Goal: Task Accomplishment & Management: Manage account settings

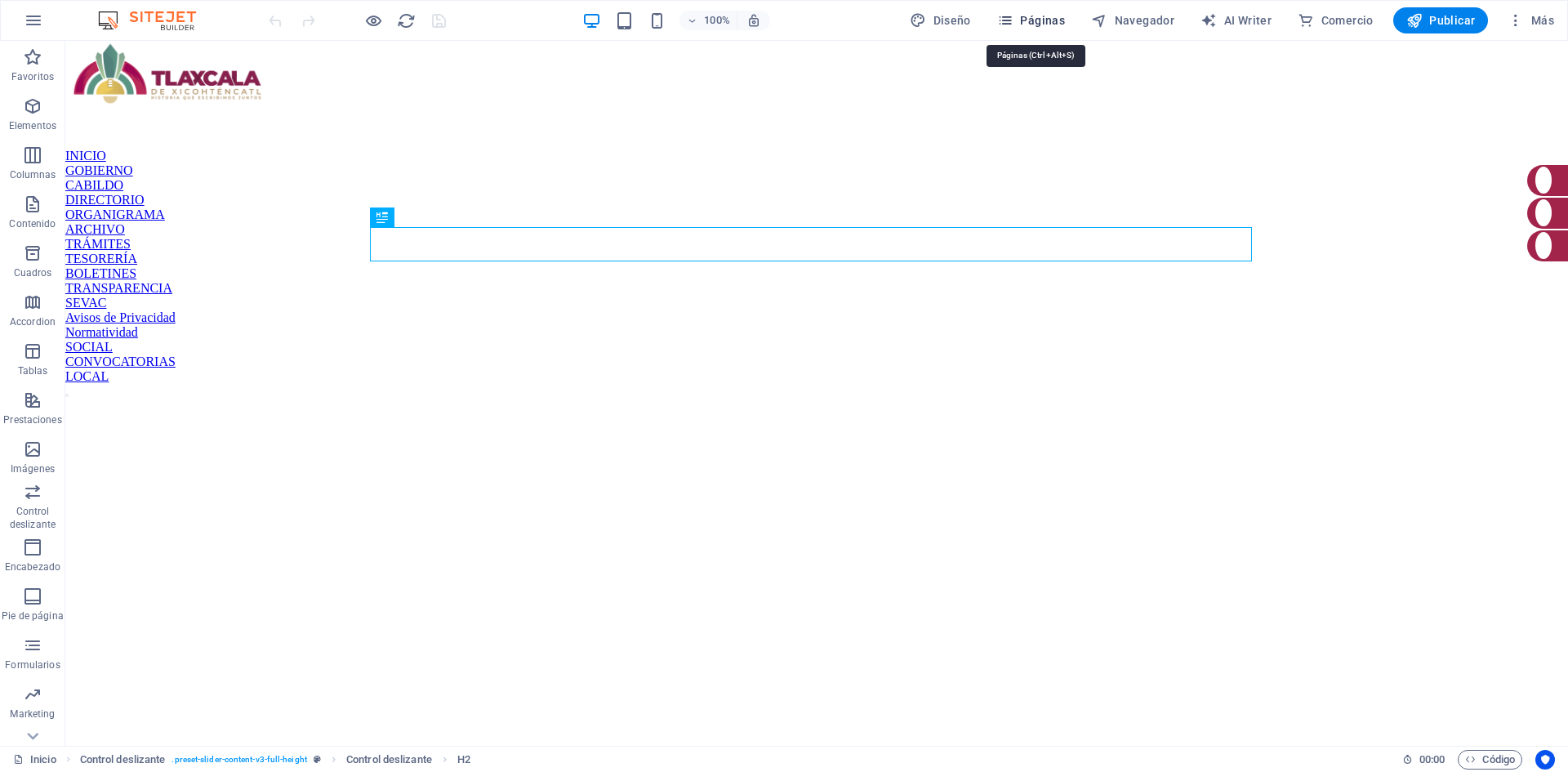
click at [1013, 23] on icon "button" at bounding box center [1005, 21] width 16 height 16
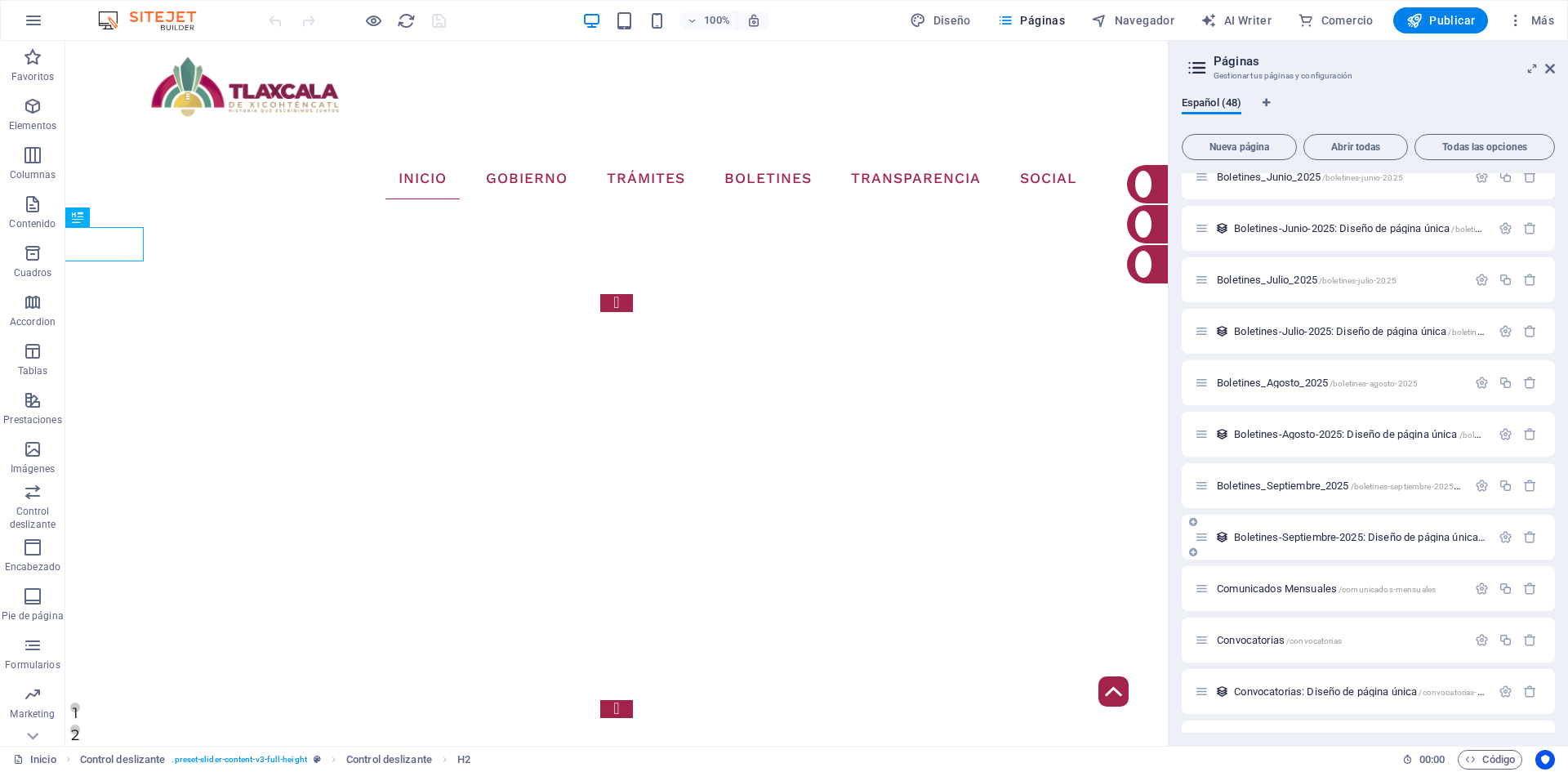
scroll to position [1747, 0]
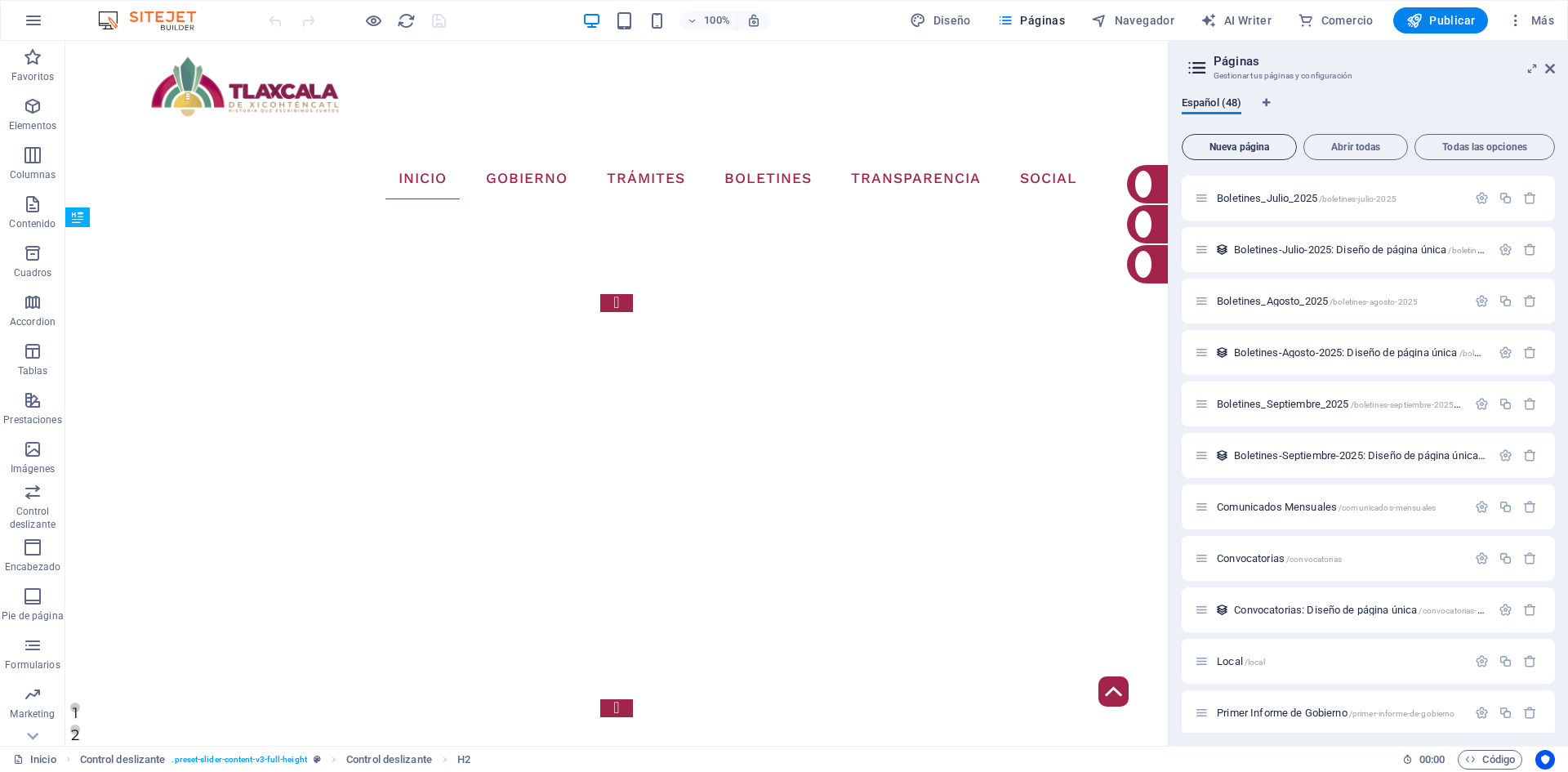
click at [1231, 150] on span "Nueva página" at bounding box center [1239, 147] width 101 height 10
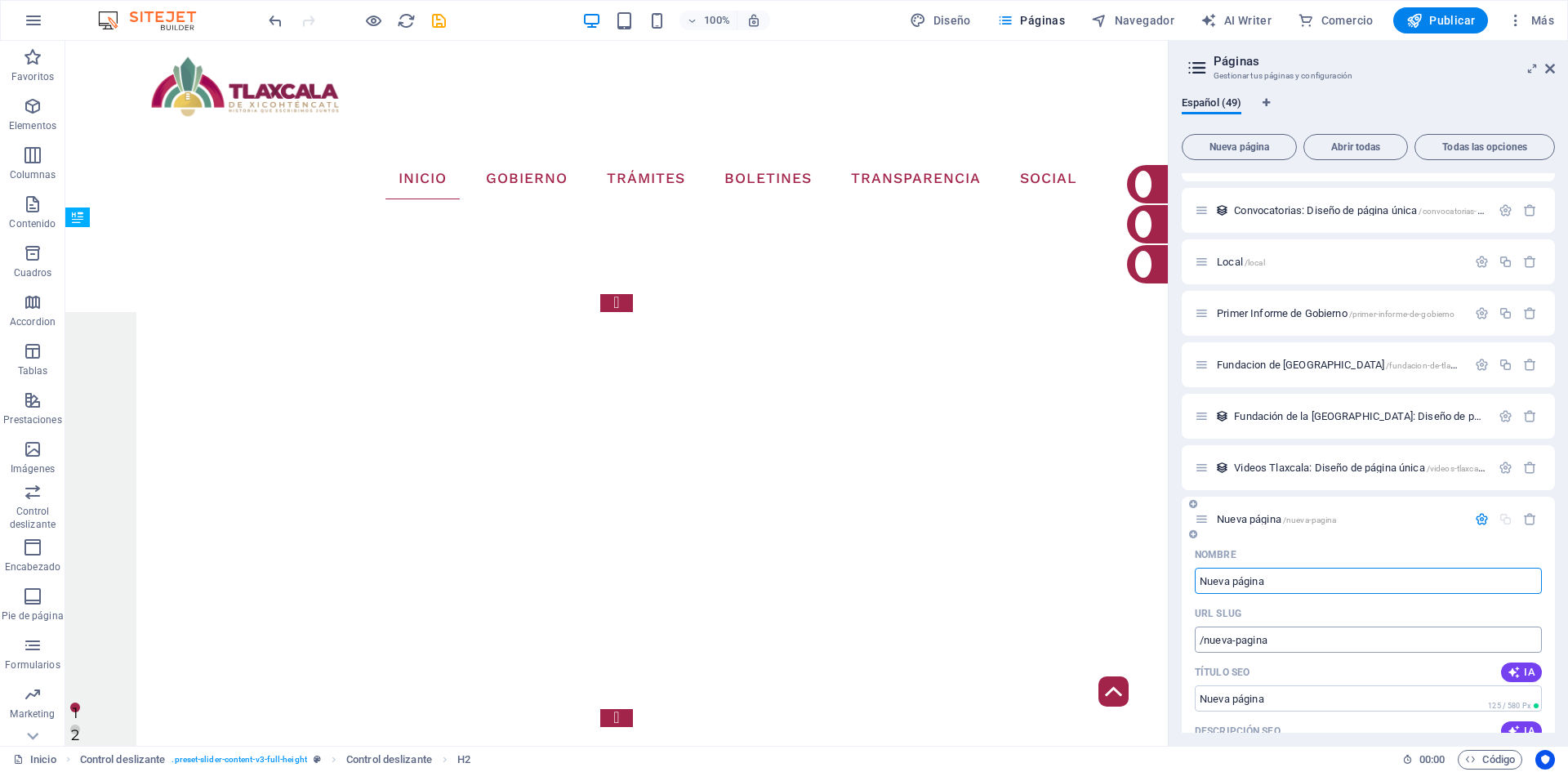
scroll to position [2193, 0]
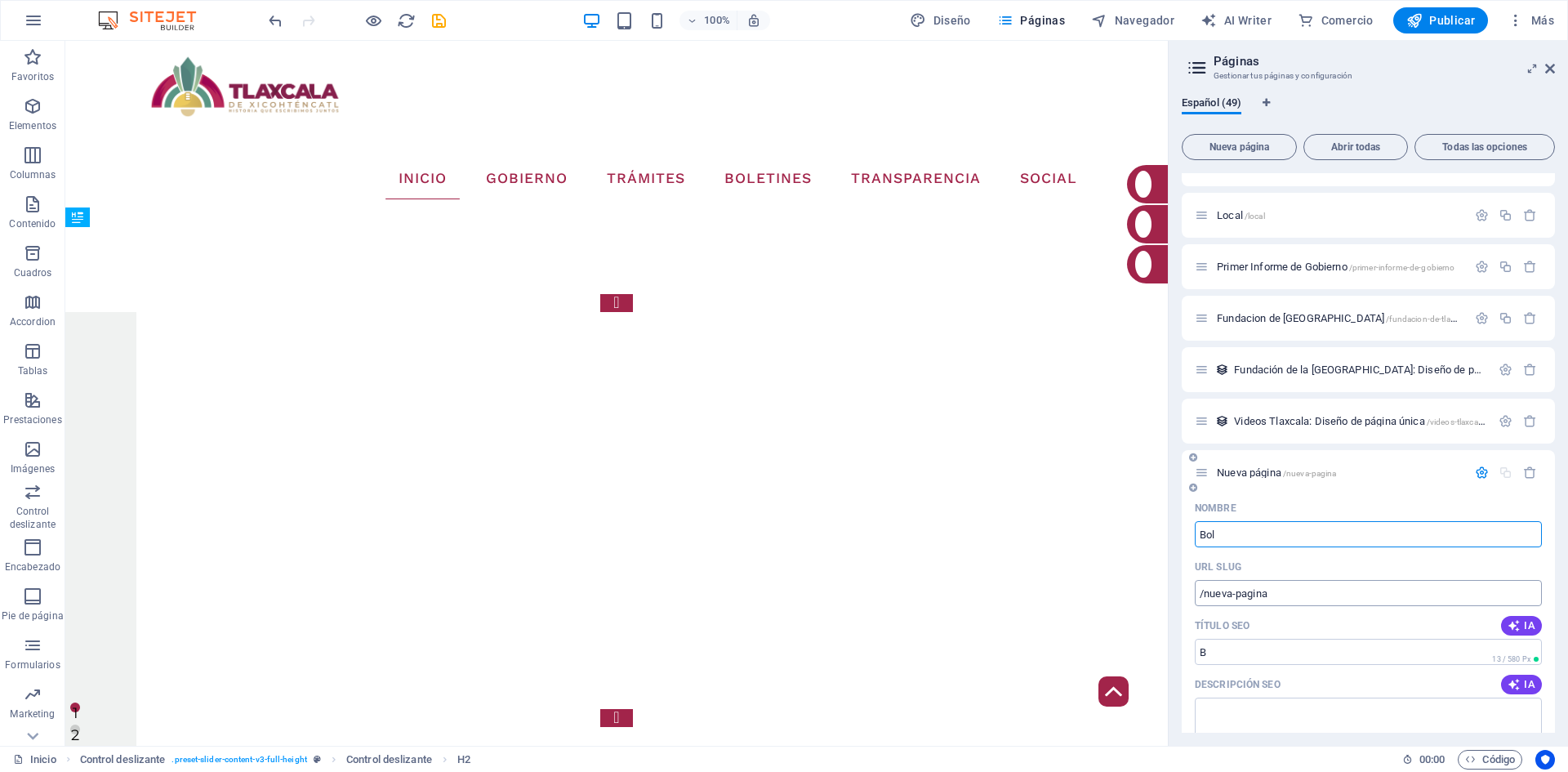
type input "Bole"
type input "/b"
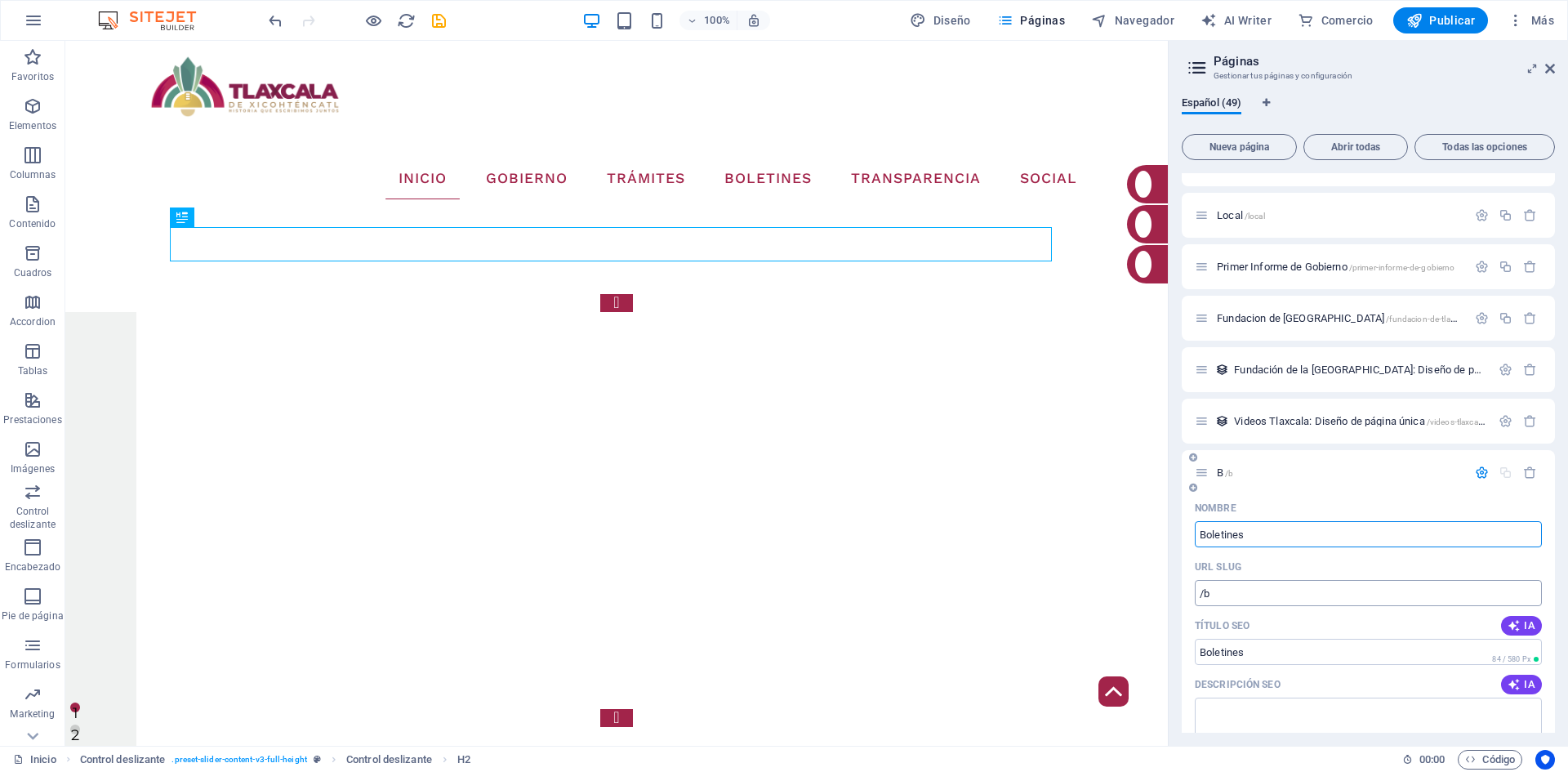
type input "Boletines_"
type input "/boletines"
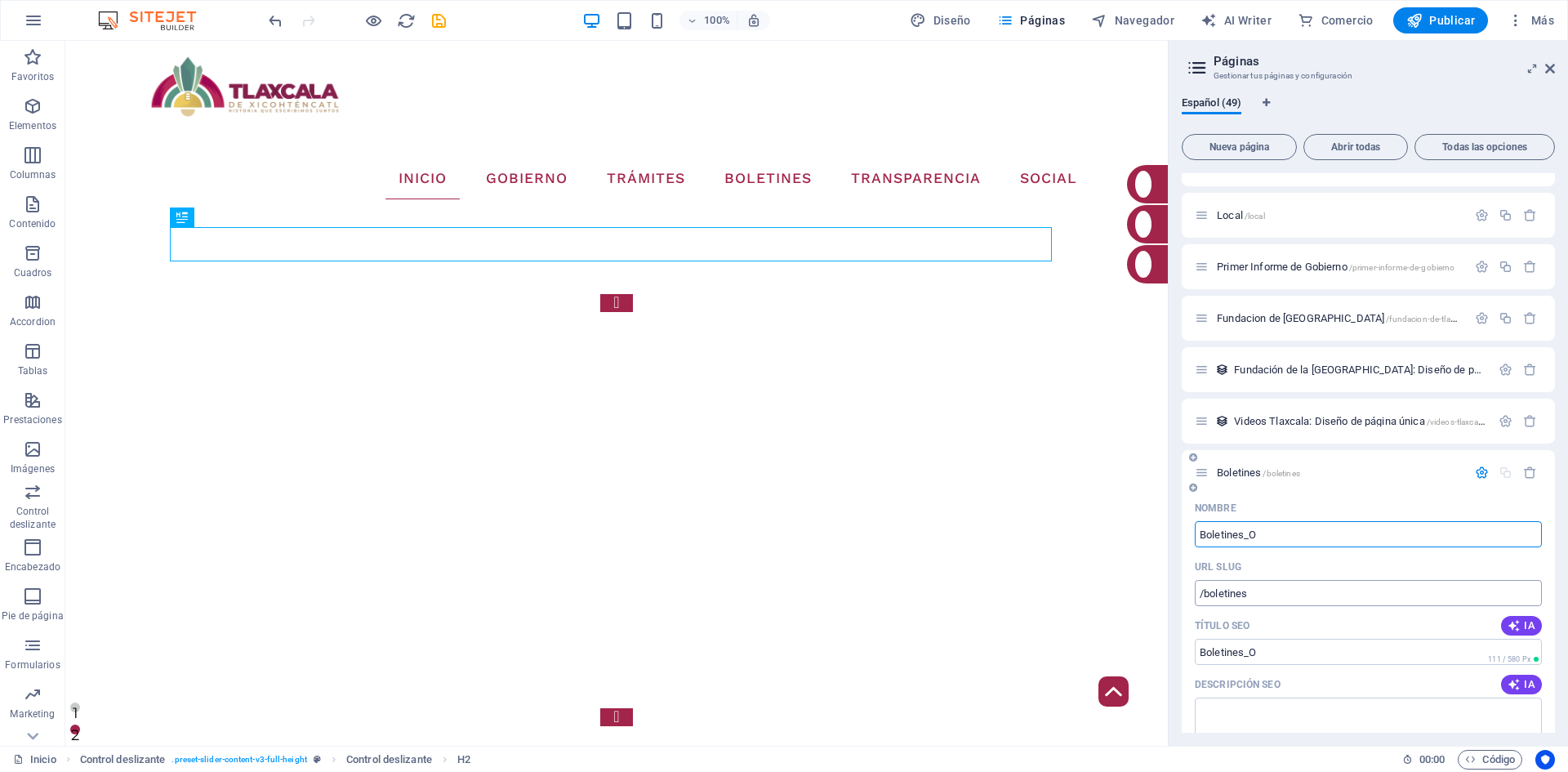
type input "Boletines_Oc"
type input "/boletines-o"
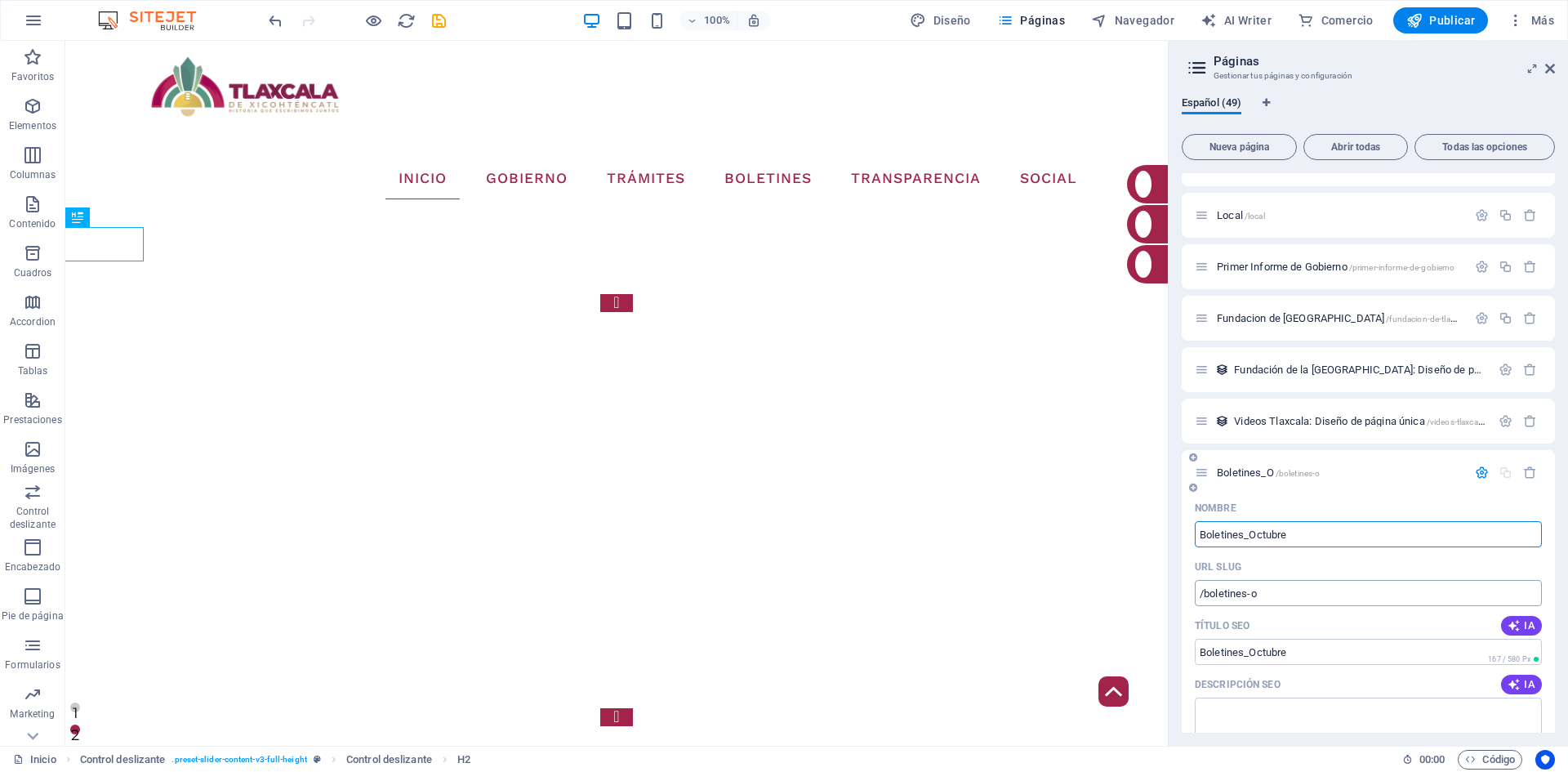
type input "Boletines_Octubre"
type input "/boletines-octubre"
type input "Boletines_Octubre_2025"
type input "/boletines-octubre-2025"
type input "Boletines_Octubre_2025"
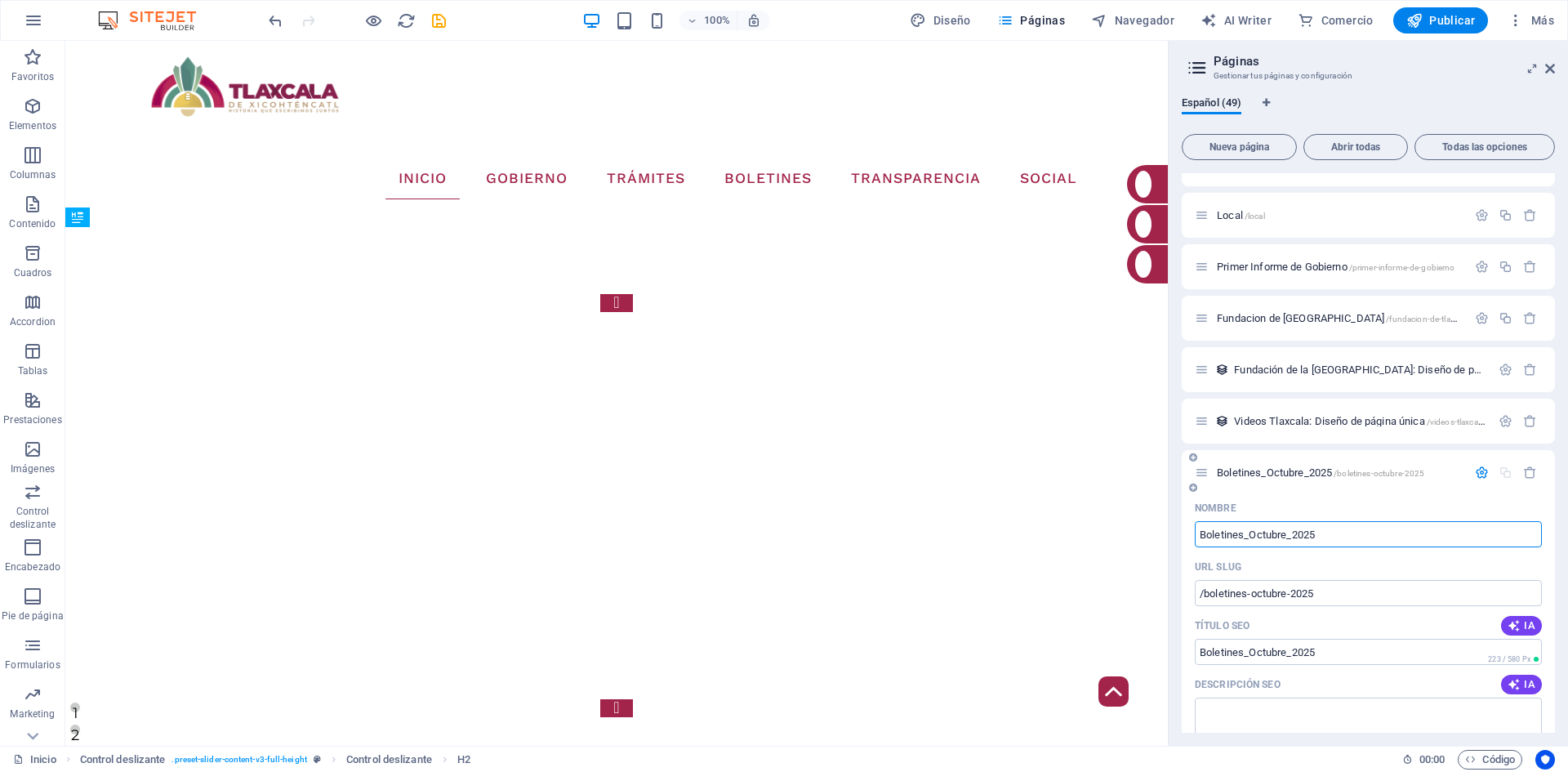
click at [1477, 471] on icon "button" at bounding box center [1481, 472] width 14 height 14
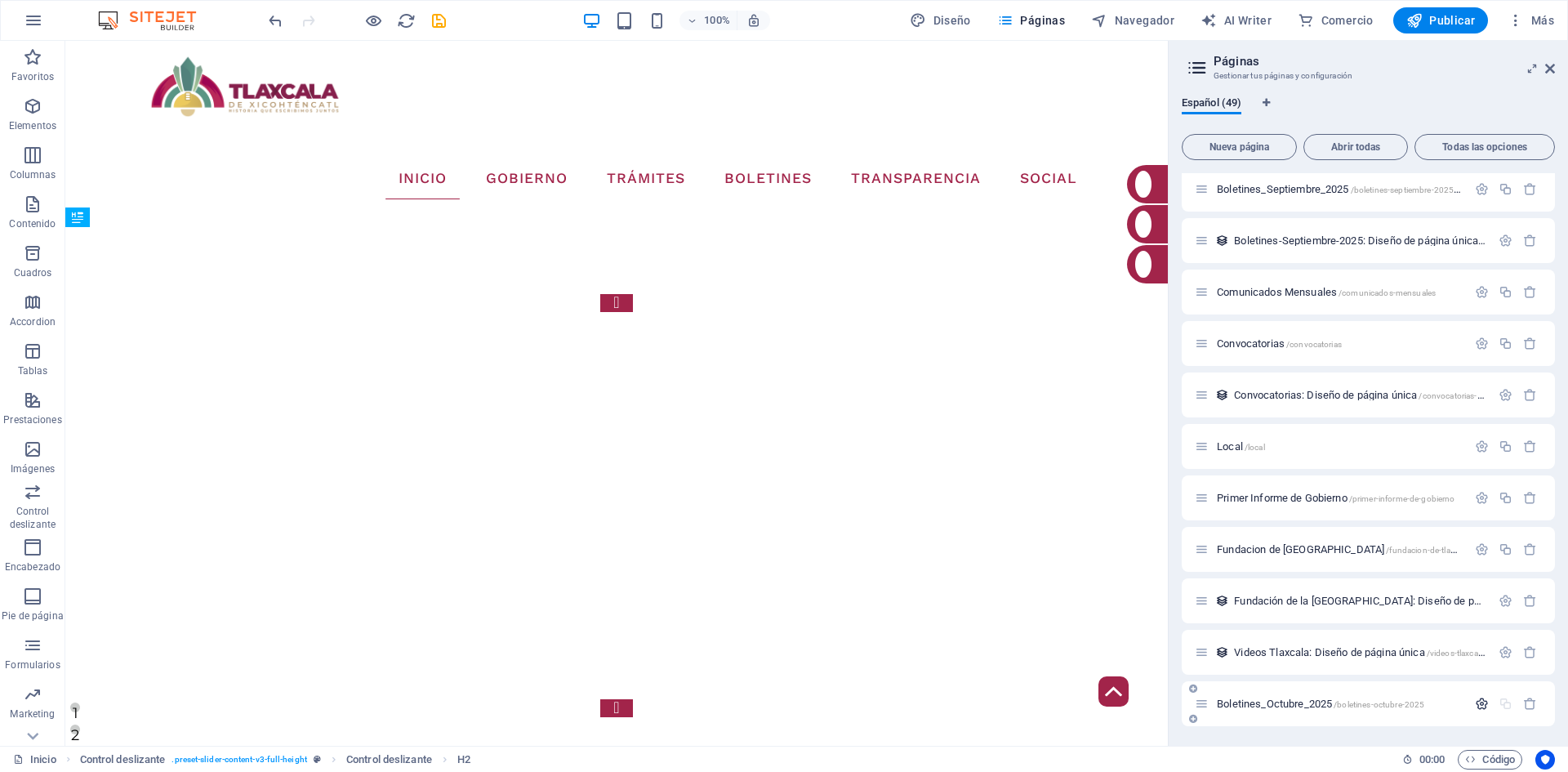
scroll to position [1962, 0]
click at [1291, 699] on span "Boletines_Octubre_2025 /boletines-octubre-2025" at bounding box center [1320, 704] width 207 height 13
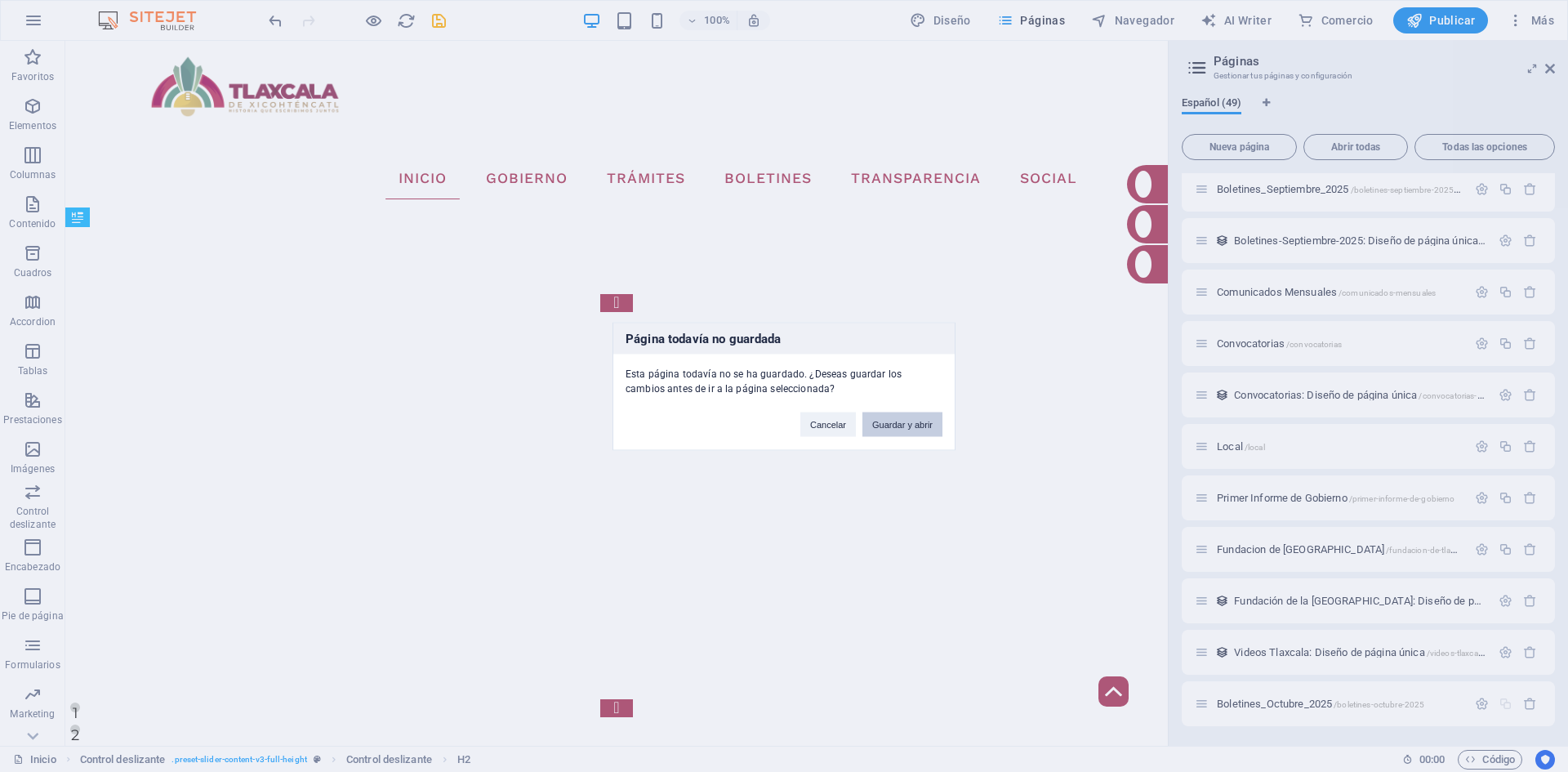
click at [921, 428] on button "Guardar y abrir" at bounding box center [902, 423] width 80 height 24
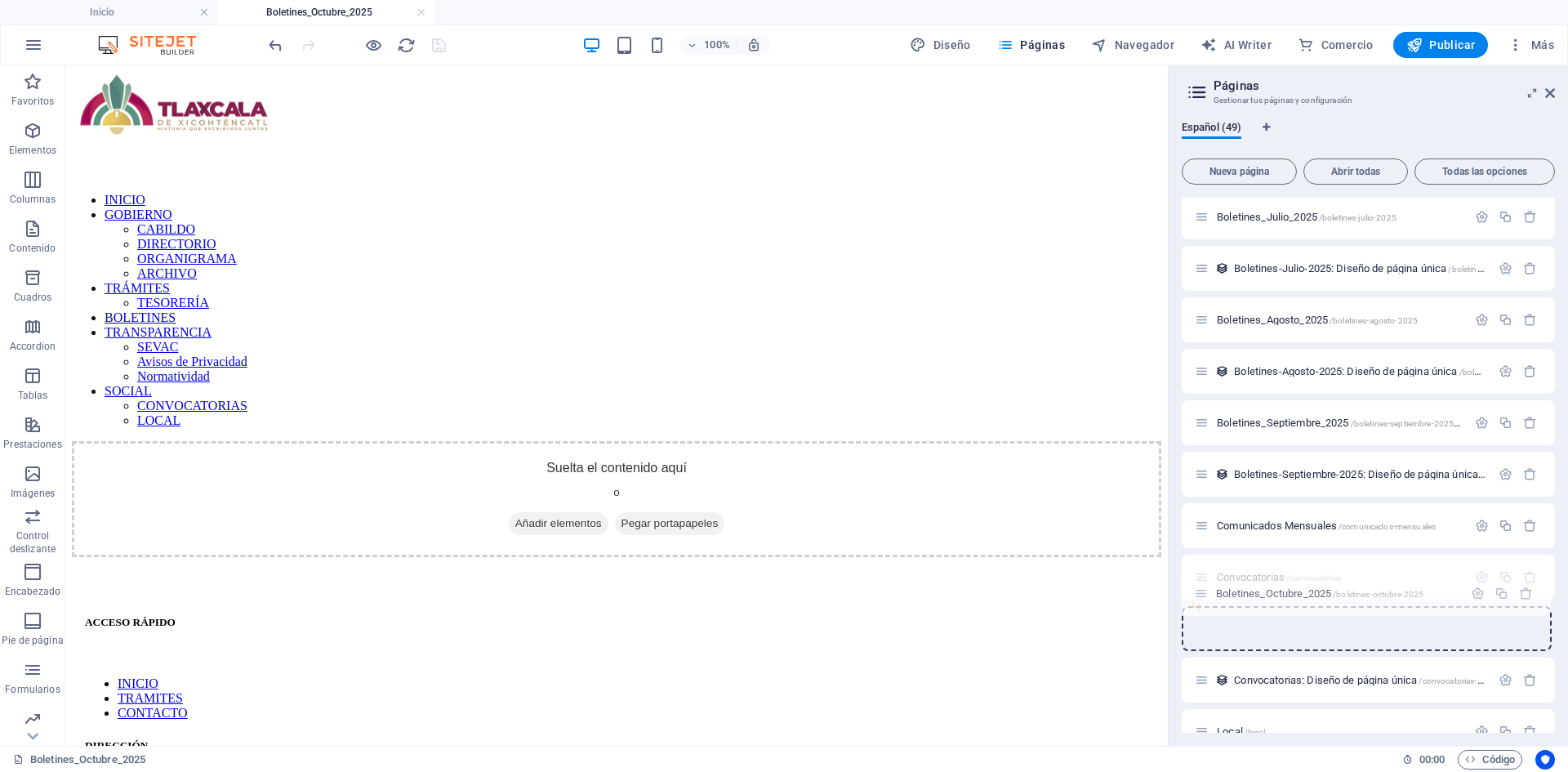
scroll to position [1757, 0]
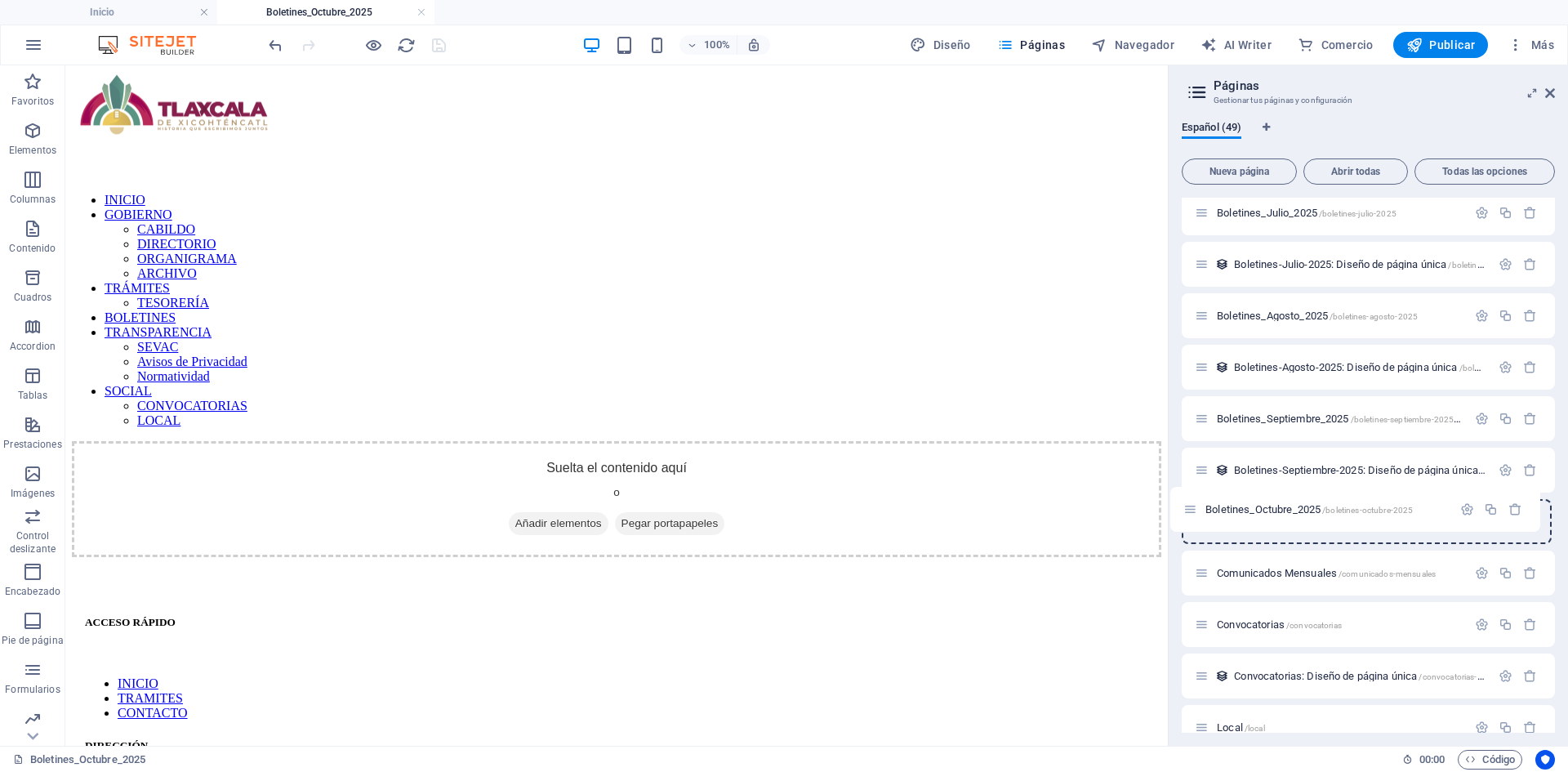
drag, startPoint x: 1201, startPoint y: 705, endPoint x: 1190, endPoint y: 504, distance: 201.3
click at [1242, 568] on span "Comunicados Mensuales /comunicados-mensuales" at bounding box center [1326, 573] width 219 height 13
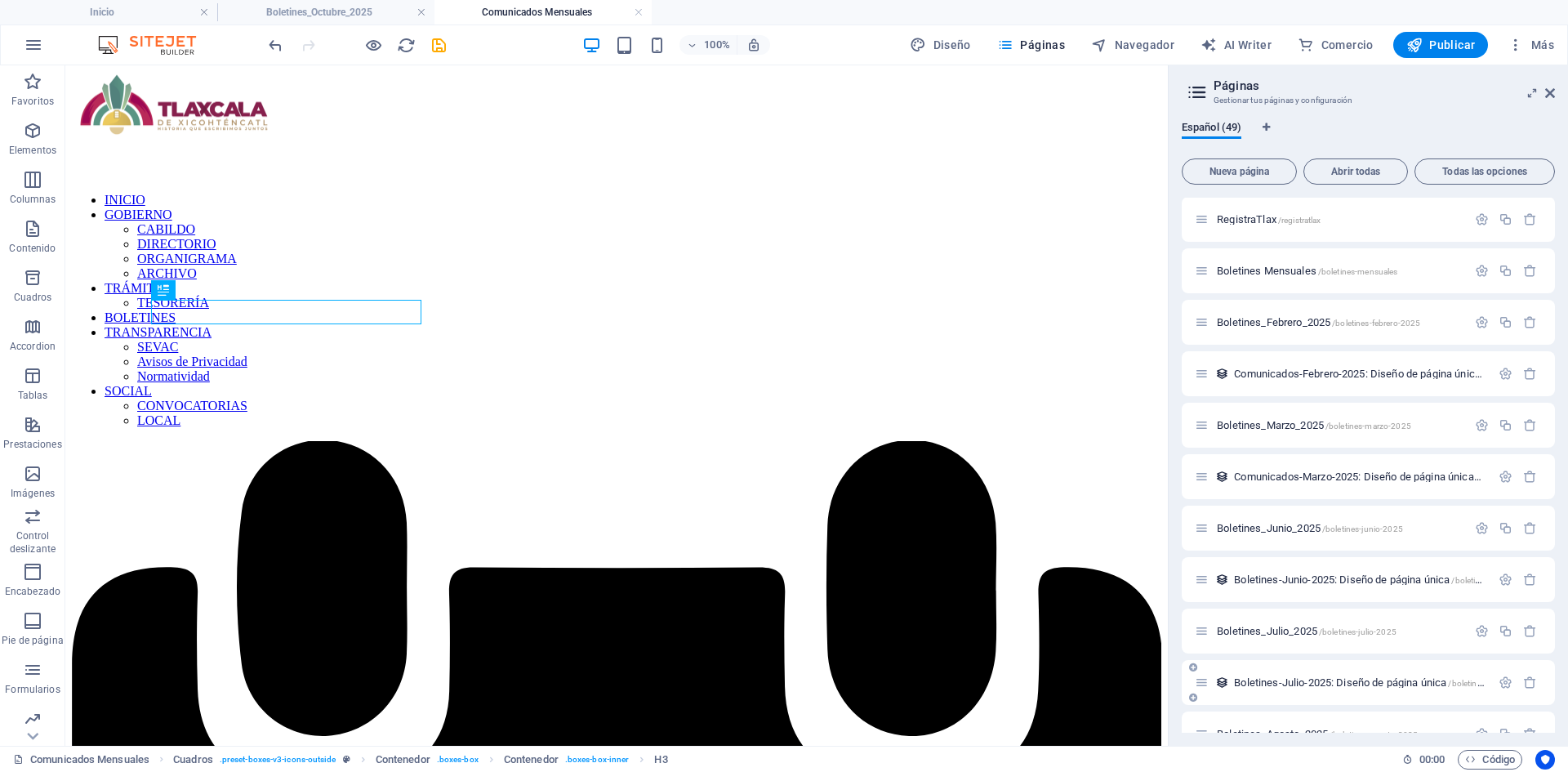
scroll to position [1267, 0]
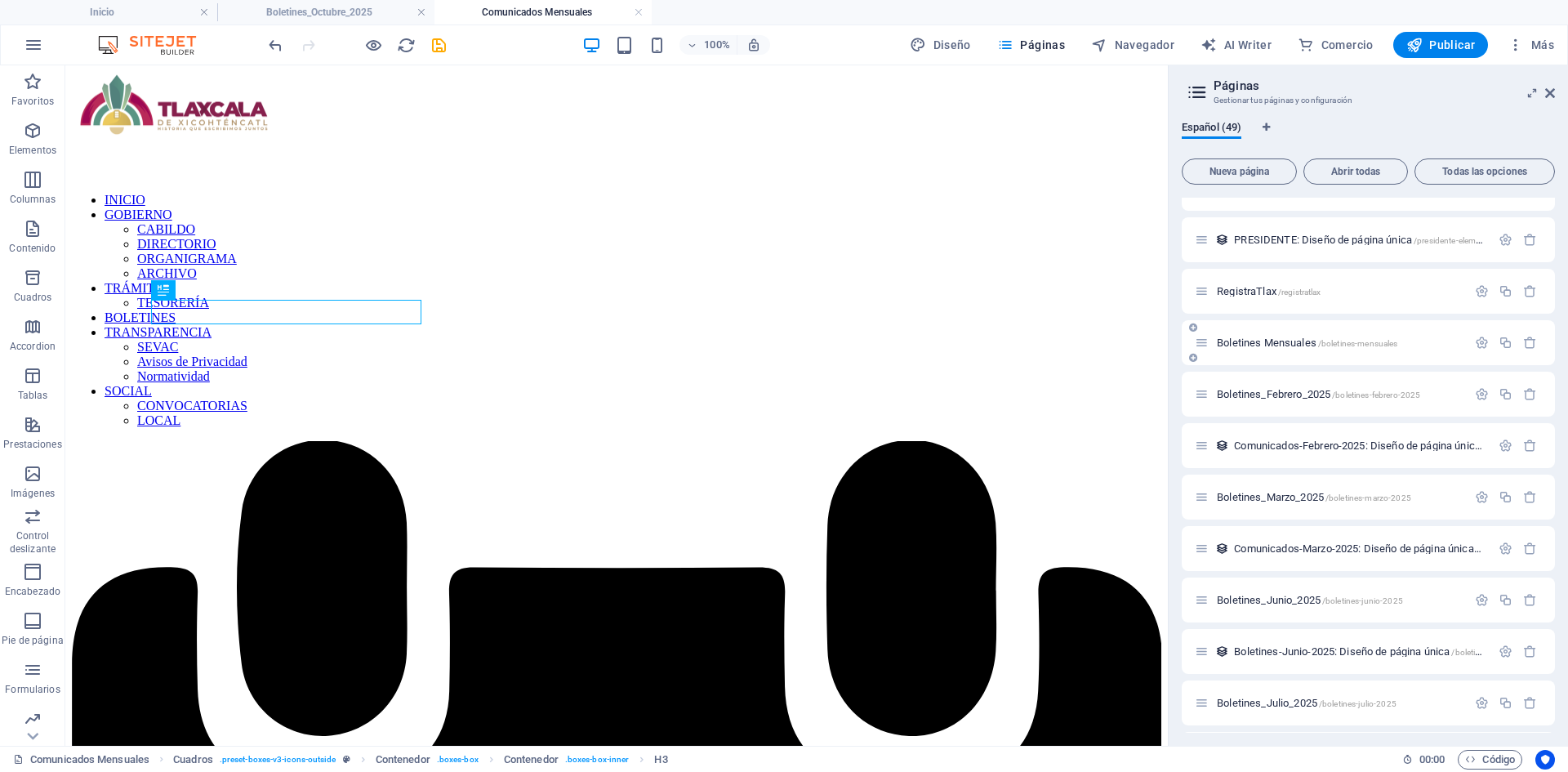
click at [1264, 343] on span "Boletines Mensuales /boletines-mensuales" at bounding box center [1307, 343] width 180 height 13
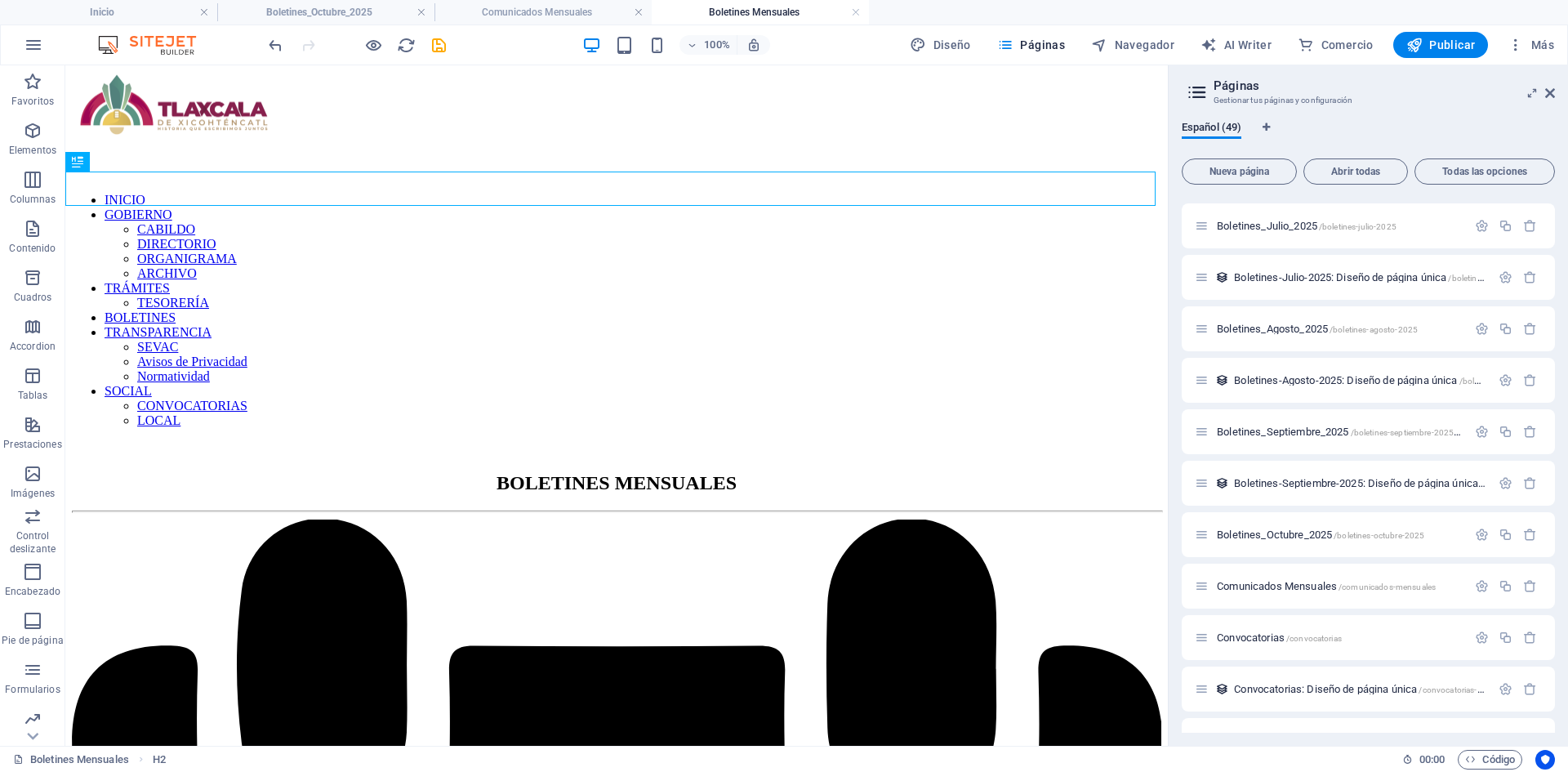
scroll to position [1757, 0]
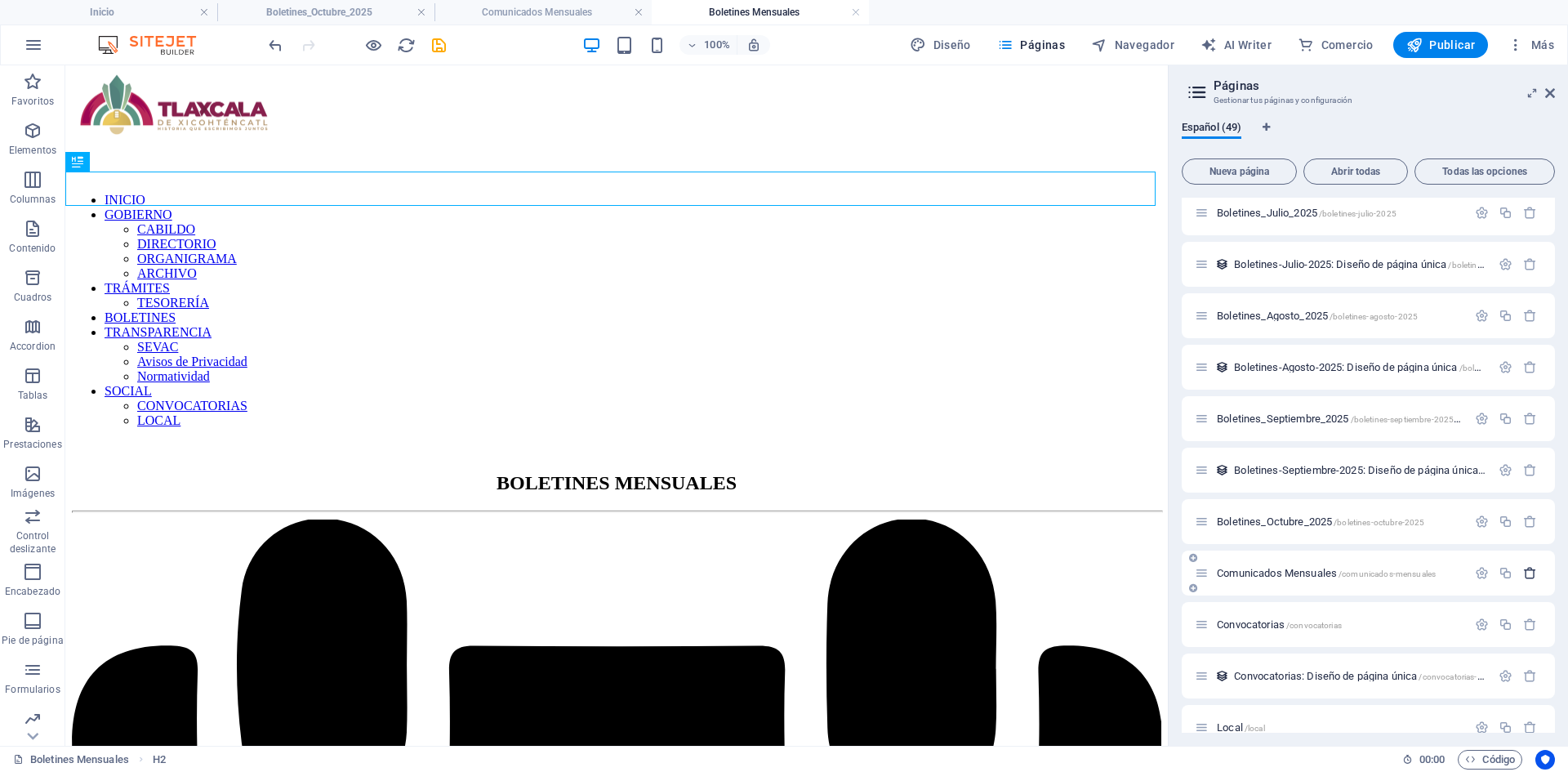
click at [1529, 575] on icon "button" at bounding box center [1529, 572] width 14 height 14
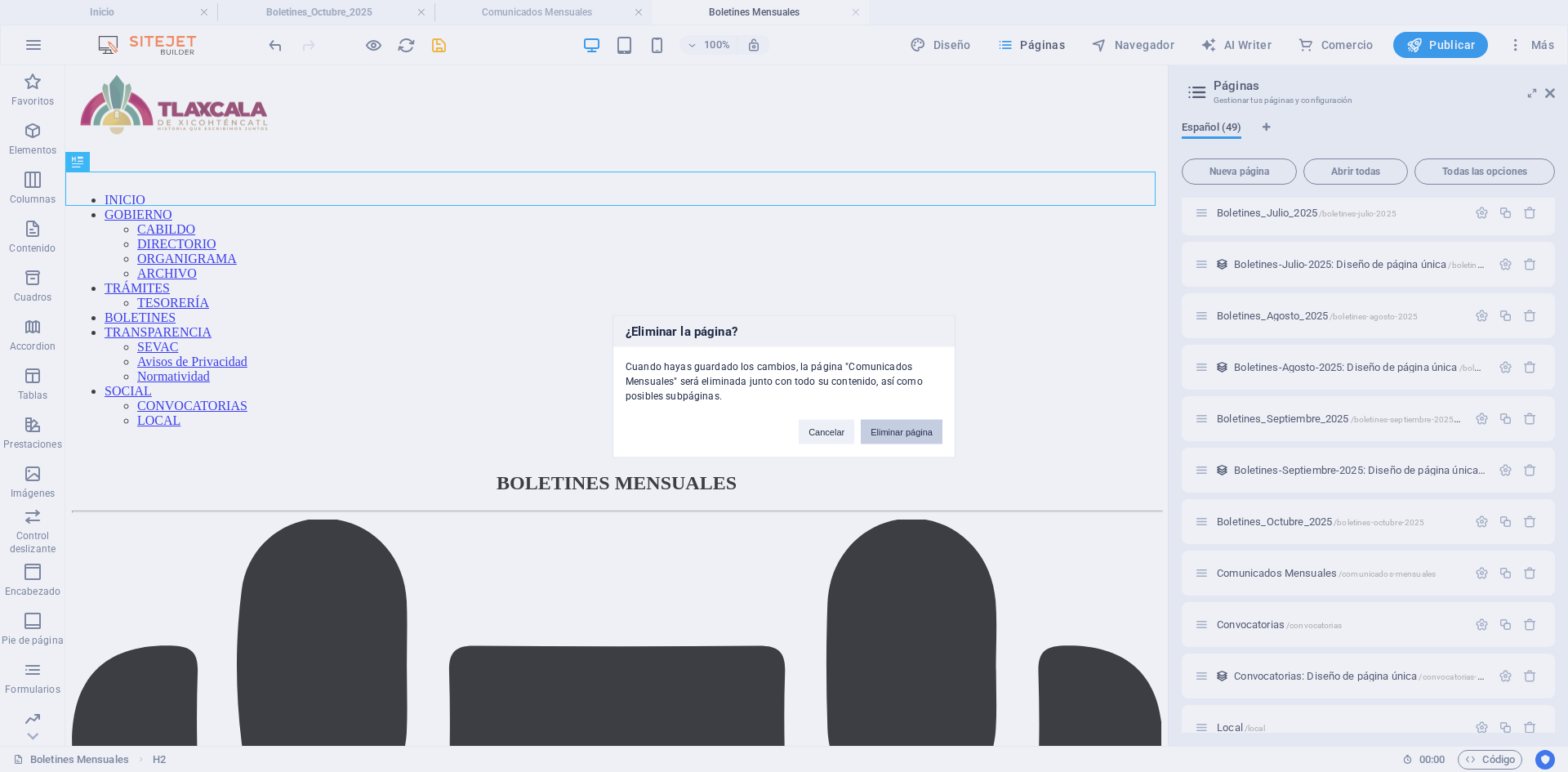
click at [911, 433] on button "Eliminar página" at bounding box center [902, 431] width 82 height 24
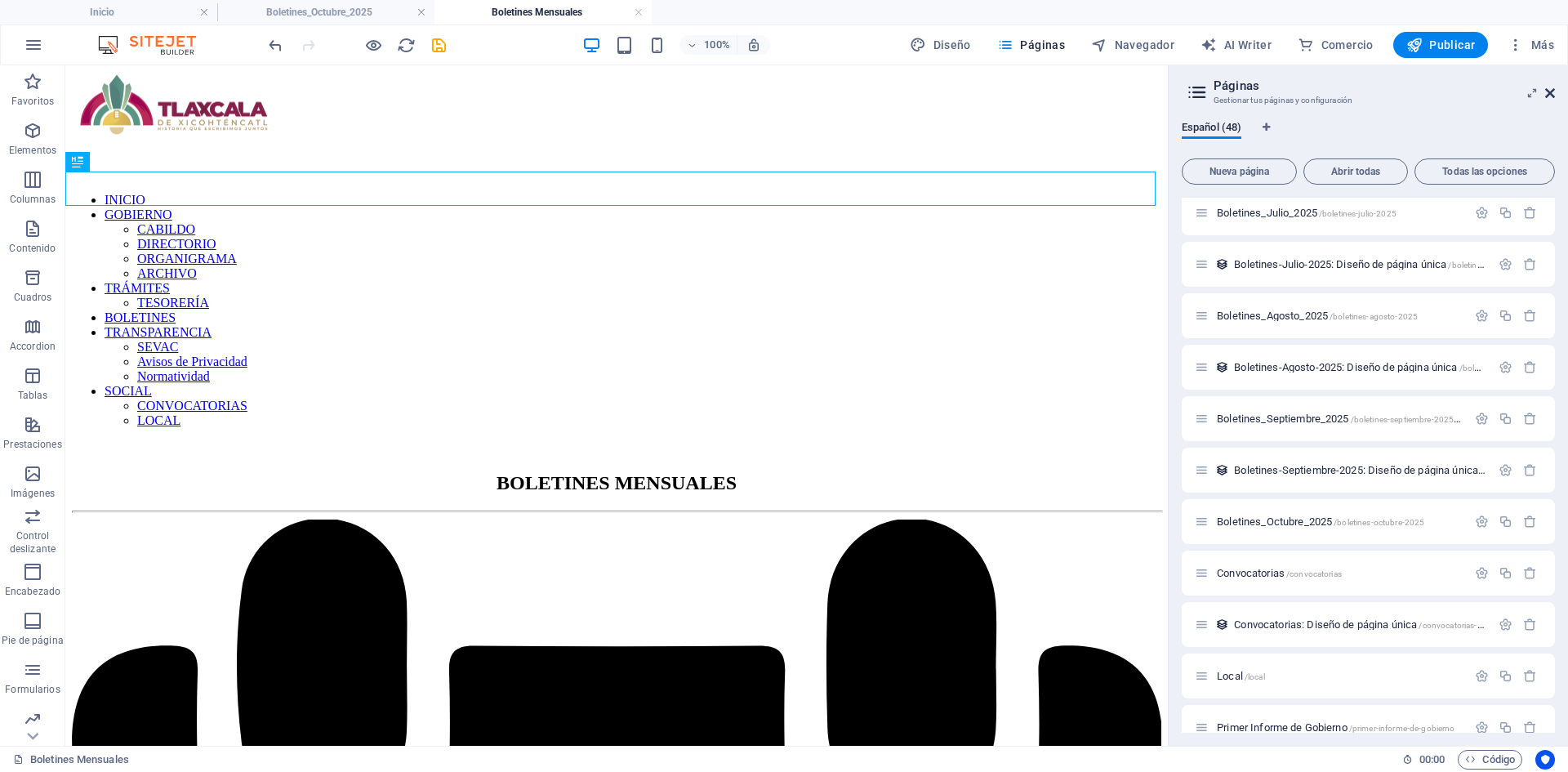
click at [1554, 94] on icon at bounding box center [1549, 93] width 10 height 14
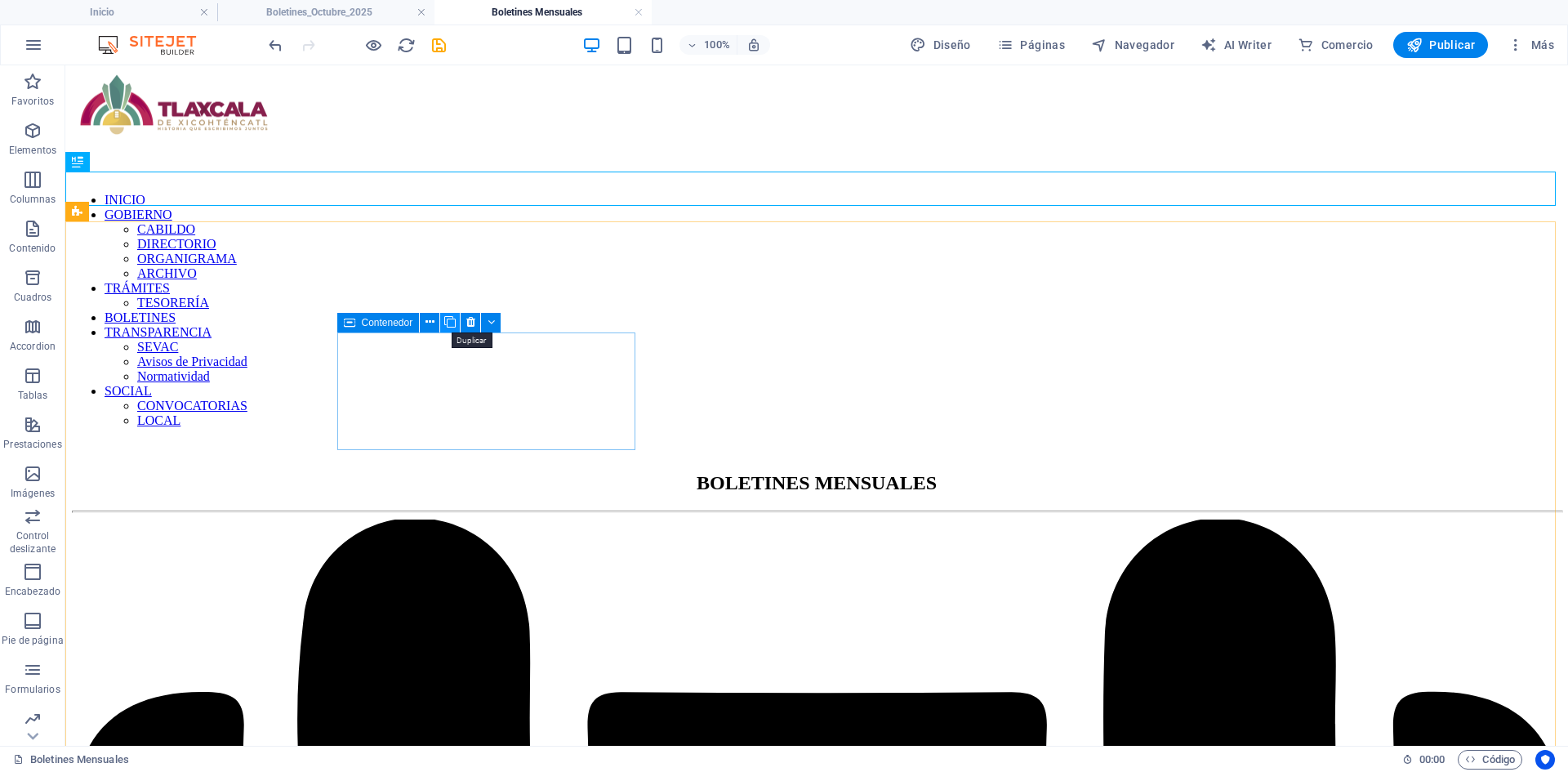
click at [449, 320] on icon at bounding box center [449, 322] width 12 height 17
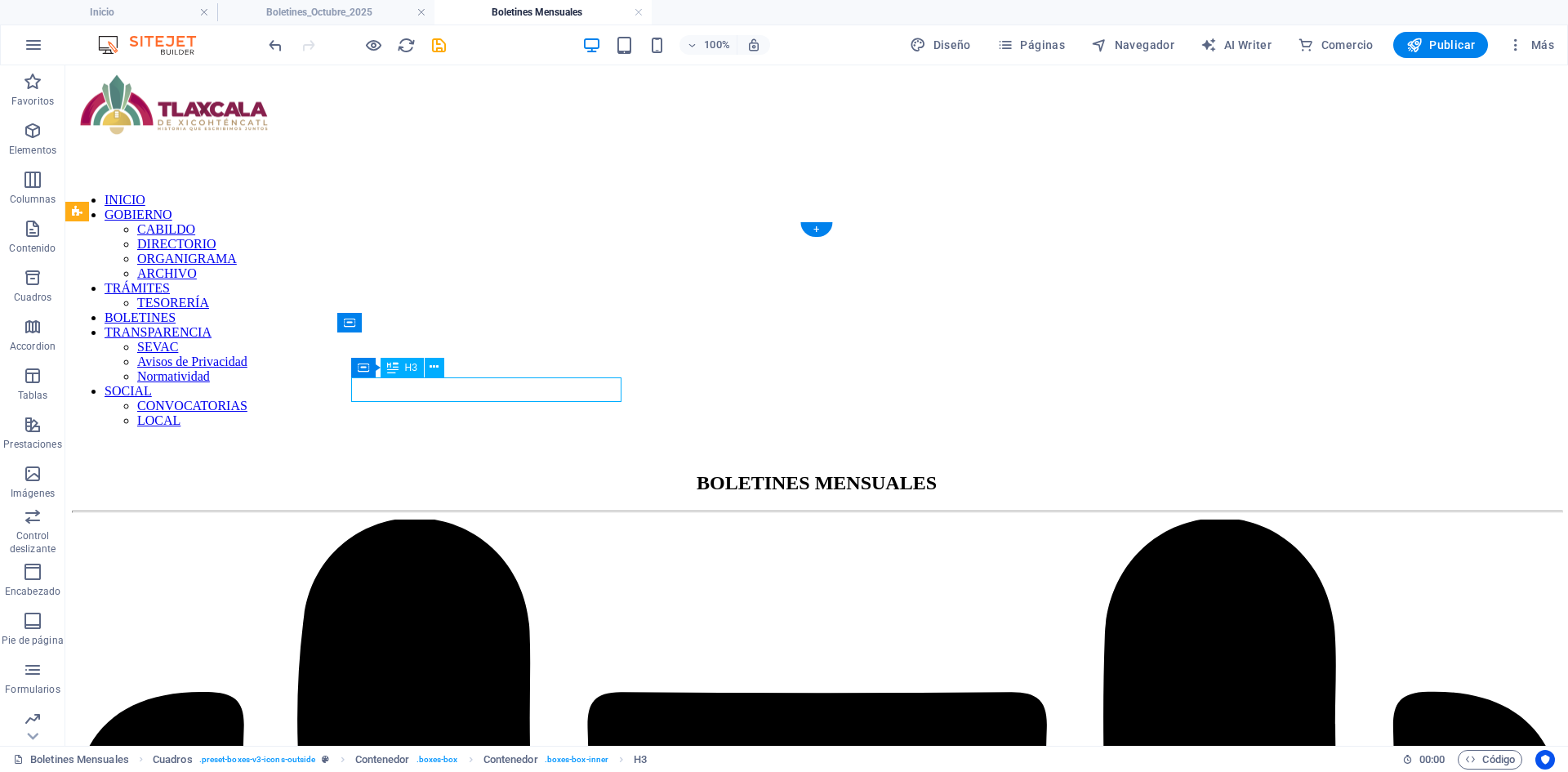
select select "29"
select select
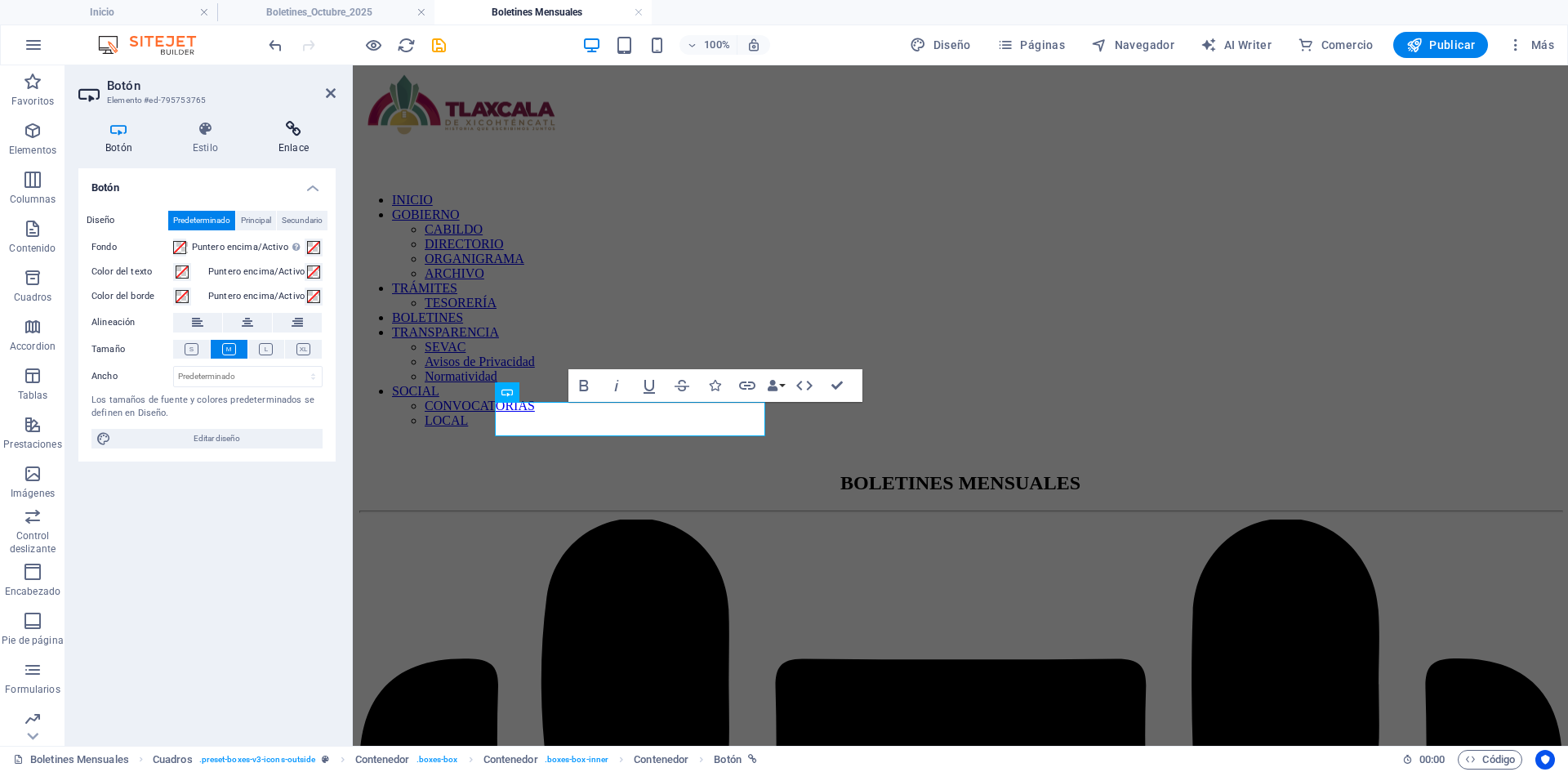
click at [280, 143] on h4 "Enlace" at bounding box center [293, 138] width 84 height 34
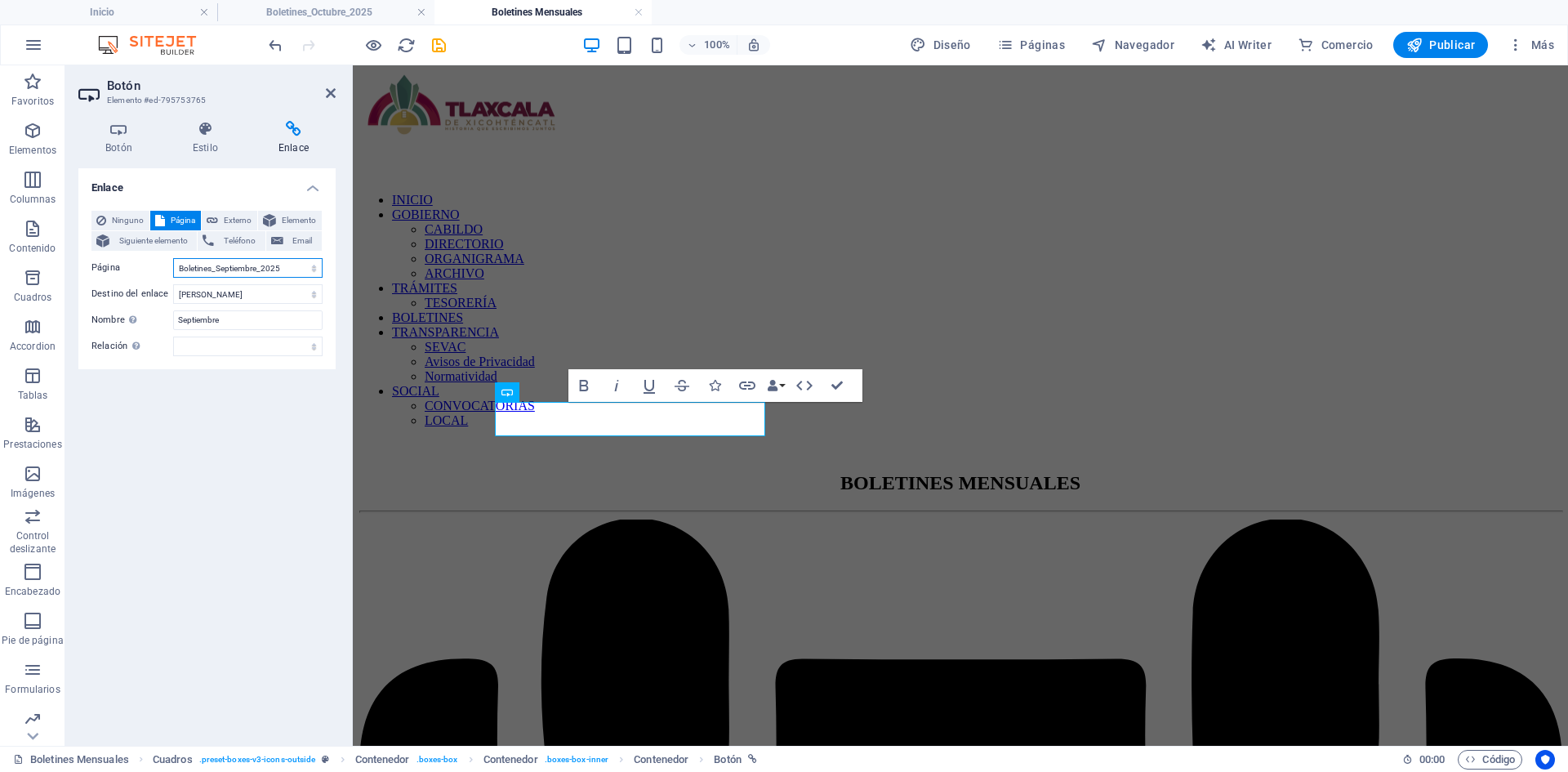
click at [283, 266] on select "Inicio Tramites-Tesoreria Noticias Tu Gobierno Contacto Transparencia SEVAC NOR…" at bounding box center [248, 268] width 150 height 20
select select "30"
click at [173, 259] on select "Inicio Tramites-Tesoreria Noticias Tu Gobierno Contacto Transparencia SEVAC NOR…" at bounding box center [248, 268] width 150 height 20
click at [439, 41] on icon "save" at bounding box center [439, 45] width 19 height 19
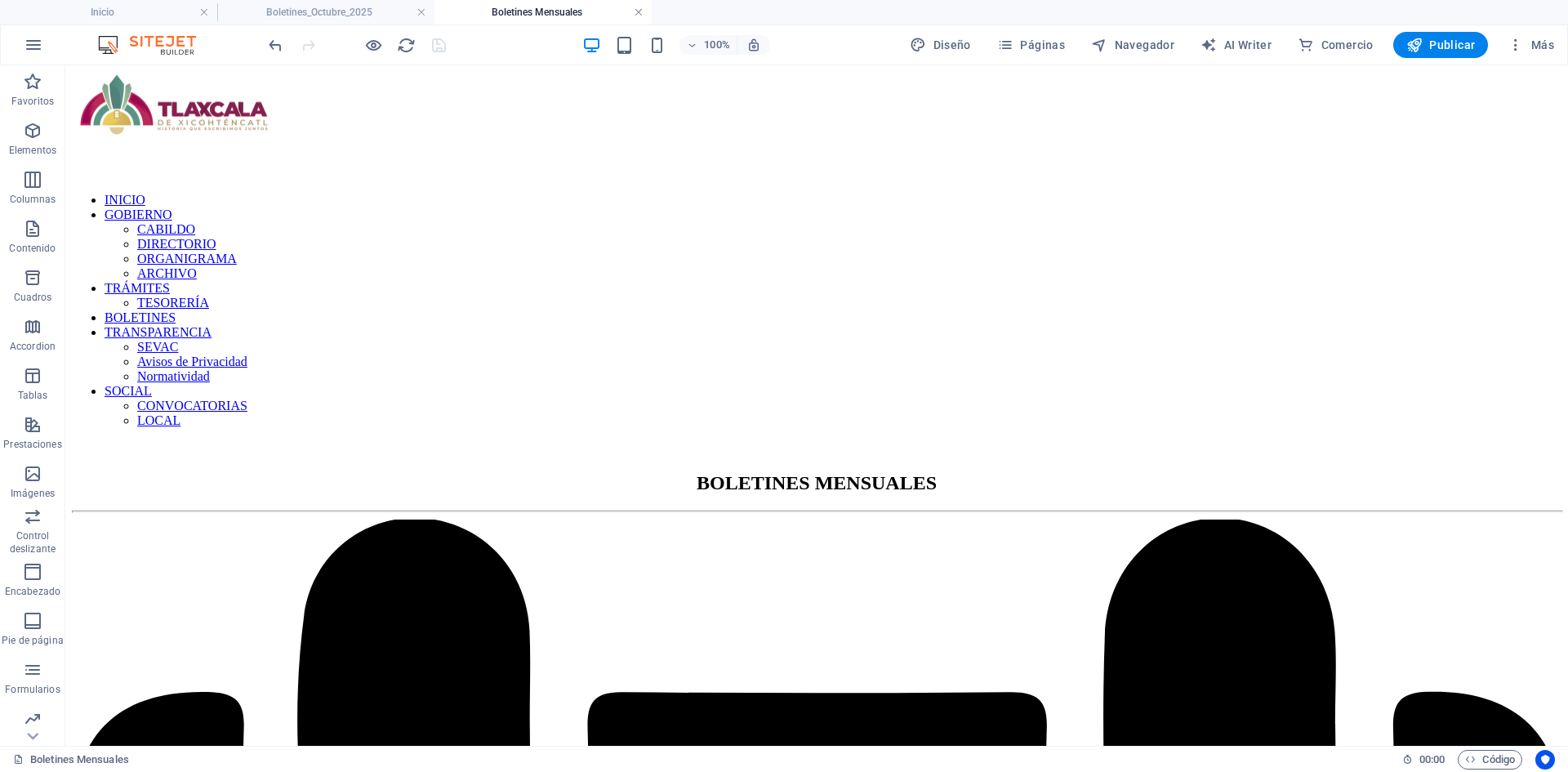
click at [636, 12] on link at bounding box center [639, 12] width 10 height 15
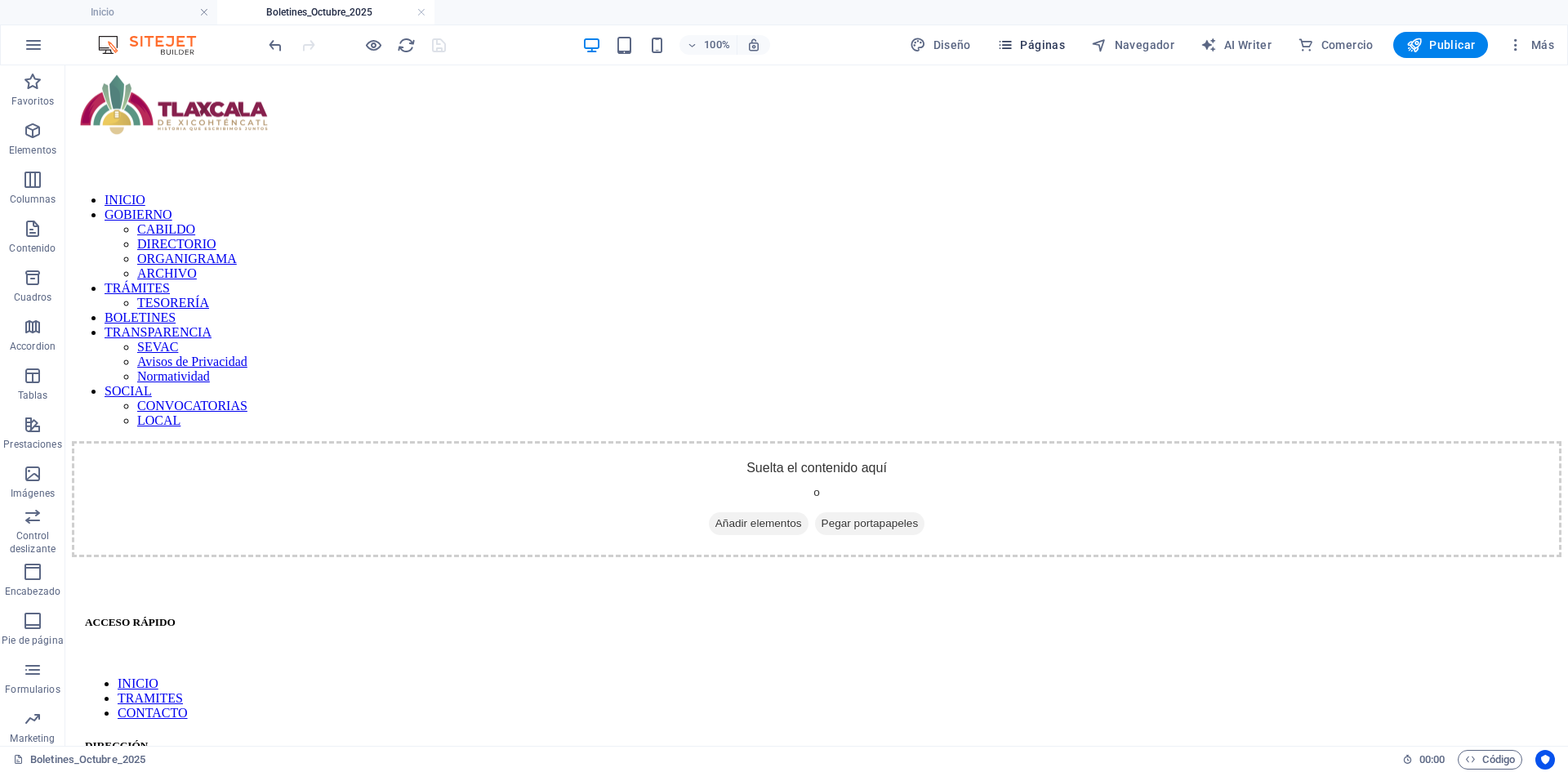
click at [1042, 49] on span "Páginas" at bounding box center [1030, 45] width 68 height 16
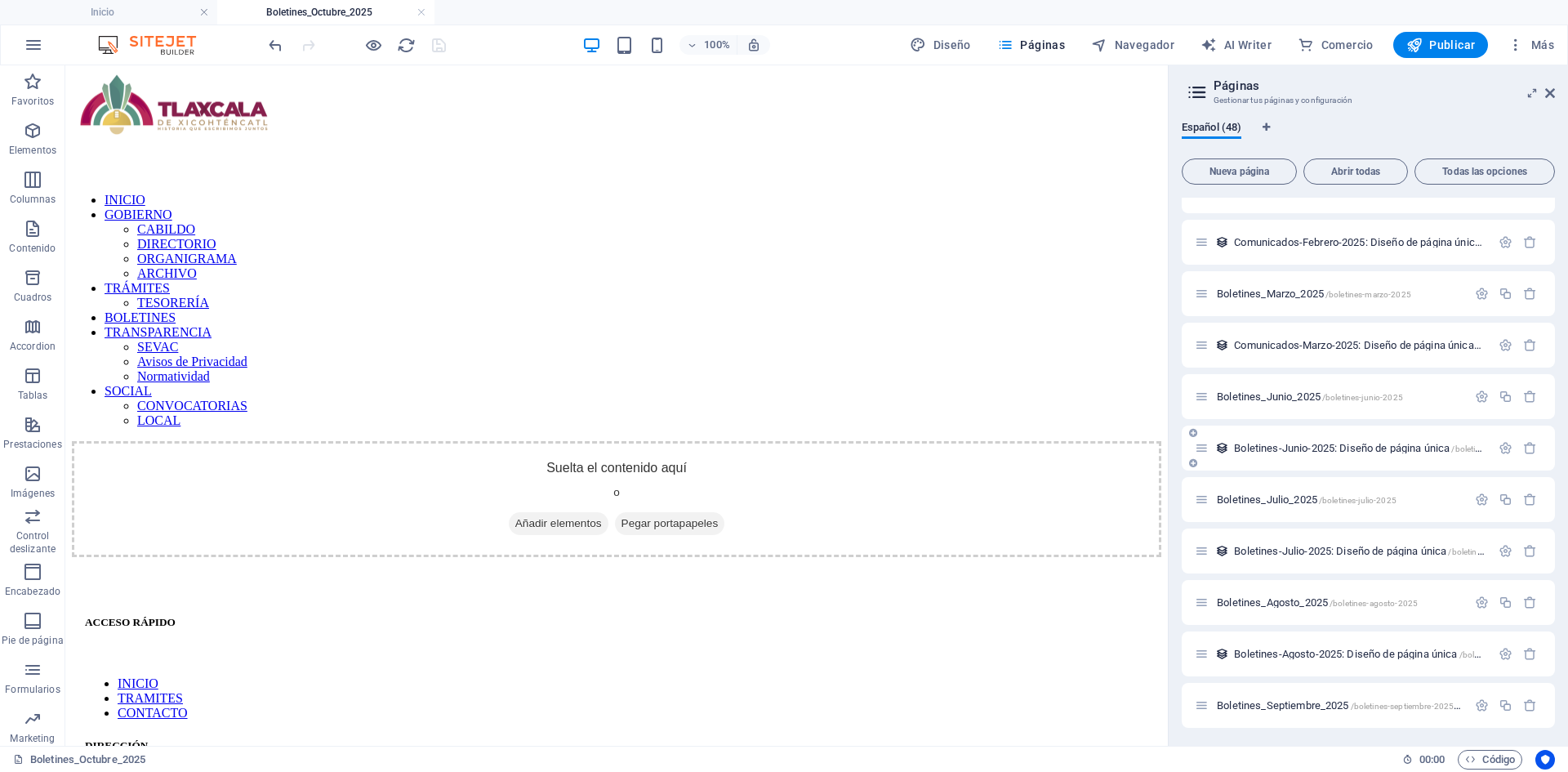
scroll to position [1633, 0]
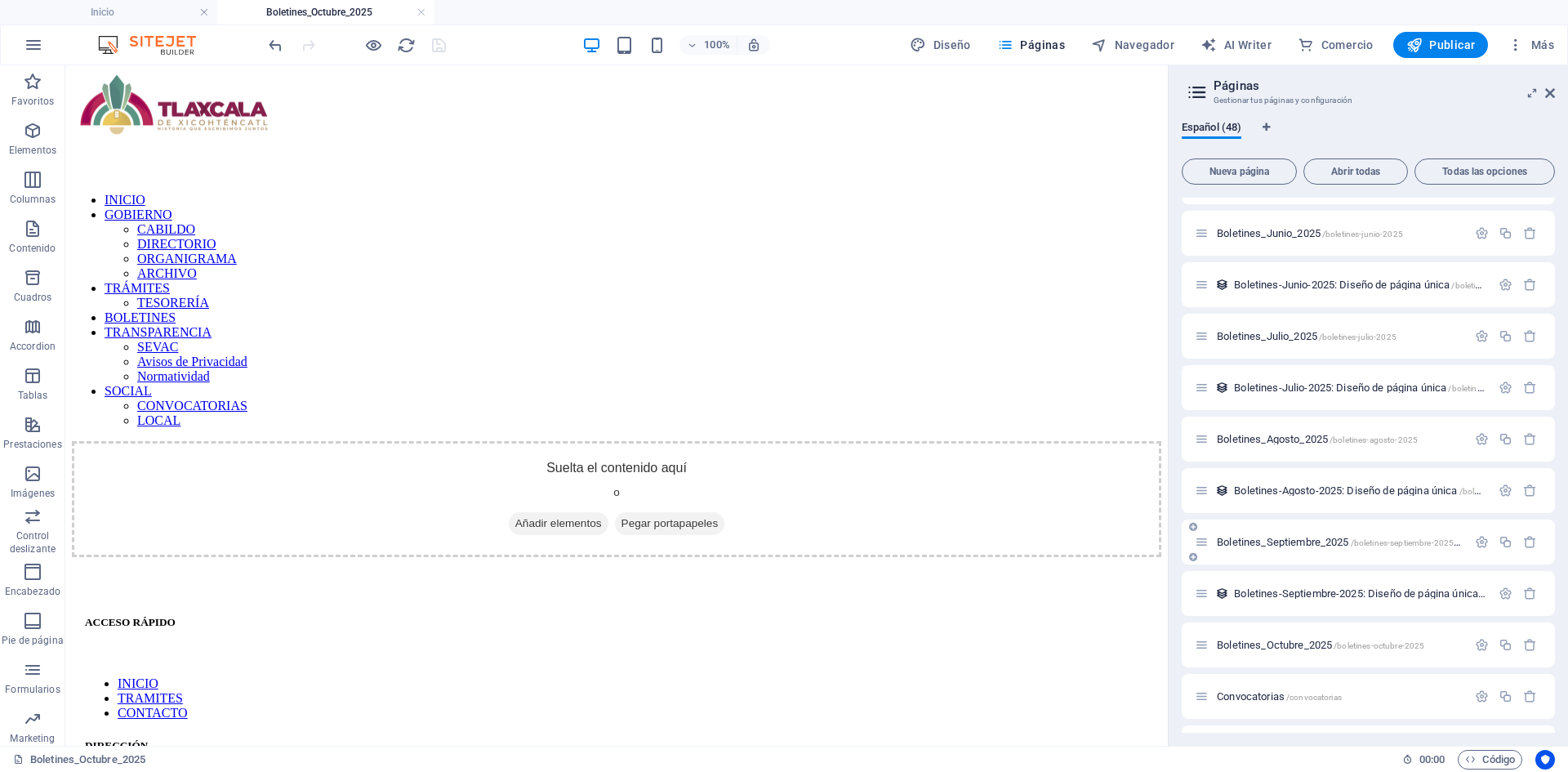
click at [1302, 539] on span "Boletines_Septiembre_2025 /boletines-septiembre-2025-46" at bounding box center [1341, 542] width 249 height 13
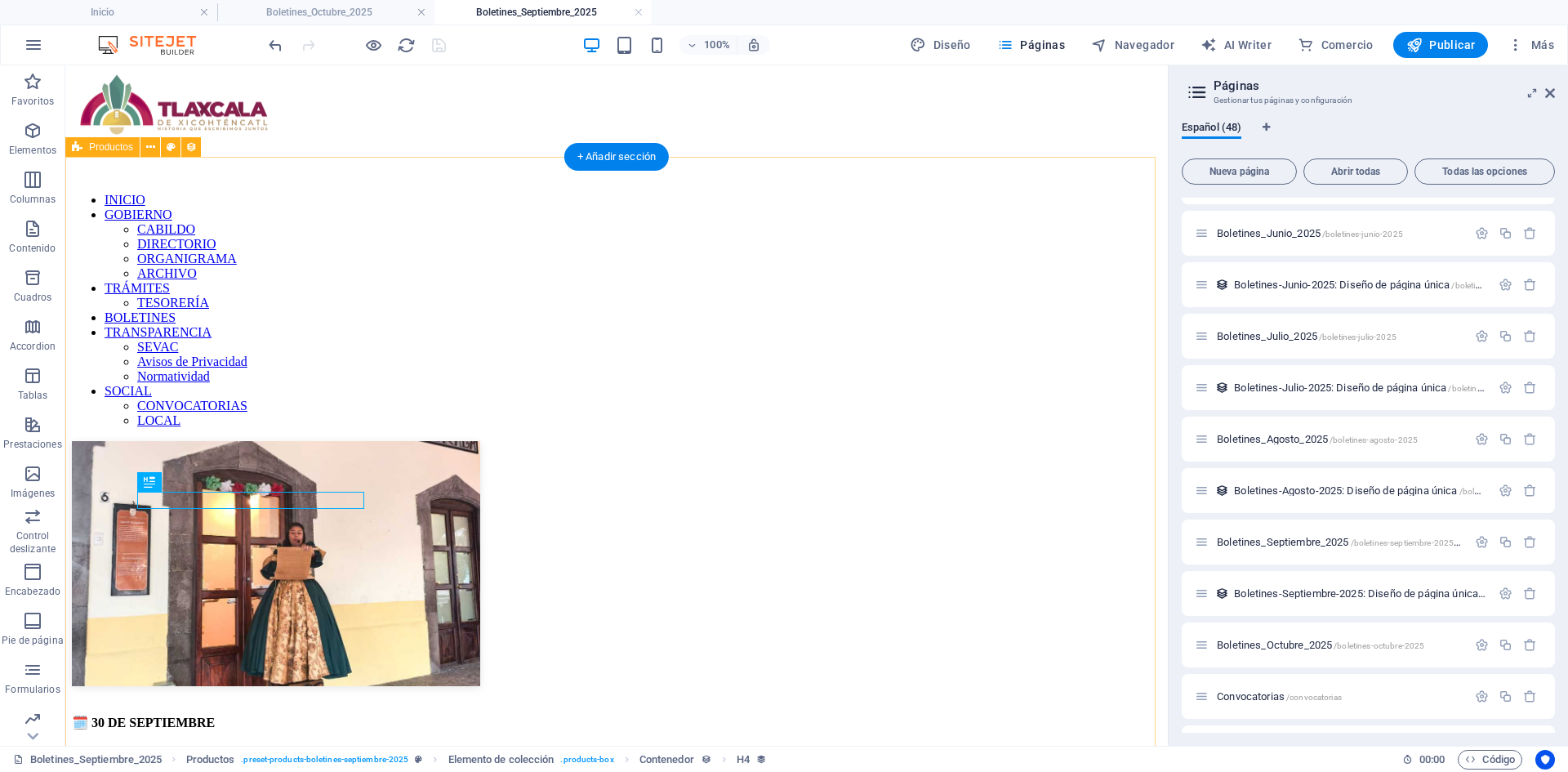
scroll to position [0, 0]
click at [640, 14] on link at bounding box center [639, 12] width 10 height 15
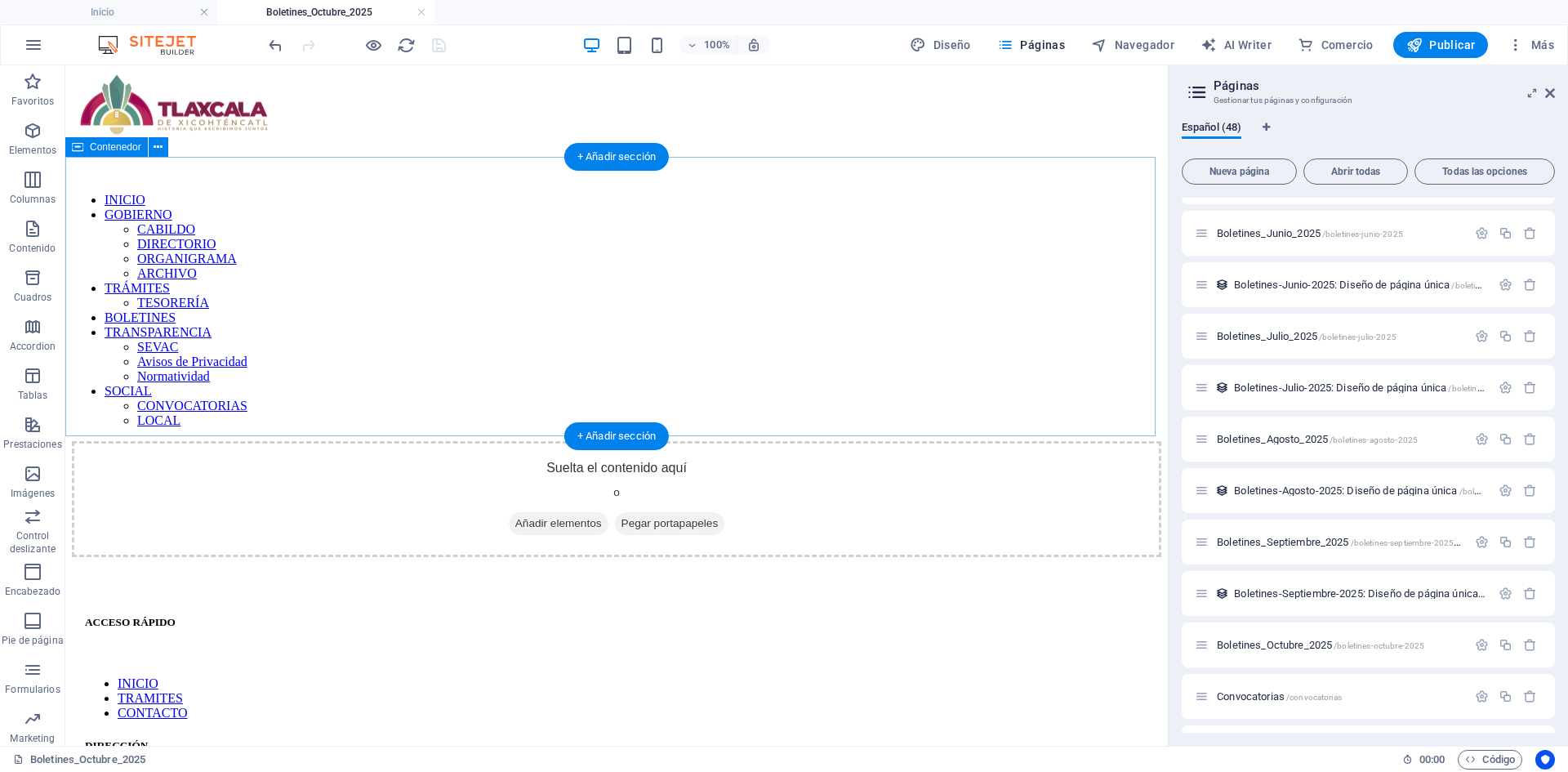
click at [527, 512] on span "Añadir elementos" at bounding box center [558, 522] width 100 height 23
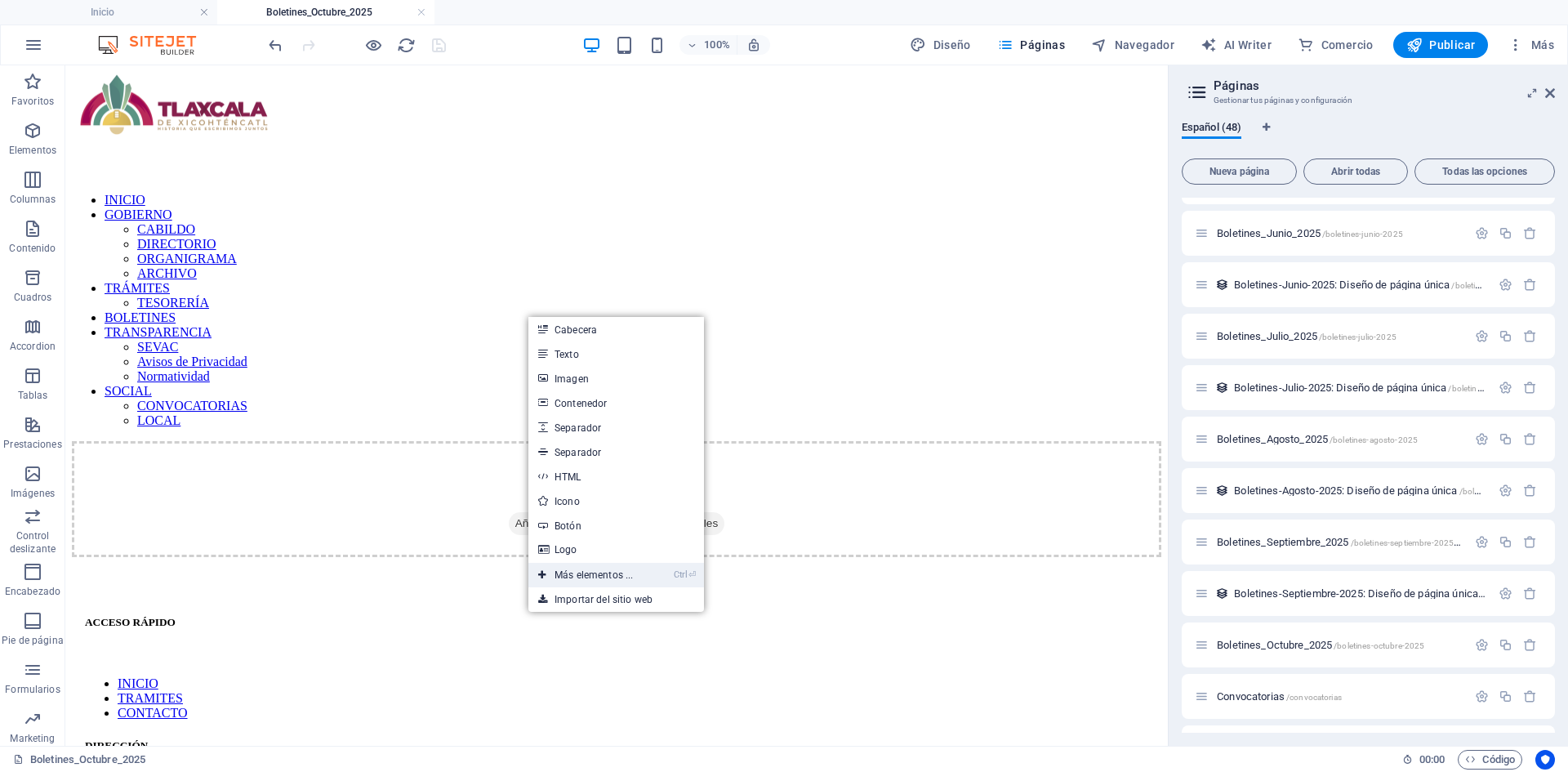
click at [596, 576] on link "Ctrl ⏎ Más elementos ..." at bounding box center [585, 575] width 114 height 24
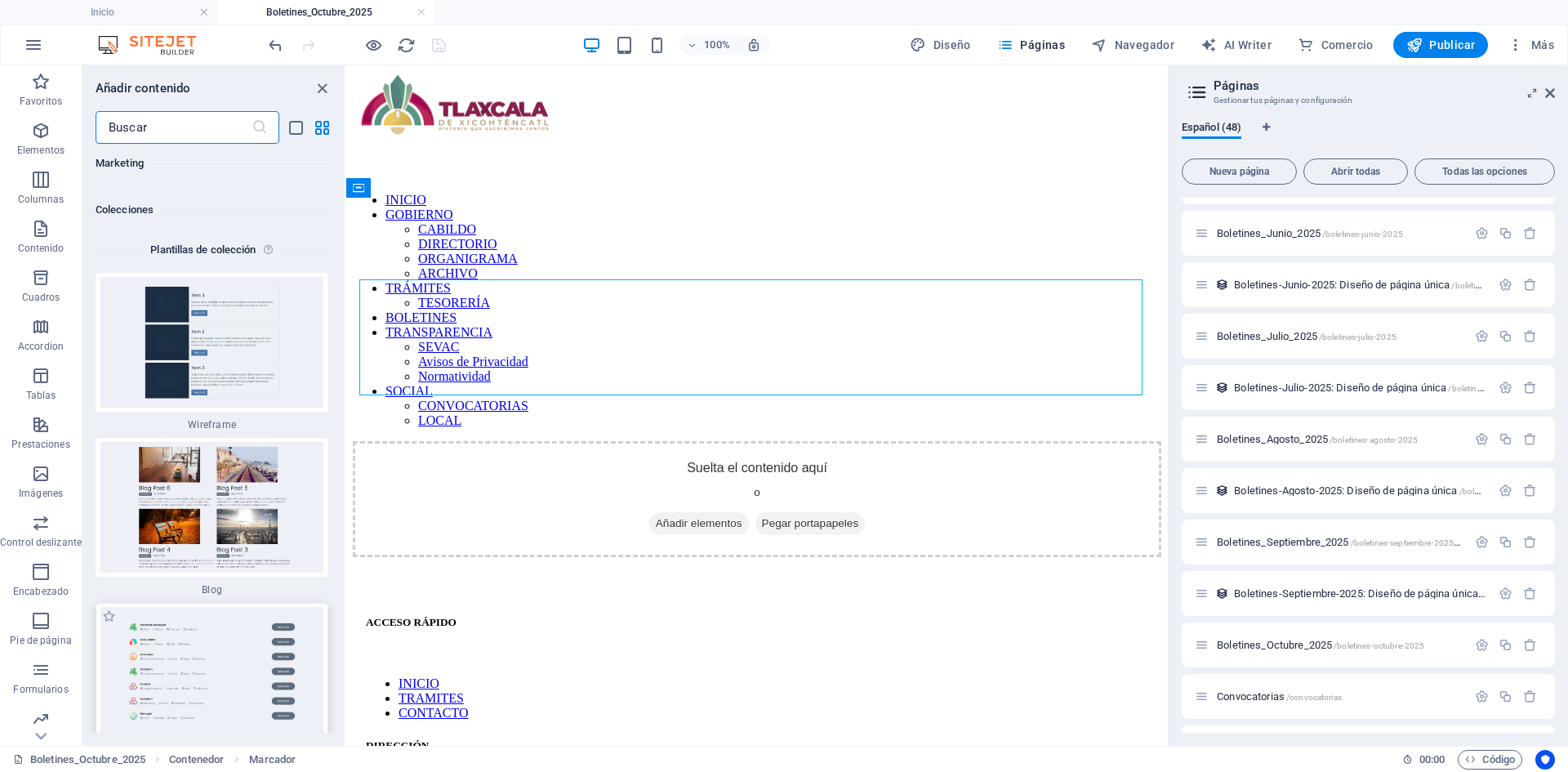
scroll to position [30412, 0]
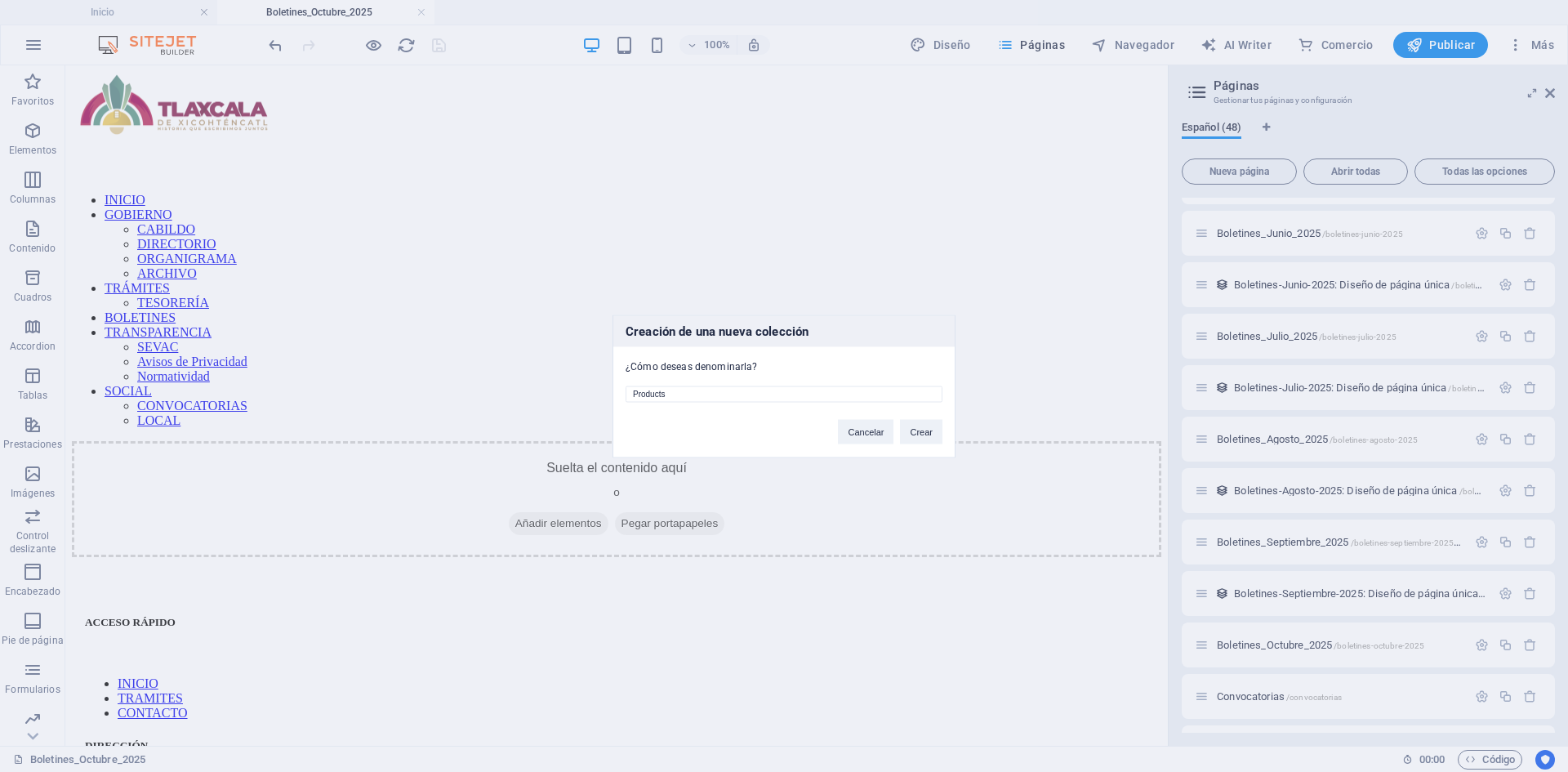
drag, startPoint x: 690, startPoint y: 395, endPoint x: 621, endPoint y: 398, distance: 69.1
click at [621, 398] on div "Products" at bounding box center [784, 387] width 341 height 30
type input "Boletines-Octubre-2025"
click at [913, 426] on button "Crear" at bounding box center [920, 431] width 42 height 24
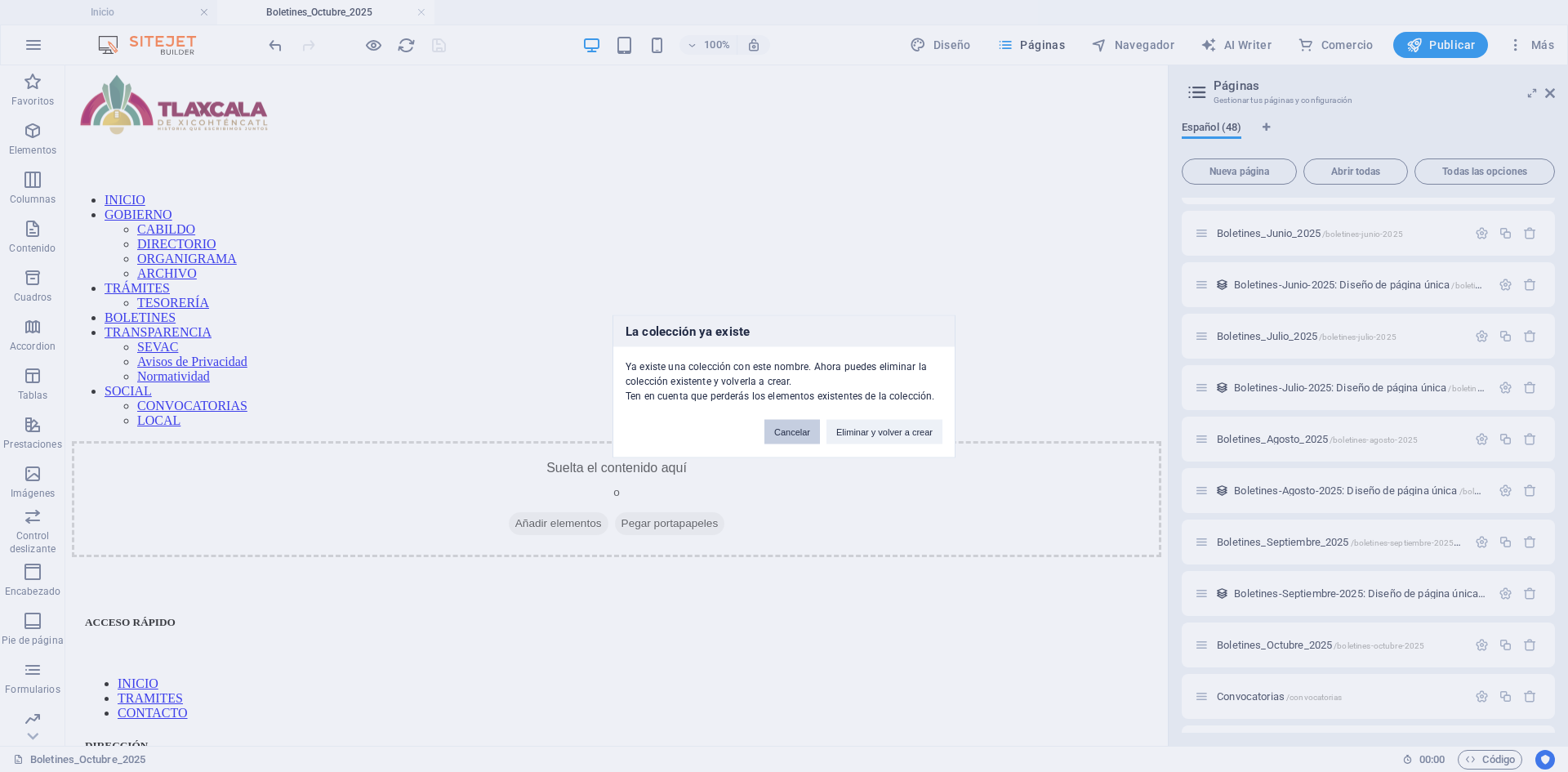
click at [799, 432] on button "Cancelar" at bounding box center [793, 431] width 56 height 24
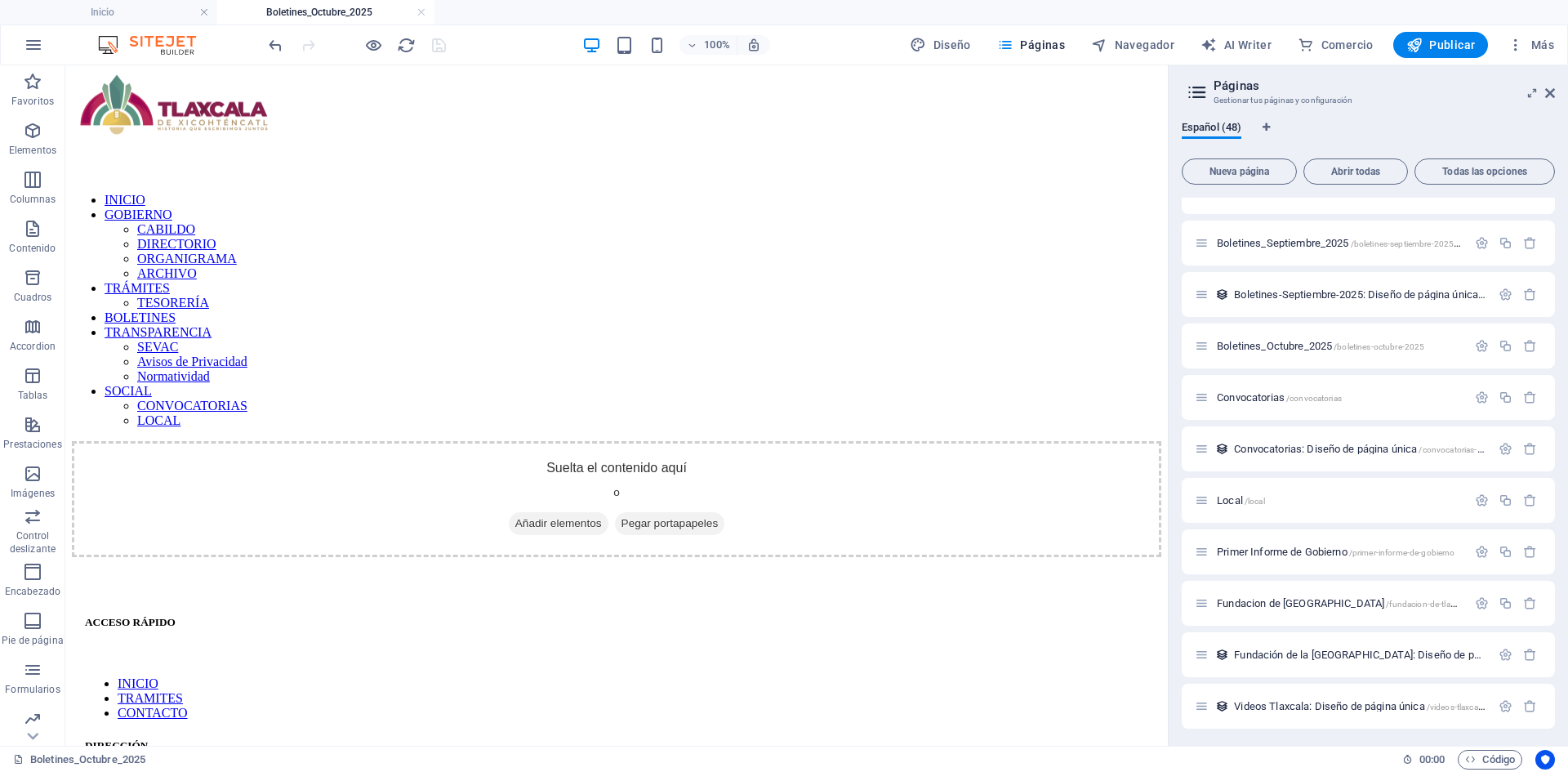
scroll to position [1935, 0]
click at [1268, 293] on span "Boletines-Septiembre-2025: Diseño de página única /boletines-septiembre-2025-el…" at bounding box center [1427, 292] width 386 height 13
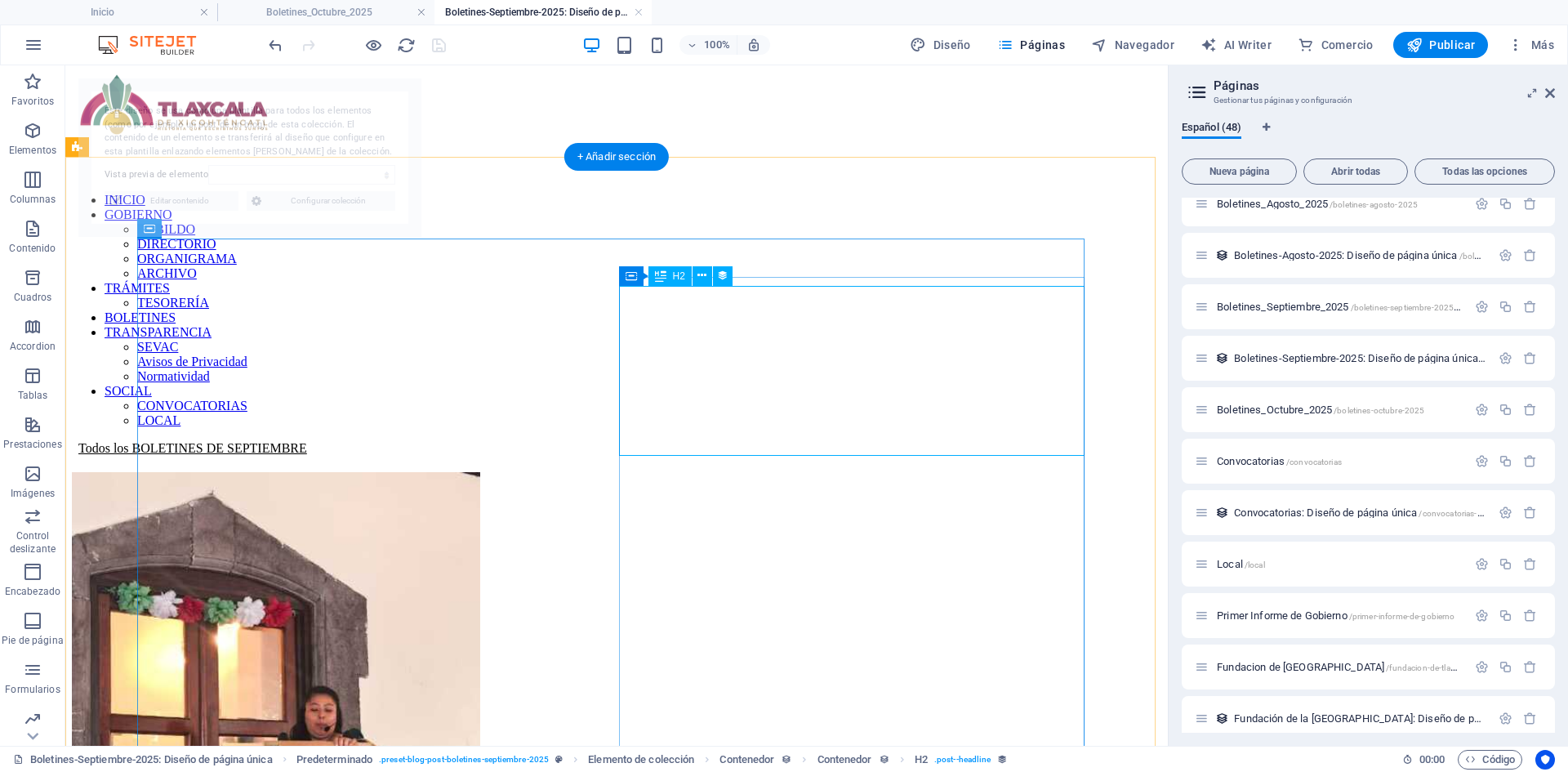
scroll to position [0, 0]
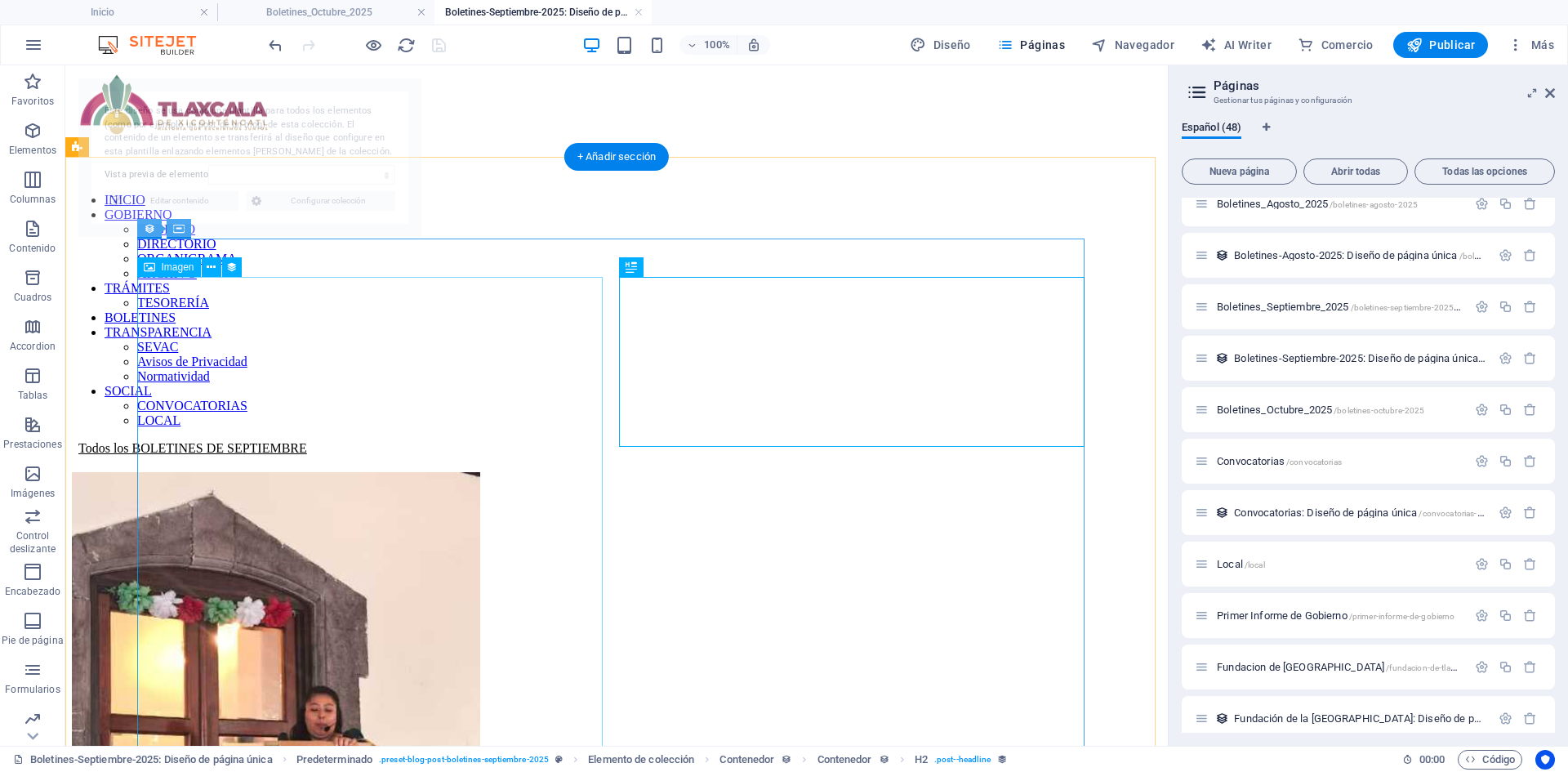
select select "68dd56b69fd4dd2f0e06e0ef"
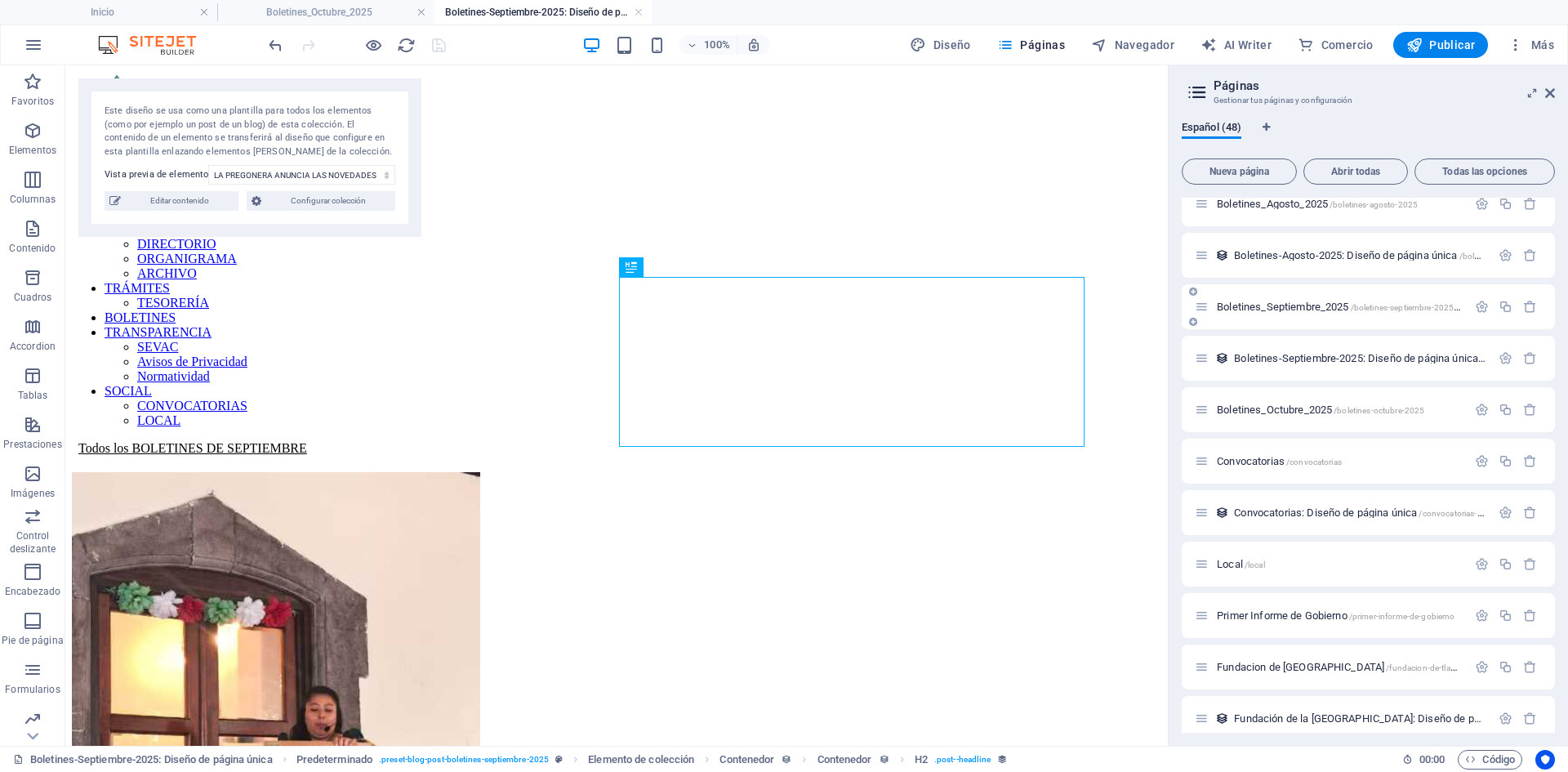
click at [1284, 304] on span "Boletines_Septiembre_2025 /boletines-septiembre-2025-46" at bounding box center [1341, 307] width 249 height 13
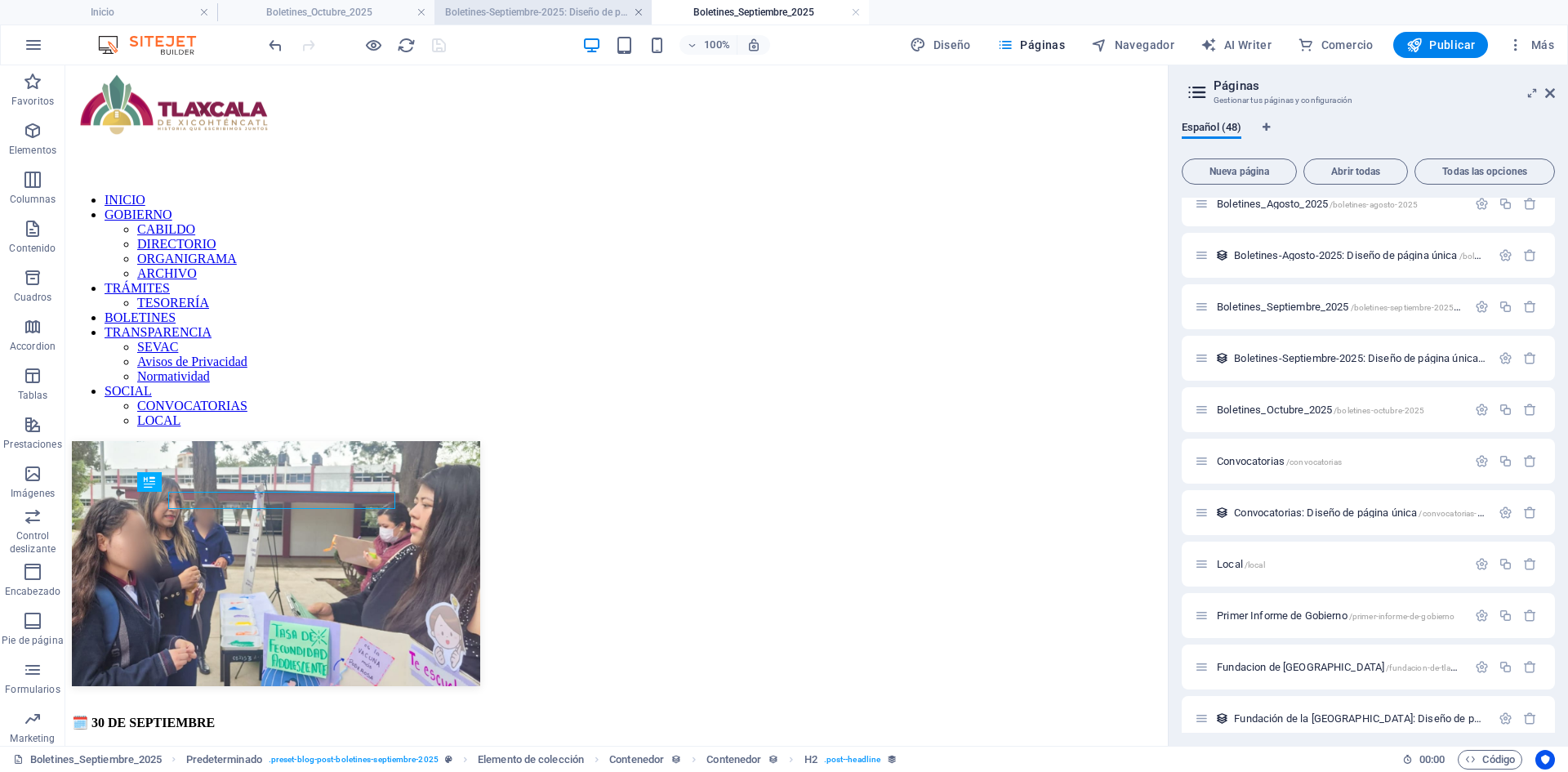
click at [638, 10] on link at bounding box center [639, 12] width 10 height 15
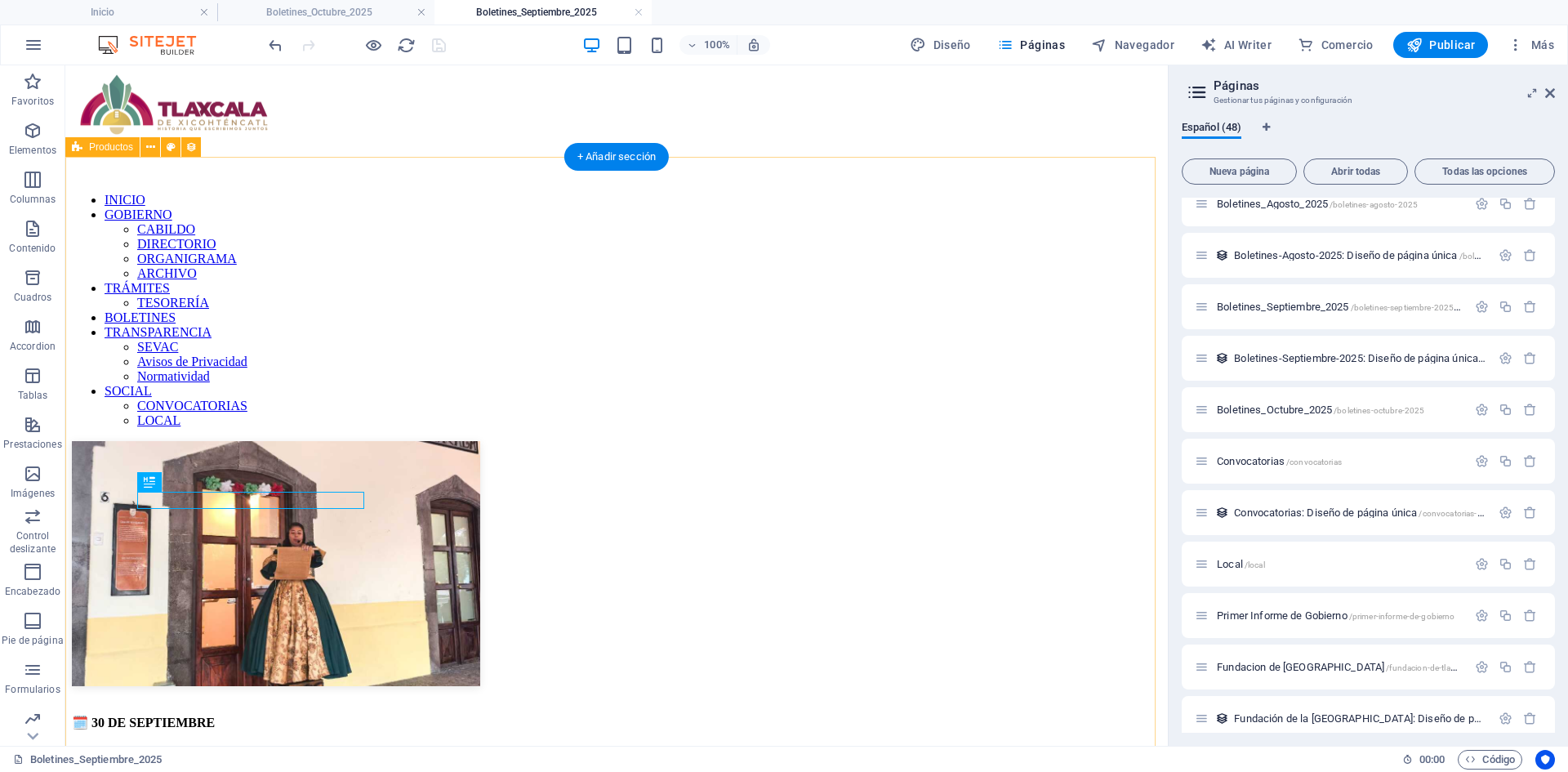
select select "68b78889ec303d56580a2d19"
select select "columns.consecutivo-de-publicacion_DESC"
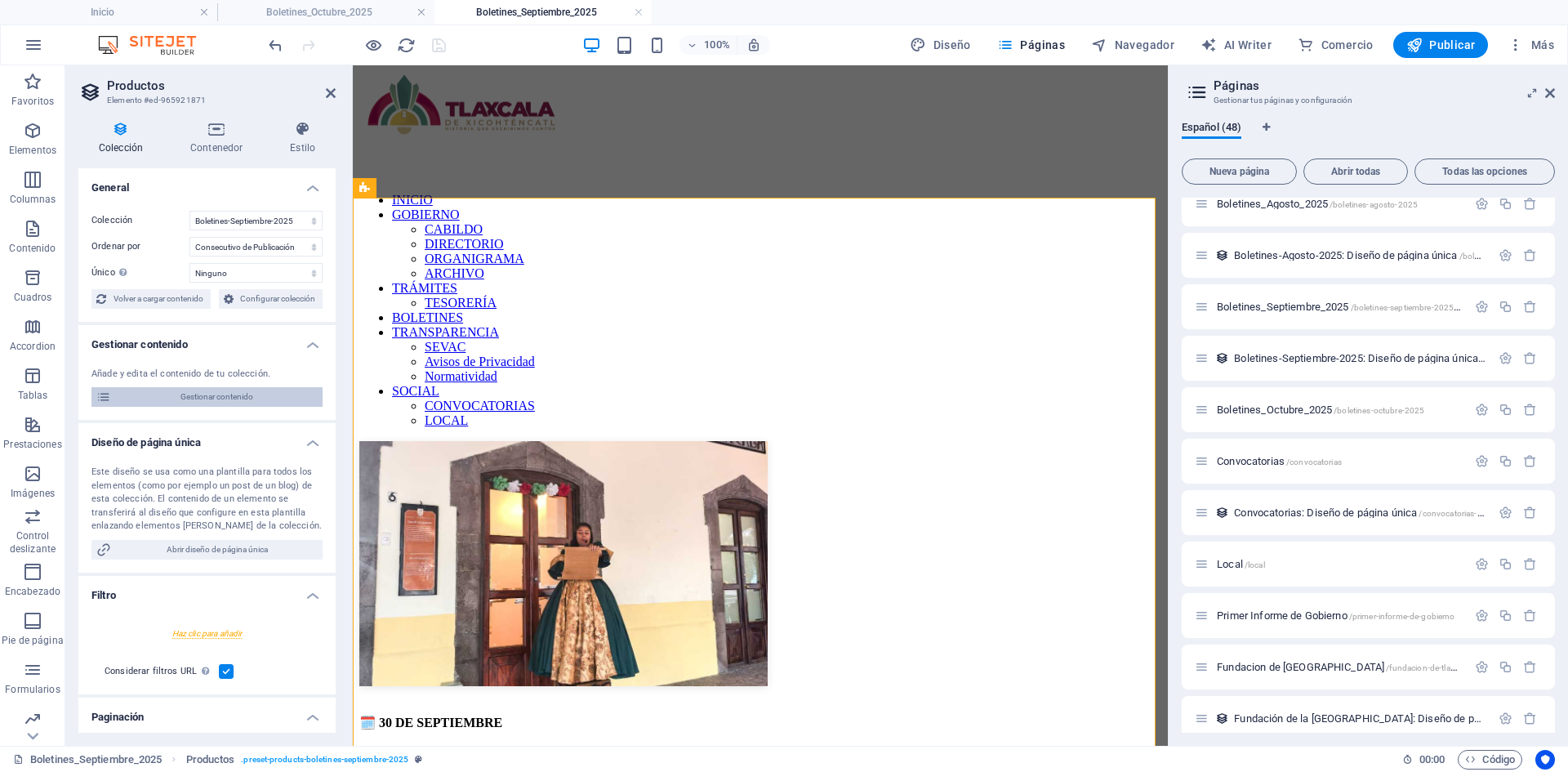
click at [218, 391] on span "Gestionar contenido" at bounding box center [217, 397] width 202 height 20
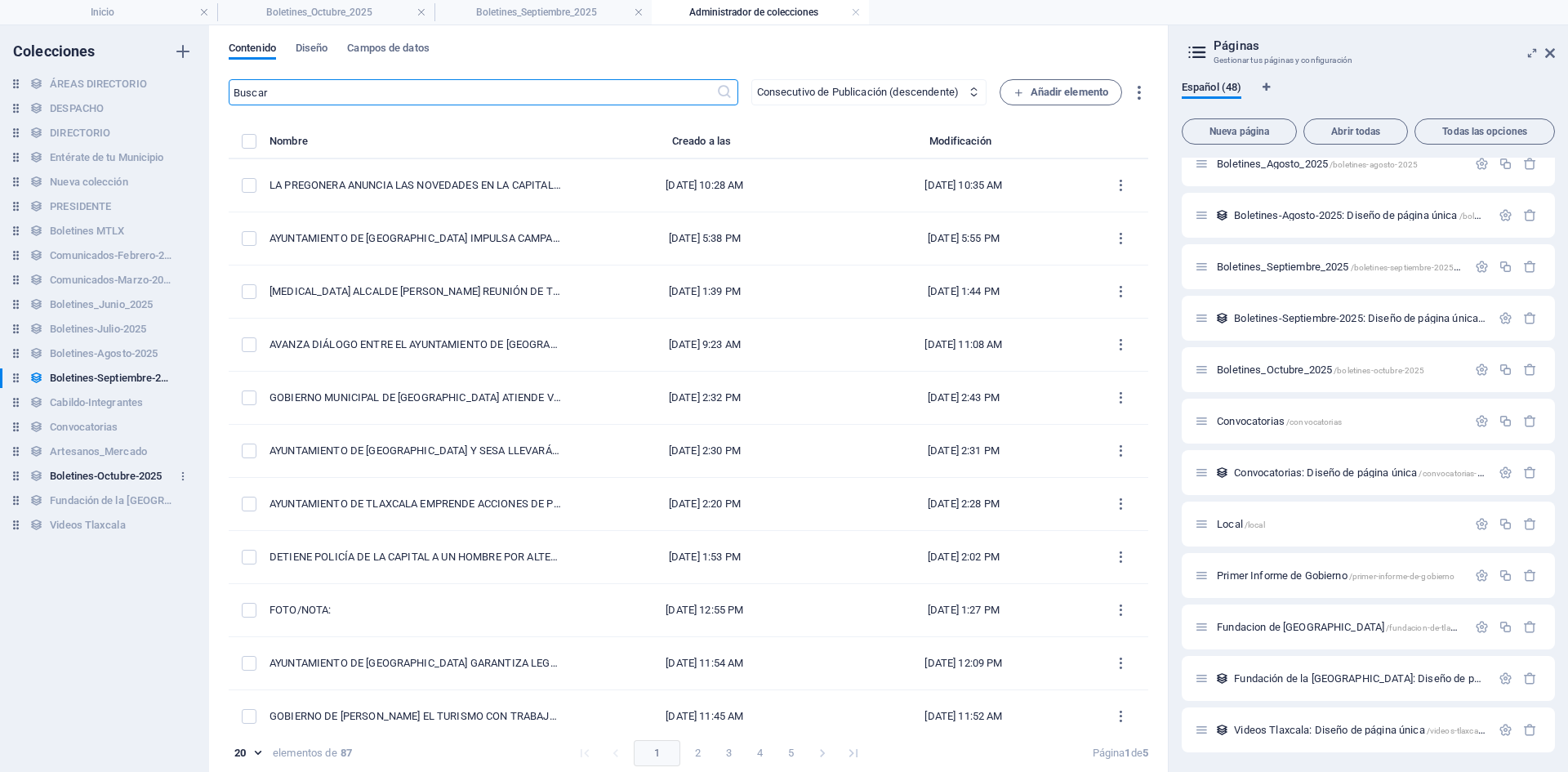
click at [108, 477] on h6 "Boletines-Octubre-2025" at bounding box center [105, 477] width 112 height 20
select select "createdAt_DESC"
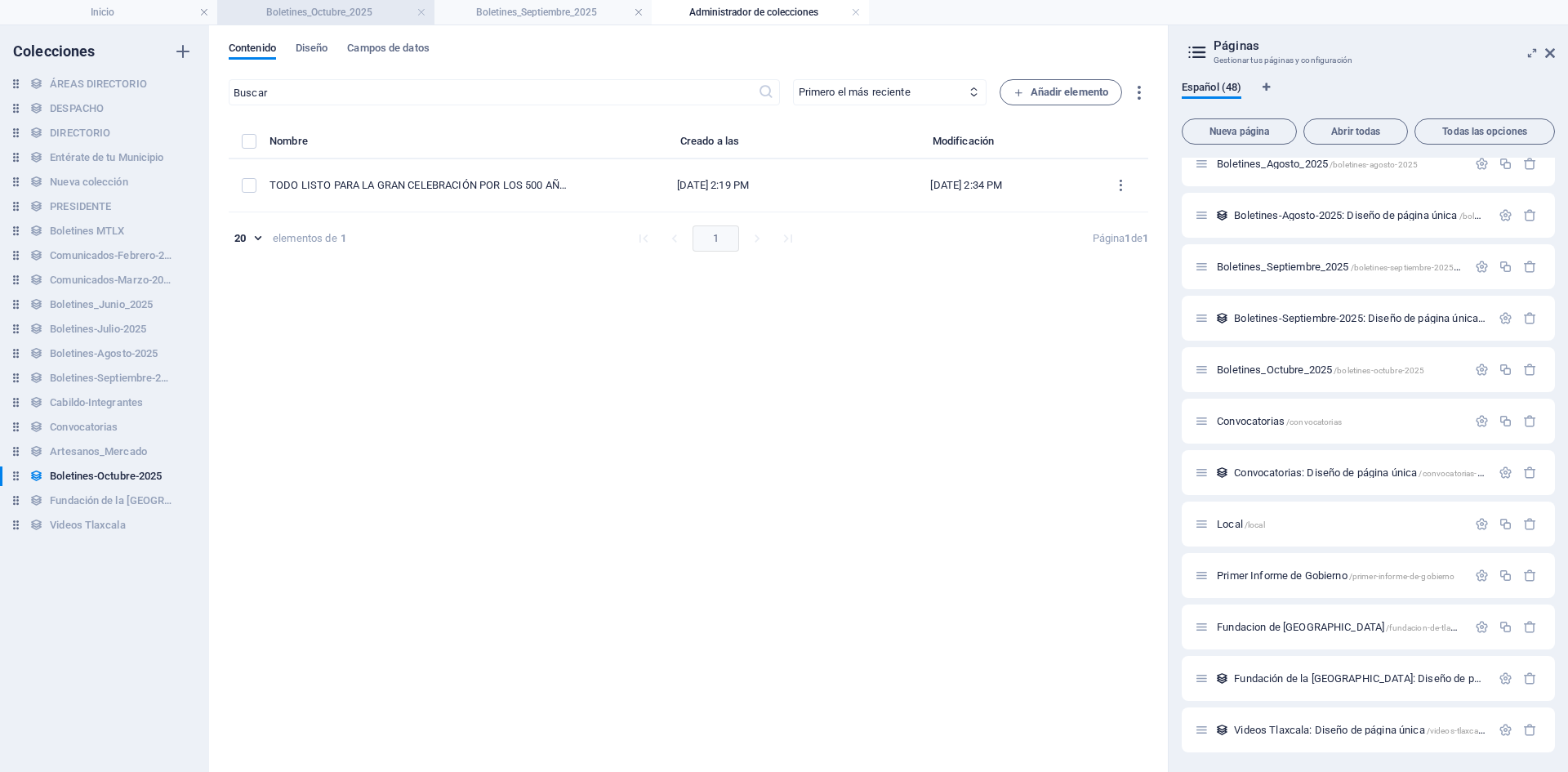
click at [320, 20] on h4 "Boletines_Octubre_2025" at bounding box center [325, 13] width 217 height 18
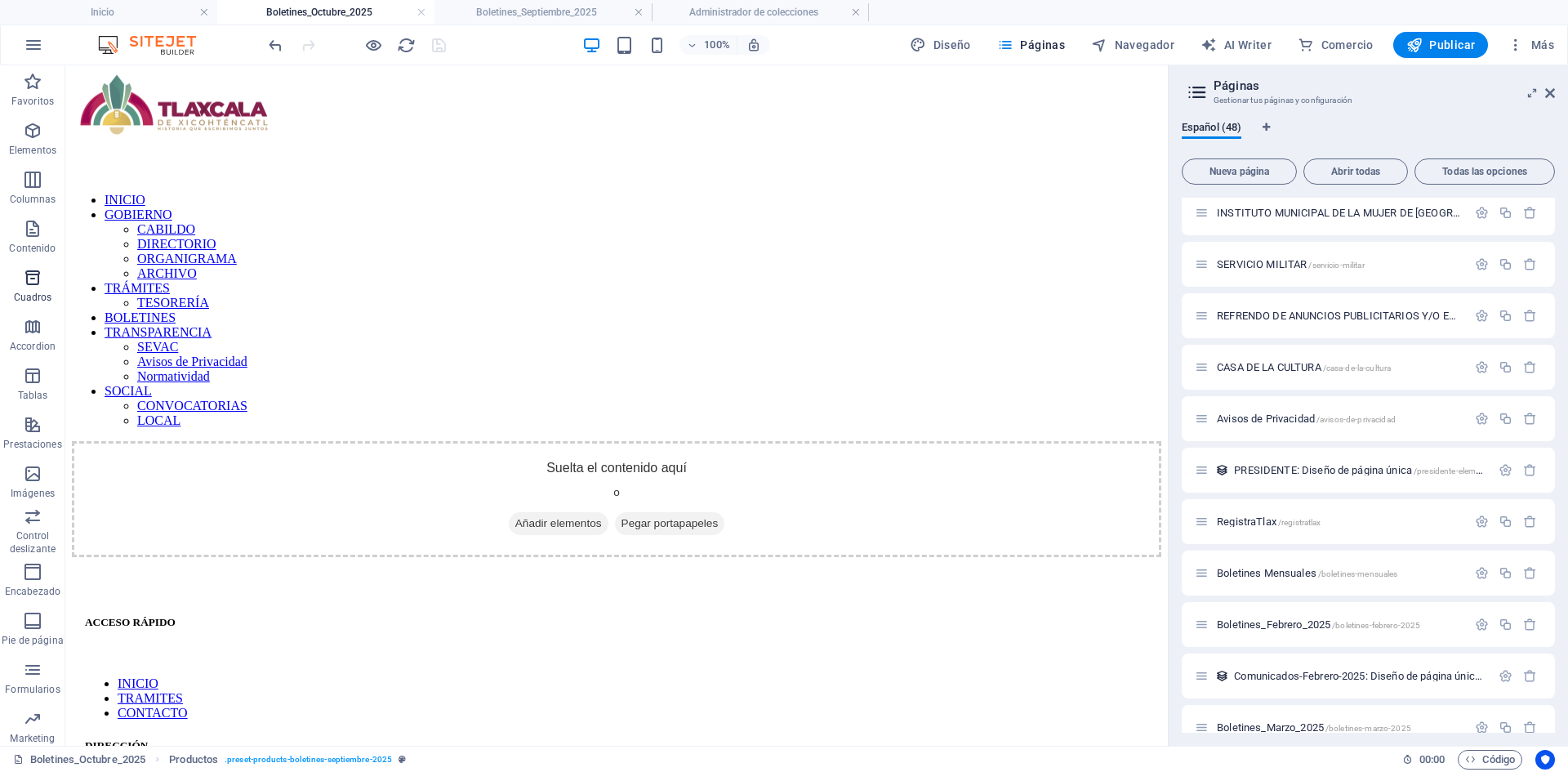
scroll to position [104, 0]
click at [25, 685] on p "Colecciones" at bounding box center [32, 684] width 54 height 14
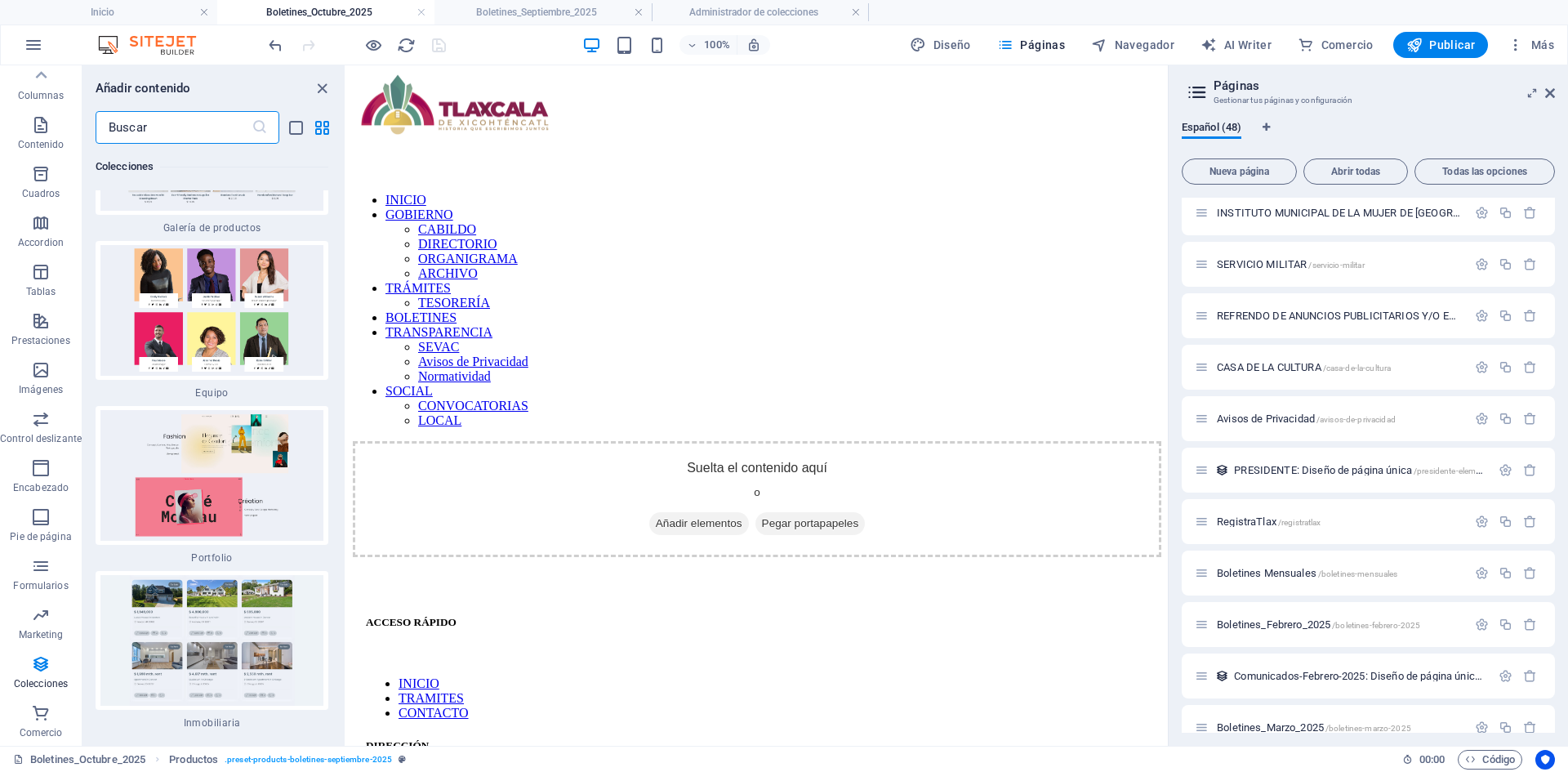
scroll to position [31124, 0]
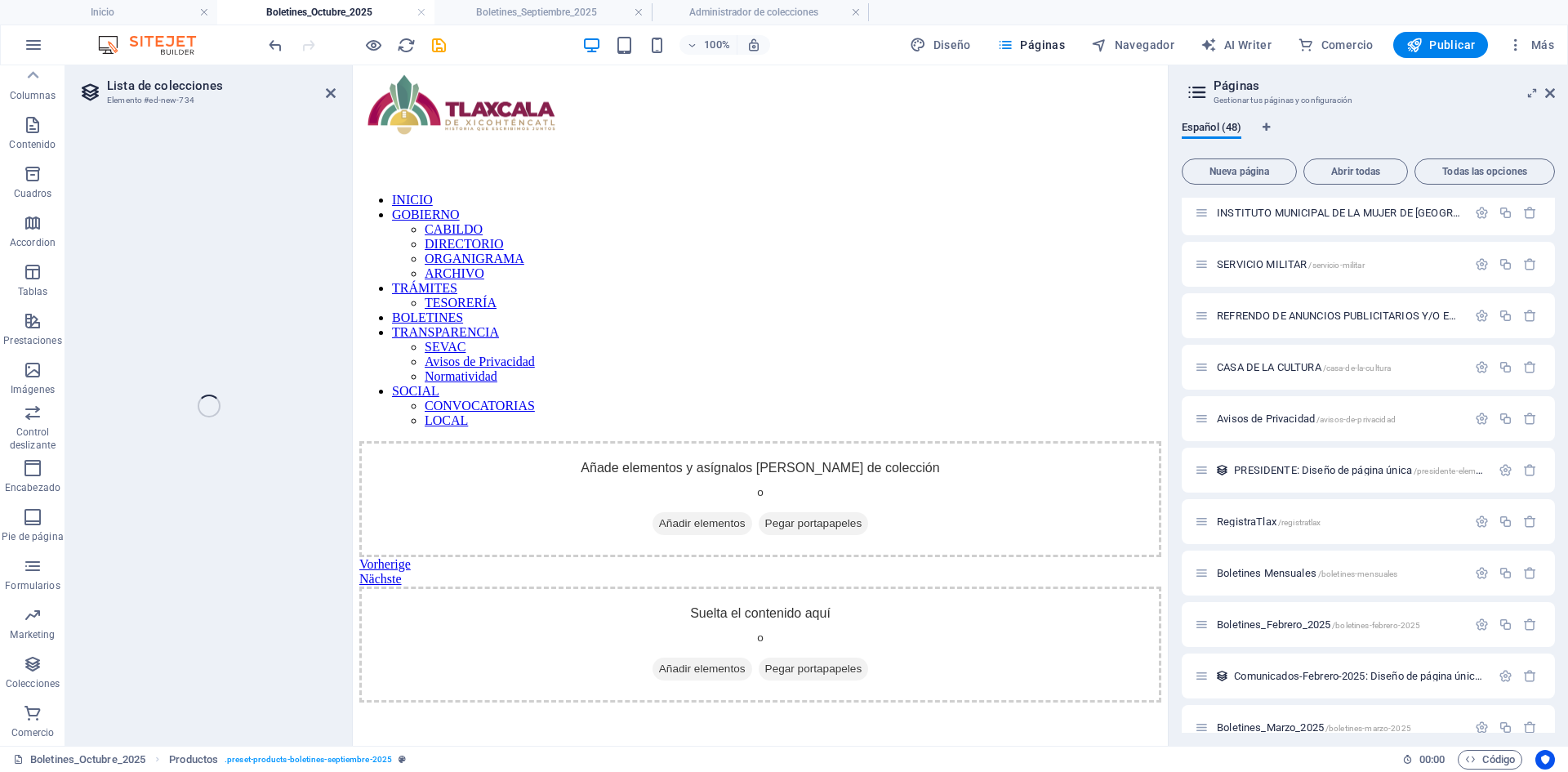
select select
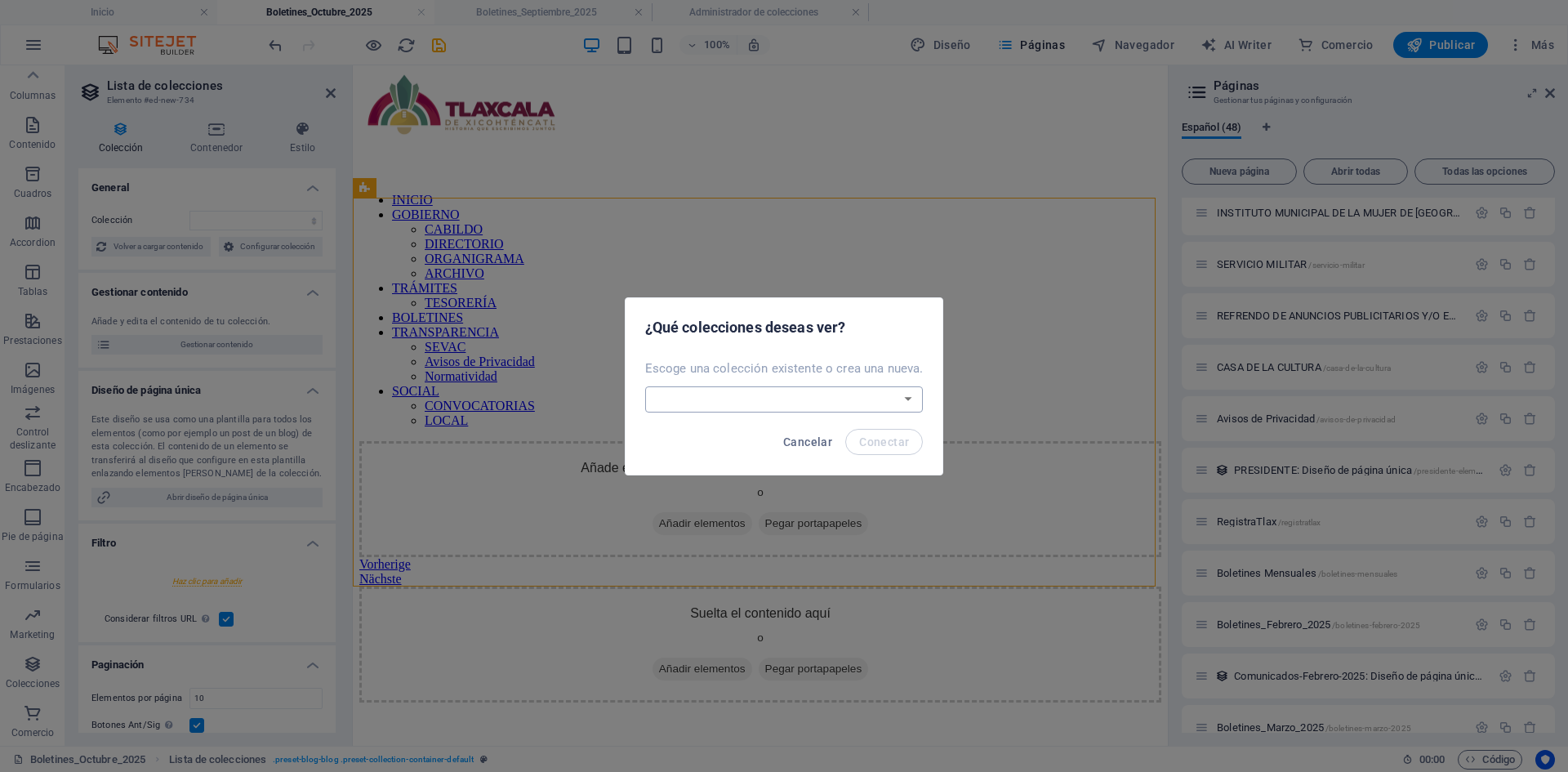
click at [883, 391] on select "ÁREAS DIRECTORIO Artesanos_Mercado Boletines-Agosto-2025 Boletines-Julio-2025 B…" at bounding box center [784, 399] width 278 height 26
select select "68d5cb27808c7319ae01ad60"
click at [646, 386] on select "ÁREAS DIRECTORIO Artesanos_Mercado Boletines-Agosto-2025 Boletines-Julio-2025 B…" at bounding box center [784, 399] width 278 height 26
click at [895, 450] on button "Conectar" at bounding box center [884, 441] width 77 height 26
select select "68d5cb27808c7319ae01ad60"
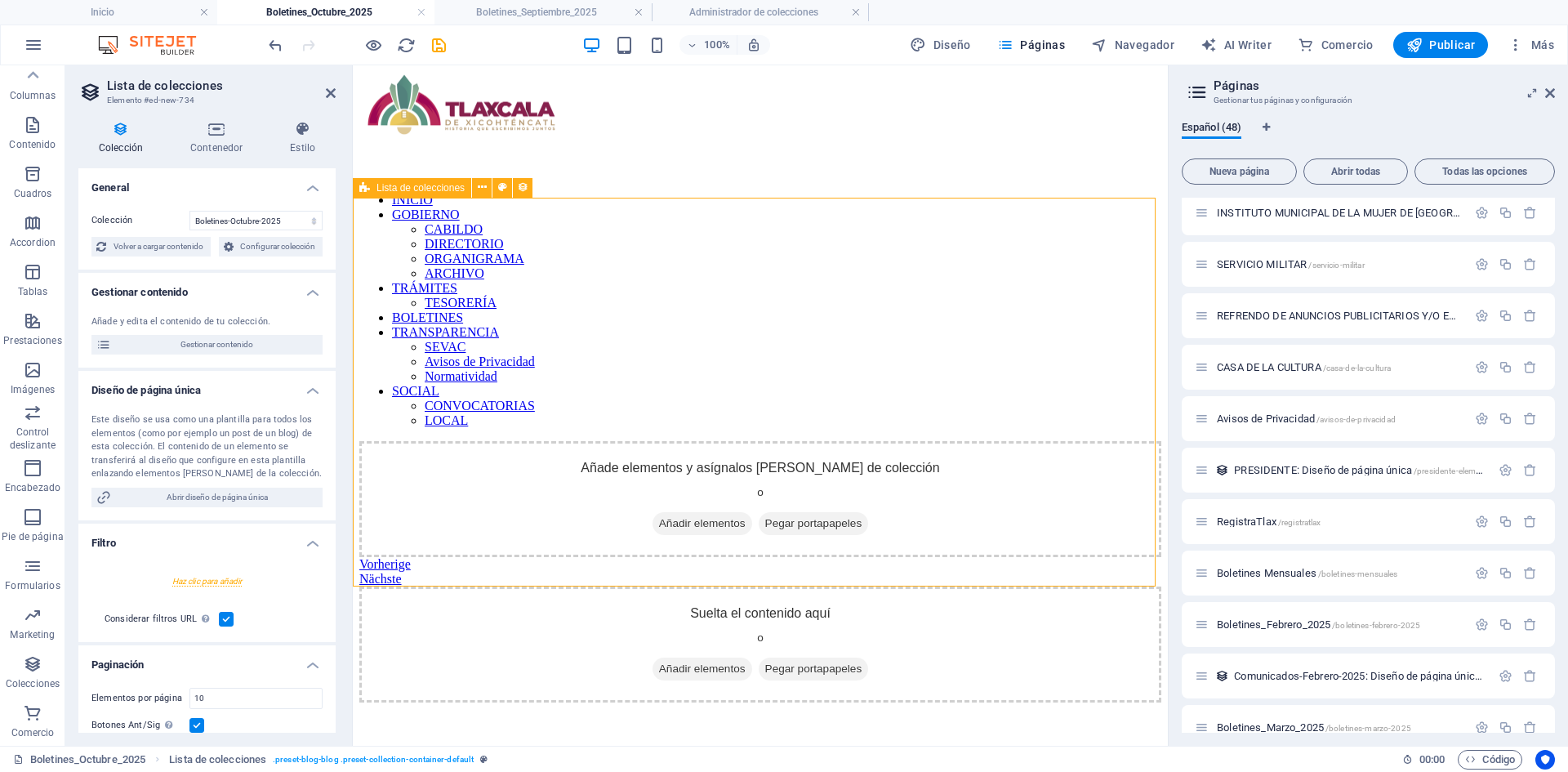
select select "createdAt_DESC"
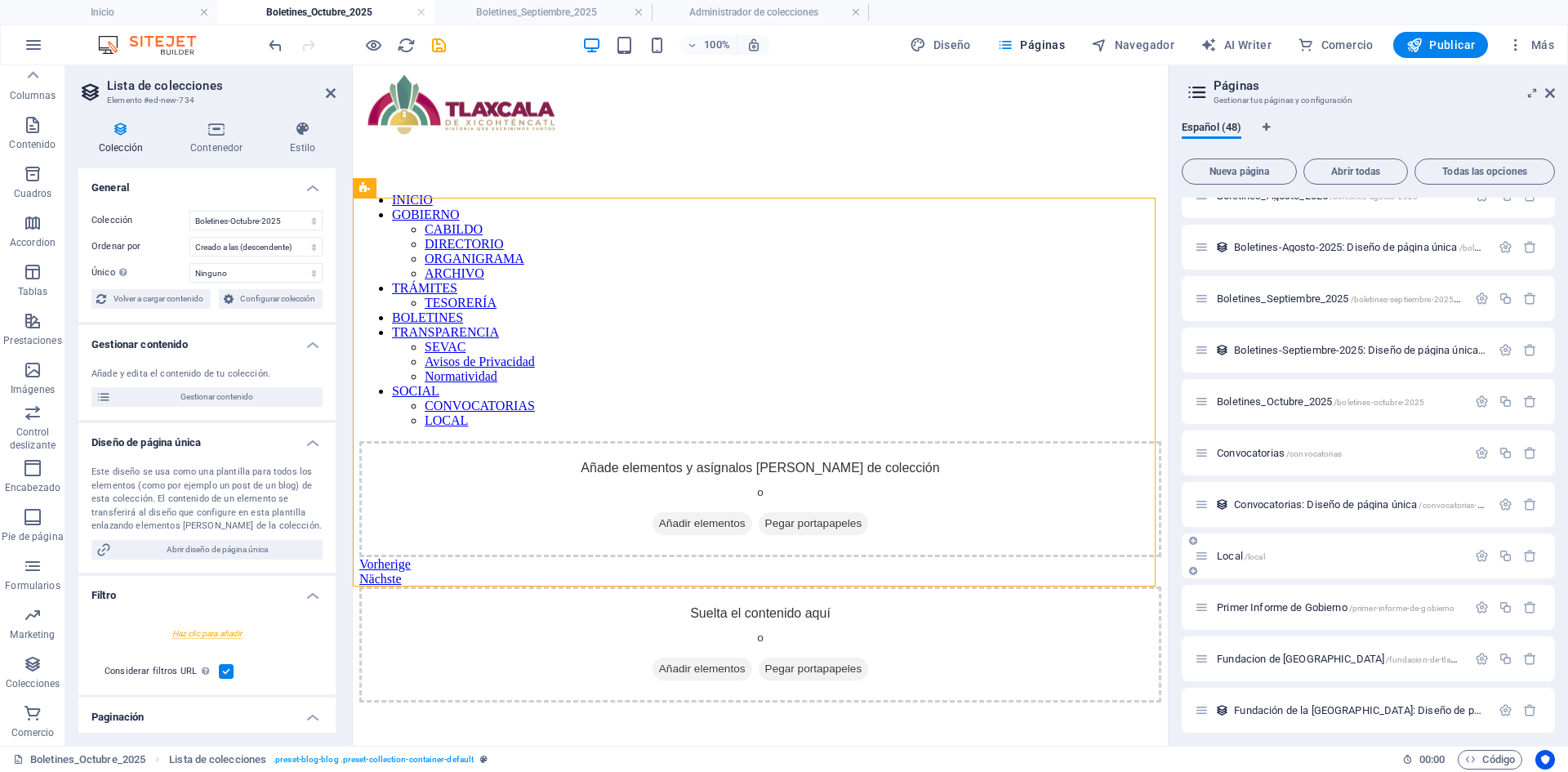
scroll to position [1853, 0]
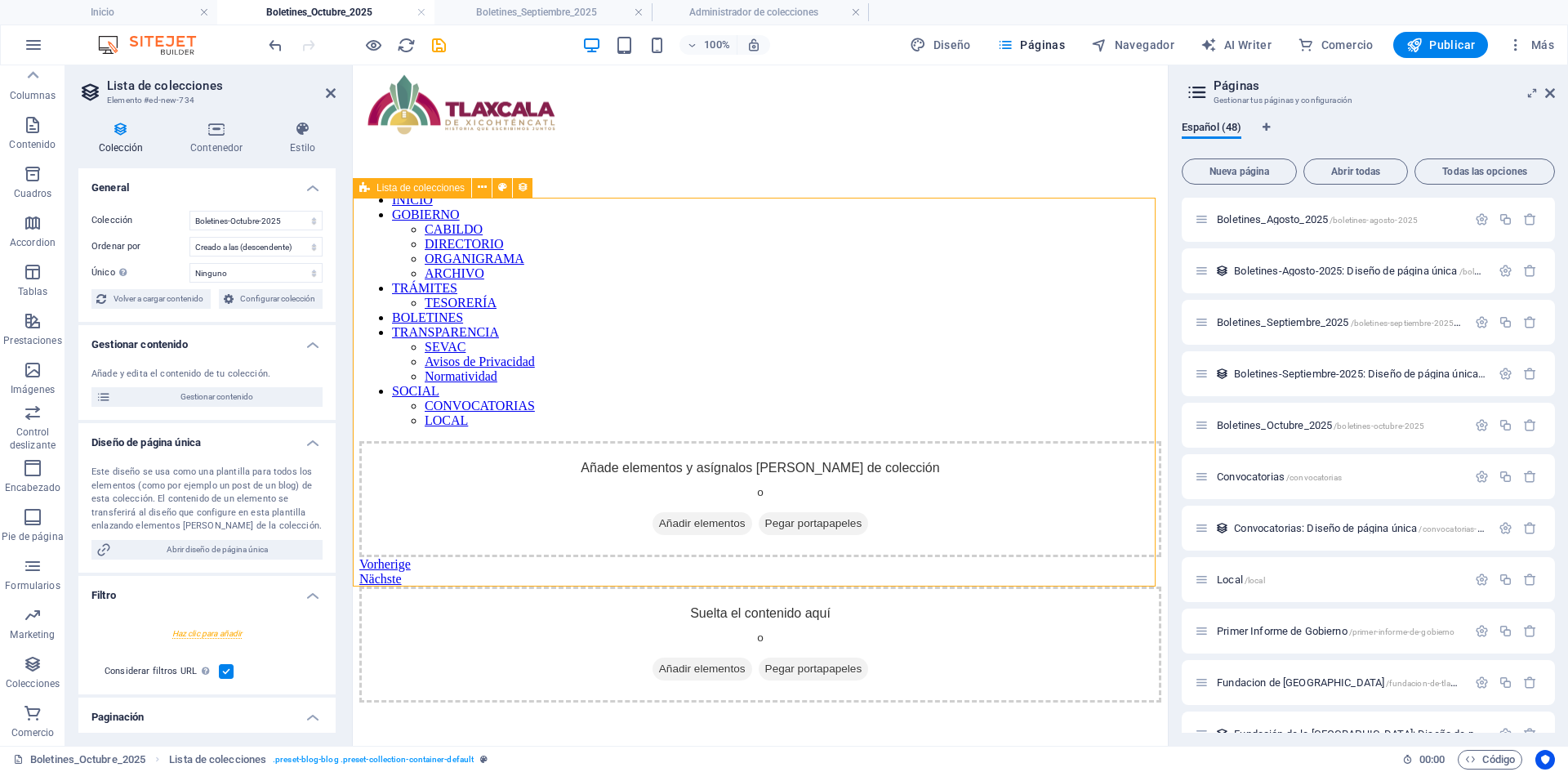
click at [520, 441] on div "Añade elementos y asígnalos [PERSON_NAME] de colección o Añadir elementos Pegar…" at bounding box center [760, 513] width 802 height 145
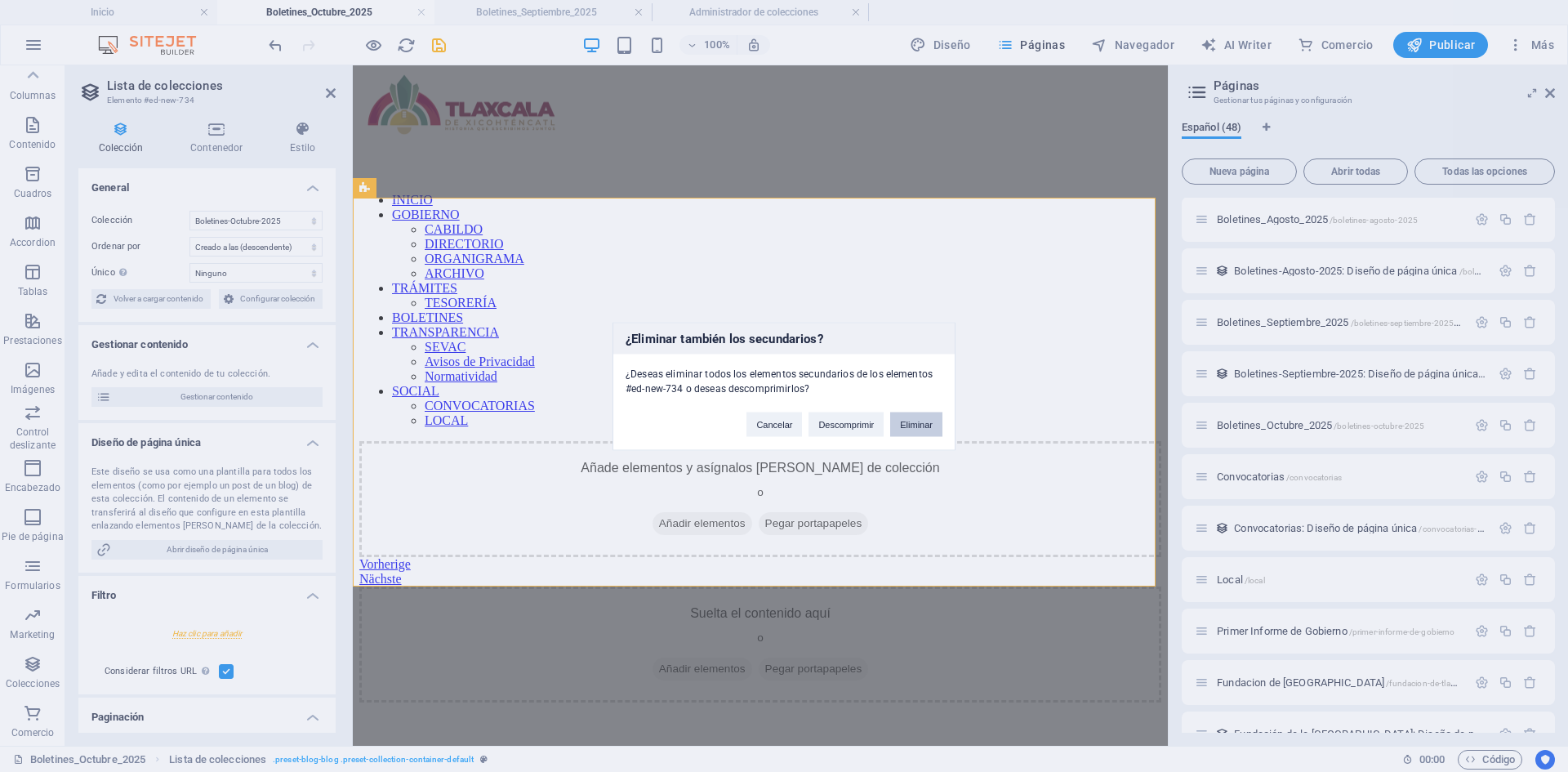
drag, startPoint x: 905, startPoint y: 426, endPoint x: 839, endPoint y: 366, distance: 89.2
click at [905, 426] on button "Eliminar" at bounding box center [916, 423] width 52 height 24
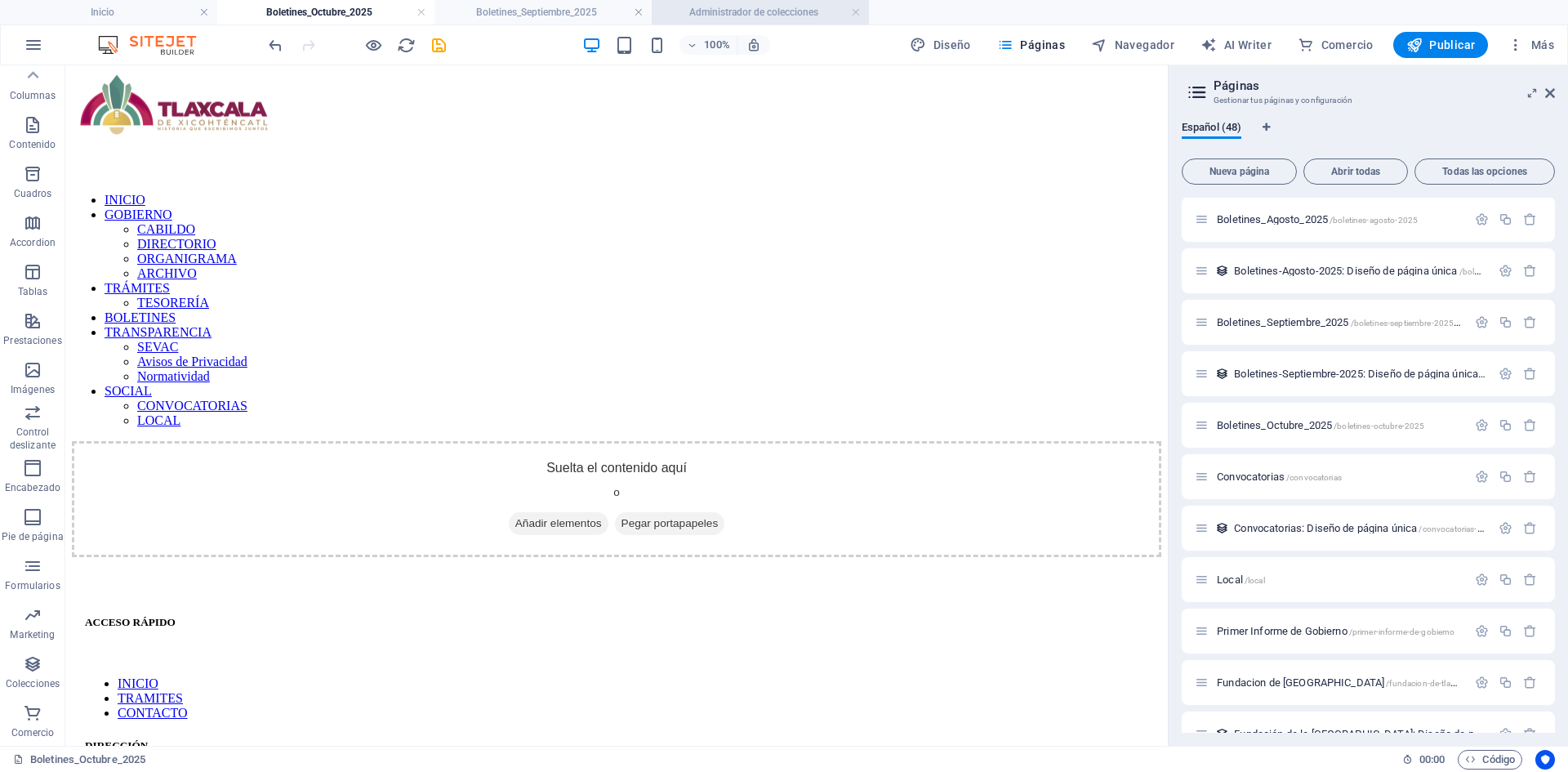
click at [730, 17] on h4 "Administrador de colecciones" at bounding box center [760, 13] width 217 height 18
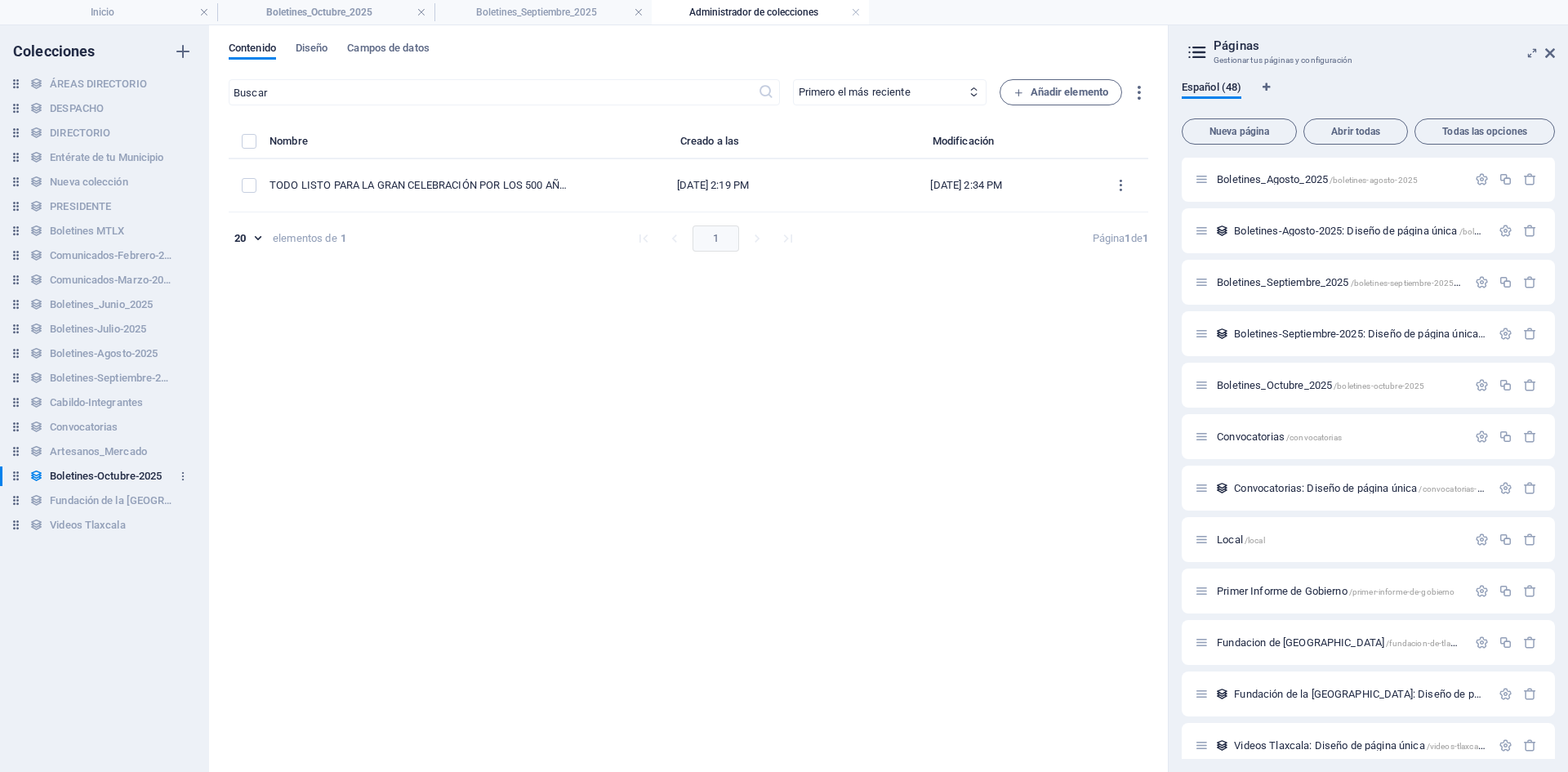
click at [14, 478] on icon at bounding box center [15, 475] width 14 height 14
click at [179, 477] on icon "button" at bounding box center [183, 476] width 12 height 12
click at [188, 590] on h6 "Eliminar" at bounding box center [196, 587] width 78 height 20
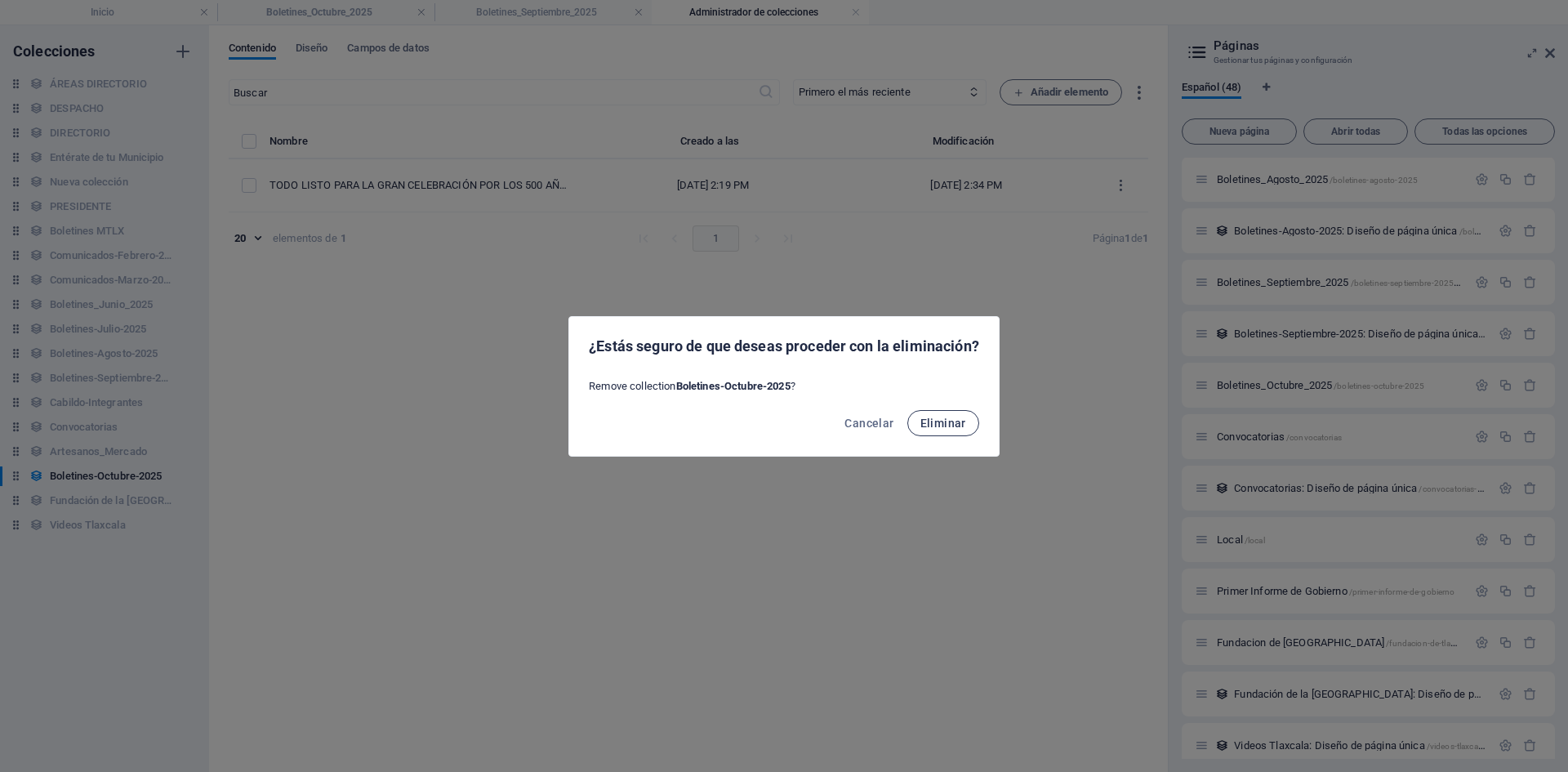
click at [947, 428] on span "Eliminar" at bounding box center [943, 422] width 46 height 14
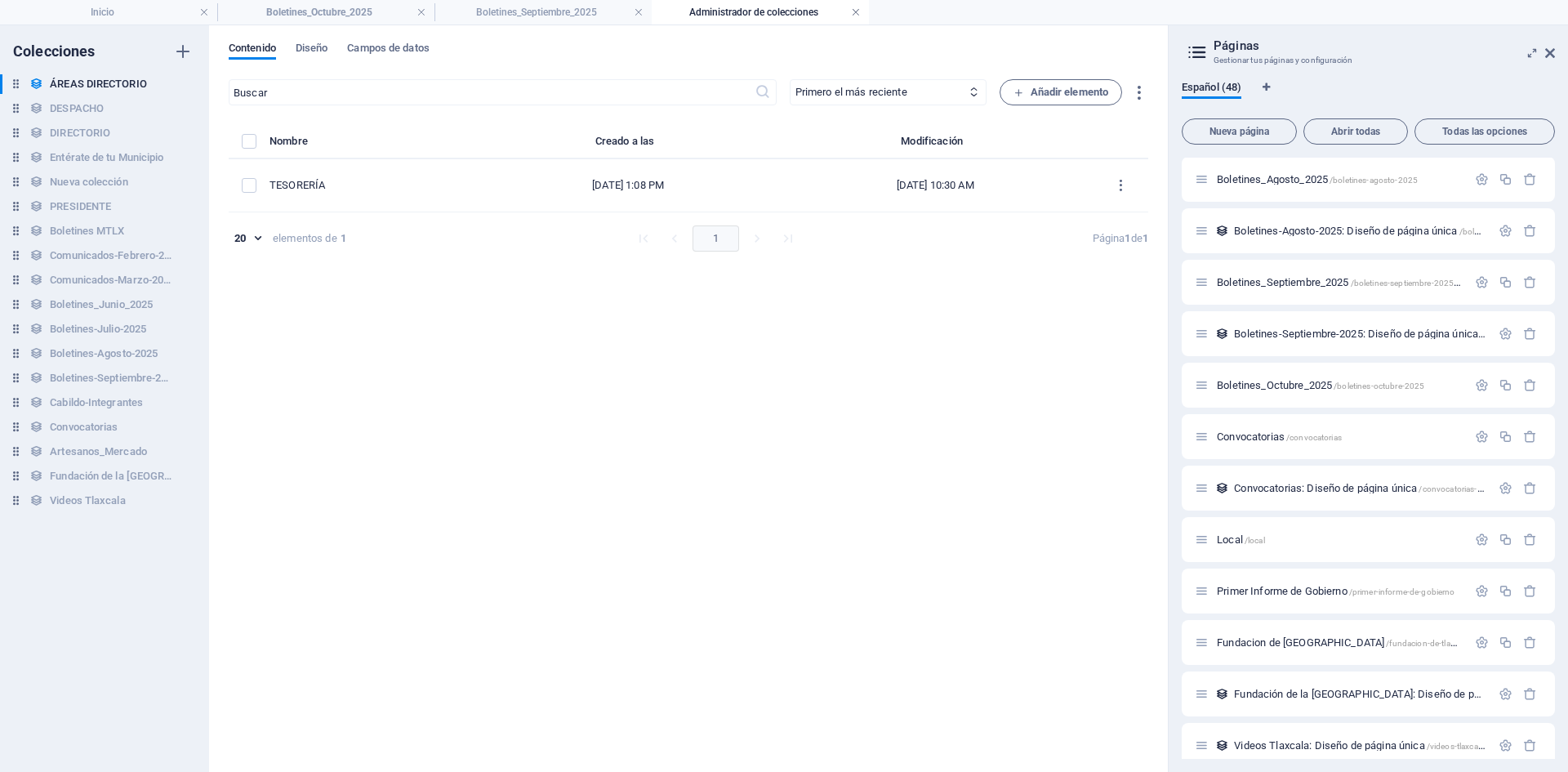
click at [853, 14] on link at bounding box center [856, 12] width 10 height 15
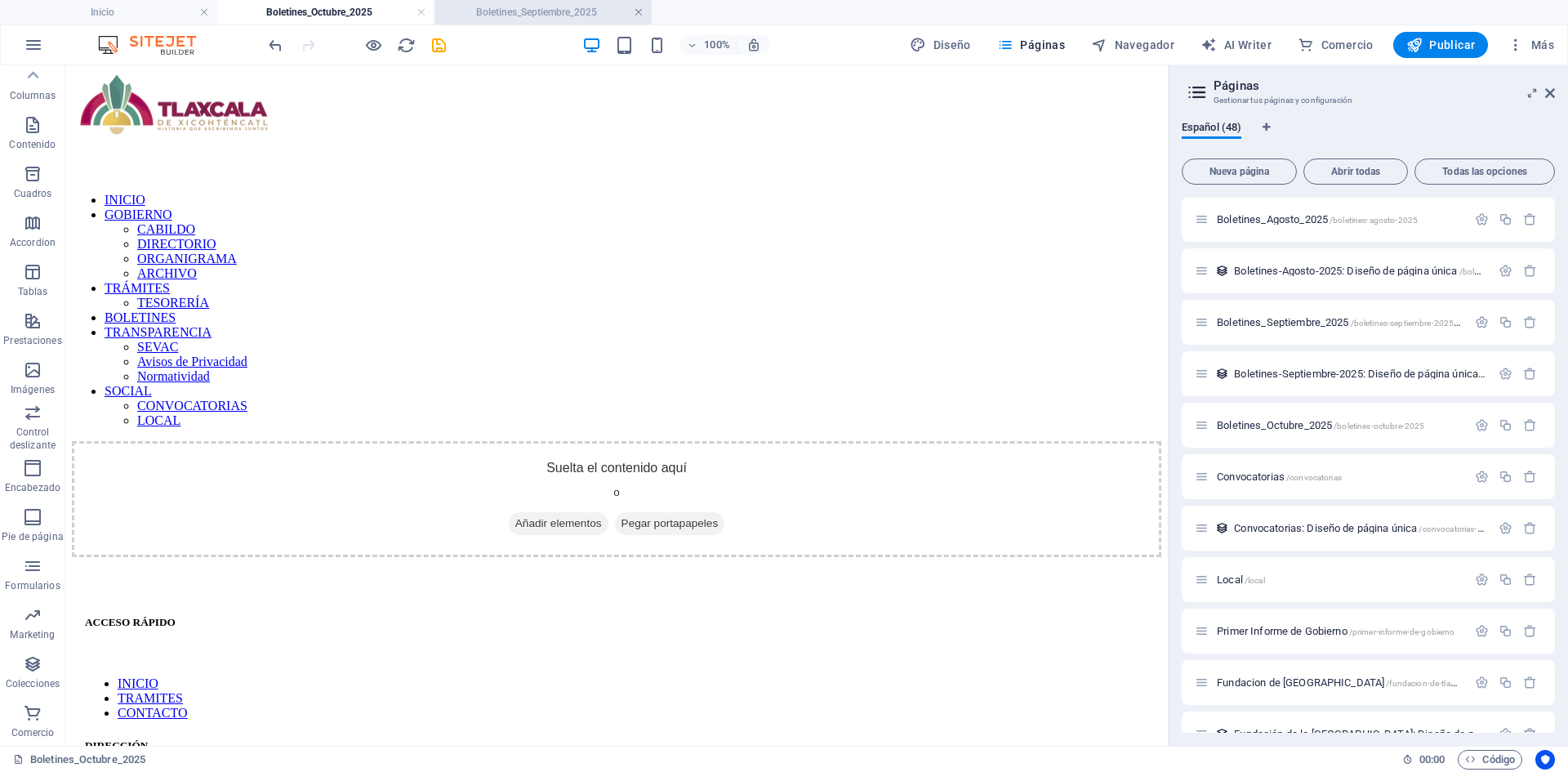
click at [636, 14] on link at bounding box center [639, 12] width 10 height 15
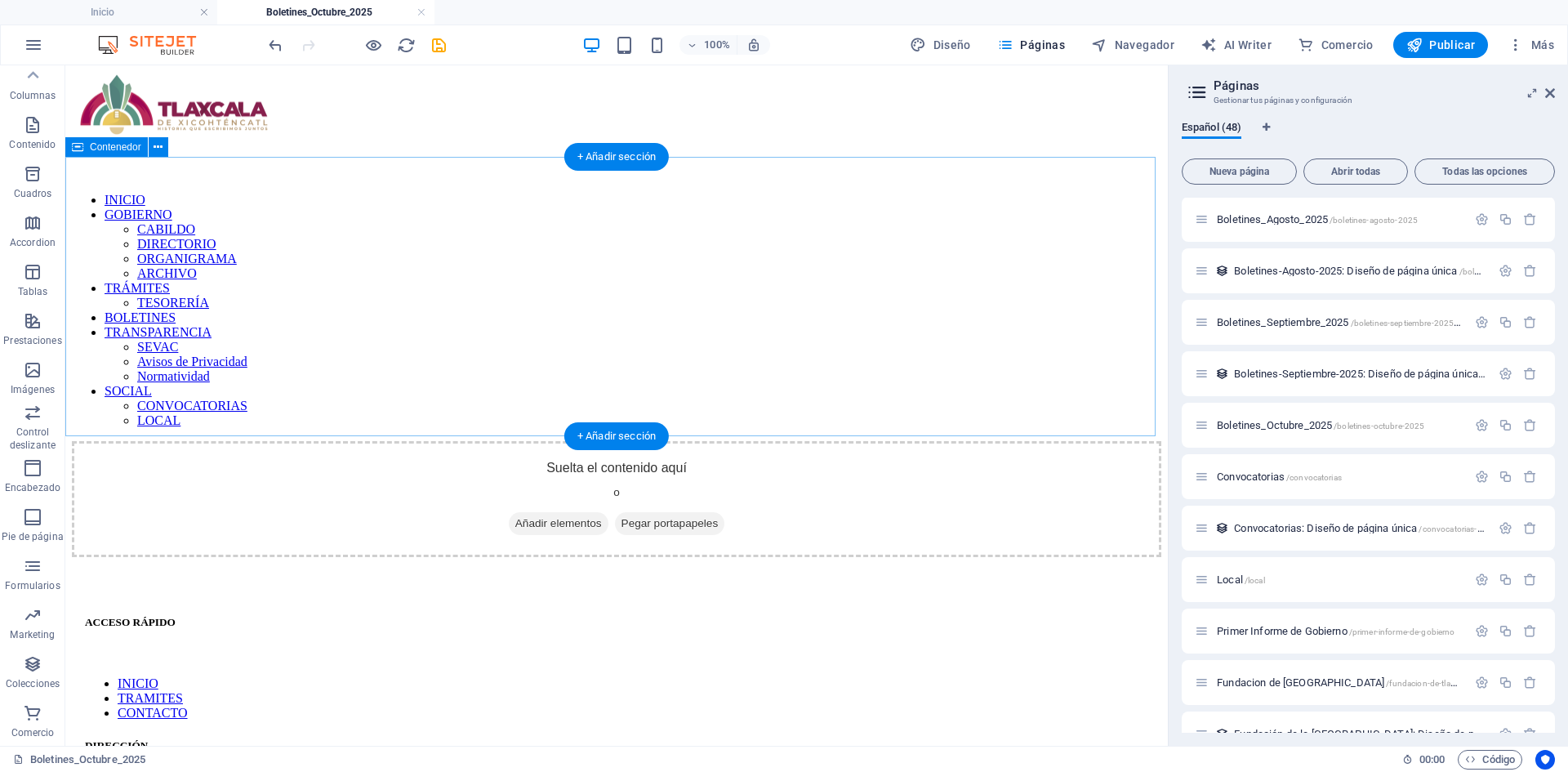
click at [524, 512] on span "Añadir elementos" at bounding box center [558, 522] width 100 height 23
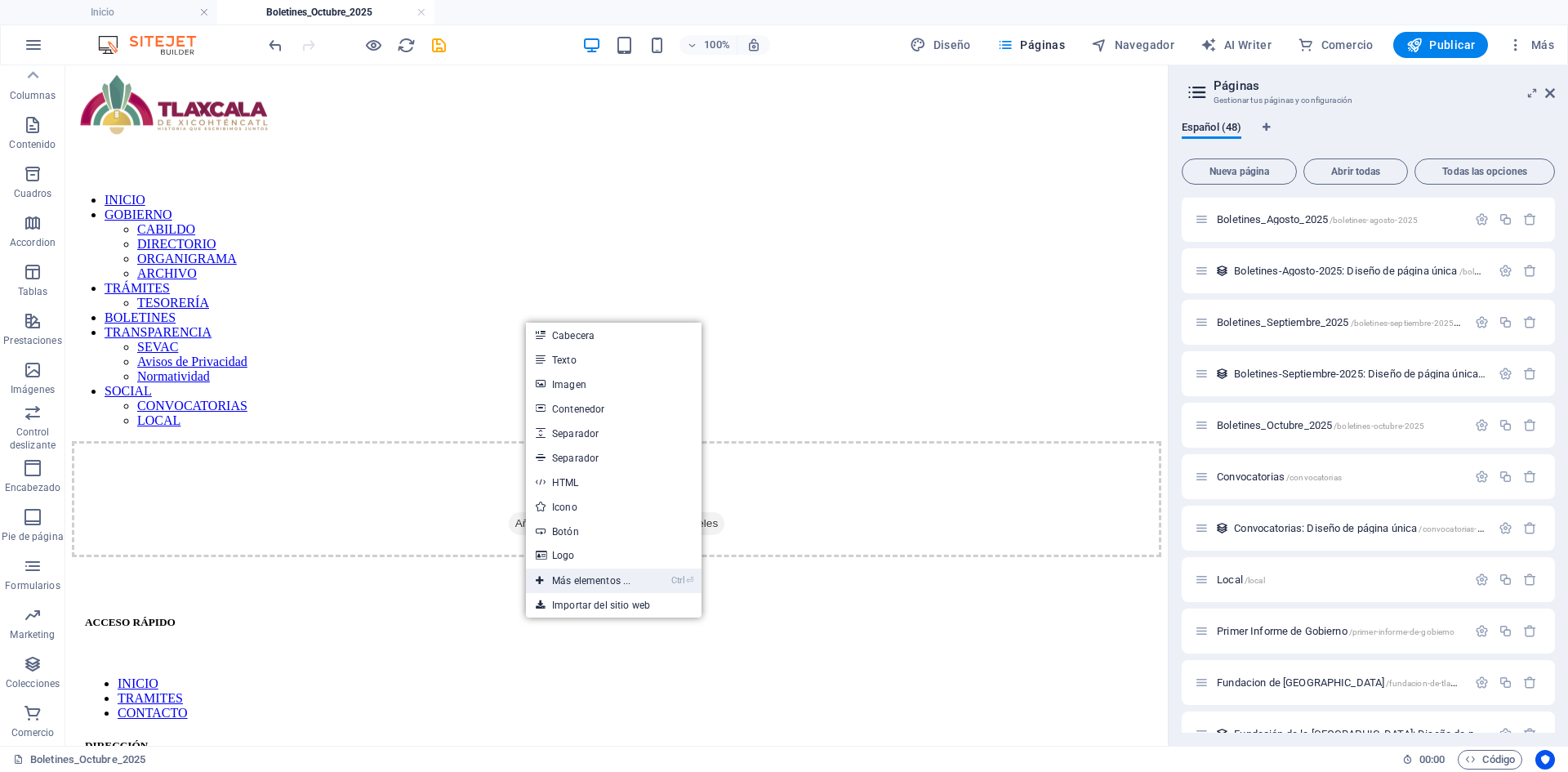
click at [597, 588] on link "Ctrl ⏎ Más elementos ..." at bounding box center [583, 580] width 114 height 24
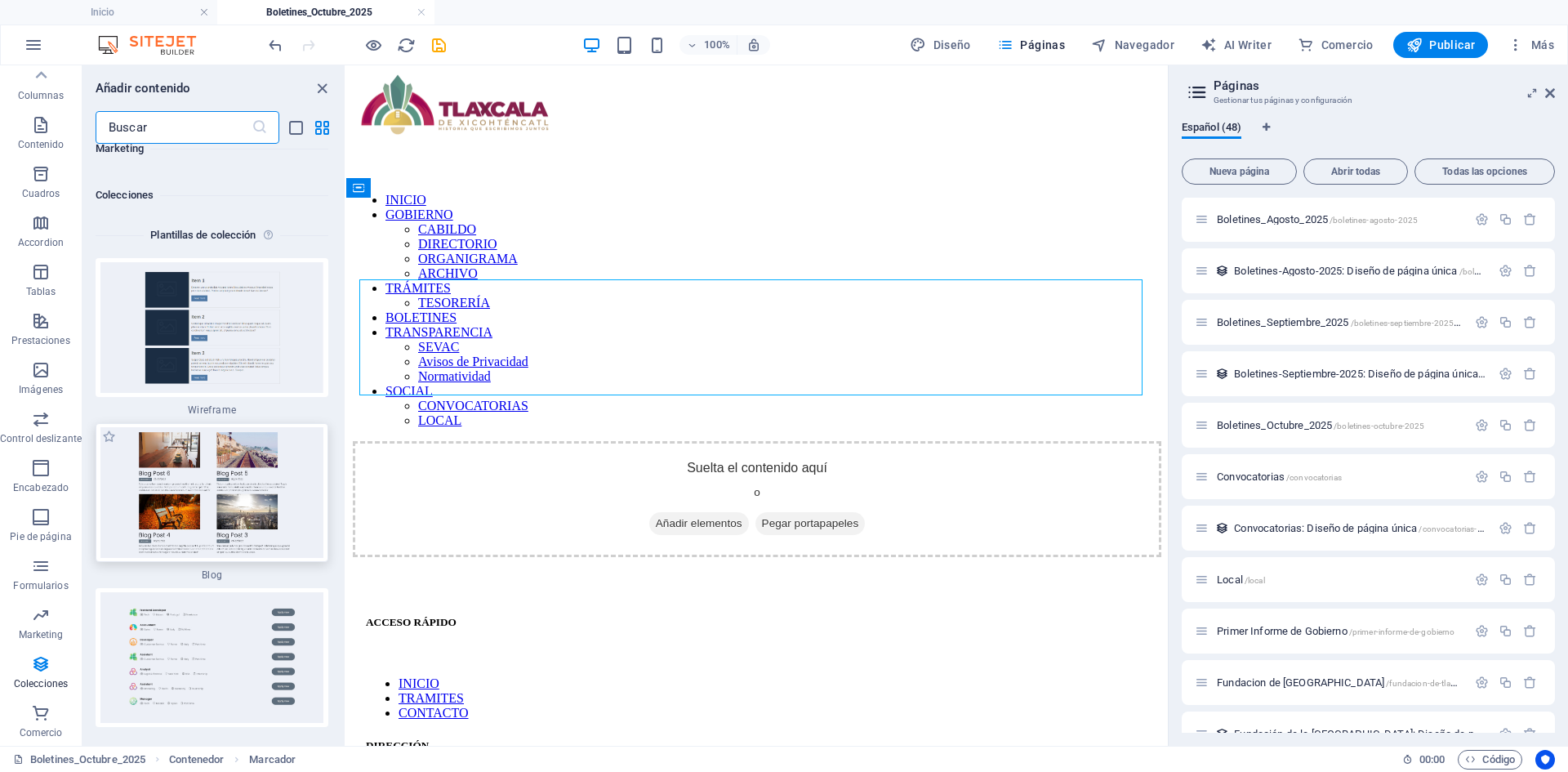
scroll to position [30548, 0]
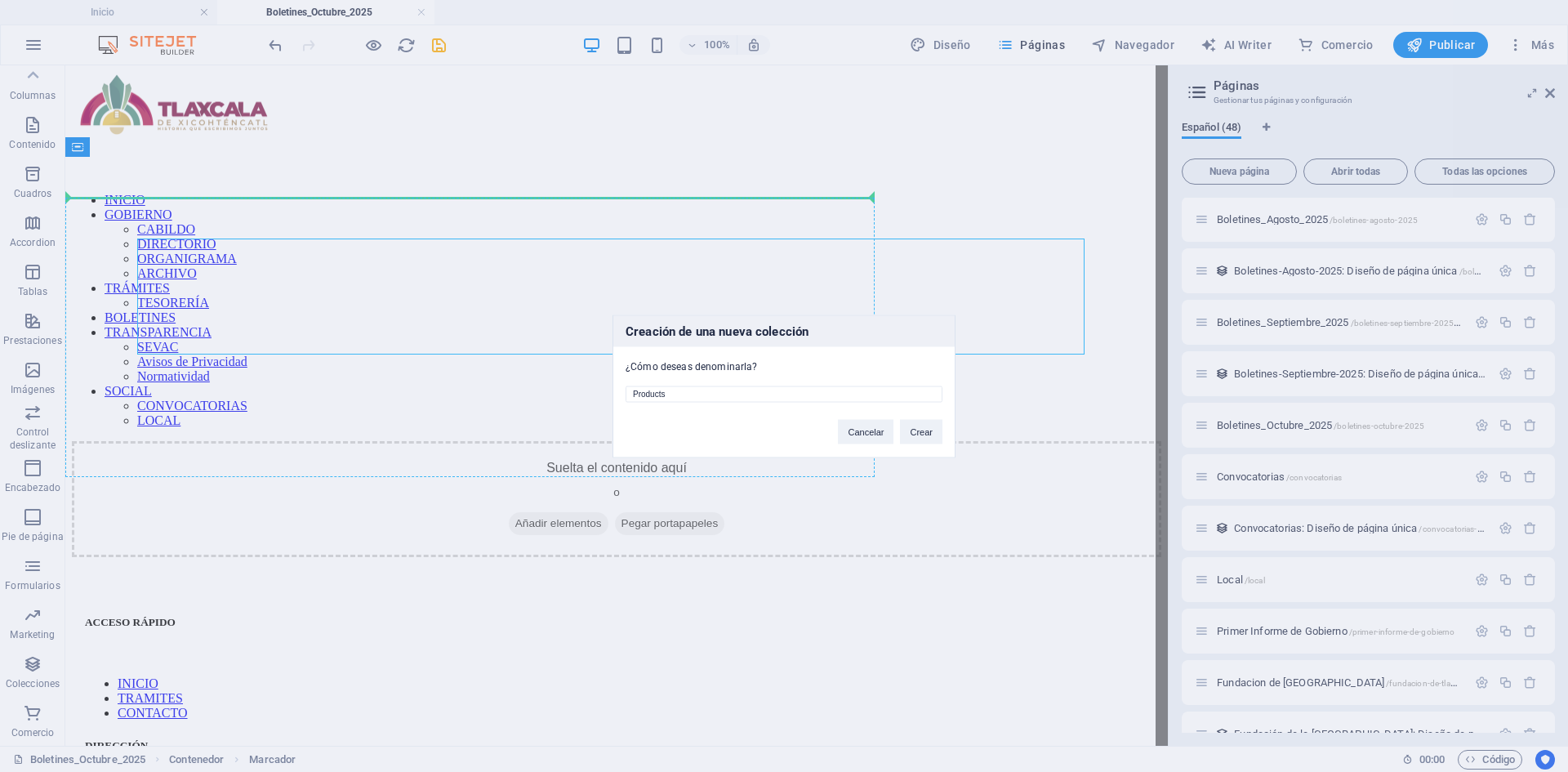
drag, startPoint x: 702, startPoint y: 391, endPoint x: 613, endPoint y: 396, distance: 89.1
click at [613, 396] on div "Products" at bounding box center [784, 387] width 341 height 30
type input "Boletines-Octubre-2025"
click at [912, 429] on button "Crear" at bounding box center [920, 431] width 42 height 24
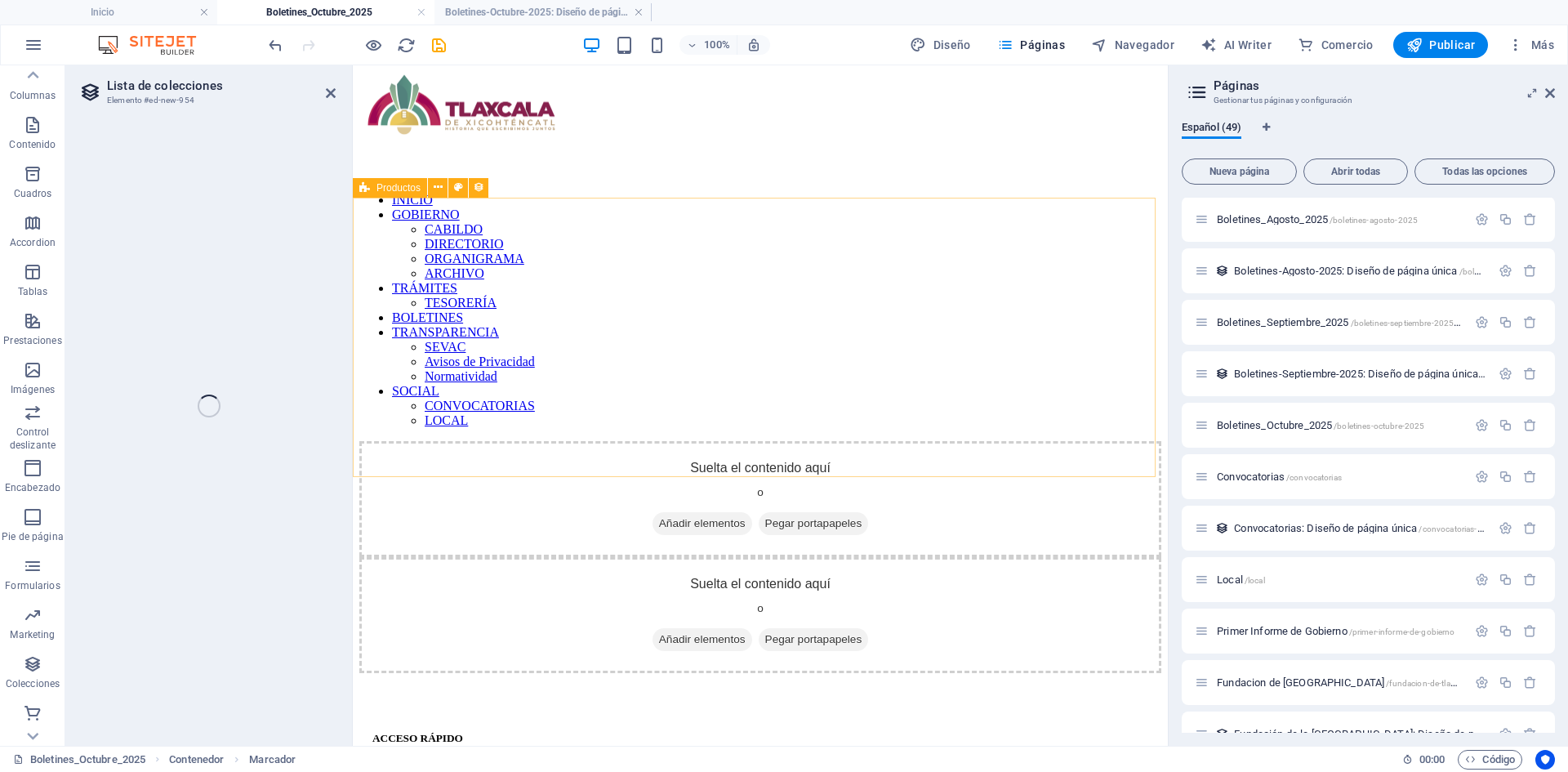
select select "68dea3b2527db34b01023148"
select select "createdAt_DESC"
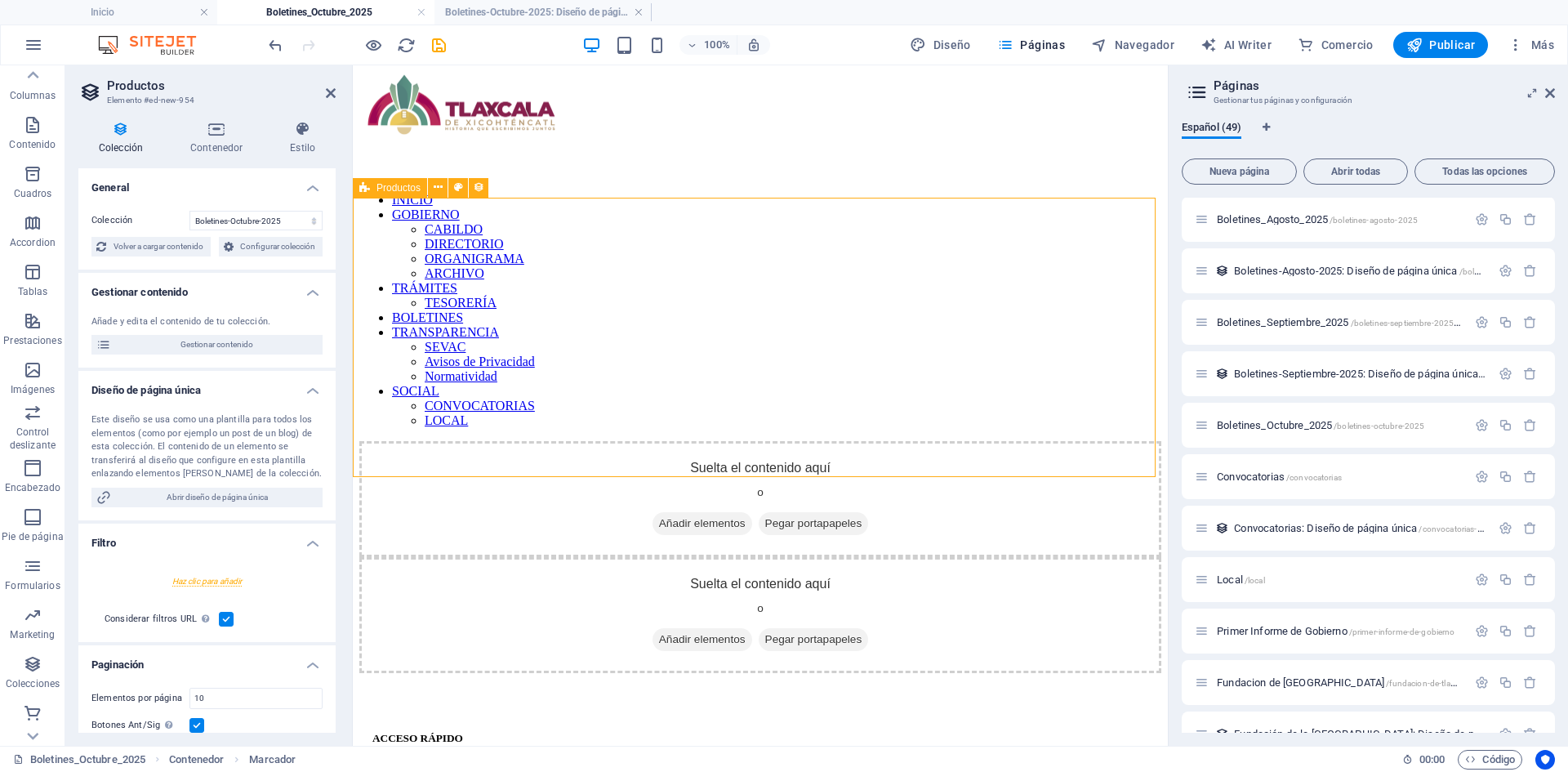
click at [1161, 95] on div "INICIO GOBIERNO CABILDO DIRECTORIO ORGANIGRAMA ARCHIVO TRÁMITES TESORERÍA BOLET…" at bounding box center [760, 257] width 802 height 369
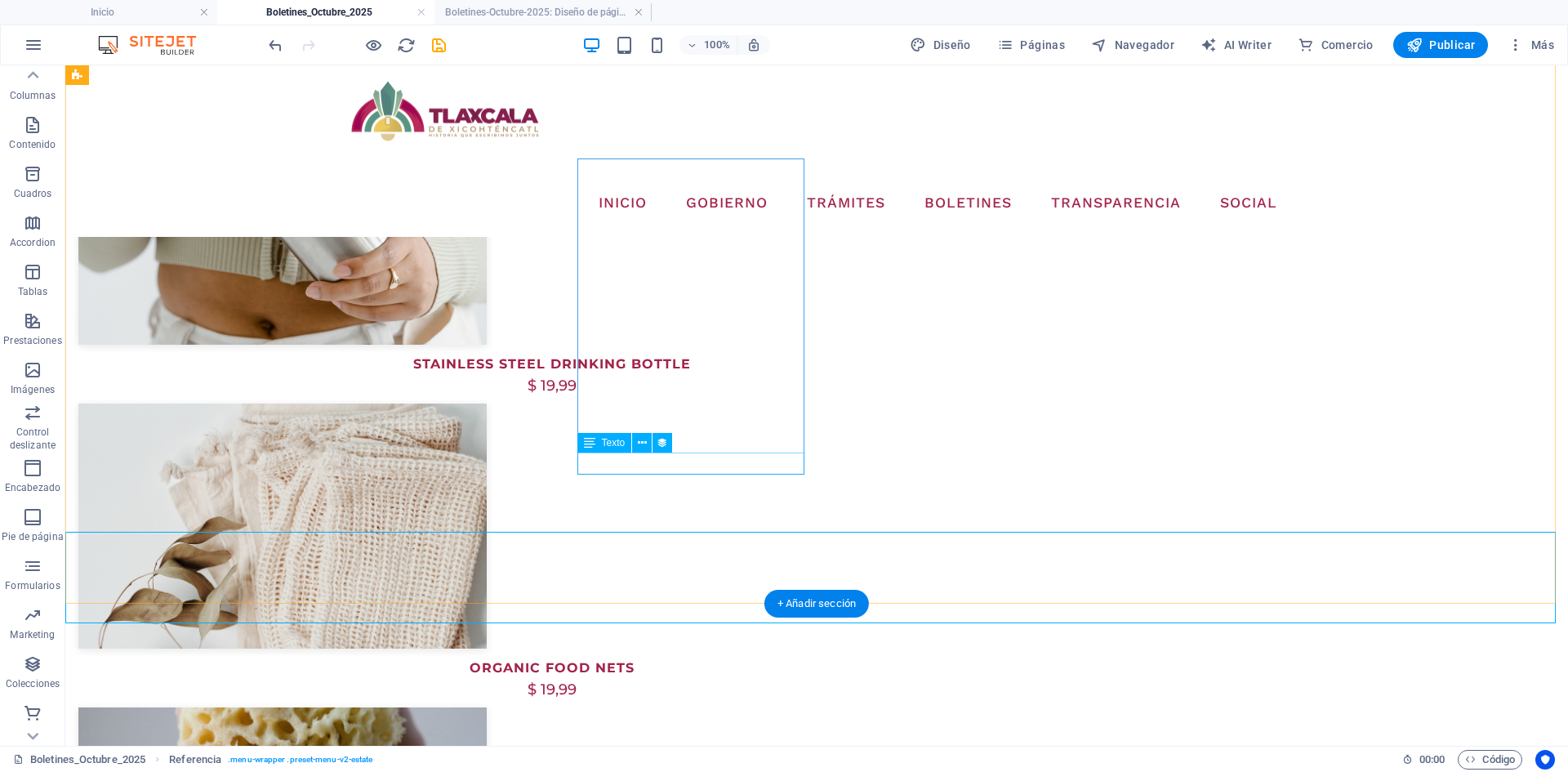
scroll to position [551, 0]
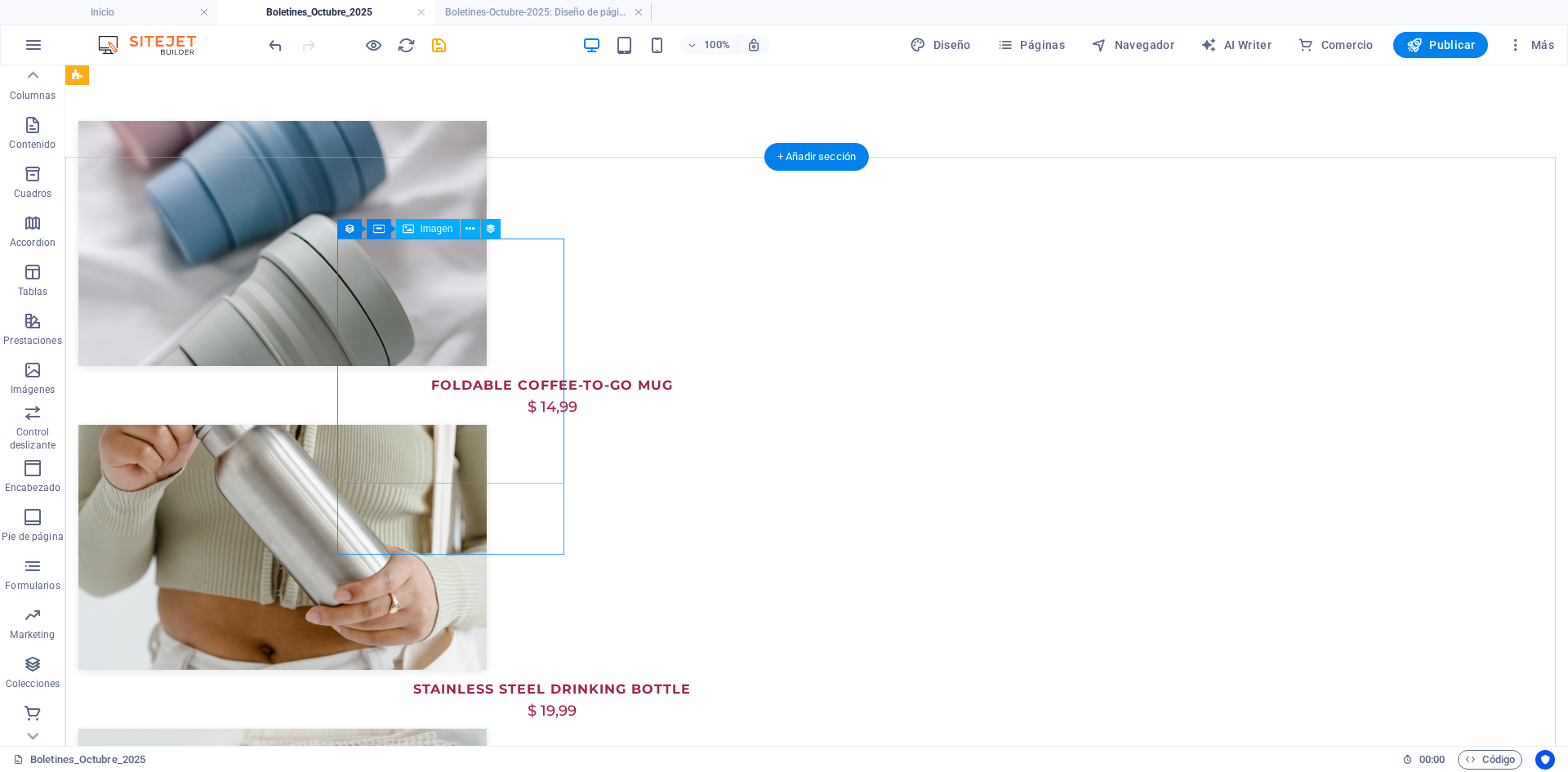
scroll to position [0, 0]
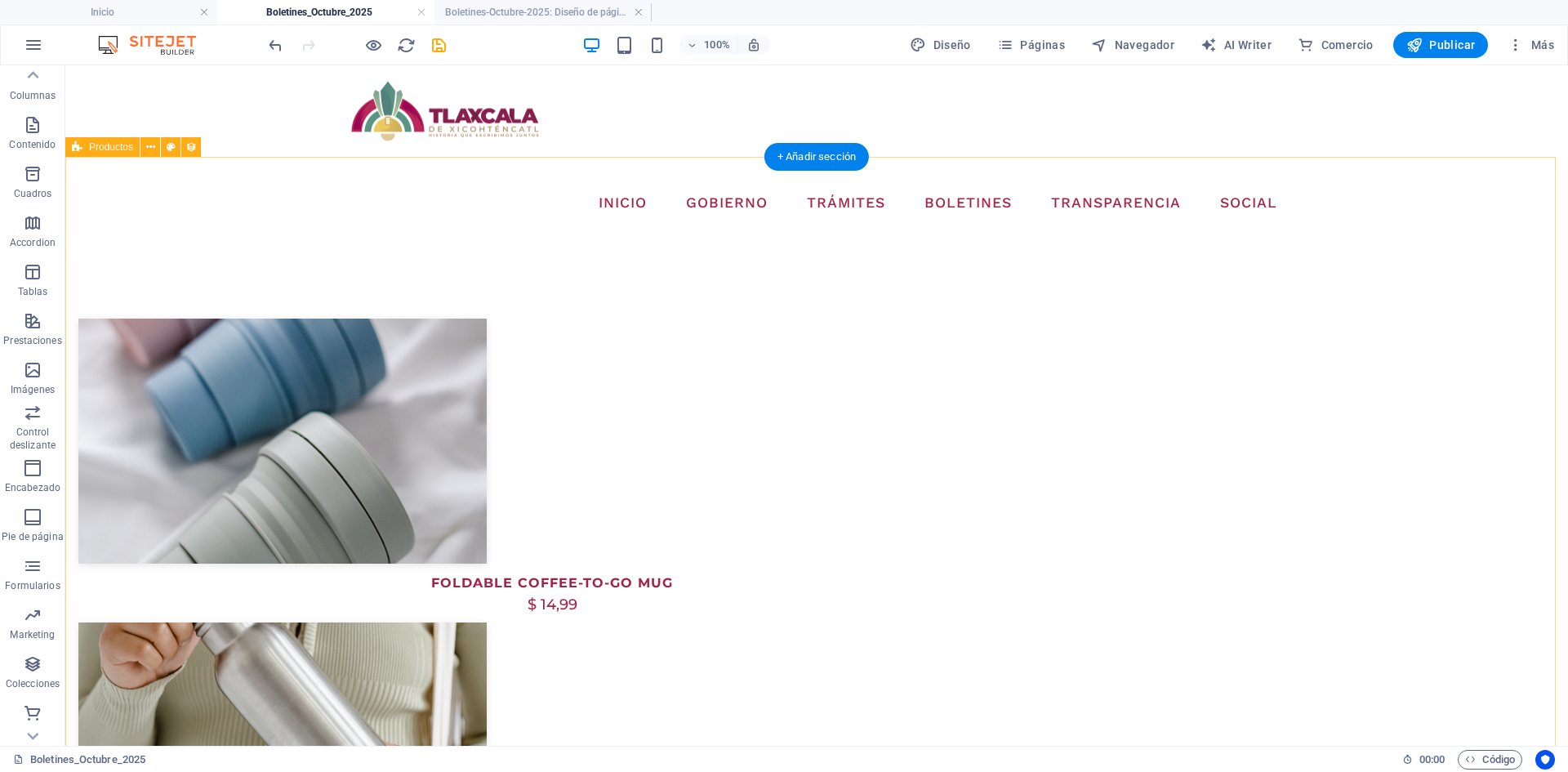
select select "68dea3b2527db34b01023148"
select select "createdAt_DESC"
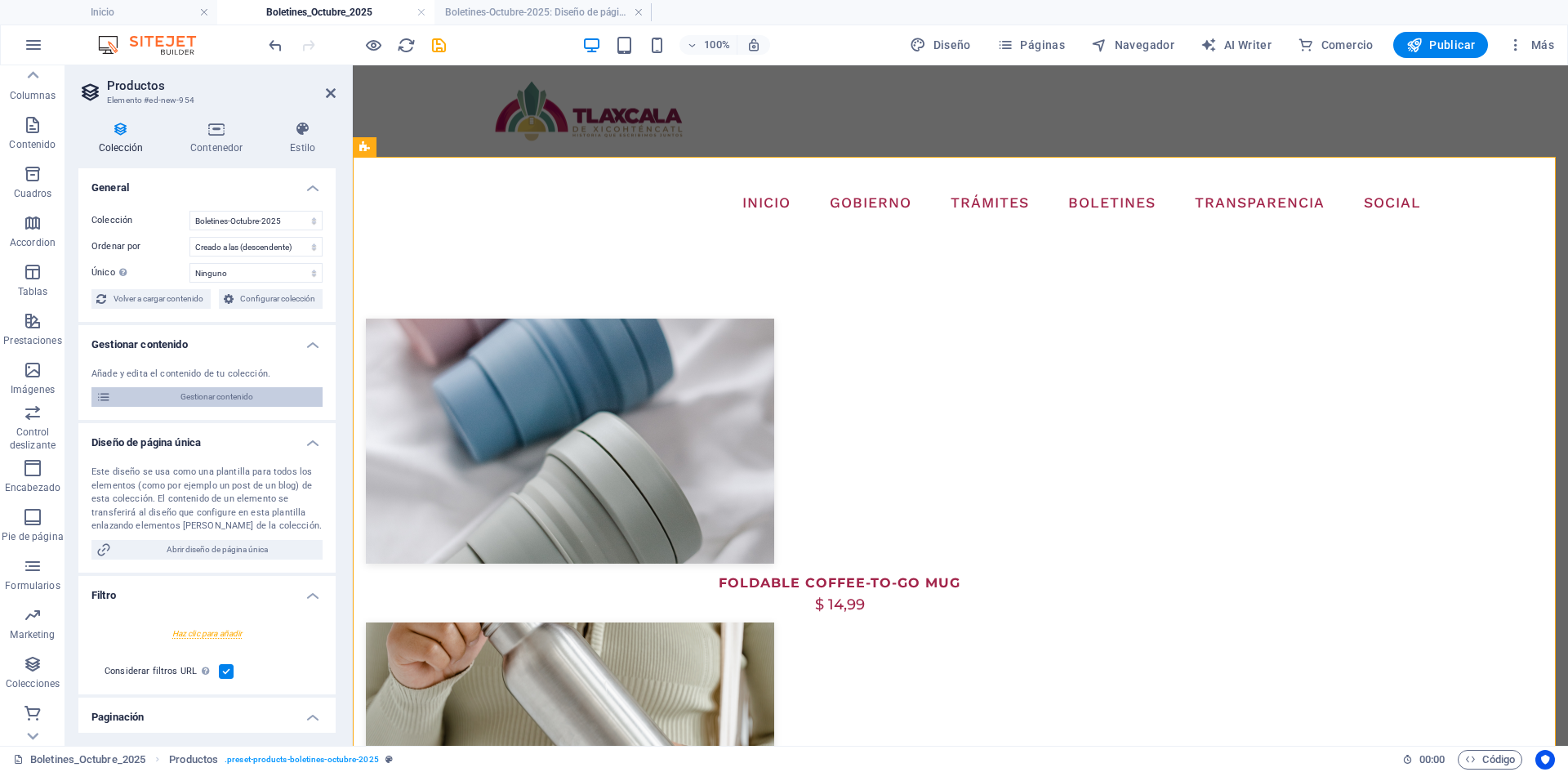
click at [170, 396] on span "Gestionar contenido" at bounding box center [217, 397] width 202 height 20
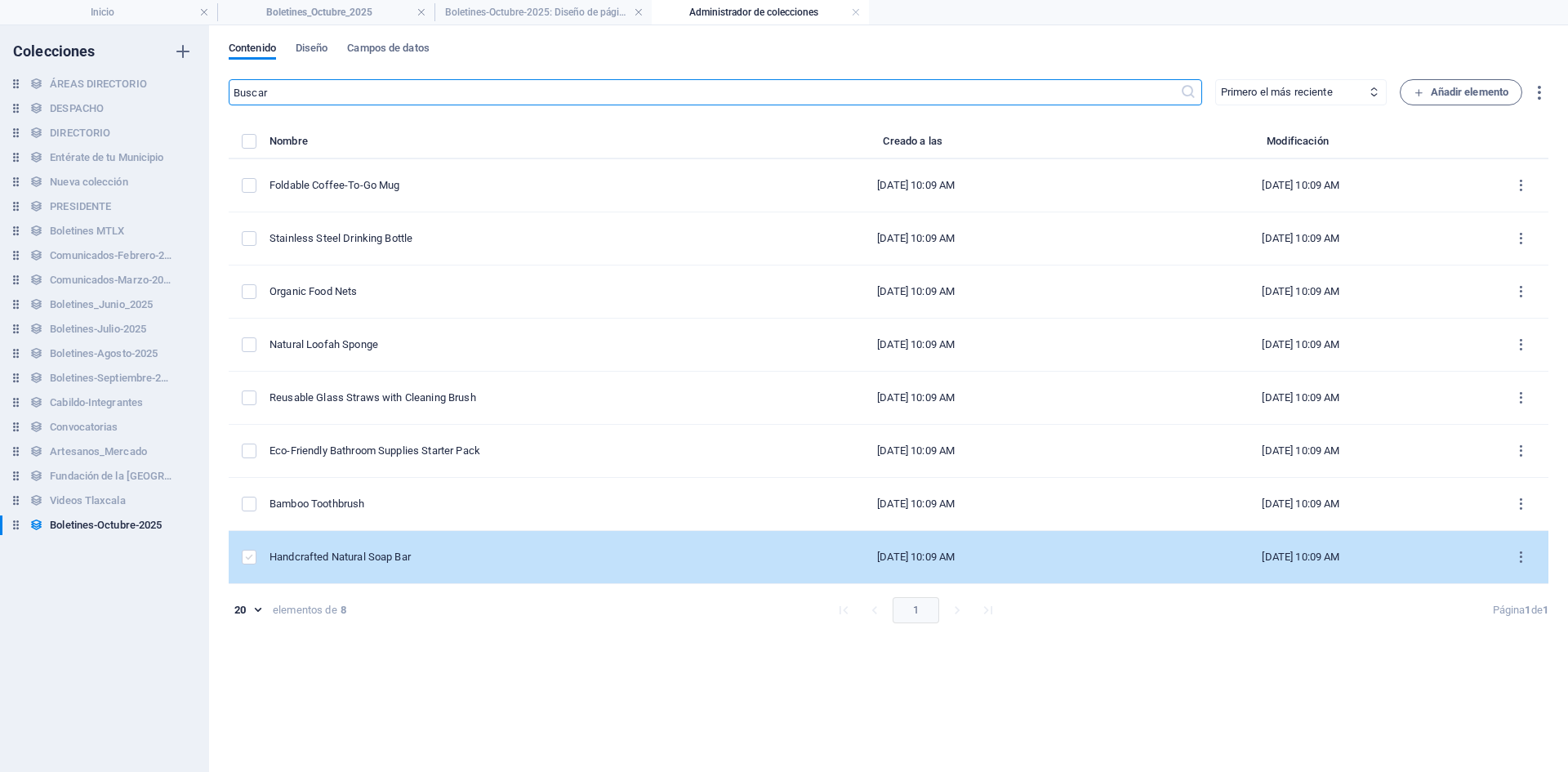
click at [249, 557] on label "items list" at bounding box center [249, 557] width 14 height 14
click at [0, 0] on input "items list" at bounding box center [0, 0] width 0 height 0
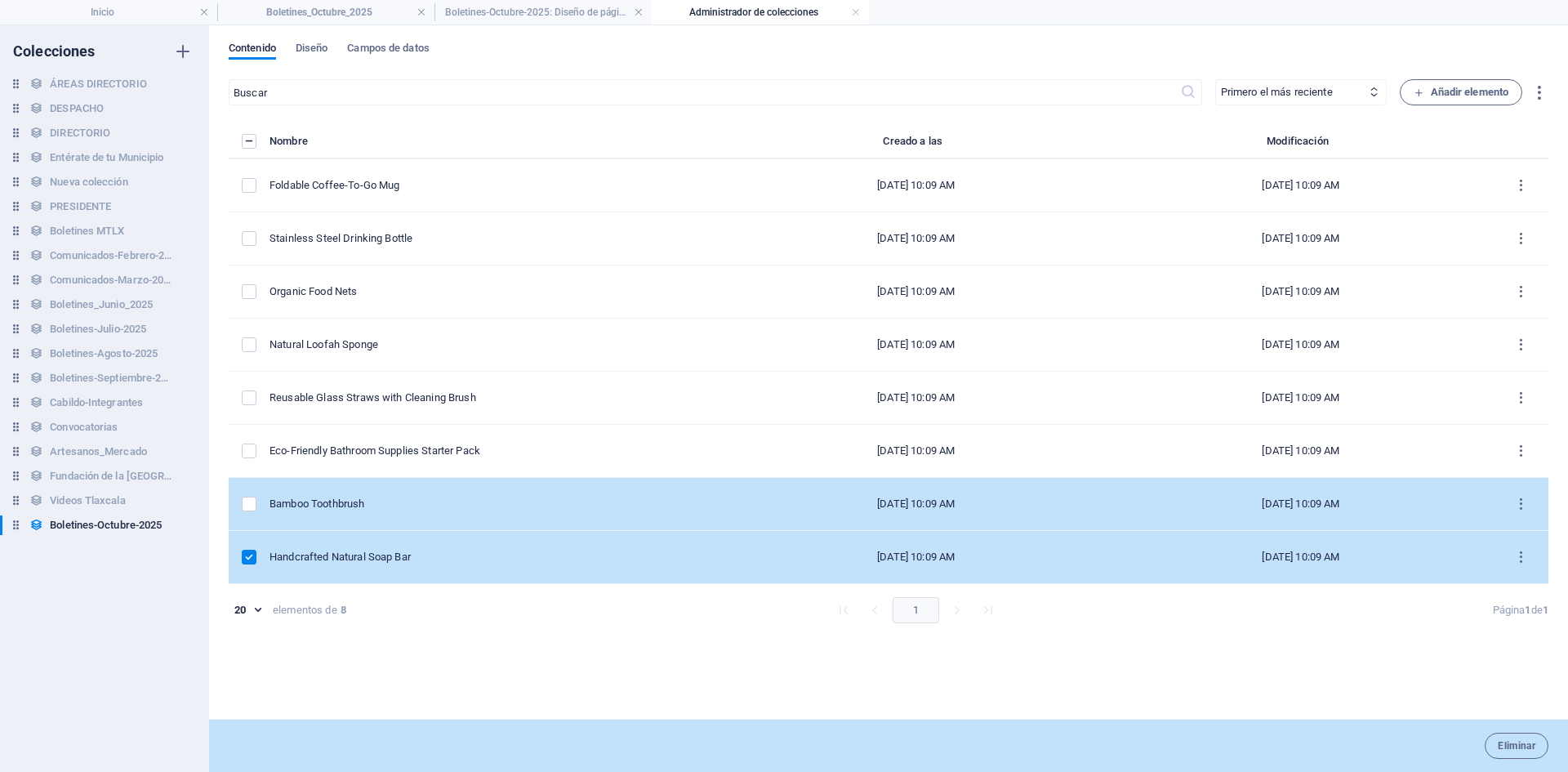
click at [249, 512] on td "items list" at bounding box center [249, 504] width 41 height 53
click at [249, 507] on label "items list" at bounding box center [249, 504] width 14 height 14
click at [0, 0] on input "items list" at bounding box center [0, 0] width 0 height 0
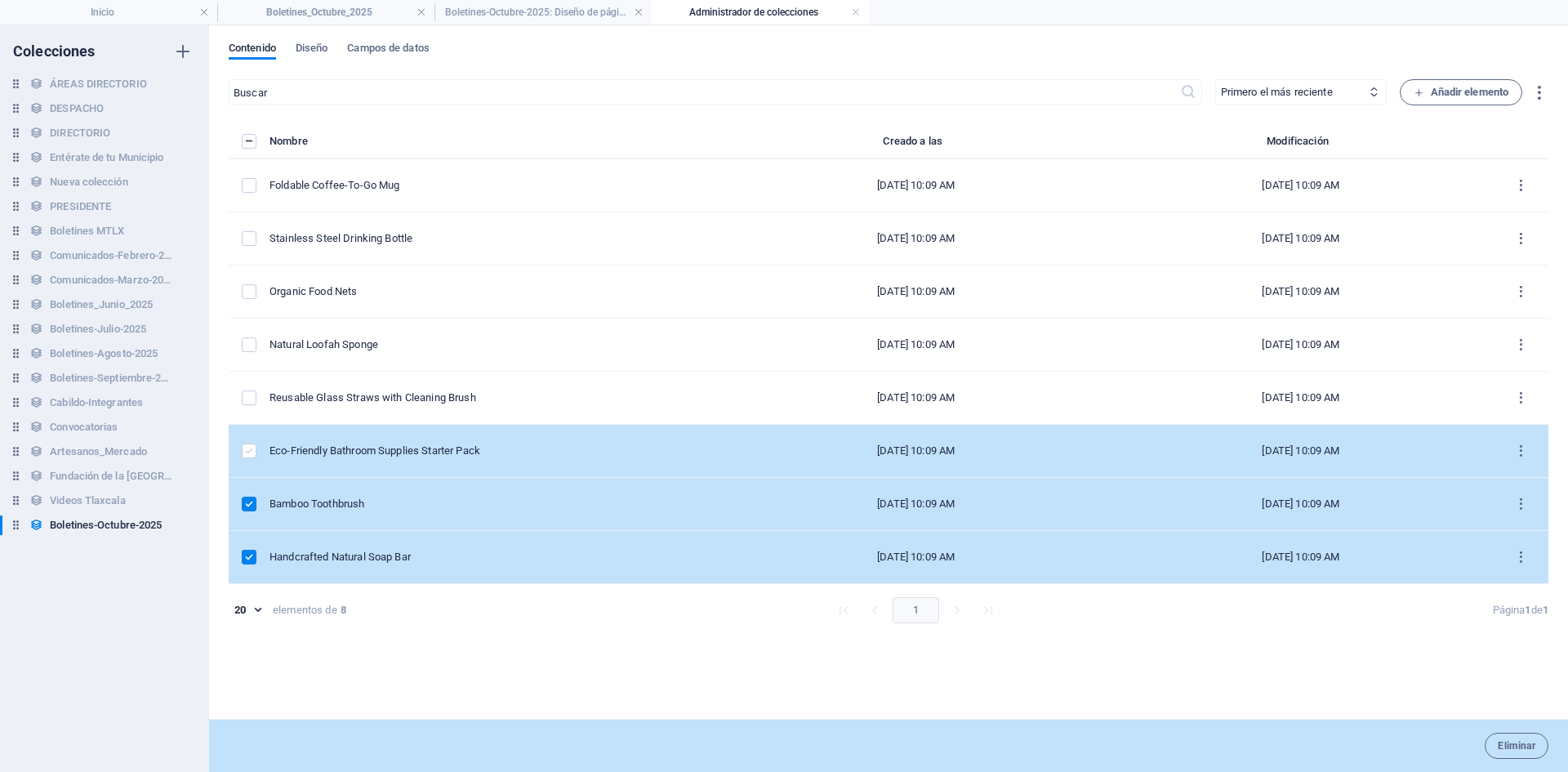
click at [249, 458] on label "items list" at bounding box center [249, 450] width 14 height 14
click at [0, 0] on input "items list" at bounding box center [0, 0] width 0 height 0
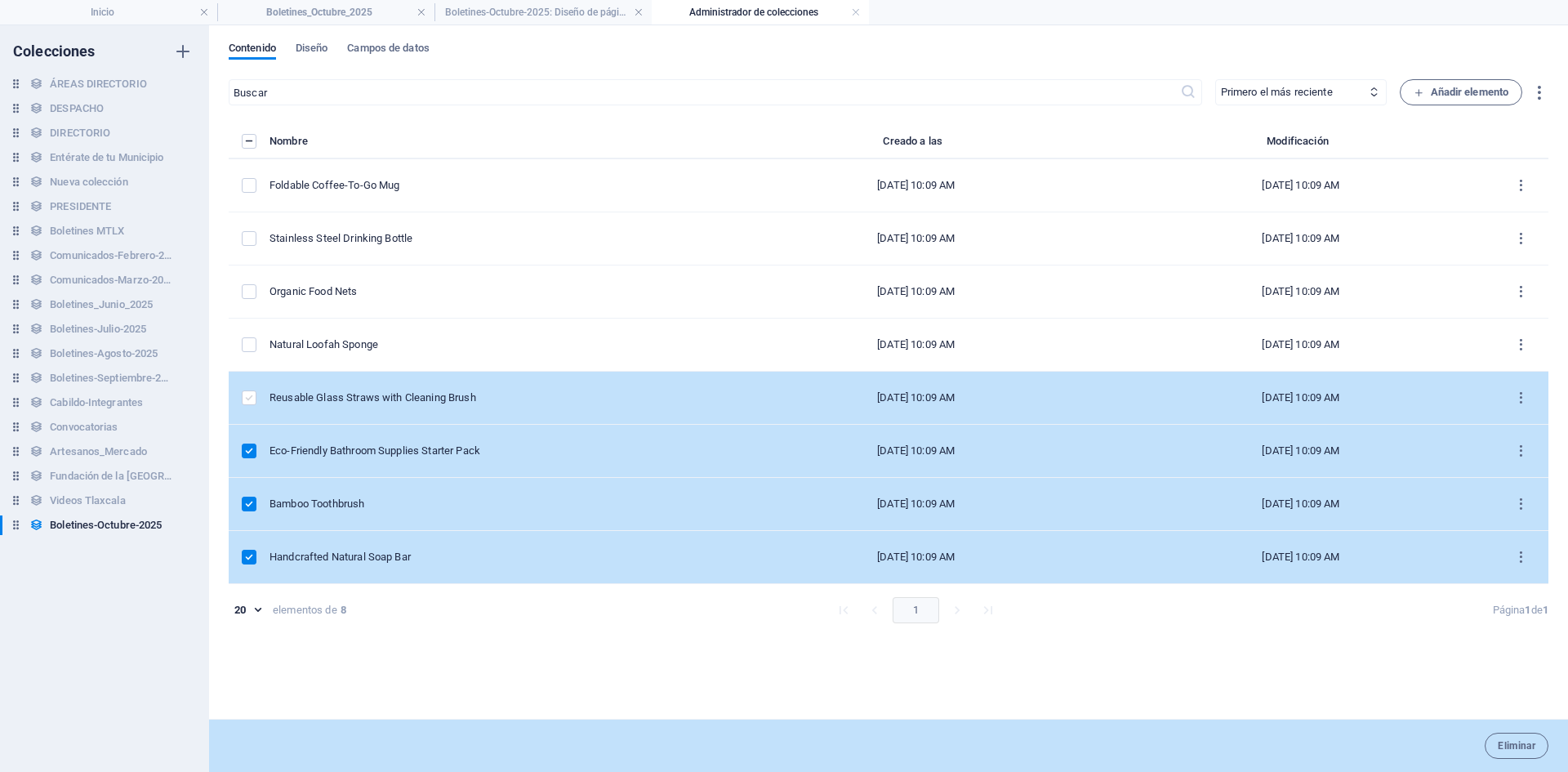
click at [249, 400] on label "items list" at bounding box center [249, 397] width 14 height 14
click at [0, 0] on input "items list" at bounding box center [0, 0] width 0 height 0
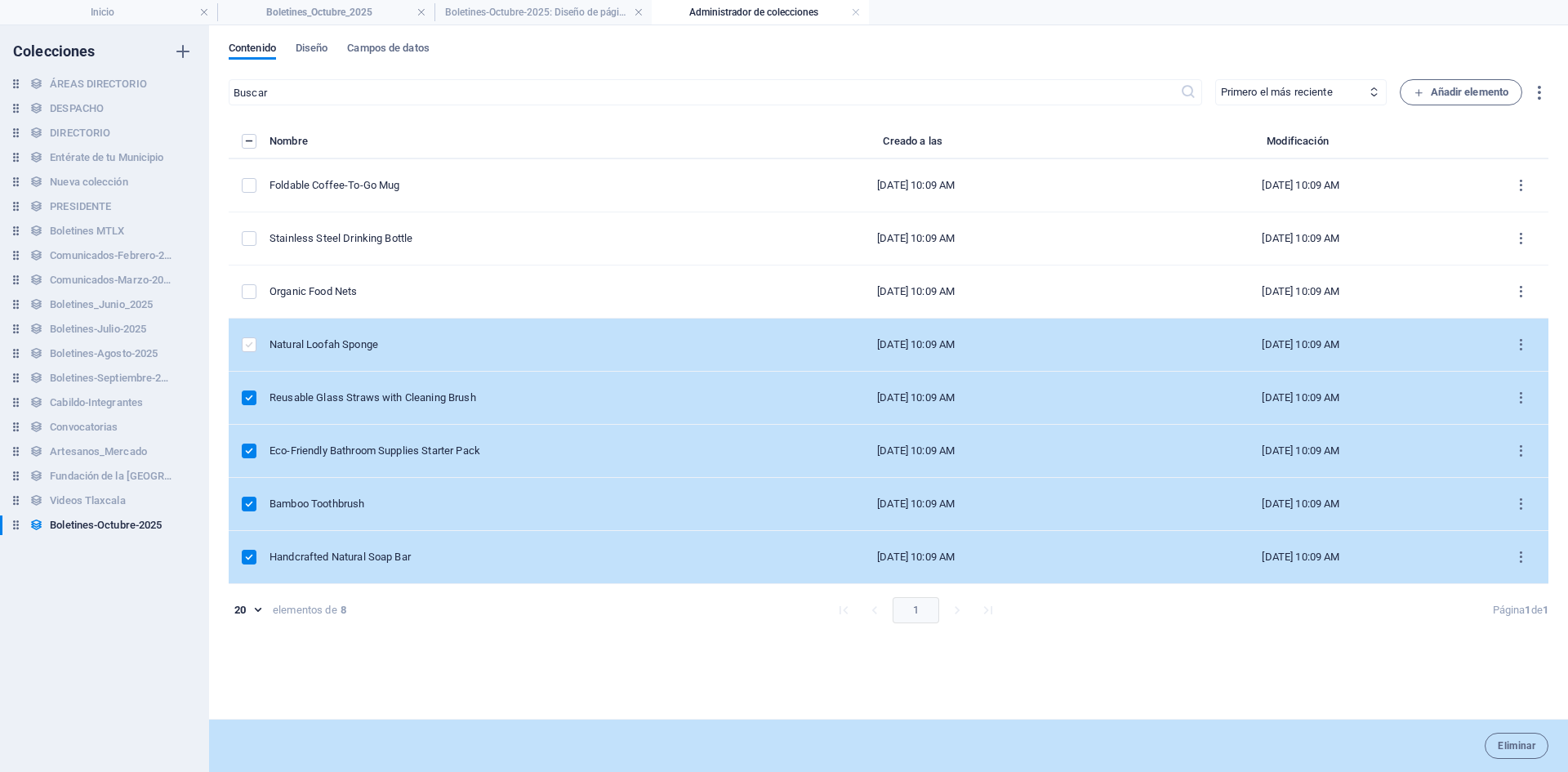
click at [247, 342] on label "items list" at bounding box center [249, 344] width 14 height 14
click at [0, 0] on input "items list" at bounding box center [0, 0] width 0 height 0
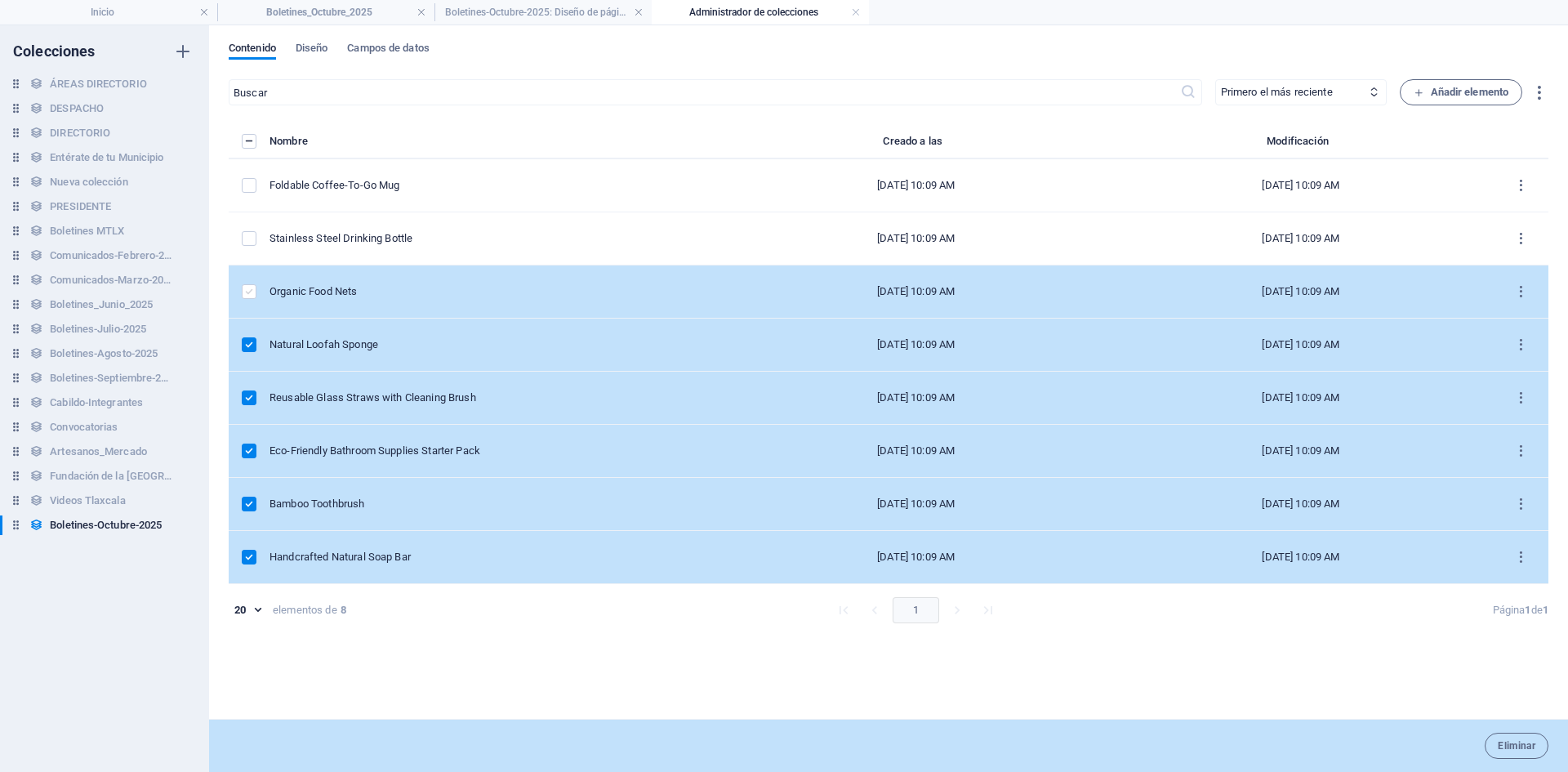
click at [249, 295] on label "items list" at bounding box center [249, 292] width 14 height 14
click at [0, 0] on input "items list" at bounding box center [0, 0] width 0 height 0
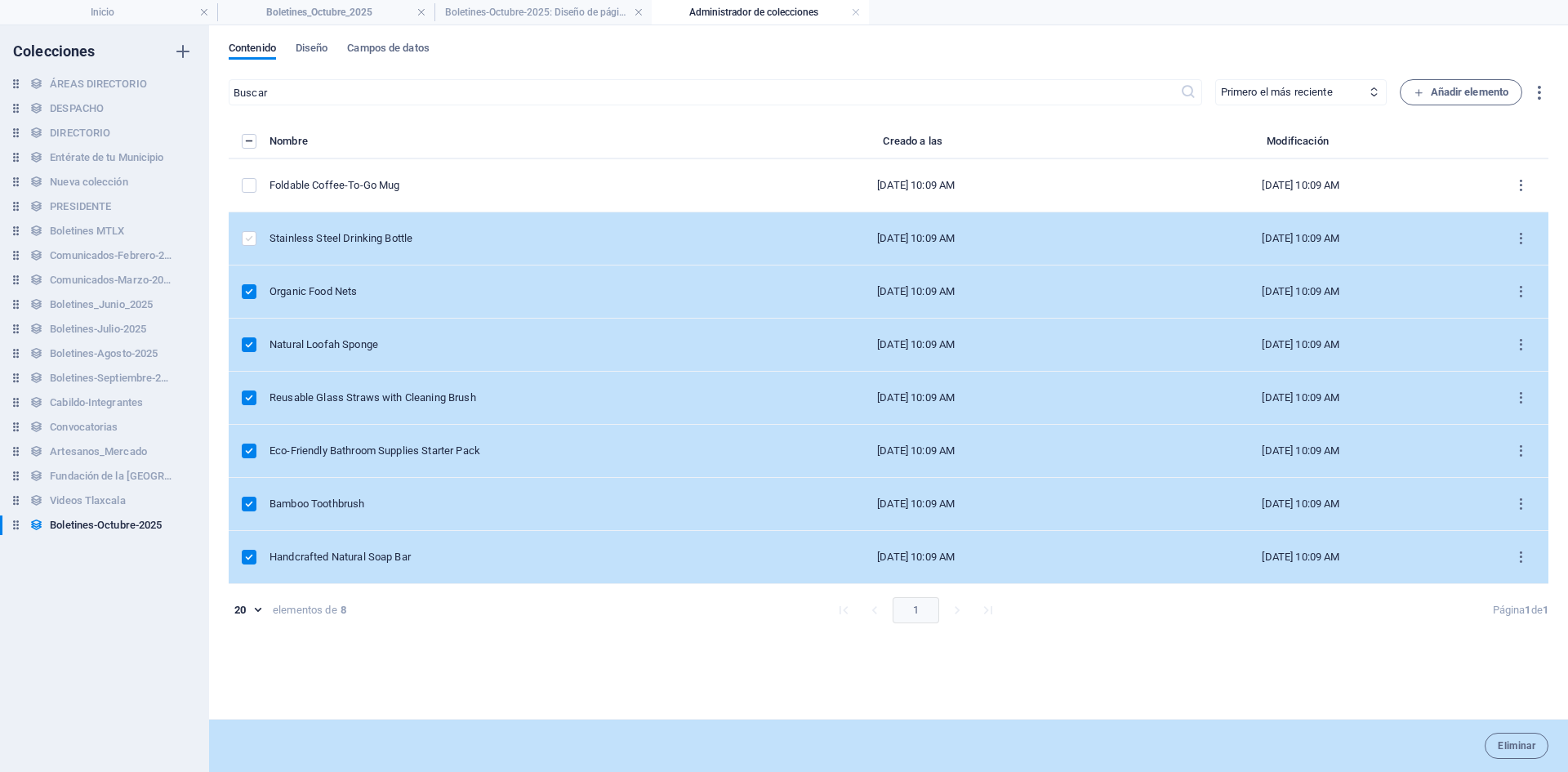
click at [249, 245] on label "items list" at bounding box center [249, 239] width 14 height 14
click at [0, 0] on input "items list" at bounding box center [0, 0] width 0 height 0
click at [249, 245] on label "items list" at bounding box center [249, 239] width 14 height 14
click at [0, 0] on input "items list" at bounding box center [0, 0] width 0 height 0
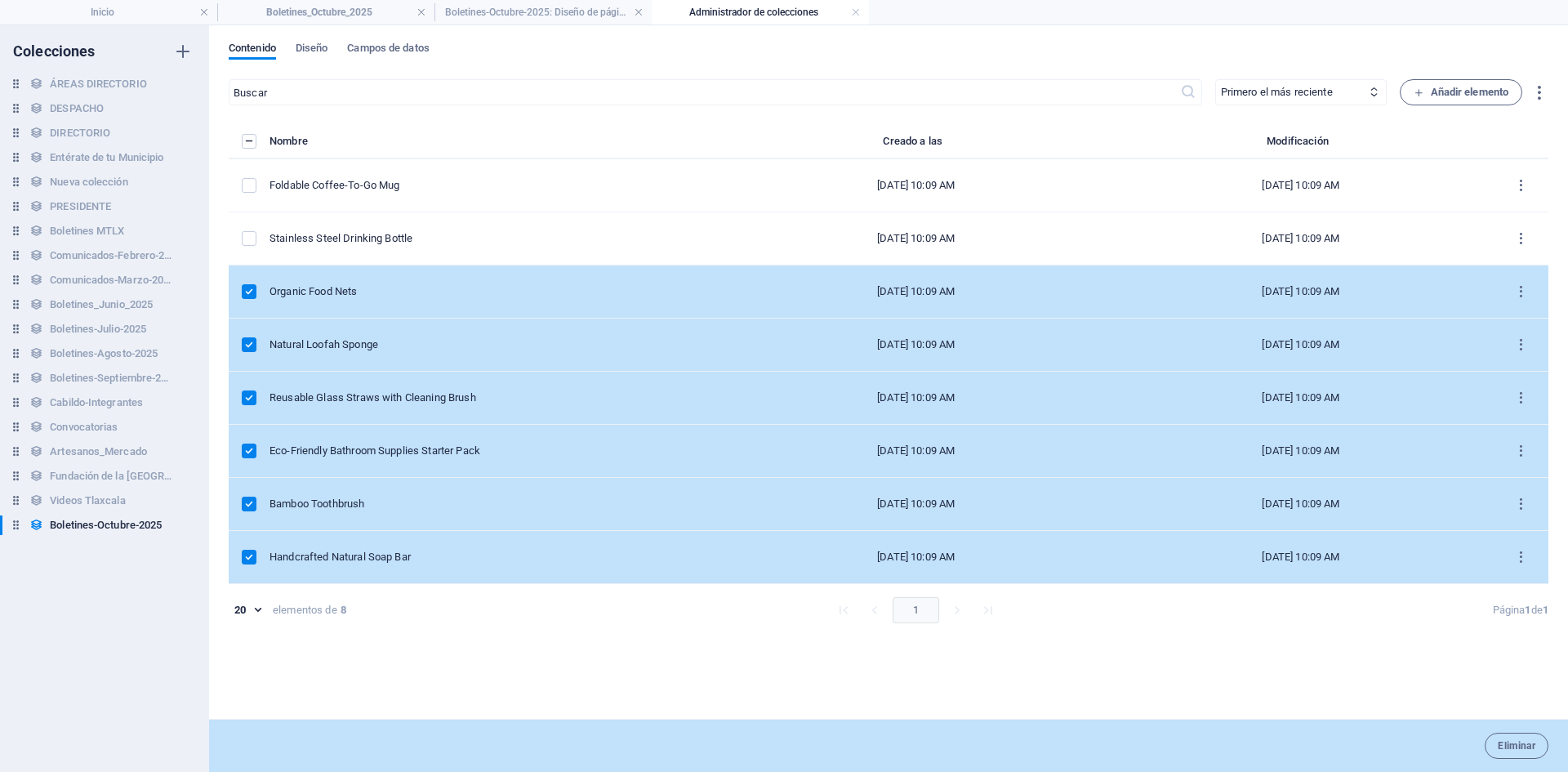
click at [245, 287] on label "items list" at bounding box center [249, 292] width 14 height 14
click at [0, 0] on input "items list" at bounding box center [0, 0] width 0 height 0
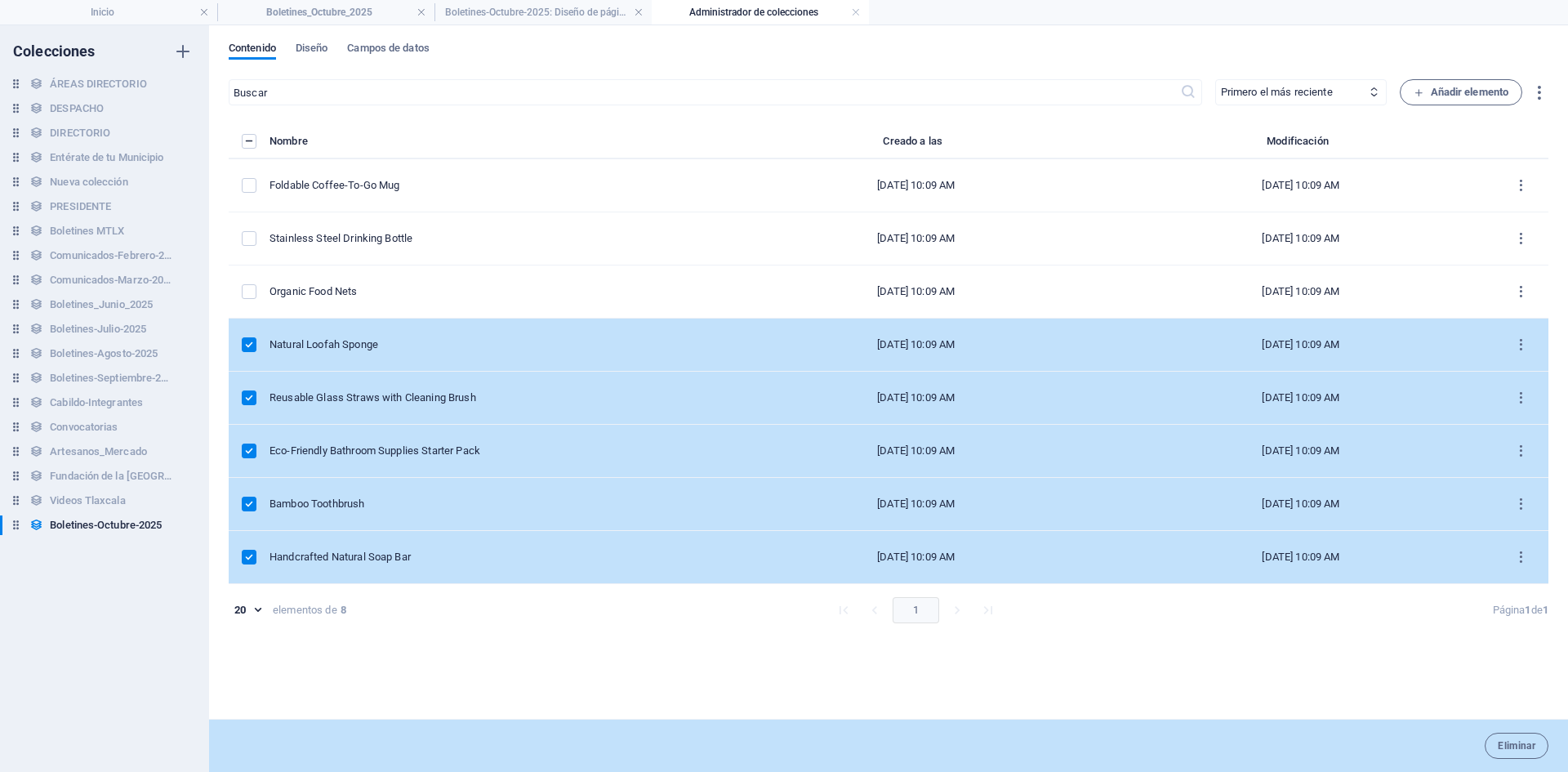
click at [254, 350] on label "items list" at bounding box center [249, 344] width 14 height 14
click at [0, 0] on input "items list" at bounding box center [0, 0] width 0 height 0
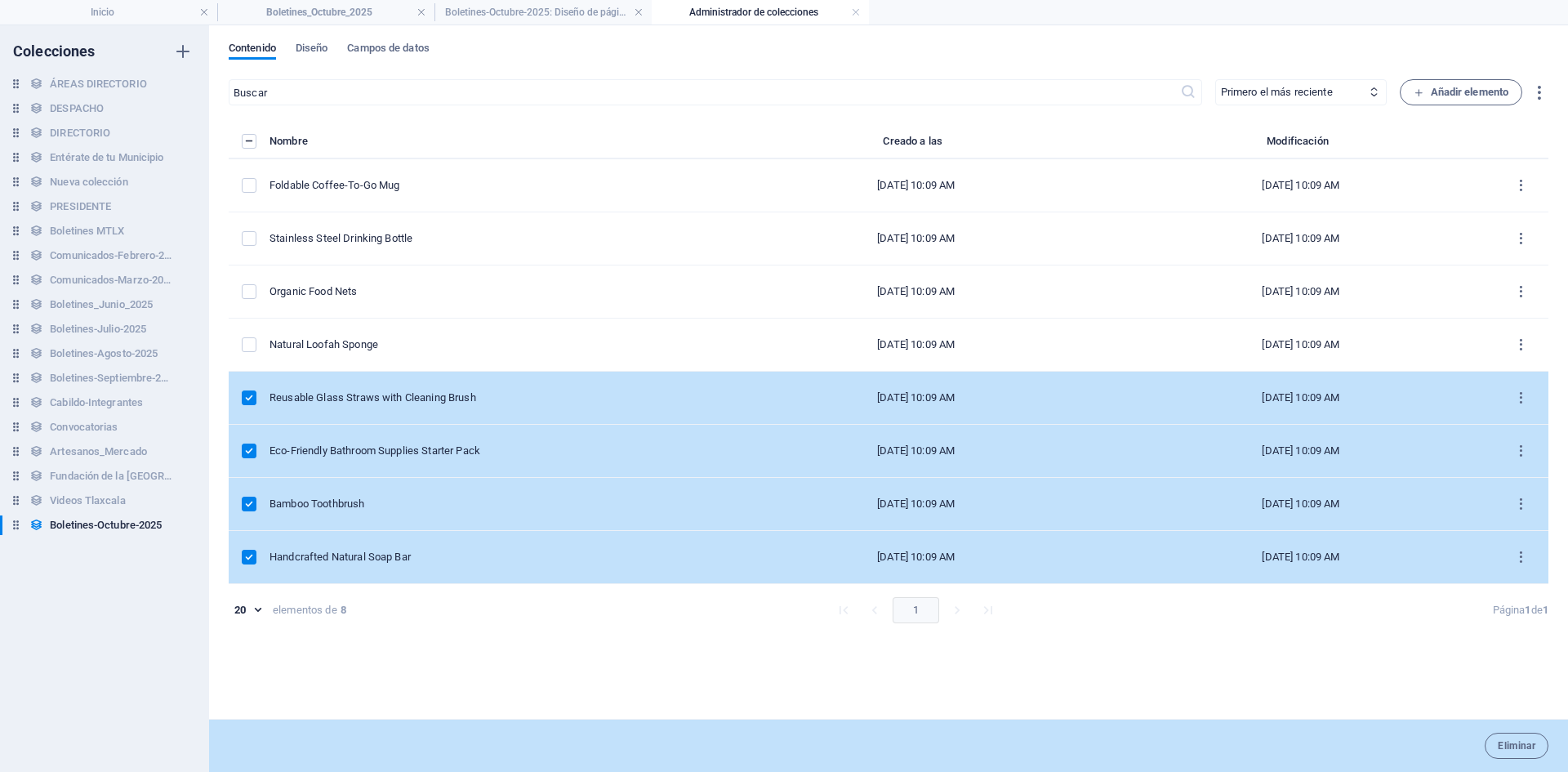
click at [252, 395] on label "items list" at bounding box center [249, 397] width 14 height 14
click at [0, 0] on input "items list" at bounding box center [0, 0] width 0 height 0
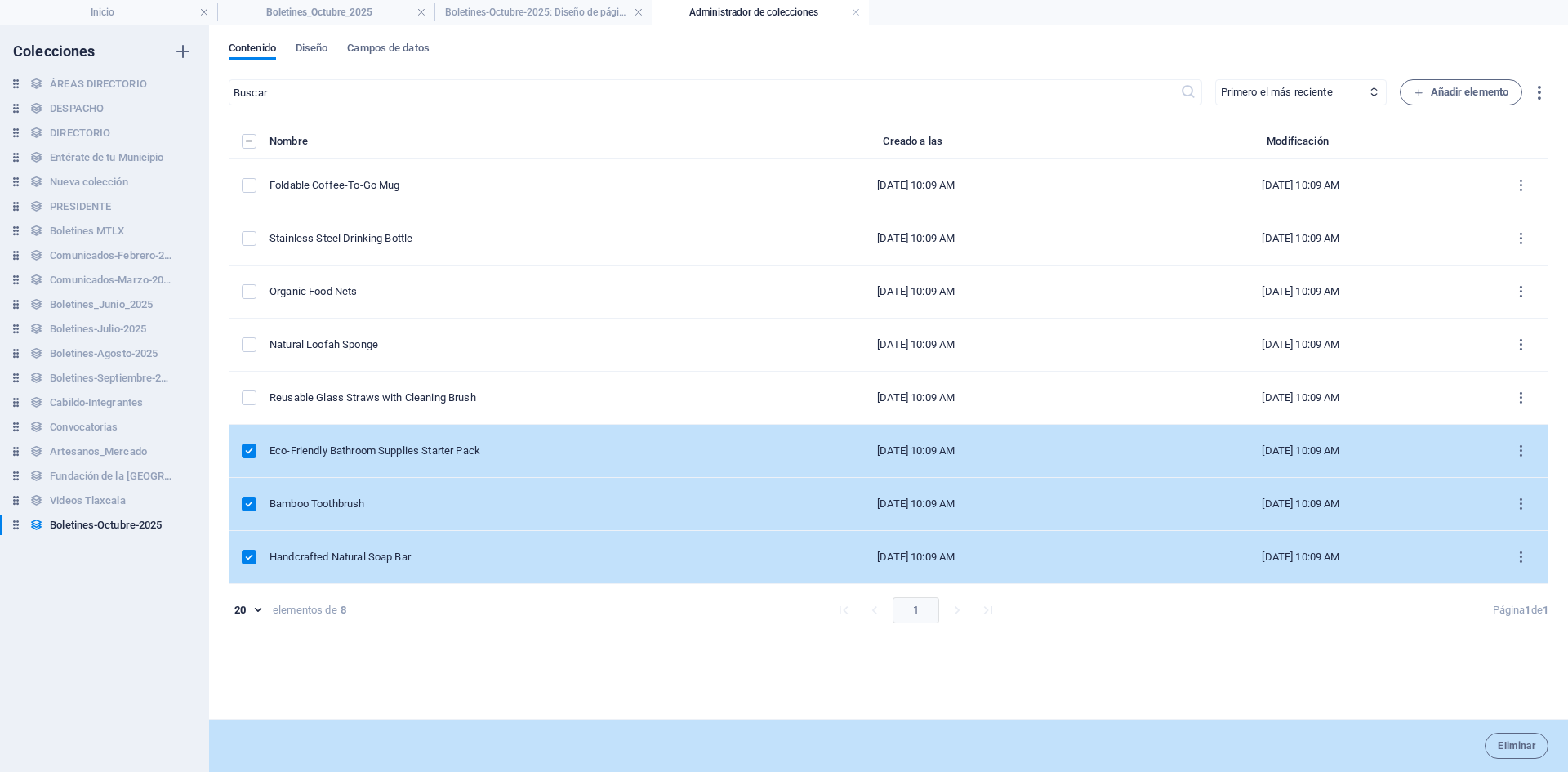
drag, startPoint x: 257, startPoint y: 454, endPoint x: 251, endPoint y: 477, distance: 23.8
click at [257, 455] on div "items list" at bounding box center [249, 450] width 14 height 14
click at [247, 499] on label "items list" at bounding box center [249, 504] width 14 height 14
click at [0, 0] on input "items list" at bounding box center [0, 0] width 0 height 0
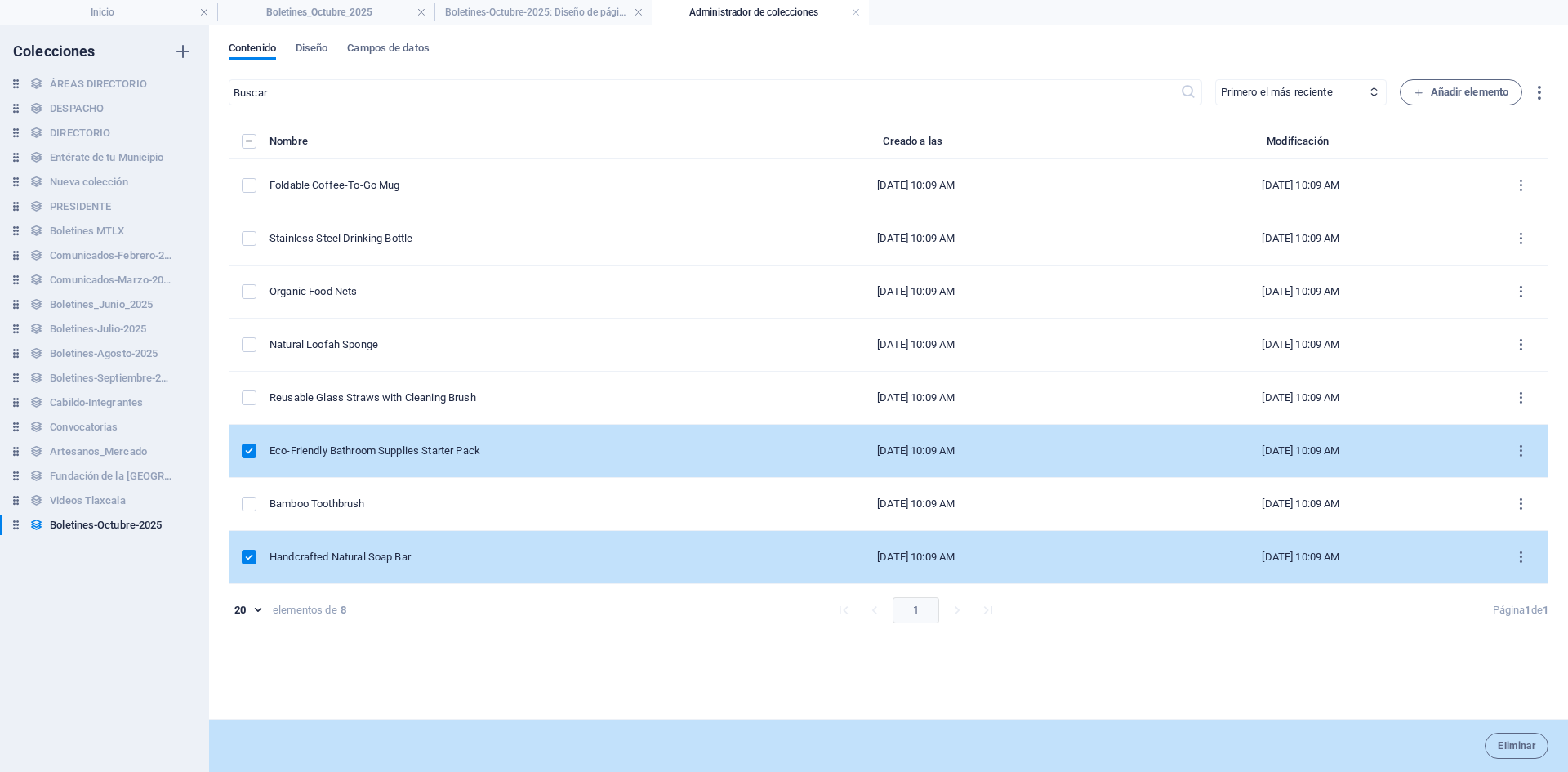
click at [246, 554] on label "items list" at bounding box center [249, 557] width 14 height 14
click at [0, 0] on input "items list" at bounding box center [0, 0] width 0 height 0
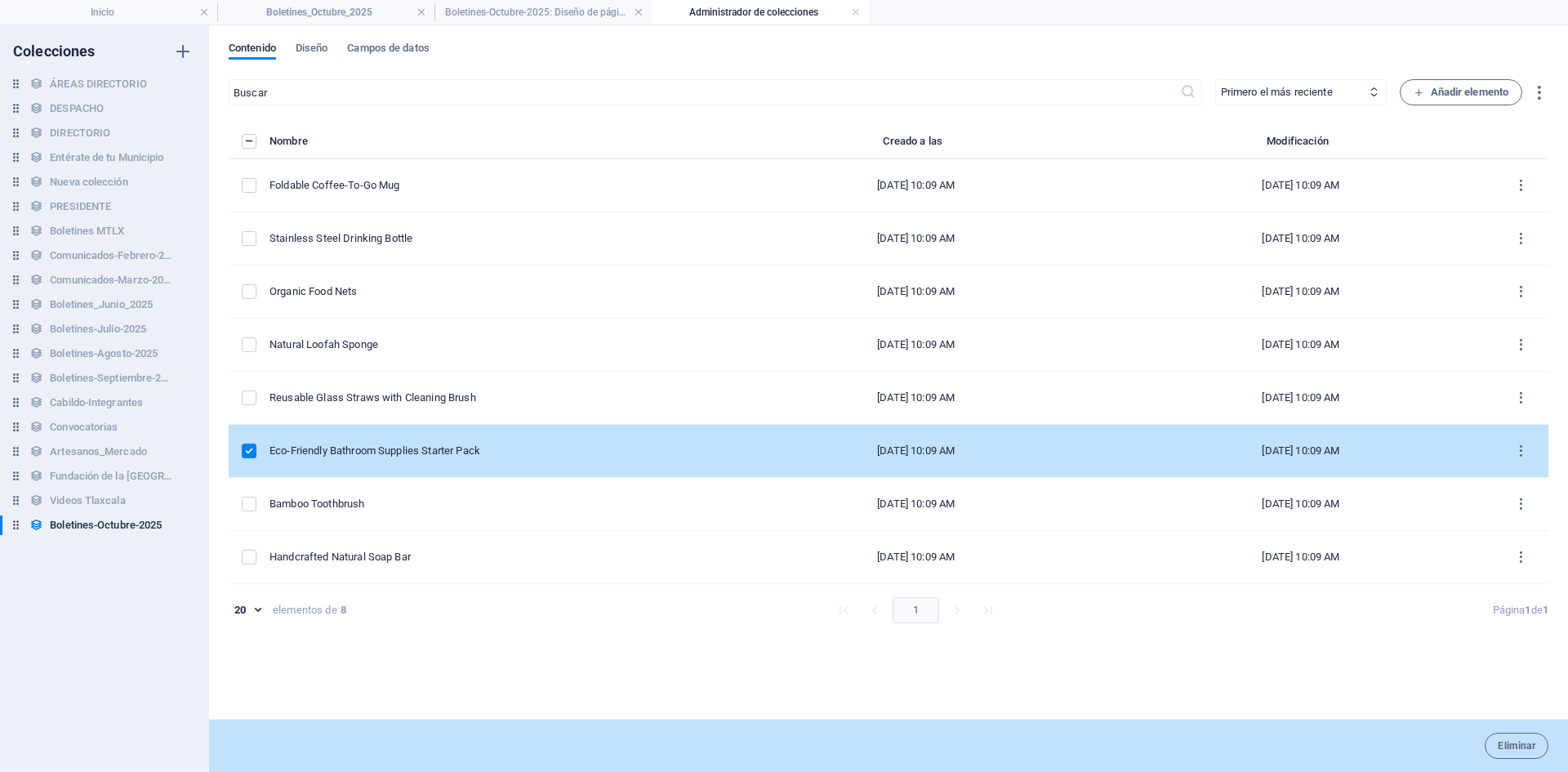
click at [253, 446] on label "items list" at bounding box center [249, 450] width 14 height 14
click at [0, 0] on input "items list" at bounding box center [0, 0] width 0 height 0
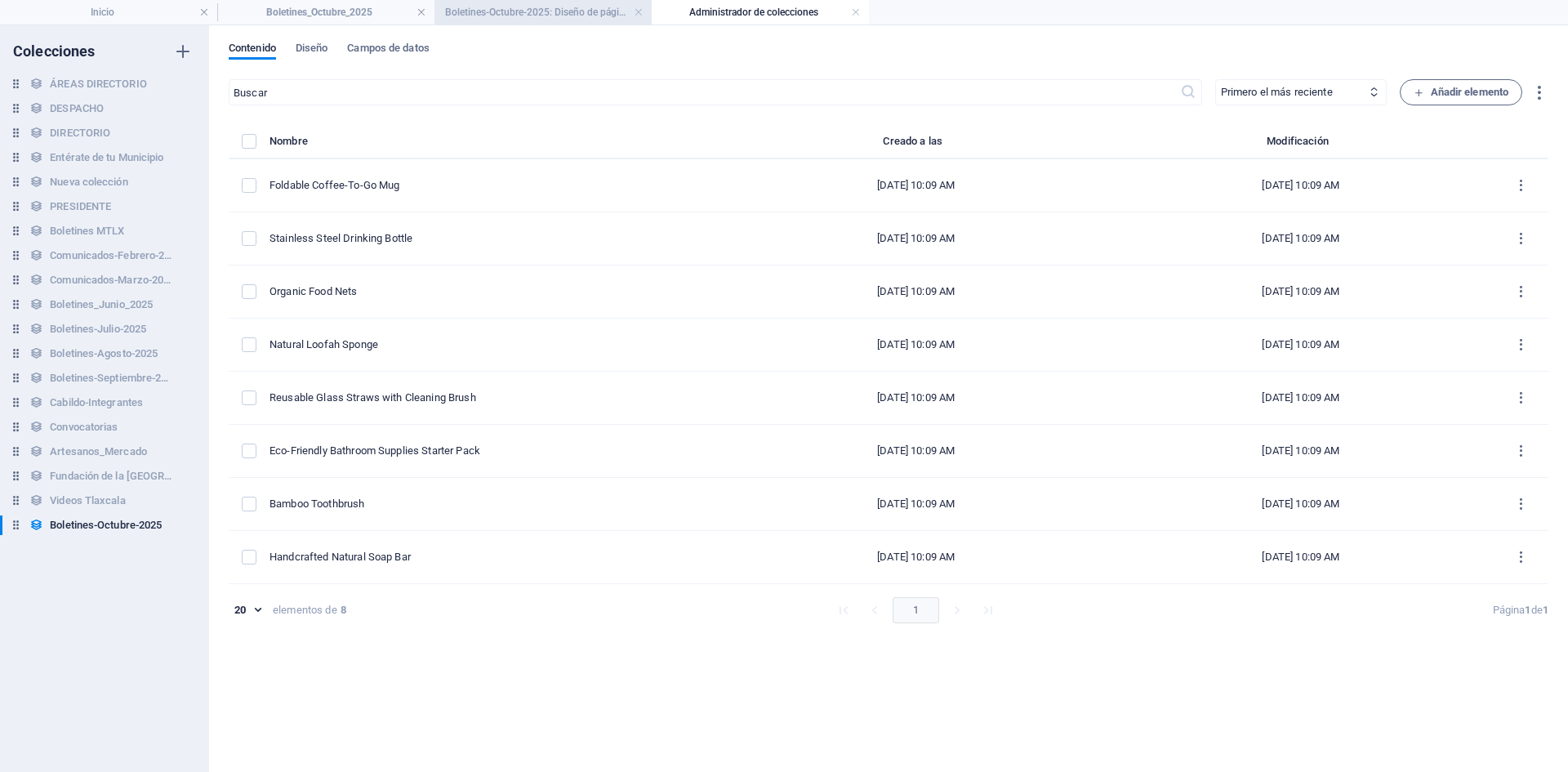
click at [509, 13] on h4 "Boletines-Octubre-2025: Diseño de página única" at bounding box center [542, 13] width 217 height 18
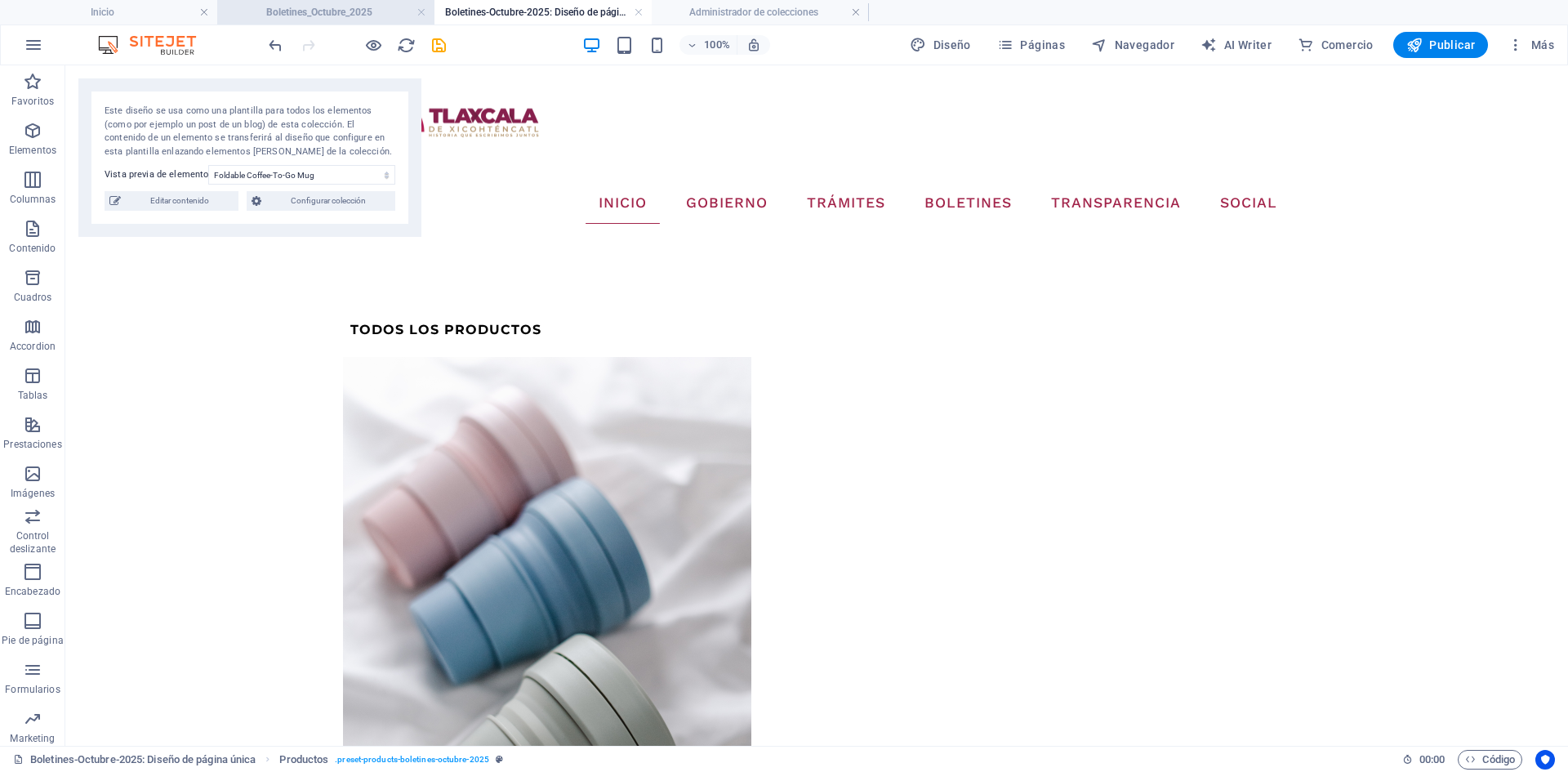
click at [326, 14] on h4 "Boletines_Octubre_2025" at bounding box center [325, 13] width 217 height 18
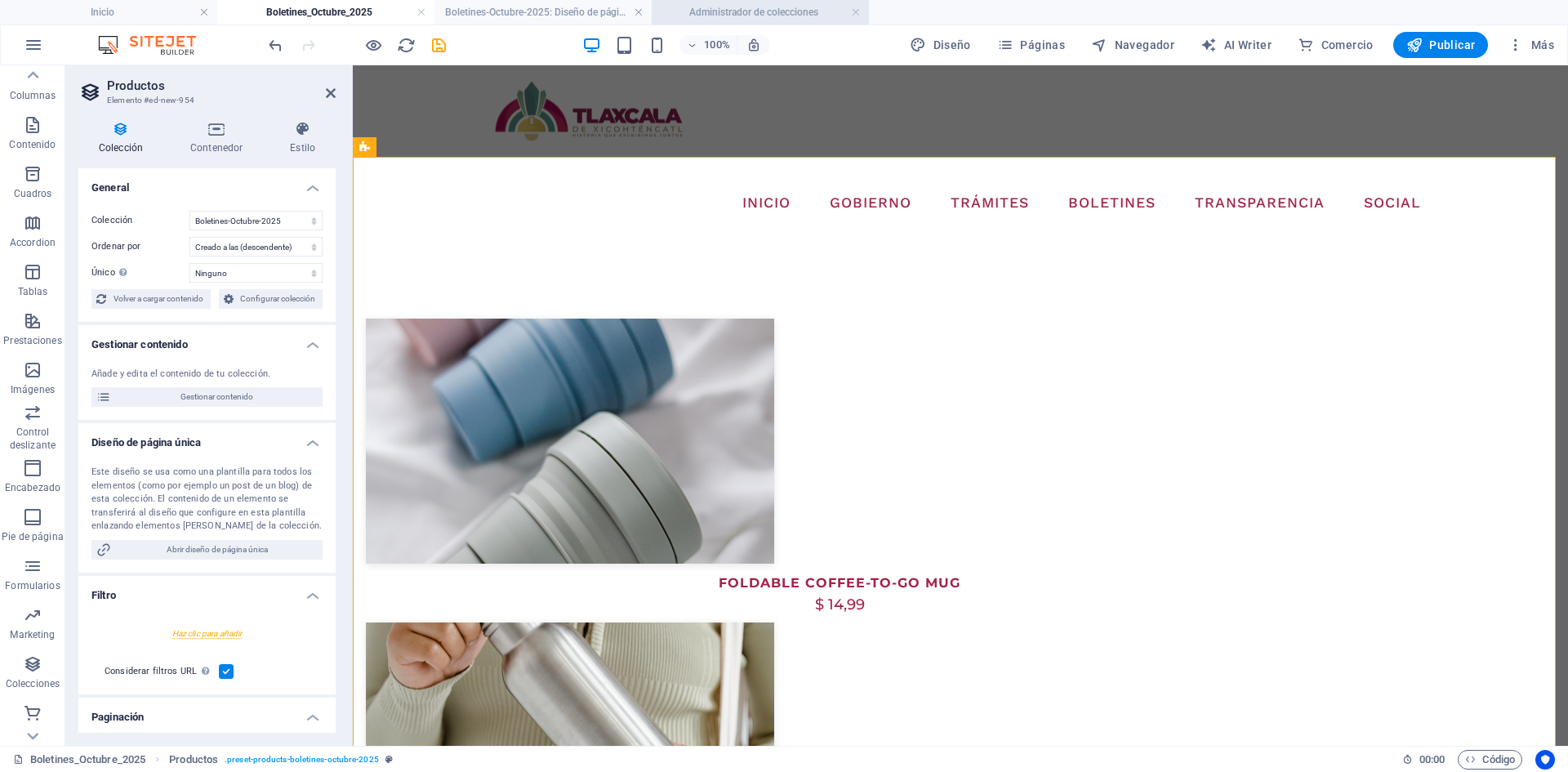
click at [699, 5] on h4 "Administrador de colecciones" at bounding box center [760, 13] width 217 height 18
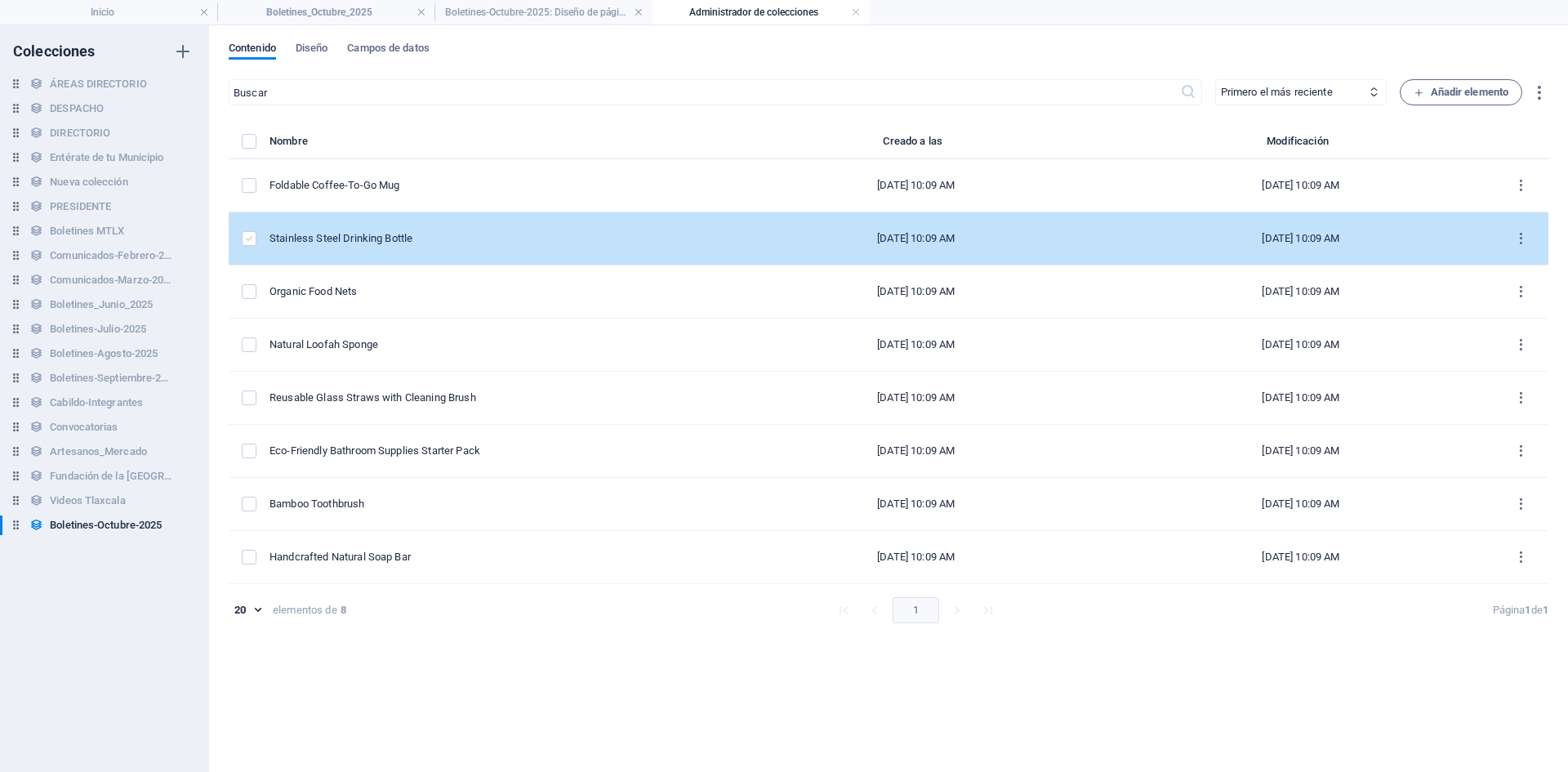
click at [248, 240] on label "items list" at bounding box center [249, 239] width 14 height 14
click at [0, 0] on input "items list" at bounding box center [0, 0] width 0 height 0
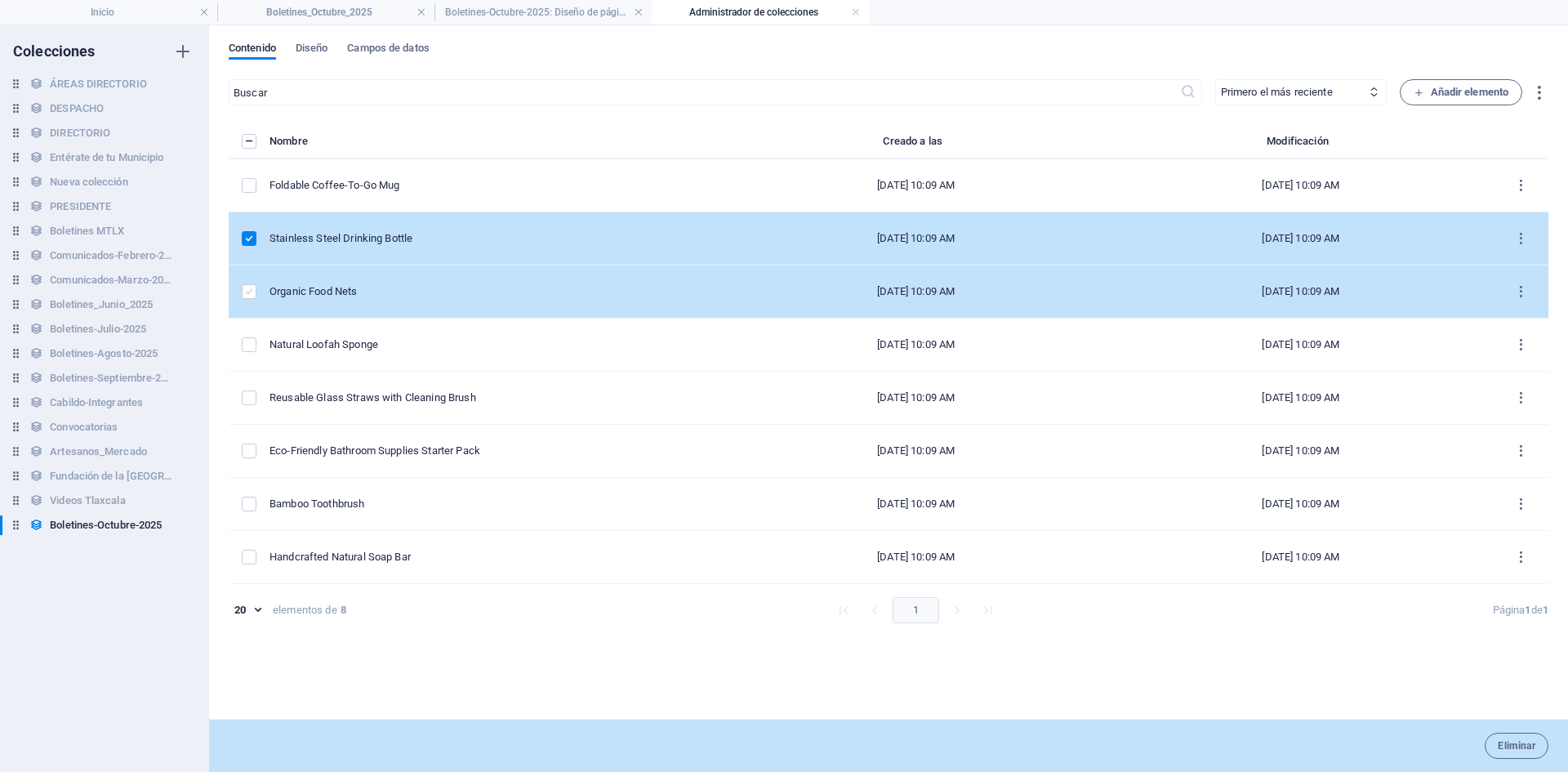
click at [245, 294] on label "items list" at bounding box center [249, 292] width 14 height 14
click at [0, 0] on input "items list" at bounding box center [0, 0] width 0 height 0
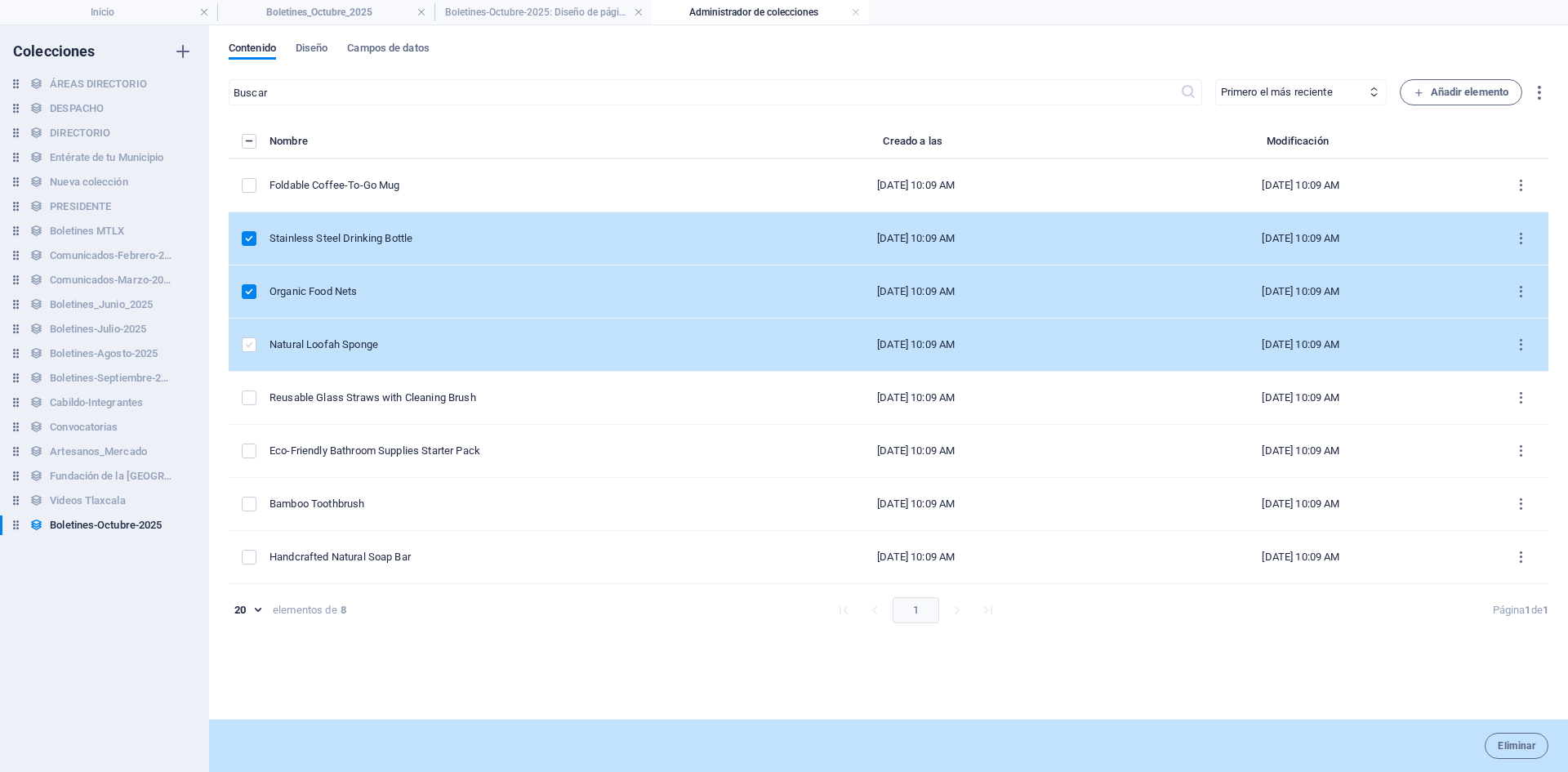
click at [248, 350] on label "items list" at bounding box center [249, 344] width 14 height 14
click at [0, 0] on input "items list" at bounding box center [0, 0] width 0 height 0
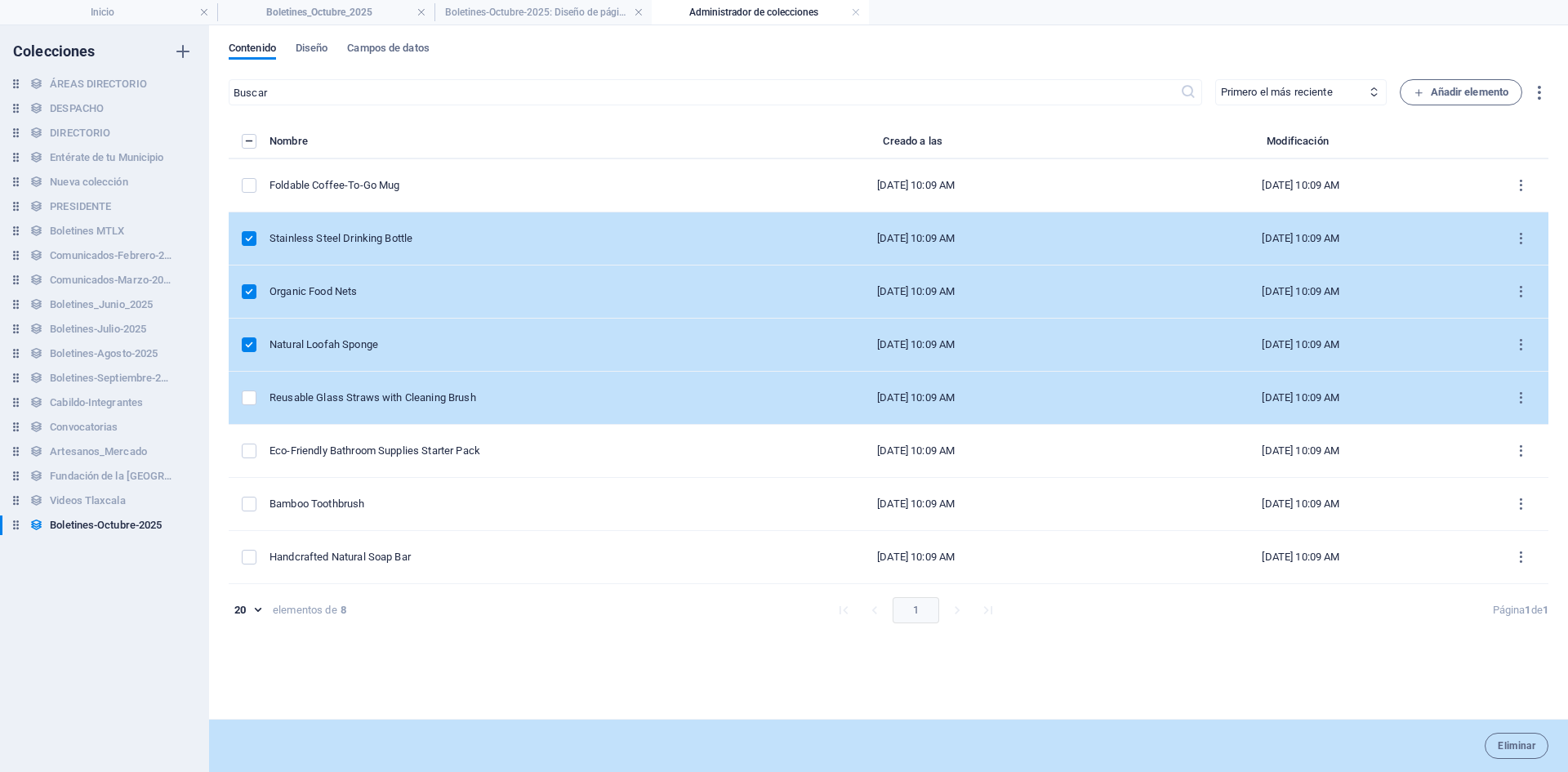
click at [250, 389] on td "items list" at bounding box center [249, 398] width 41 height 53
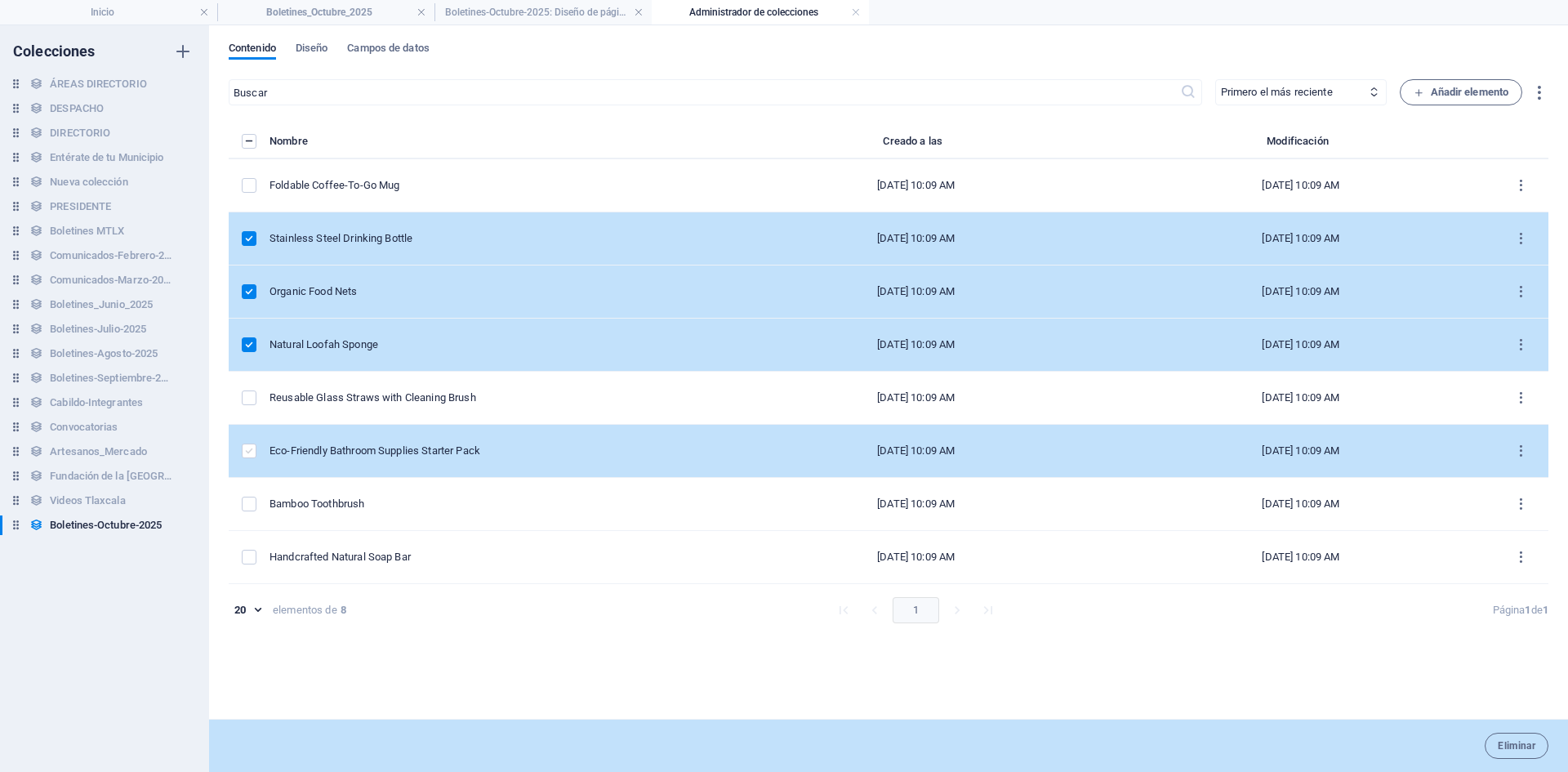
click at [247, 456] on label "items list" at bounding box center [249, 450] width 14 height 14
click at [0, 0] on input "items list" at bounding box center [0, 0] width 0 height 0
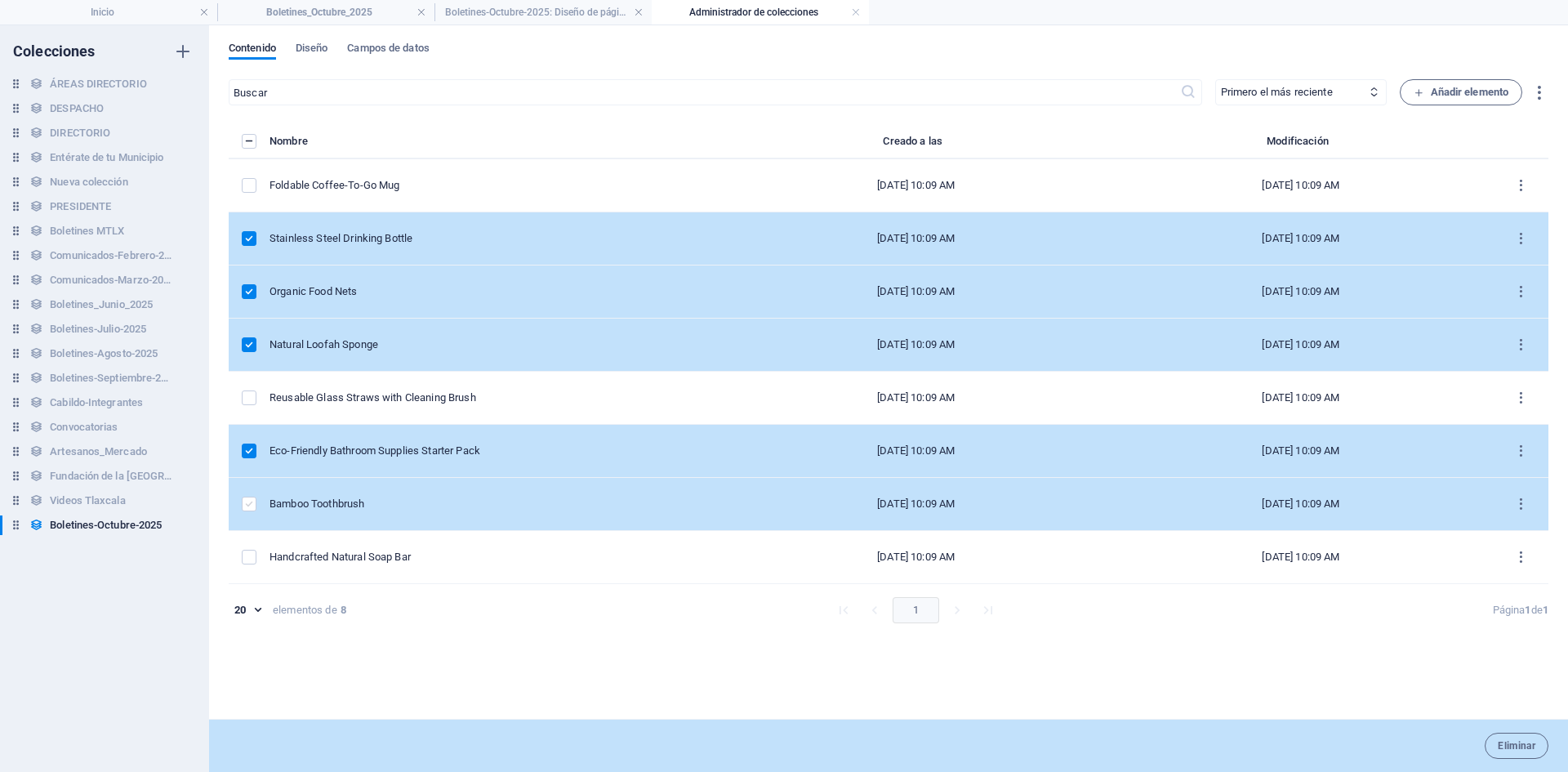
click at [248, 509] on label "items list" at bounding box center [249, 504] width 14 height 14
click at [0, 0] on input "items list" at bounding box center [0, 0] width 0 height 0
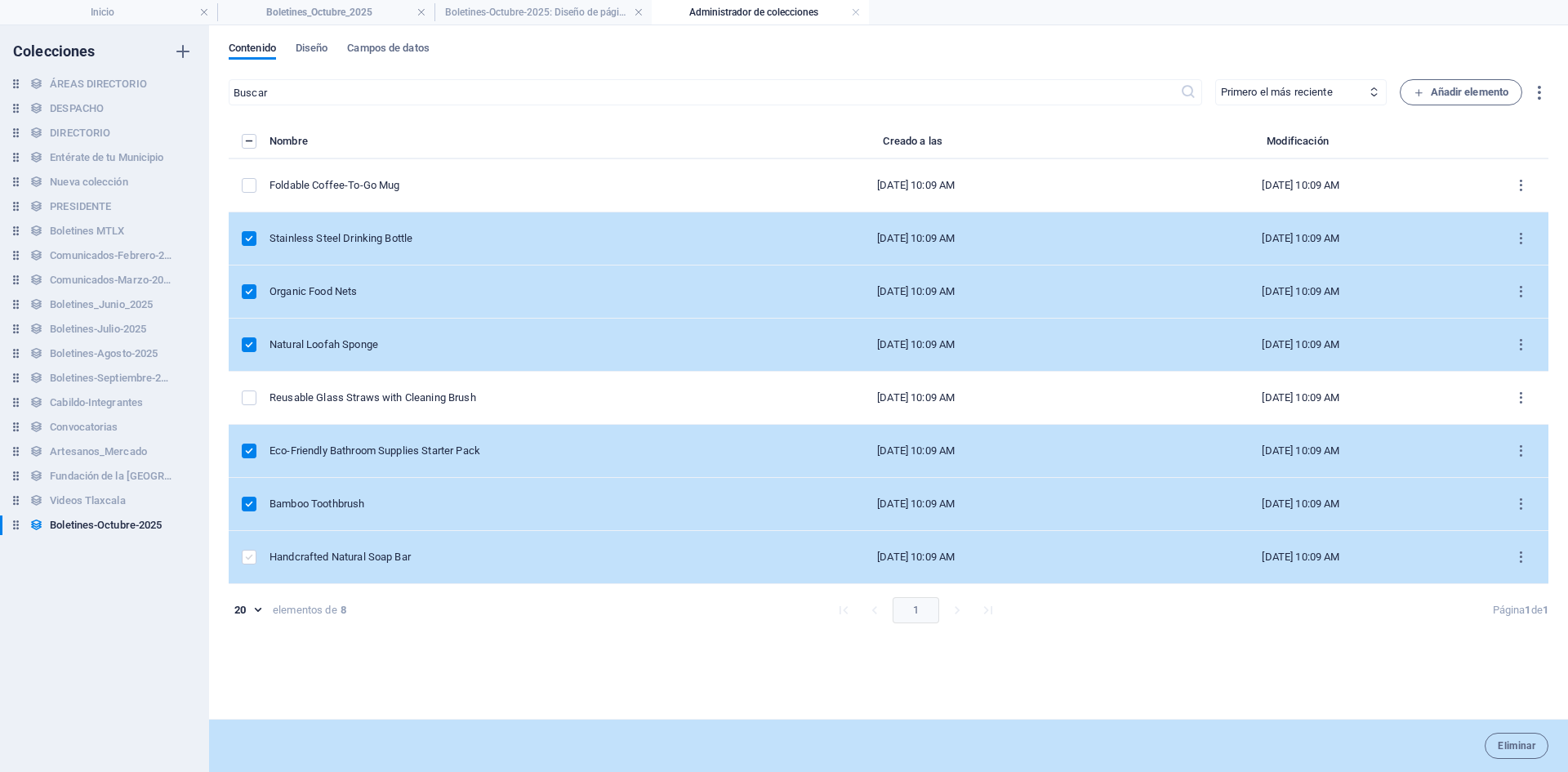
click at [245, 560] on label "items list" at bounding box center [249, 557] width 14 height 14
click at [0, 0] on input "items list" at bounding box center [0, 0] width 0 height 0
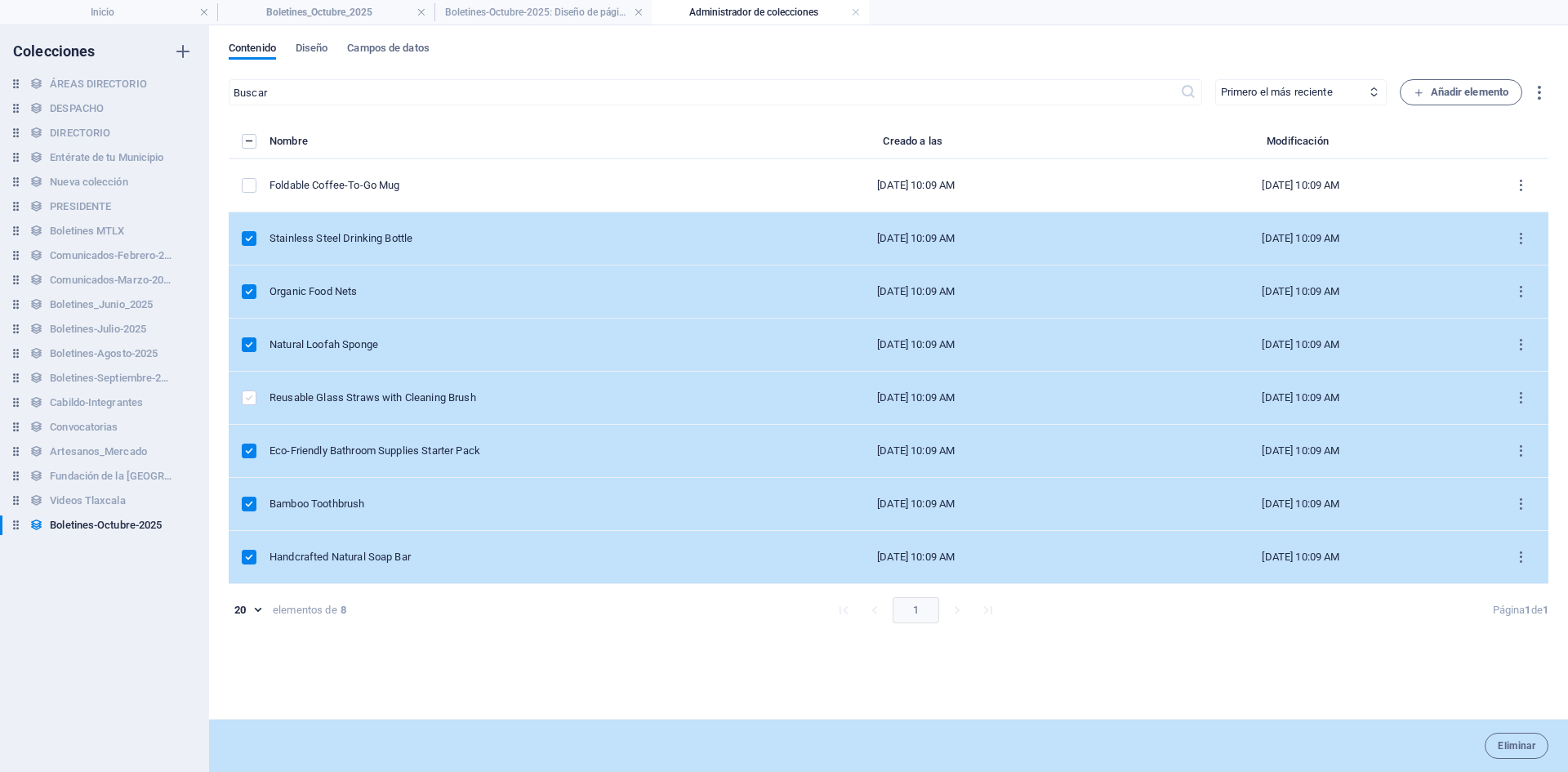
click at [249, 395] on label "items list" at bounding box center [249, 397] width 14 height 14
click at [0, 0] on input "items list" at bounding box center [0, 0] width 0 height 0
click at [1518, 747] on span "Eliminar" at bounding box center [1517, 745] width 38 height 10
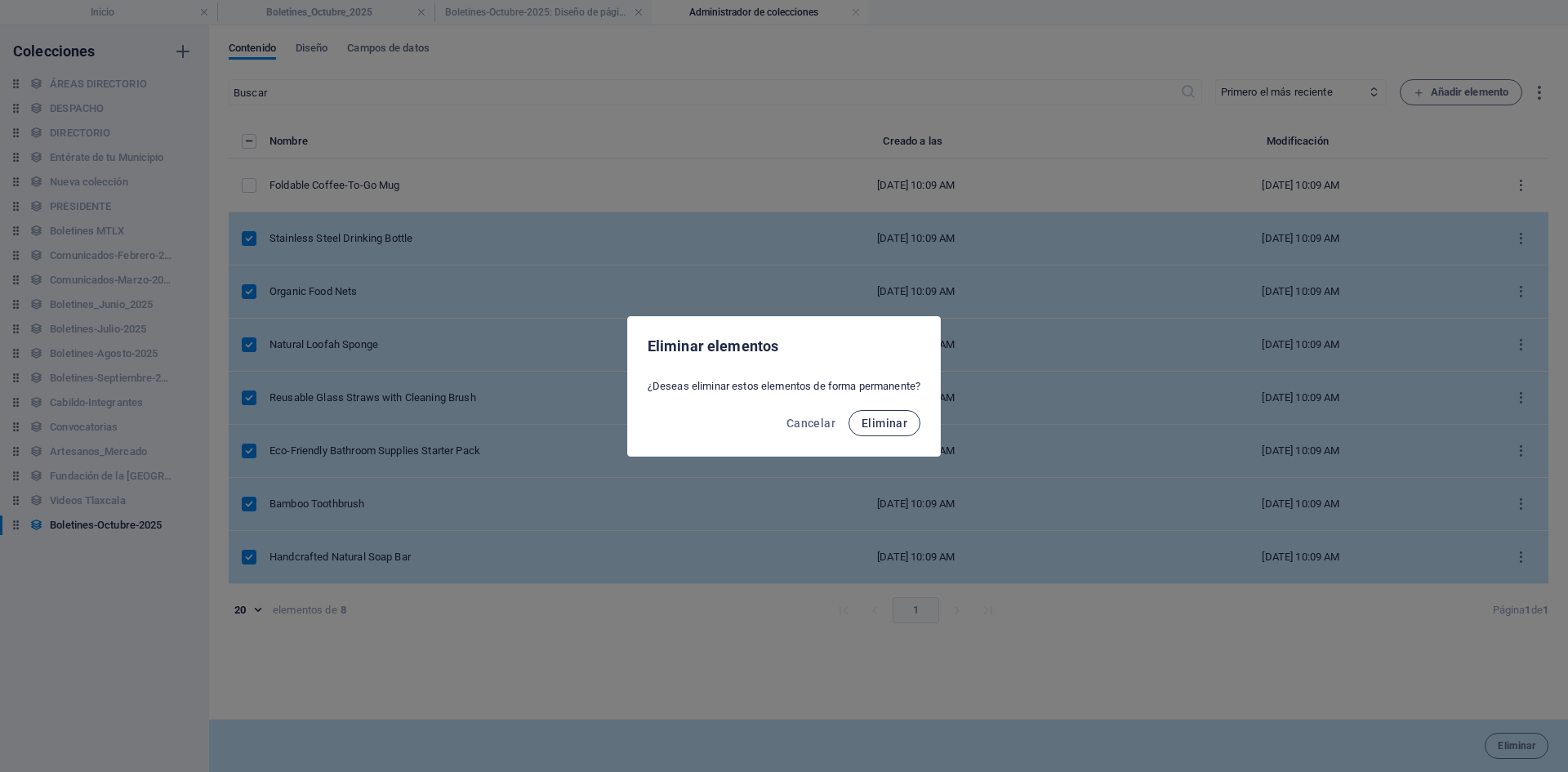
click at [876, 422] on span "Eliminar" at bounding box center [884, 422] width 46 height 14
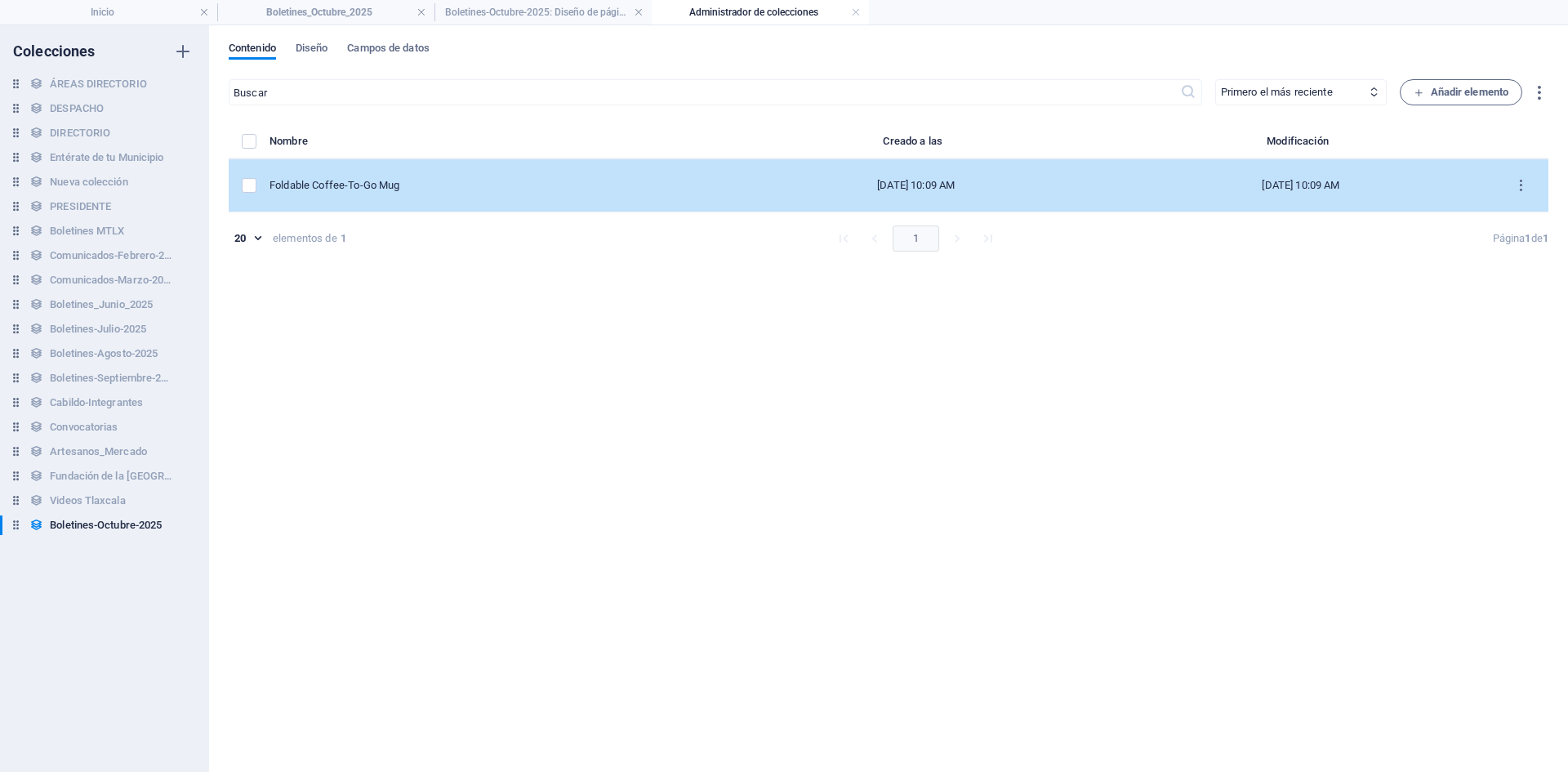
click at [389, 186] on div "Foldable Coffee-To-Go Mug" at bounding box center [490, 186] width 441 height 14
select select "Out of stock"
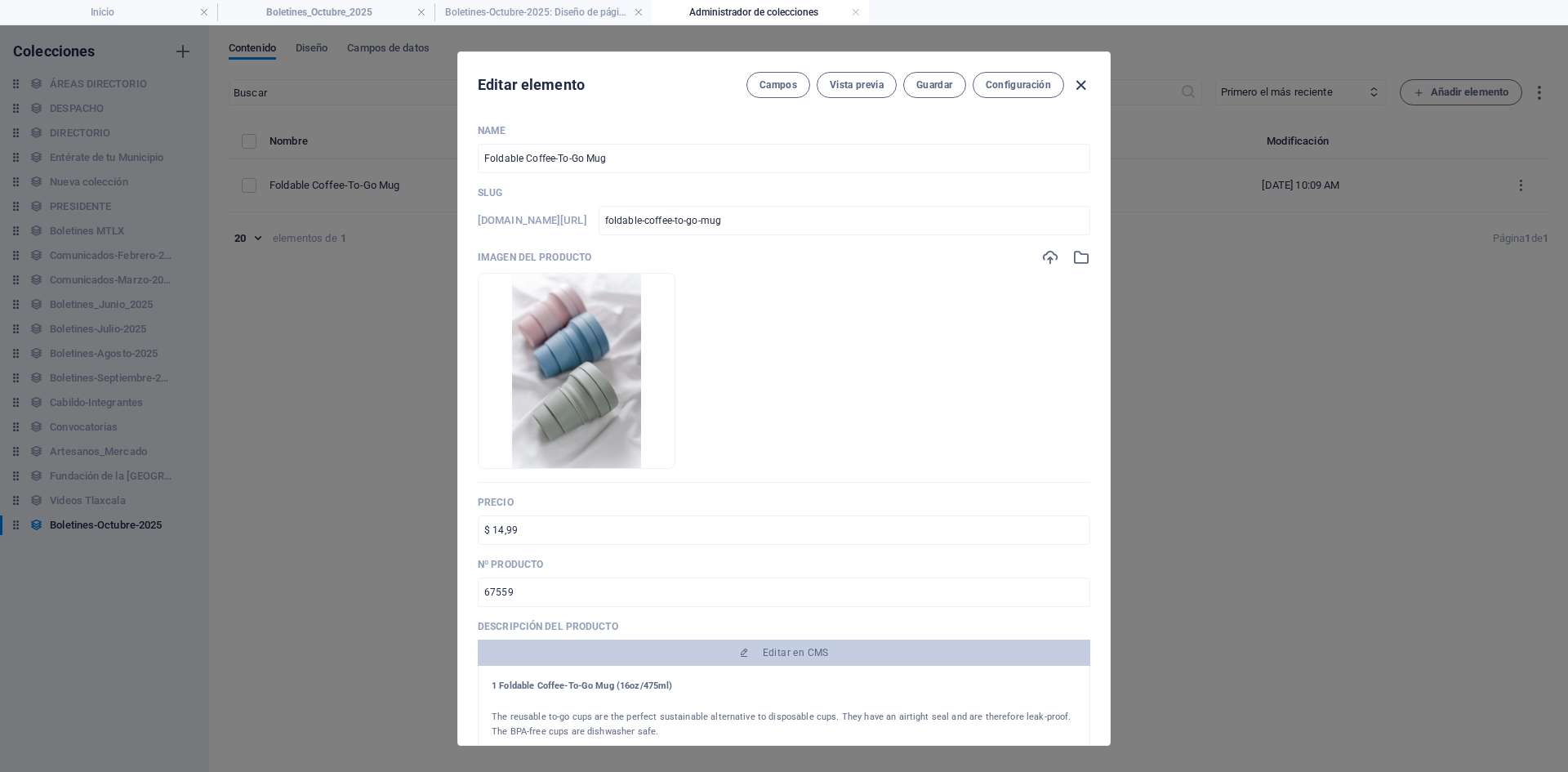
click at [1081, 82] on icon "button" at bounding box center [1081, 85] width 19 height 19
type input "foldable-coffee-to-go-mug"
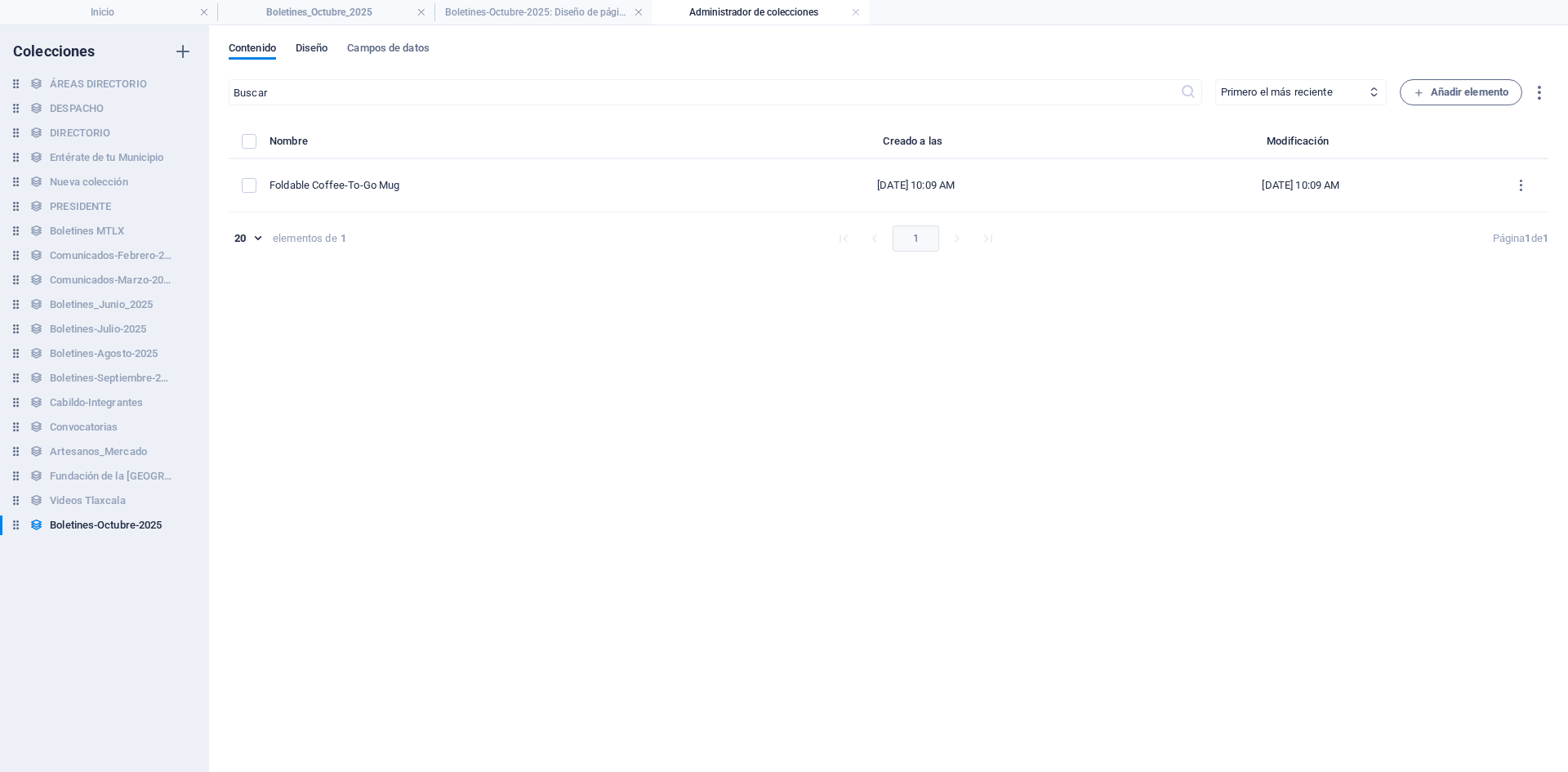
click at [323, 48] on span "Diseño" at bounding box center [312, 50] width 32 height 23
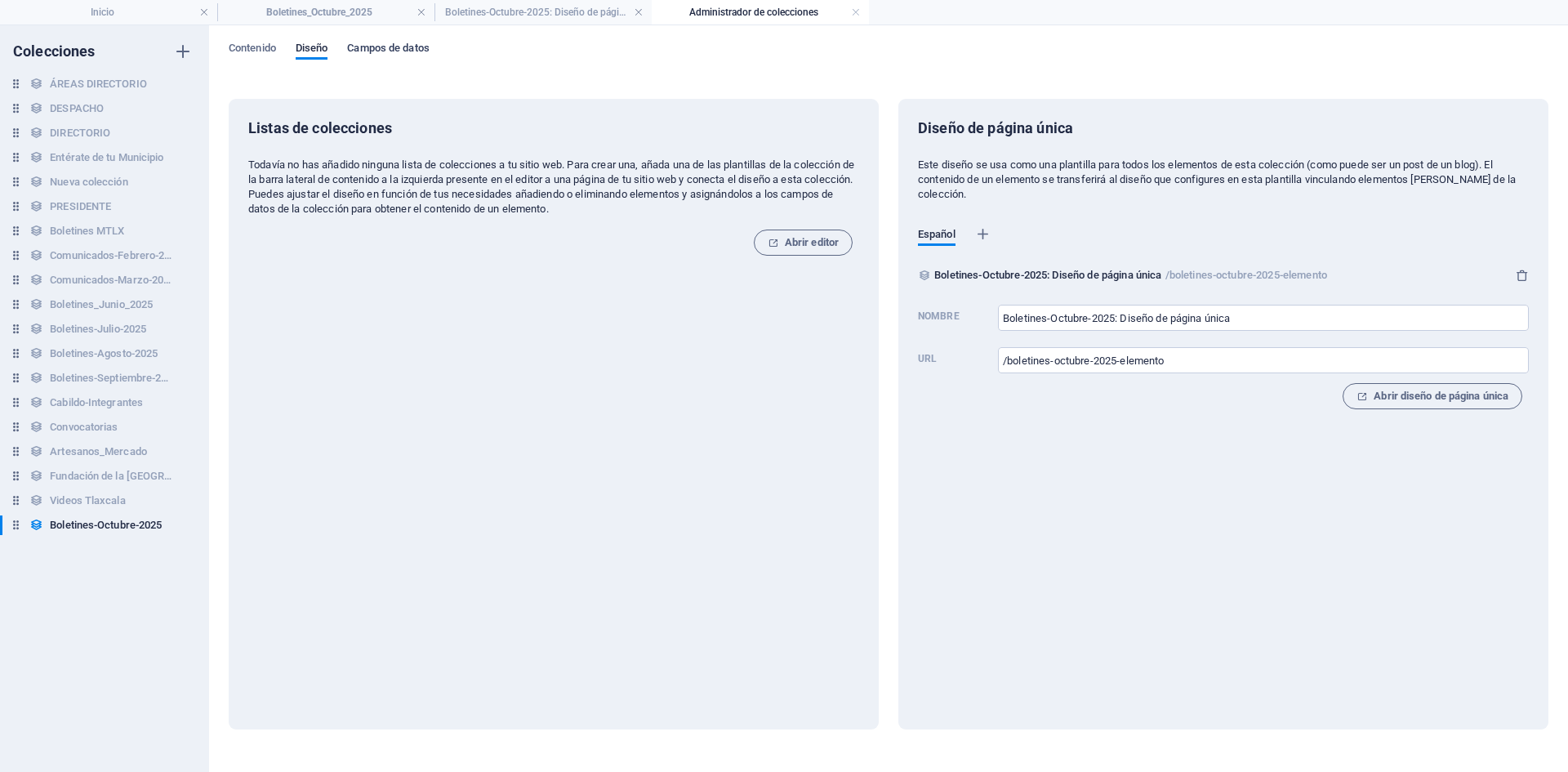
click at [370, 48] on span "Campos de datos" at bounding box center [387, 50] width 82 height 23
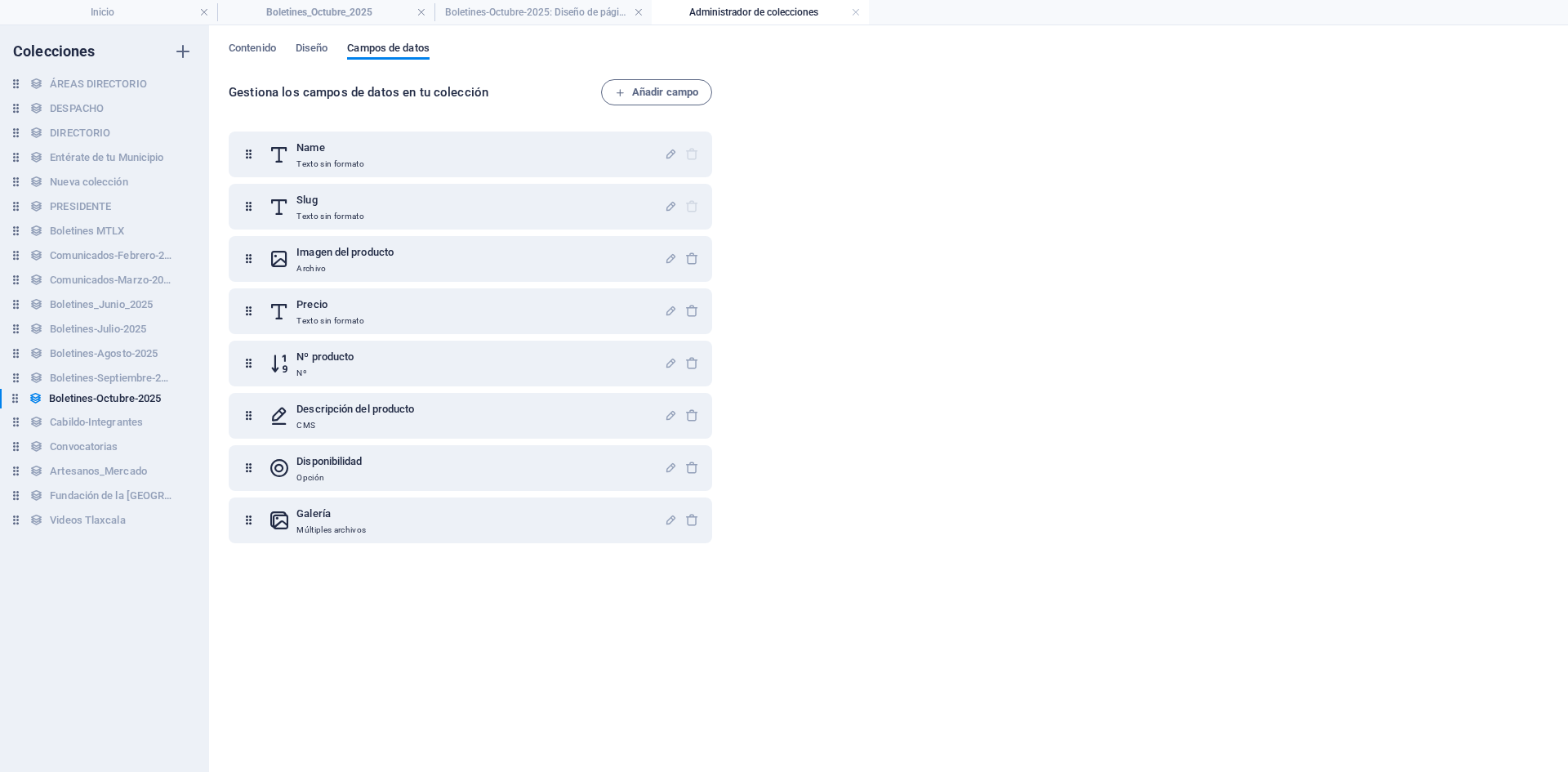
drag, startPoint x: 18, startPoint y: 529, endPoint x: 16, endPoint y: 396, distance: 133.0
click at [16, 396] on div "ÁREAS DIRECTORIO ÁREAS DIRECTORIO DESPACHO DESPACHO DIRECTORIO DIRECTORIO Entér…" at bounding box center [96, 304] width 193 height 460
click at [131, 377] on h6 "Boletines-Septiembre-2025" at bounding box center [111, 378] width 122 height 20
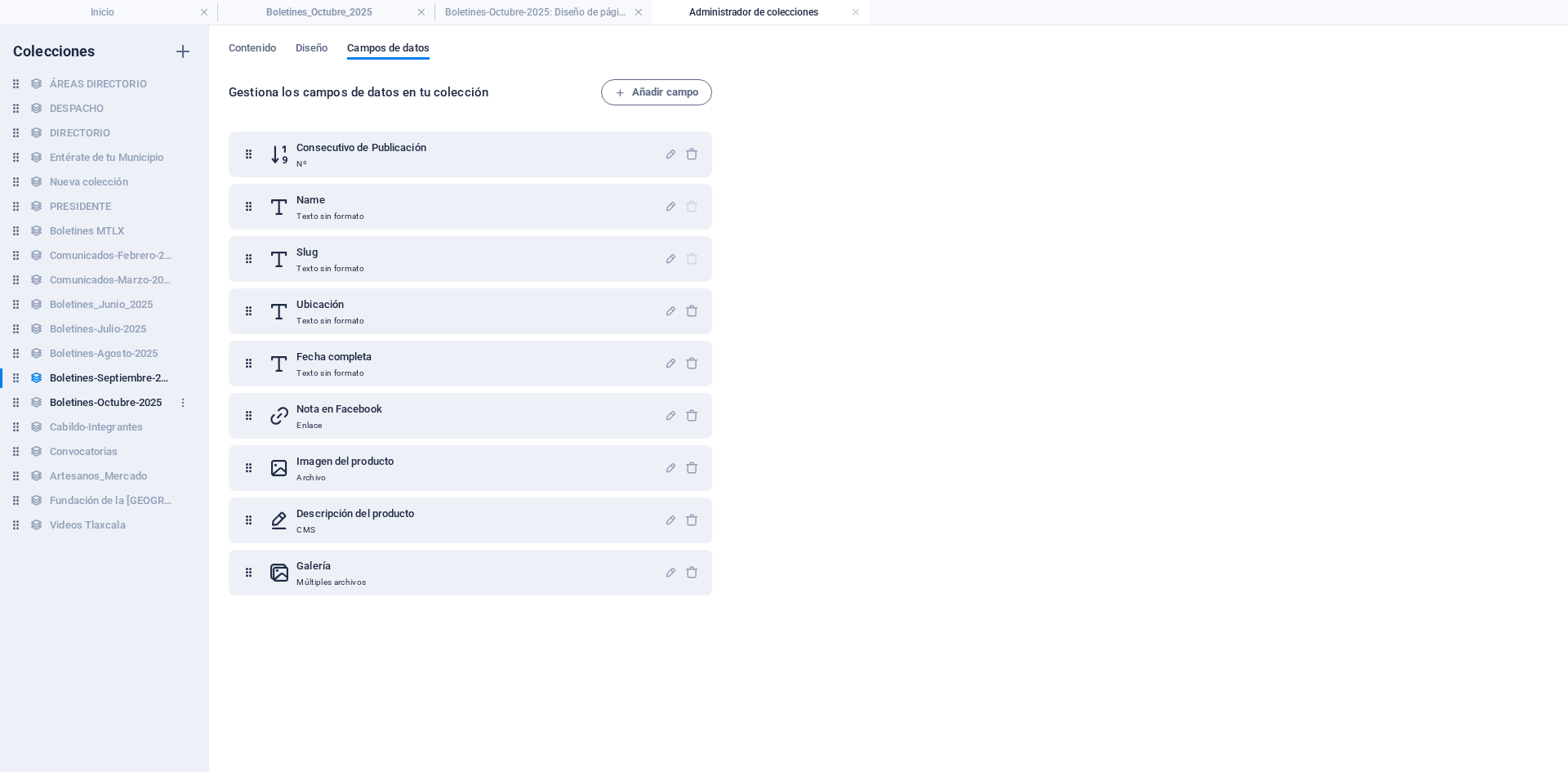
click at [115, 399] on h6 "Boletines-Octubre-2025" at bounding box center [105, 403] width 112 height 20
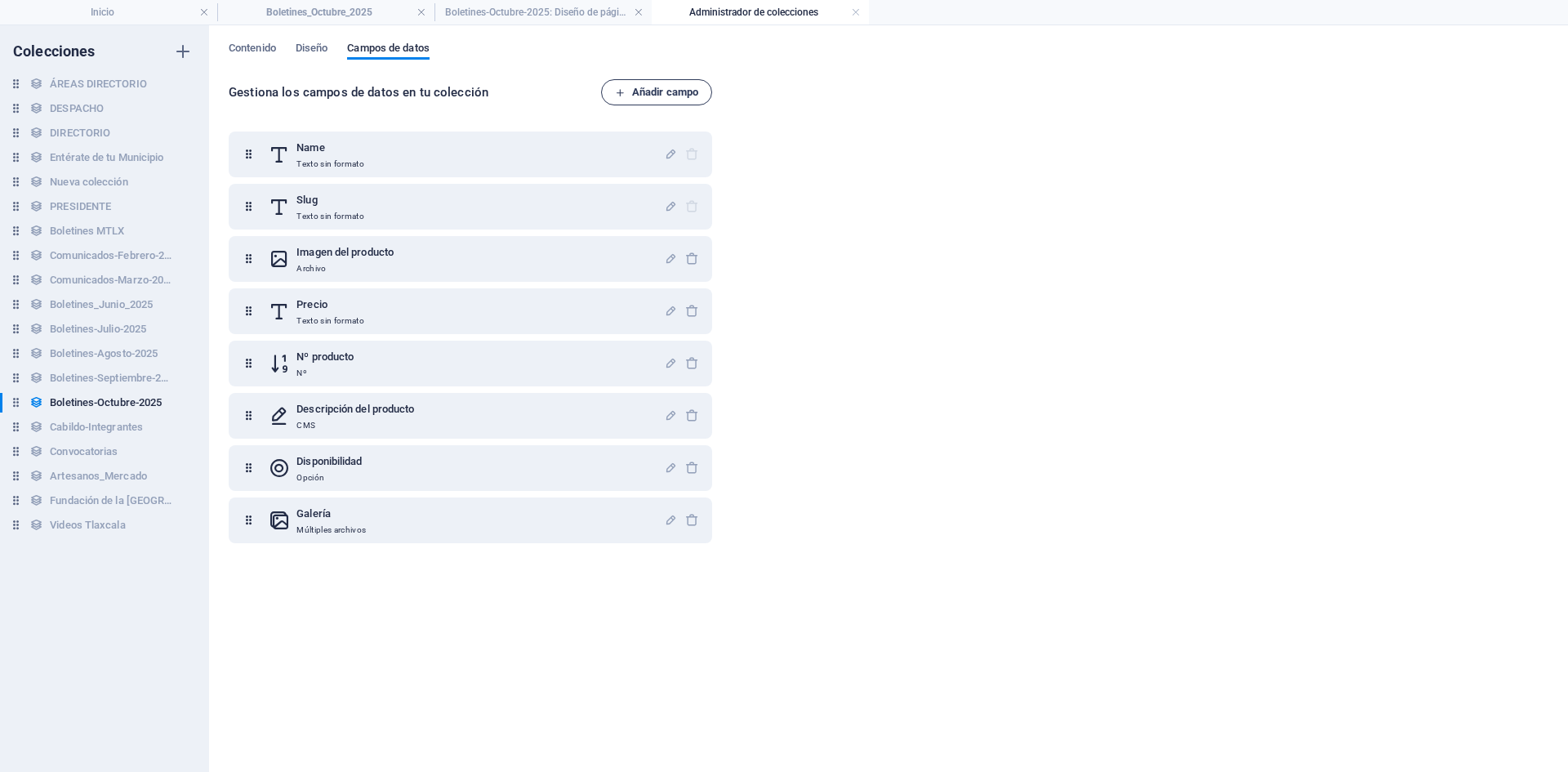
click at [648, 93] on span "Añadir campo" at bounding box center [657, 93] width 83 height 20
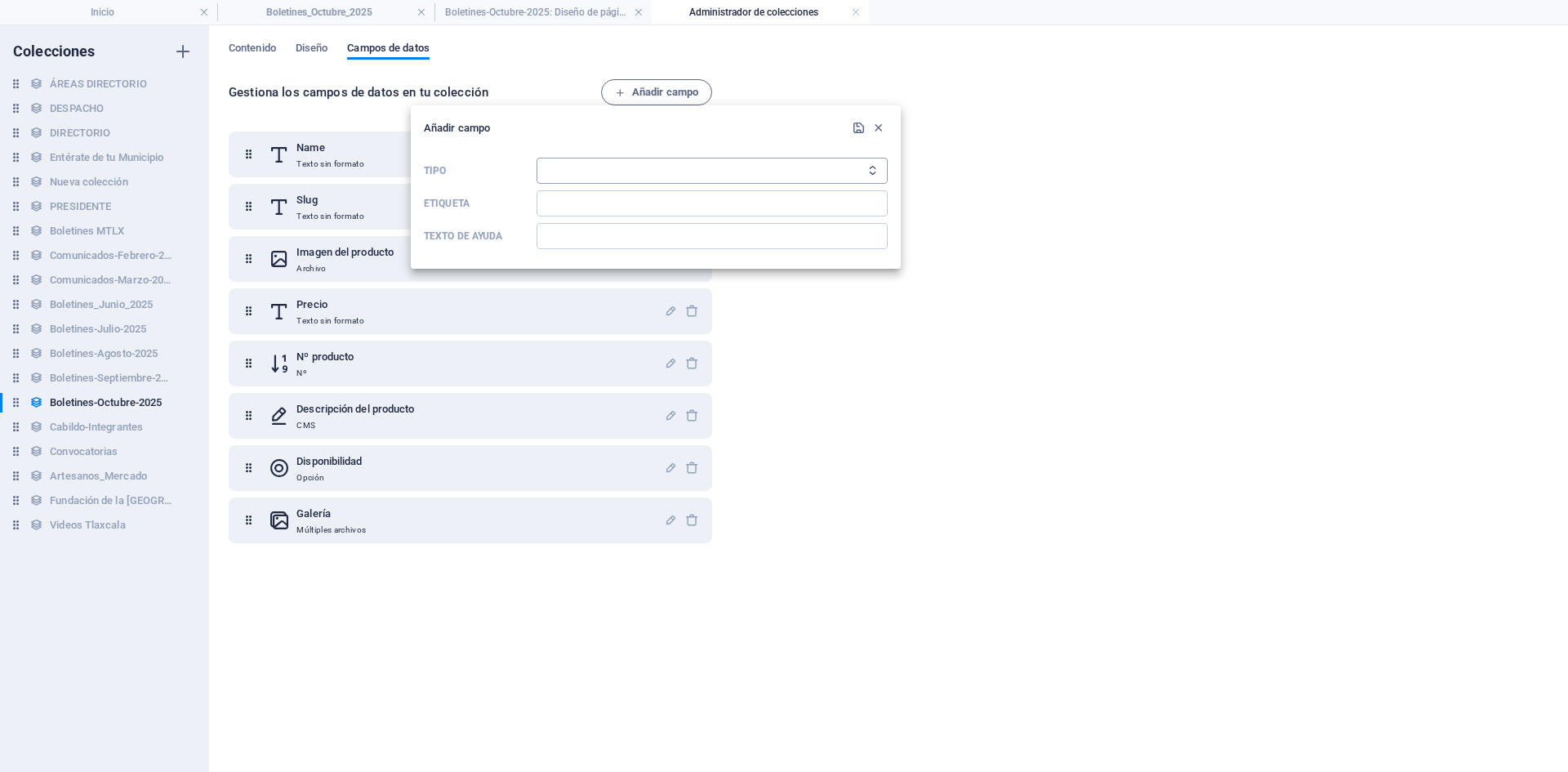
click at [608, 166] on select "Texto sin formato Enlace CMS Texto enriquecido Archivo Múltiples archivos Casil…" at bounding box center [712, 170] width 351 height 26
select select "cms"
click at [621, 165] on select "Texto sin formato Enlace CMS Texto enriquecido Archivo Múltiples archivos Casil…" at bounding box center [712, 170] width 351 height 26
click at [612, 170] on select "Texto sin formato Enlace CMS Texto enriquecido Archivo Múltiples archivos Casil…" at bounding box center [712, 170] width 351 height 26
click at [544, 10] on div at bounding box center [784, 386] width 1568 height 772
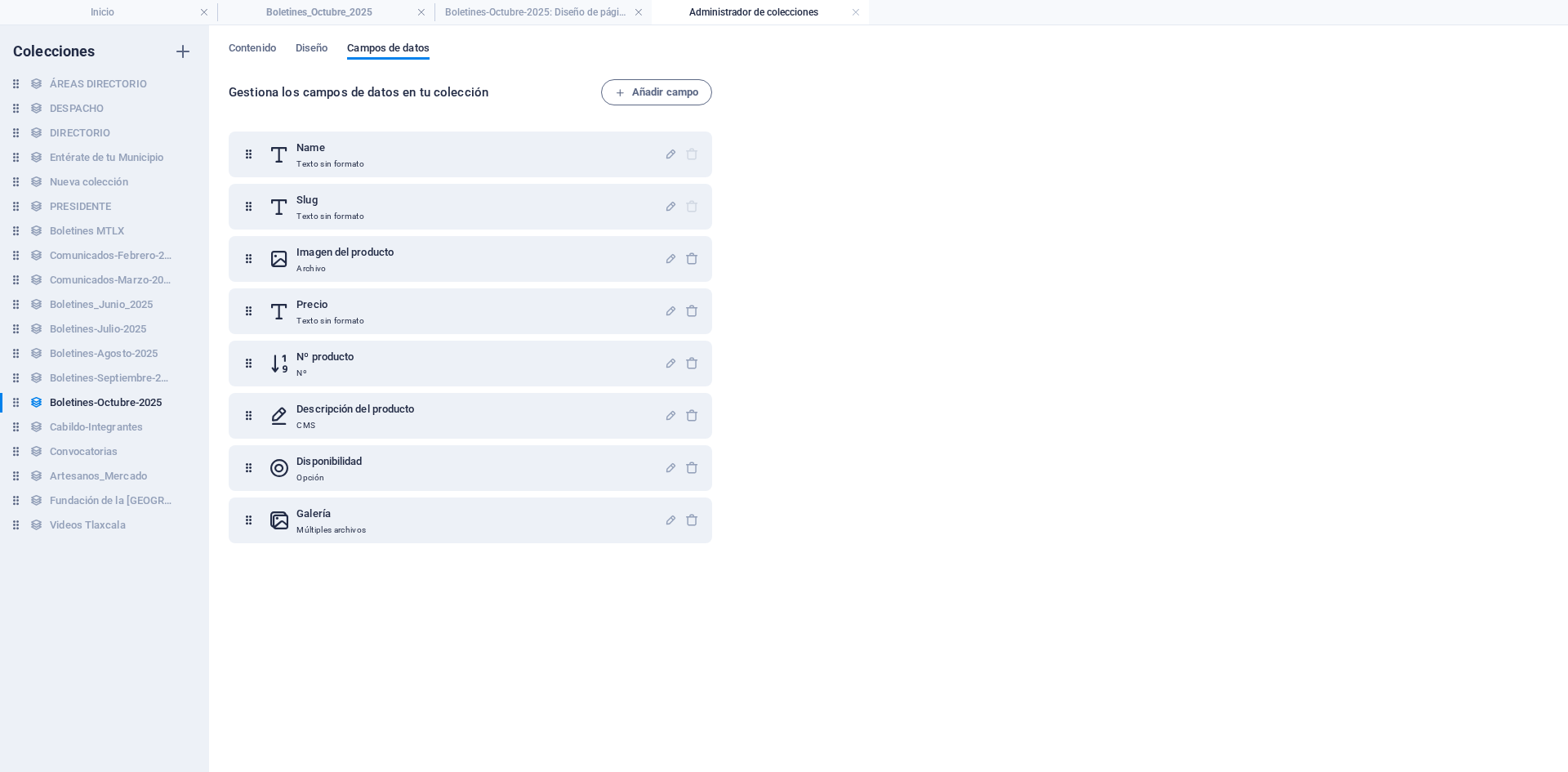
click at [544, 10] on h4 "Boletines-Octubre-2025: Diseño de página única" at bounding box center [542, 13] width 217 height 18
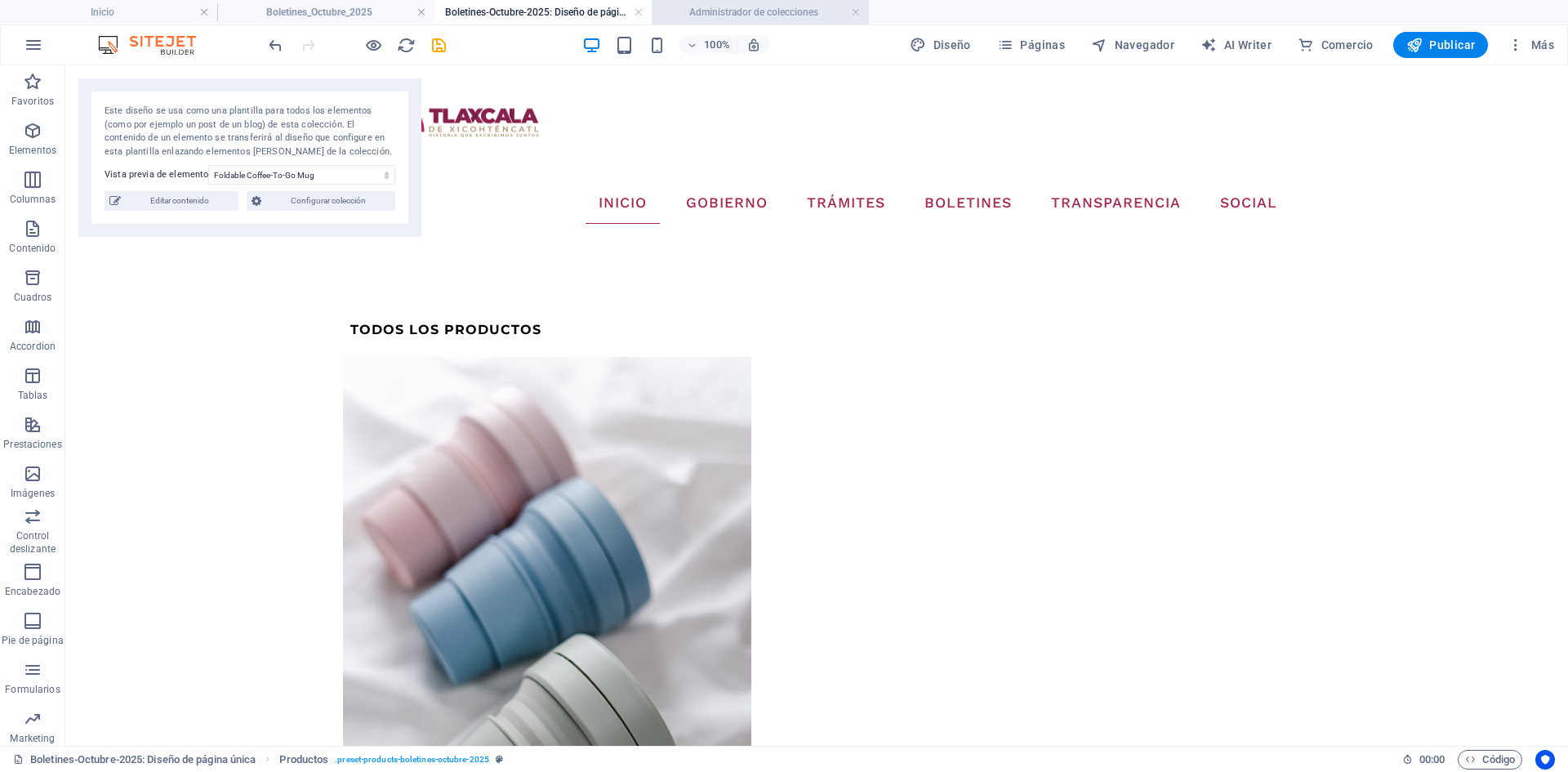
click at [774, 9] on h4 "Administrador de colecciones" at bounding box center [760, 13] width 217 height 18
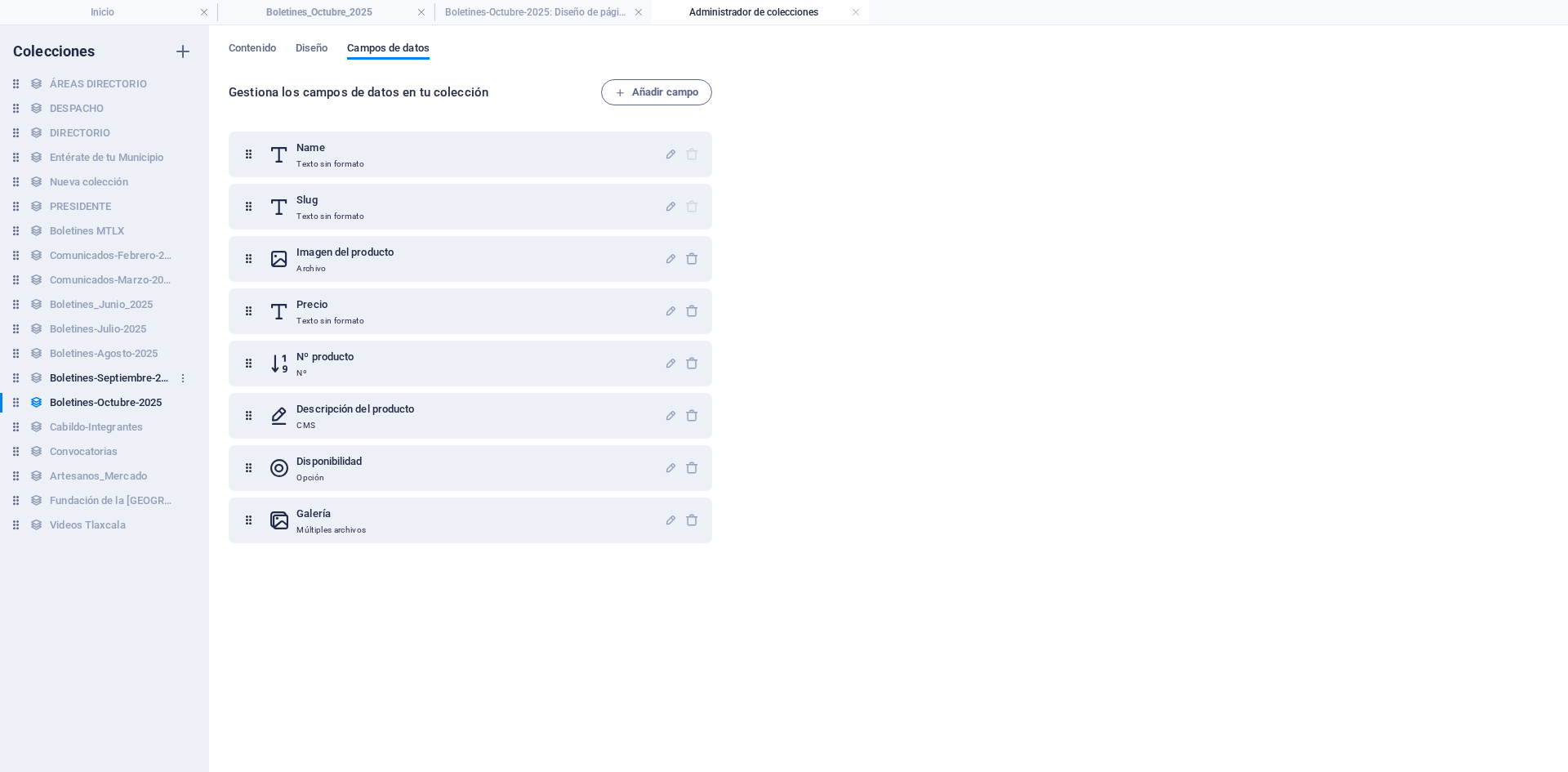
click at [93, 374] on h6 "Boletines-Septiembre-2025" at bounding box center [111, 378] width 122 height 20
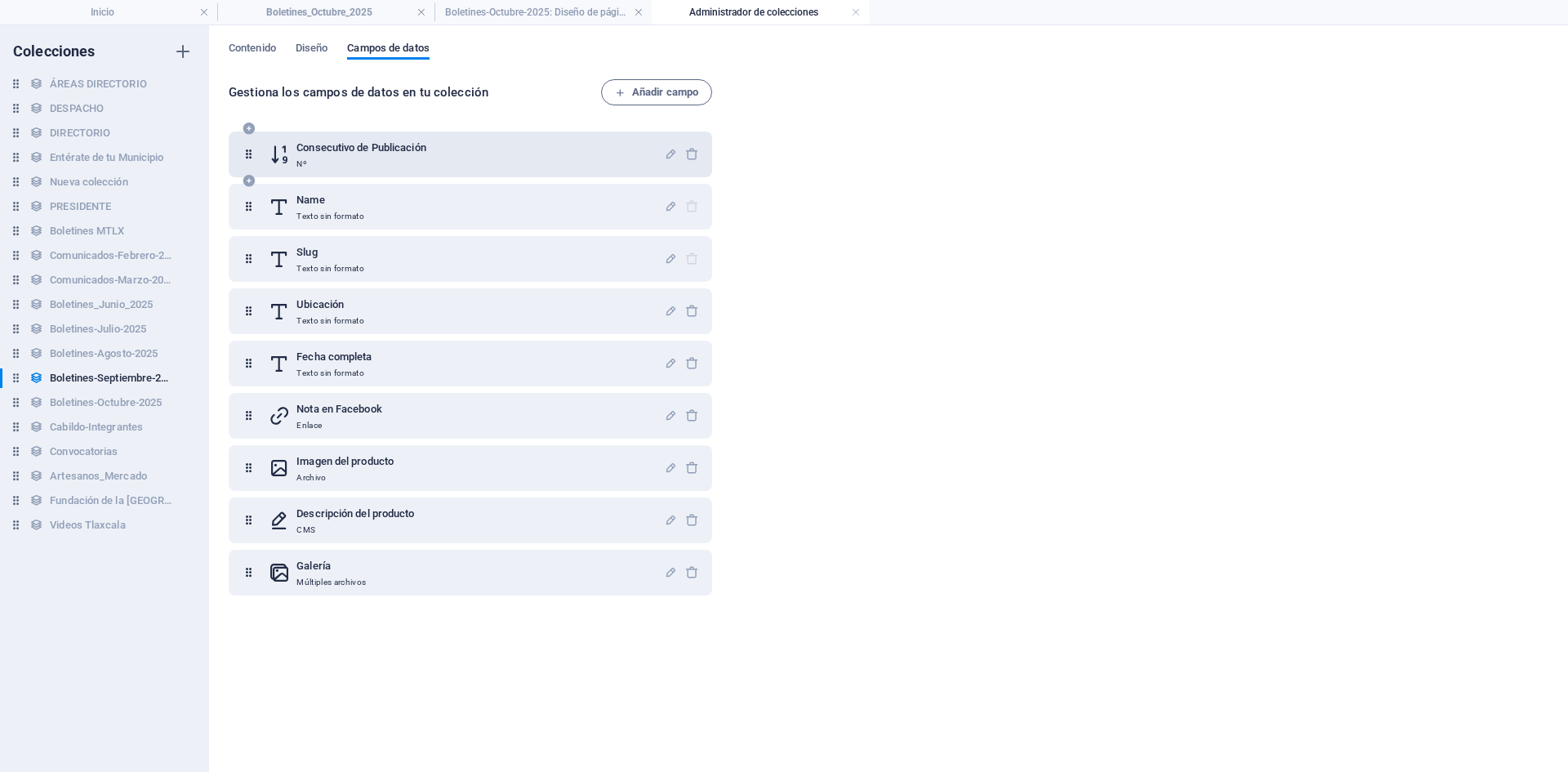
click at [323, 150] on h6 "Consecutivo de Publicación" at bounding box center [360, 148] width 129 height 20
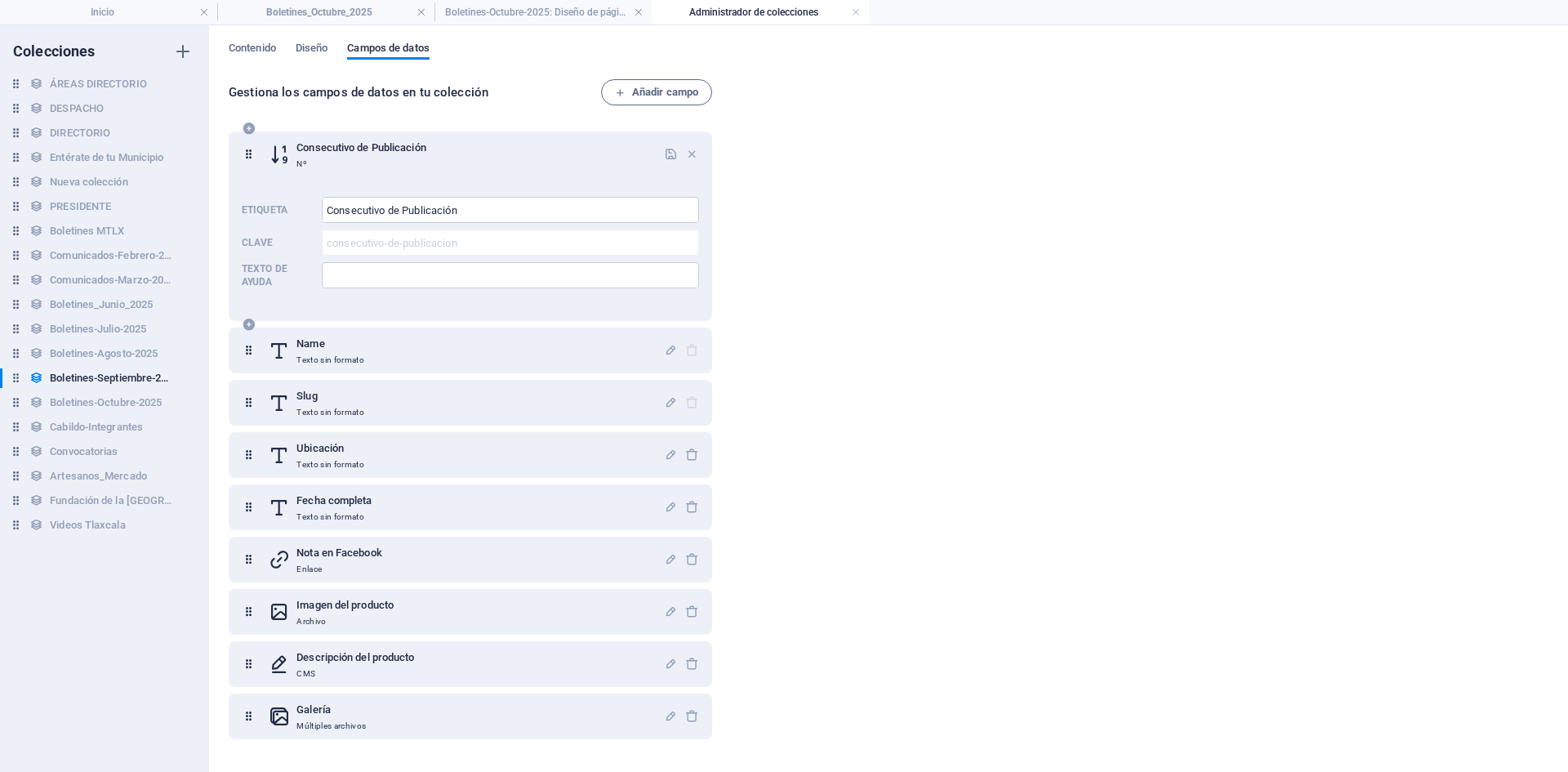
click at [323, 150] on h6 "Consecutivo de Publicación" at bounding box center [360, 148] width 129 height 20
click at [105, 400] on h6 "Boletines-Octubre-2025" at bounding box center [105, 403] width 112 height 20
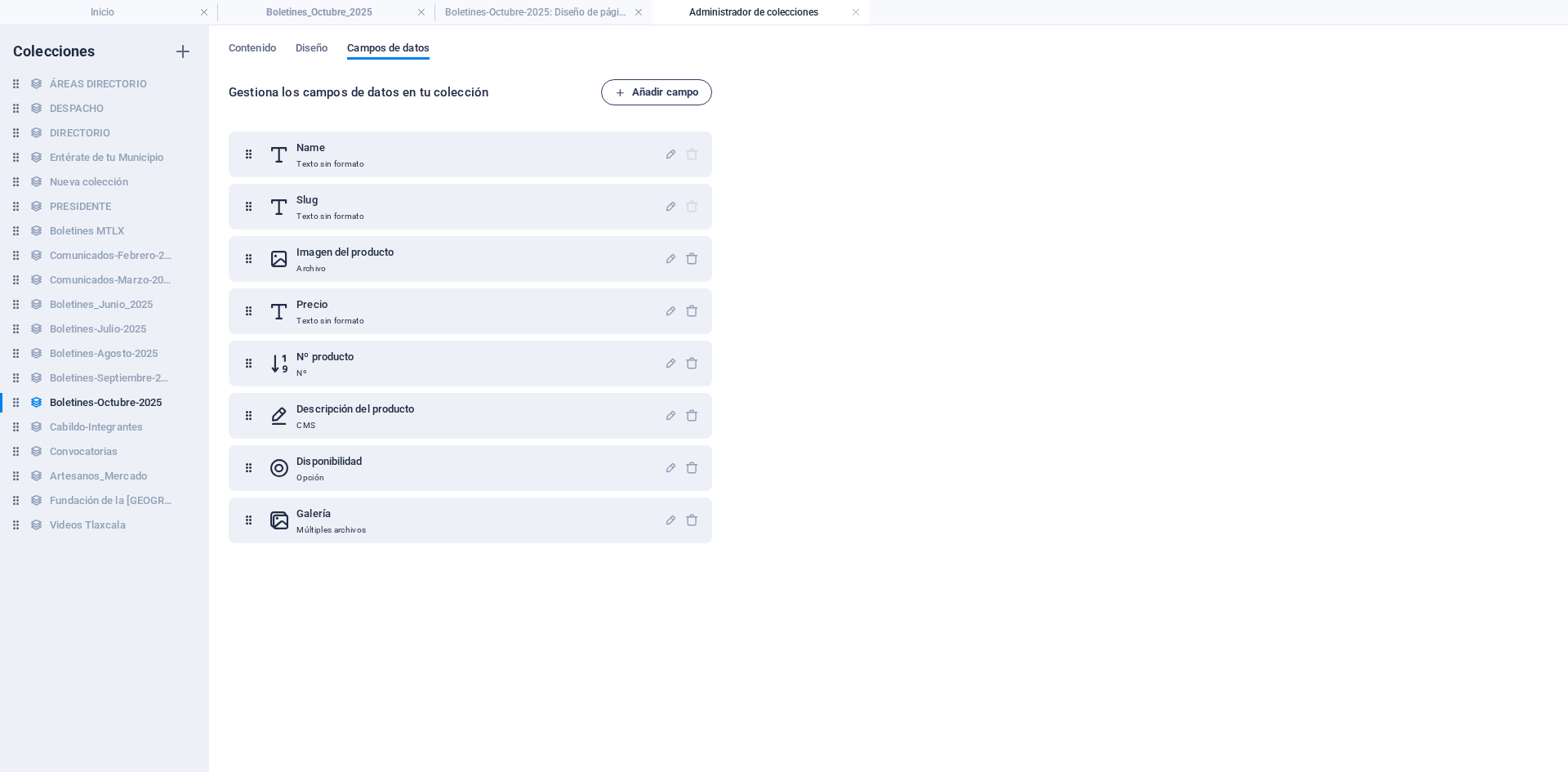
click at [670, 101] on span "Añadir campo" at bounding box center [657, 93] width 83 height 20
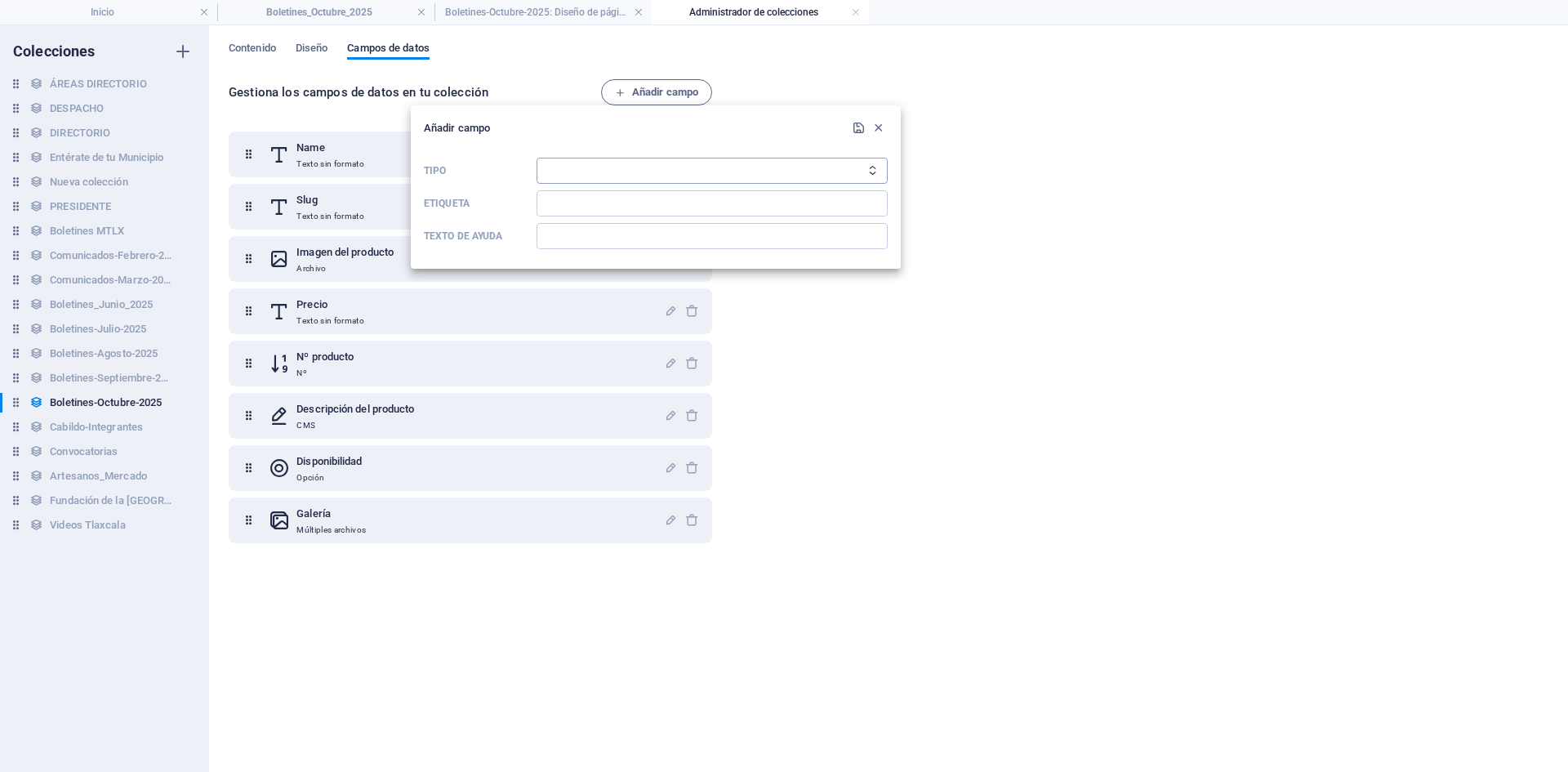
click at [634, 167] on select "Texto sin formato Enlace CMS Texto enriquecido Archivo Múltiples archivos Casil…" at bounding box center [712, 170] width 351 height 26
select select "number"
click at [537, 158] on select "Texto sin formato Enlace CMS Texto enriquecido Archivo Múltiples archivos Casil…" at bounding box center [712, 170] width 351 height 26
click at [573, 206] on input "Etiqueta" at bounding box center [712, 203] width 351 height 26
type input "Consecutivo de Publicación"
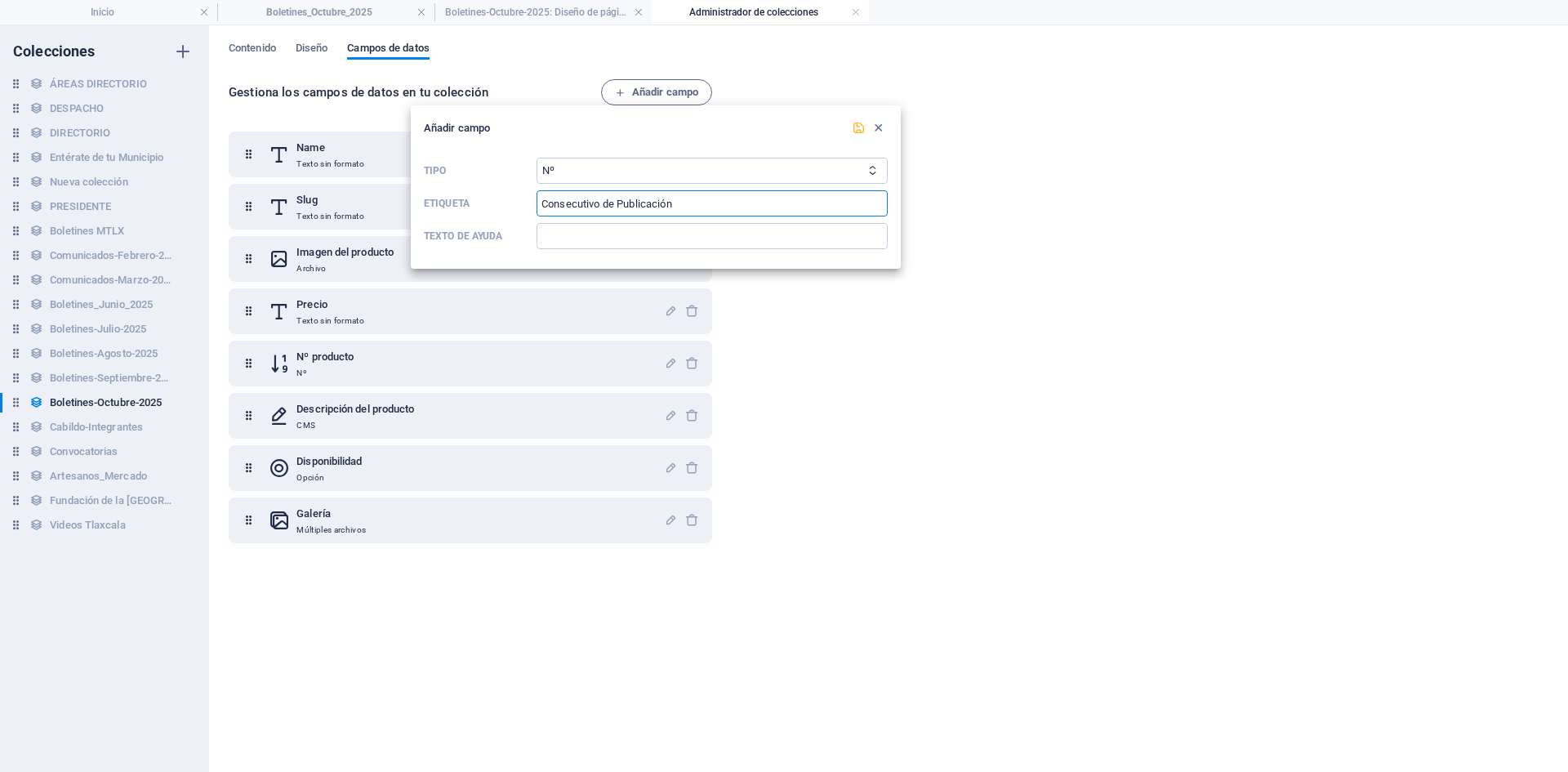
click at [860, 131] on icon "submit" at bounding box center [858, 127] width 14 height 14
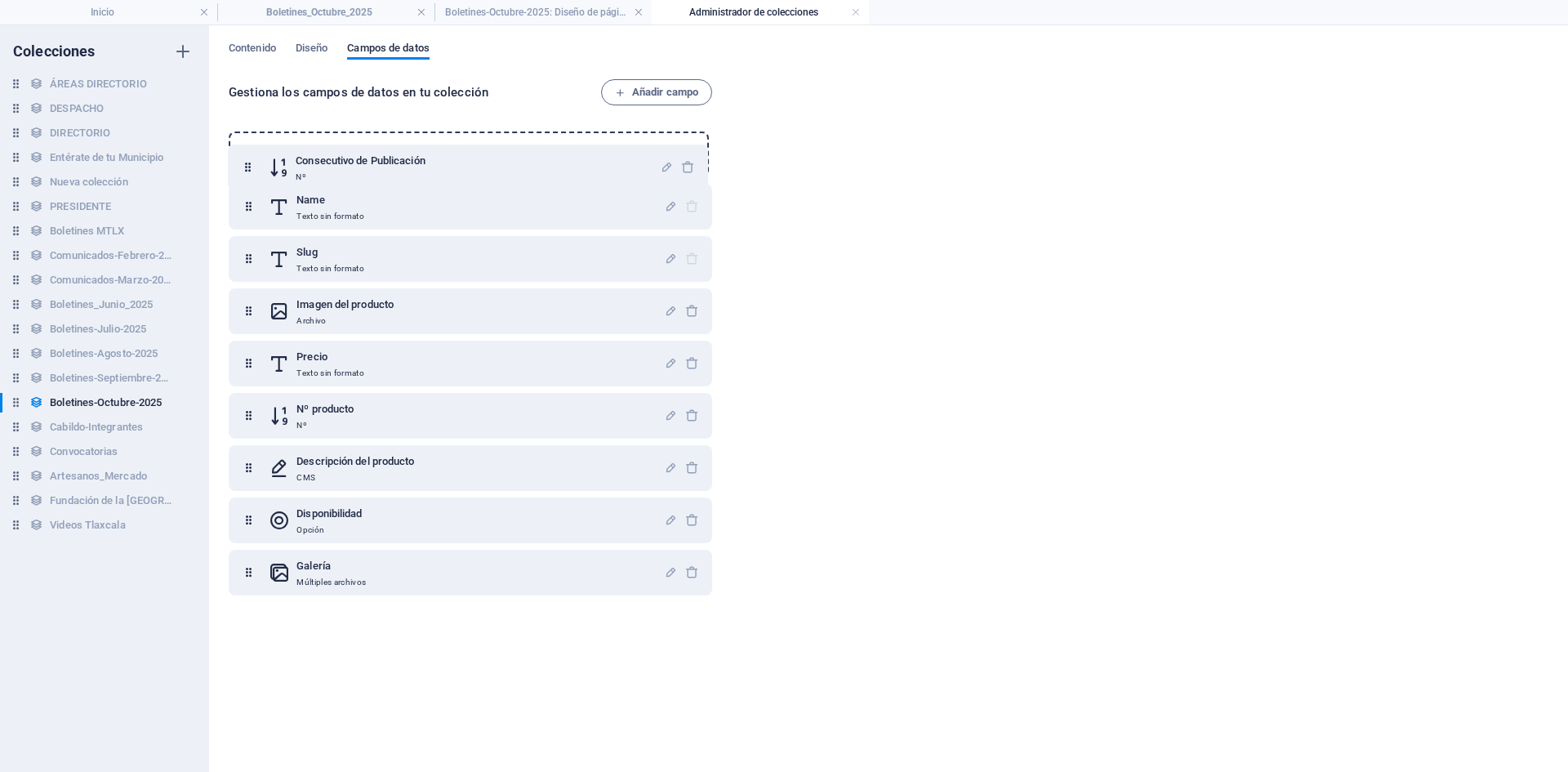
drag, startPoint x: 251, startPoint y: 577, endPoint x: 250, endPoint y: 161, distance: 416.0
click at [250, 161] on div "Name Texto sin formato Slug Texto sin formato Imagen del producto Archivo Preci…" at bounding box center [470, 363] width 484 height 464
click at [84, 377] on h6 "Boletines-Septiembre-2025" at bounding box center [111, 378] width 122 height 20
click at [87, 398] on h6 "Boletines-Octubre-2025" at bounding box center [105, 403] width 112 height 20
click at [92, 378] on h6 "Boletines-Septiembre-2025" at bounding box center [111, 378] width 122 height 20
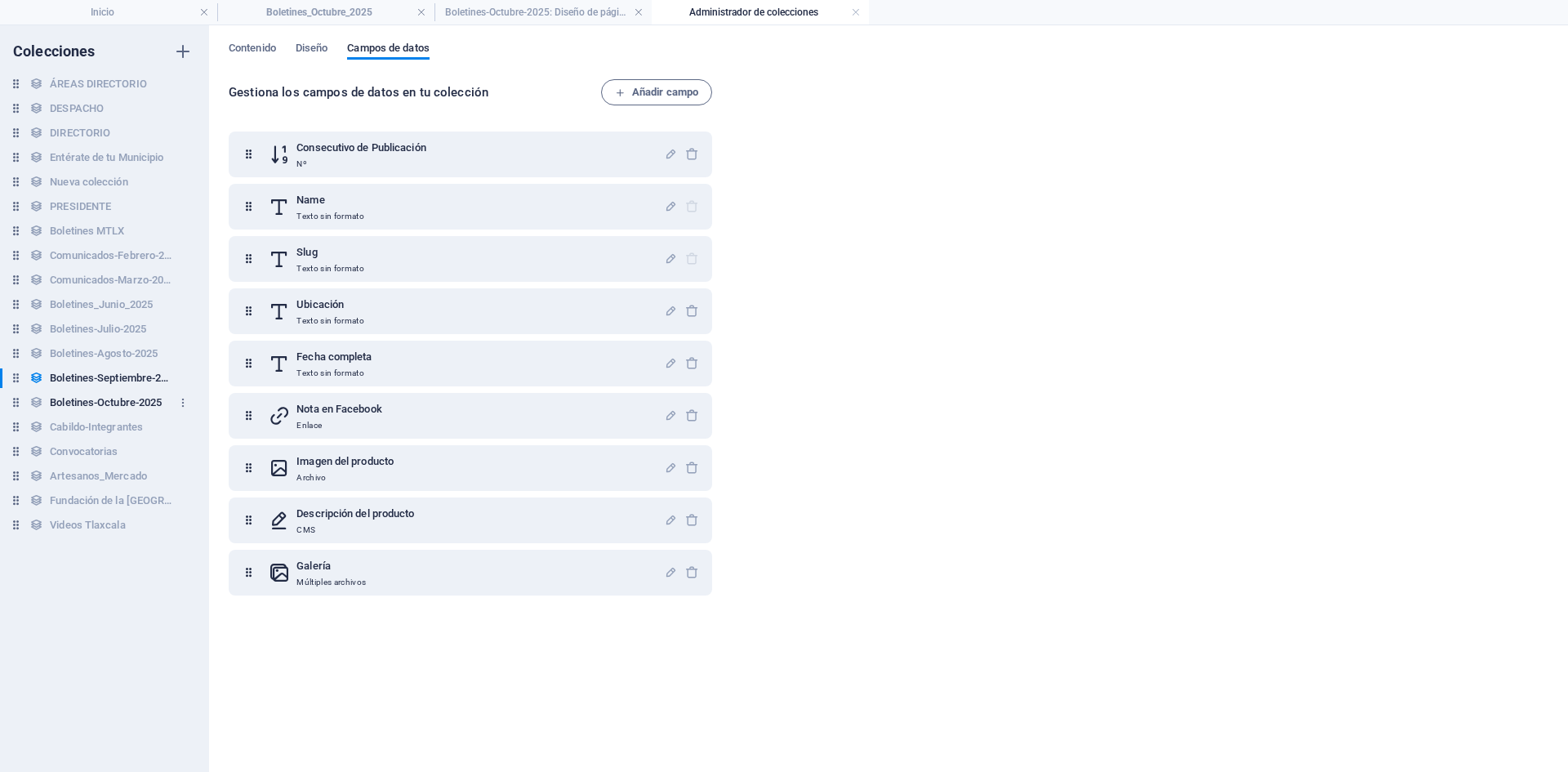
click at [86, 400] on h6 "Boletines-Octubre-2025" at bounding box center [105, 403] width 112 height 20
click at [86, 386] on h6 "Boletines-Septiembre-2025" at bounding box center [111, 378] width 122 height 20
click at [82, 400] on h6 "Boletines-Octubre-2025" at bounding box center [105, 403] width 112 height 20
click at [673, 94] on span "Añadir campo" at bounding box center [657, 93] width 83 height 20
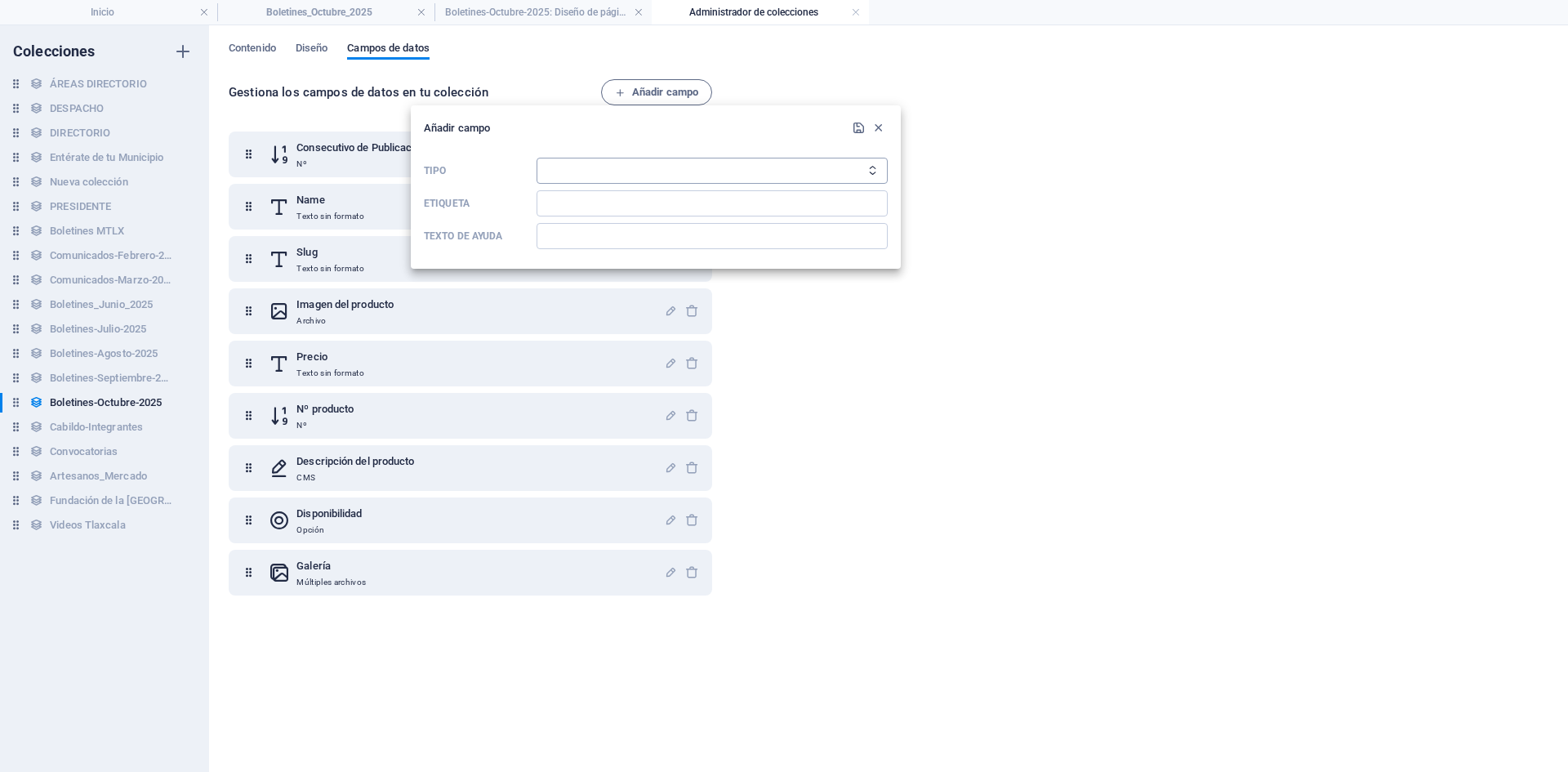
click at [613, 163] on select "Texto sin formato Enlace CMS Texto enriquecido Archivo Múltiples archivos Casil…" at bounding box center [712, 170] width 351 height 26
select select "text"
click at [537, 158] on select "Texto sin formato Enlace CMS Texto enriquecido Archivo Múltiples archivos Casil…" at bounding box center [712, 170] width 351 height 26
click at [584, 210] on input "Etiqueta" at bounding box center [712, 203] width 351 height 26
type input "Ubicación"
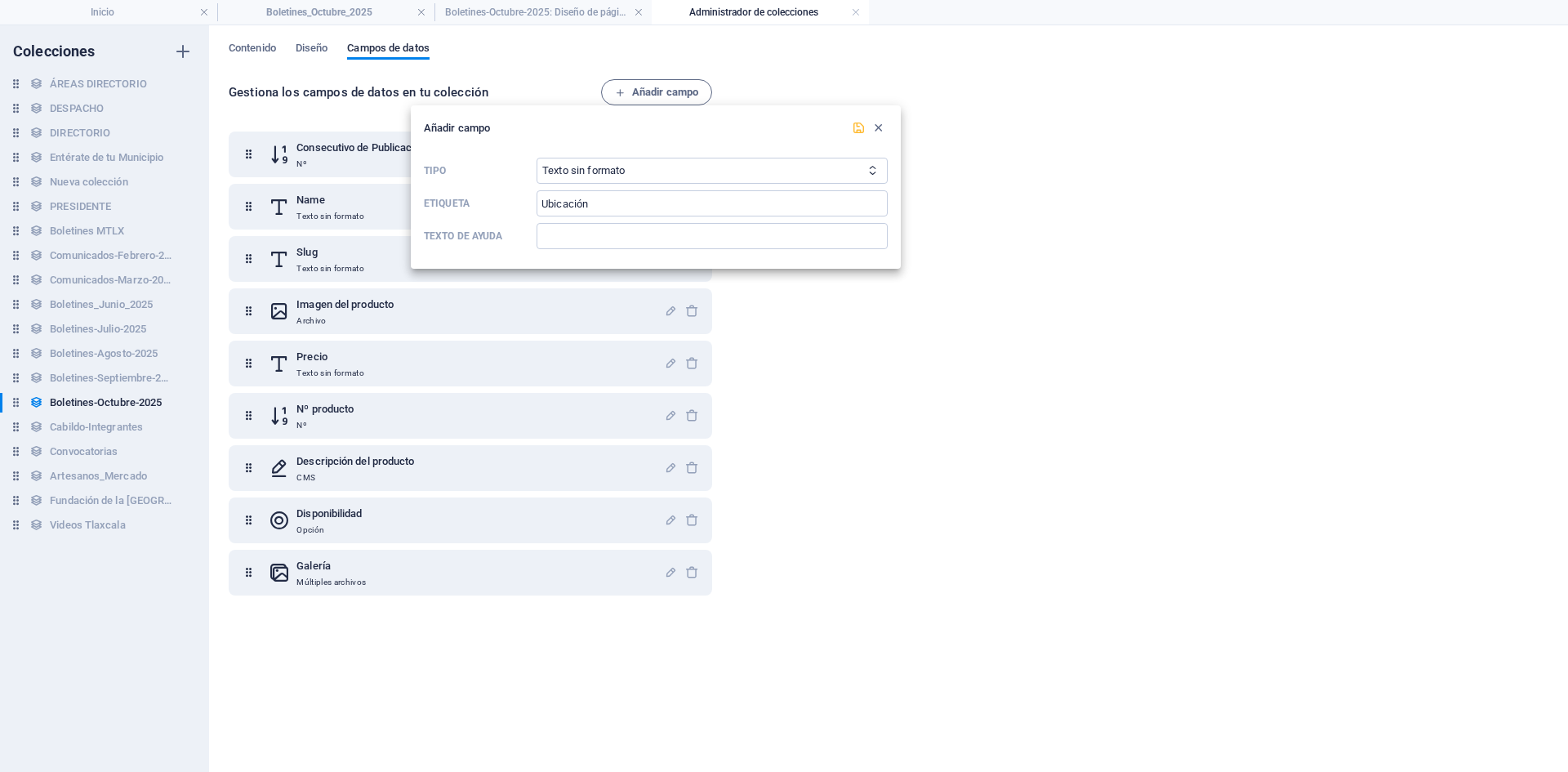
click at [861, 121] on icon "submit" at bounding box center [858, 127] width 14 height 14
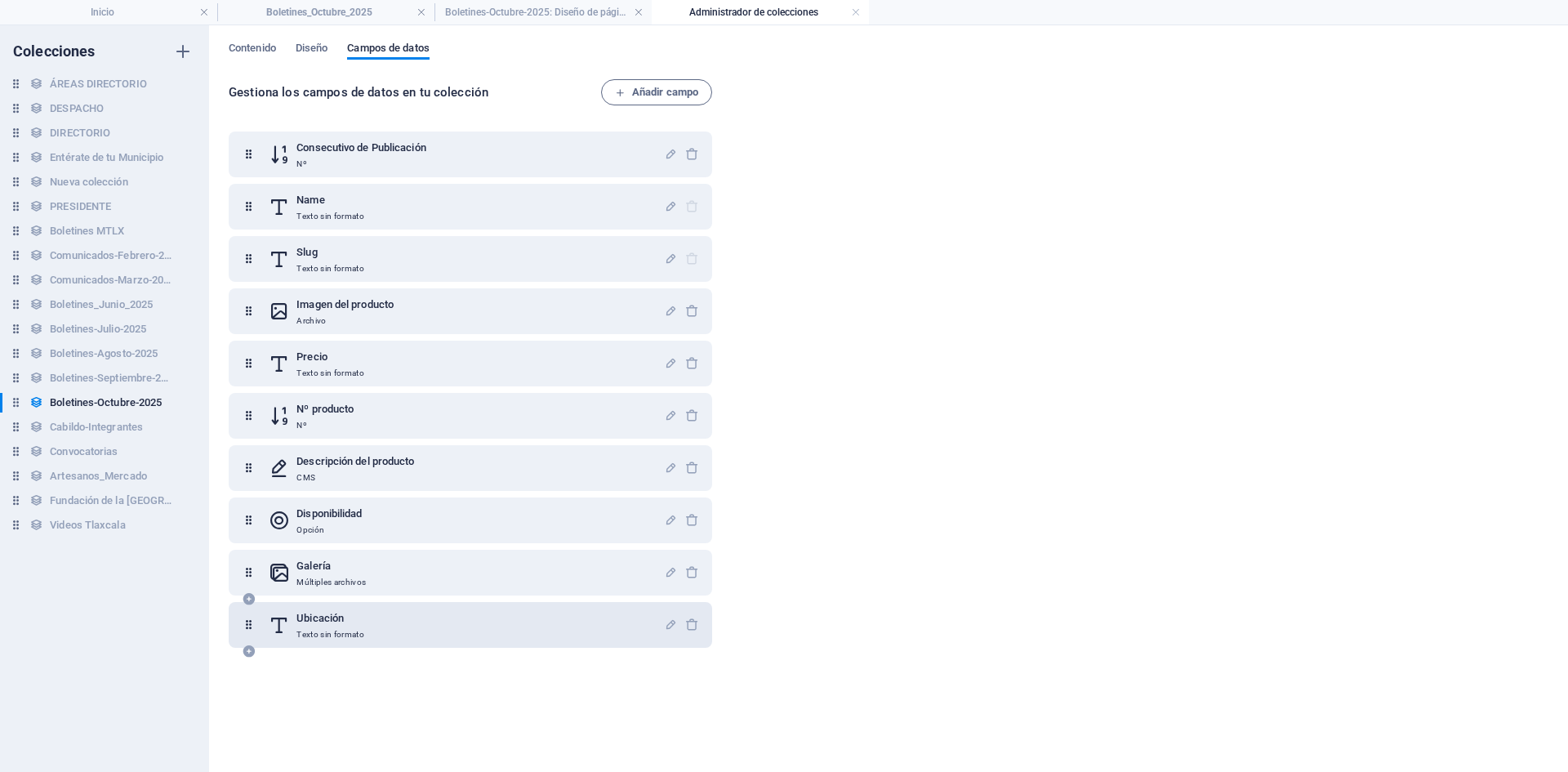
drag, startPoint x: 240, startPoint y: 625, endPoint x: 254, endPoint y: 634, distance: 16.6
click at [254, 633] on div "Ubicación Texto sin formato" at bounding box center [470, 624] width 484 height 46
drag, startPoint x: 253, startPoint y: 635, endPoint x: 243, endPoint y: 314, distance: 321.2
click at [243, 314] on div "Consecutivo de Publicación Nº Name Texto sin formato Slug Texto sin formato Ima…" at bounding box center [470, 389] width 484 height 516
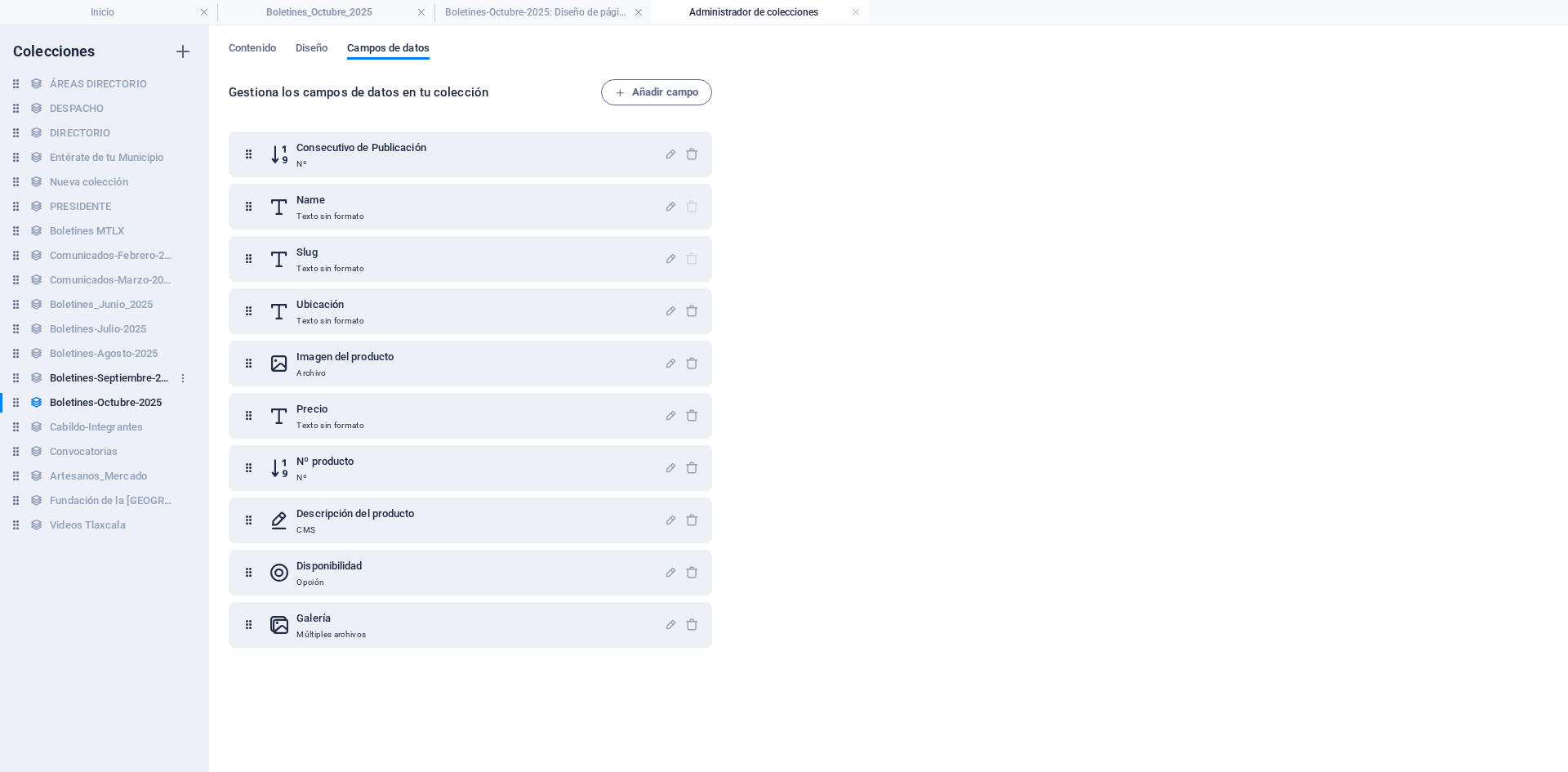
click at [91, 377] on h6 "Boletines-Septiembre-2025" at bounding box center [111, 378] width 122 height 20
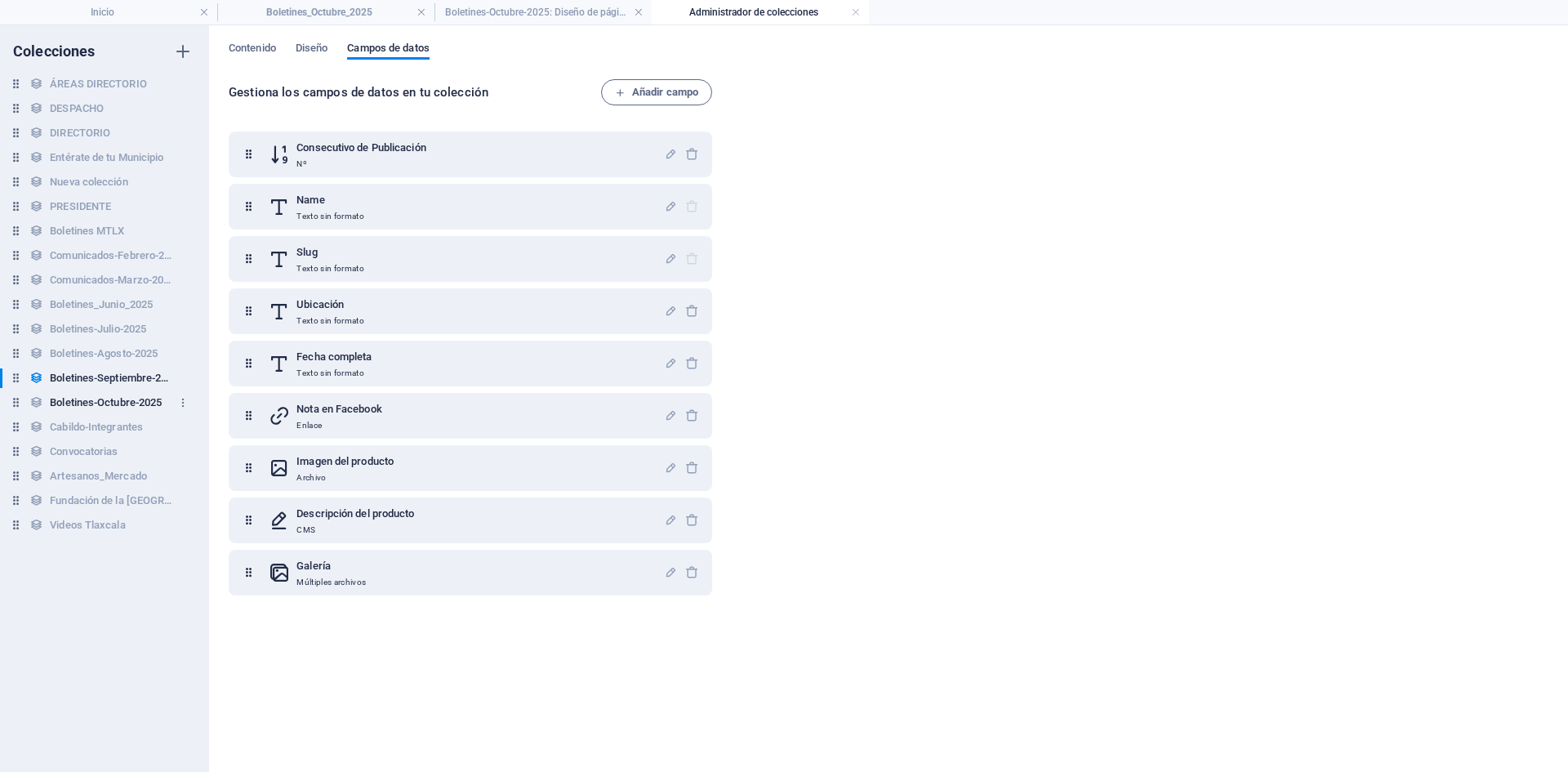
click at [93, 398] on h6 "Boletines-Octubre-2025" at bounding box center [105, 403] width 112 height 20
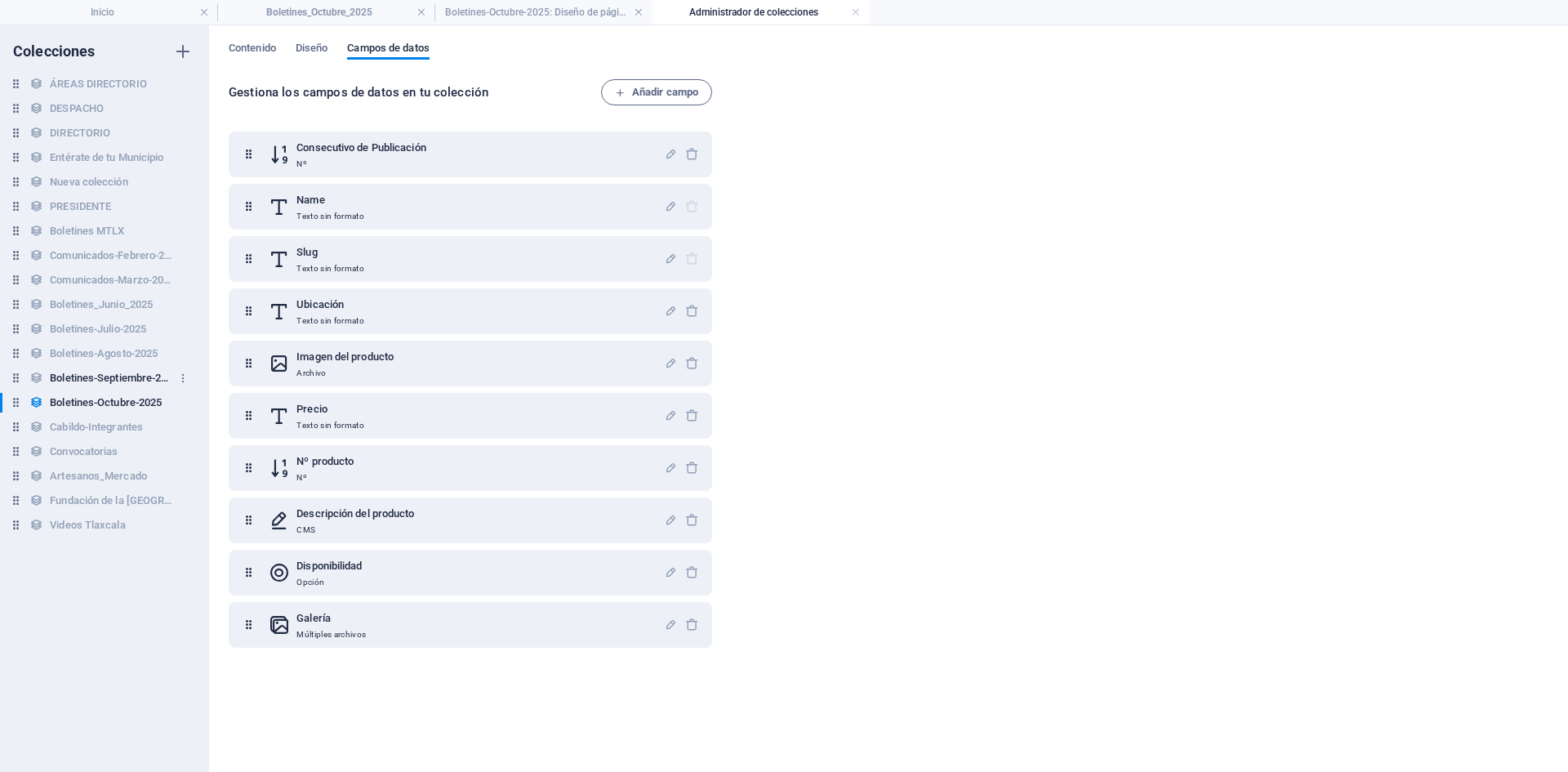
click at [109, 382] on h6 "Boletines-Septiembre-2025" at bounding box center [111, 378] width 122 height 20
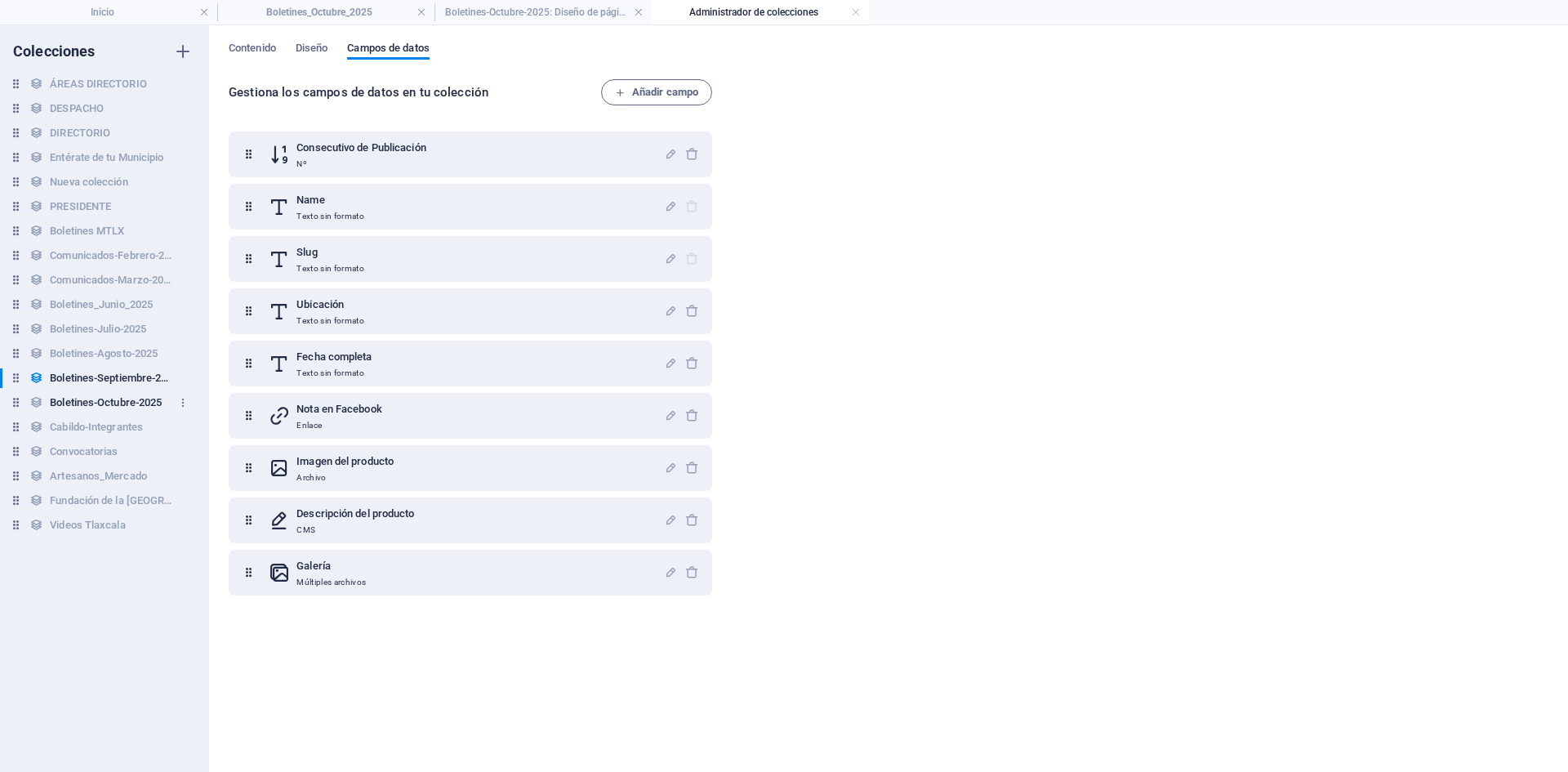
click at [107, 407] on h6 "Boletines-Octubre-2025" at bounding box center [105, 403] width 112 height 20
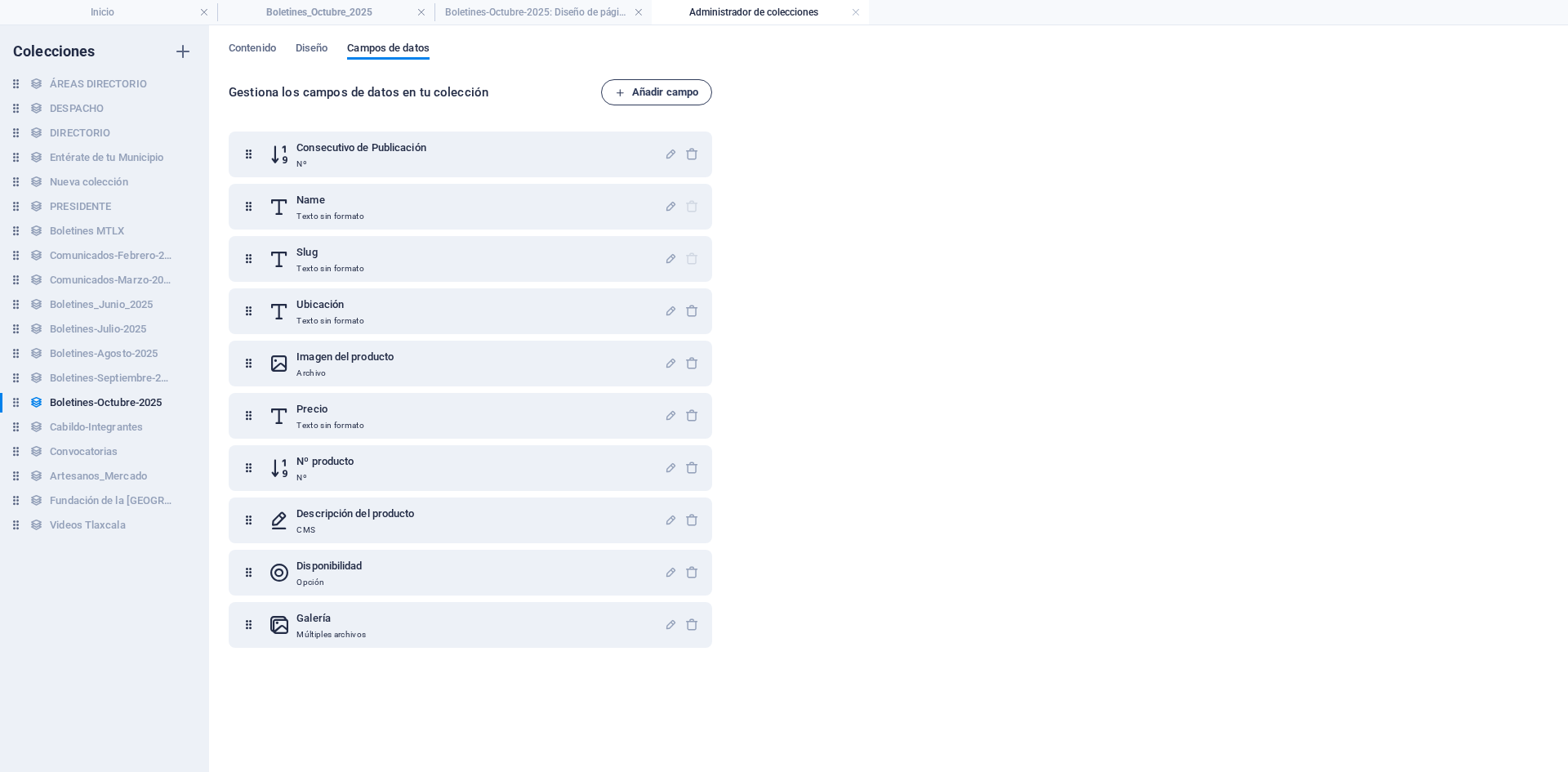
click at [701, 101] on button "Añadir campo" at bounding box center [656, 92] width 111 height 26
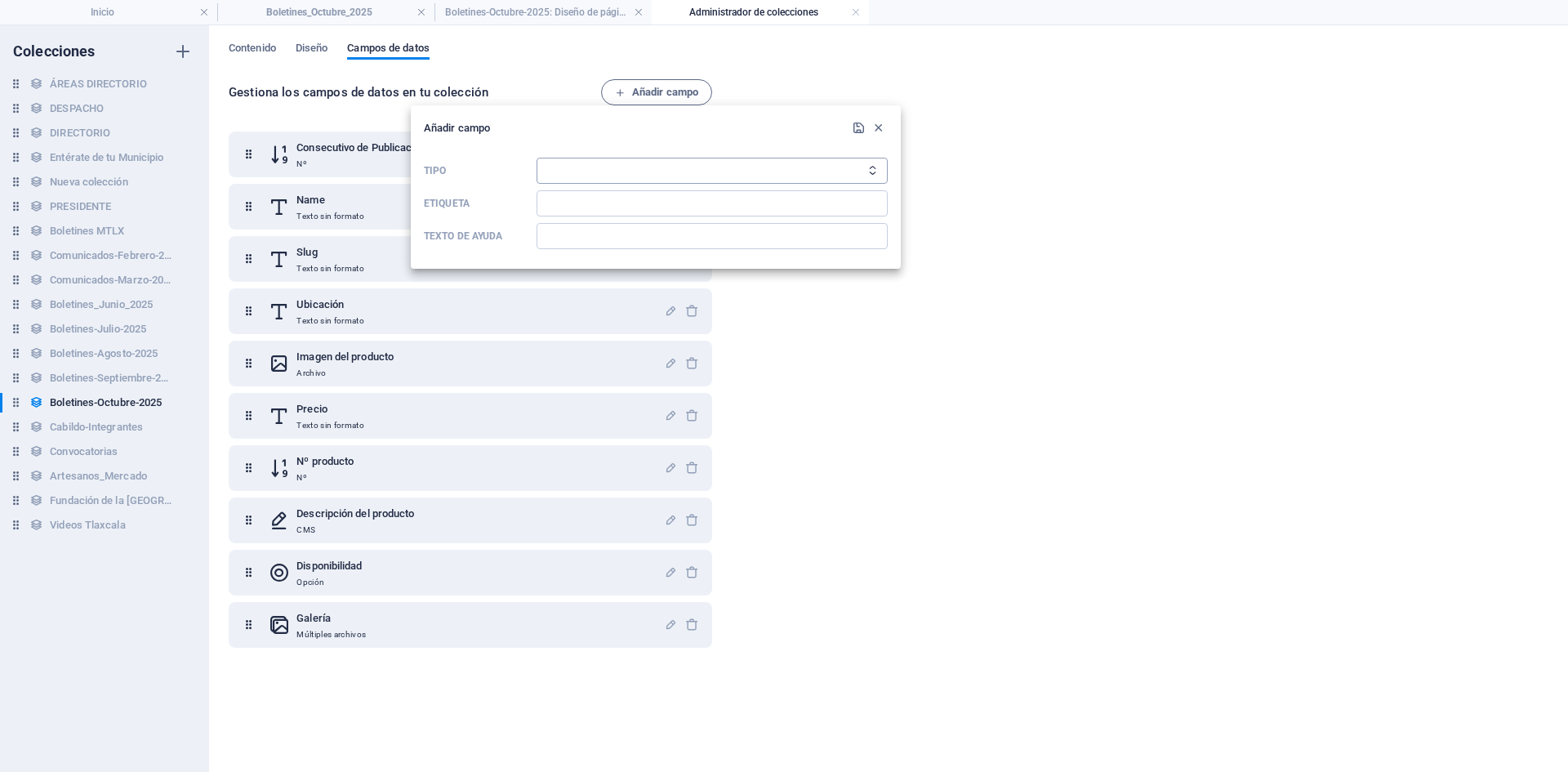
click at [632, 172] on select "Texto sin formato Enlace CMS Texto enriquecido Archivo Múltiples archivos Casil…" at bounding box center [712, 170] width 351 height 26
select select "text"
click at [537, 158] on select "Texto sin formato Enlace CMS Texto enriquecido Archivo Múltiples archivos Casil…" at bounding box center [712, 170] width 351 height 26
click at [612, 205] on input "Etiqueta" at bounding box center [712, 203] width 351 height 26
type input "Fecha completa"
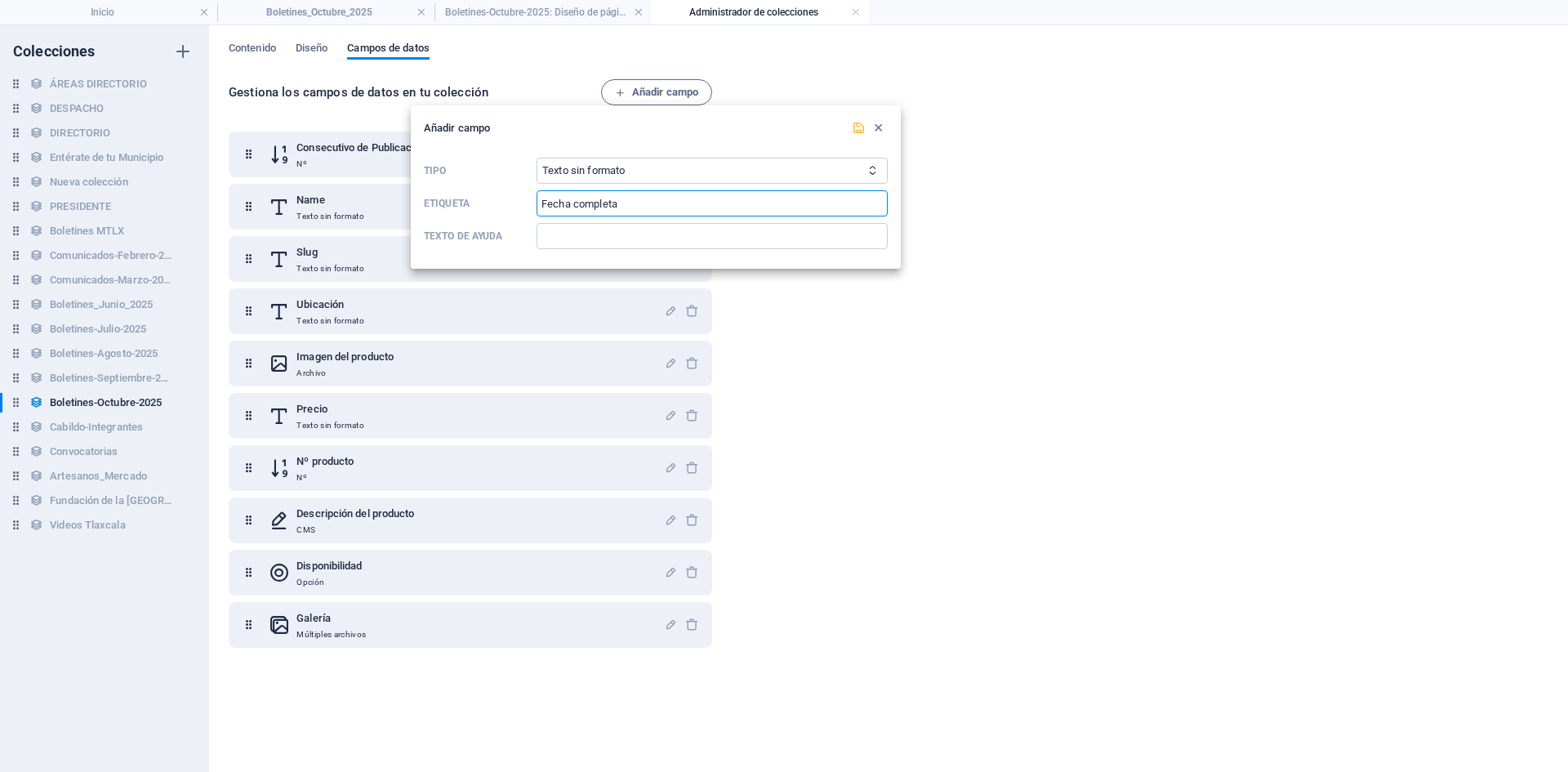
click at [855, 136] on button "submit" at bounding box center [858, 128] width 20 height 20
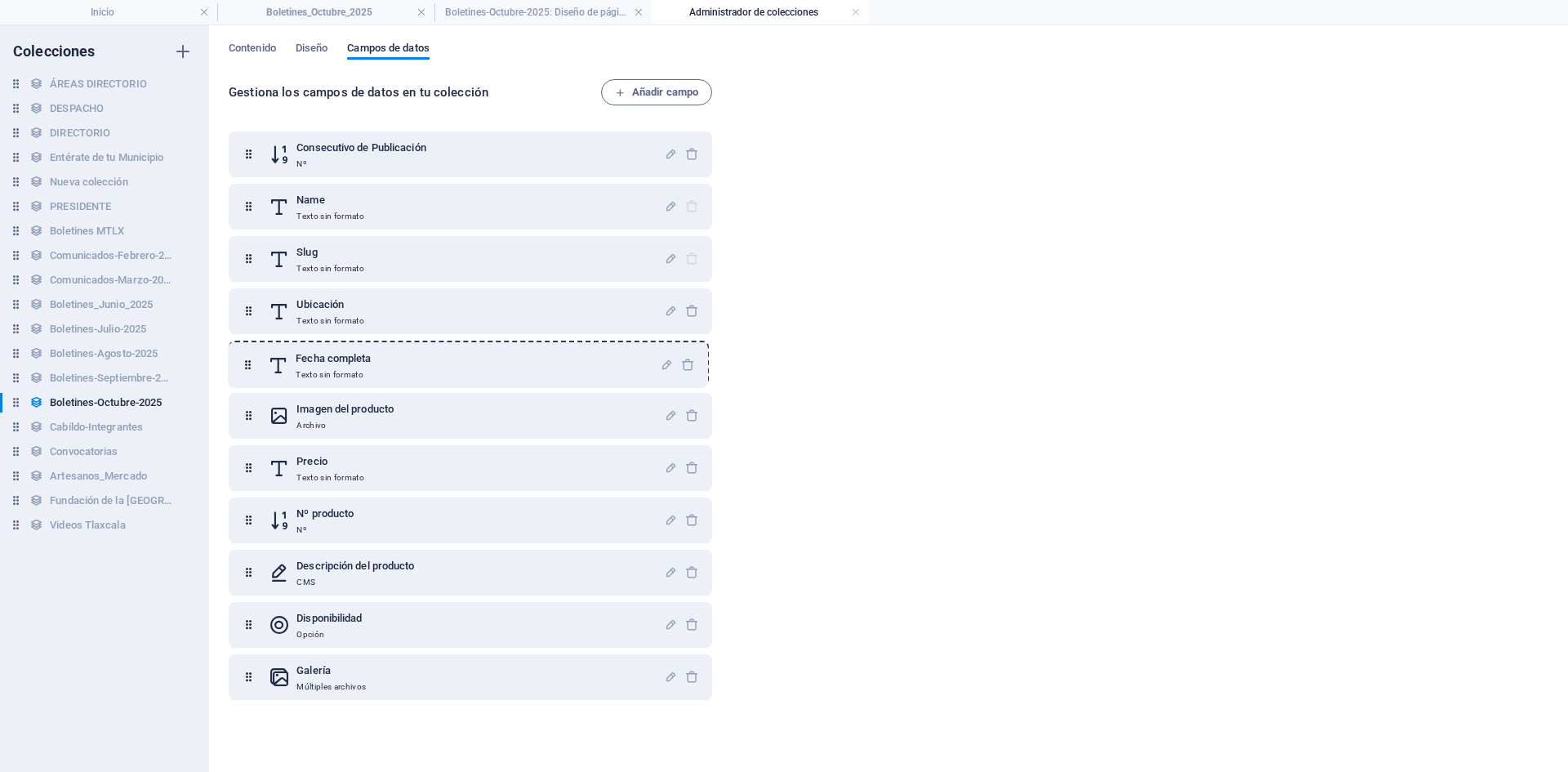
drag, startPoint x: 243, startPoint y: 680, endPoint x: 243, endPoint y: 363, distance: 317.0
click at [243, 363] on div "Consecutivo de Publicación Nº Name Texto sin formato Slug Texto sin formato Ubi…" at bounding box center [470, 415] width 484 height 568
click at [95, 377] on h6 "Boletines-Septiembre-2025" at bounding box center [111, 378] width 122 height 20
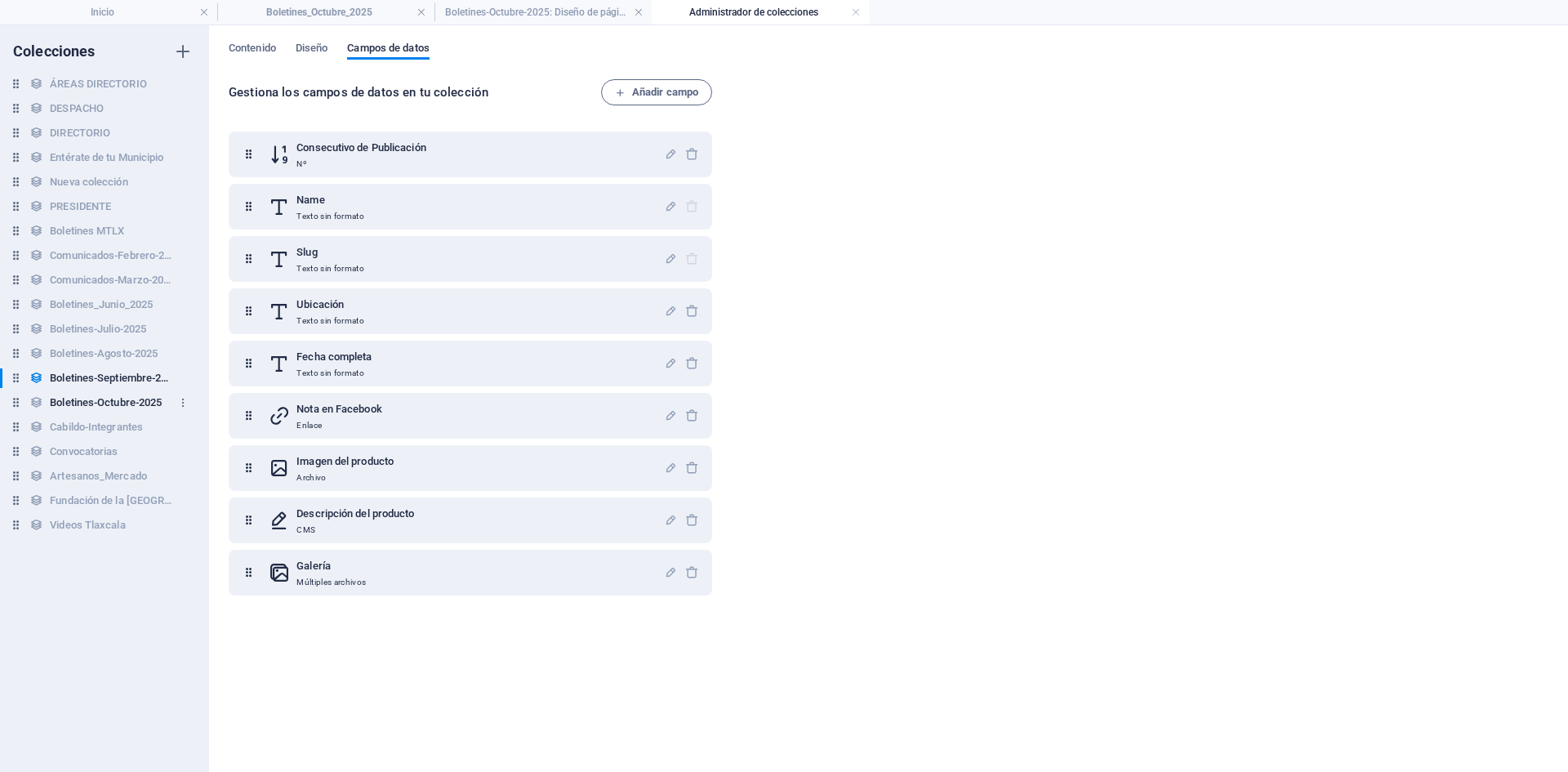
click at [97, 397] on h6 "Boletines-Octubre-2025" at bounding box center [105, 403] width 112 height 20
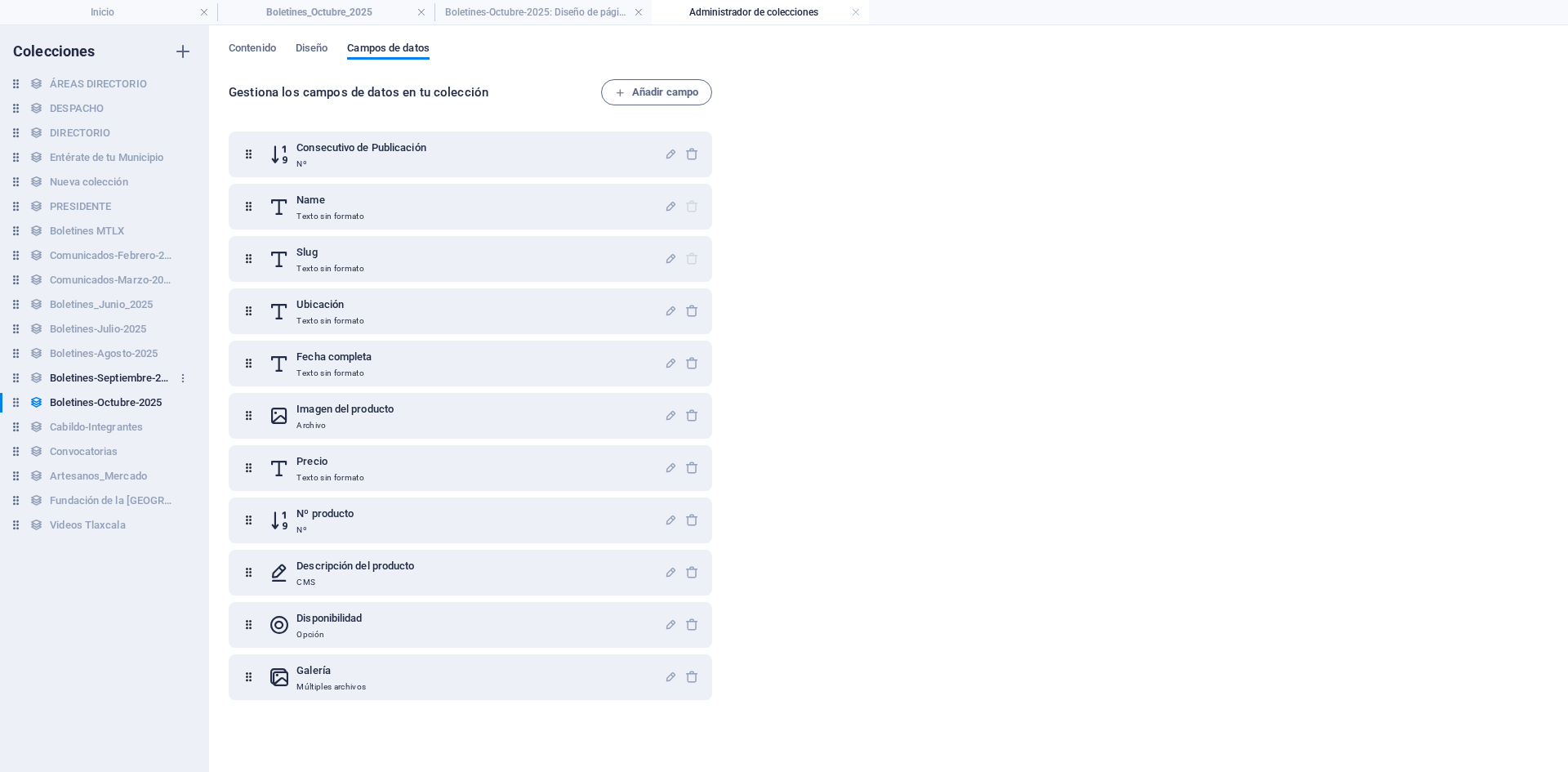
click at [113, 375] on h6 "Boletines-Septiembre-2025" at bounding box center [111, 378] width 122 height 20
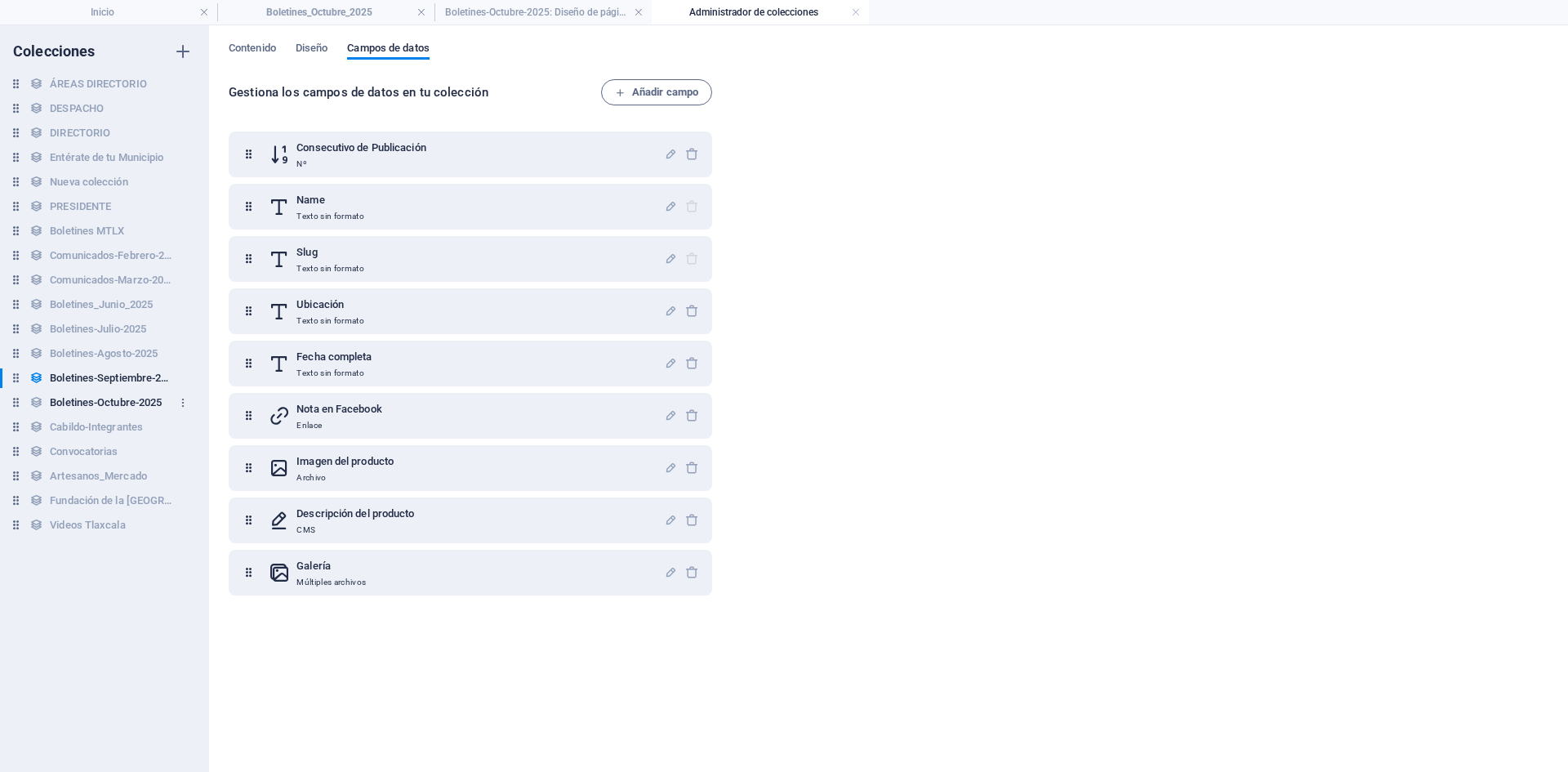
click at [113, 397] on h6 "Boletines-Octubre-2025" at bounding box center [105, 403] width 112 height 20
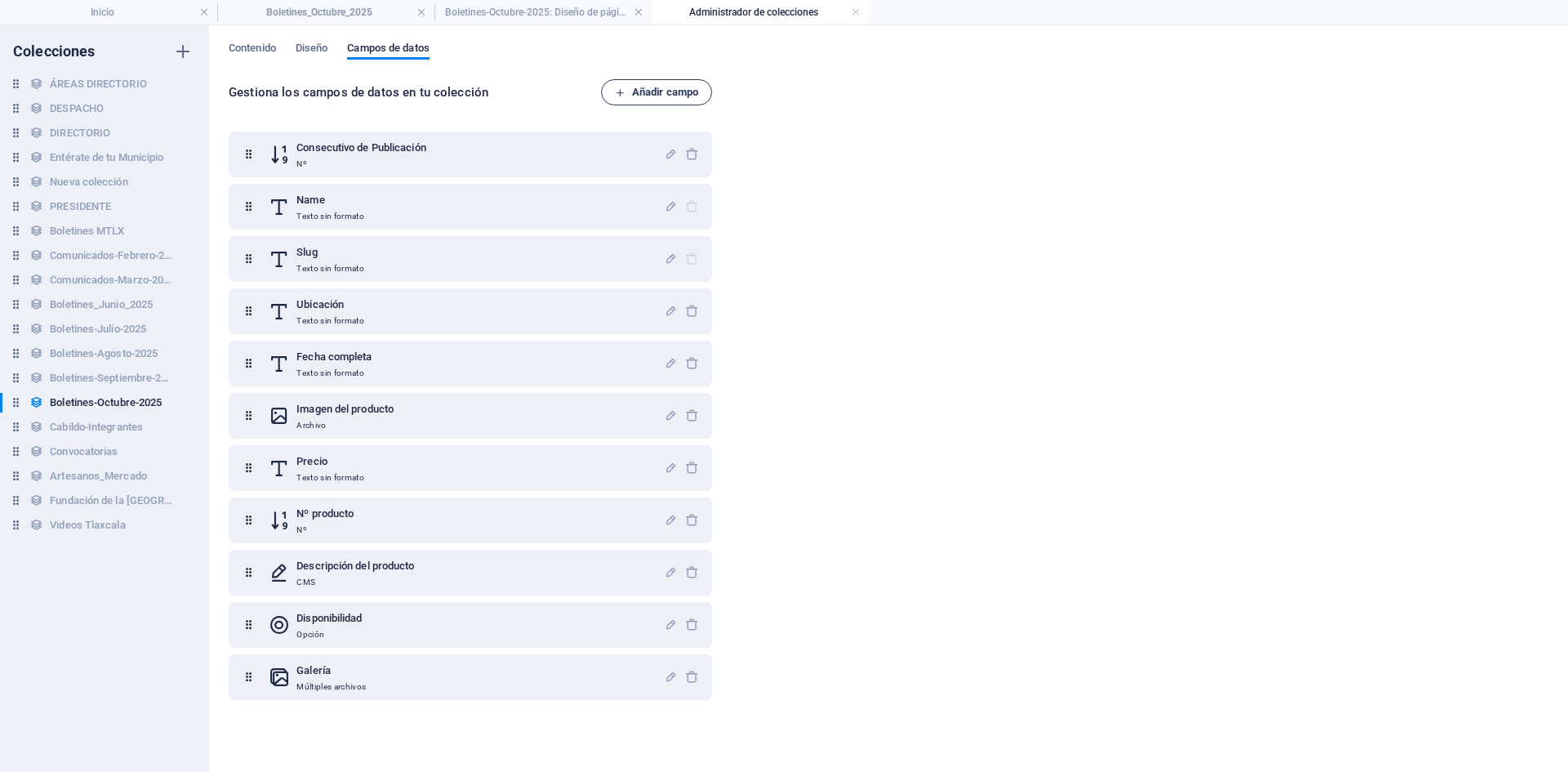
click at [655, 85] on span "Añadir campo" at bounding box center [657, 93] width 83 height 20
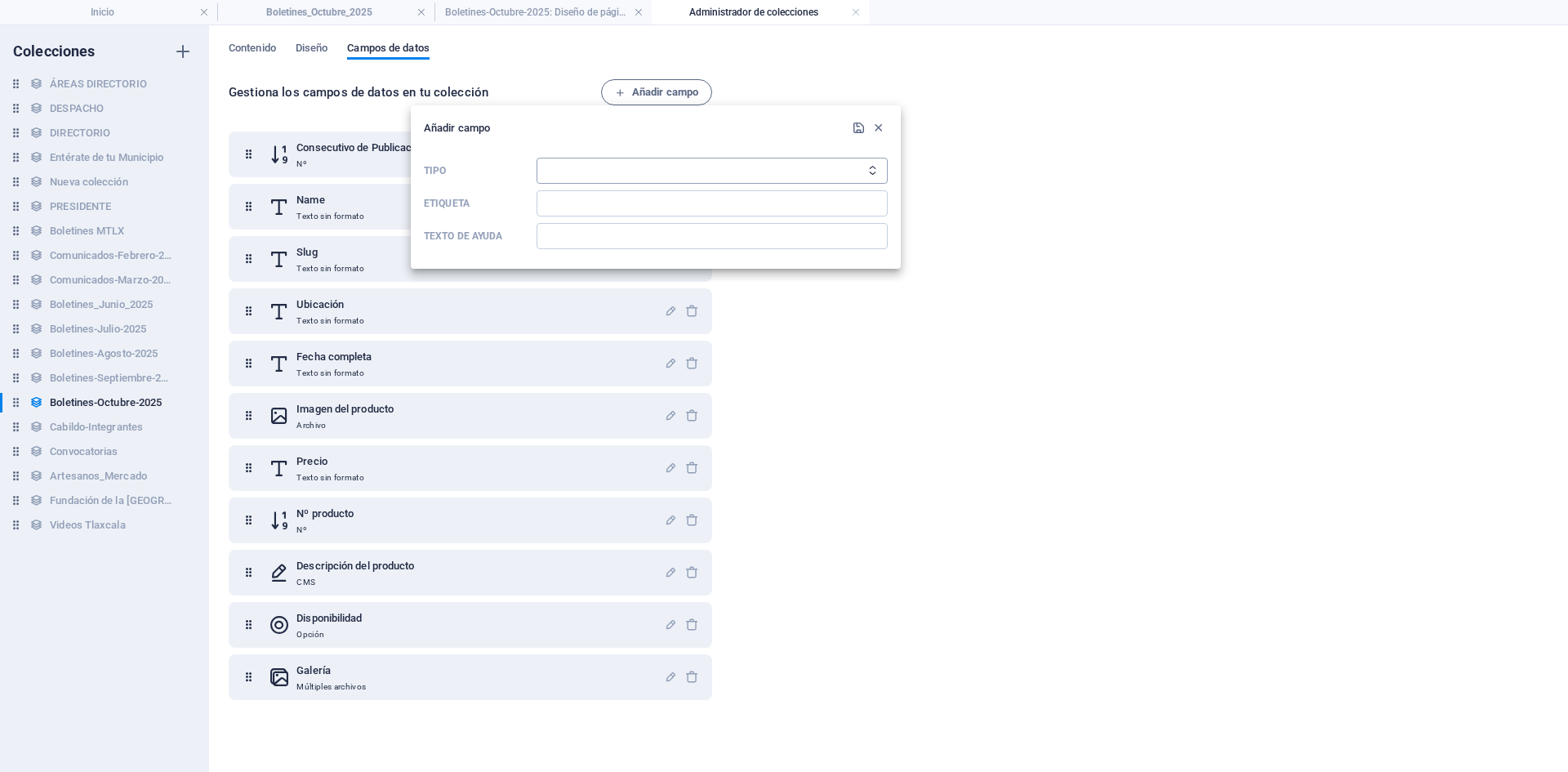
click at [595, 173] on select "Texto sin formato Enlace CMS Texto enriquecido Archivo Múltiples archivos Casil…" at bounding box center [712, 170] width 351 height 26
select select "link"
click at [537, 158] on select "Texto sin formato Enlace CMS Texto enriquecido Archivo Múltiples archivos Casil…" at bounding box center [712, 170] width 351 height 26
click at [610, 213] on input "Etiqueta" at bounding box center [712, 203] width 351 height 26
type input "Nota en Facebook"
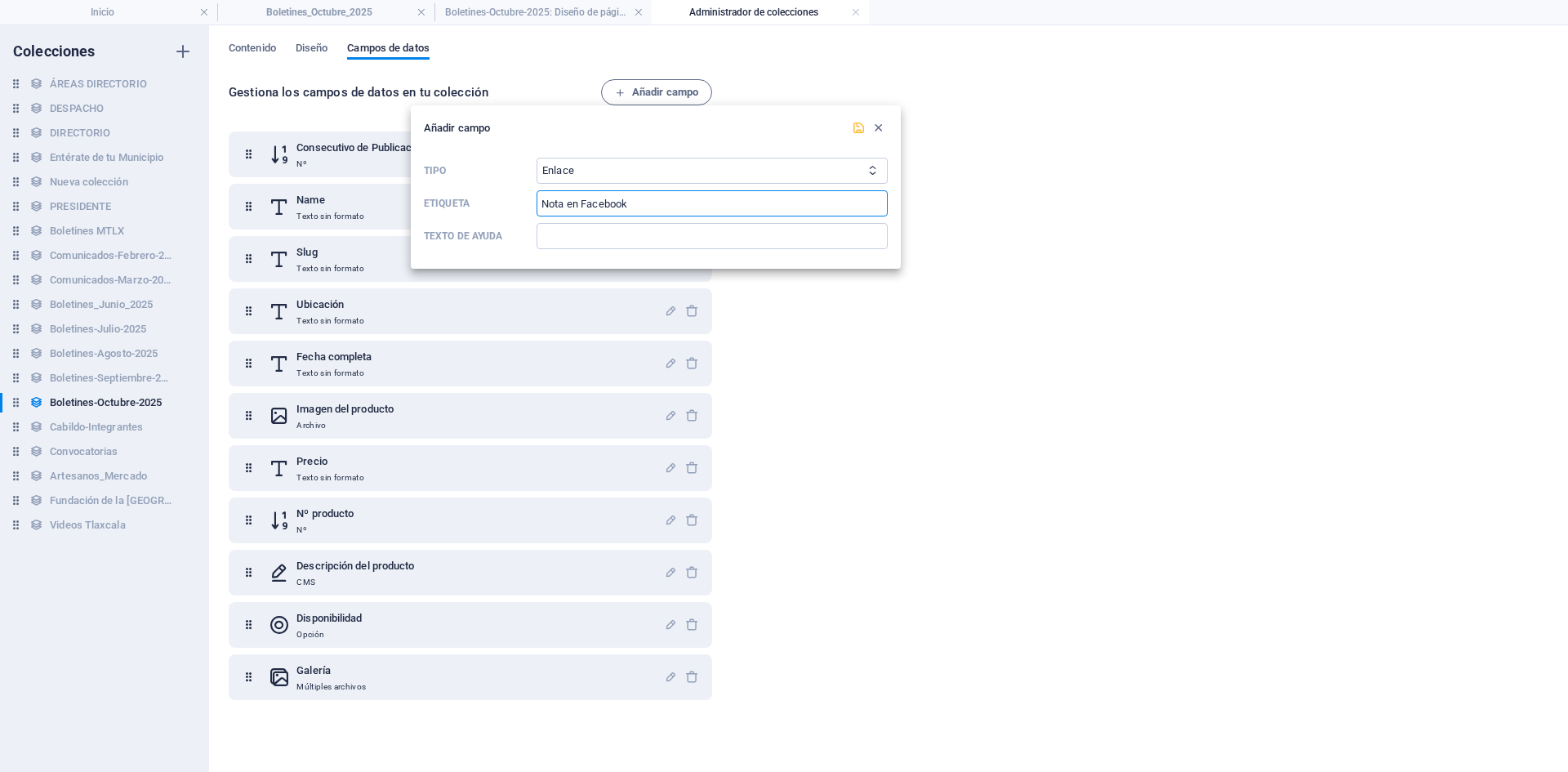
click at [853, 128] on icon "submit" at bounding box center [858, 127] width 14 height 14
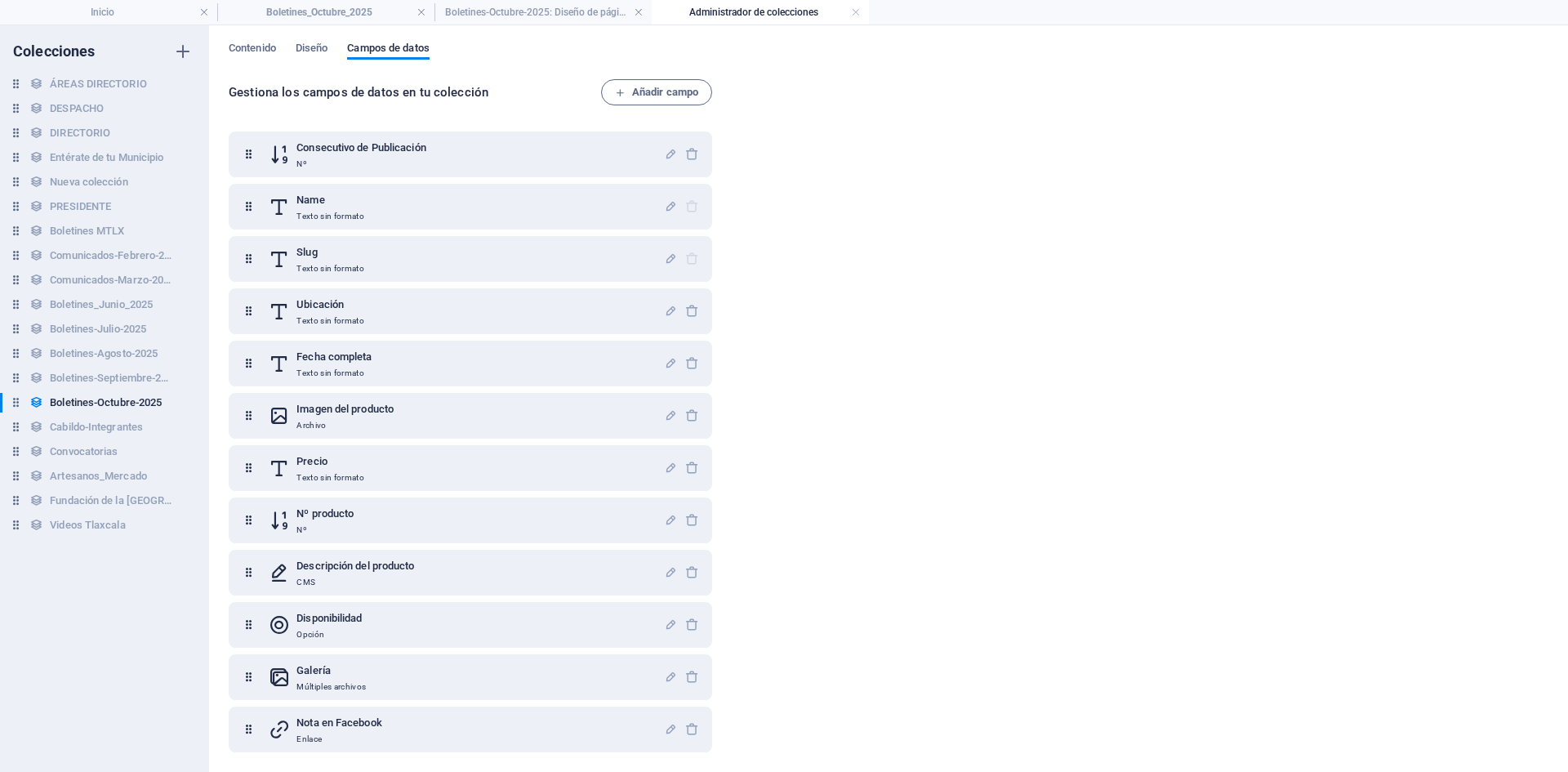
scroll to position [3, 0]
drag, startPoint x: 247, startPoint y: 730, endPoint x: 261, endPoint y: 402, distance: 328.3
click at [261, 402] on div "Consecutivo de Publicación Nº Name Texto sin formato Slug Texto sin formato Ubi…" at bounding box center [470, 439] width 484 height 621
click at [113, 377] on h6 "Boletines-Septiembre-2025" at bounding box center [111, 378] width 122 height 20
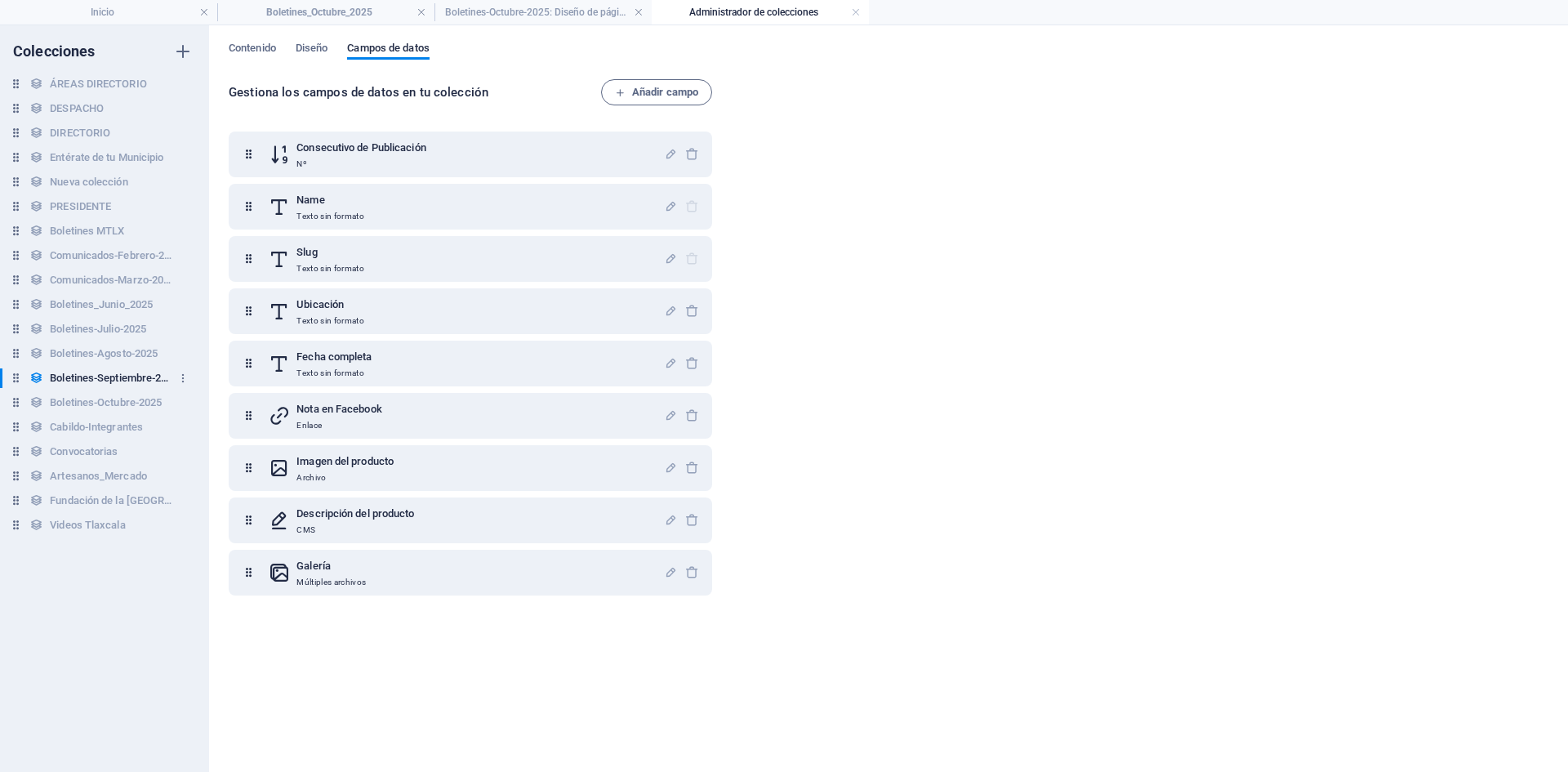
scroll to position [0, 0]
click at [118, 403] on h6 "Boletines-Octubre-2025" at bounding box center [105, 403] width 112 height 20
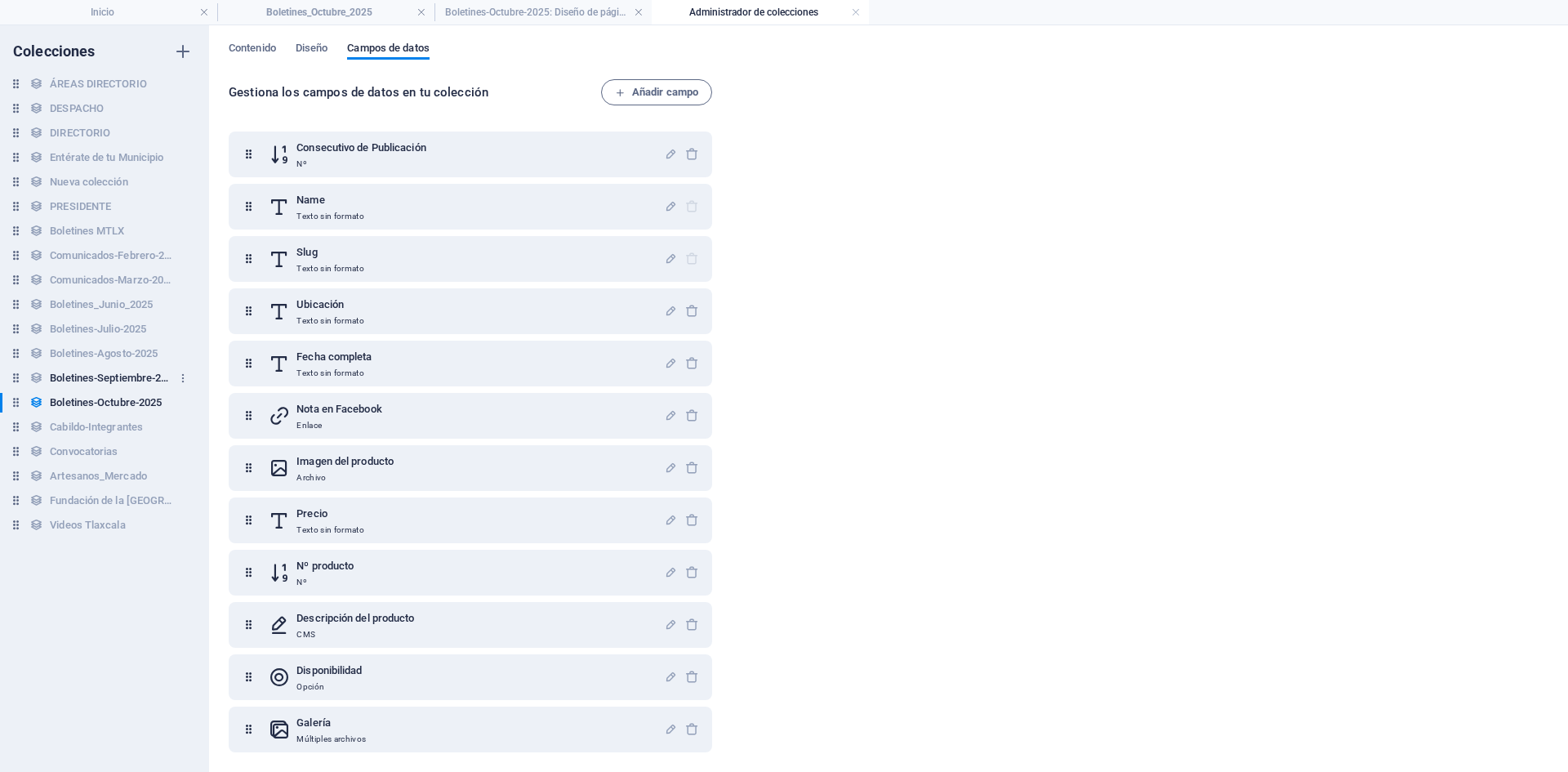
click at [108, 382] on h6 "Boletines-Septiembre-2025" at bounding box center [111, 378] width 122 height 20
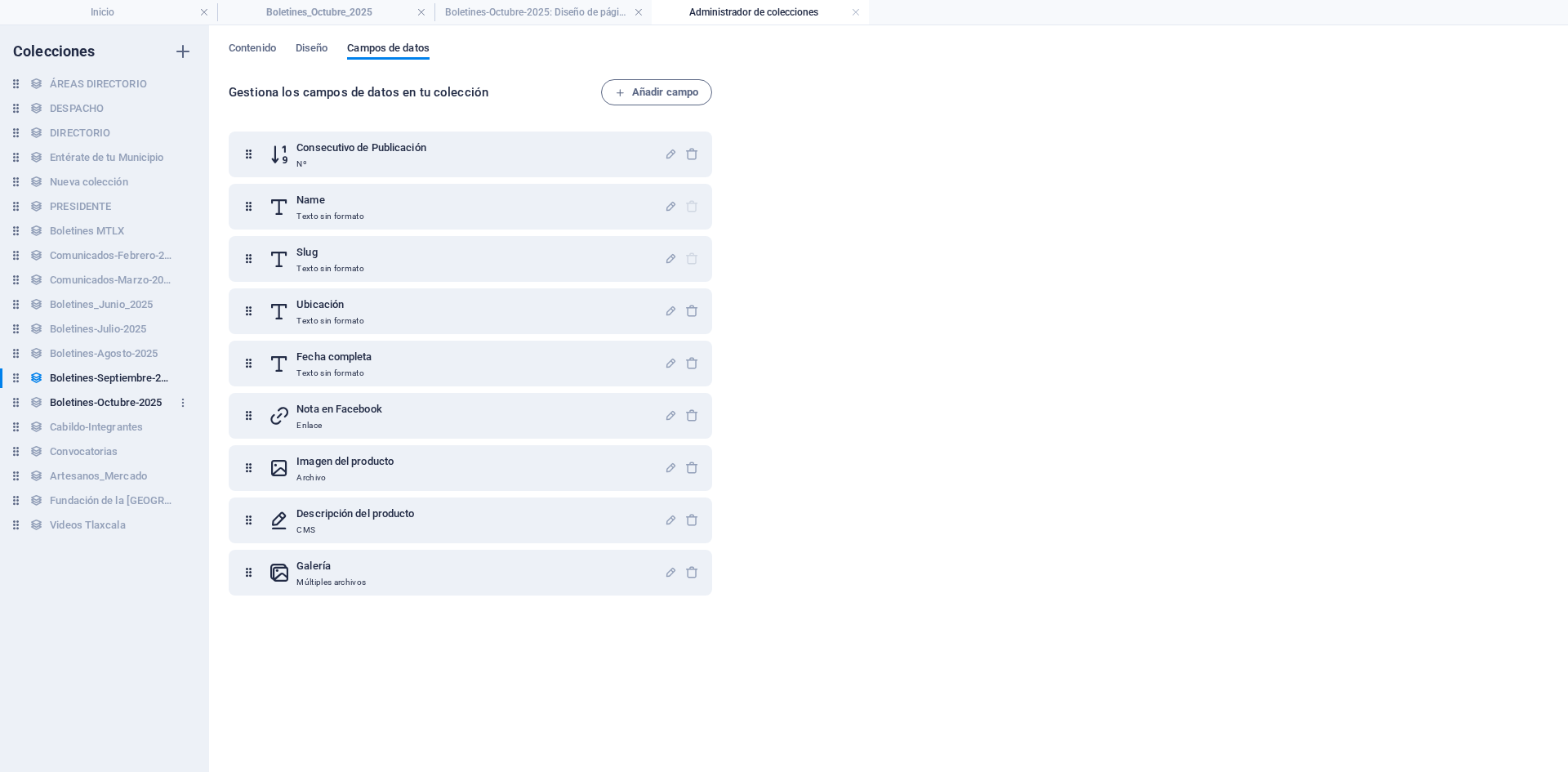
click at [103, 398] on h6 "Boletines-Octubre-2025" at bounding box center [105, 403] width 112 height 20
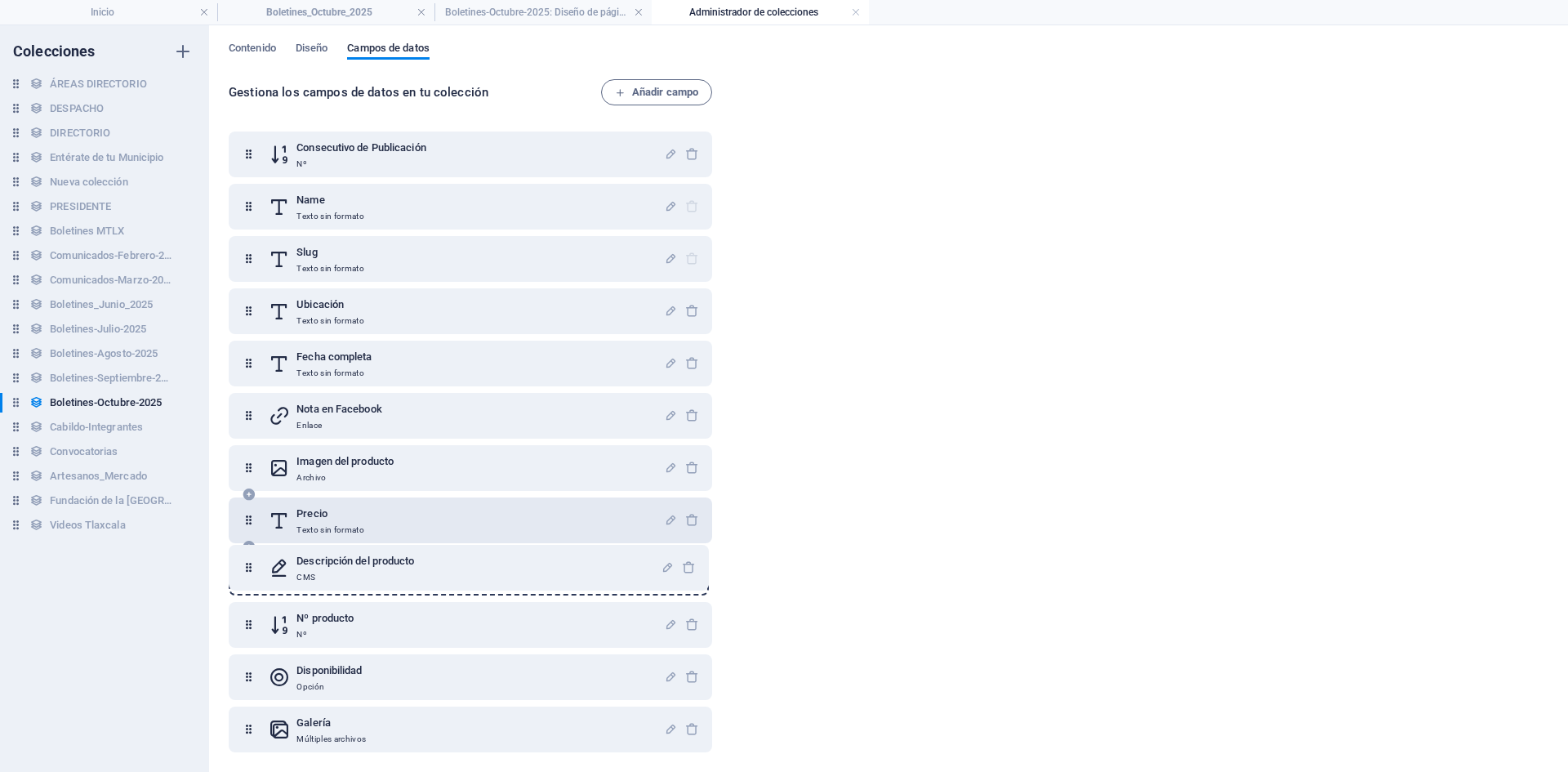
scroll to position [2, 0]
drag, startPoint x: 249, startPoint y: 623, endPoint x: 240, endPoint y: 503, distance: 120.3
click at [240, 503] on div "Consecutivo de Publicación Nº Name Texto sin formato Slug Texto sin formato Ubi…" at bounding box center [470, 440] width 484 height 621
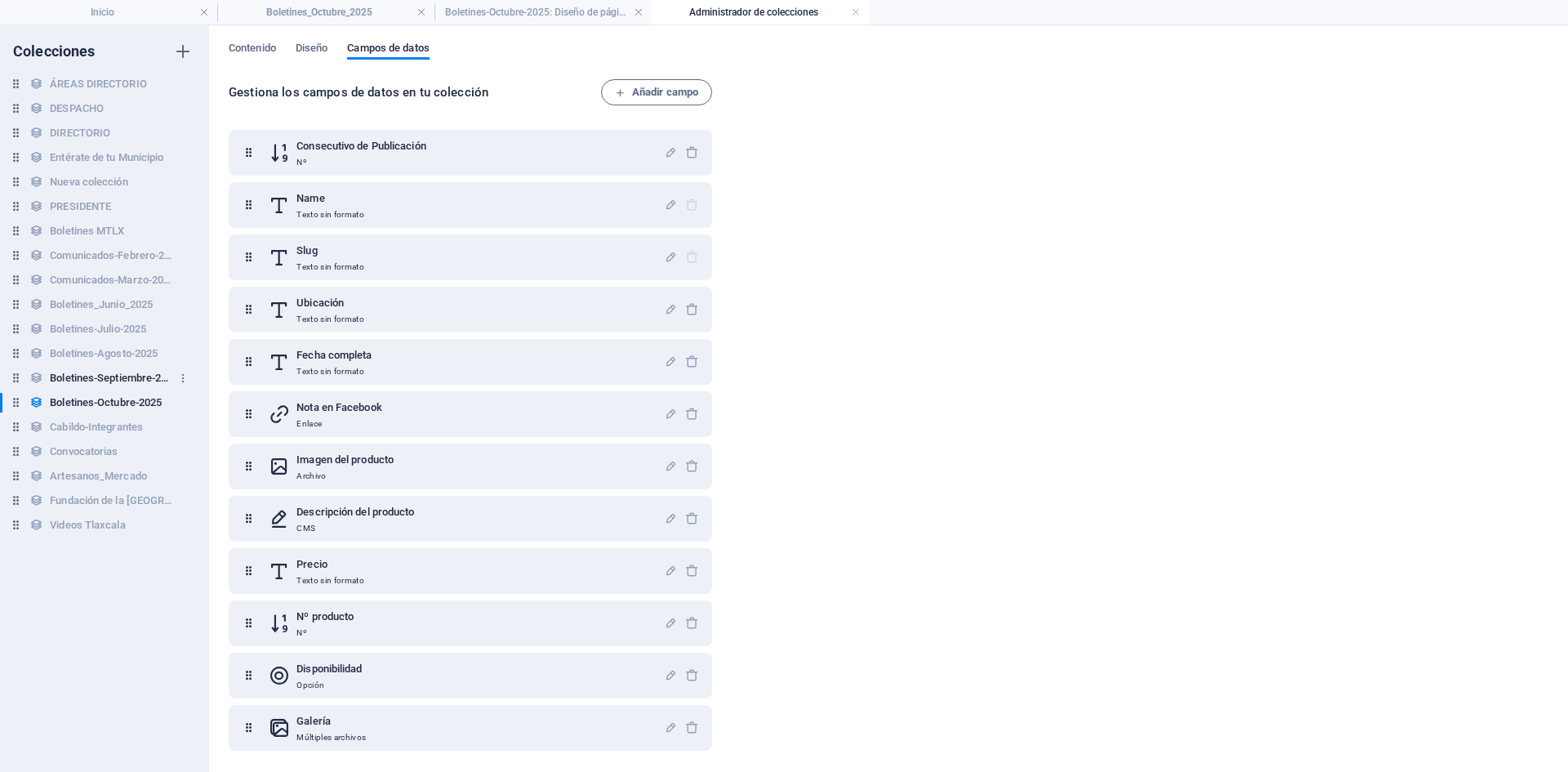
click at [115, 377] on h6 "Boletines-Septiembre-2025" at bounding box center [111, 378] width 122 height 20
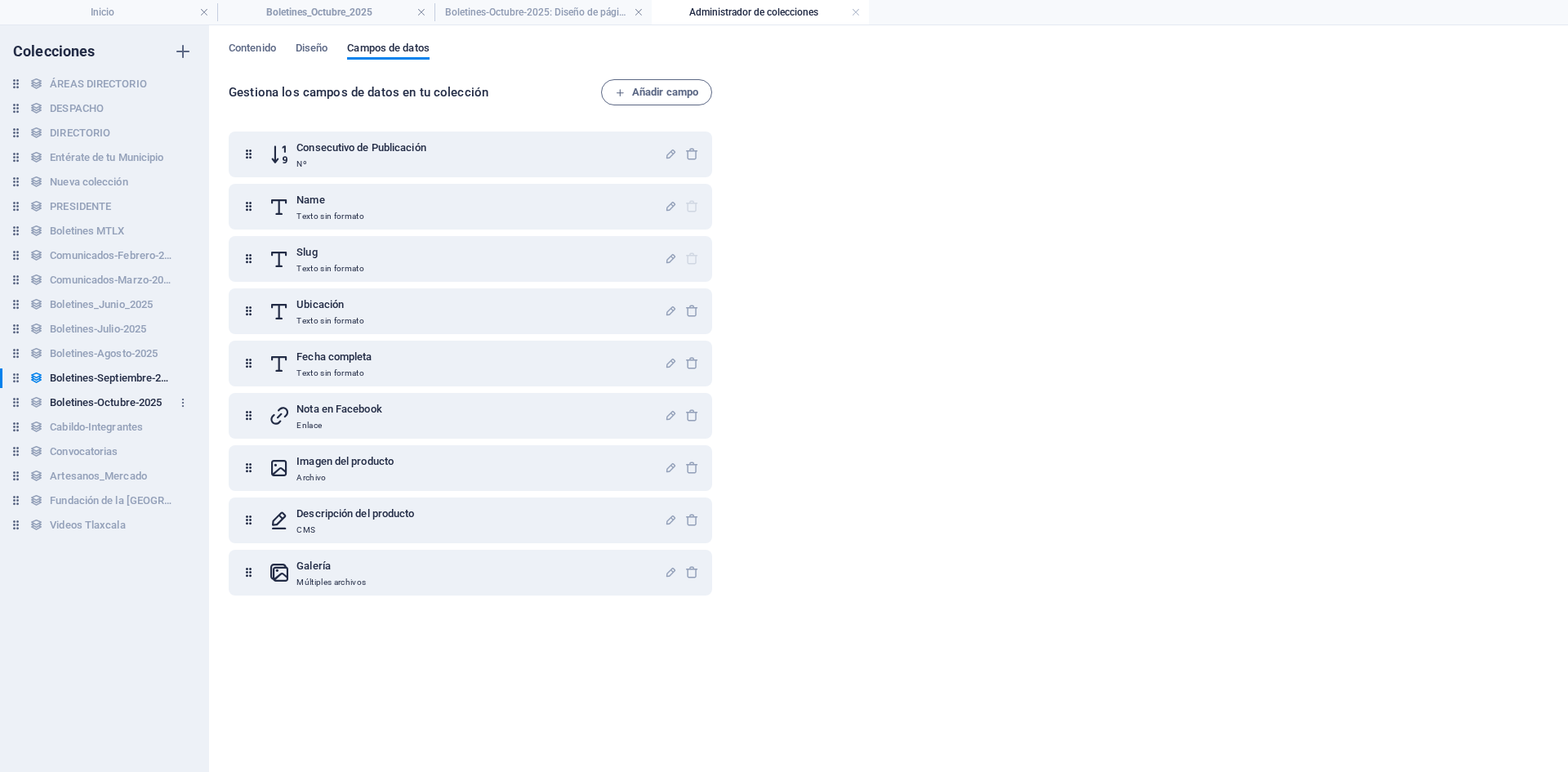
click at [113, 395] on h6 "Boletines-Octubre-2025" at bounding box center [105, 403] width 112 height 20
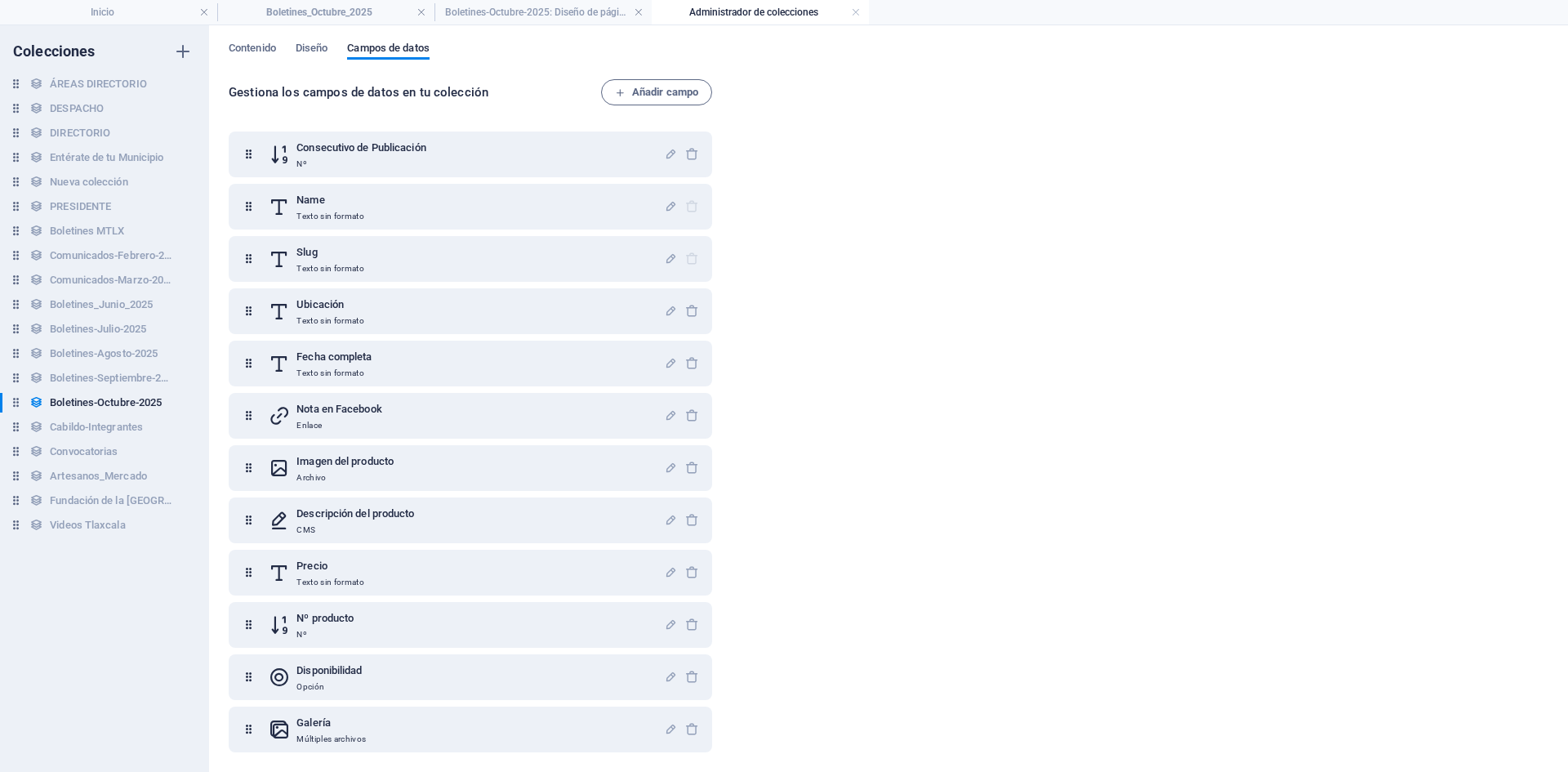
drag, startPoint x: 240, startPoint y: 731, endPoint x: 240, endPoint y: 597, distance: 134.0
click at [240, 596] on div "Consecutivo de Publicación Nº Name Texto sin formato Slug Texto sin formato Ubi…" at bounding box center [470, 441] width 484 height 621
drag, startPoint x: 246, startPoint y: 731, endPoint x: 228, endPoint y: 557, distance: 174.9
click at [228, 557] on div "Contenido Diseño Campos de datos Gestiona los campos de datos en tu colección A…" at bounding box center [888, 398] width 1359 height 747
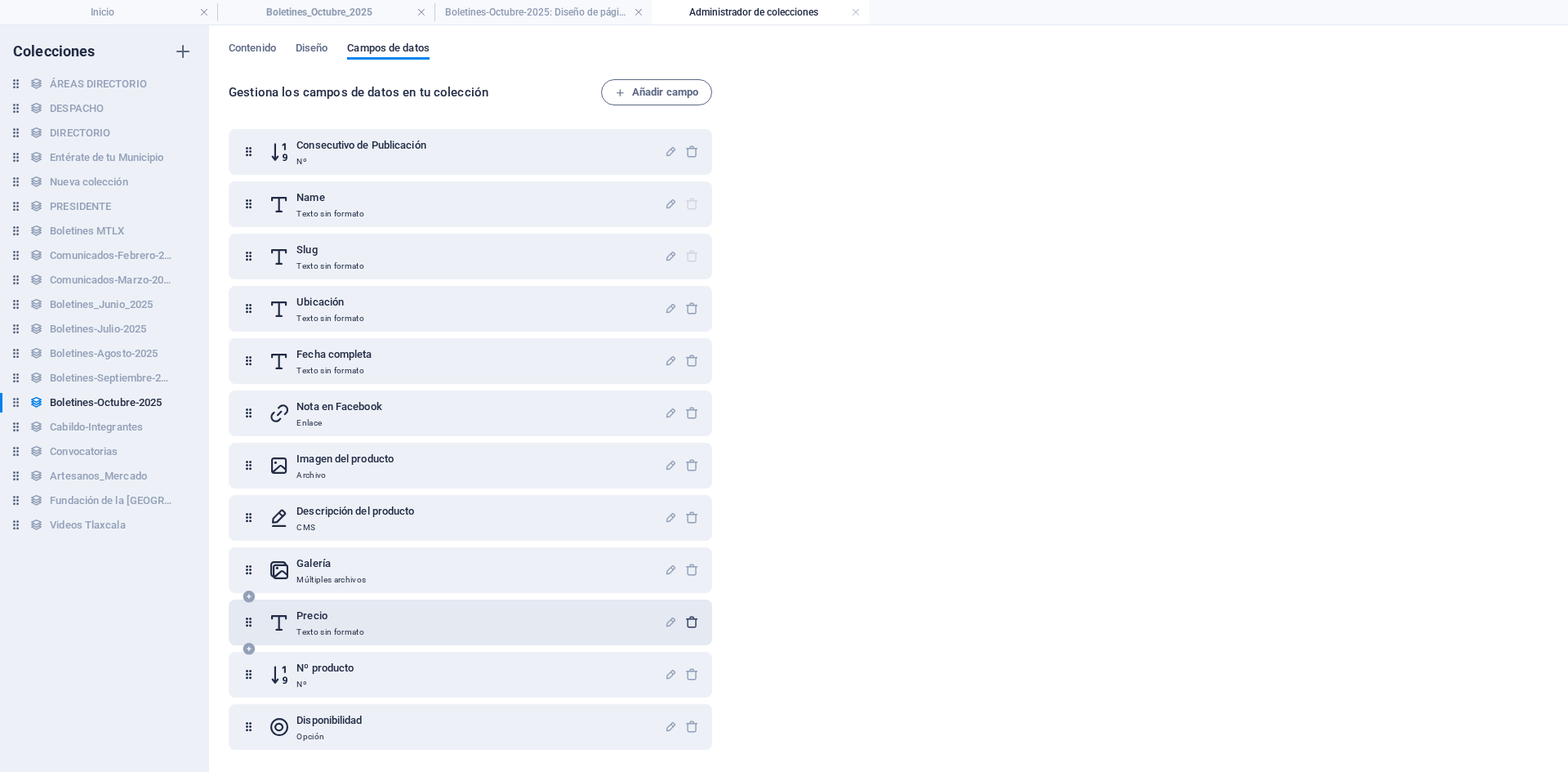
click at [694, 622] on icon "button" at bounding box center [692, 622] width 14 height 14
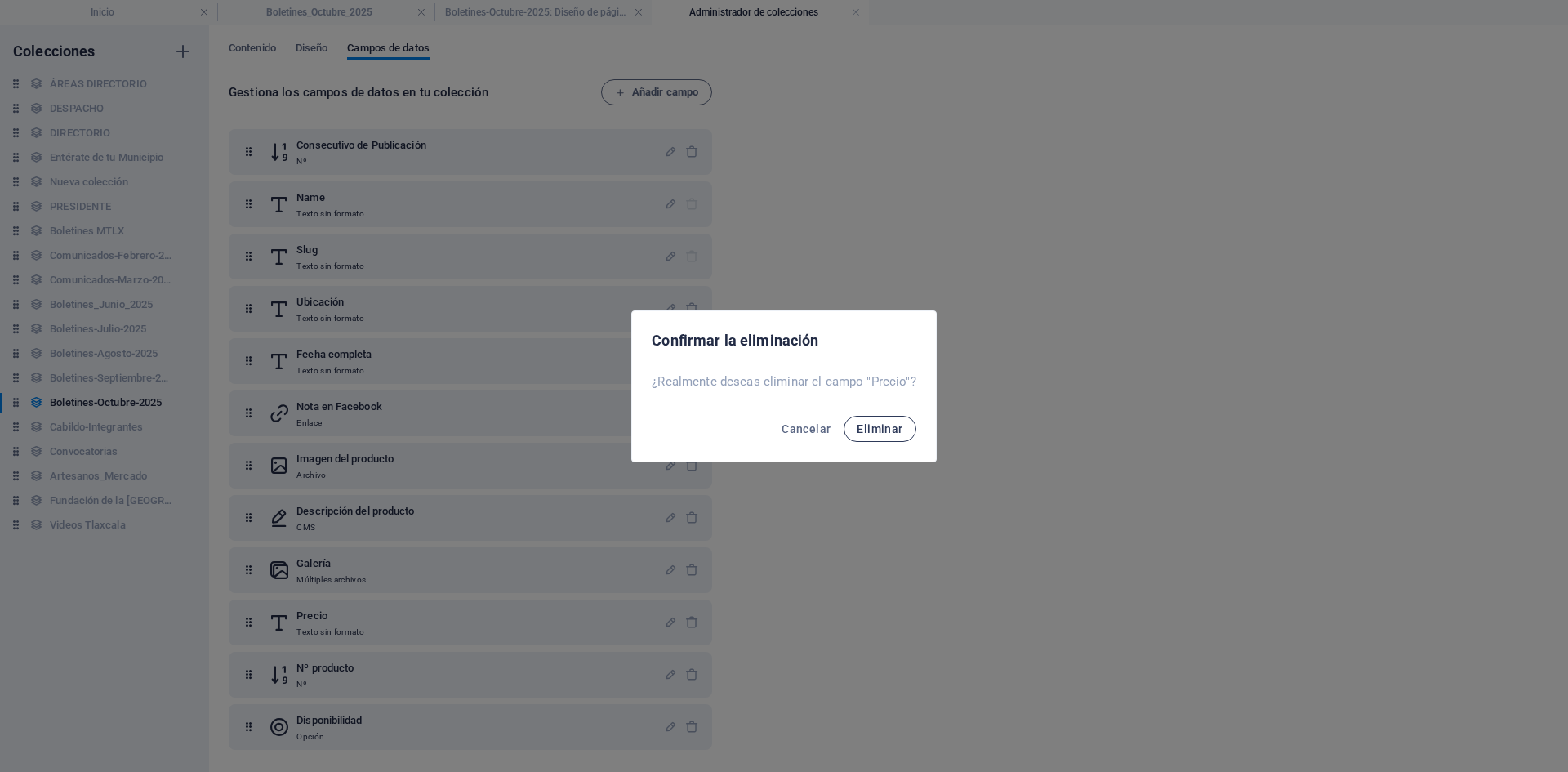
click at [887, 424] on span "Eliminar" at bounding box center [879, 429] width 46 height 14
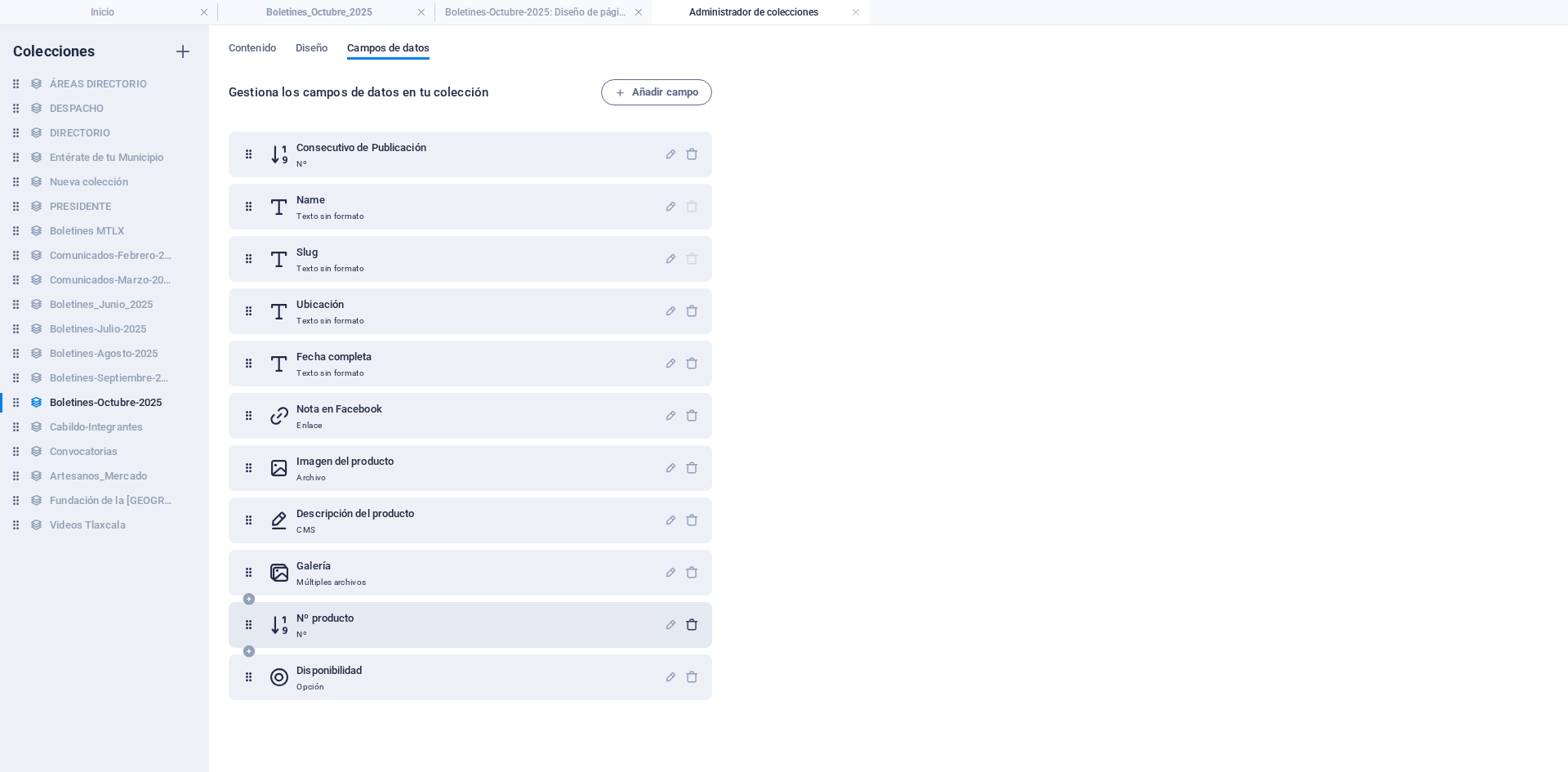
click at [685, 620] on icon "button" at bounding box center [692, 623] width 14 height 14
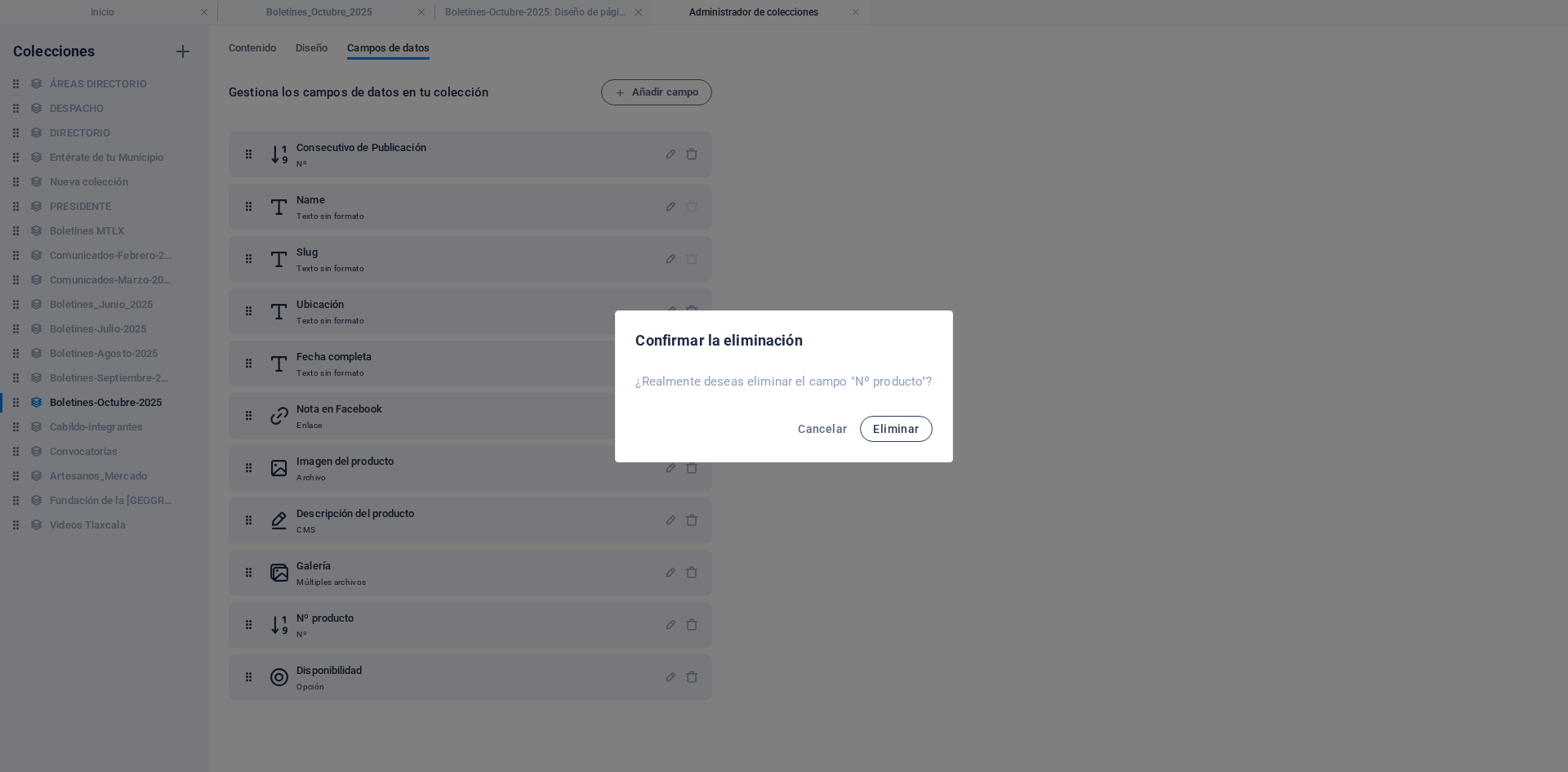
click at [894, 430] on span "Eliminar" at bounding box center [895, 429] width 46 height 14
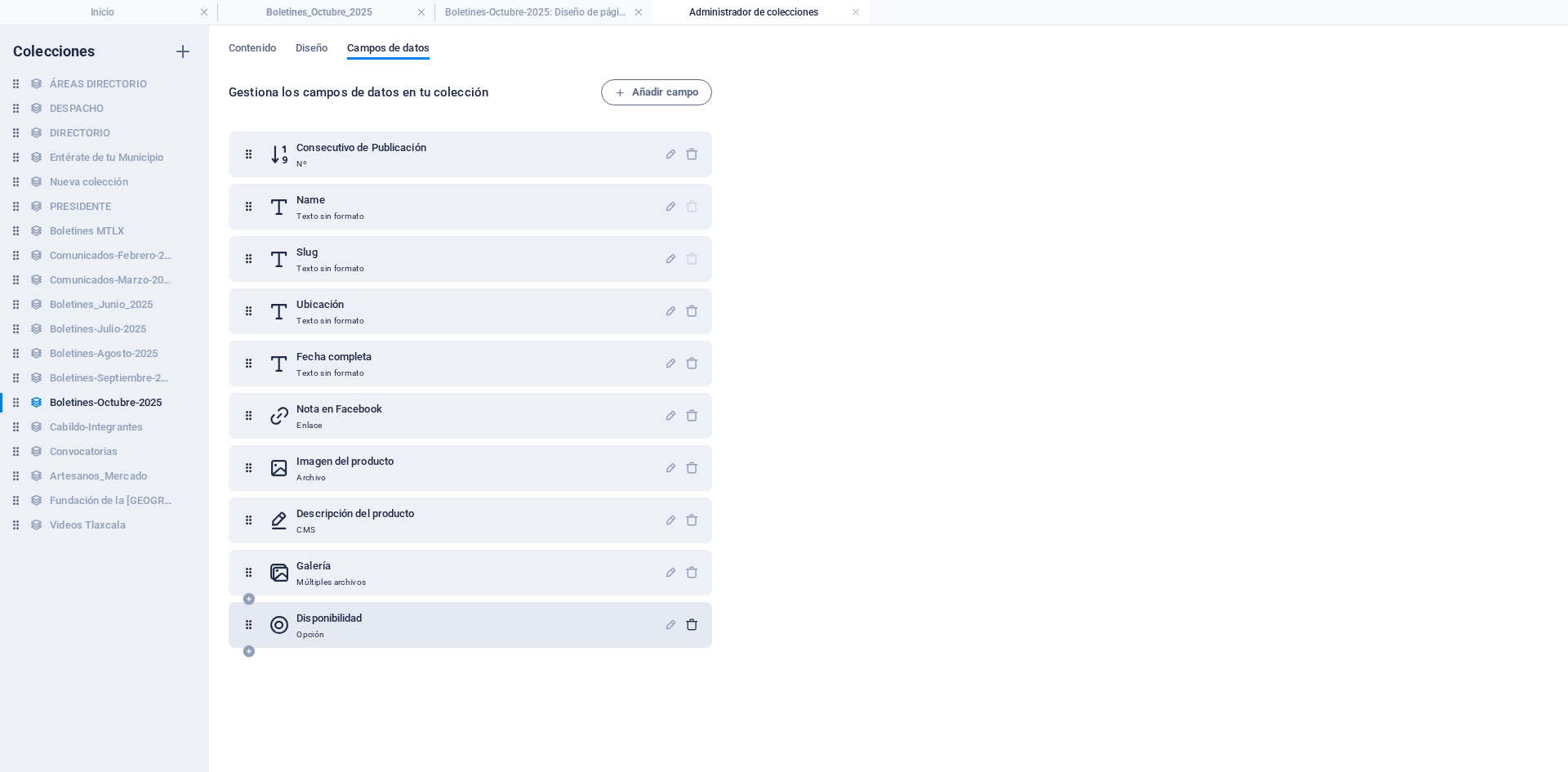
click at [688, 624] on icon "button" at bounding box center [692, 623] width 14 height 14
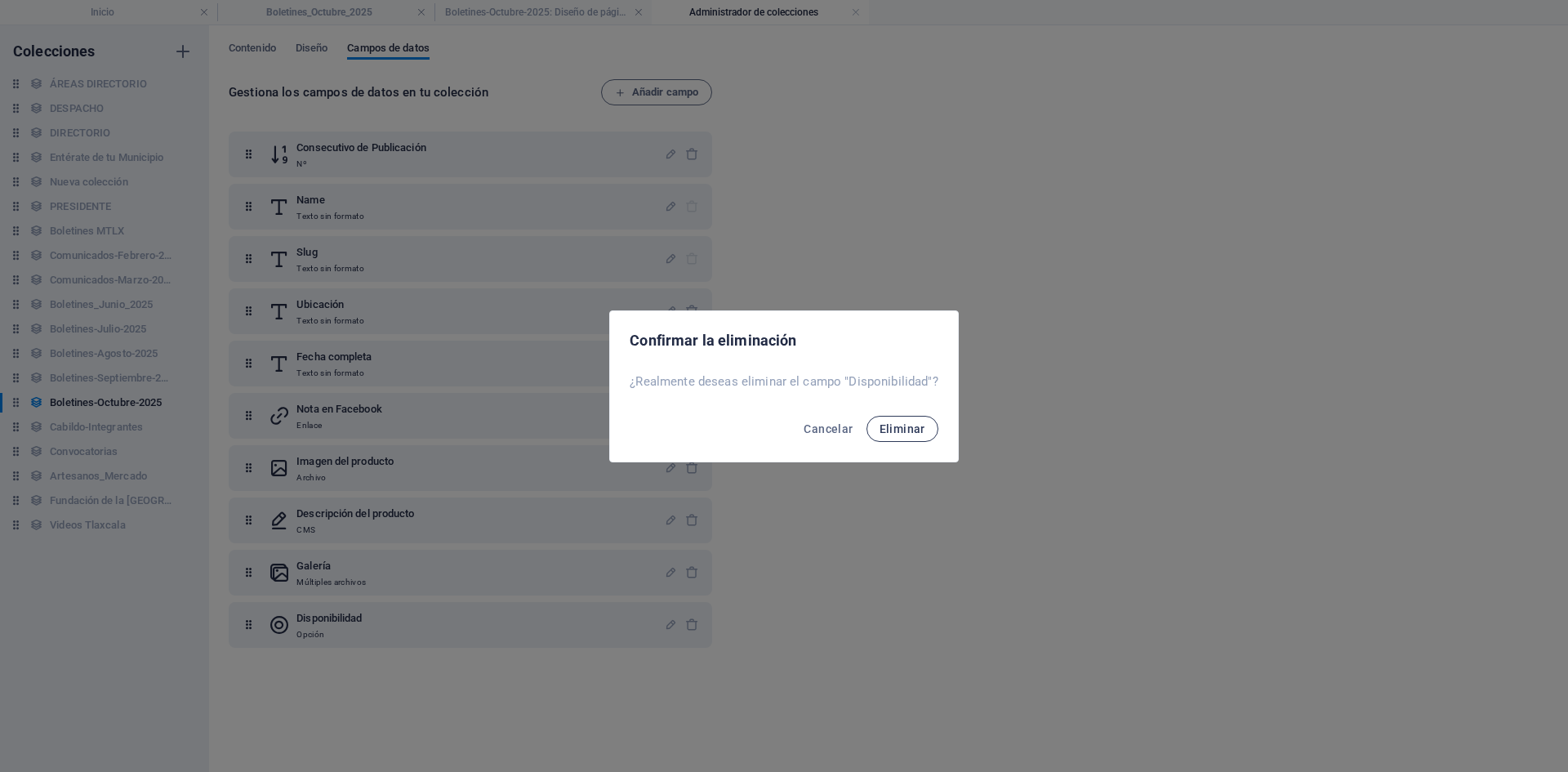
click at [888, 425] on span "Eliminar" at bounding box center [902, 429] width 46 height 14
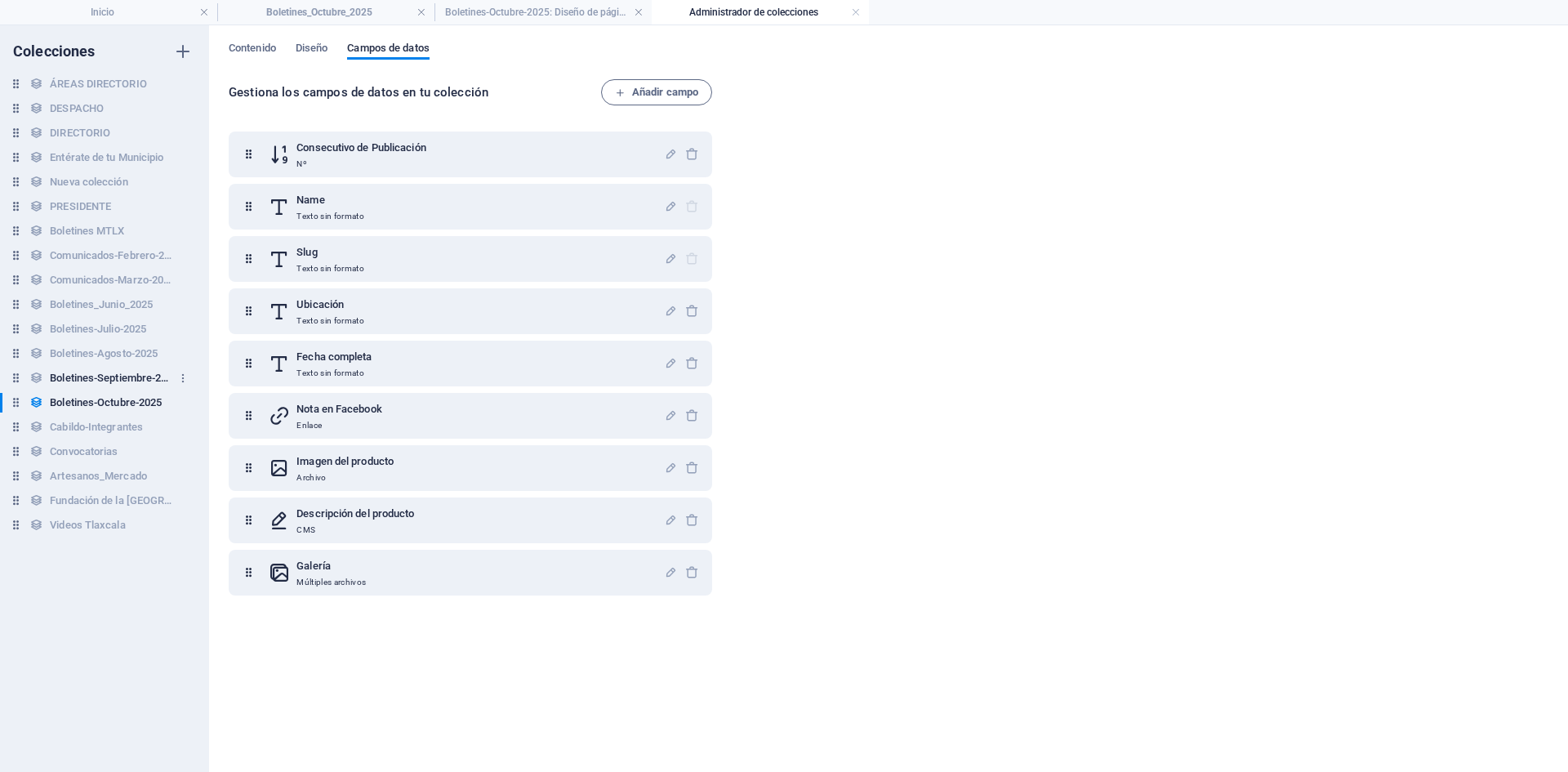
click at [115, 385] on h6 "Boletines-Septiembre-2025" at bounding box center [111, 378] width 122 height 20
click at [111, 399] on h6 "Boletines-Octubre-2025" at bounding box center [105, 403] width 112 height 20
click at [243, 46] on span "Contenido" at bounding box center [252, 50] width 48 height 23
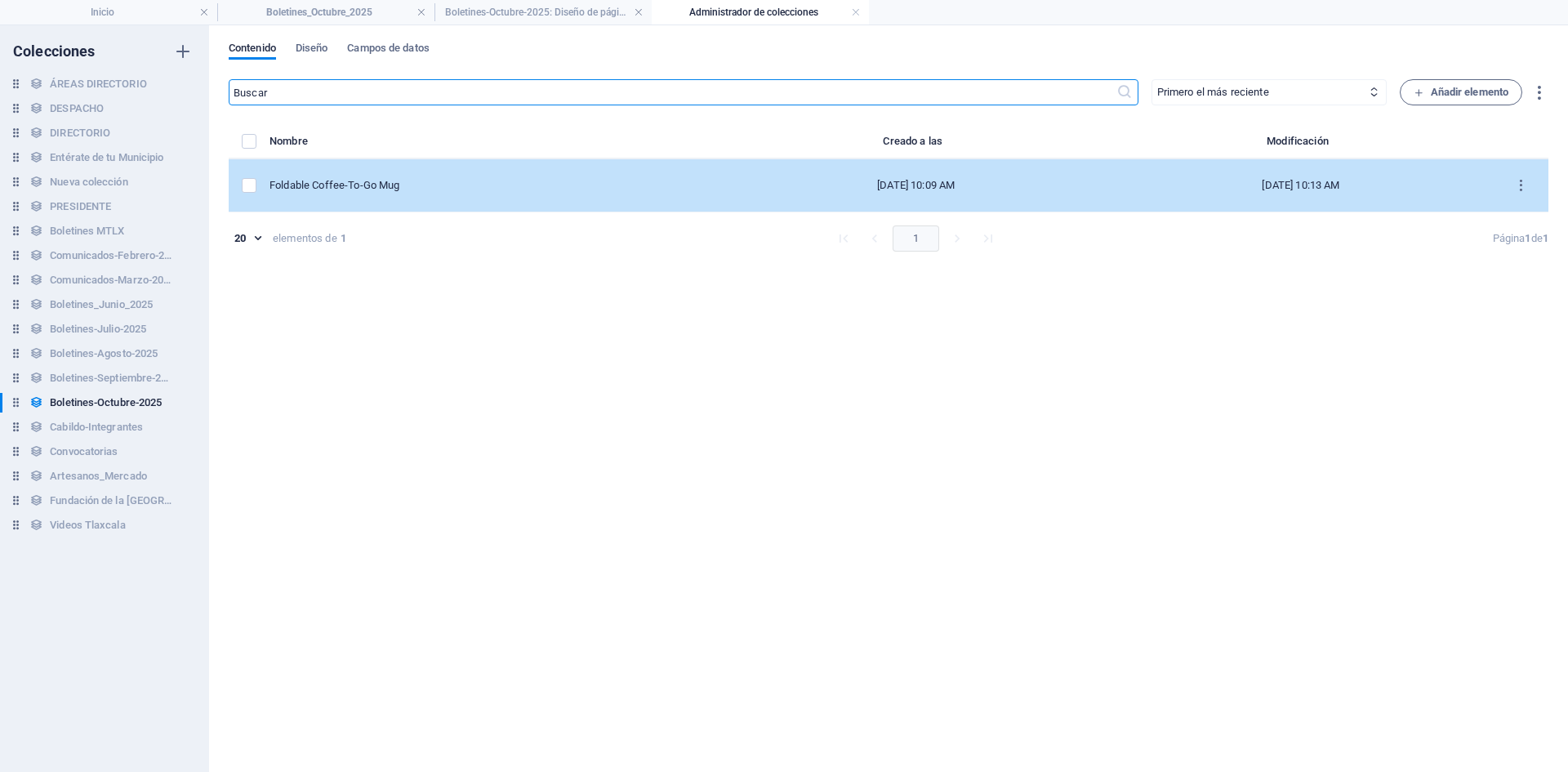
click at [440, 182] on div "Foldable Coffee-To-Go Mug" at bounding box center [490, 186] width 441 height 14
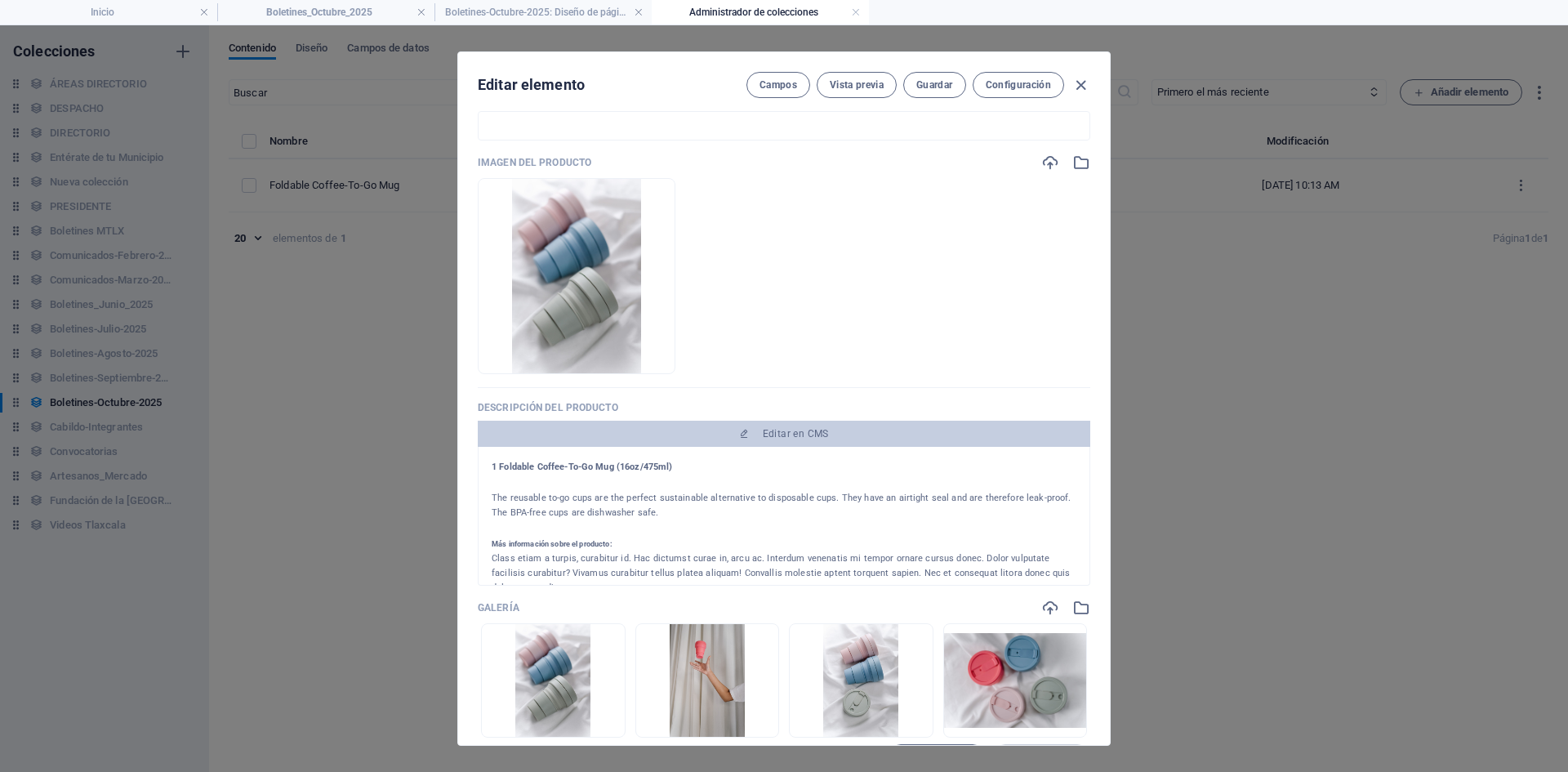
scroll to position [82, 0]
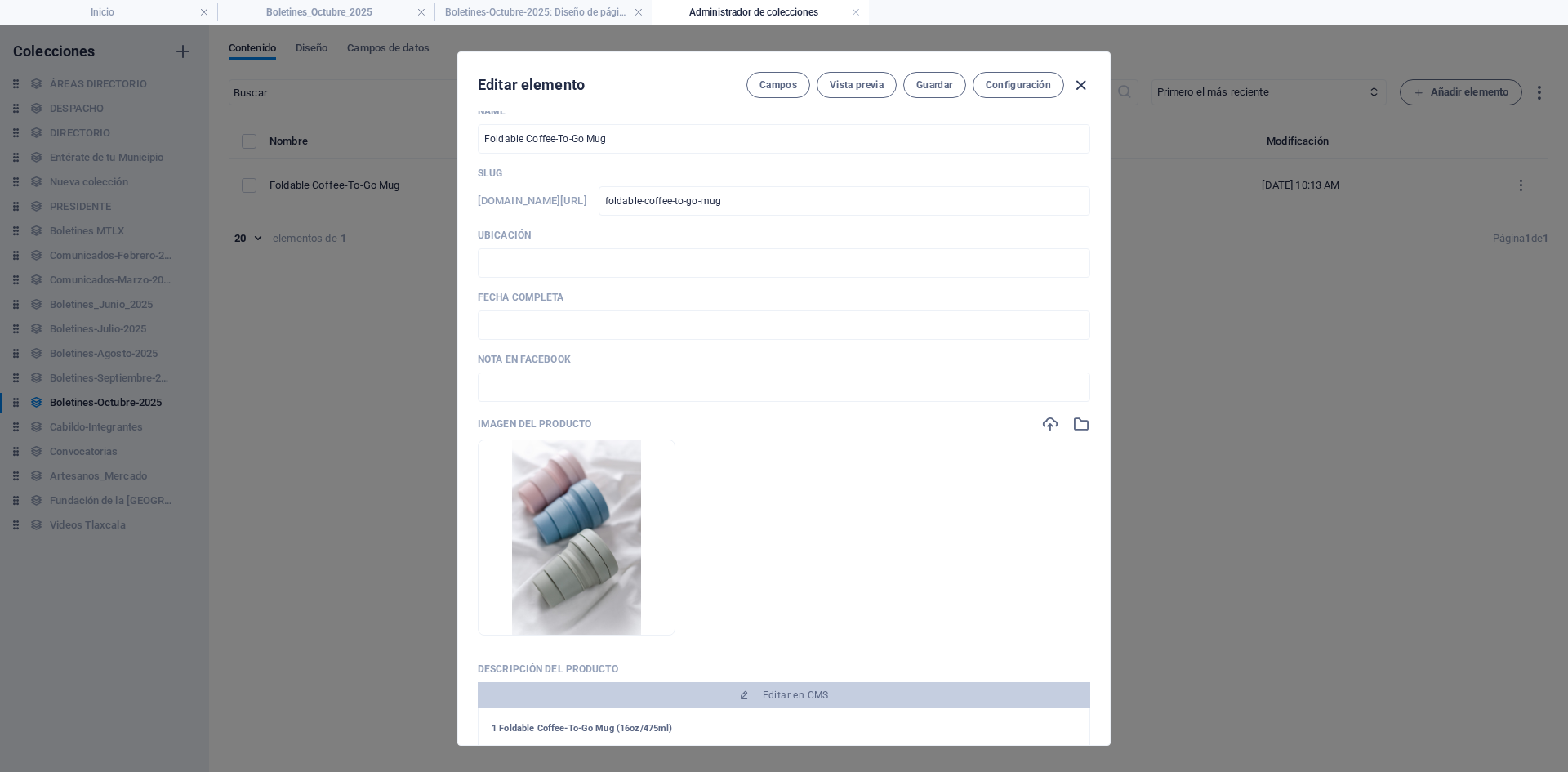
click at [1075, 81] on icon "button" at bounding box center [1081, 85] width 19 height 19
type input "foldable-coffee-to-go-mug"
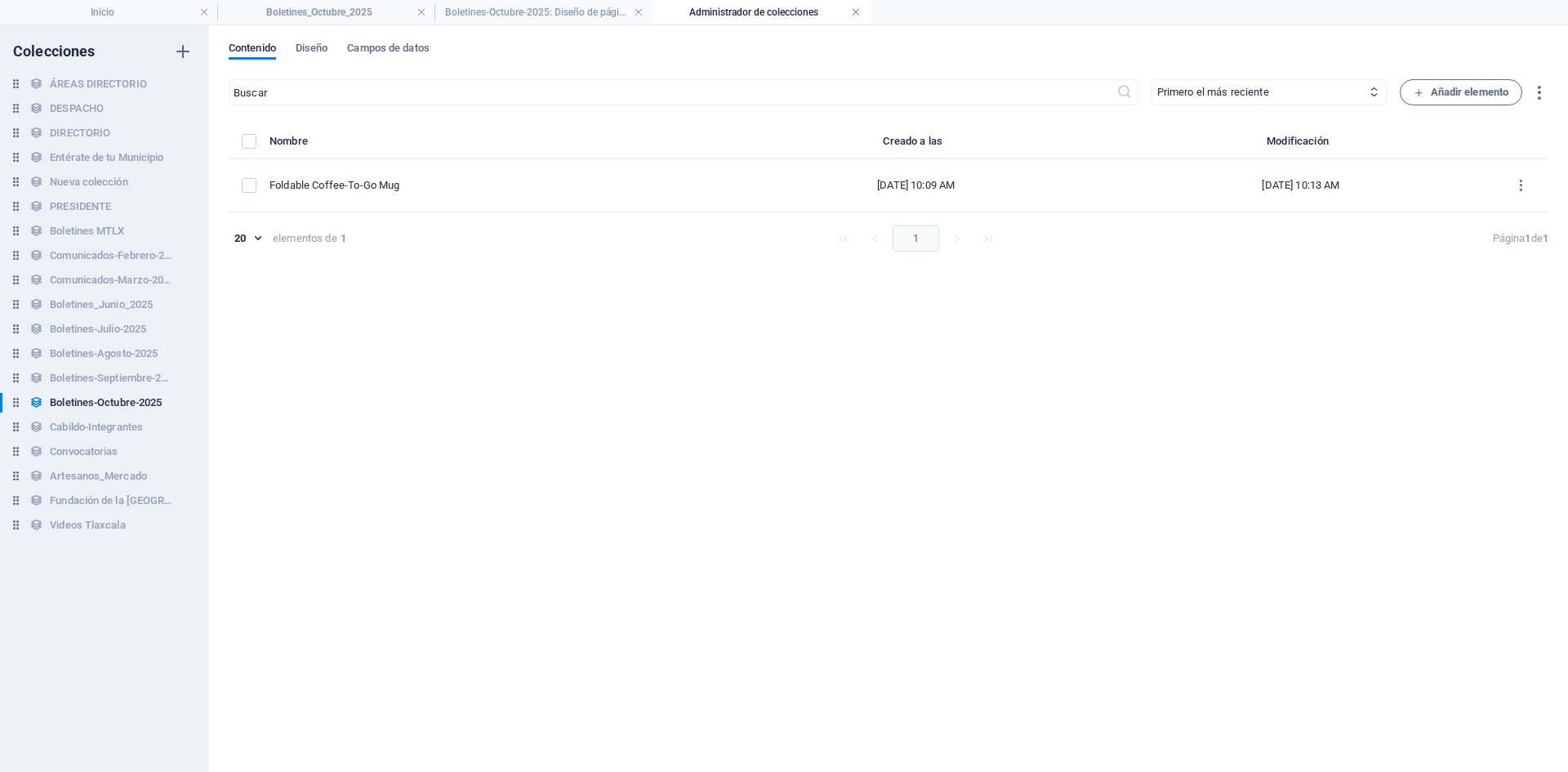
click at [858, 12] on link at bounding box center [856, 12] width 10 height 15
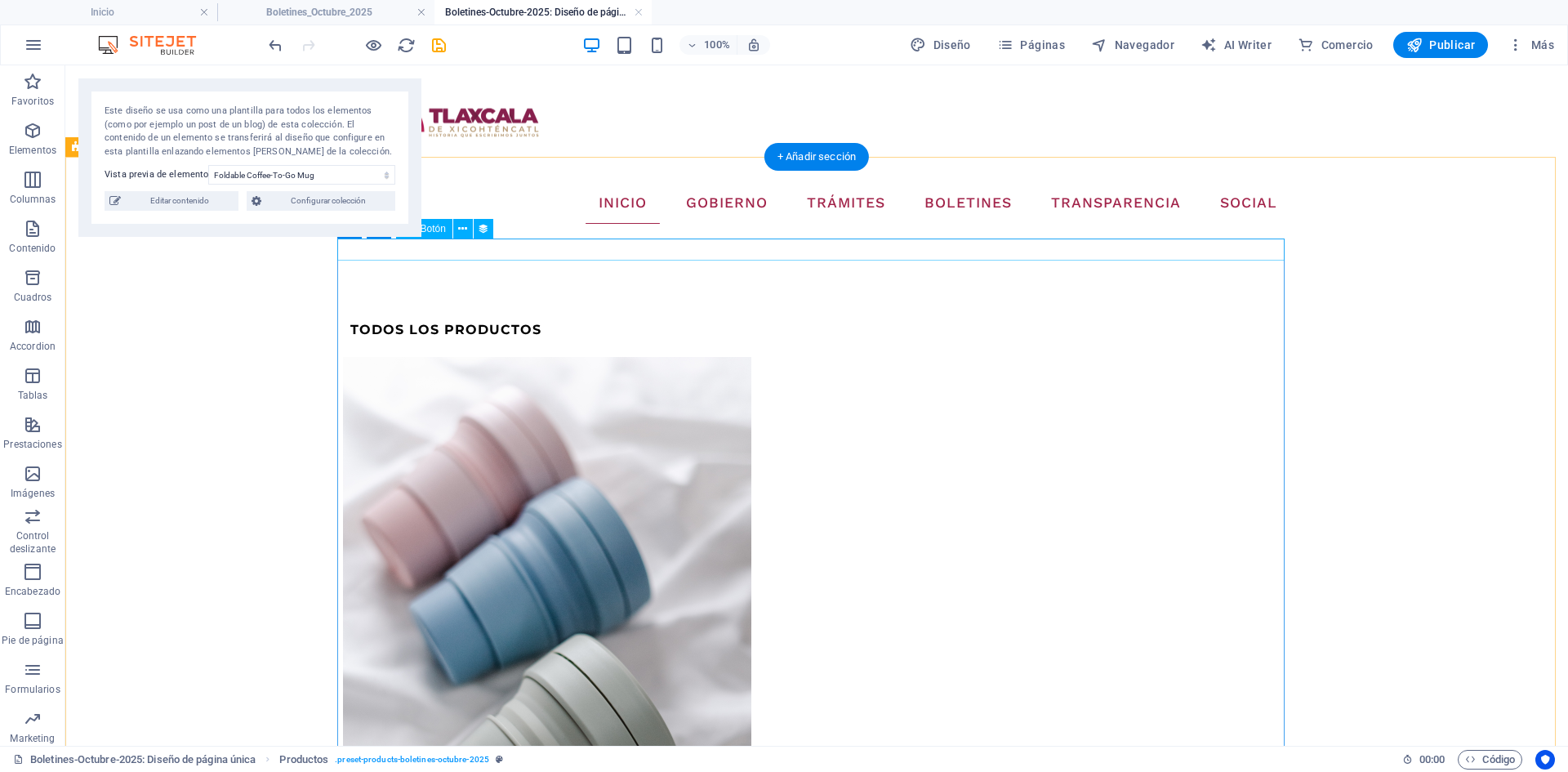
click at [542, 319] on div "Todos los productos" at bounding box center [817, 330] width 947 height 22
click at [566, 319] on div "Todos los productos" at bounding box center [817, 330] width 947 height 22
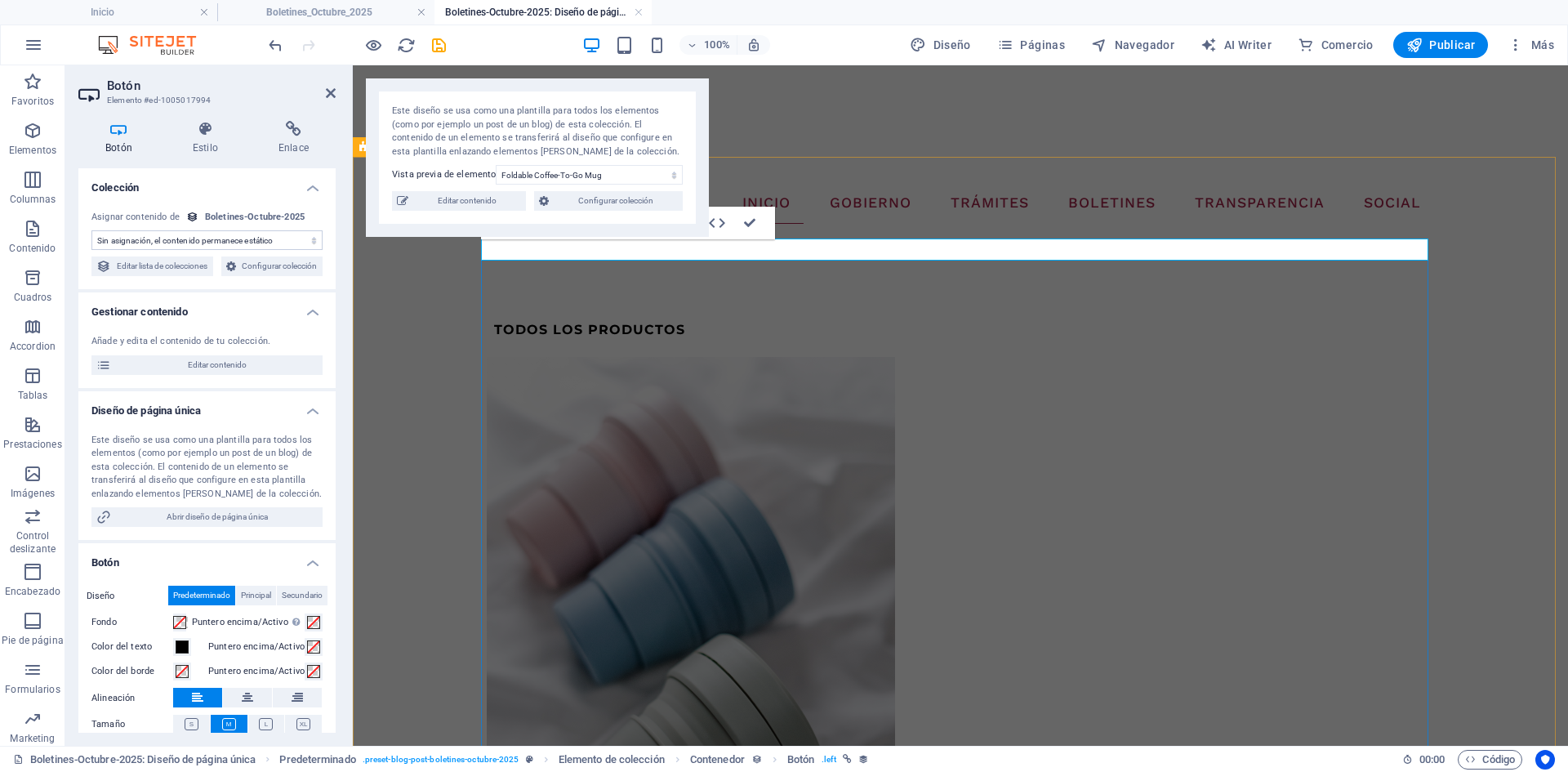
click at [692, 319] on div "Todos los productos" at bounding box center [960, 330] width 947 height 22
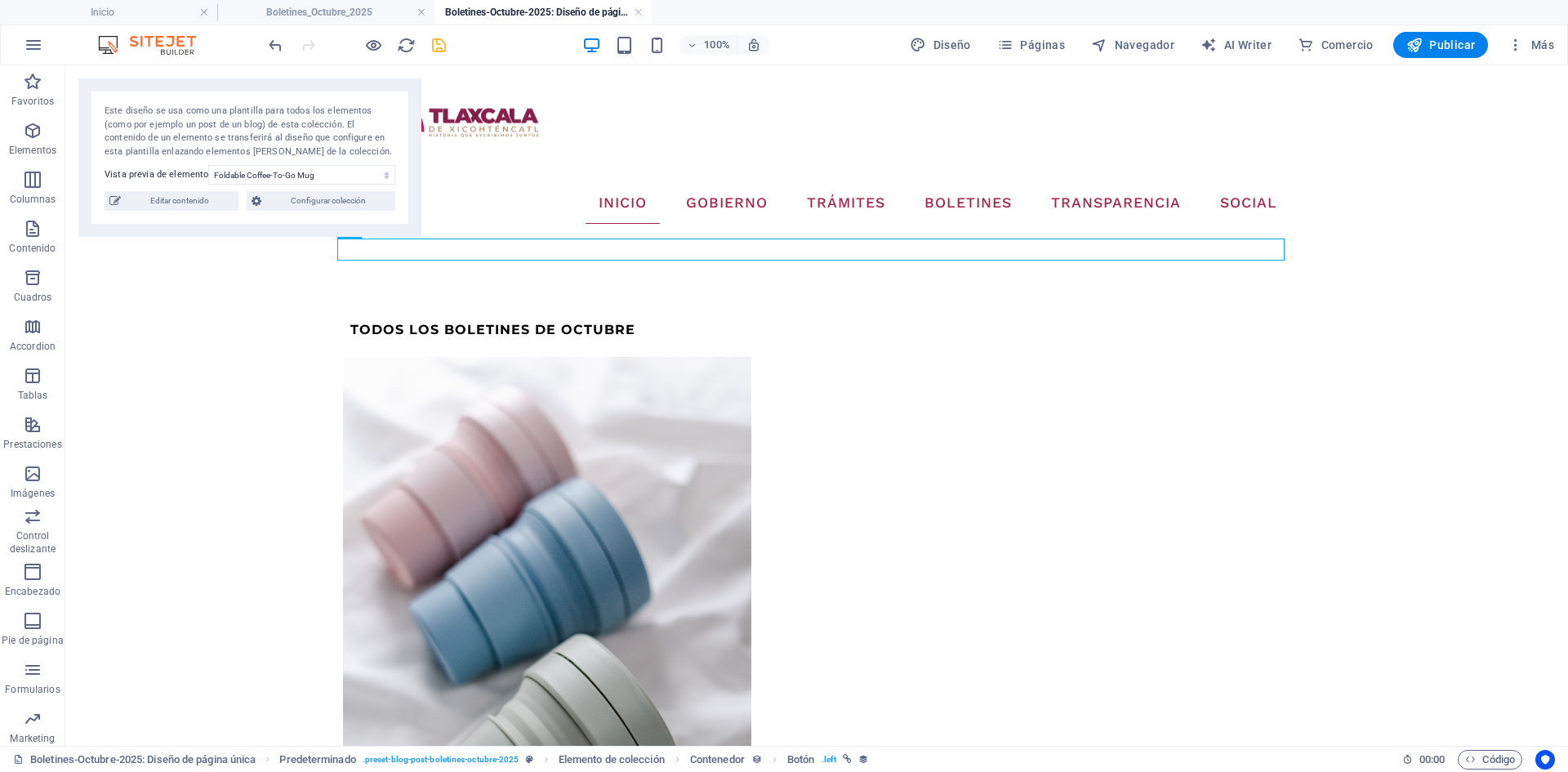
click at [440, 48] on icon "save" at bounding box center [439, 45] width 19 height 19
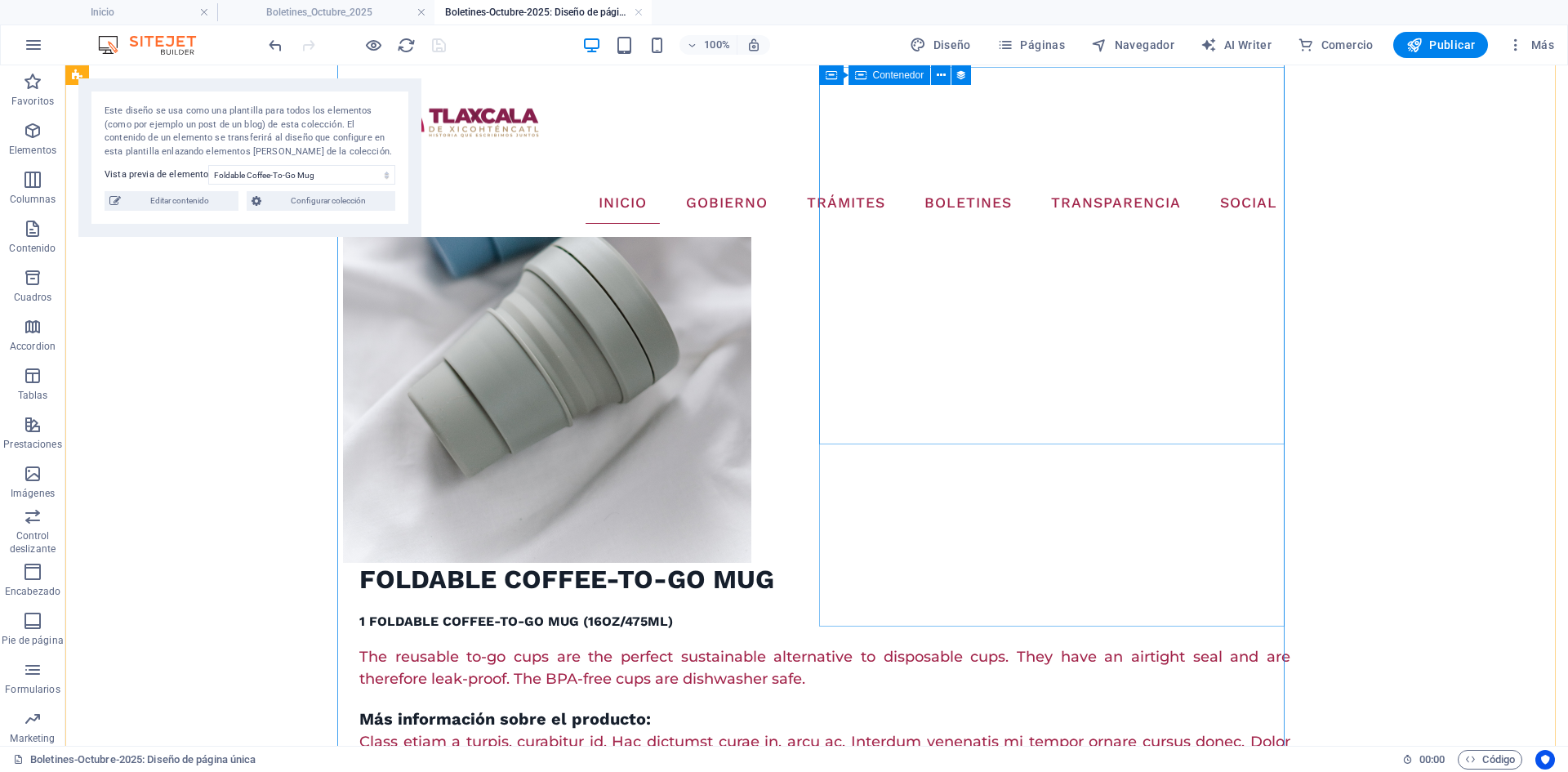
scroll to position [163, 0]
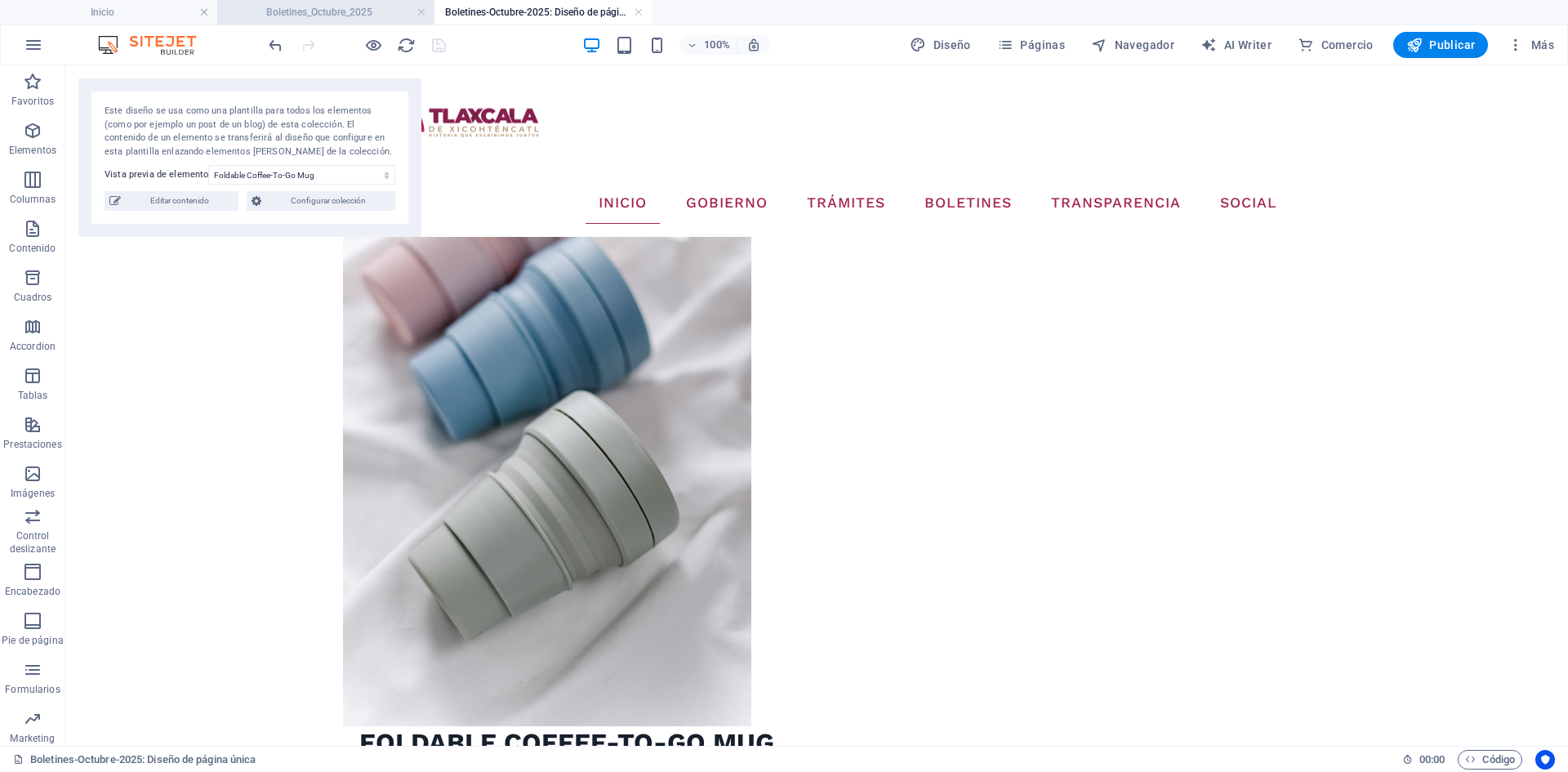
click at [313, 5] on h4 "Boletines_Octubre_2025" at bounding box center [325, 13] width 217 height 18
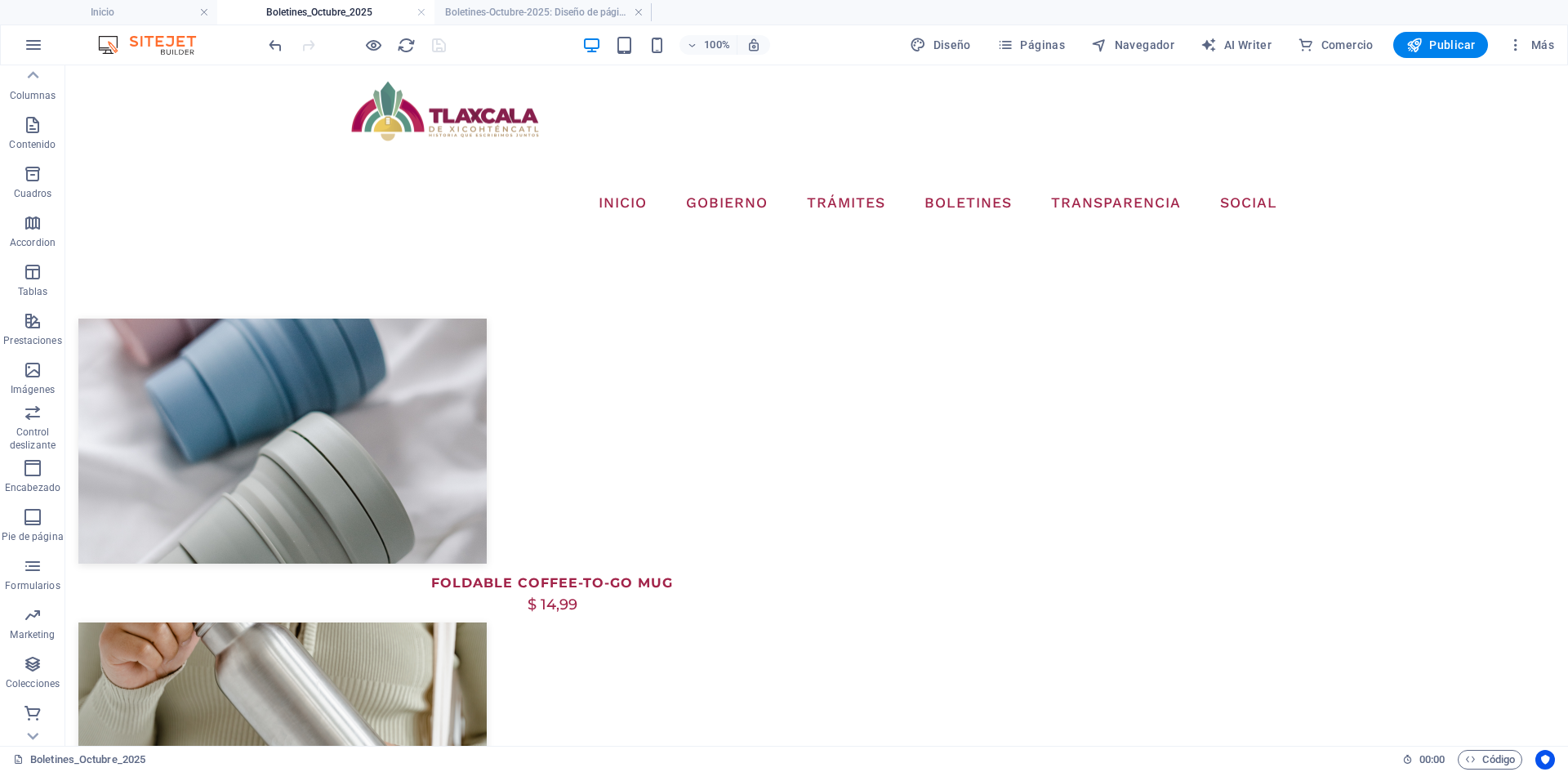
scroll to position [0, 0]
click at [1033, 45] on span "Páginas" at bounding box center [1030, 45] width 68 height 16
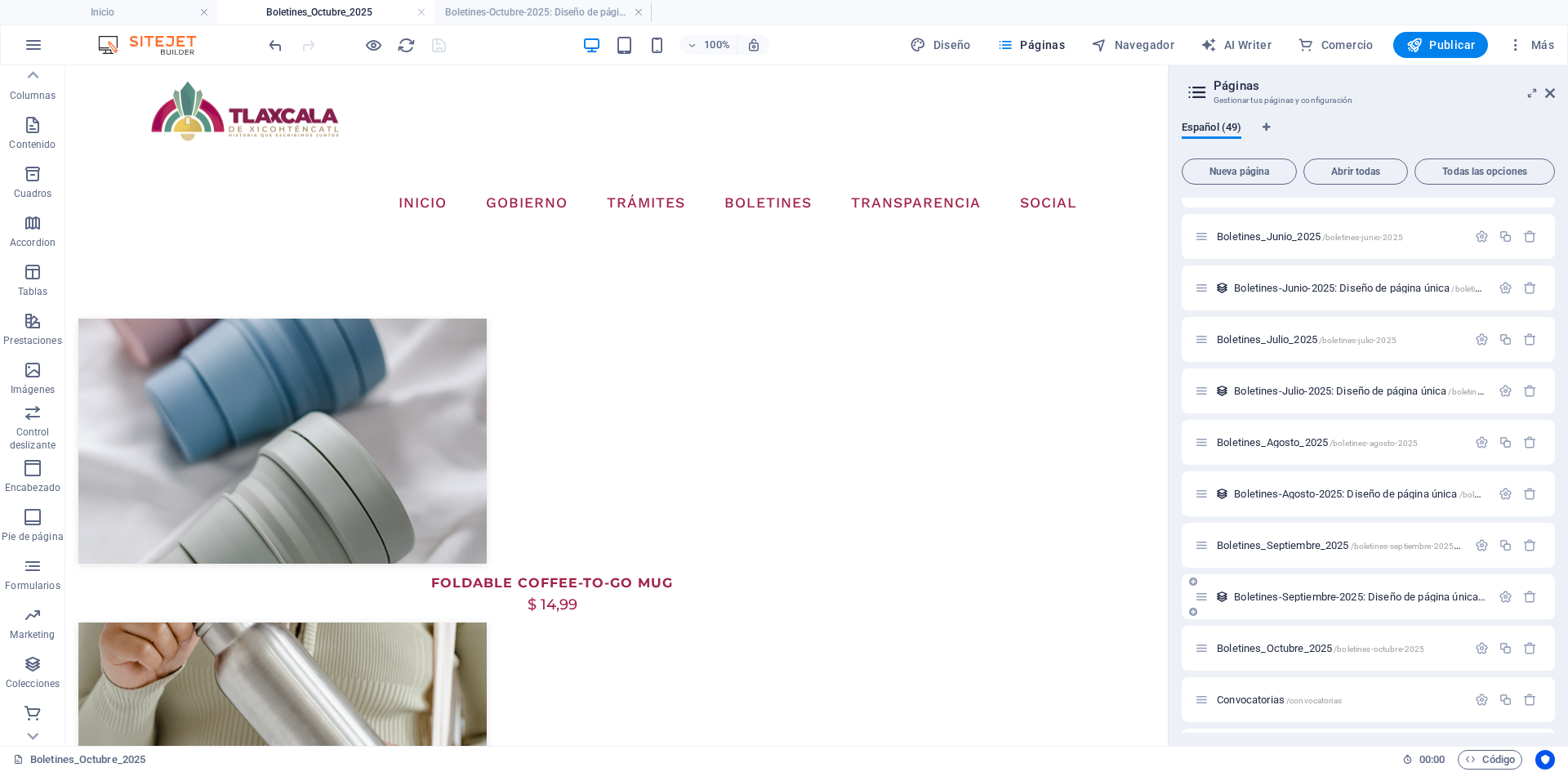
scroll to position [1715, 0]
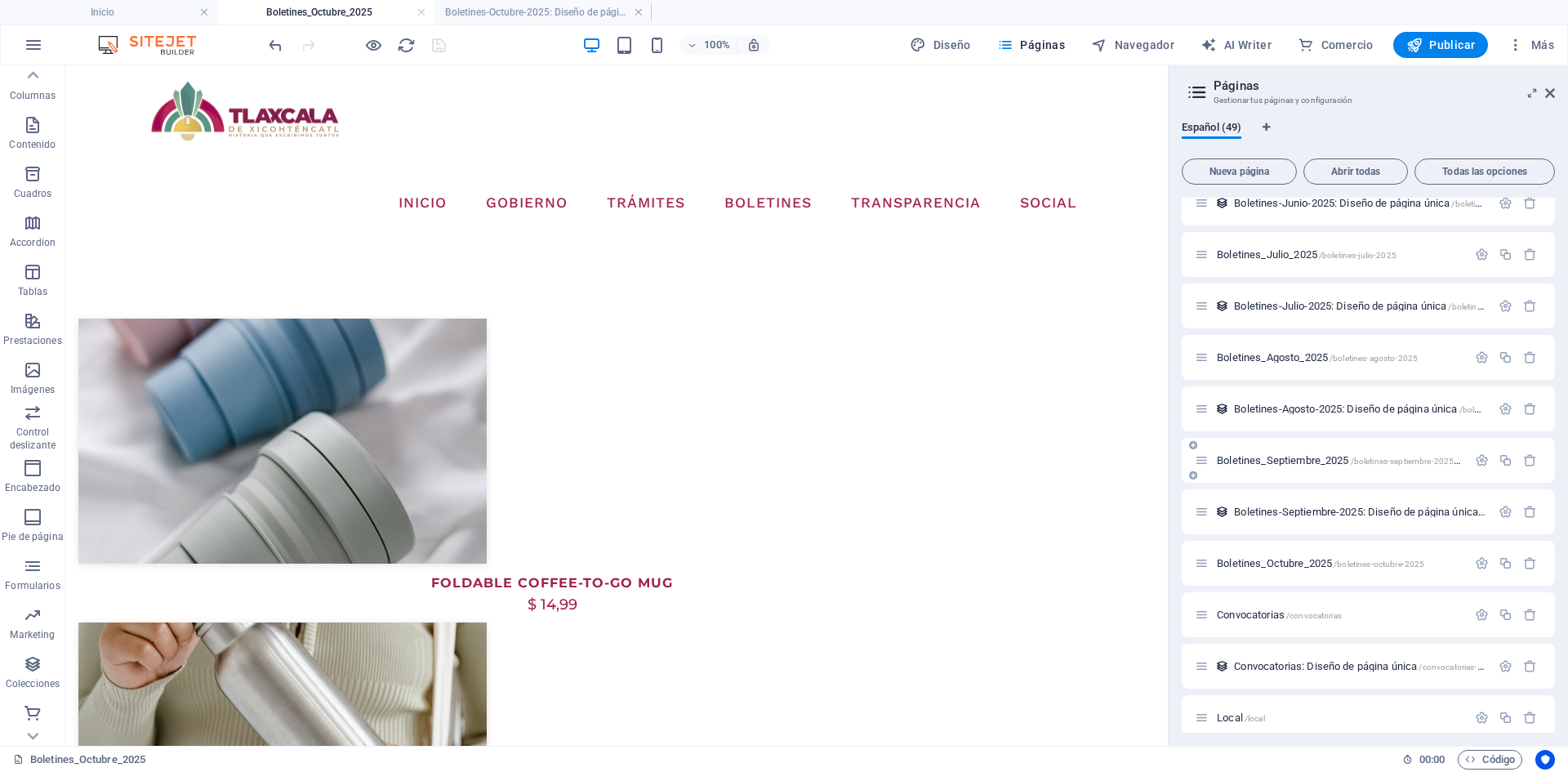
click at [1311, 460] on span "Boletines_Septiembre_2025 /boletines-septiembre-2025-46" at bounding box center [1341, 460] width 249 height 13
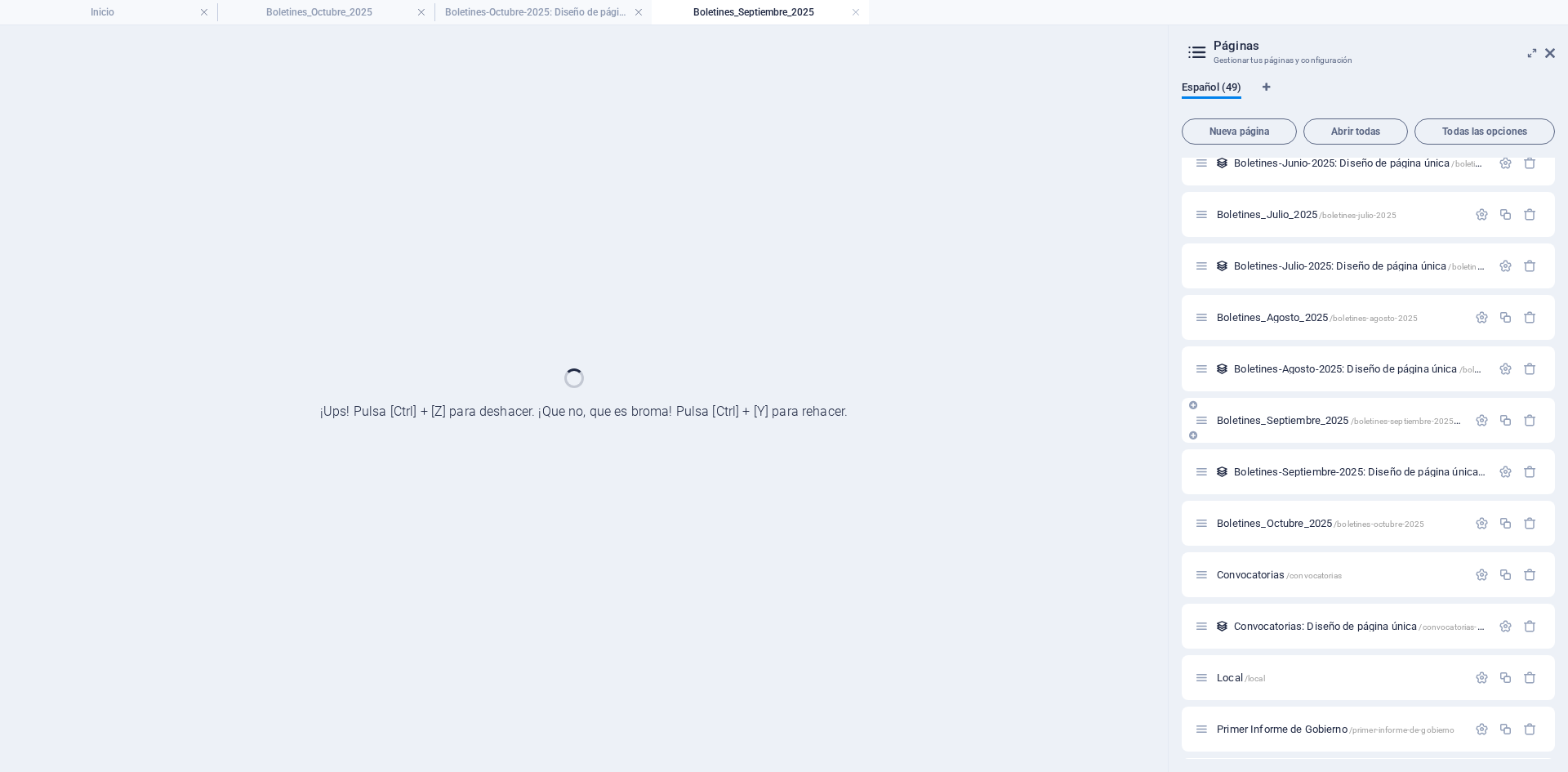
click at [1300, 442] on div "Boletines_Septiembre_2025 /boletines-septiembre-2025-46" at bounding box center [1368, 421] width 373 height 45
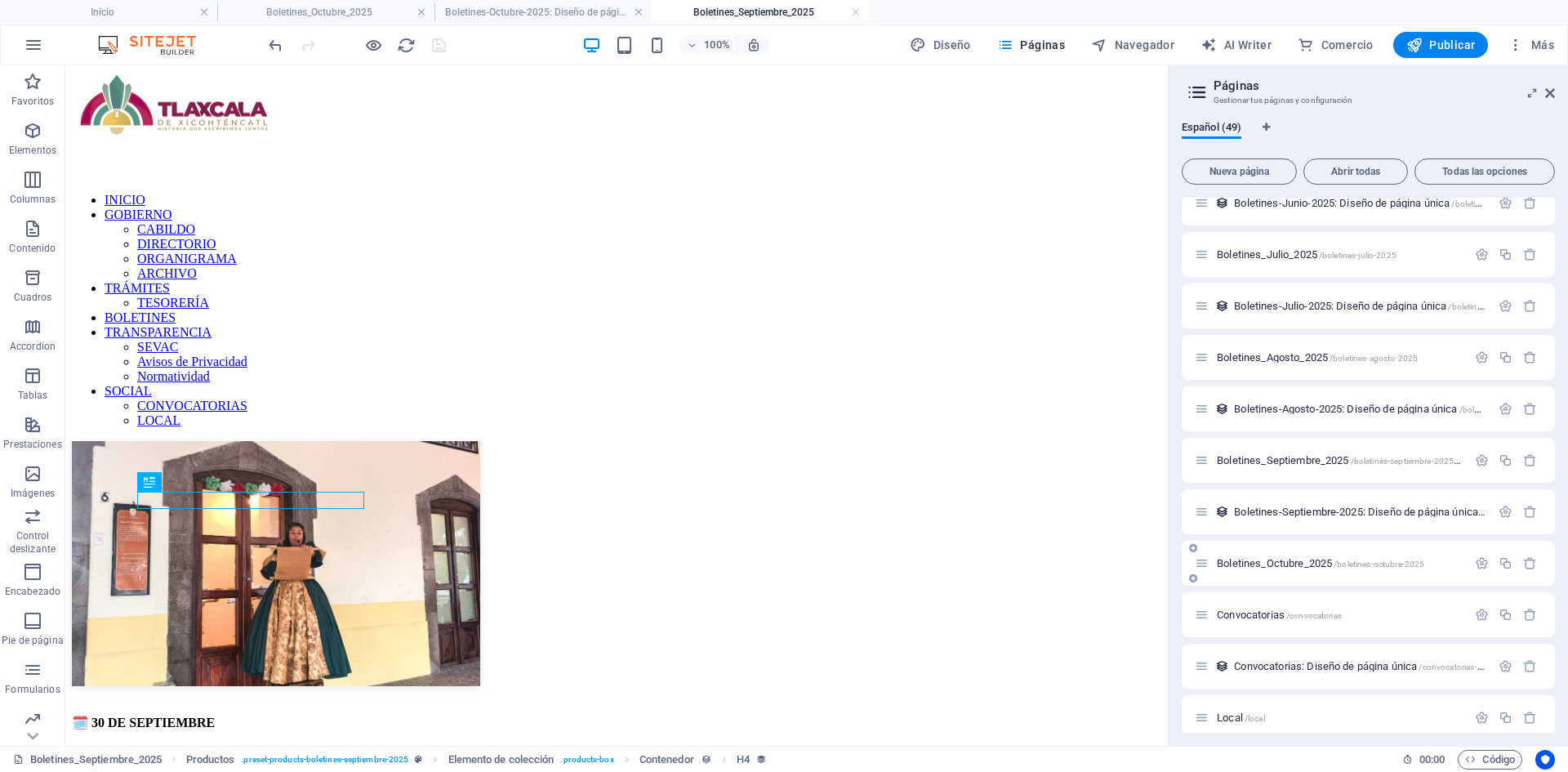
scroll to position [1797, 0]
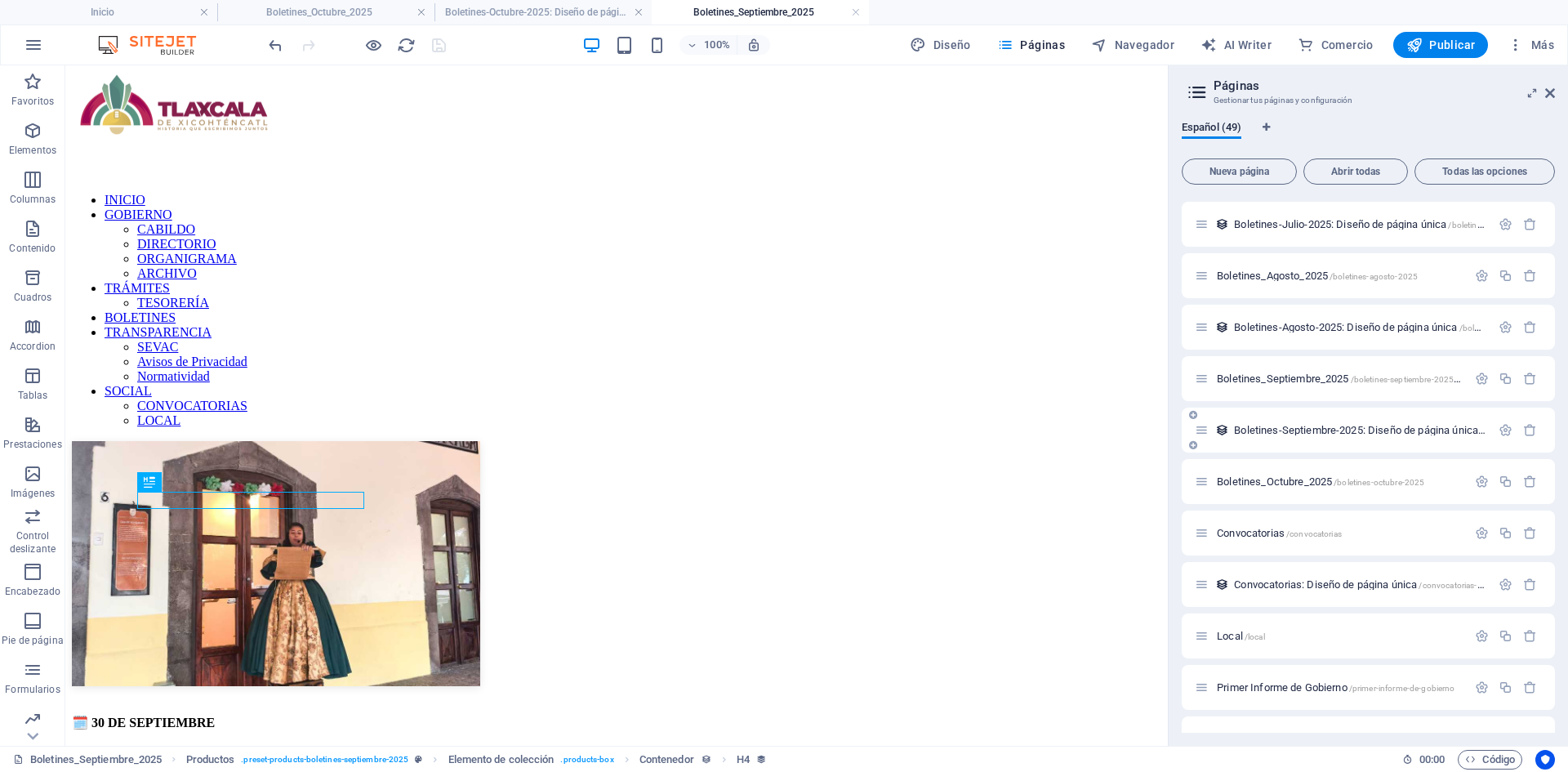
click at [1339, 428] on span "Boletines-Septiembre-2025: Diseño de página única /boletines-septiembre-2025-el…" at bounding box center [1427, 431] width 386 height 13
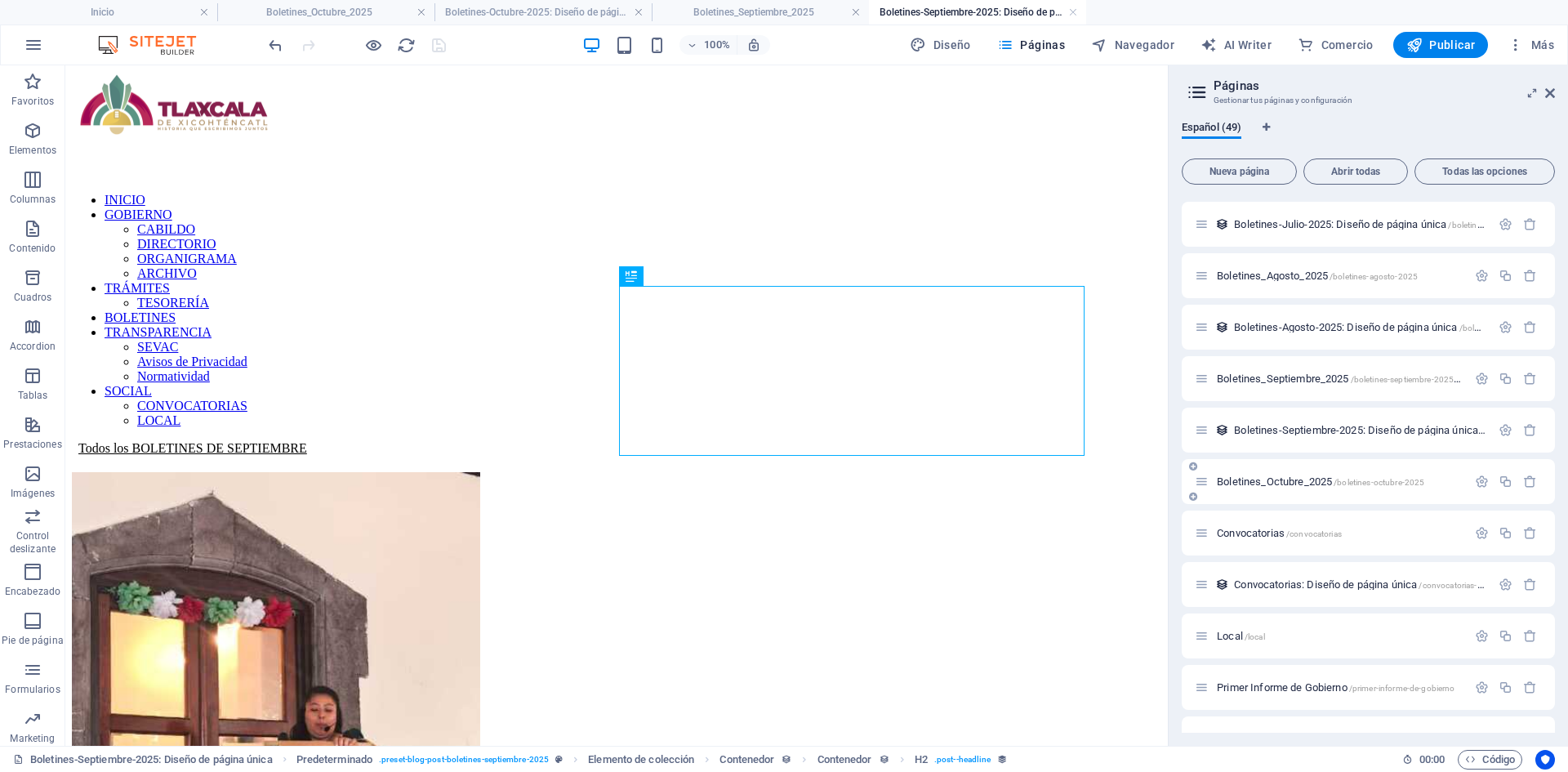
scroll to position [0, 0]
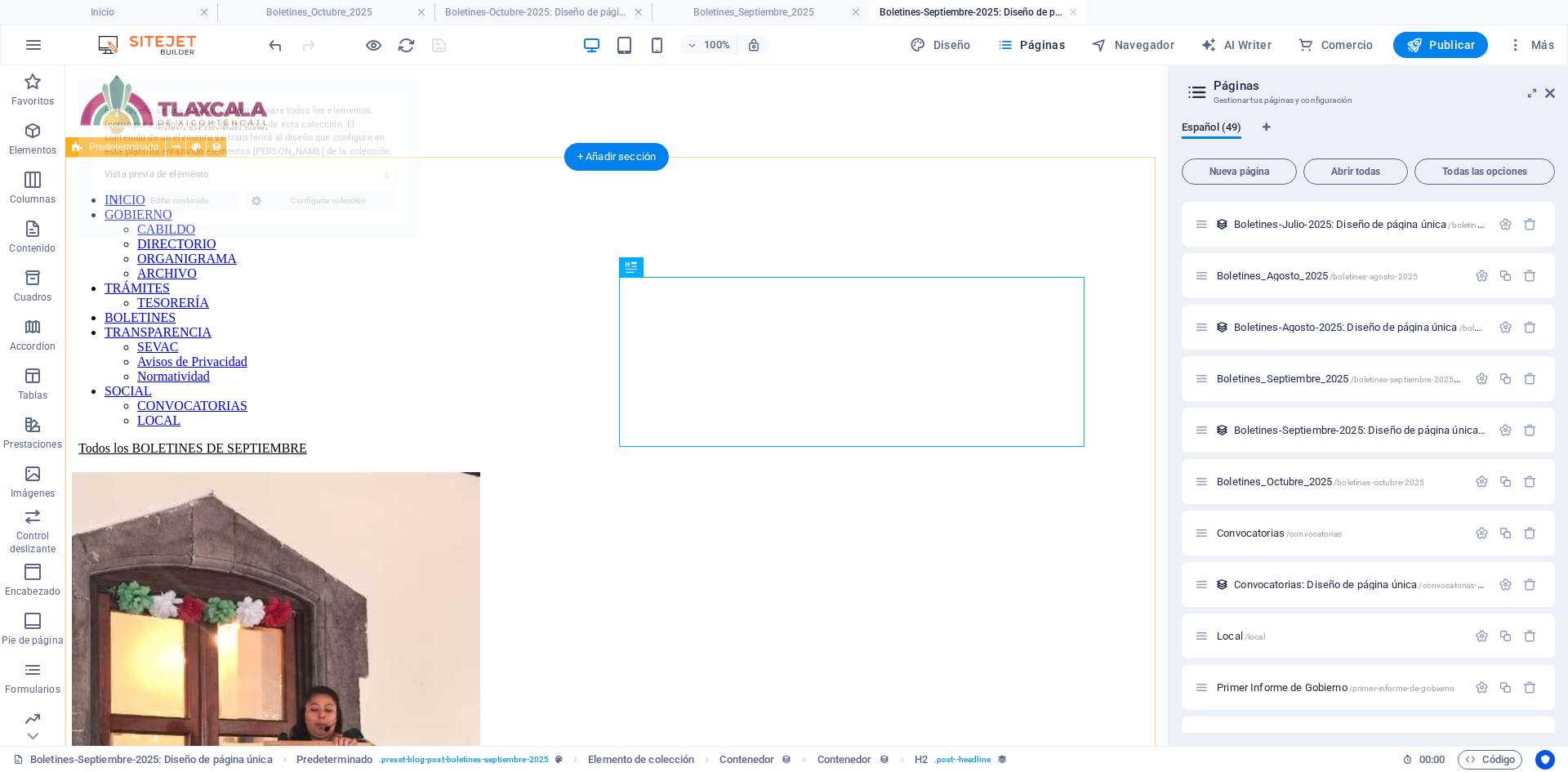
select select "68dd56b69fd4dd2f0e06e0ef"
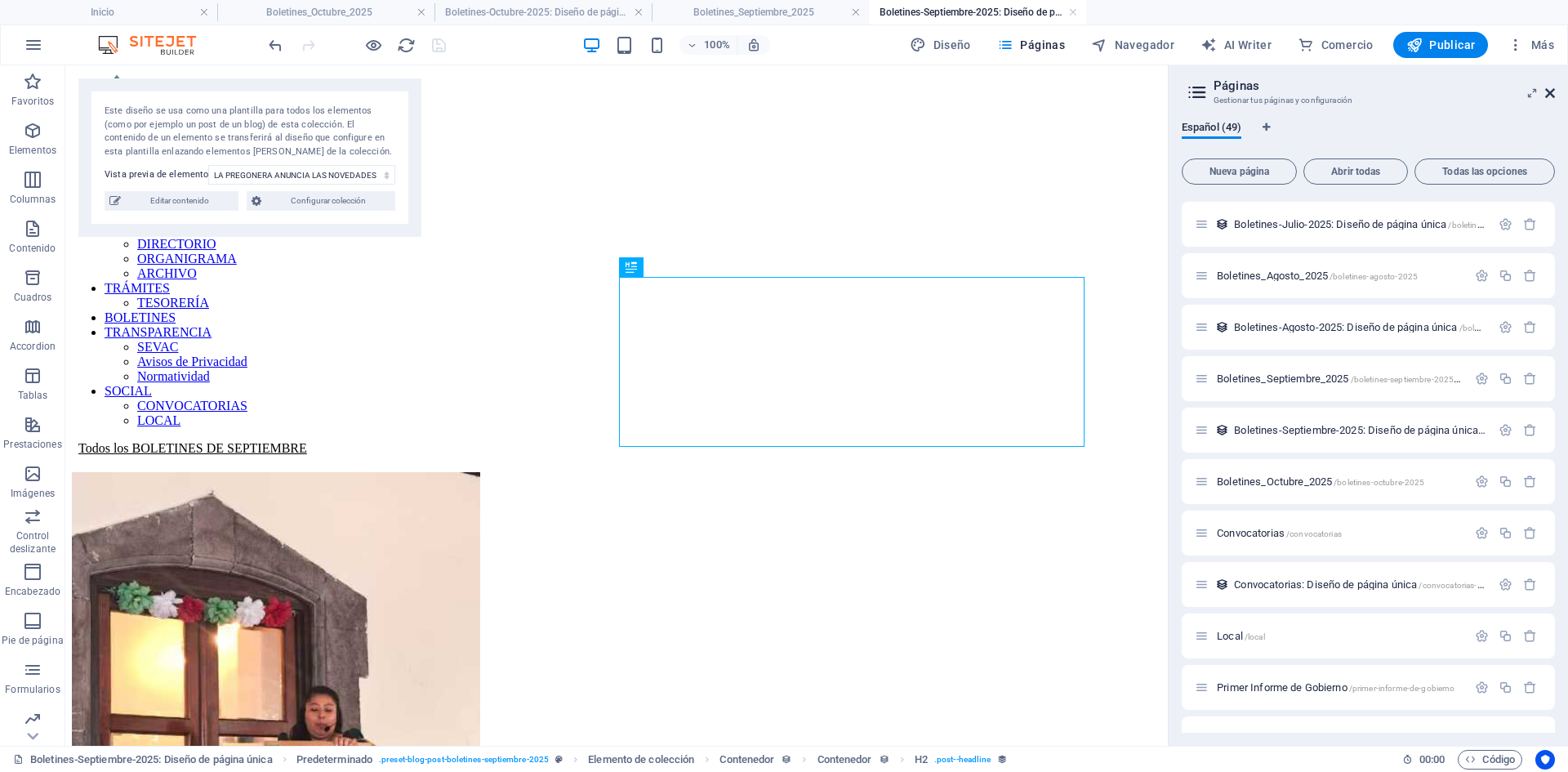
click at [1546, 95] on icon at bounding box center [1549, 93] width 10 height 14
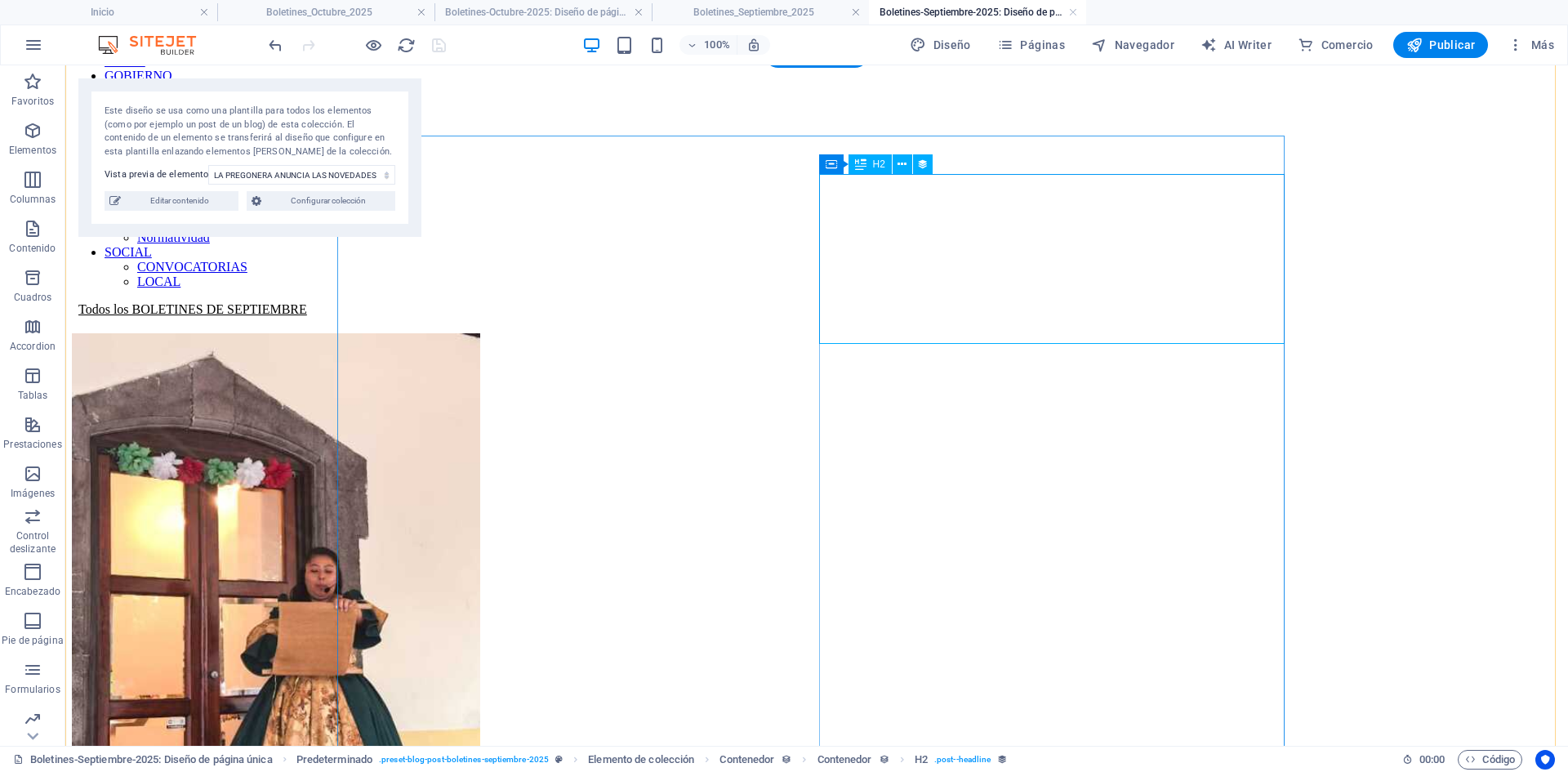
scroll to position [163, 0]
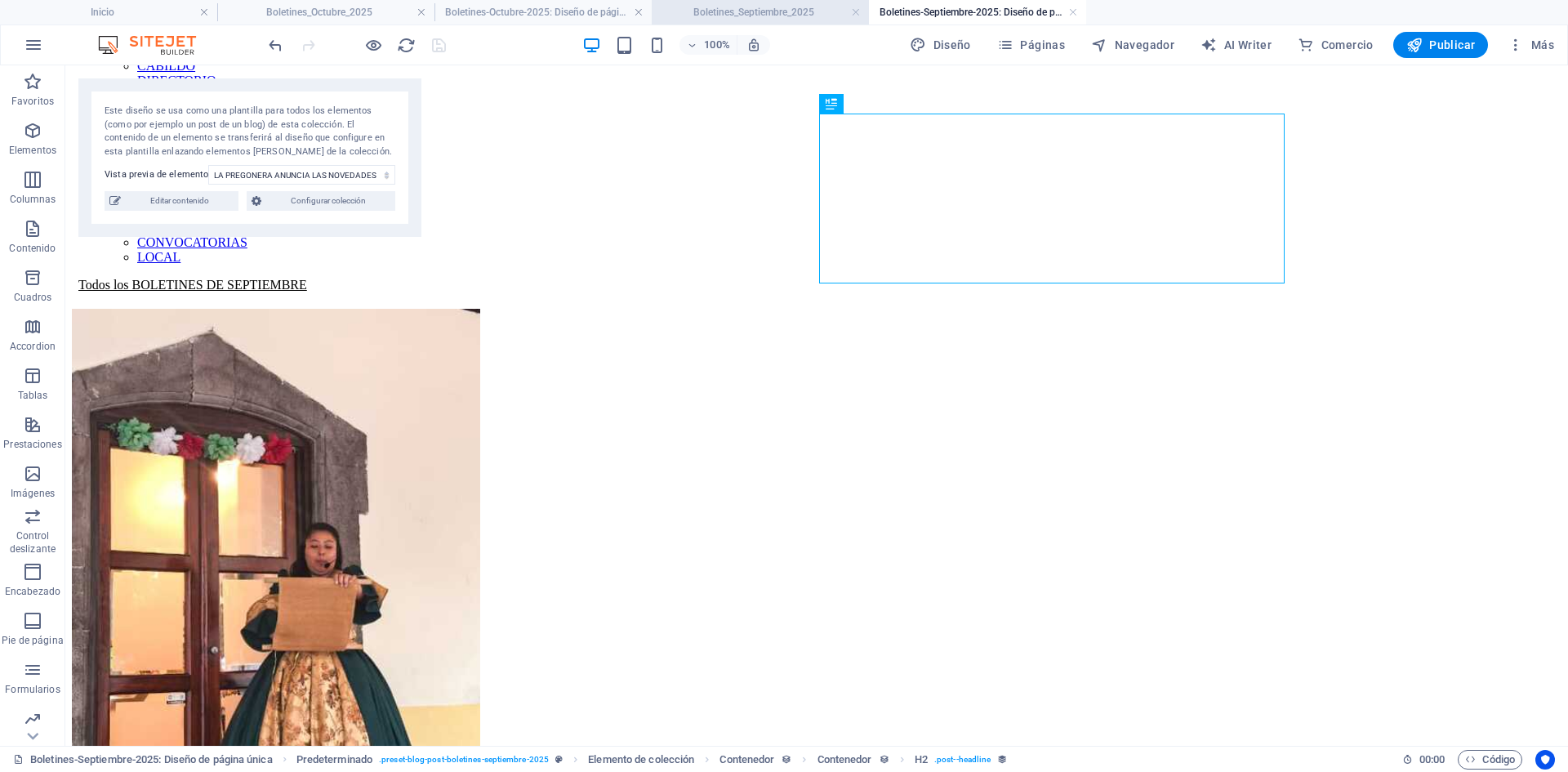
click at [778, 13] on h4 "Boletines_Septiembre_2025" at bounding box center [760, 13] width 217 height 18
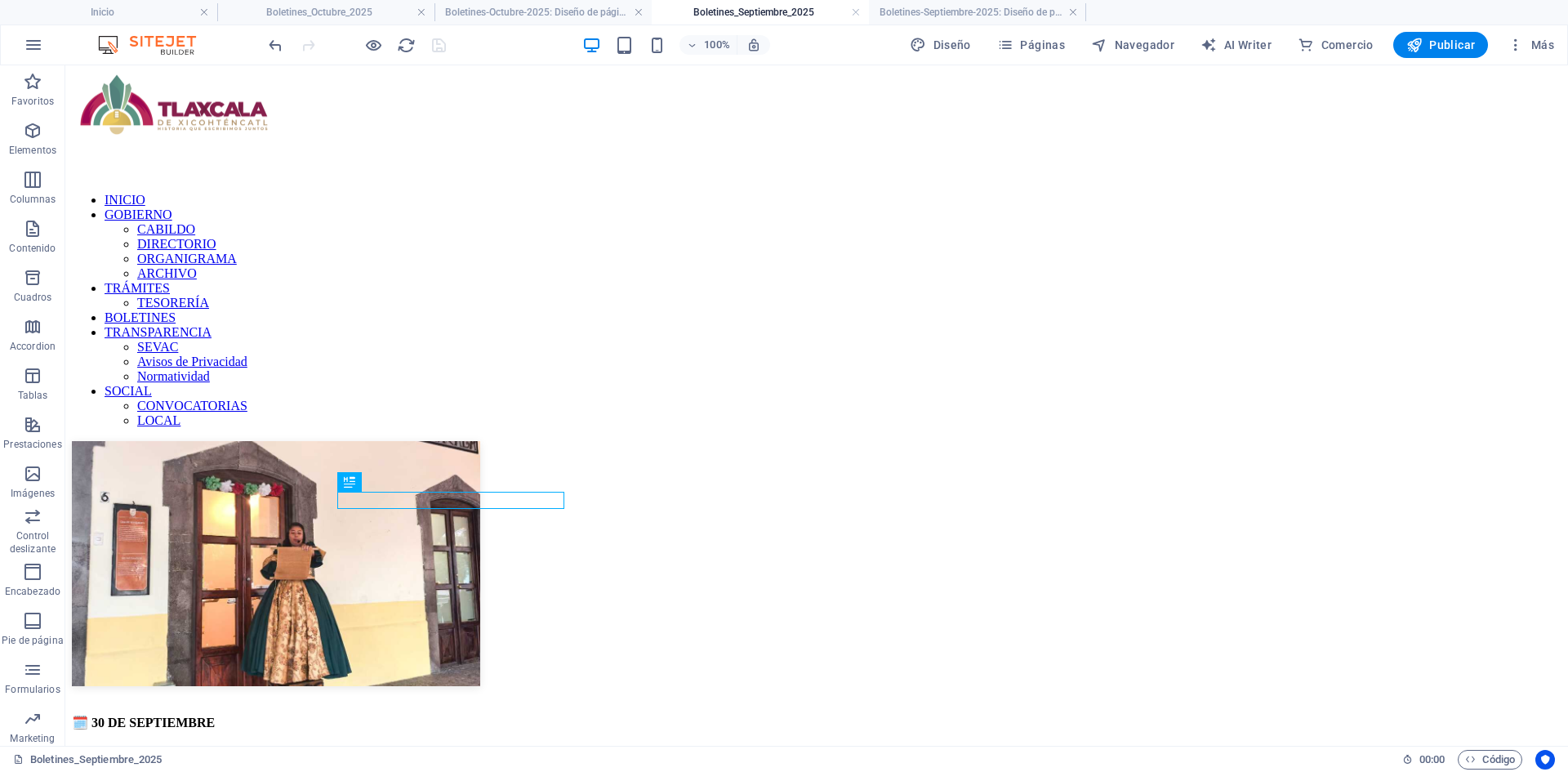
click at [505, 14] on h4 "Boletines-Octubre-2025: Diseño de página única" at bounding box center [542, 13] width 217 height 18
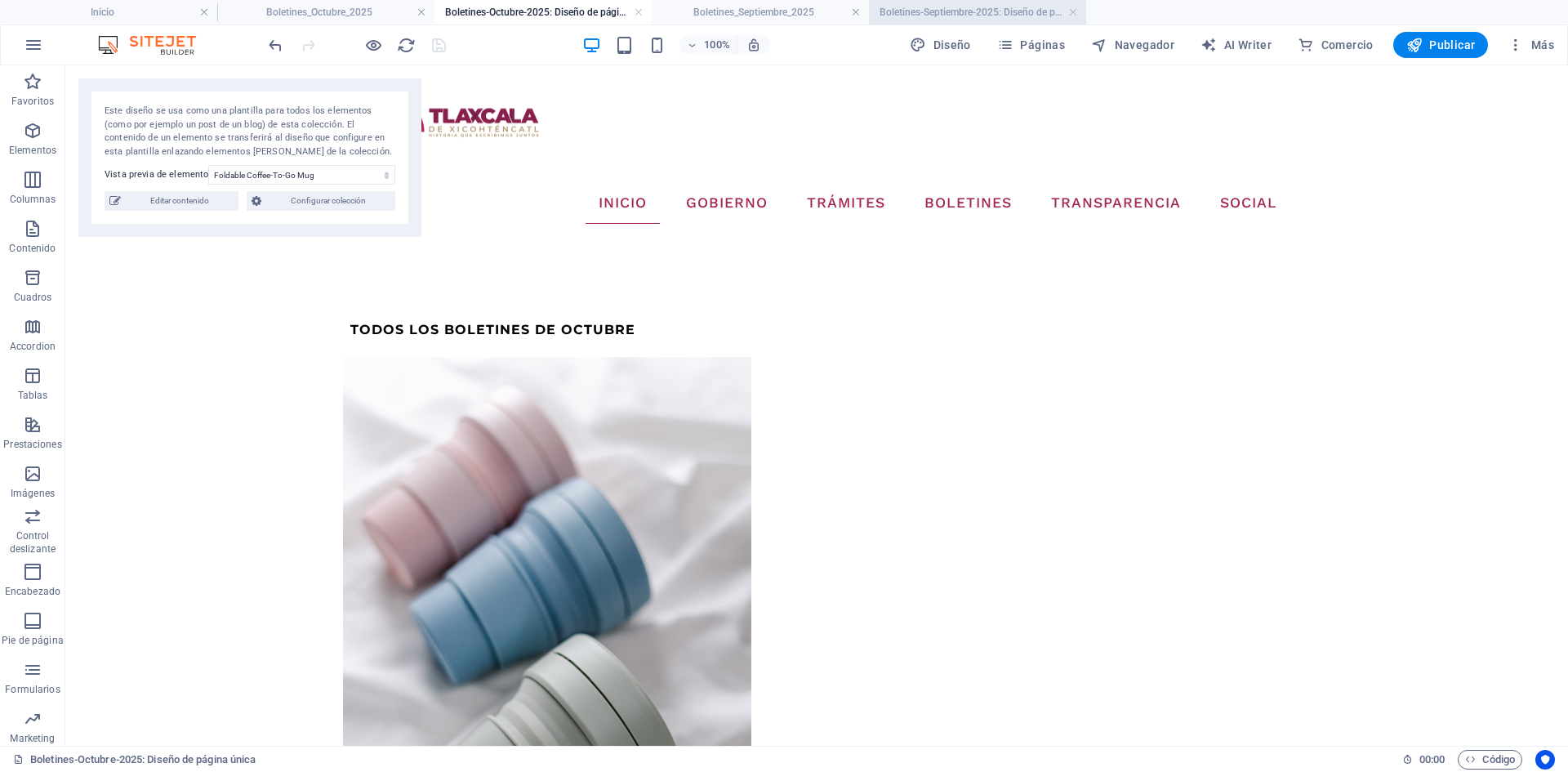
click at [921, 7] on h4 "Boletines-Septiembre-2025: Diseño de página única" at bounding box center [977, 13] width 217 height 18
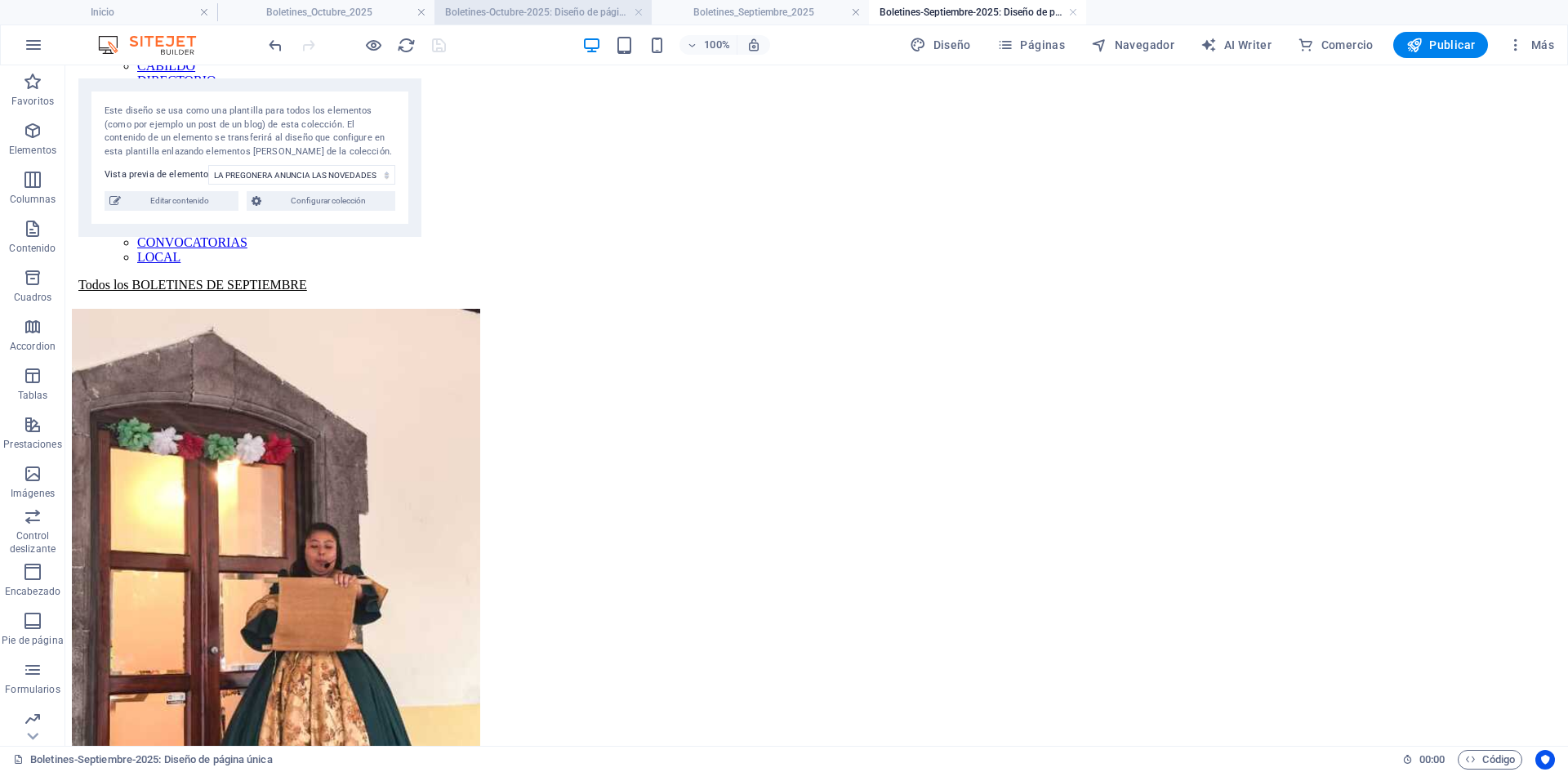
click at [550, 16] on h4 "Boletines-Octubre-2025: Diseño de página única" at bounding box center [542, 13] width 217 height 18
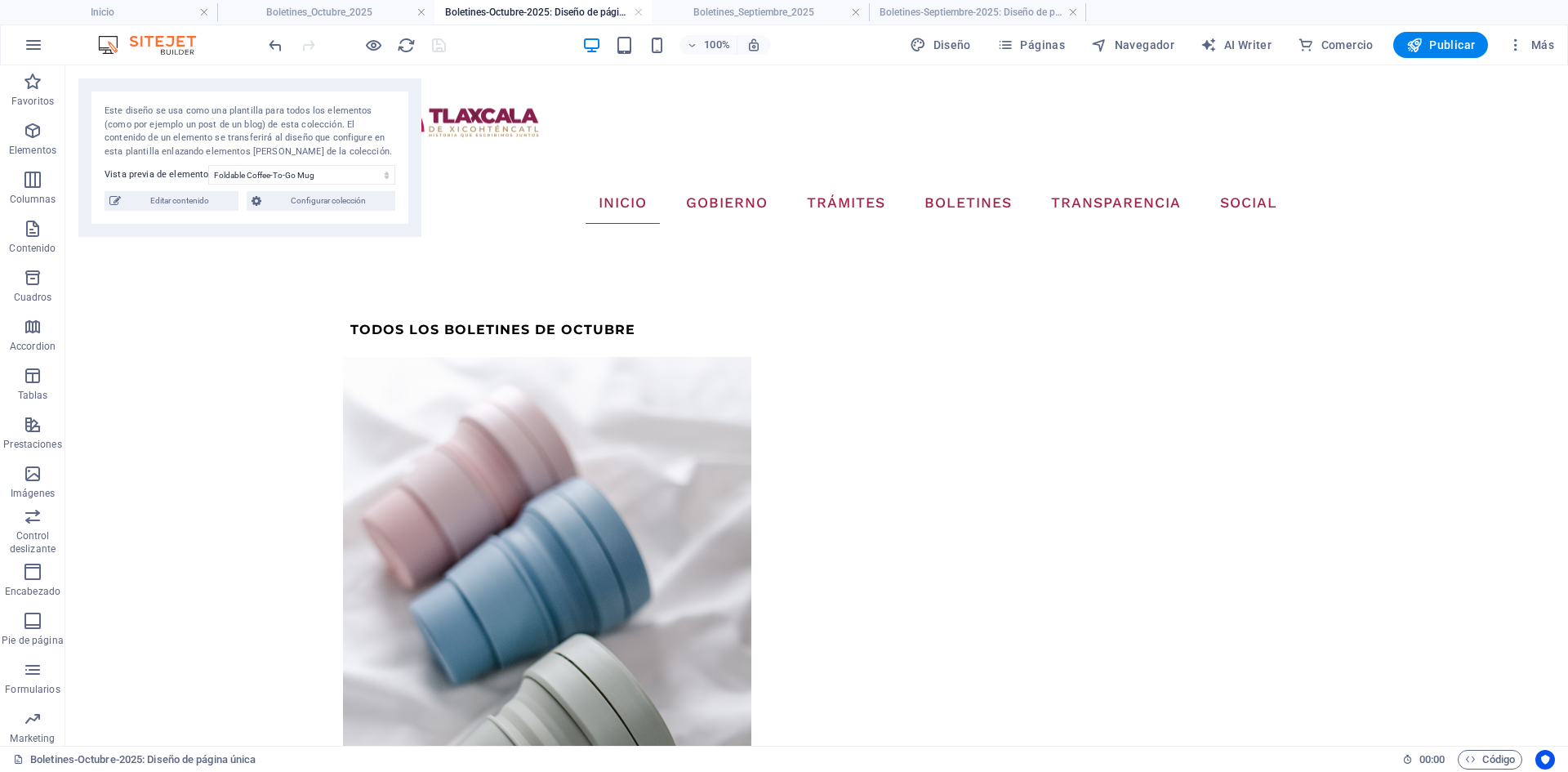
scroll to position [0, 0]
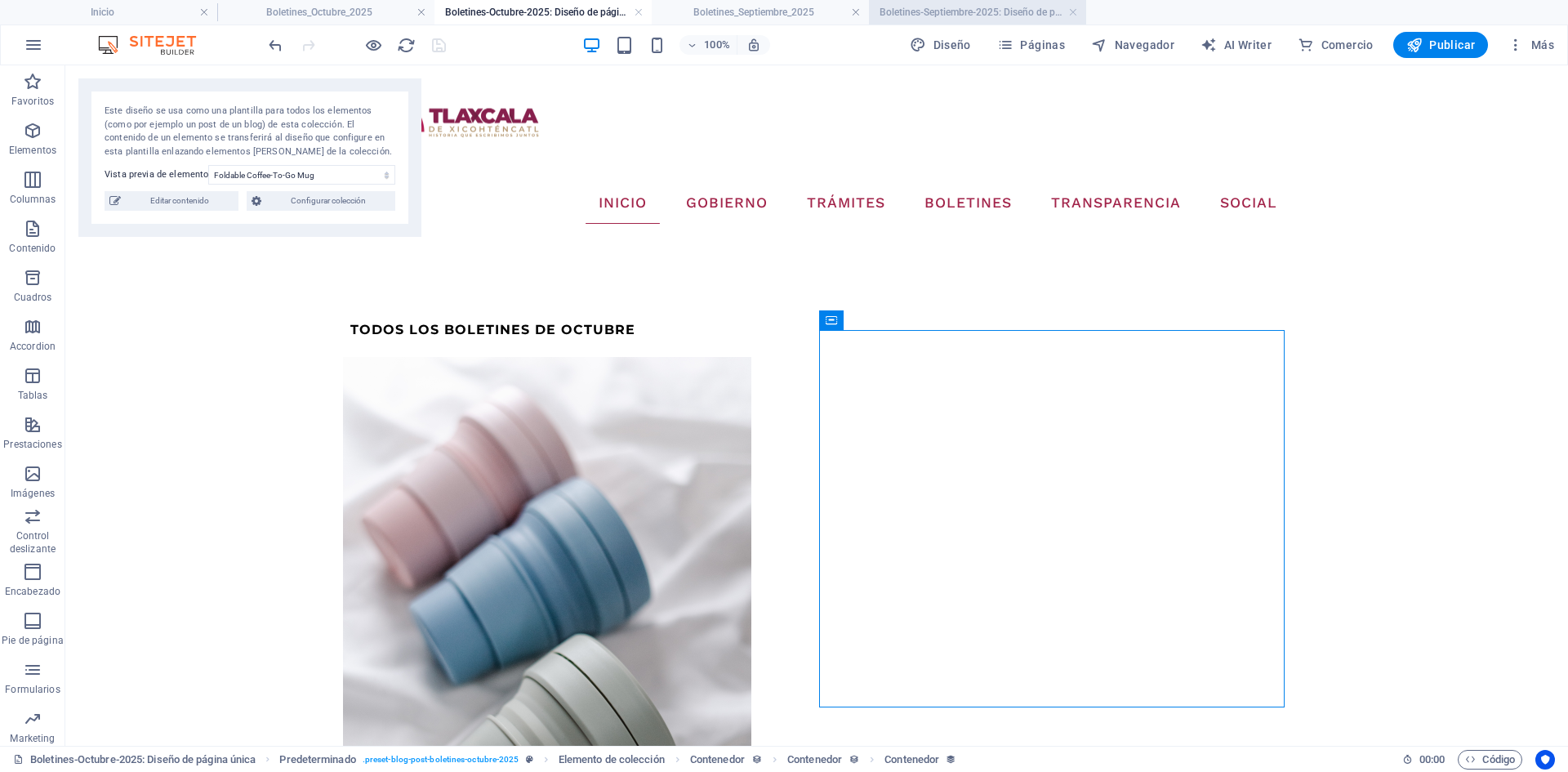
click at [975, 10] on h4 "Boletines-Septiembre-2025: Diseño de página única" at bounding box center [977, 13] width 217 height 18
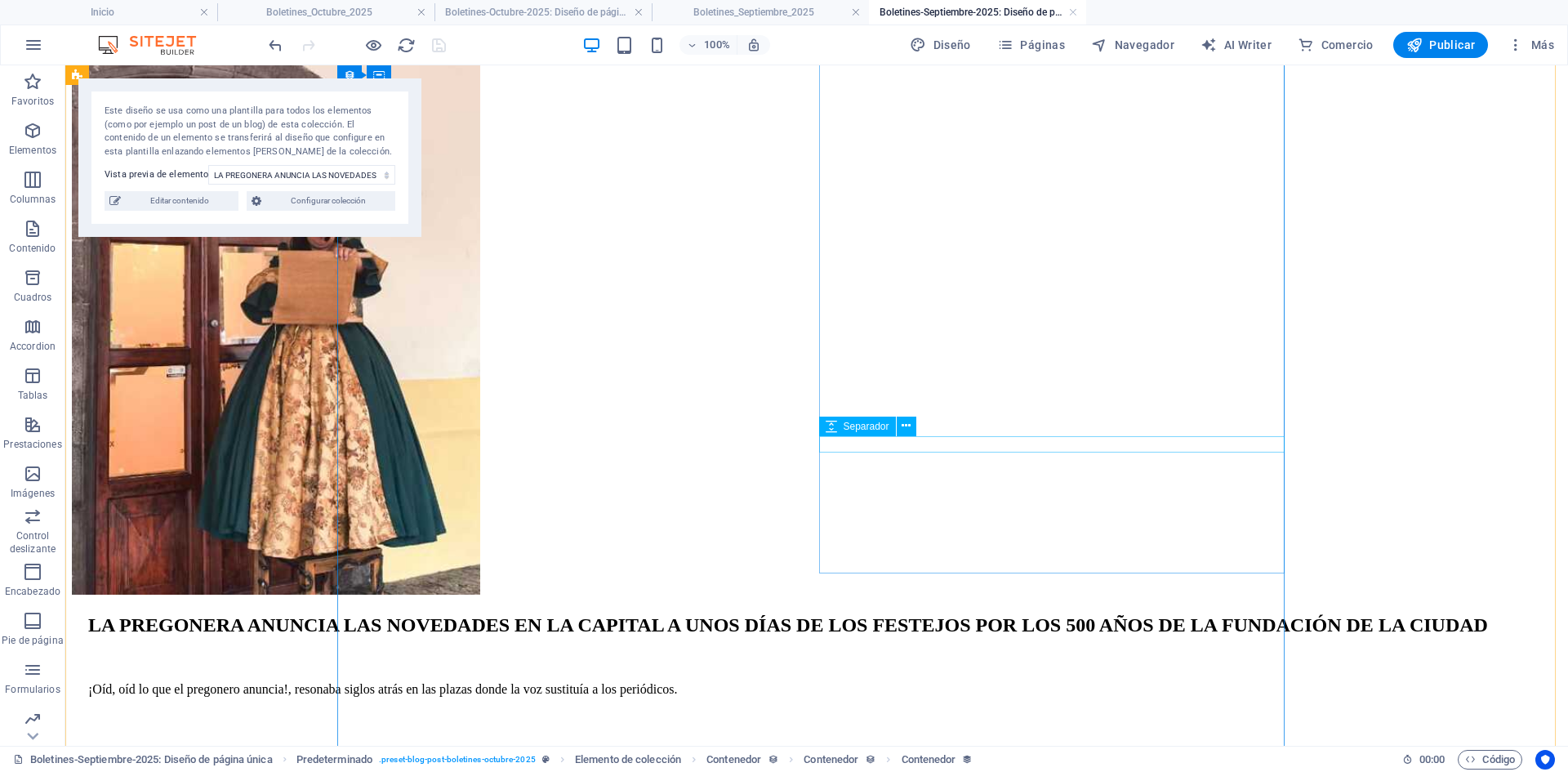
scroll to position [572, 0]
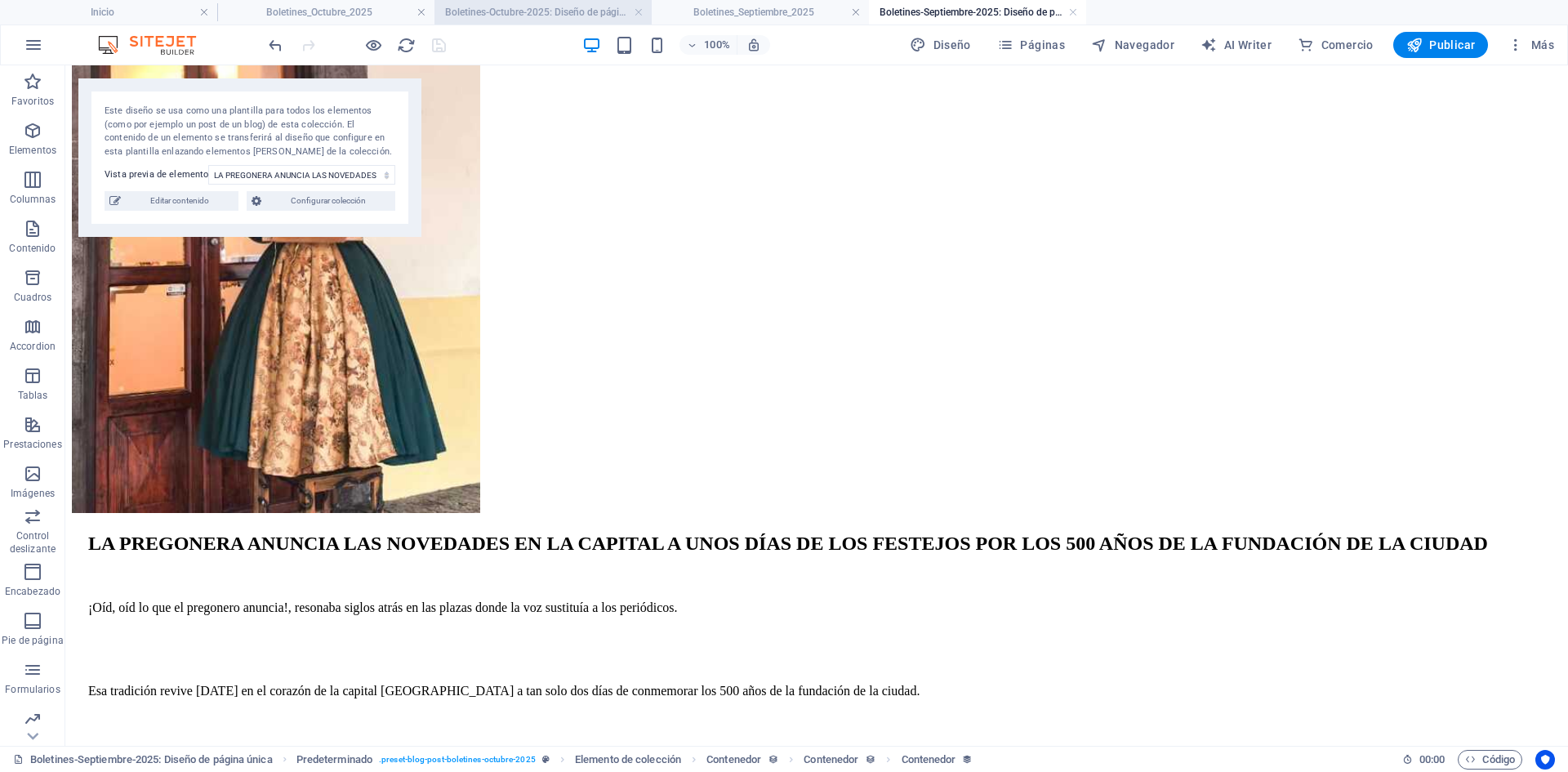
click at [523, 14] on h4 "Boletines-Octubre-2025: Diseño de página única" at bounding box center [542, 13] width 217 height 18
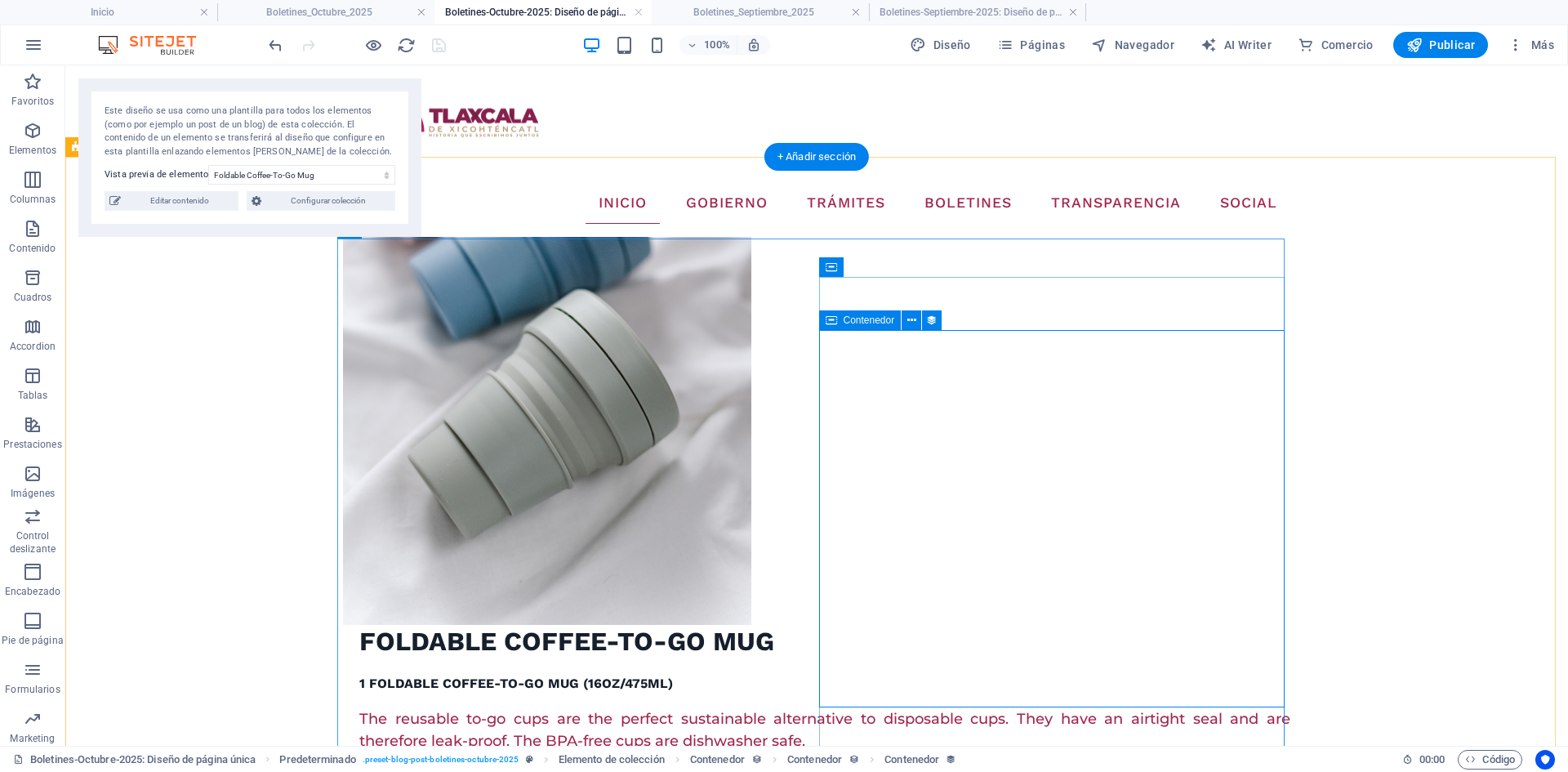
scroll to position [408, 0]
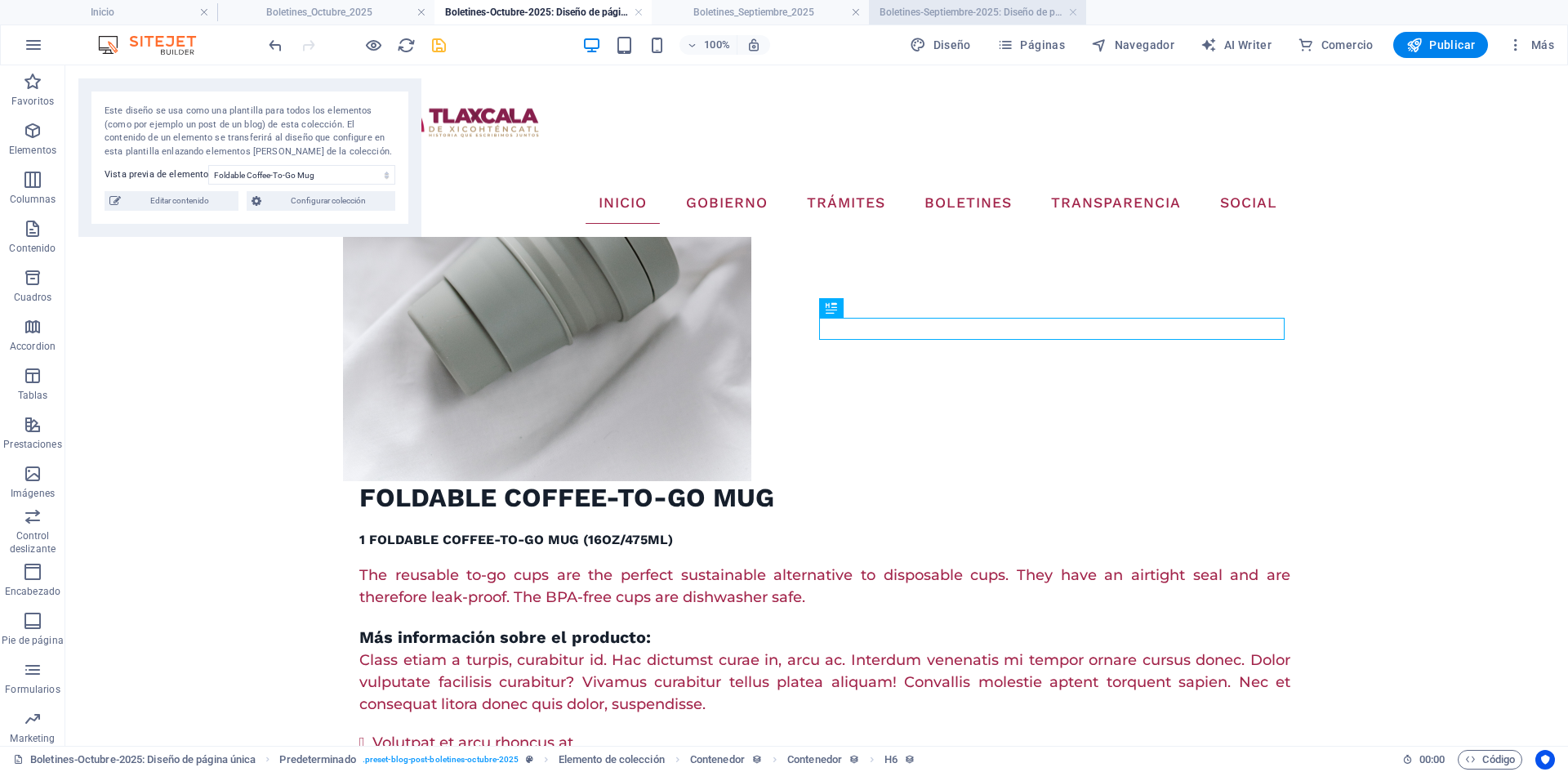
click at [916, 7] on h4 "Boletines-Septiembre-2025: Diseño de página única" at bounding box center [977, 13] width 217 height 18
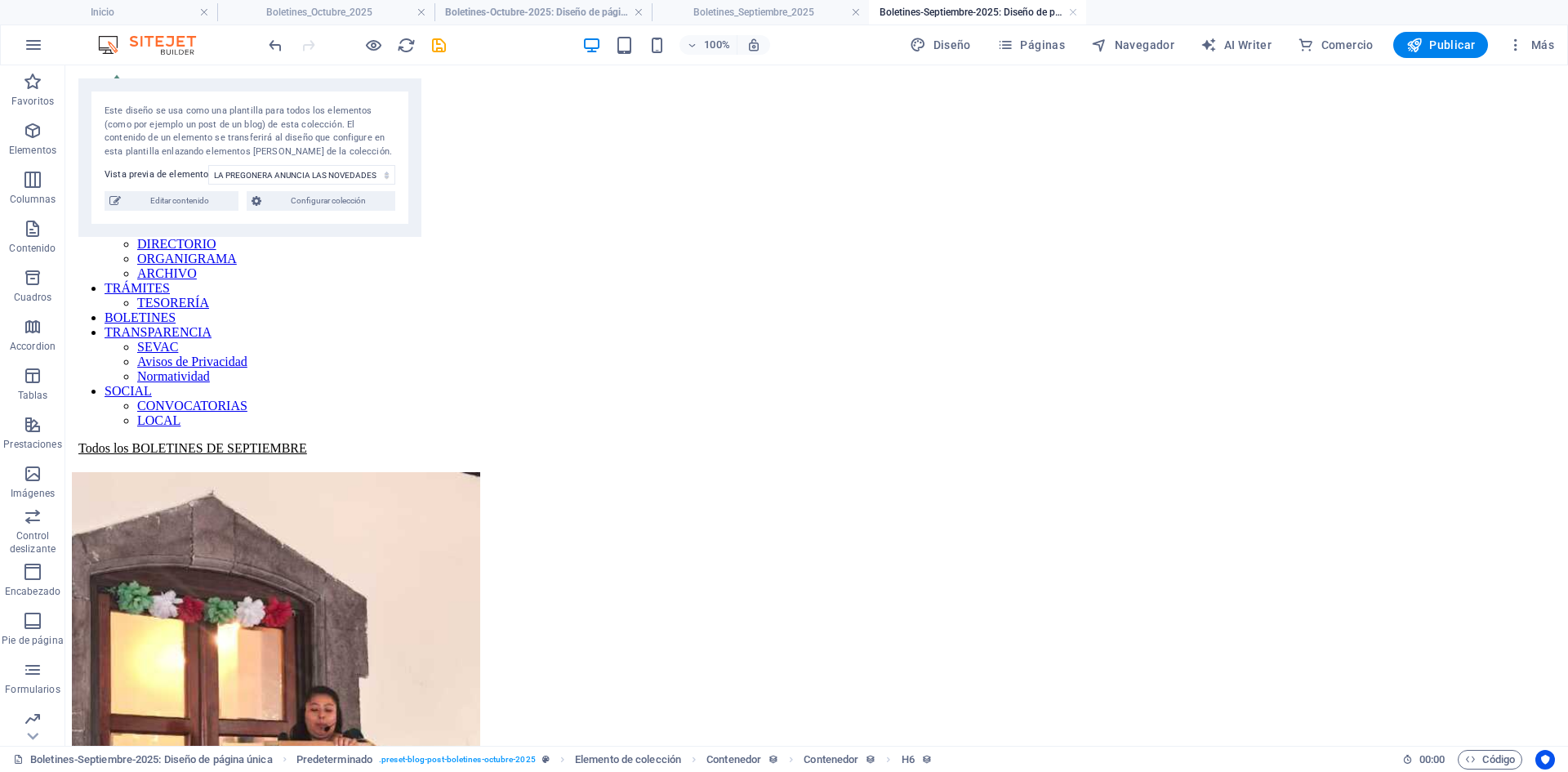
scroll to position [572, 0]
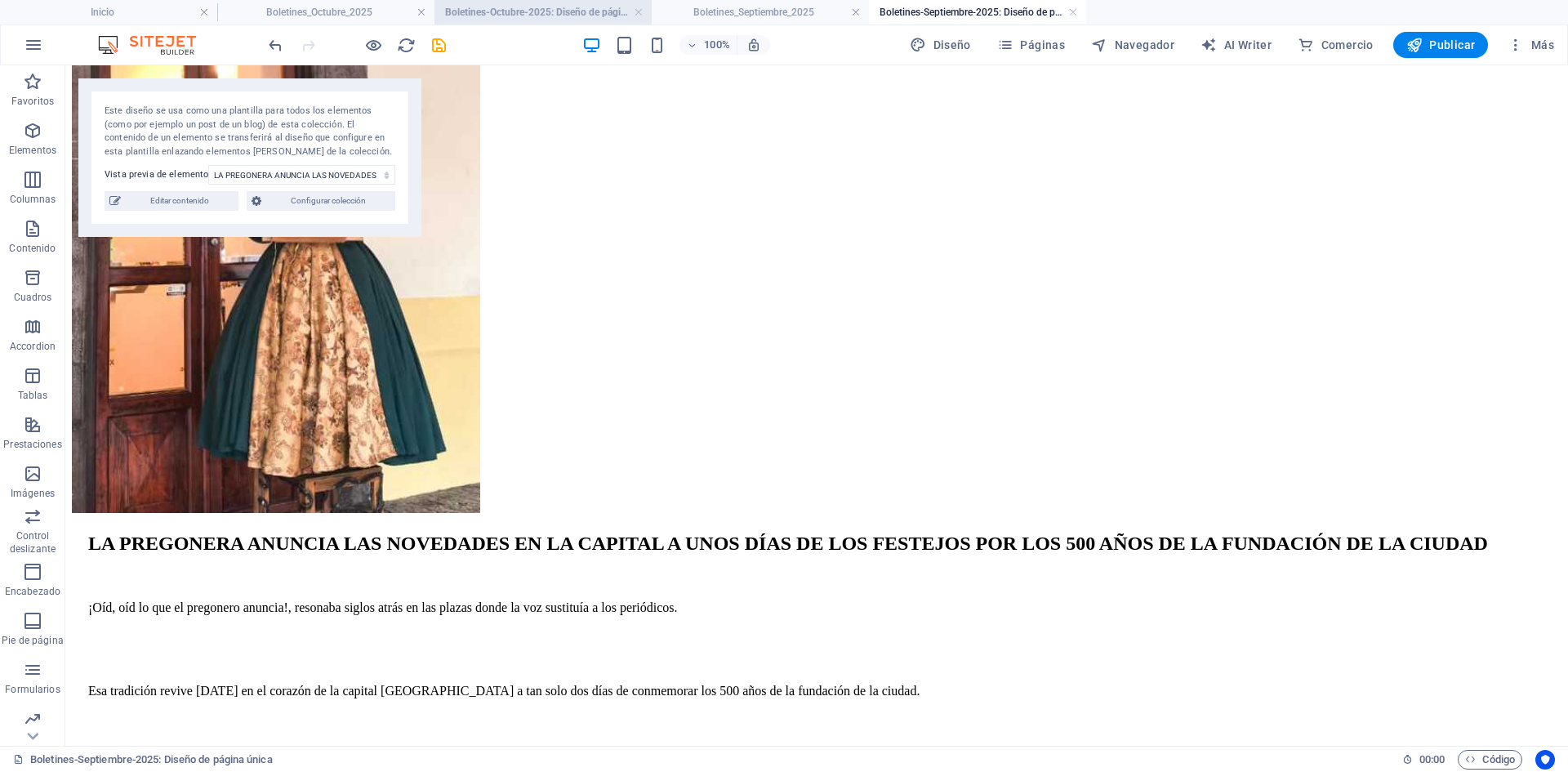
click at [487, 21] on h4 "Boletines-Octubre-2025: Diseño de página única" at bounding box center [542, 13] width 217 height 18
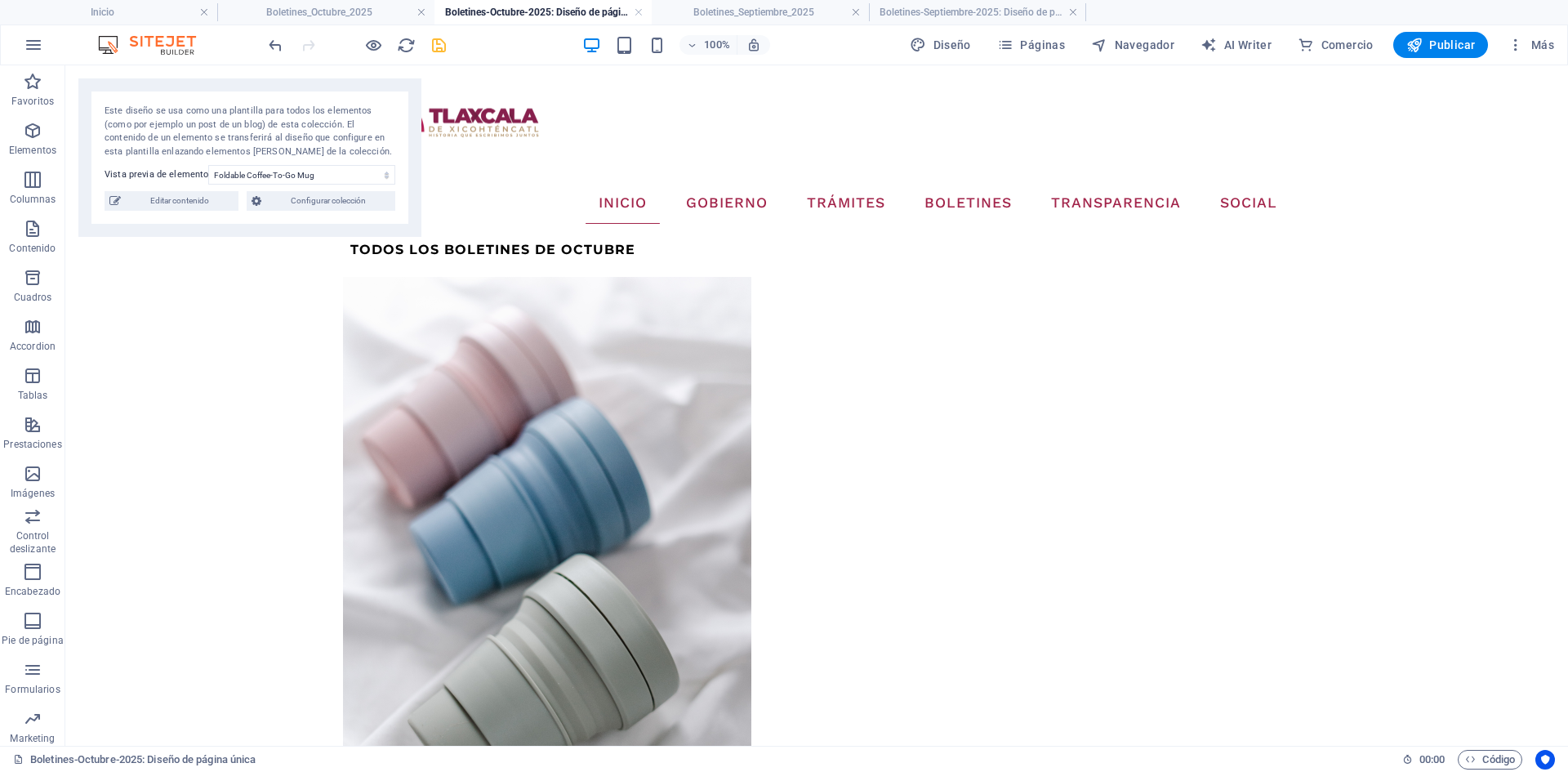
scroll to position [408, 0]
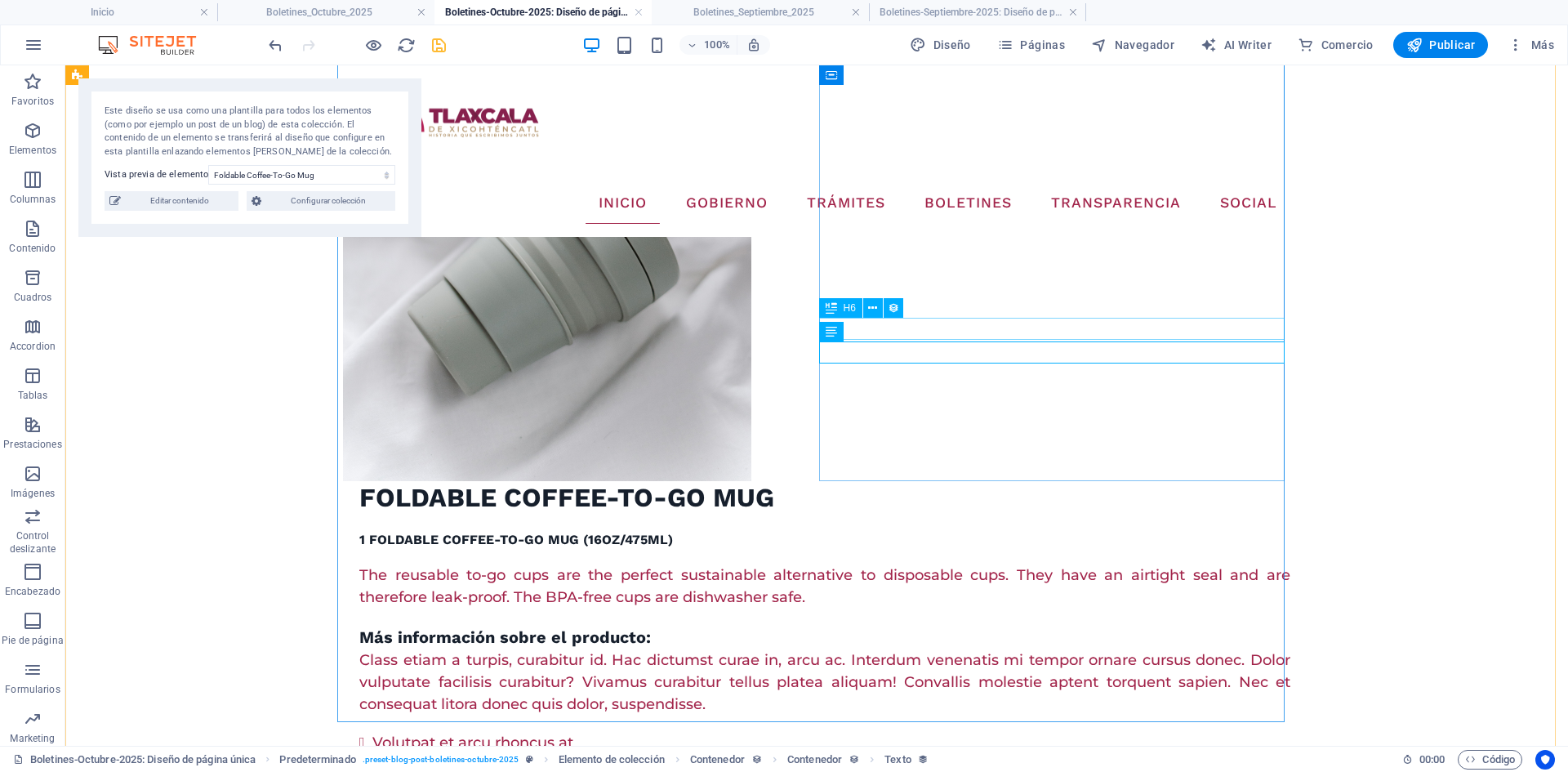
click at [938, 10] on h4 "Boletines-Septiembre-2025: Diseño de página única" at bounding box center [977, 13] width 217 height 18
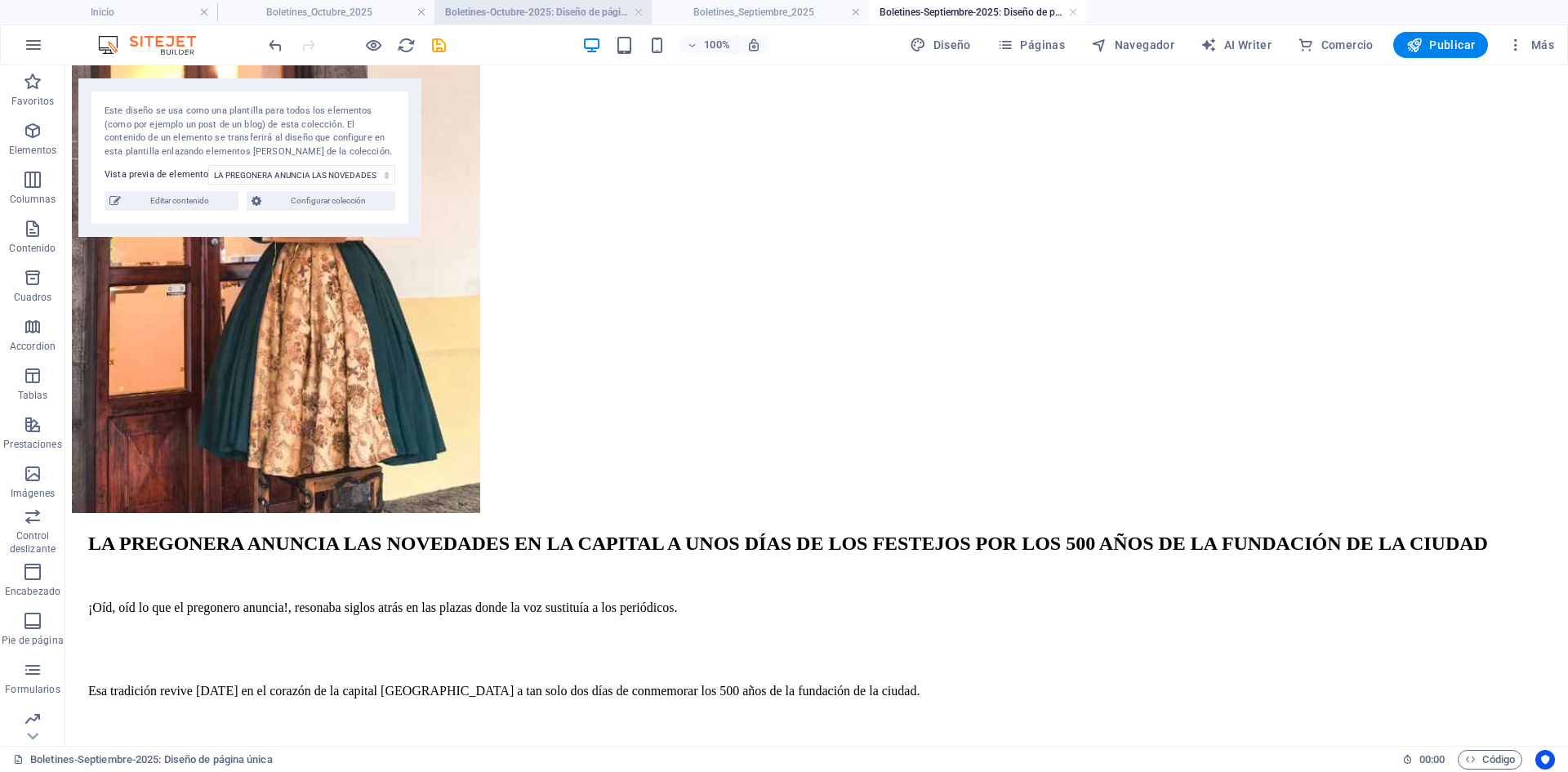
click at [508, 10] on h4 "Boletines-Octubre-2025: Diseño de página única" at bounding box center [542, 13] width 217 height 18
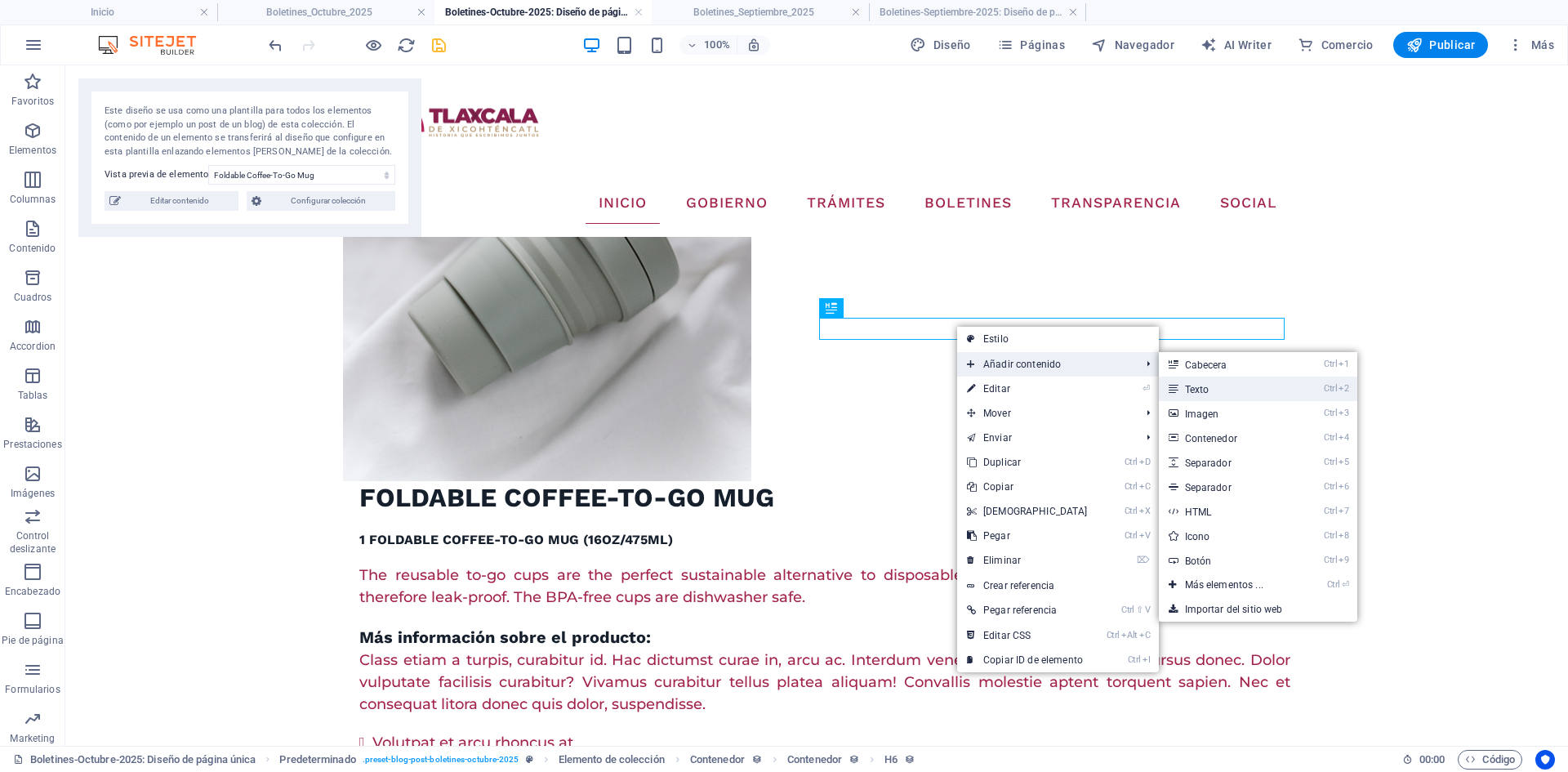
click at [1192, 388] on link "Ctrl 2 Texto" at bounding box center [1228, 388] width 137 height 24
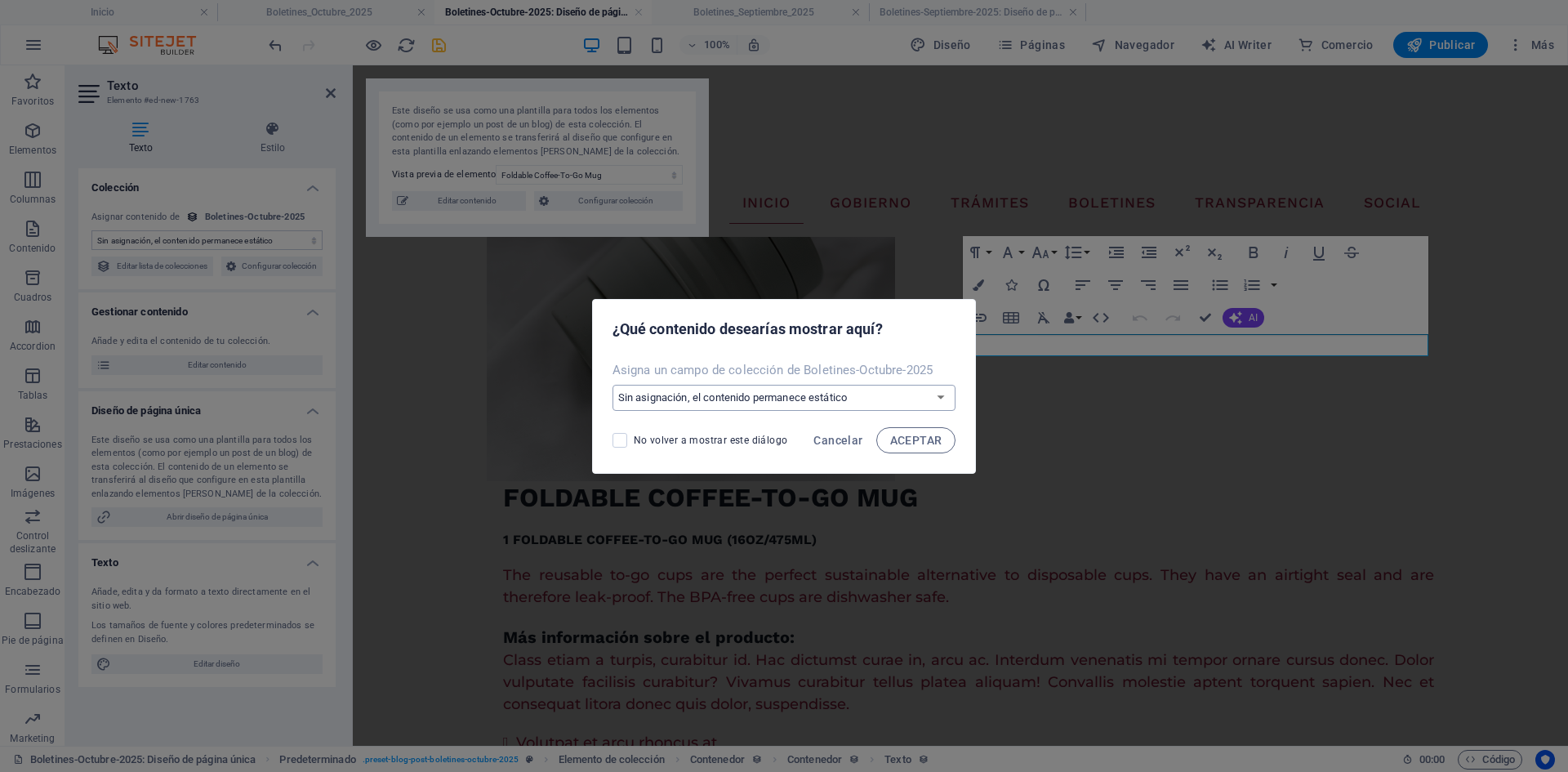
click at [867, 398] on select "Sin asignación, el contenido permanece estático Crear un campo nuevo Creado a l…" at bounding box center [784, 397] width 344 height 26
select select "ubicacion"
click at [613, 385] on select "Sin asignación, el contenido permanece estático Crear un campo nuevo Creado a l…" at bounding box center [784, 397] width 344 height 26
click at [920, 442] on span "ACEPTAR" at bounding box center [916, 440] width 52 height 14
select select "ubicacion"
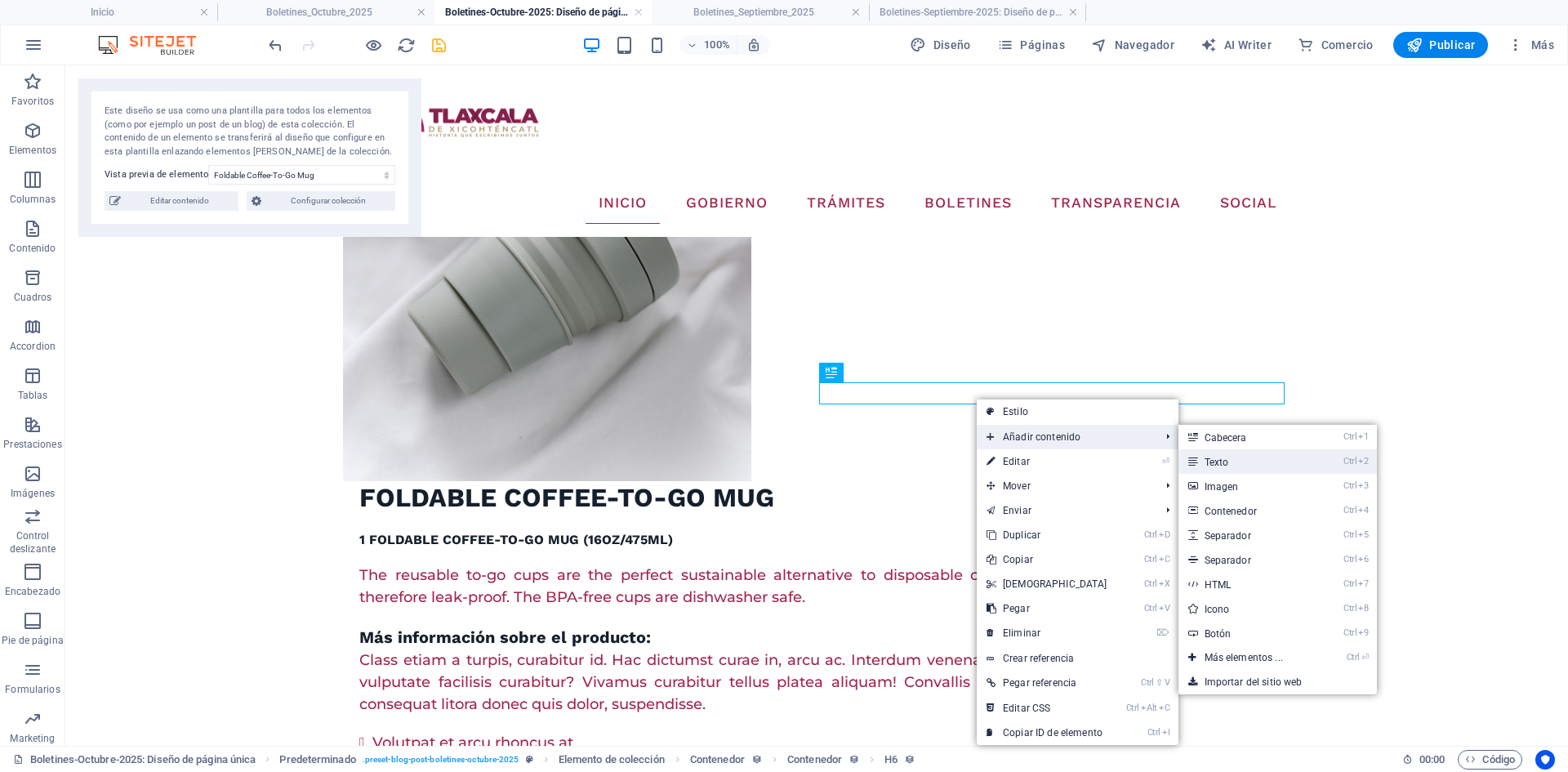
click at [1208, 464] on link "Ctrl 2 Texto" at bounding box center [1246, 461] width 137 height 24
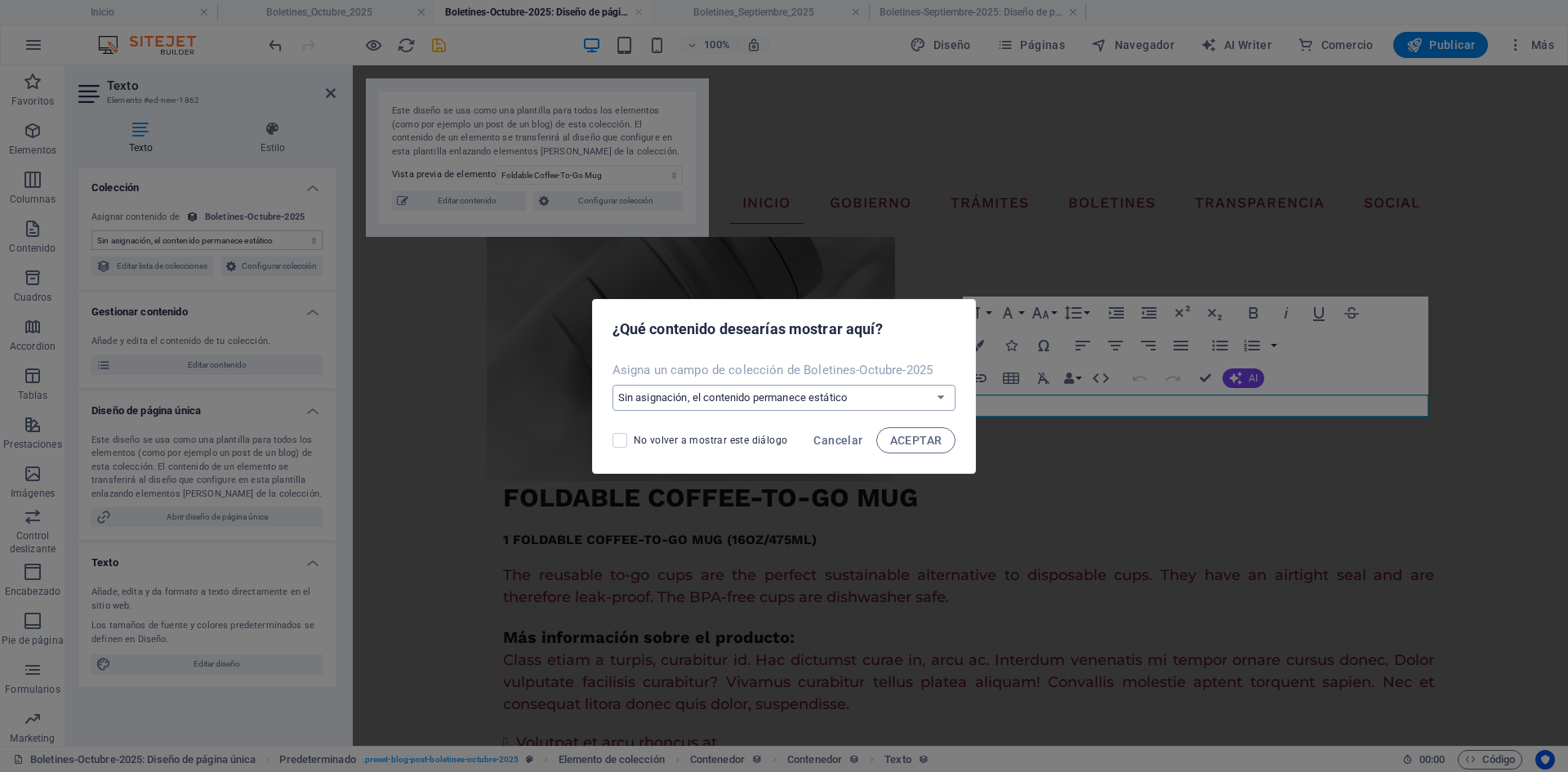
click at [836, 399] on select "Sin asignación, el contenido permanece estático Crear un campo nuevo Creado a l…" at bounding box center [784, 397] width 344 height 26
select select "ubicacion"
click at [613, 385] on select "Sin asignación, el contenido permanece estático Crear un campo nuevo Creado a l…" at bounding box center [784, 397] width 344 height 26
click at [908, 442] on span "ACEPTAR" at bounding box center [916, 440] width 52 height 14
select select "ubicacion"
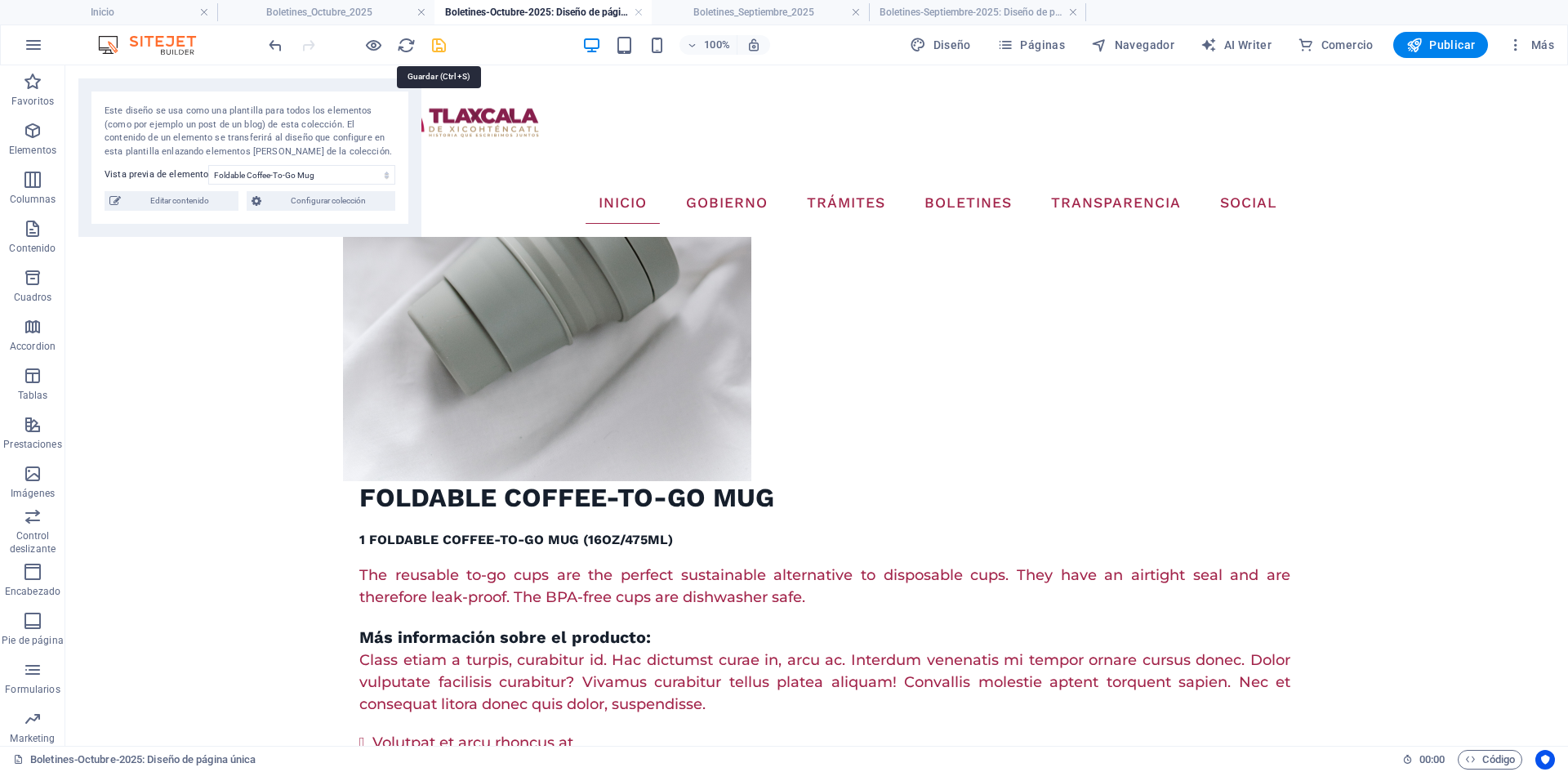
click at [448, 45] on icon "save" at bounding box center [439, 45] width 19 height 19
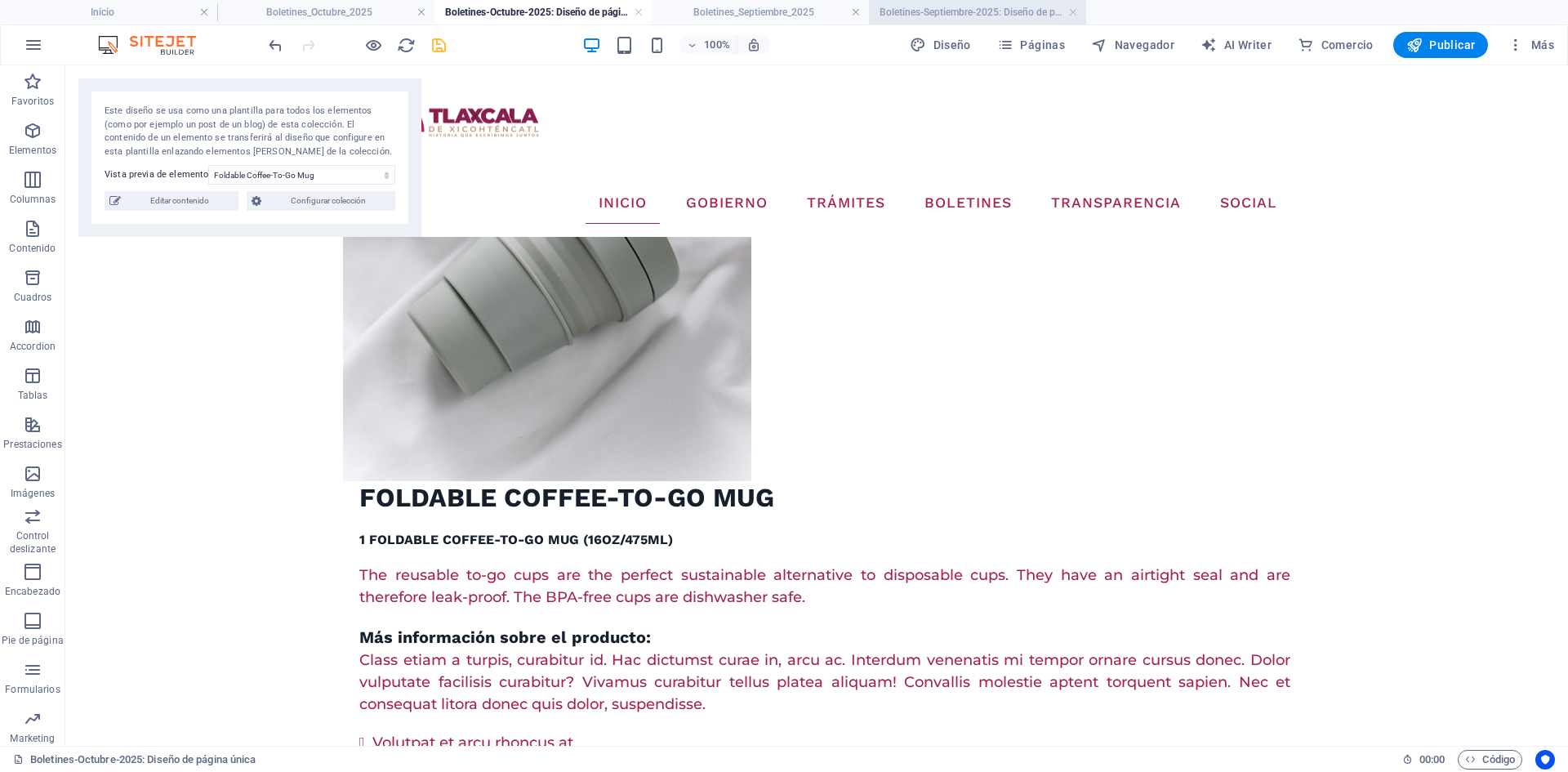
click at [947, 7] on h4 "Boletines-Septiembre-2025: Diseño de página única" at bounding box center [977, 13] width 217 height 18
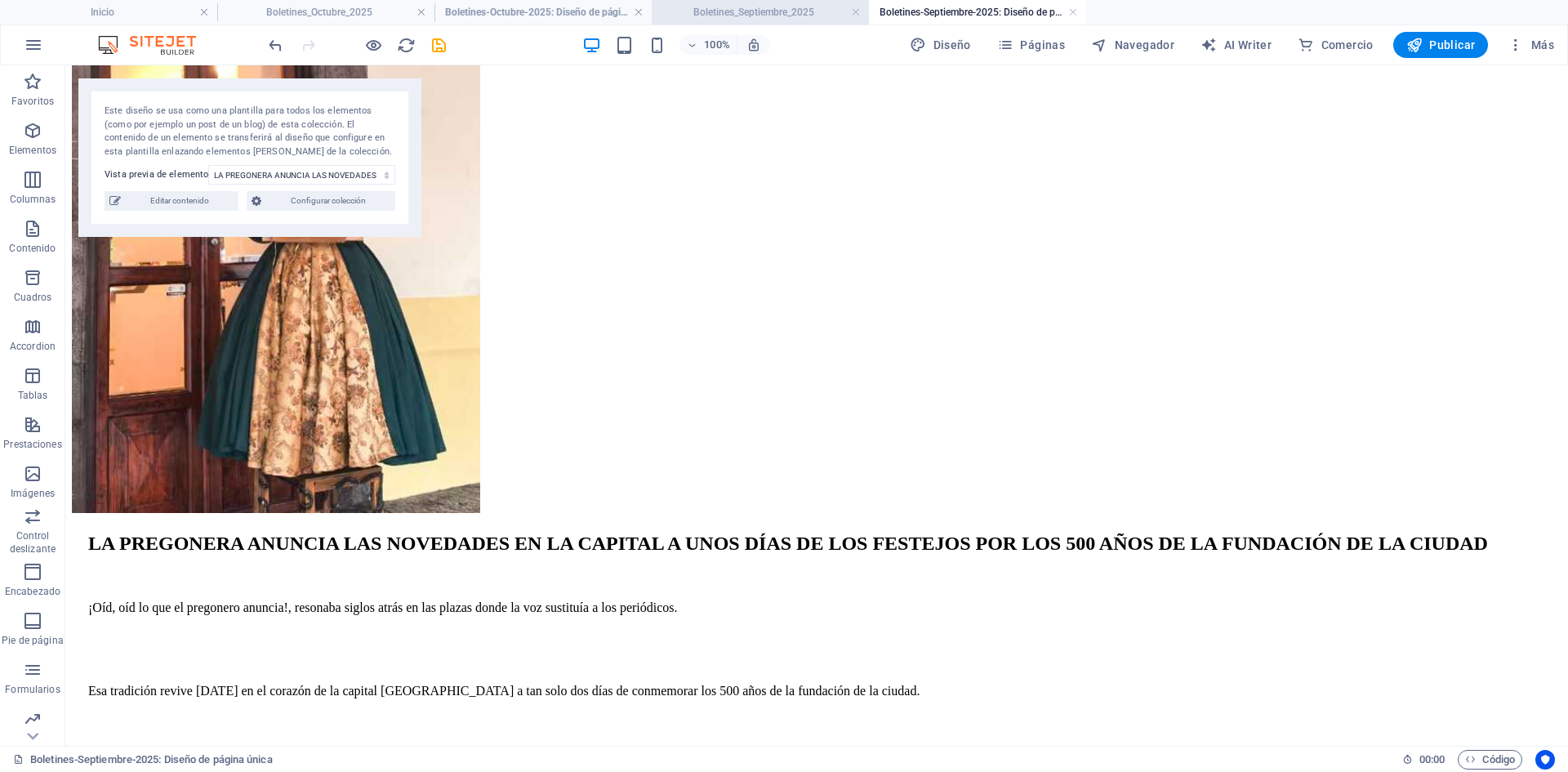
click at [748, 7] on h4 "Boletines_Septiembre_2025" at bounding box center [760, 13] width 217 height 18
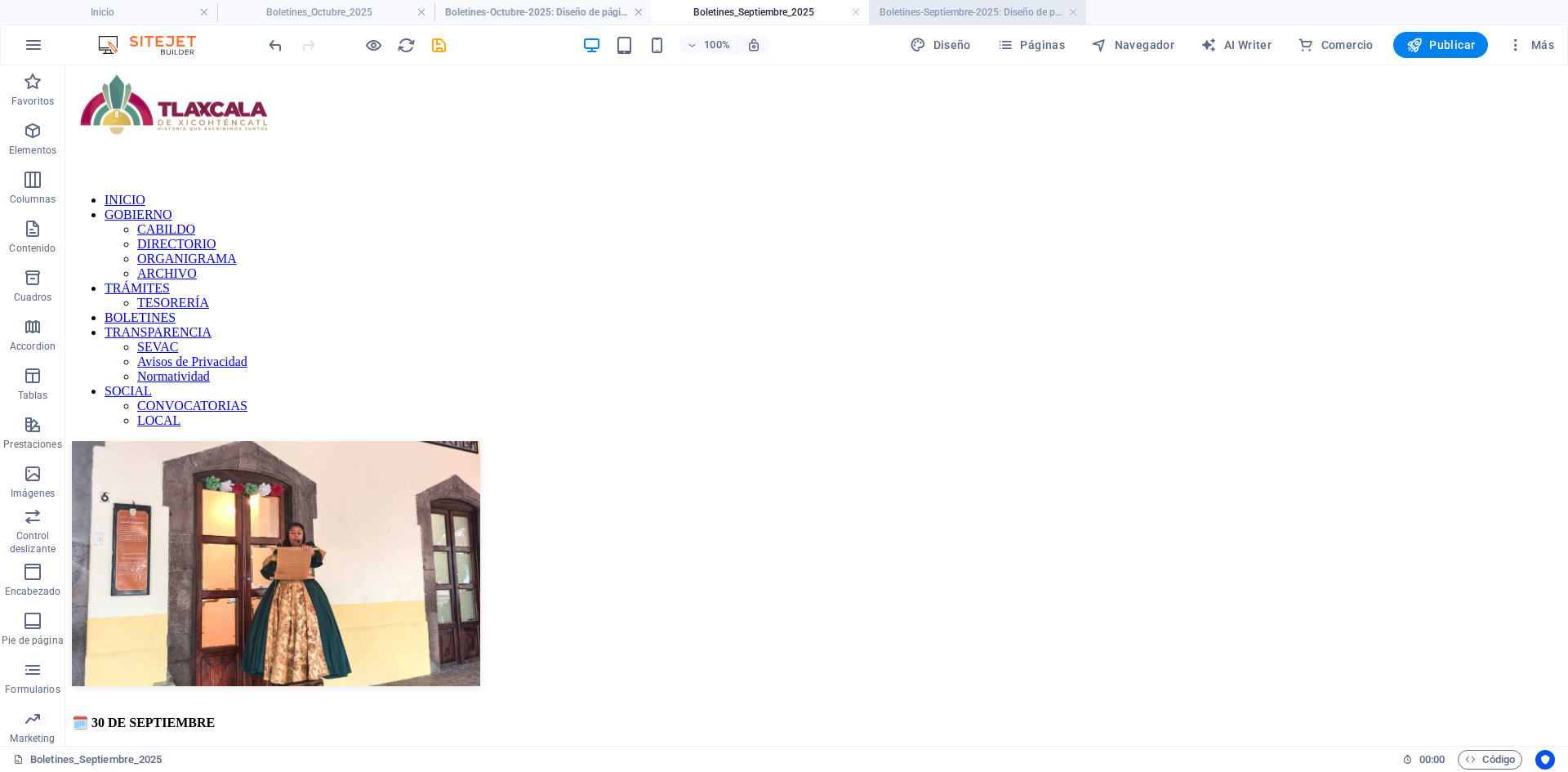
click at [946, 11] on h4 "Boletines-Septiembre-2025: Diseño de página única" at bounding box center [977, 13] width 217 height 18
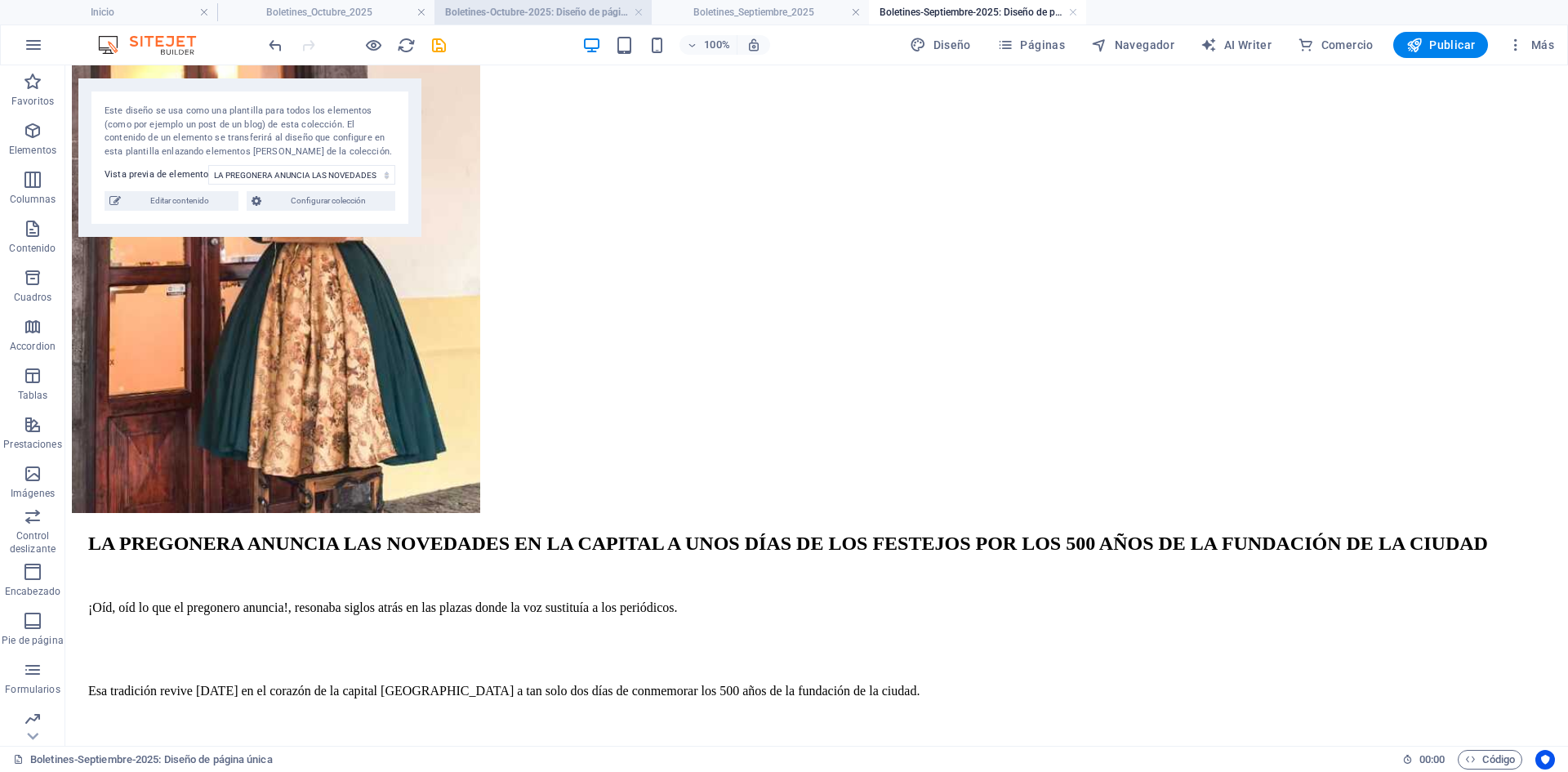
click at [557, 10] on h4 "Boletines-Octubre-2025: Diseño de página única" at bounding box center [542, 13] width 217 height 18
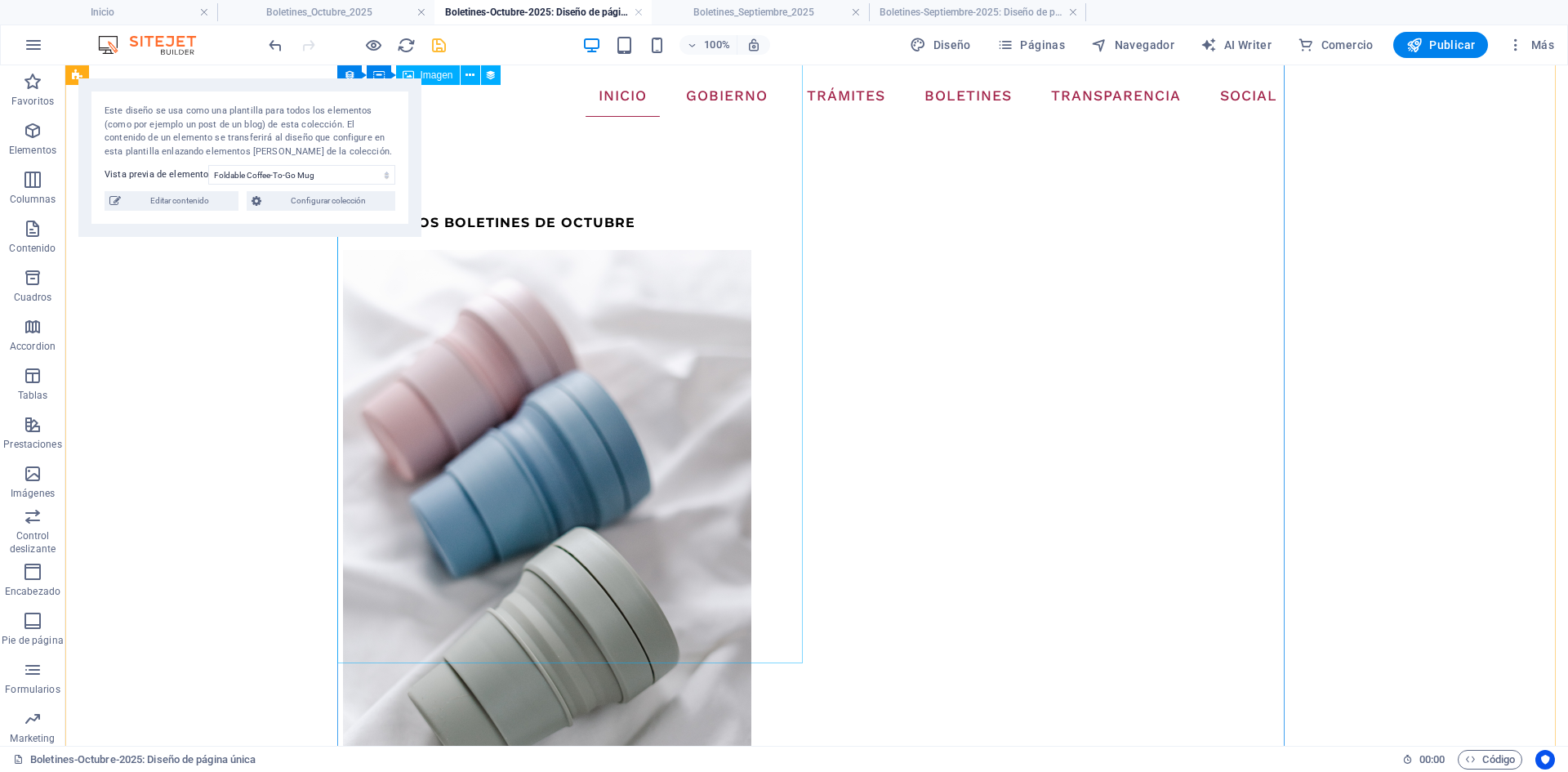
scroll to position [0, 0]
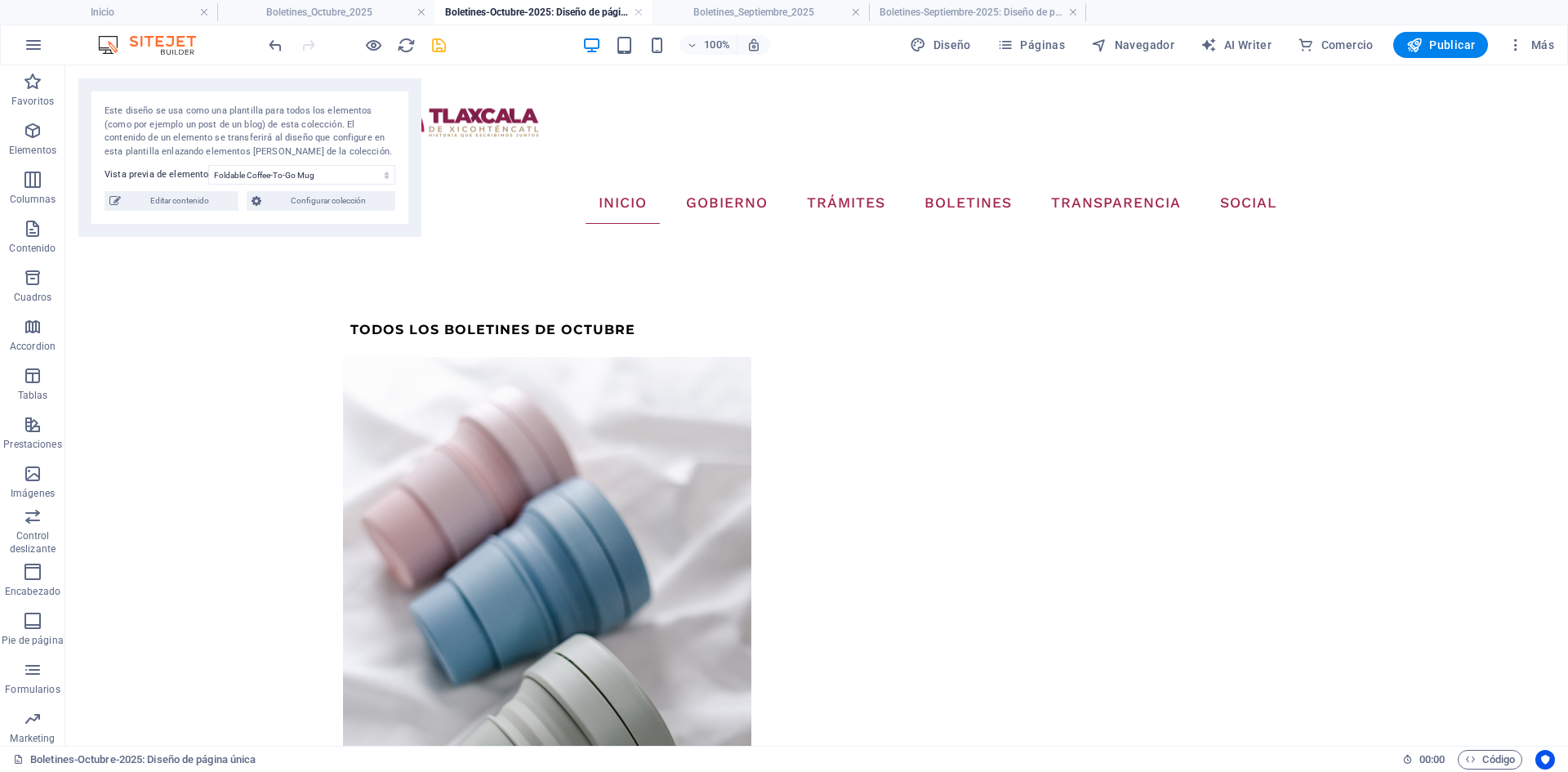
click at [441, 45] on icon "save" at bounding box center [439, 45] width 19 height 19
click at [330, 11] on h4 "Boletines_Octubre_2025" at bounding box center [325, 13] width 217 height 18
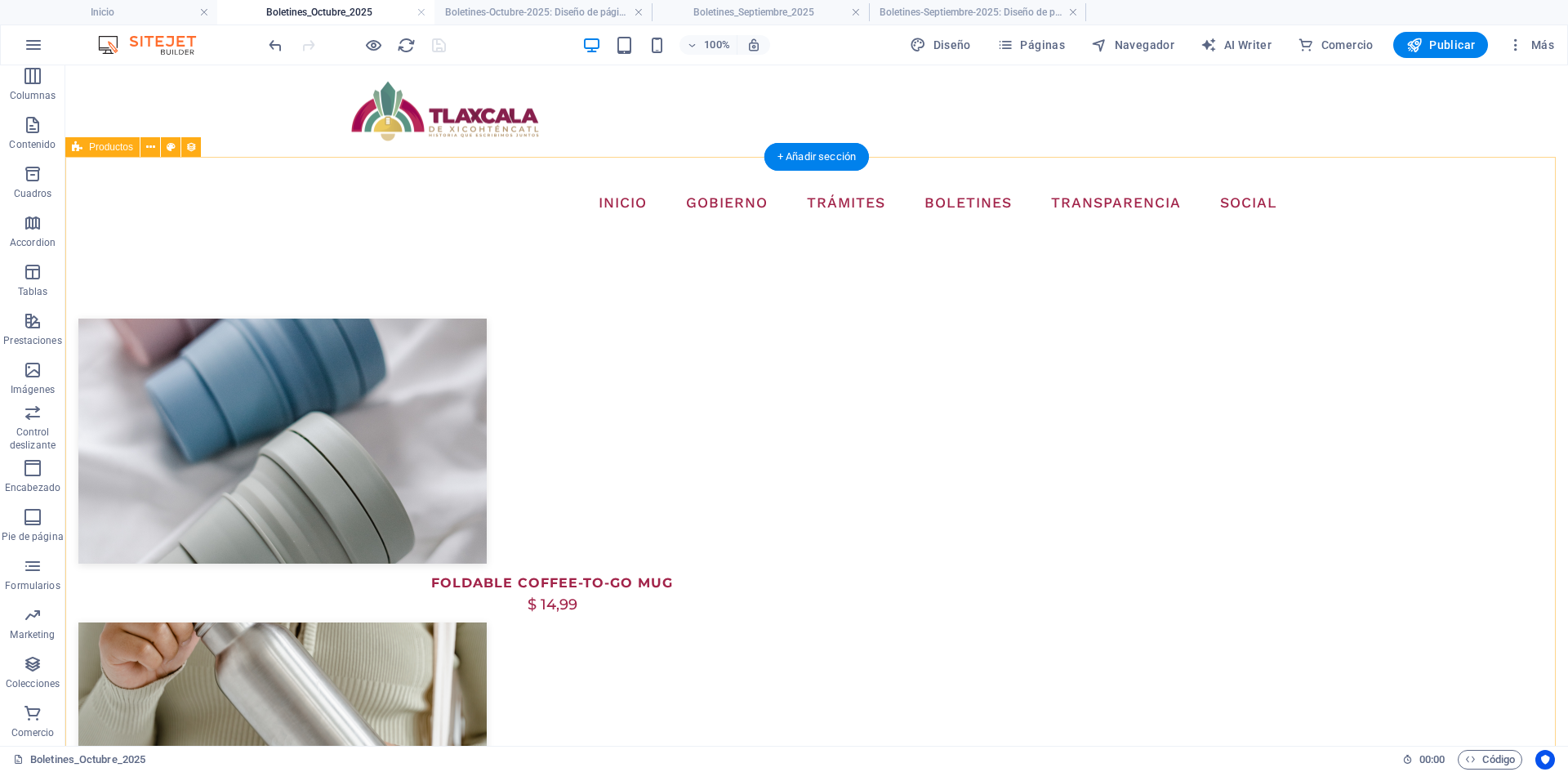
drag, startPoint x: 282, startPoint y: 253, endPoint x: 368, endPoint y: 298, distance: 97.1
select select "68dea3b2527db34b01023148"
select select "createdAt_DESC"
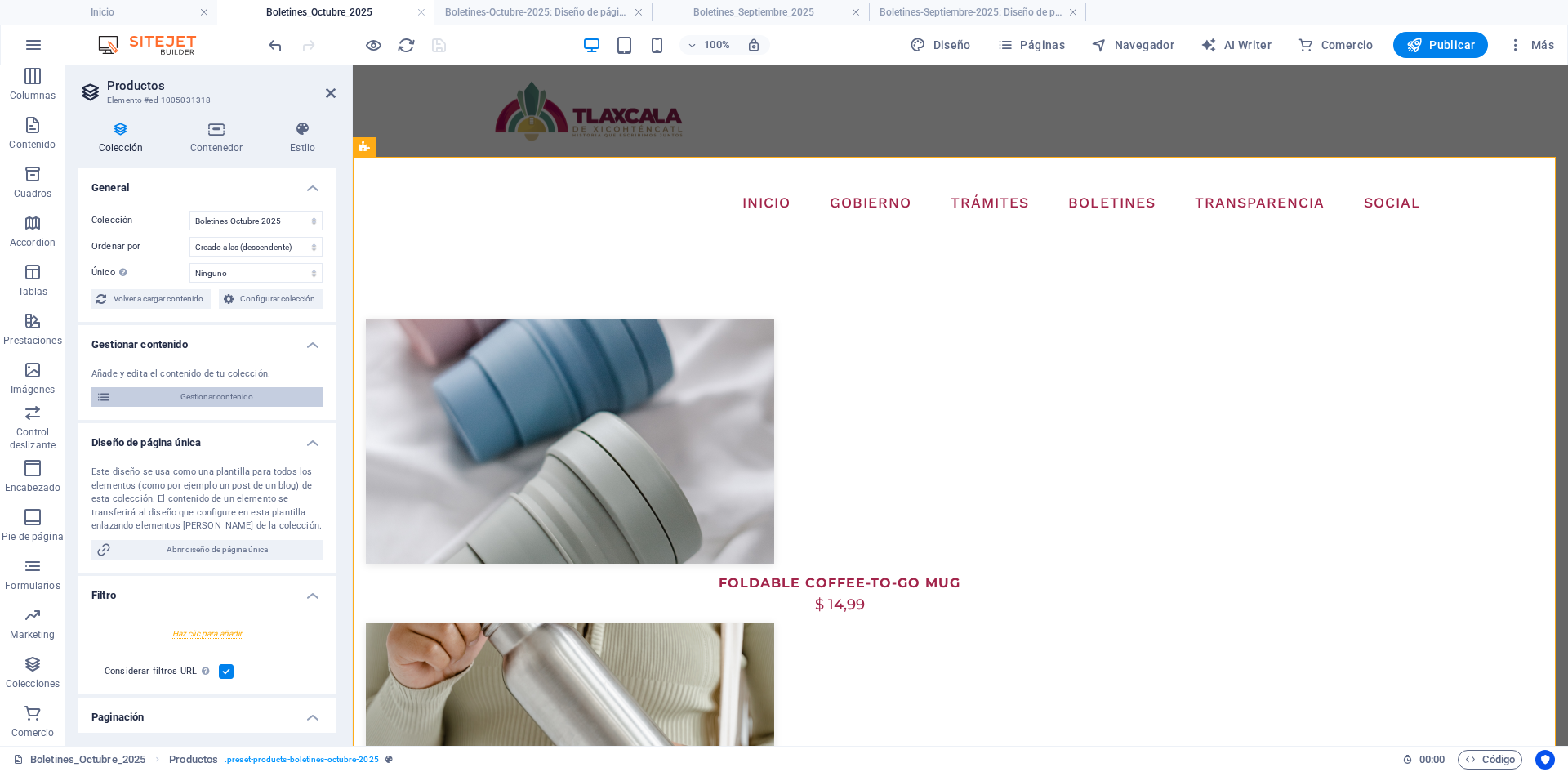
click at [196, 399] on span "Gestionar contenido" at bounding box center [217, 397] width 202 height 20
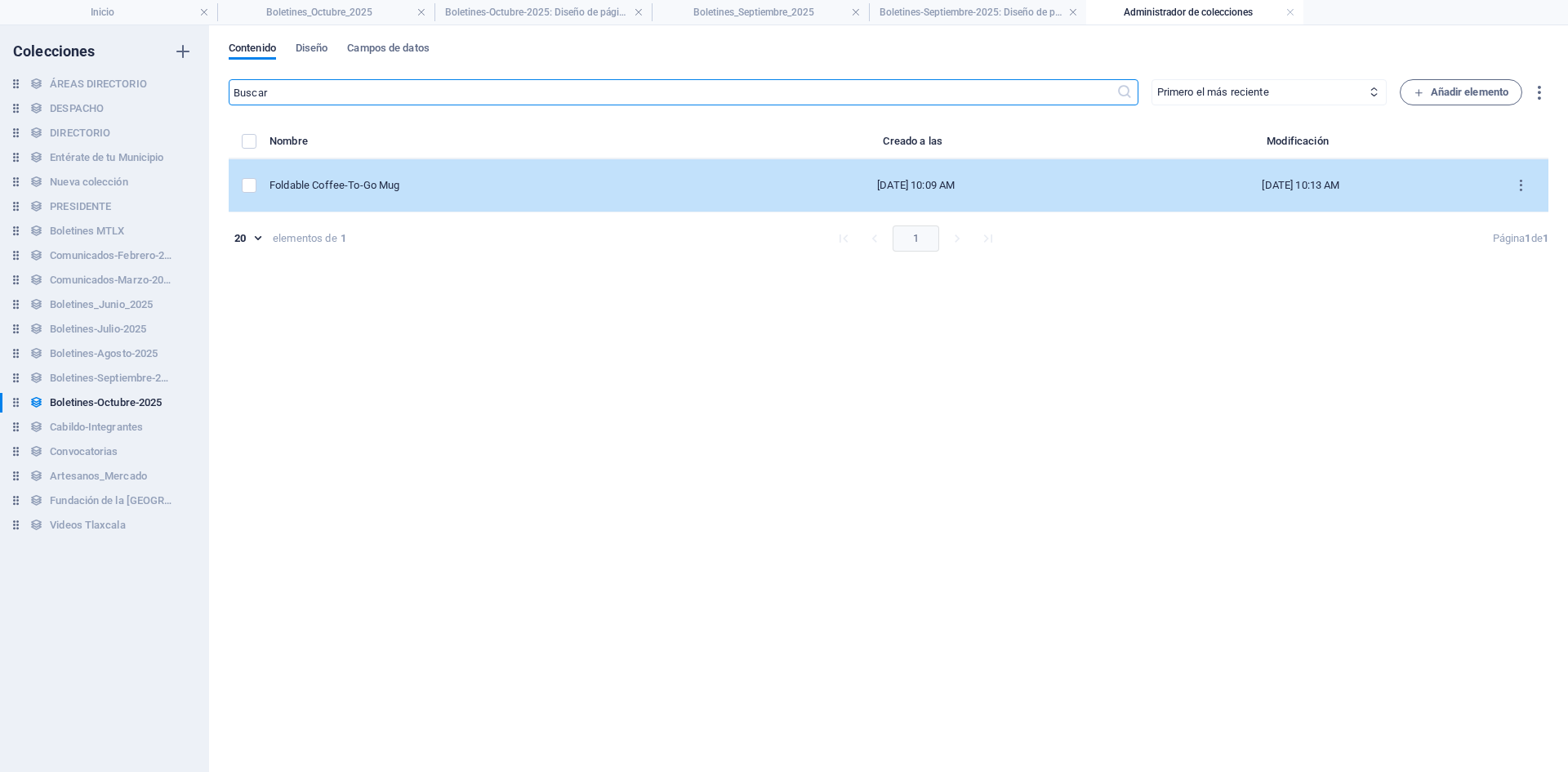
click at [405, 182] on div "Foldable Coffee-To-Go Mug" at bounding box center [490, 186] width 441 height 14
type input "foldable-coffee-to-go-mug"
click at [567, 206] on td "Foldable Coffee-To-Go Mug" at bounding box center [496, 186] width 454 height 53
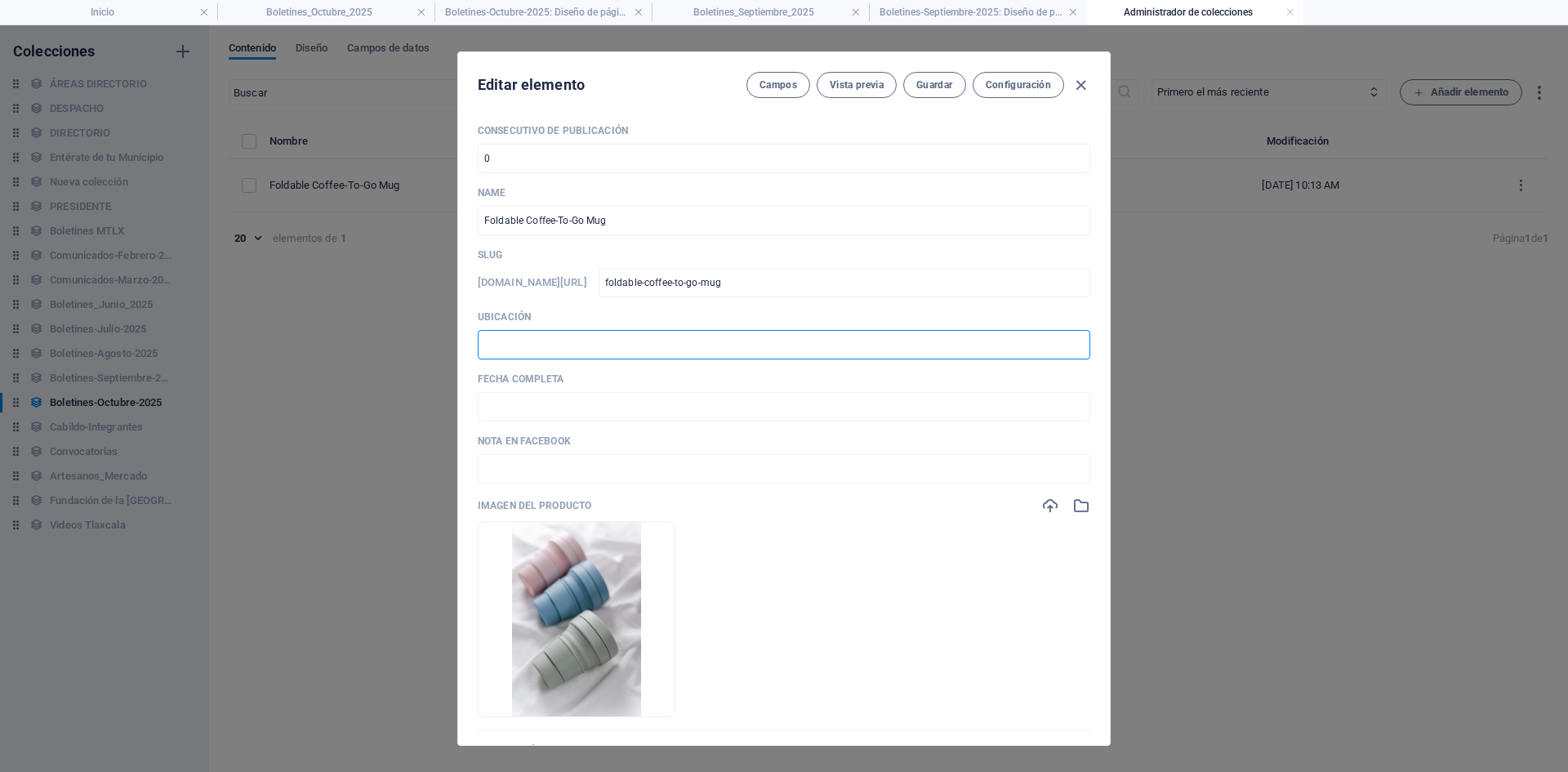
click at [519, 352] on input "text" at bounding box center [784, 344] width 612 height 30
type input "📍 TLAXCALA [PERSON_NAME]"
click at [507, 465] on input "text" at bounding box center [784, 468] width 612 height 30
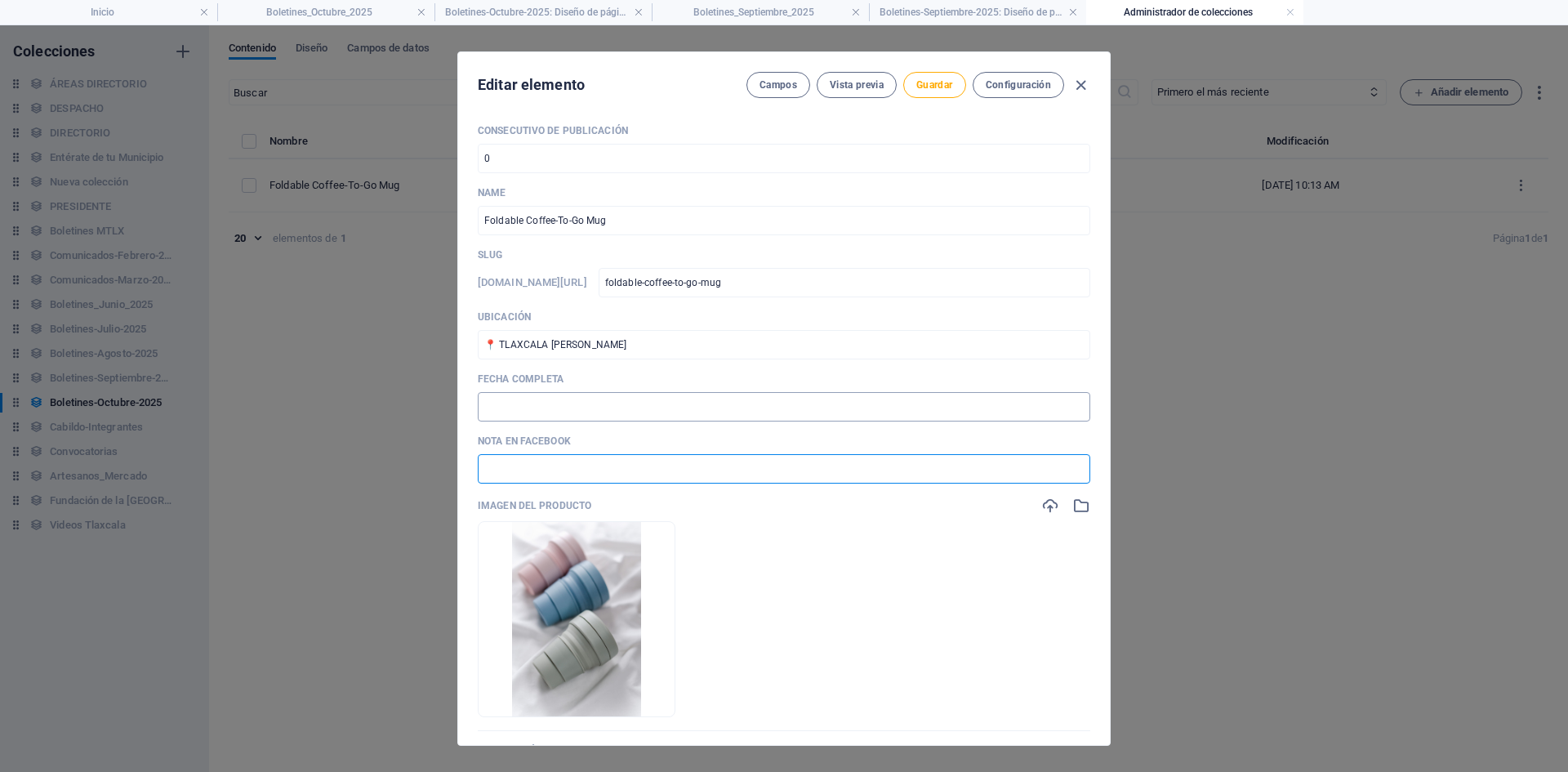
click at [509, 412] on input "text" at bounding box center [784, 406] width 612 height 30
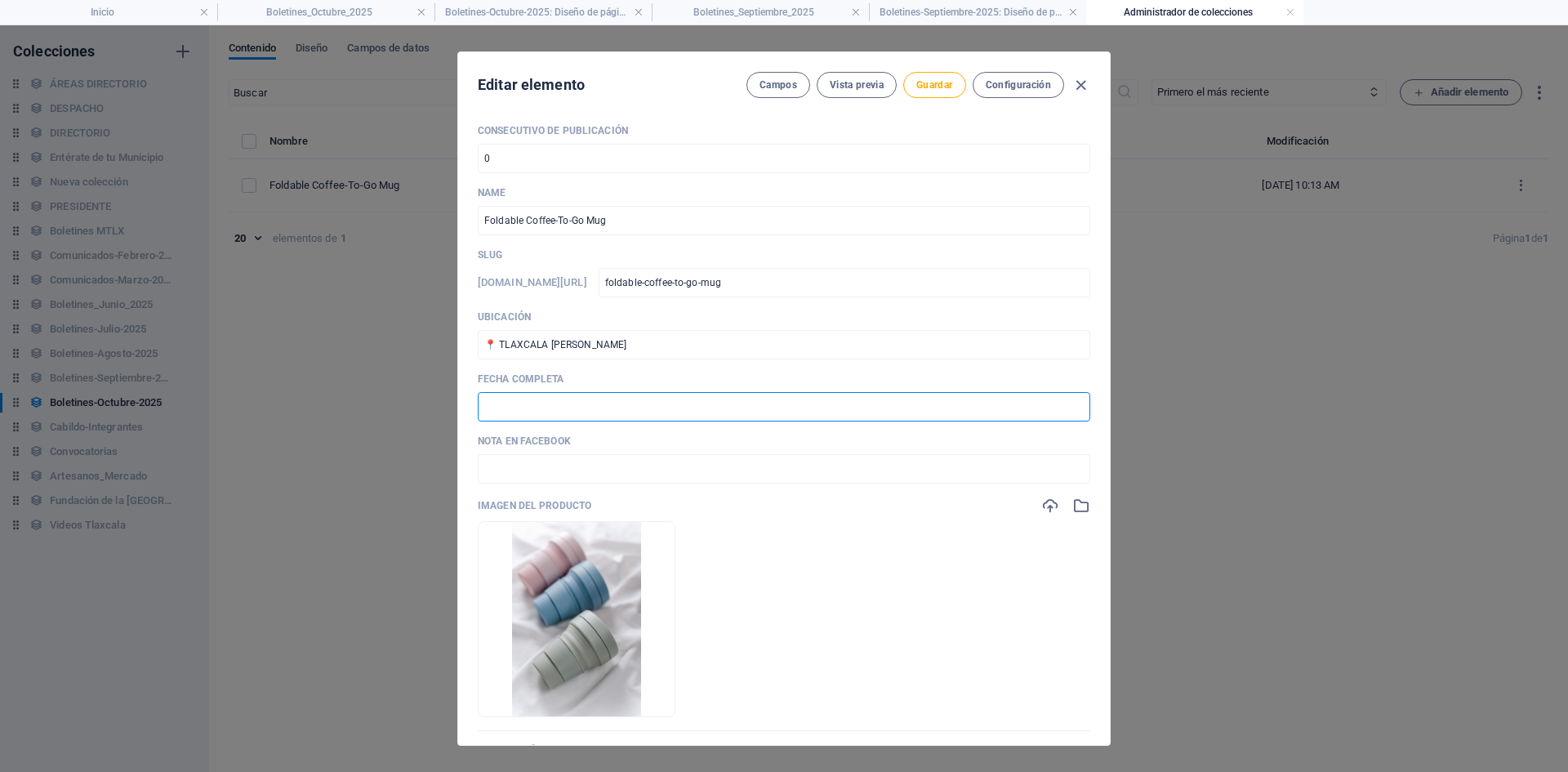
type input "🗓️ [DATE][PERSON_NAME]"
click at [933, 92] on button "Guardar" at bounding box center [934, 85] width 62 height 26
click at [1074, 82] on icon "button" at bounding box center [1081, 85] width 19 height 19
type input "foldable-coffee-to-go-mug"
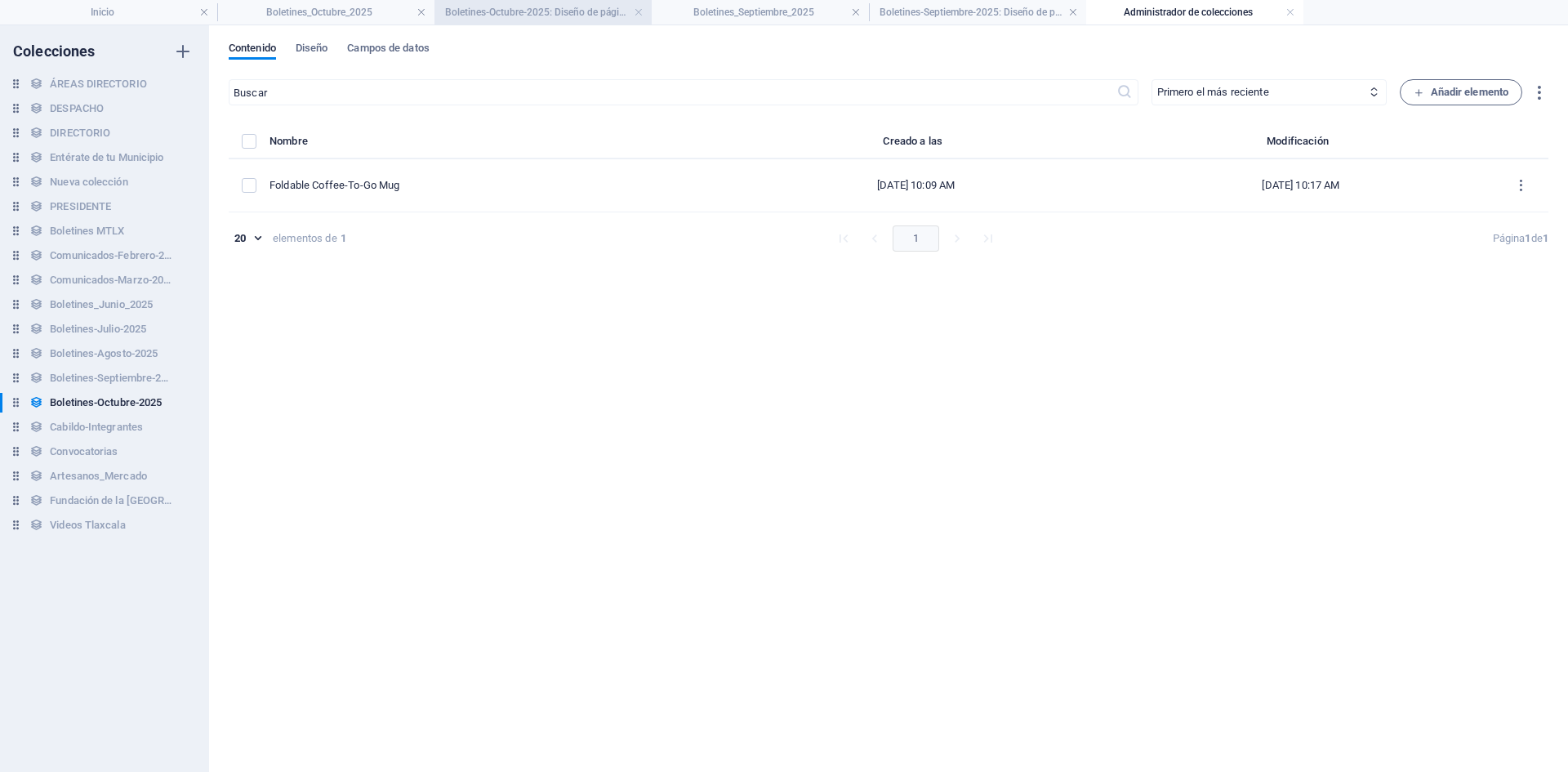
click at [483, 8] on h4 "Boletines-Octubre-2025: Diseño de página única" at bounding box center [542, 13] width 217 height 18
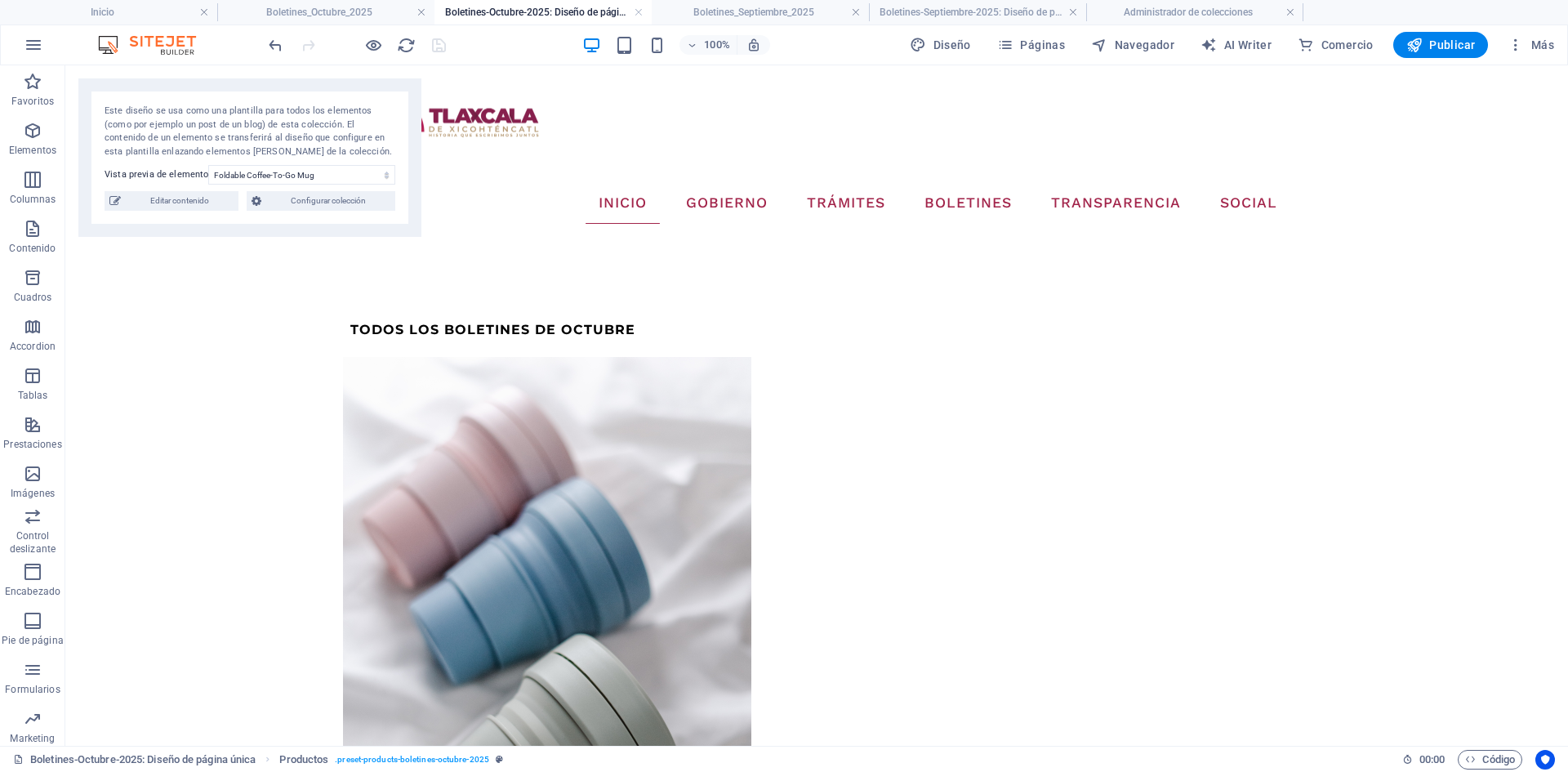
click at [416, 39] on div at bounding box center [357, 44] width 183 height 26
click at [412, 43] on icon "reload" at bounding box center [406, 45] width 19 height 19
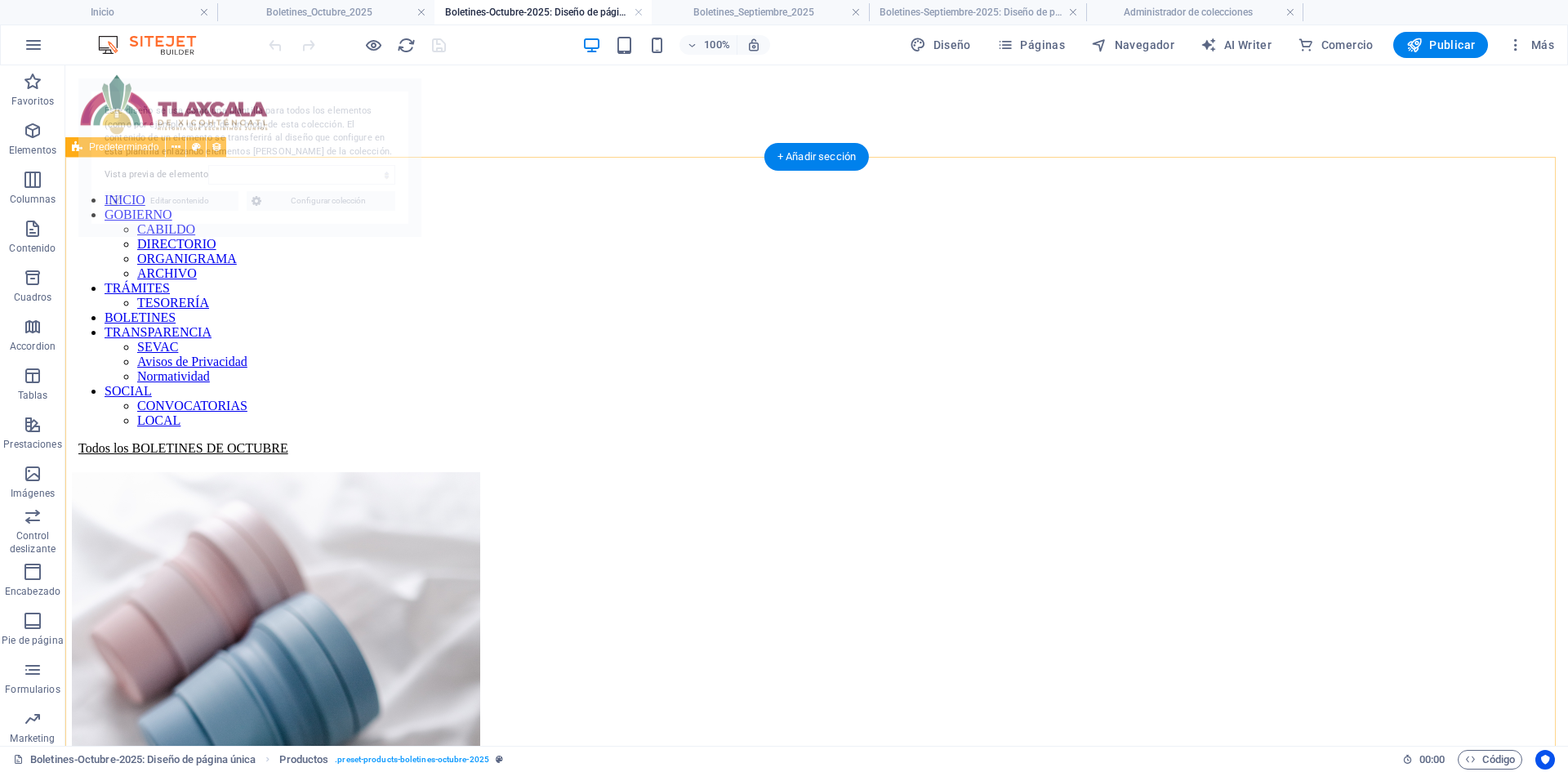
select select "68dea3b491d664eb6005b8af"
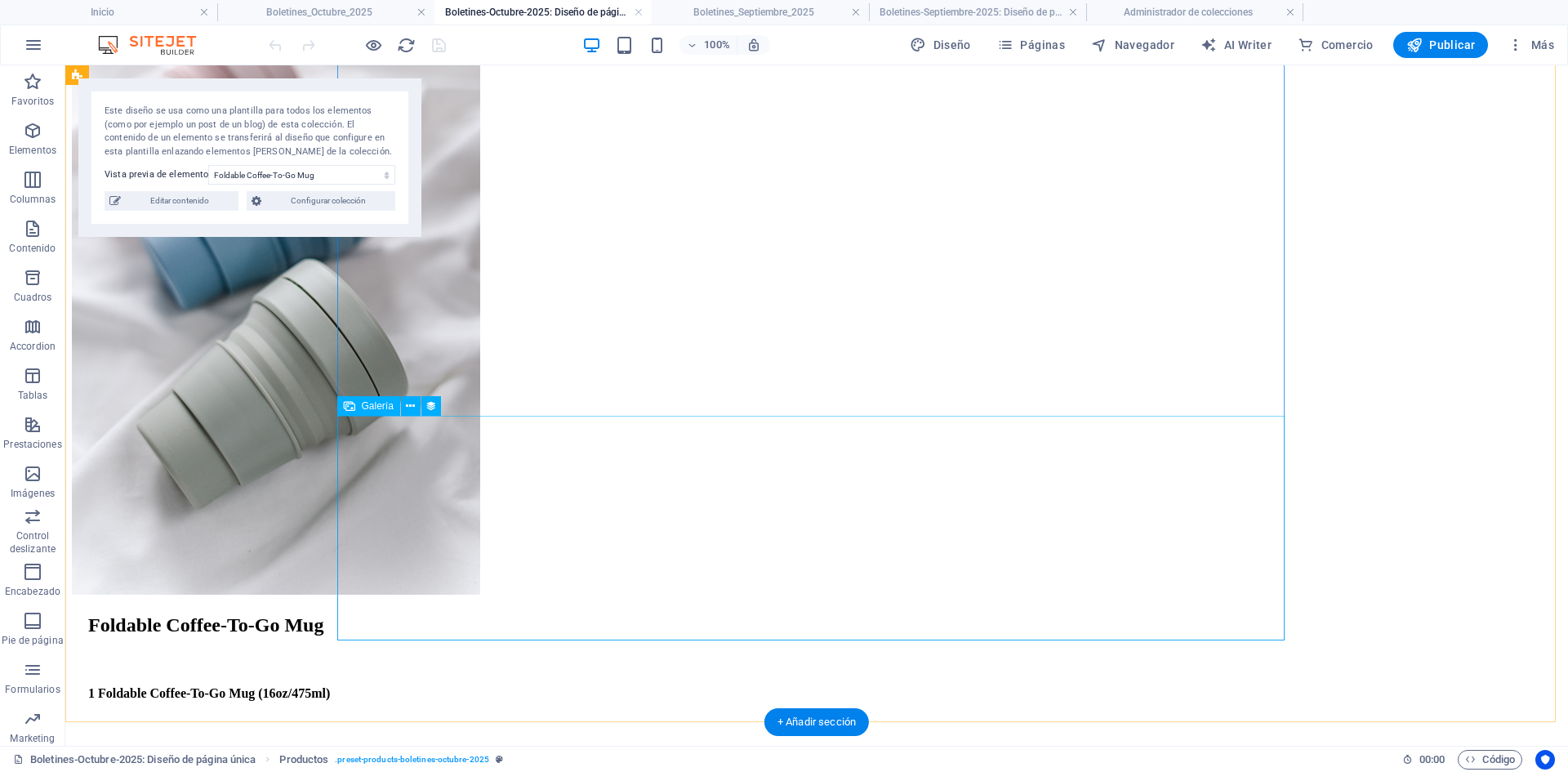
scroll to position [245, 0]
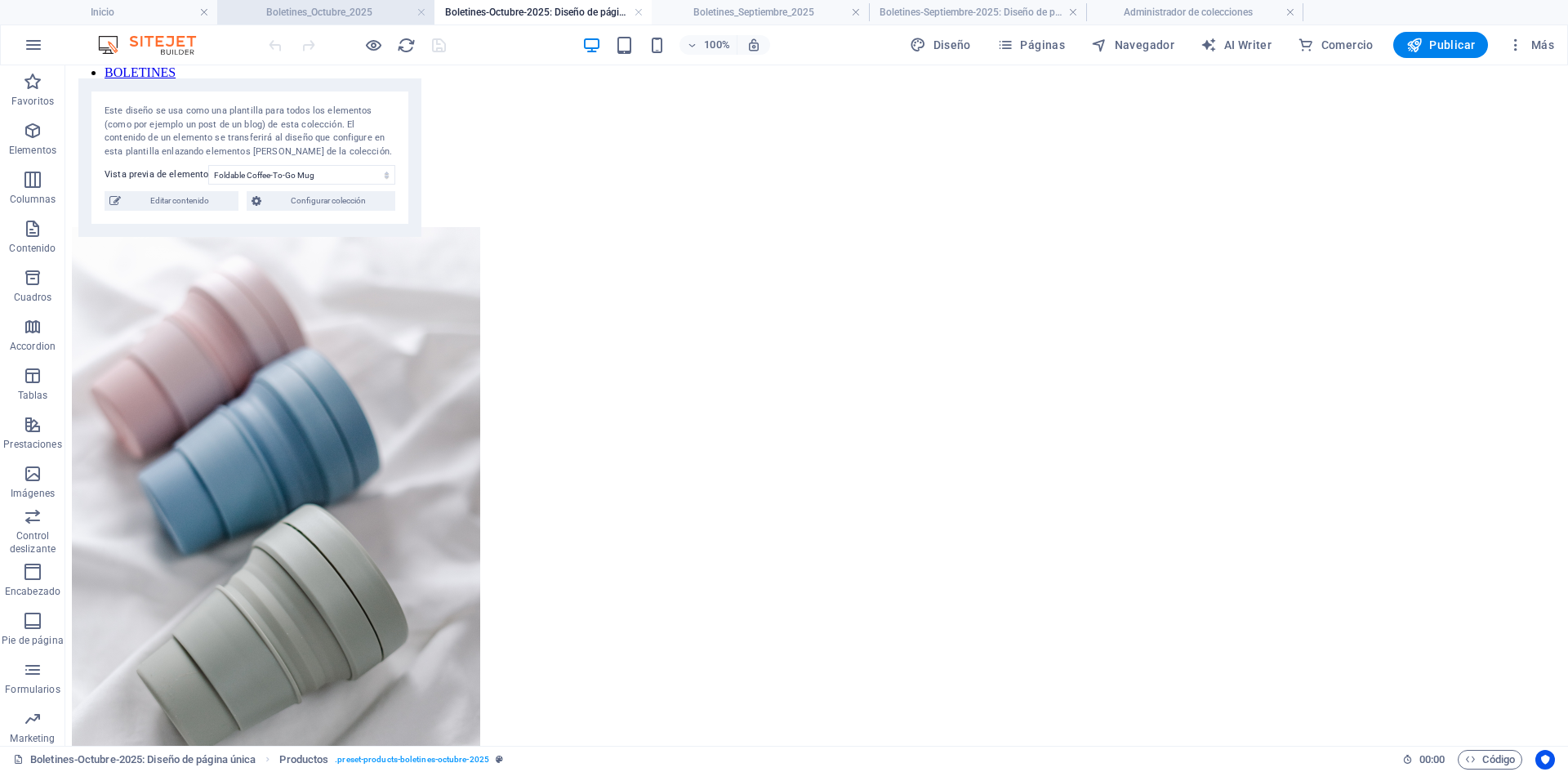
click at [322, 10] on h4 "Boletines_Octubre_2025" at bounding box center [325, 13] width 217 height 18
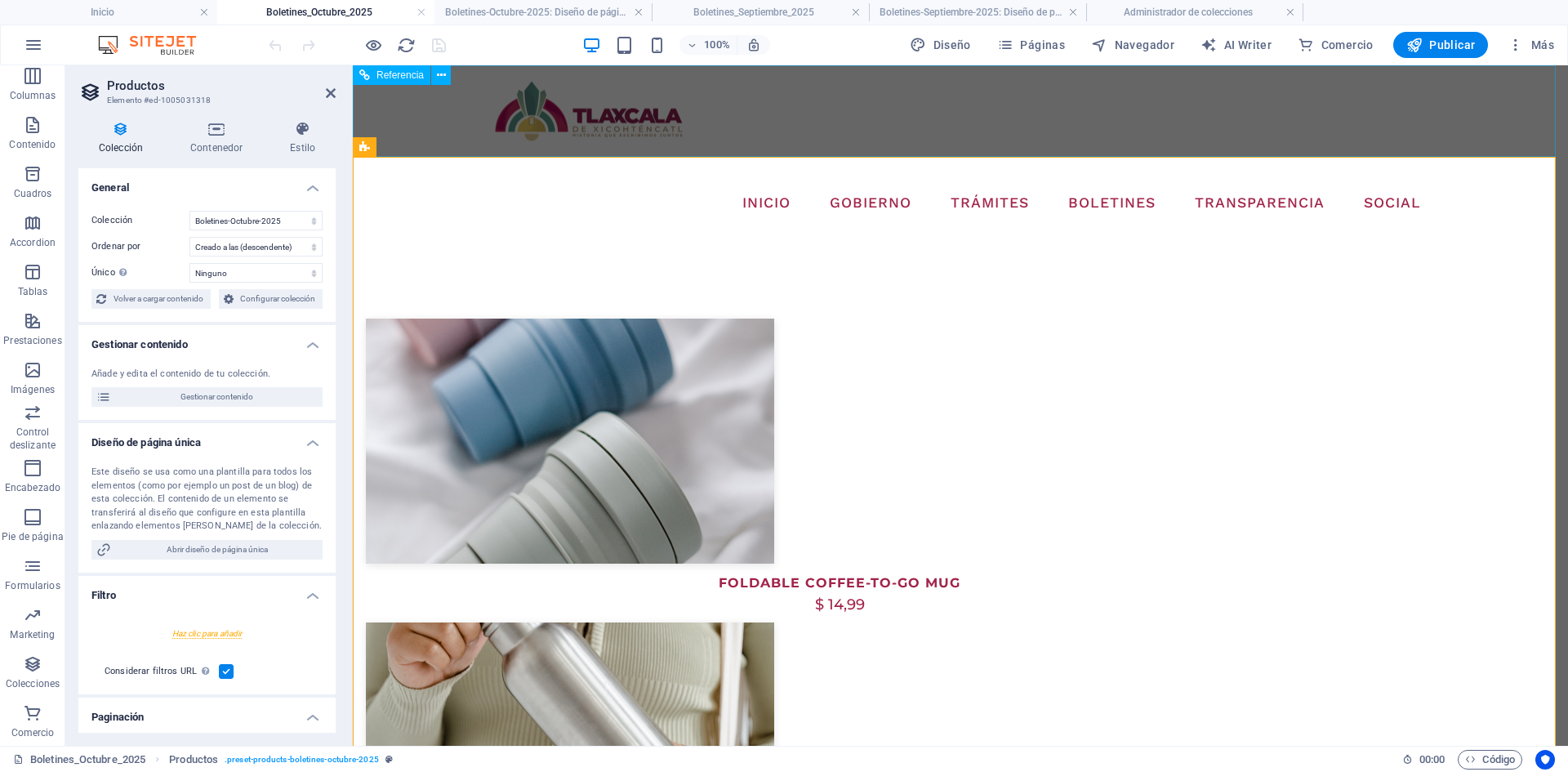
scroll to position [0, 0]
click at [849, 12] on h4 "Boletines_Septiembre_2025" at bounding box center [760, 13] width 217 height 18
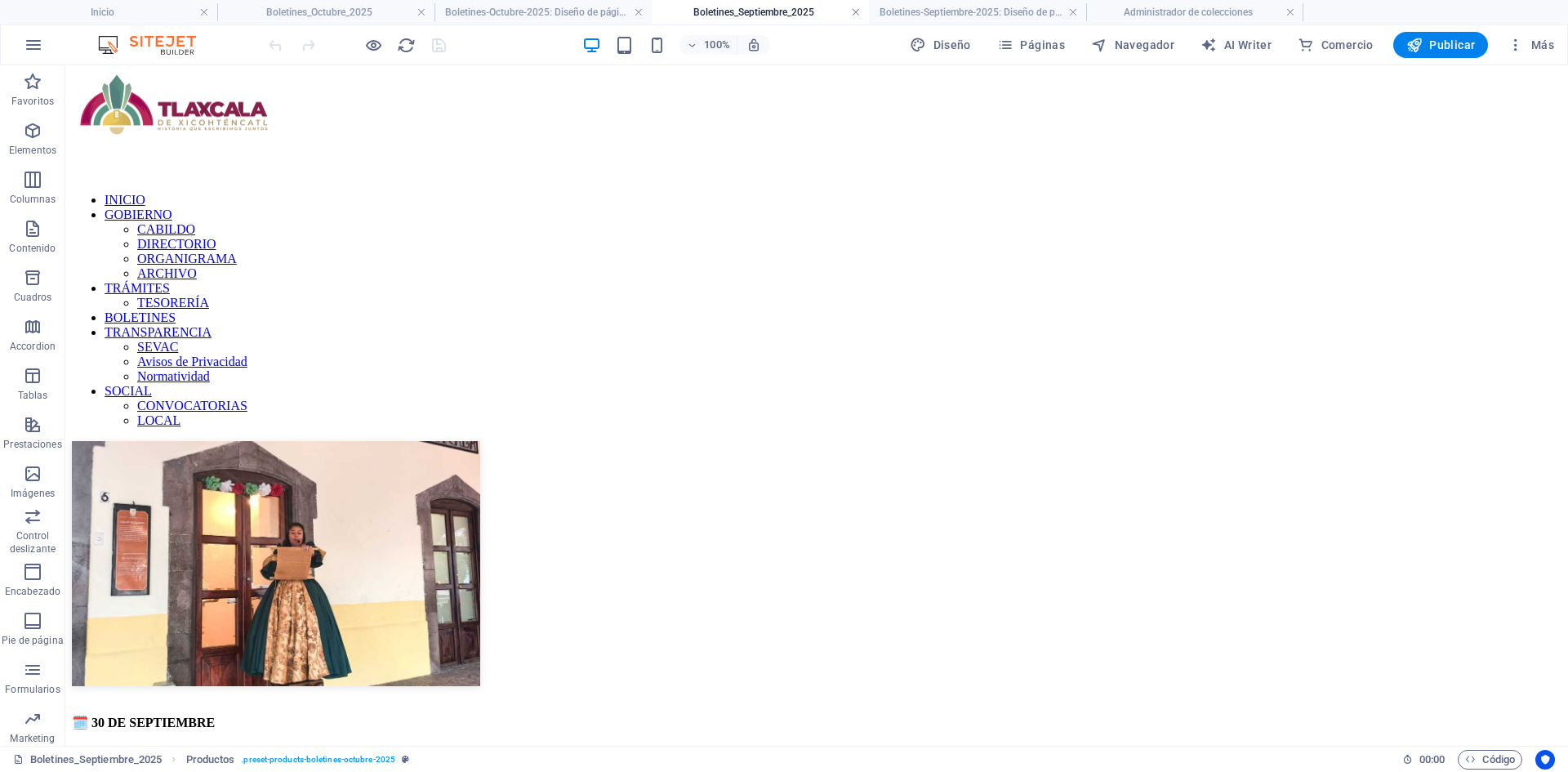
click at [857, 11] on link at bounding box center [856, 12] width 10 height 15
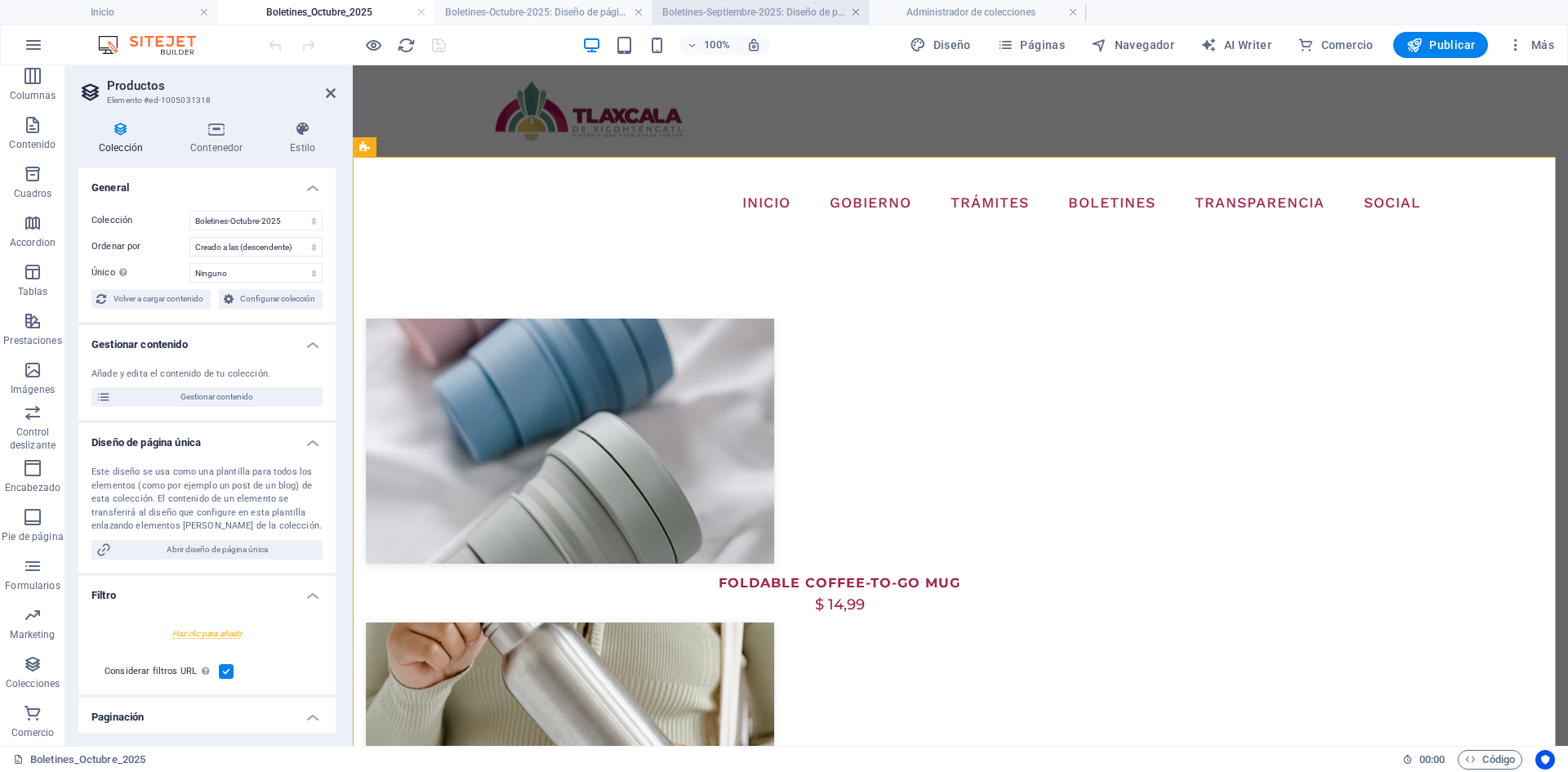
click at [856, 12] on link at bounding box center [856, 12] width 10 height 15
click at [755, 14] on h4 "Administrador de colecciones" at bounding box center [760, 13] width 217 height 18
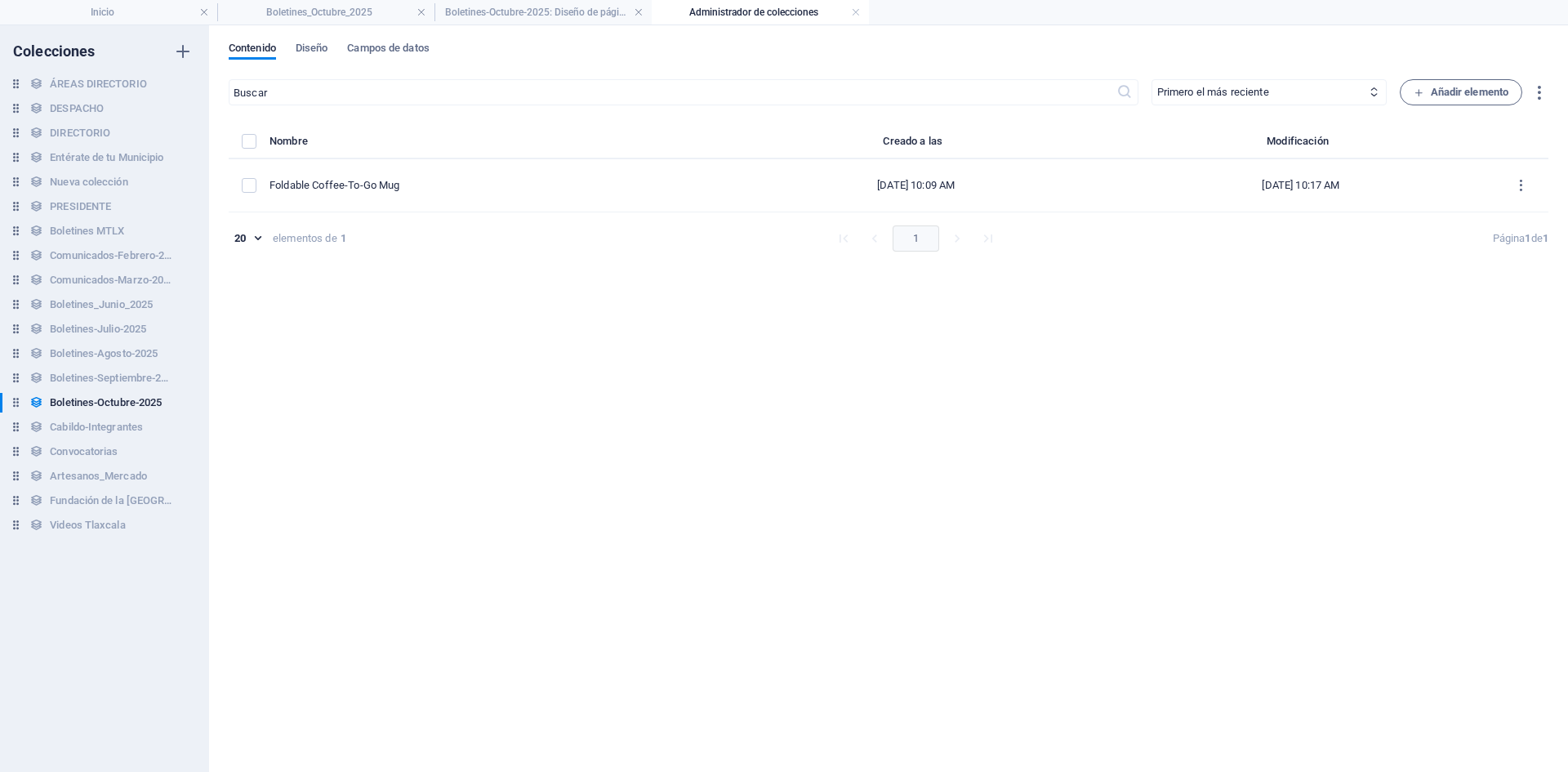
click at [755, 14] on h4 "Administrador de colecciones" at bounding box center [760, 13] width 217 height 18
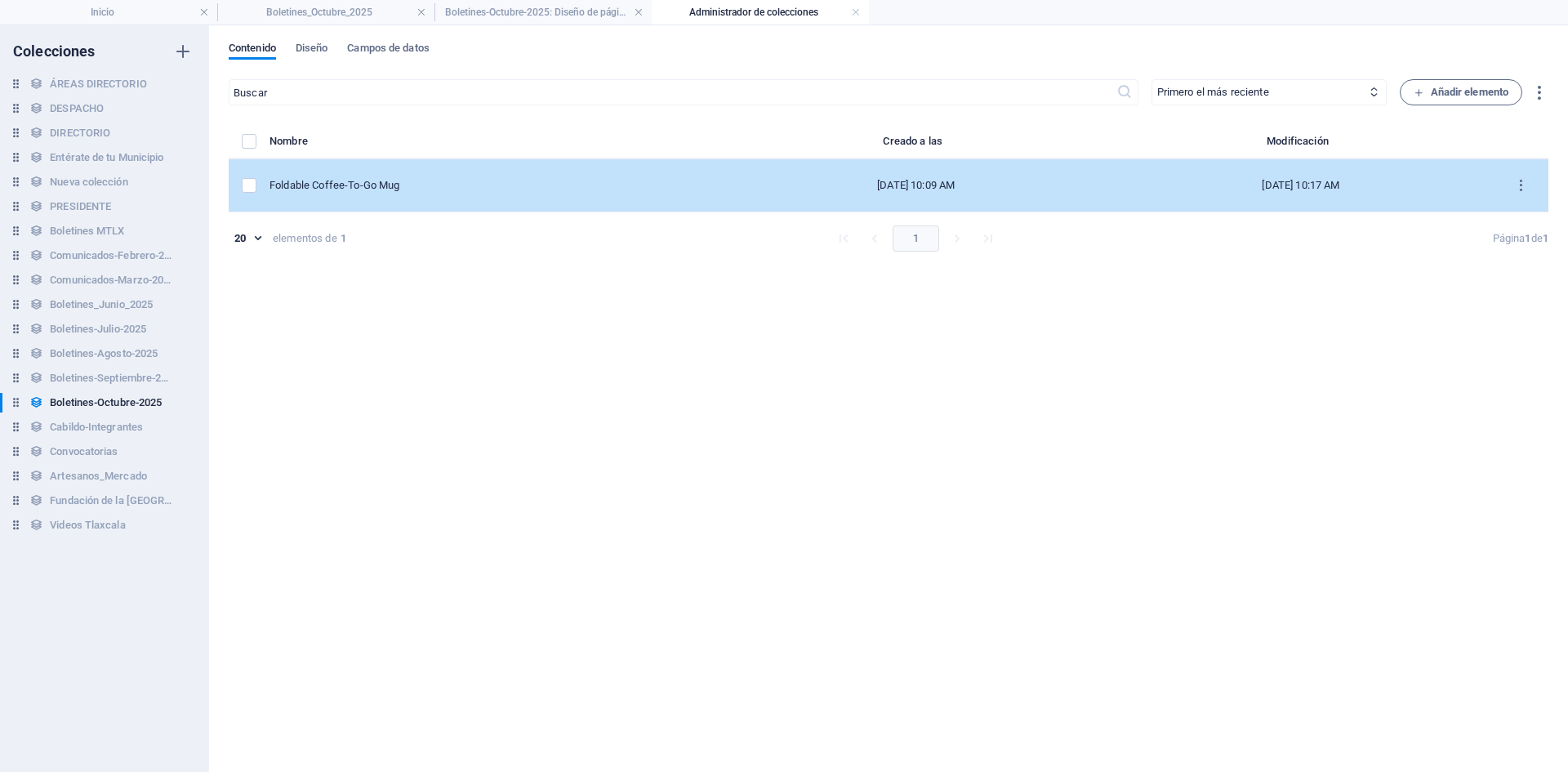
click at [505, 179] on div "Foldable Coffee-To-Go Mug" at bounding box center [490, 186] width 441 height 14
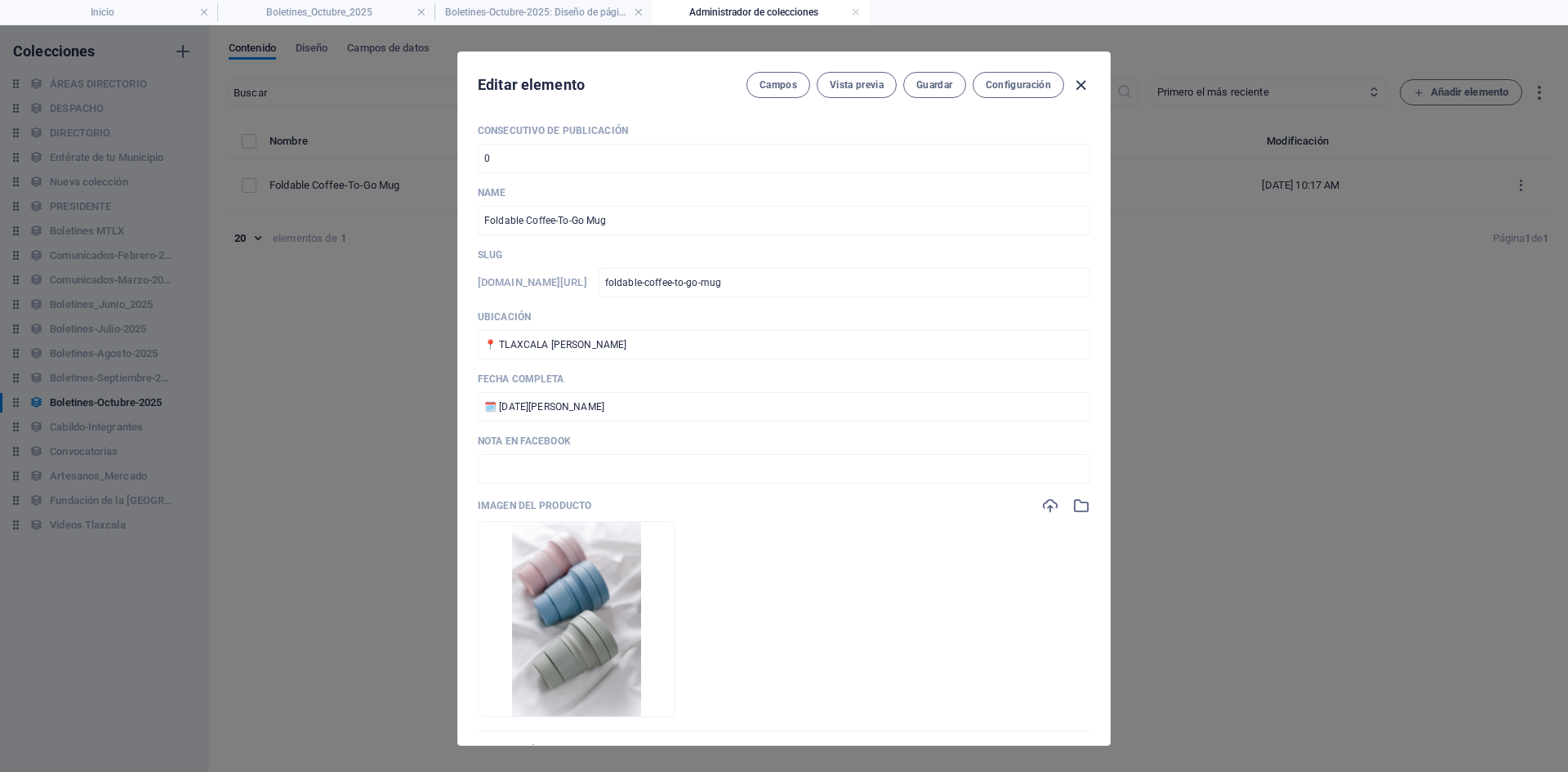
click at [1072, 79] on icon "button" at bounding box center [1081, 85] width 19 height 19
type input "foldable-coffee-to-go-mug"
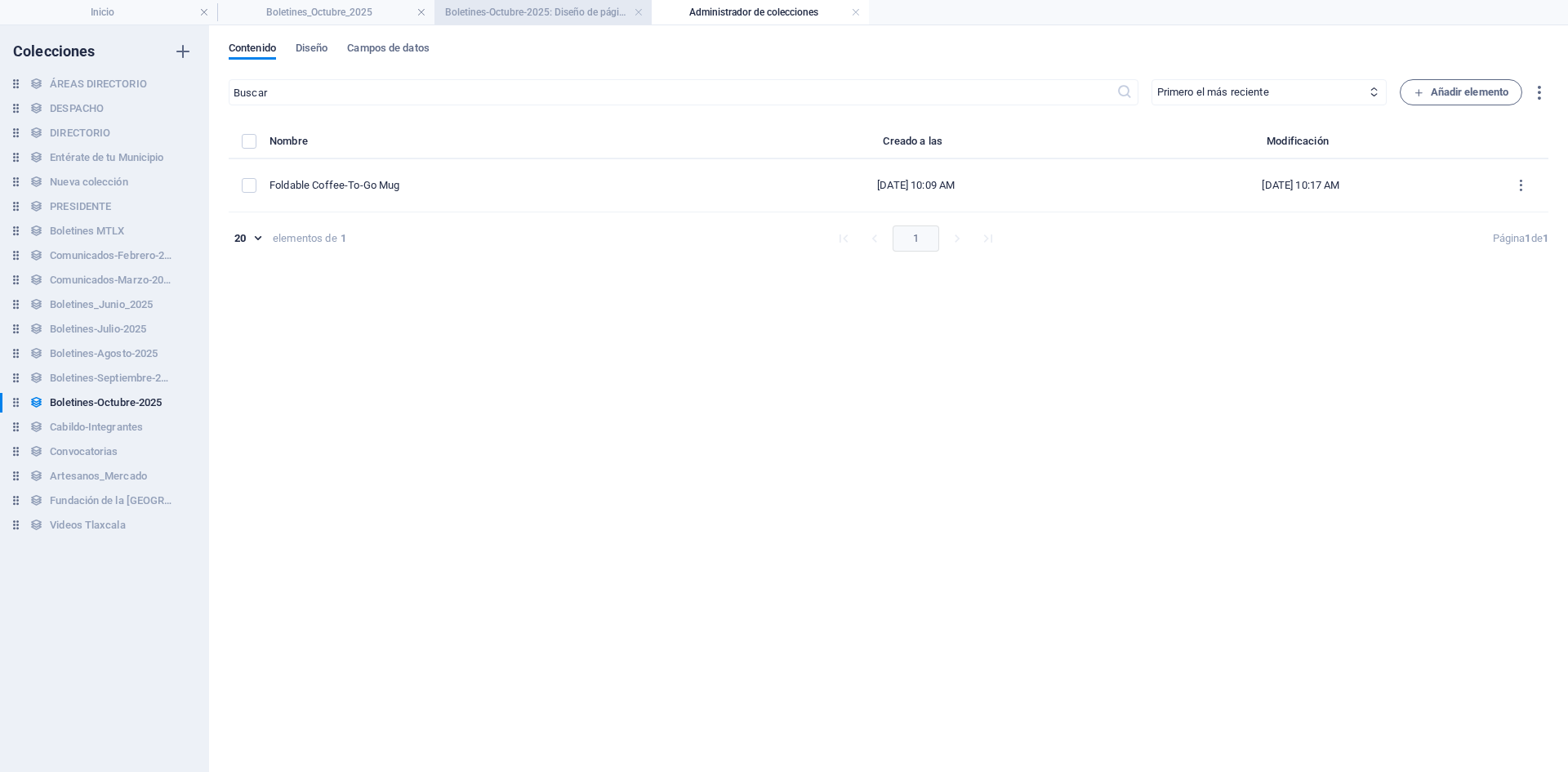
click at [515, 5] on h4 "Boletines-Octubre-2025: Diseño de página única" at bounding box center [542, 13] width 217 height 18
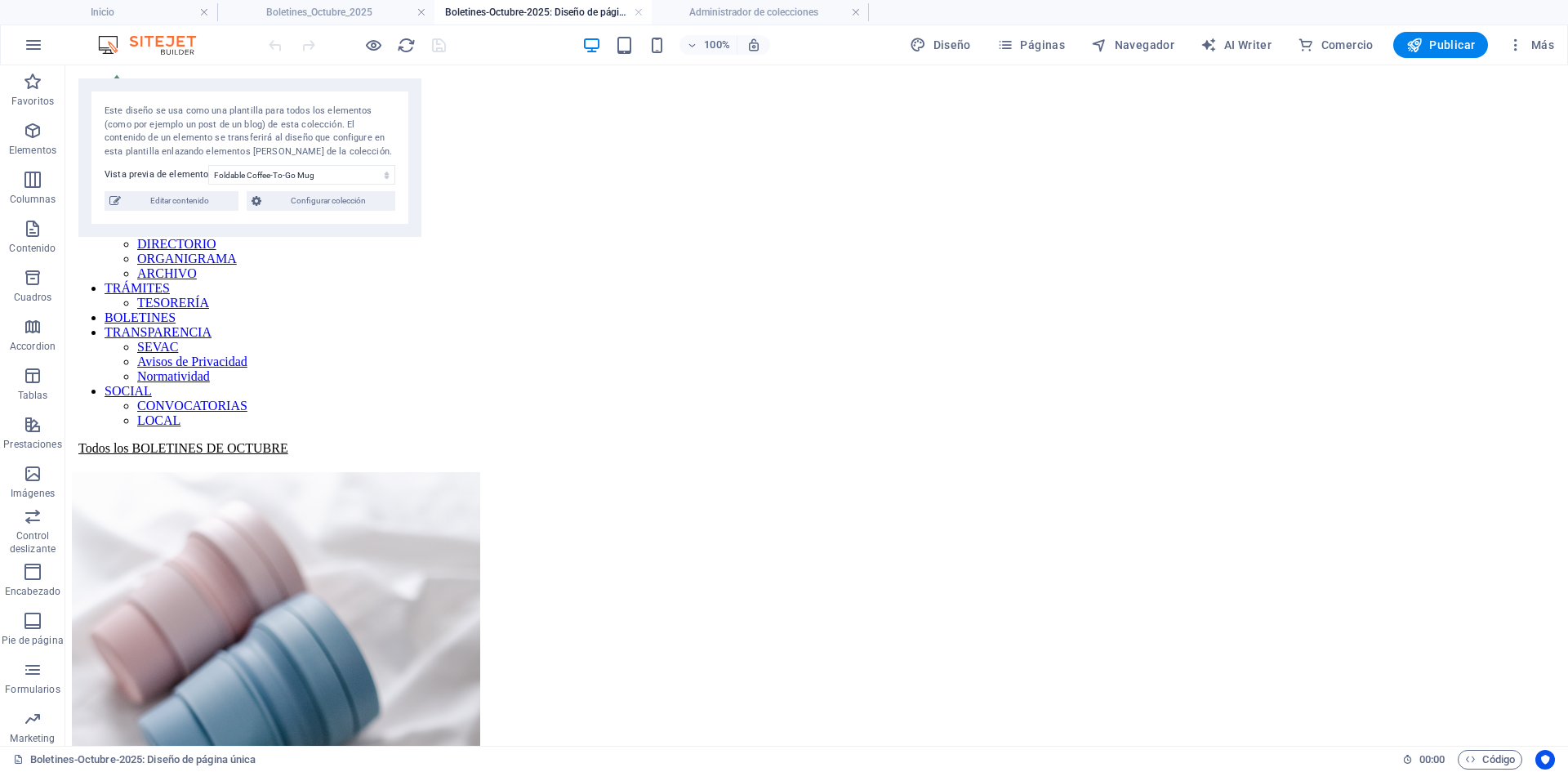
scroll to position [245, 0]
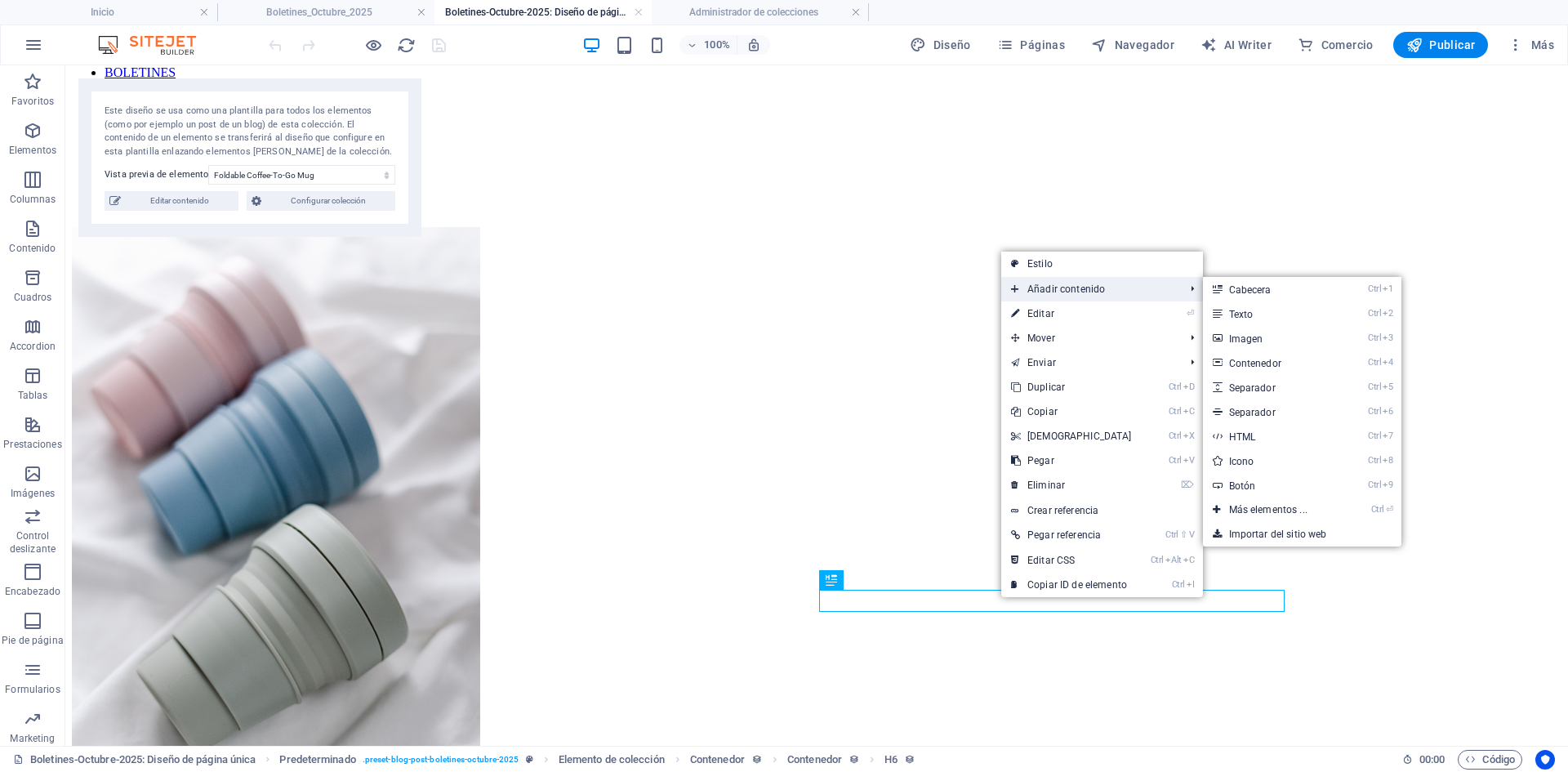
click at [1091, 288] on span "Añadir contenido" at bounding box center [1090, 288] width 177 height 24
click at [1242, 314] on link "Ctrl 2 Texto" at bounding box center [1272, 313] width 137 height 24
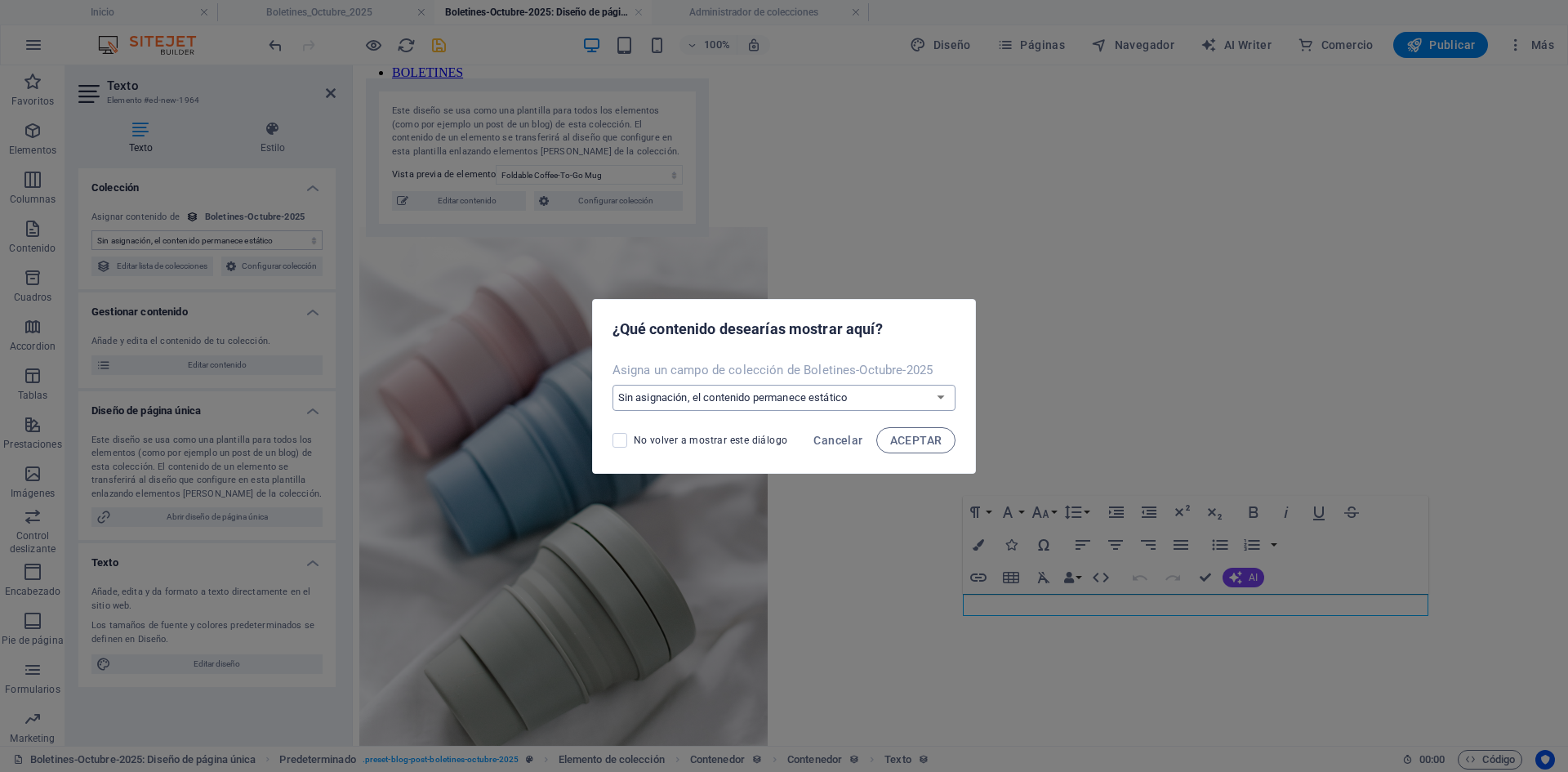
click at [853, 395] on select "Sin asignación, el contenido permanece estático Crear un campo nuevo Creado a l…" at bounding box center [784, 397] width 344 height 26
select select "fecha-completa"
click at [613, 385] on select "Sin asignación, el contenido permanece estático Crear un campo nuevo Creado a l…" at bounding box center [784, 397] width 344 height 26
click at [906, 440] on span "ACEPTAR" at bounding box center [916, 440] width 52 height 14
select select "fecha-completa"
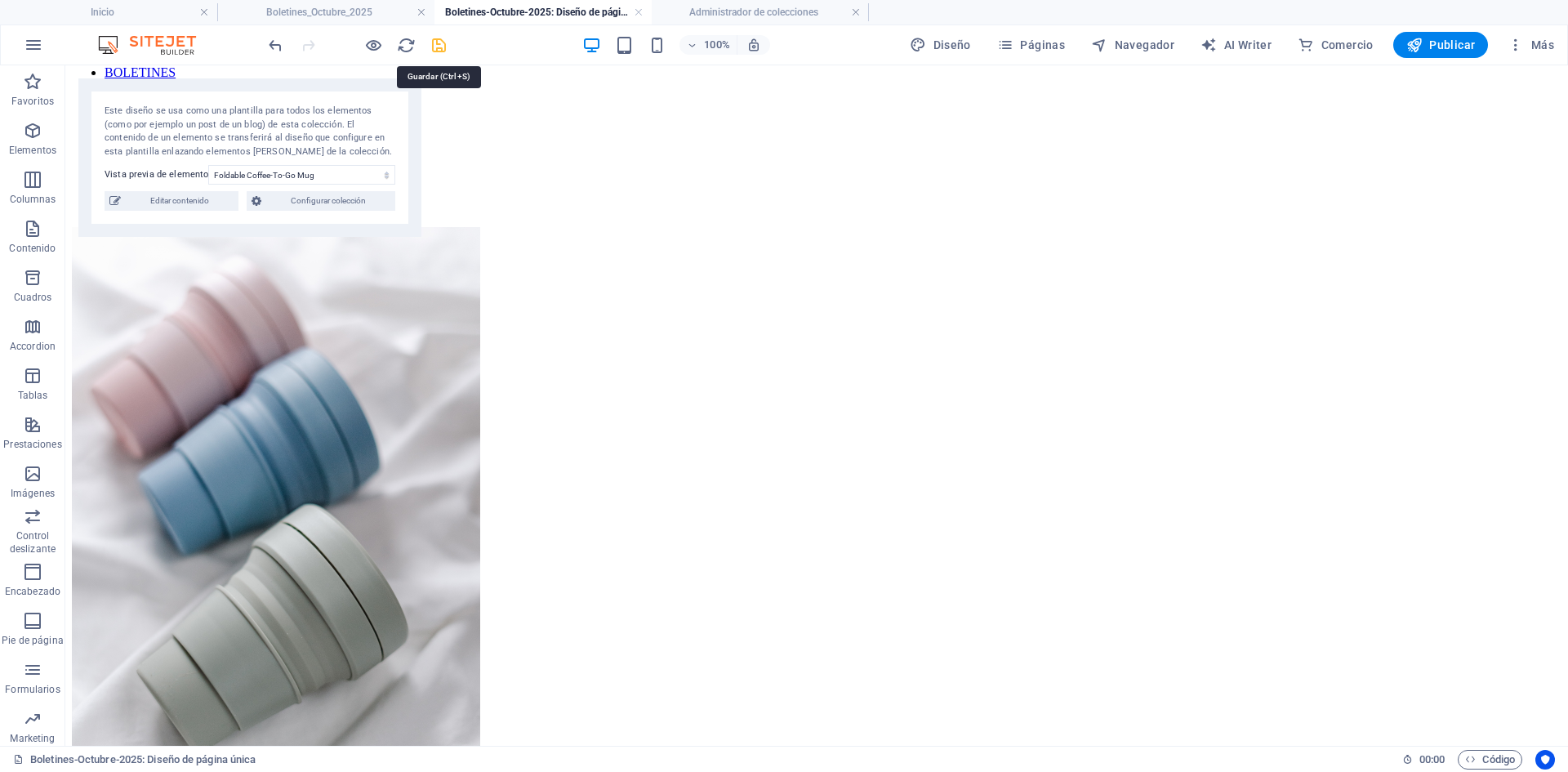
click at [439, 48] on icon "save" at bounding box center [439, 45] width 19 height 19
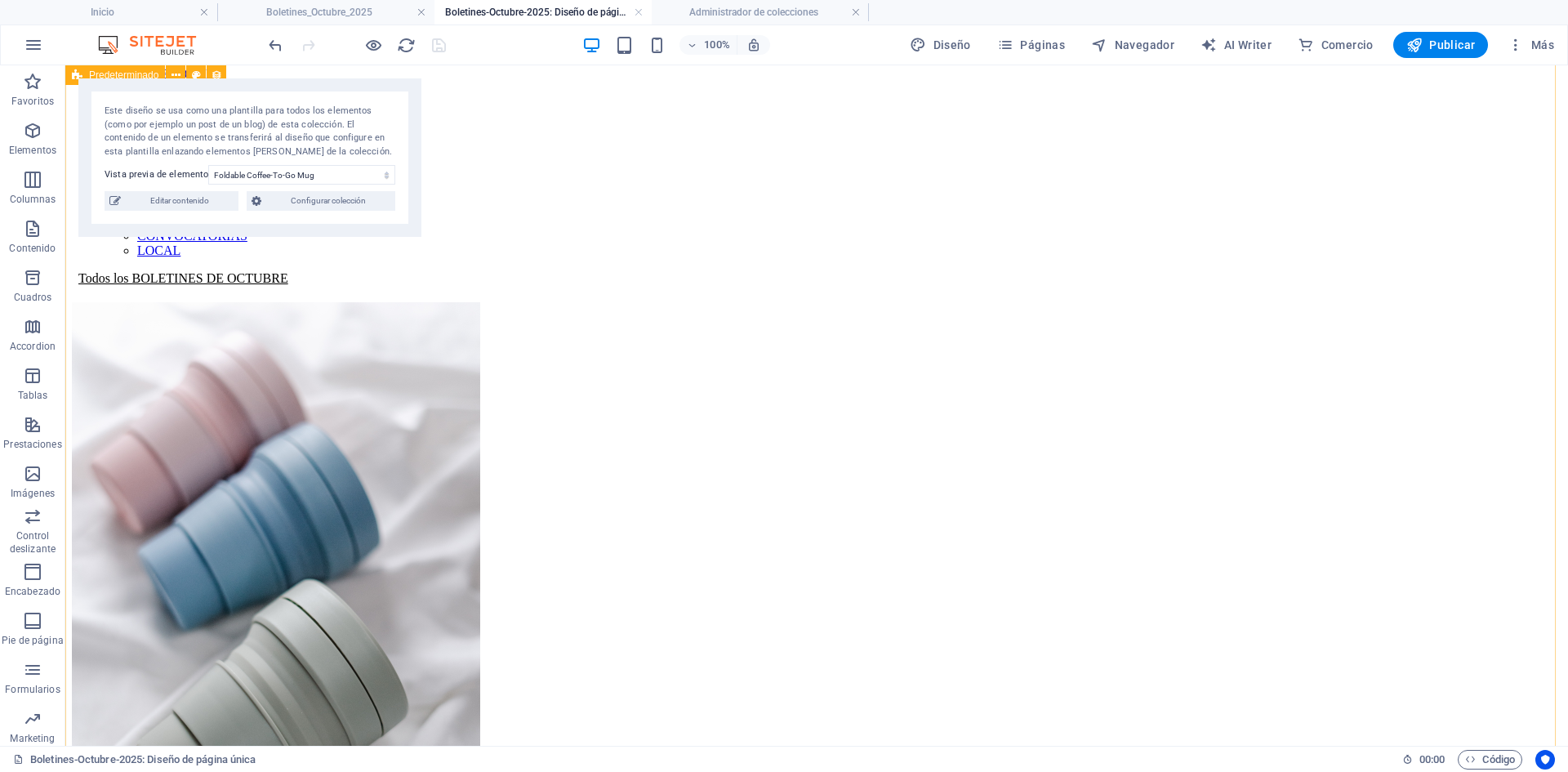
scroll to position [82, 0]
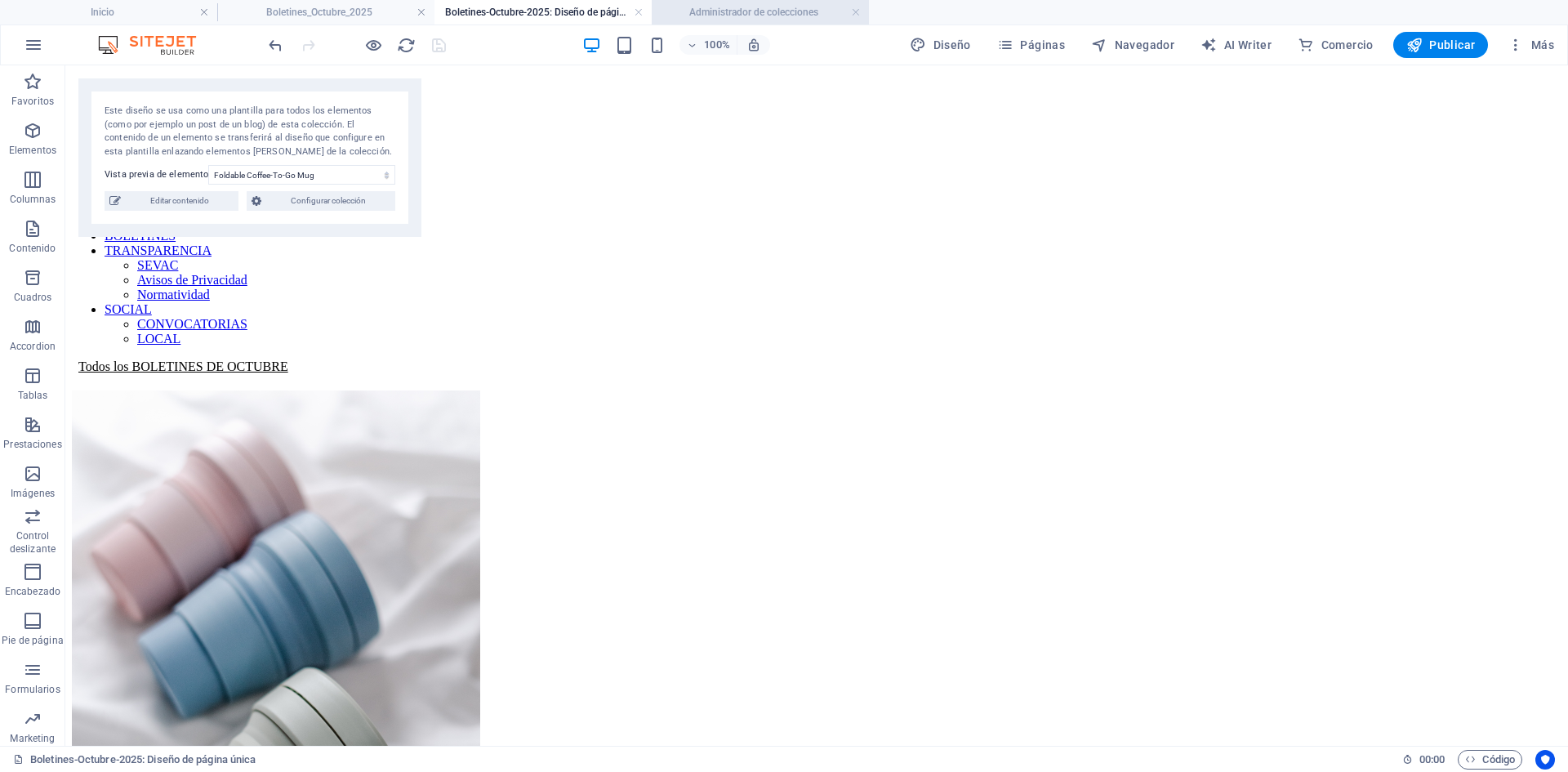
drag, startPoint x: 299, startPoint y: 4, endPoint x: 687, endPoint y: 14, distance: 388.1
click at [299, 4] on h4 "Boletines_Octubre_2025" at bounding box center [325, 13] width 217 height 18
click at [687, 14] on h4 "Administrador de colecciones" at bounding box center [760, 13] width 217 height 18
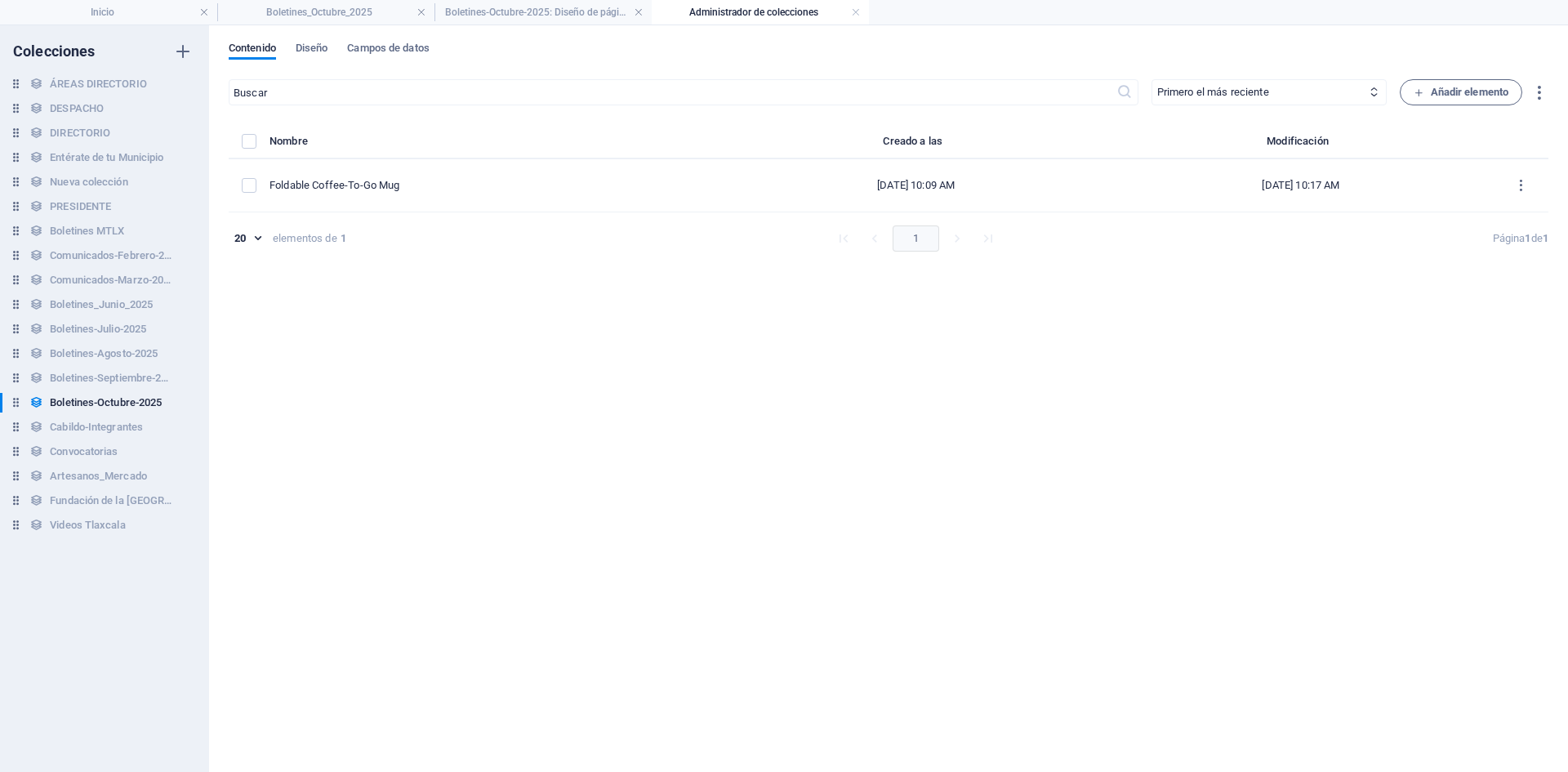
scroll to position [0, 0]
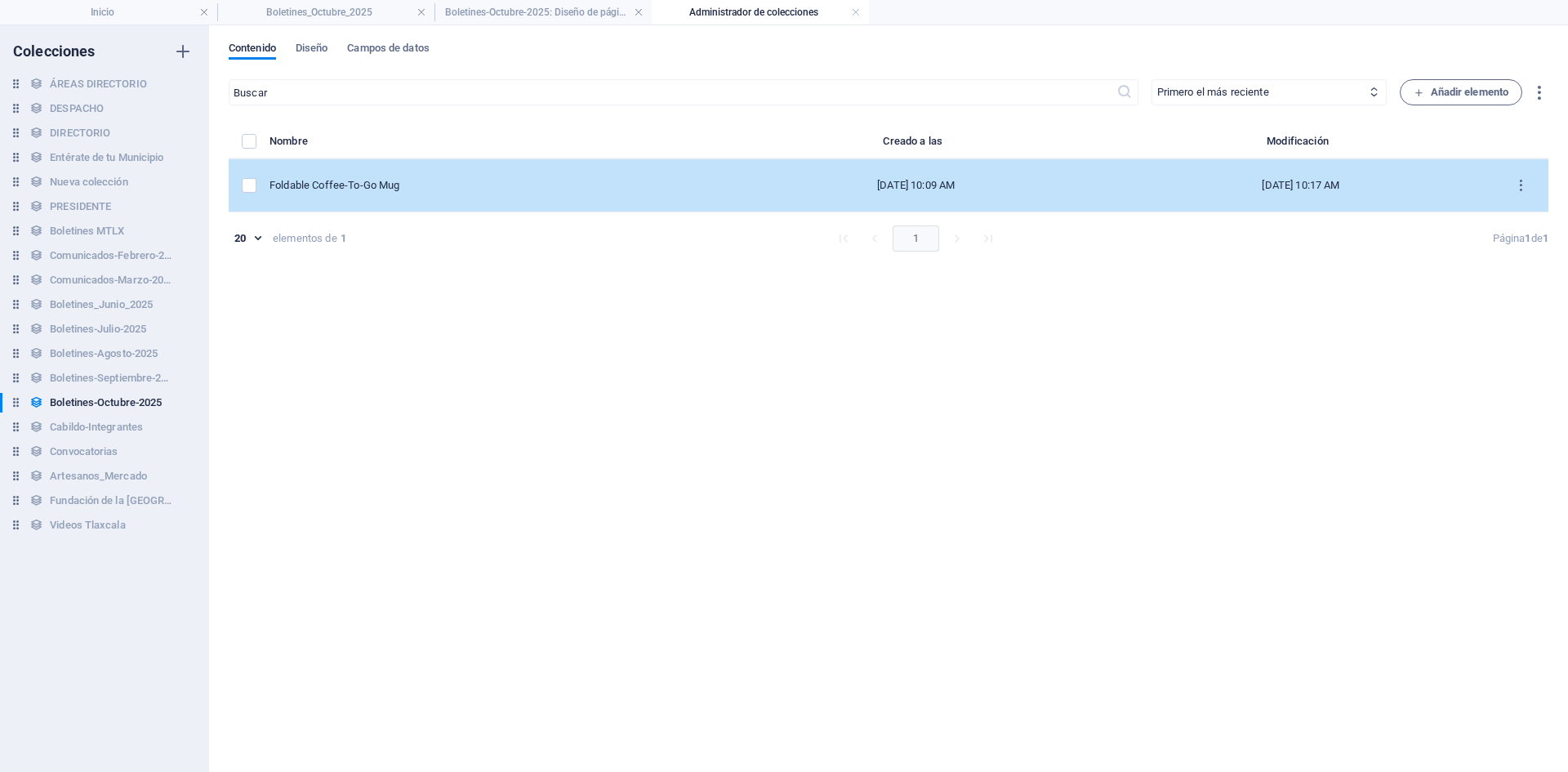
click at [381, 188] on div "Foldable Coffee-To-Go Mug" at bounding box center [490, 186] width 441 height 14
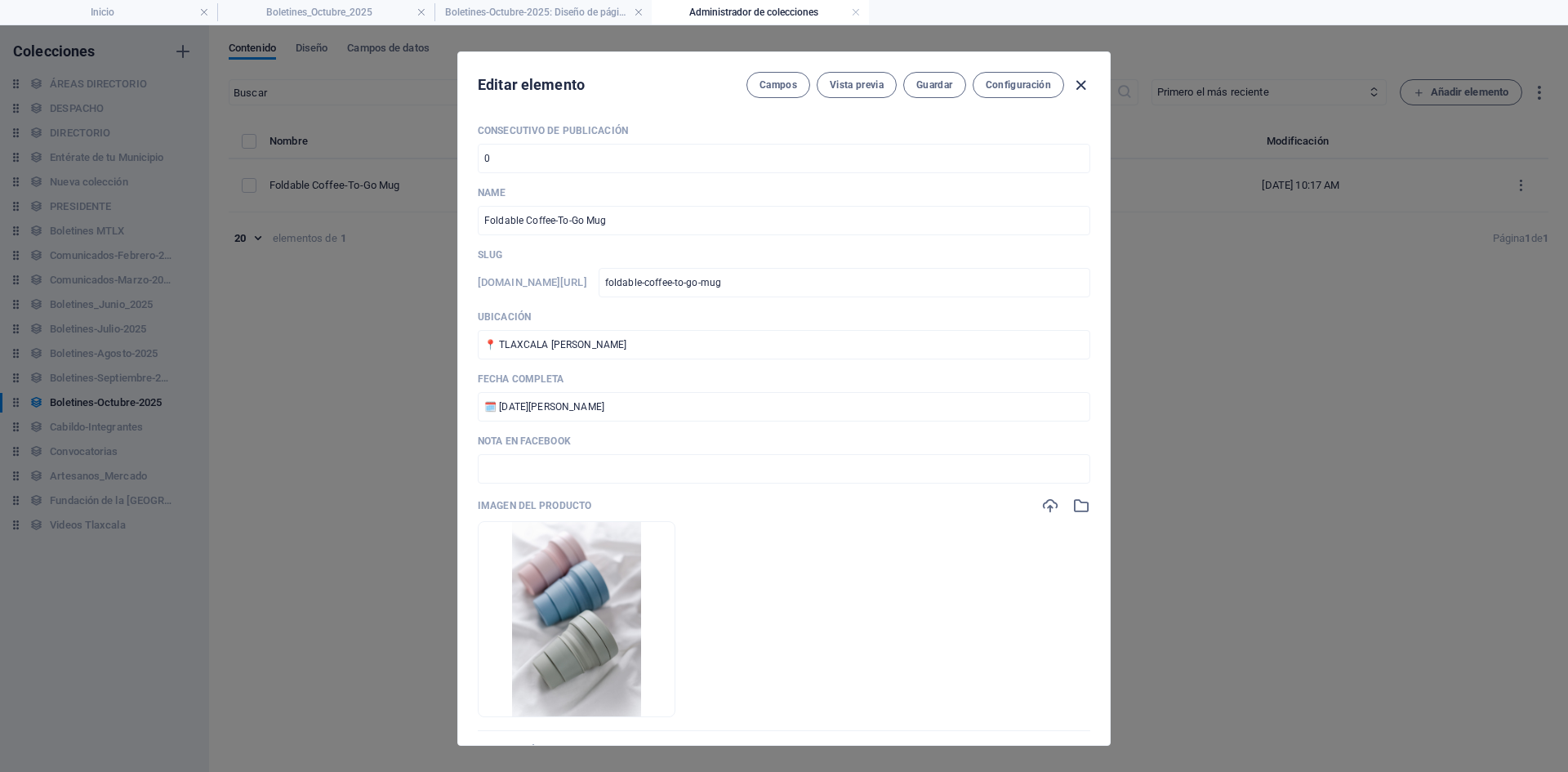
click at [1081, 86] on icon "button" at bounding box center [1081, 85] width 19 height 19
type input "foldable-coffee-to-go-mug"
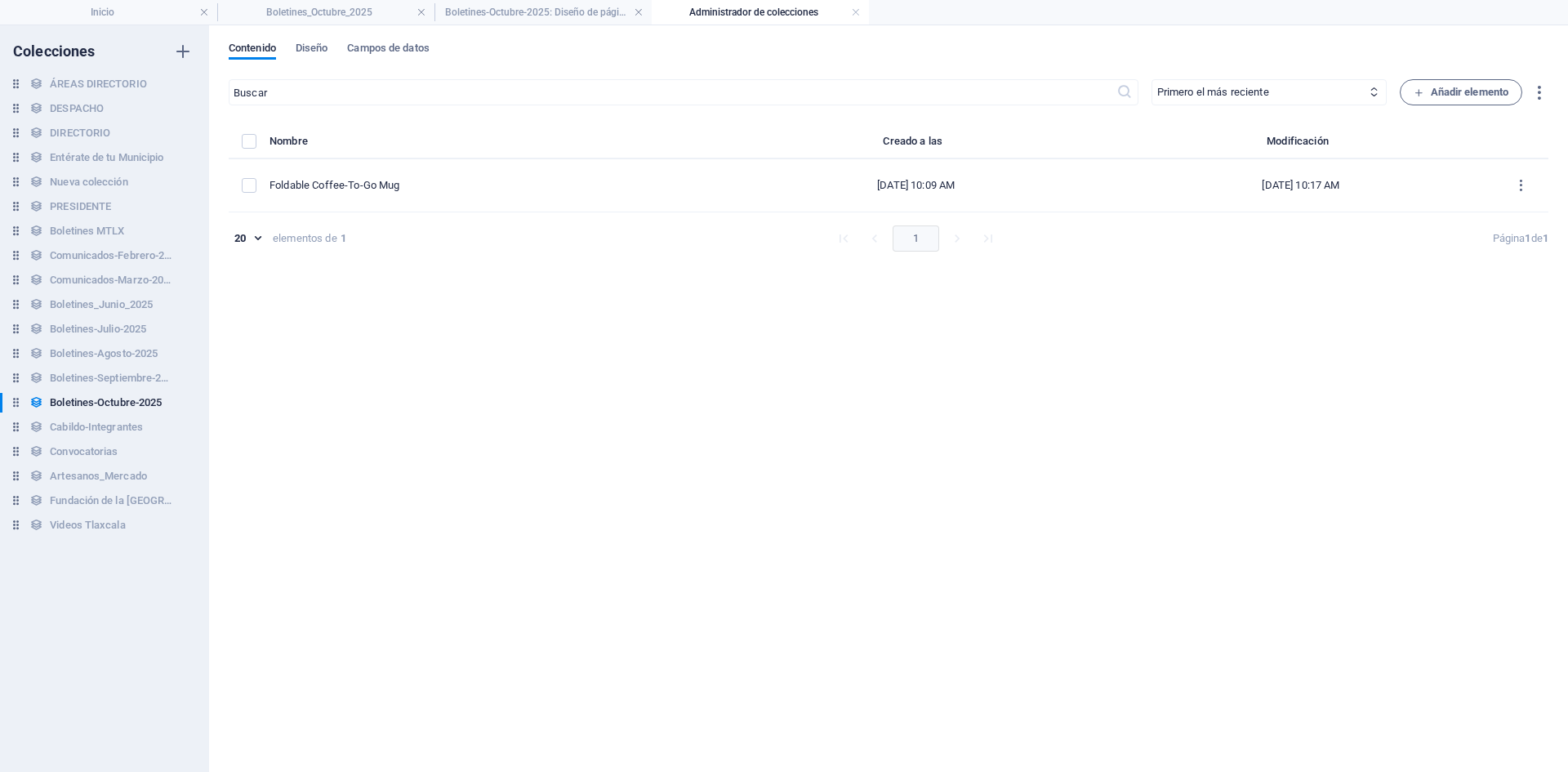
click at [850, 6] on h4 "Administrador de colecciones" at bounding box center [760, 13] width 217 height 18
click at [855, 14] on link at bounding box center [856, 12] width 10 height 15
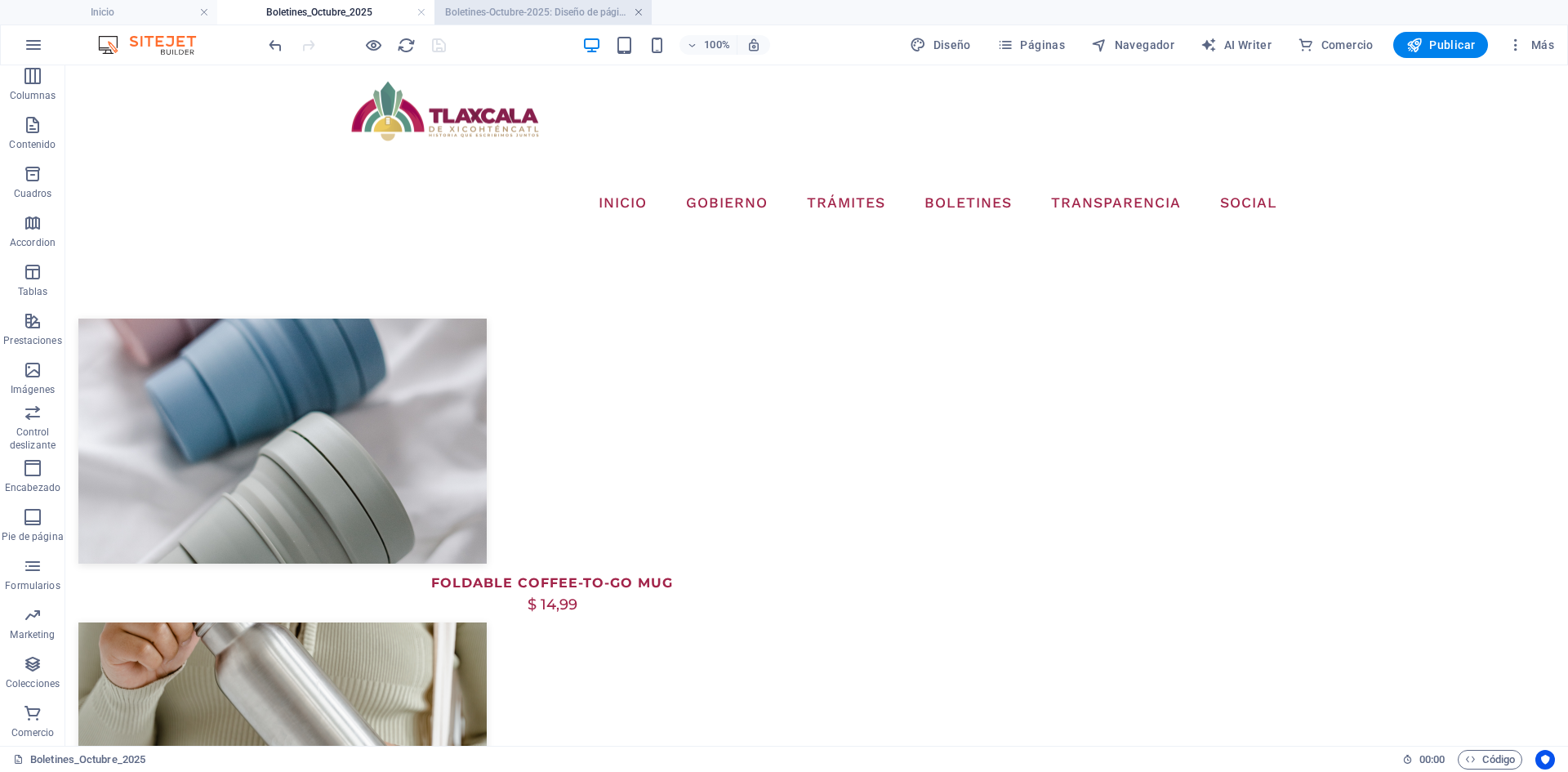
click at [634, 13] on link at bounding box center [639, 12] width 10 height 15
click at [421, 13] on link at bounding box center [421, 12] width 10 height 15
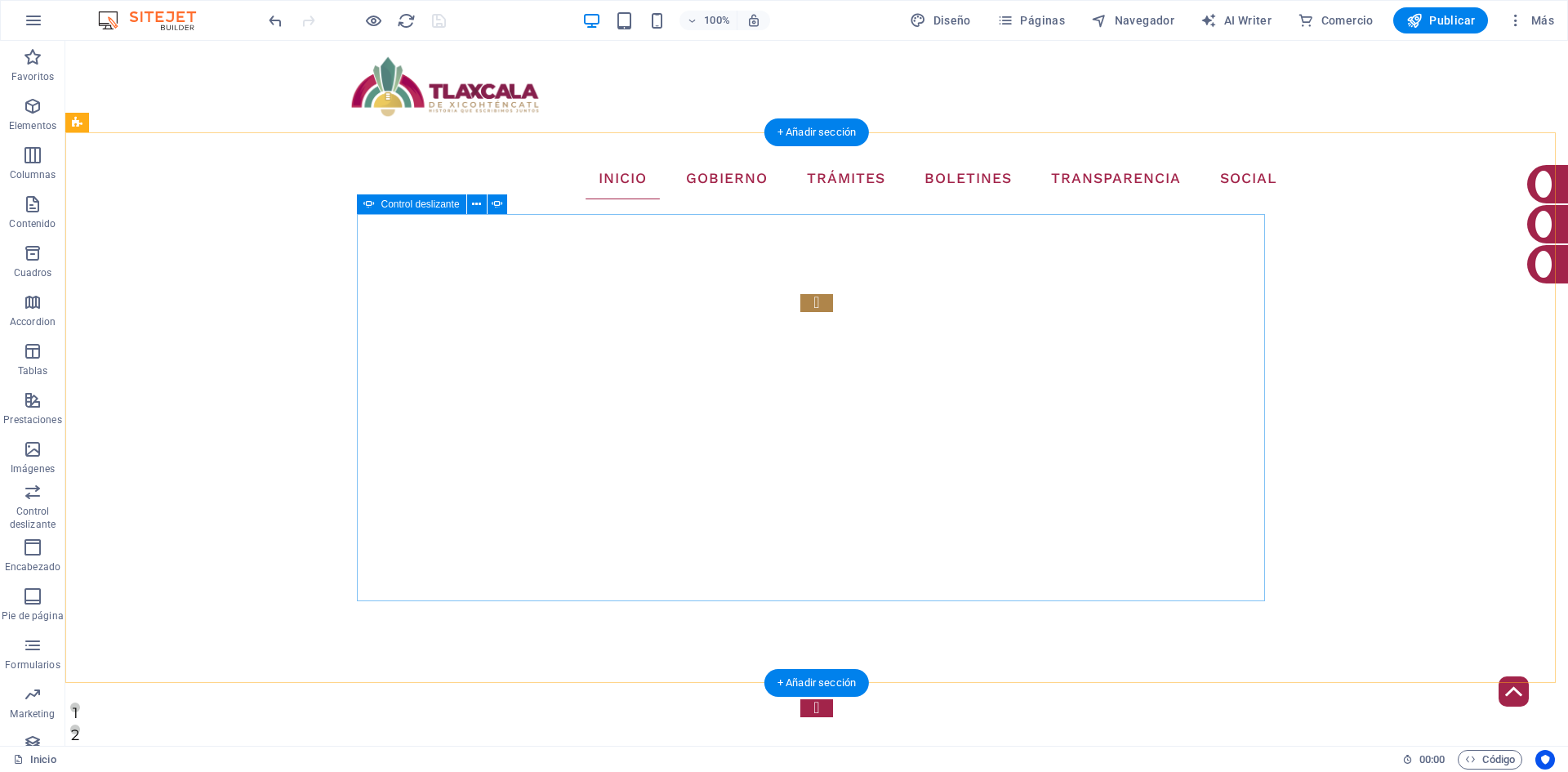
click at [801, 312] on button "Content Slider" at bounding box center [817, 303] width 32 height 18
click at [833, 708] on button "Content Slider" at bounding box center [817, 717] width 32 height 18
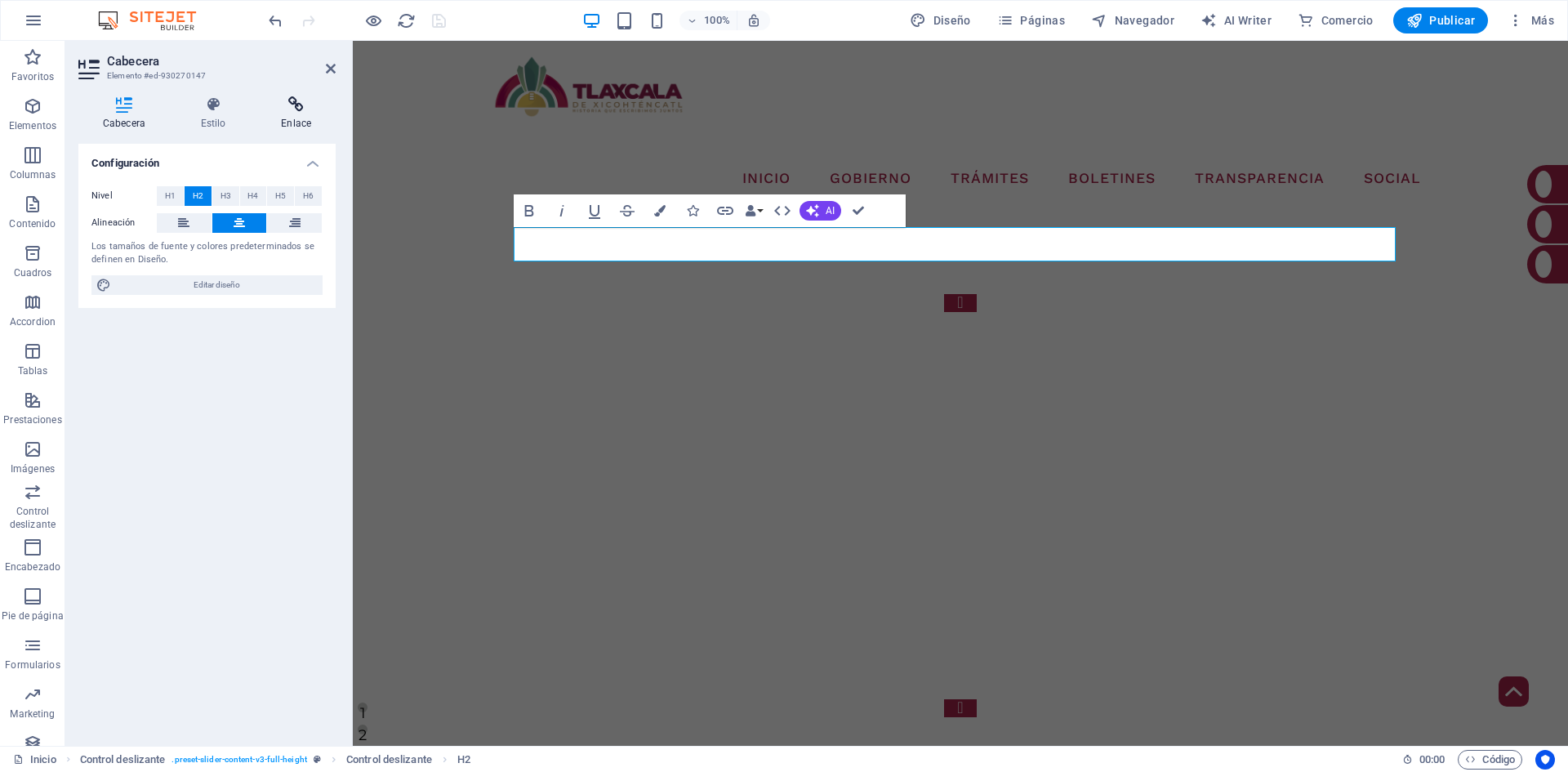
click at [293, 109] on icon at bounding box center [296, 104] width 79 height 16
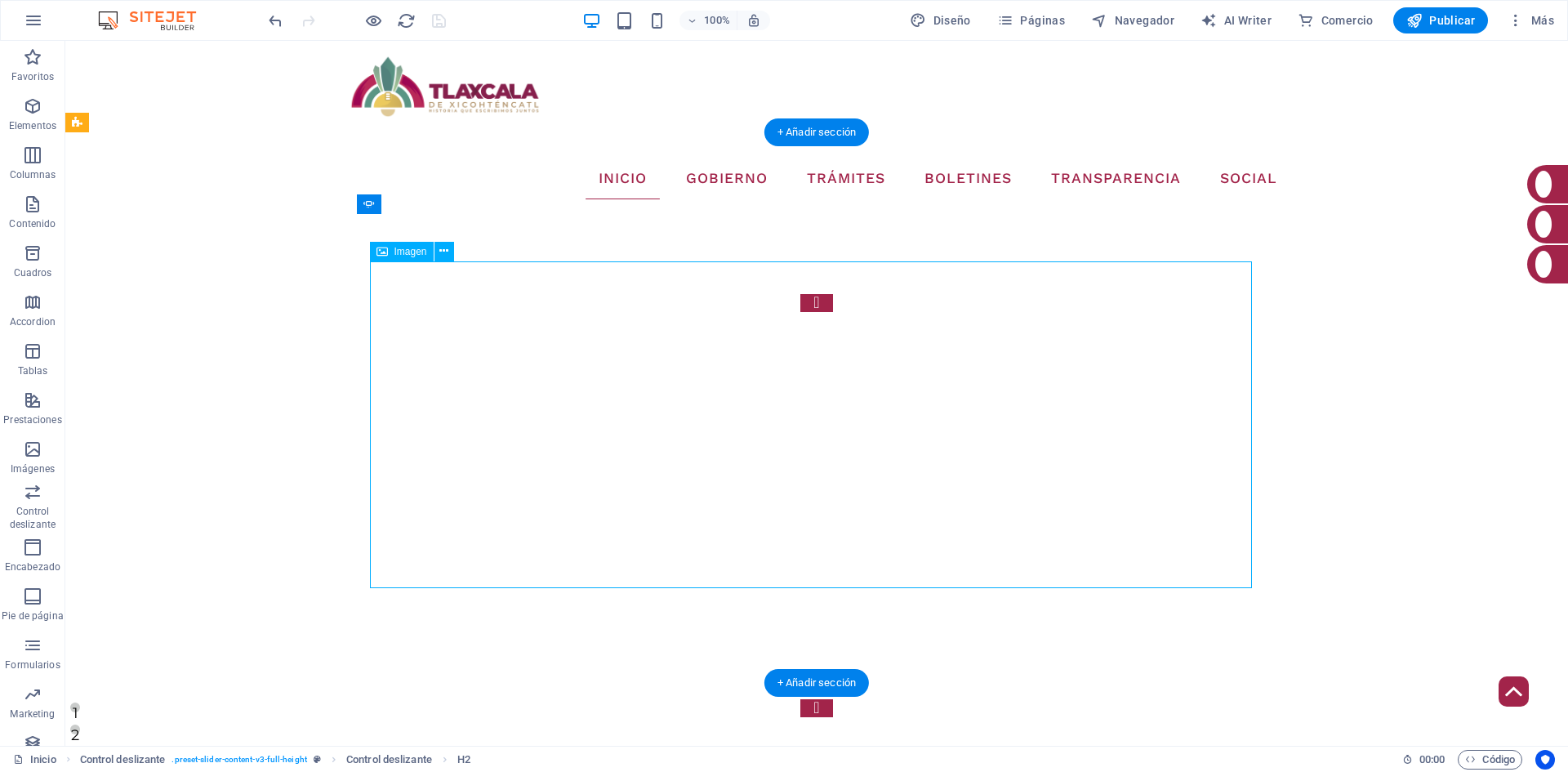
select select
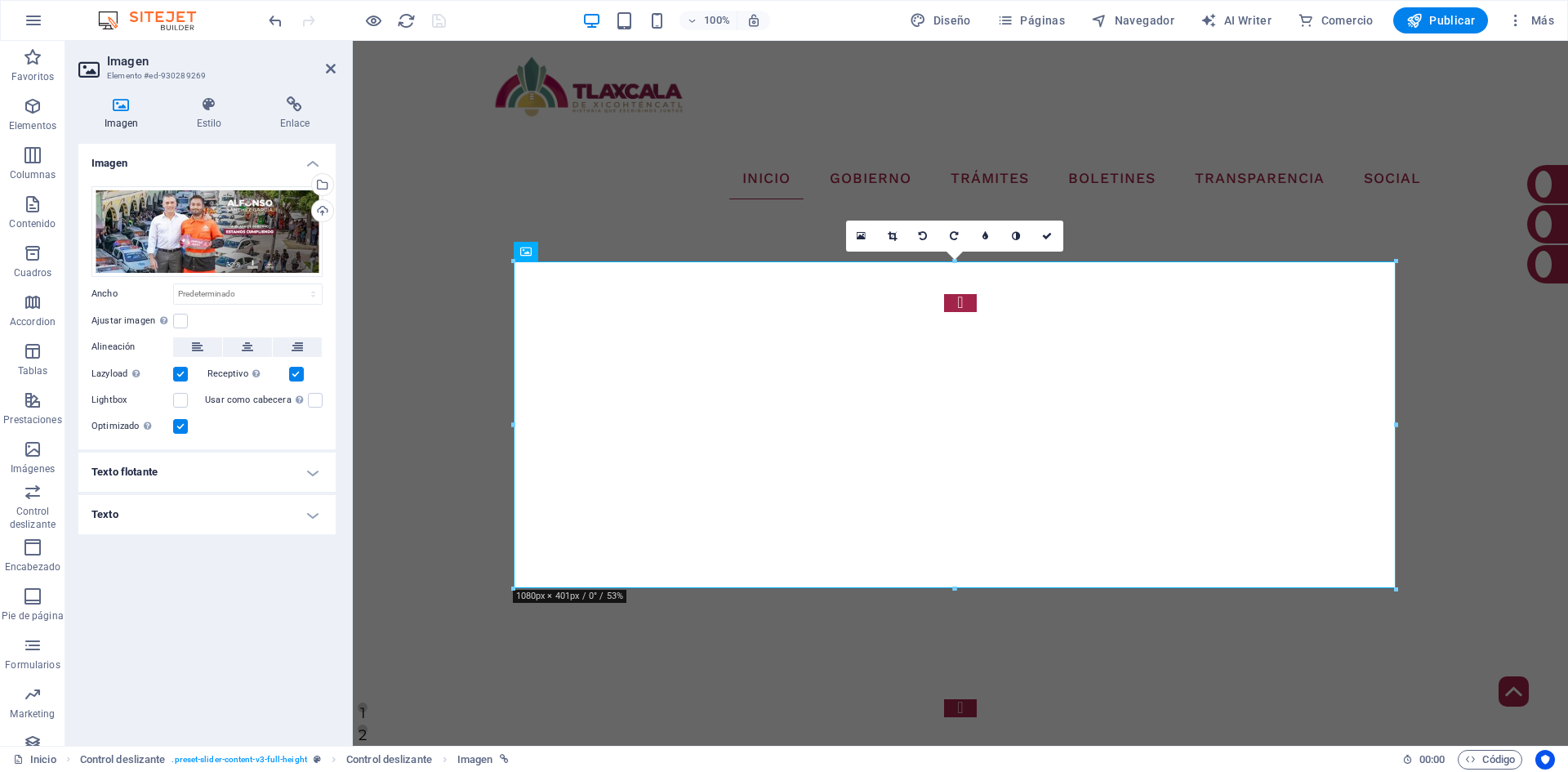
click at [277, 92] on div "Imagen Estilo Enlace Imagen Arrastra archivos aquí, haz clic para escoger archi…" at bounding box center [207, 413] width 284 height 662
click at [289, 110] on icon at bounding box center [295, 104] width 82 height 16
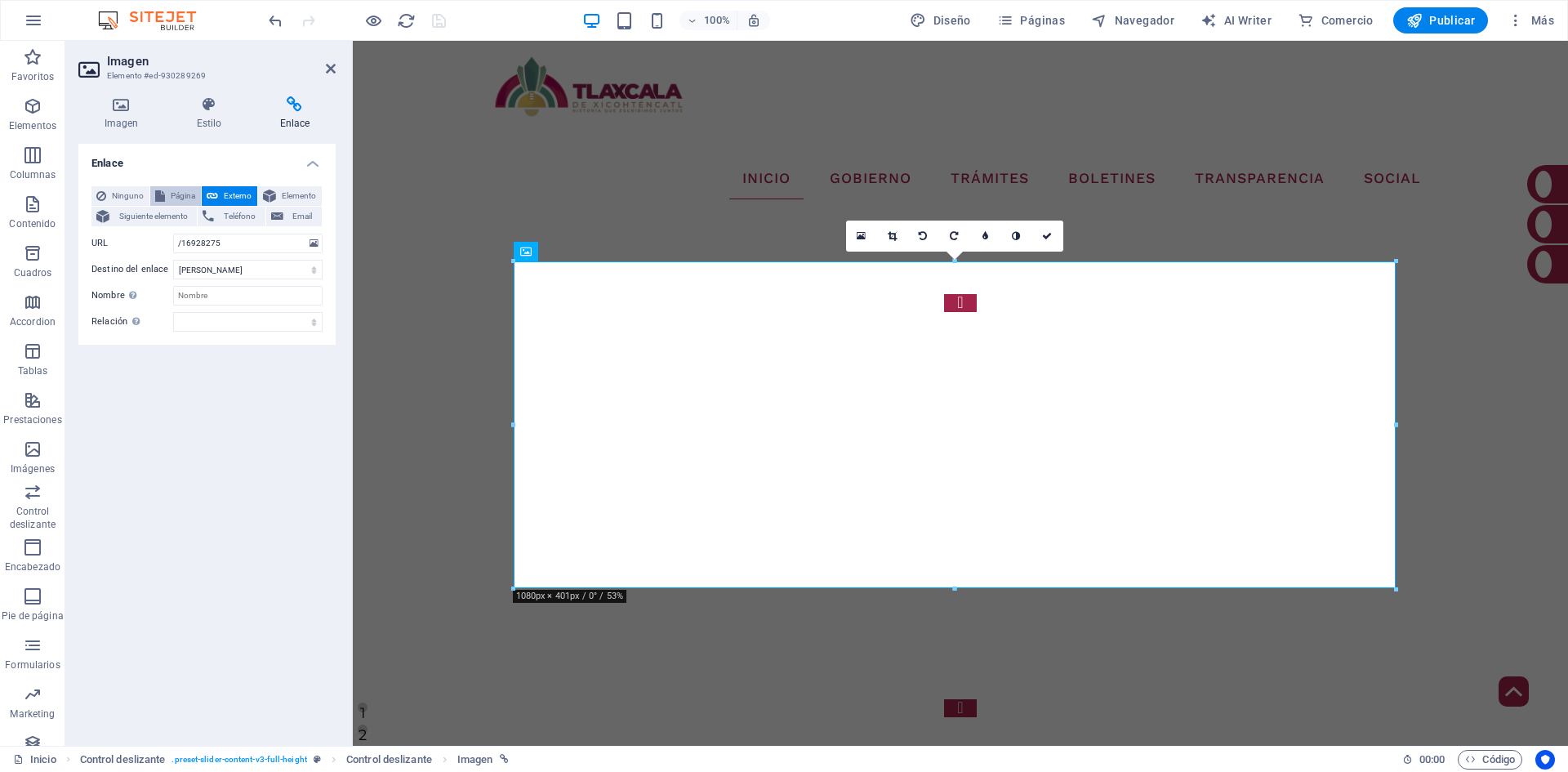
click at [177, 199] on span "Página" at bounding box center [183, 196] width 26 height 20
click at [296, 238] on select "Inicio Tramites-Tesoreria Noticias Tu Gobierno Contacto Transparencia SEVAC NOR…" at bounding box center [248, 243] width 150 height 20
select select "30"
click at [173, 233] on select "Inicio Tramites-Tesoreria Noticias Tu Gobierno Contacto Transparencia SEVAC NOR…" at bounding box center [248, 243] width 150 height 20
click at [433, 15] on icon "save" at bounding box center [439, 21] width 19 height 19
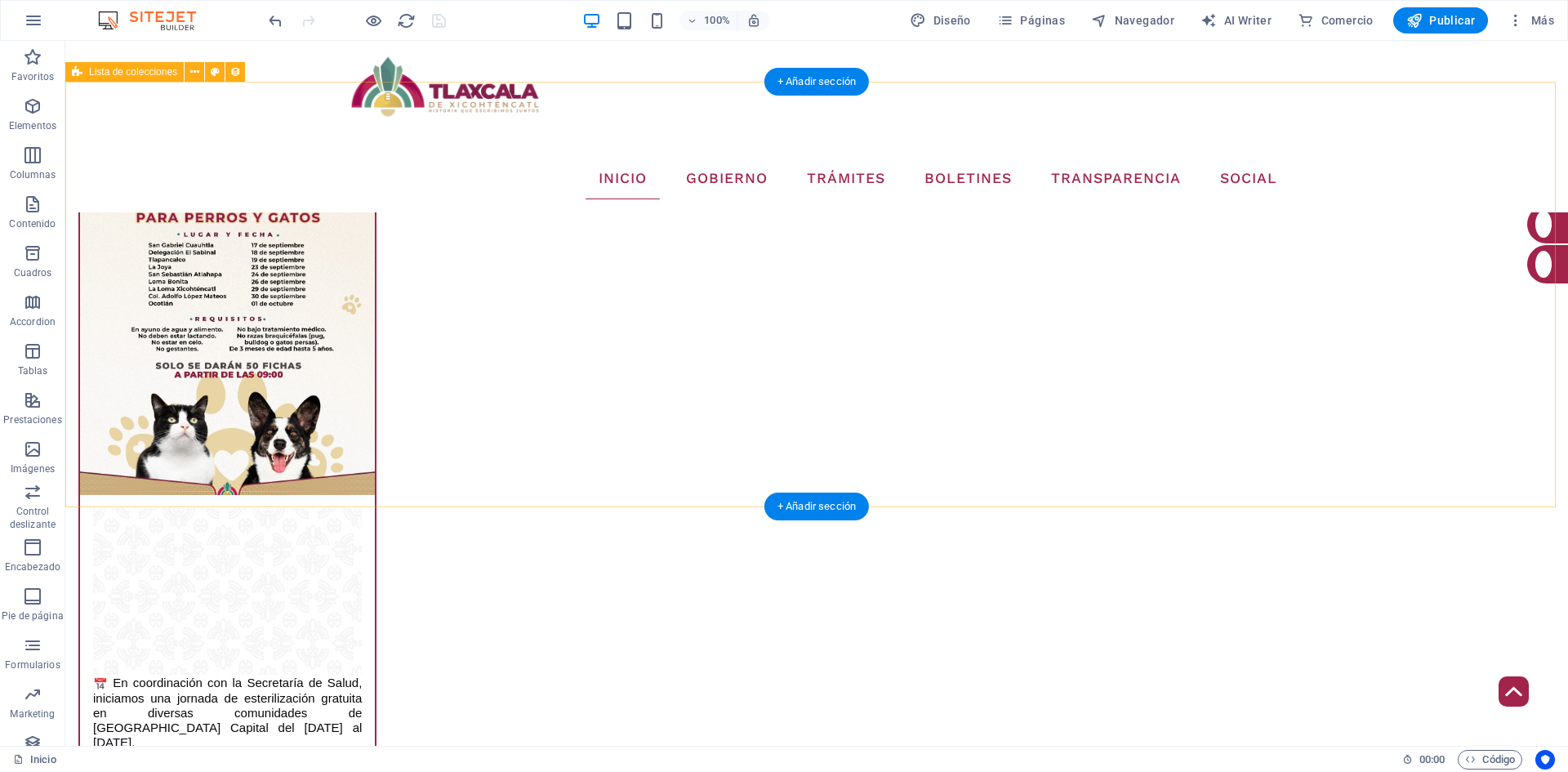
scroll to position [2930, 0]
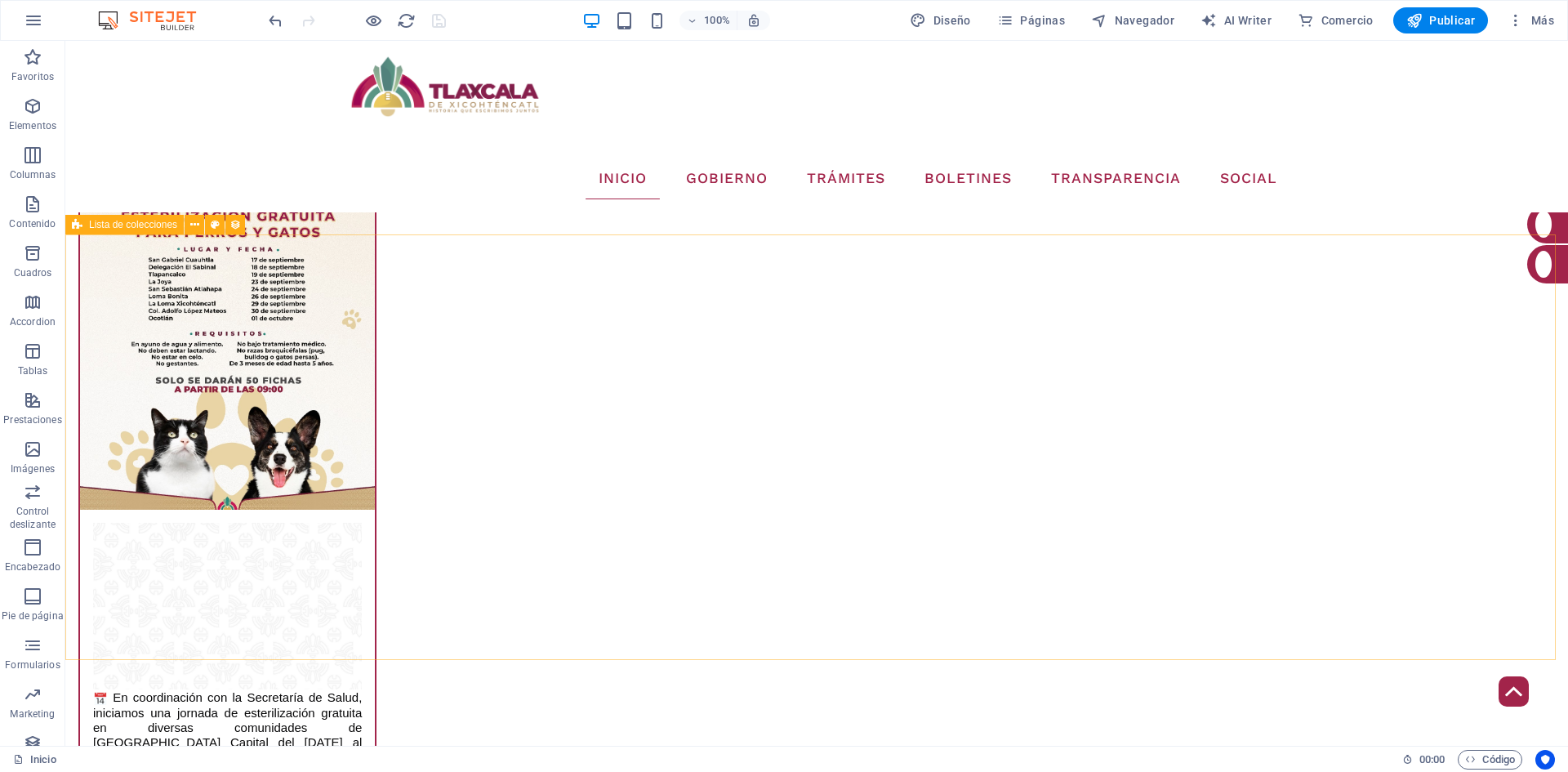
click at [164, 222] on span "Lista de colecciones" at bounding box center [133, 224] width 88 height 10
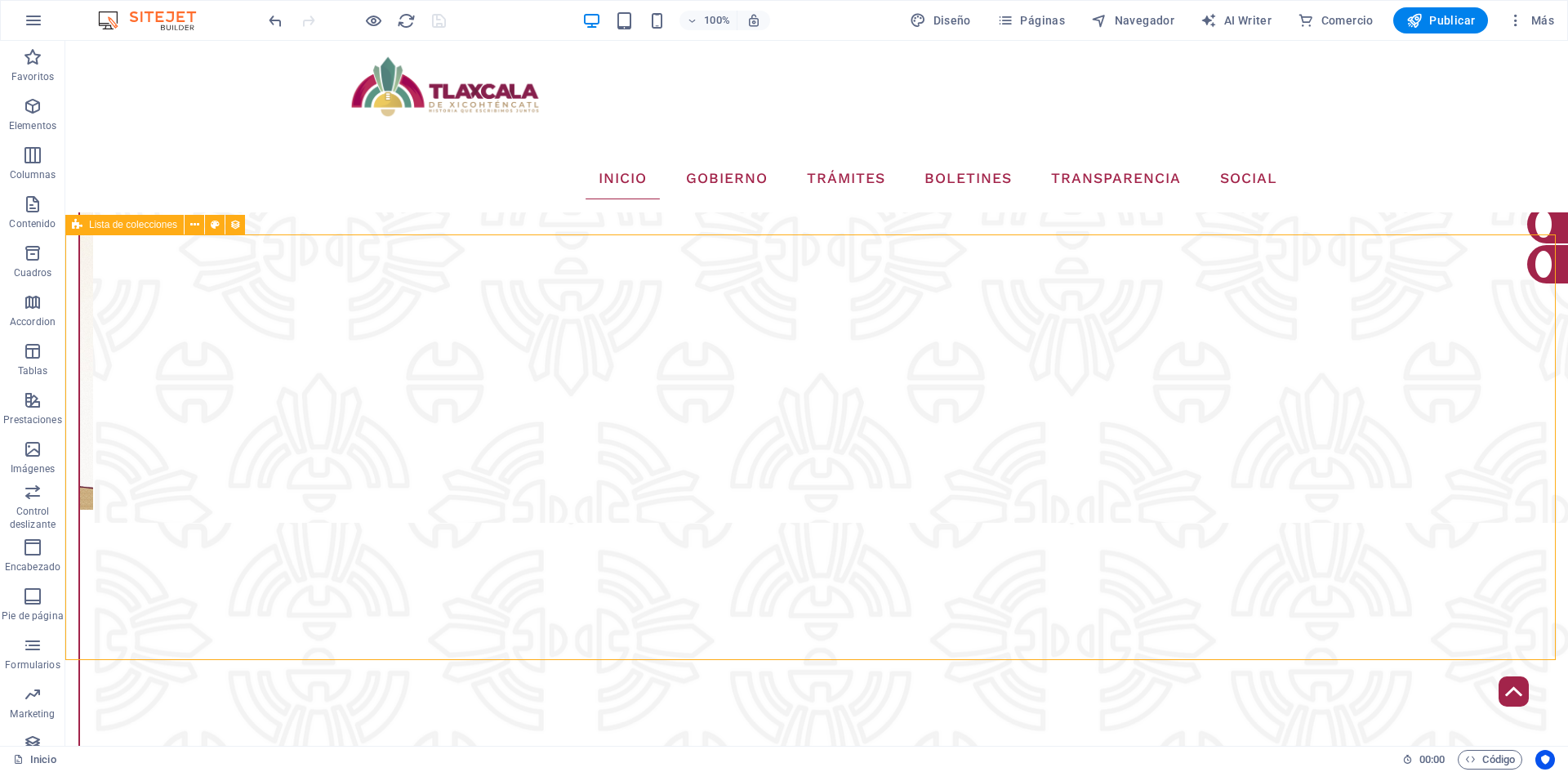
select select "68b78889ec303d56580a2d19"
select select "columns.consecutivo-de-publicacion_DESC"
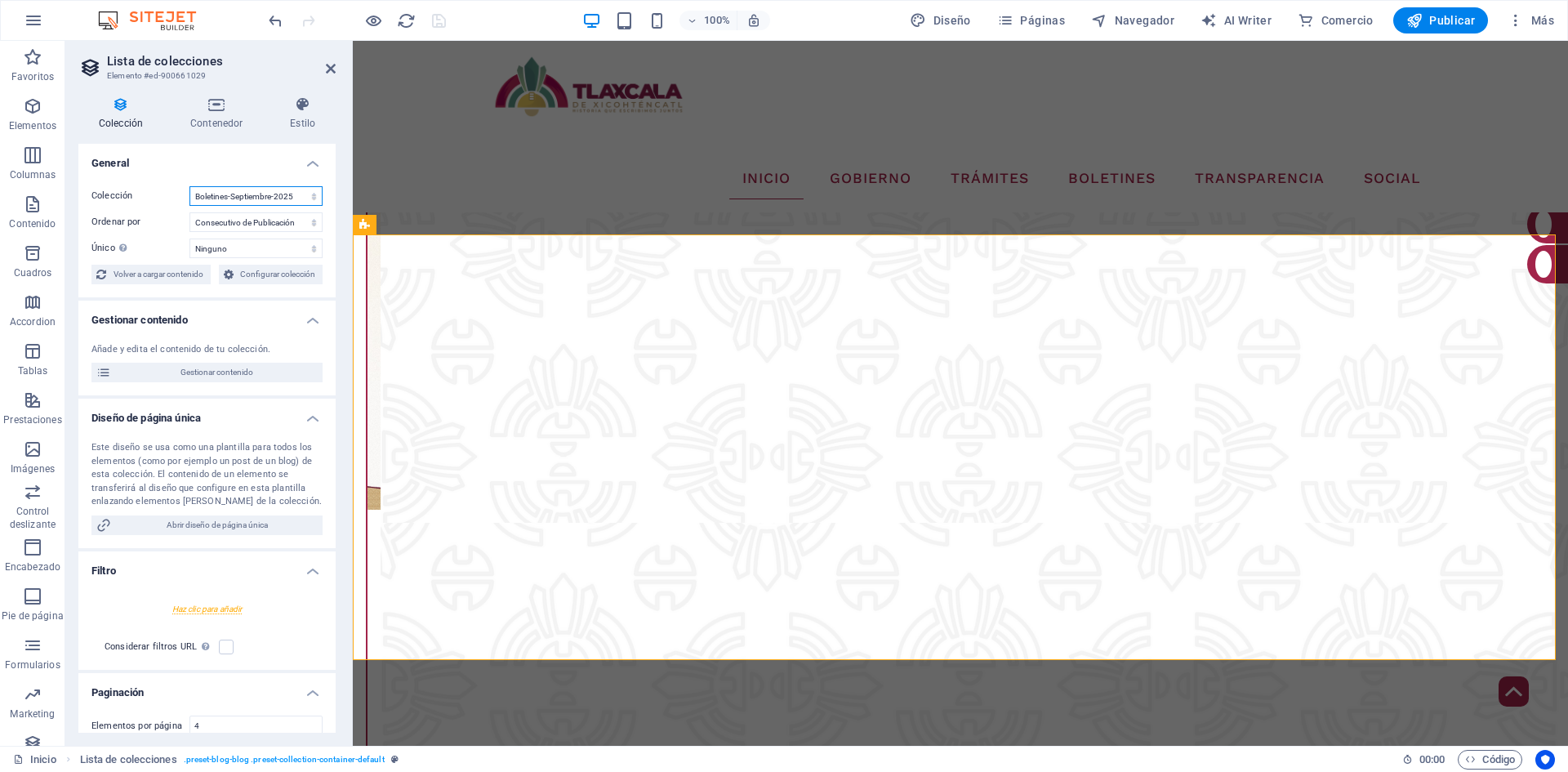
click at [276, 197] on select "ÁREAS DIRECTORIO Artesanos_Mercado Boletines-Agosto-2025 Boletines-Julio-2025 B…" at bounding box center [256, 196] width 133 height 20
click at [189, 186] on select "ÁREAS DIRECTORIO Artesanos_Mercado Boletines-Agosto-2025 Boletines-Julio-2025 B…" at bounding box center [256, 196] width 133 height 20
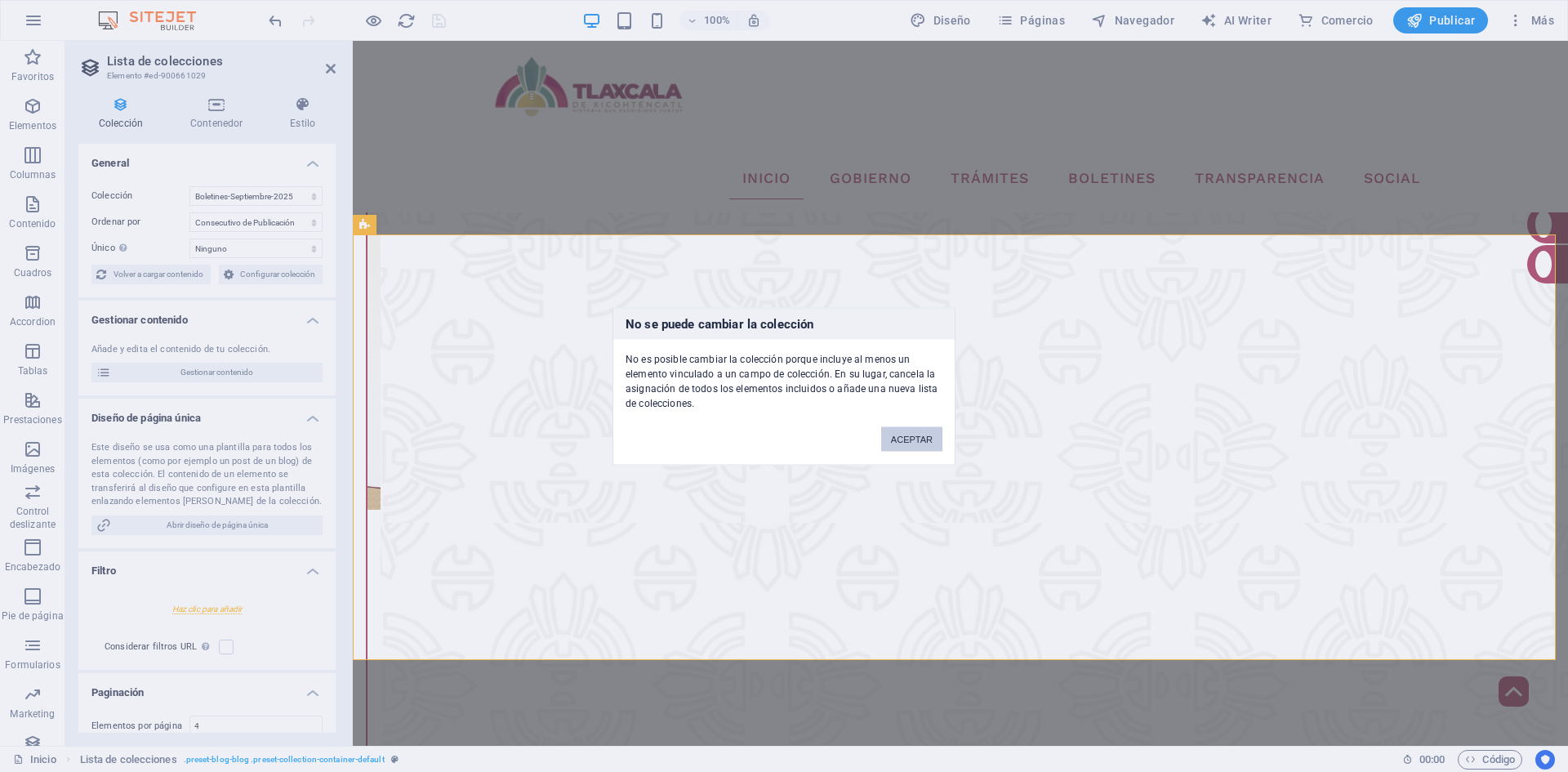
click at [911, 442] on button "ACEPTAR" at bounding box center [911, 438] width 61 height 24
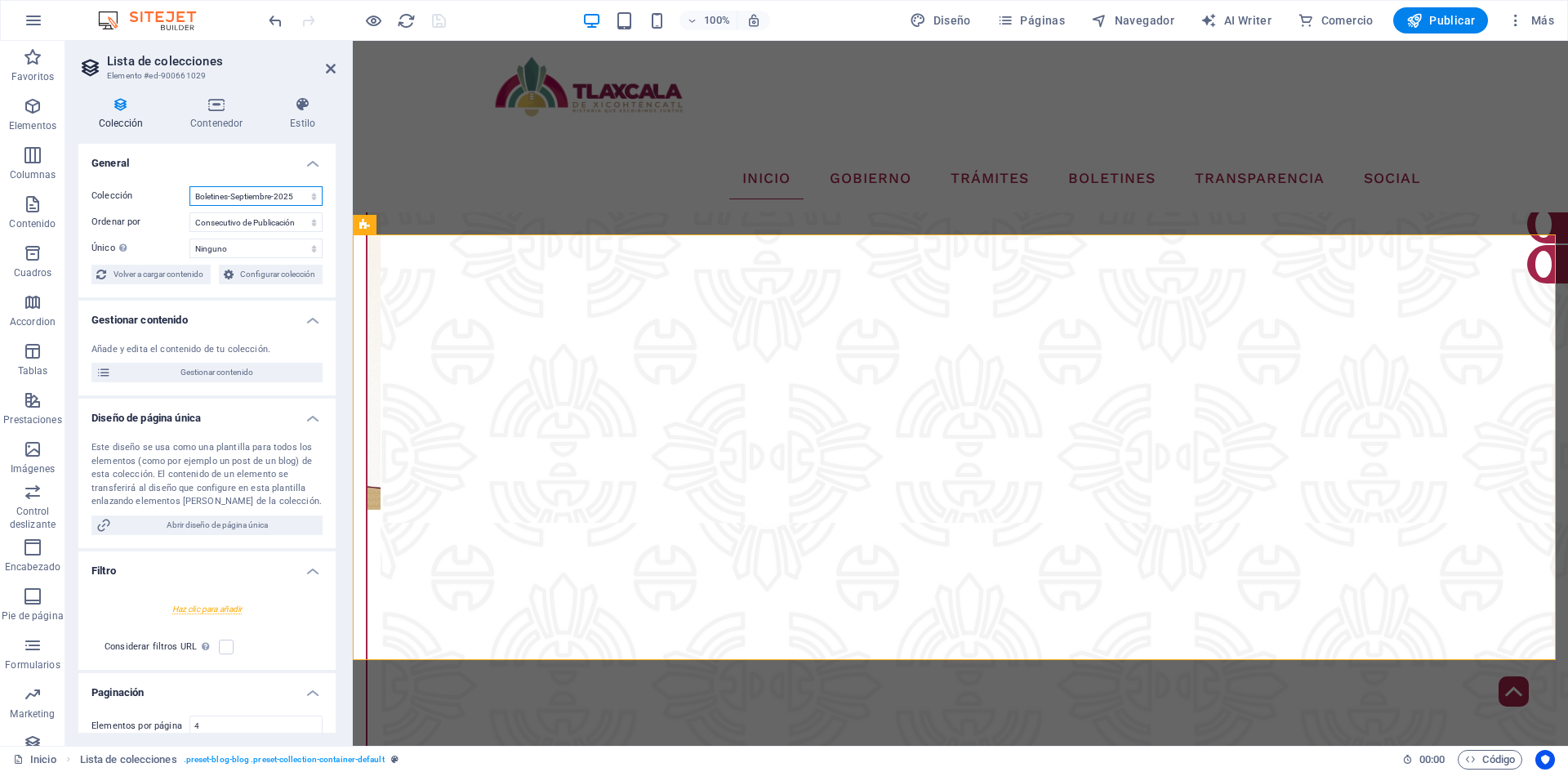
click at [289, 195] on select "ÁREAS DIRECTORIO Artesanos_Mercado Boletines-Agosto-2025 Boletines-Julio-2025 B…" at bounding box center [256, 196] width 133 height 20
click at [189, 186] on select "ÁREAS DIRECTORIO Artesanos_Mercado Boletines-Agosto-2025 Boletines-Julio-2025 B…" at bounding box center [256, 196] width 133 height 20
select select "68b78889ec303d56580a2d19"
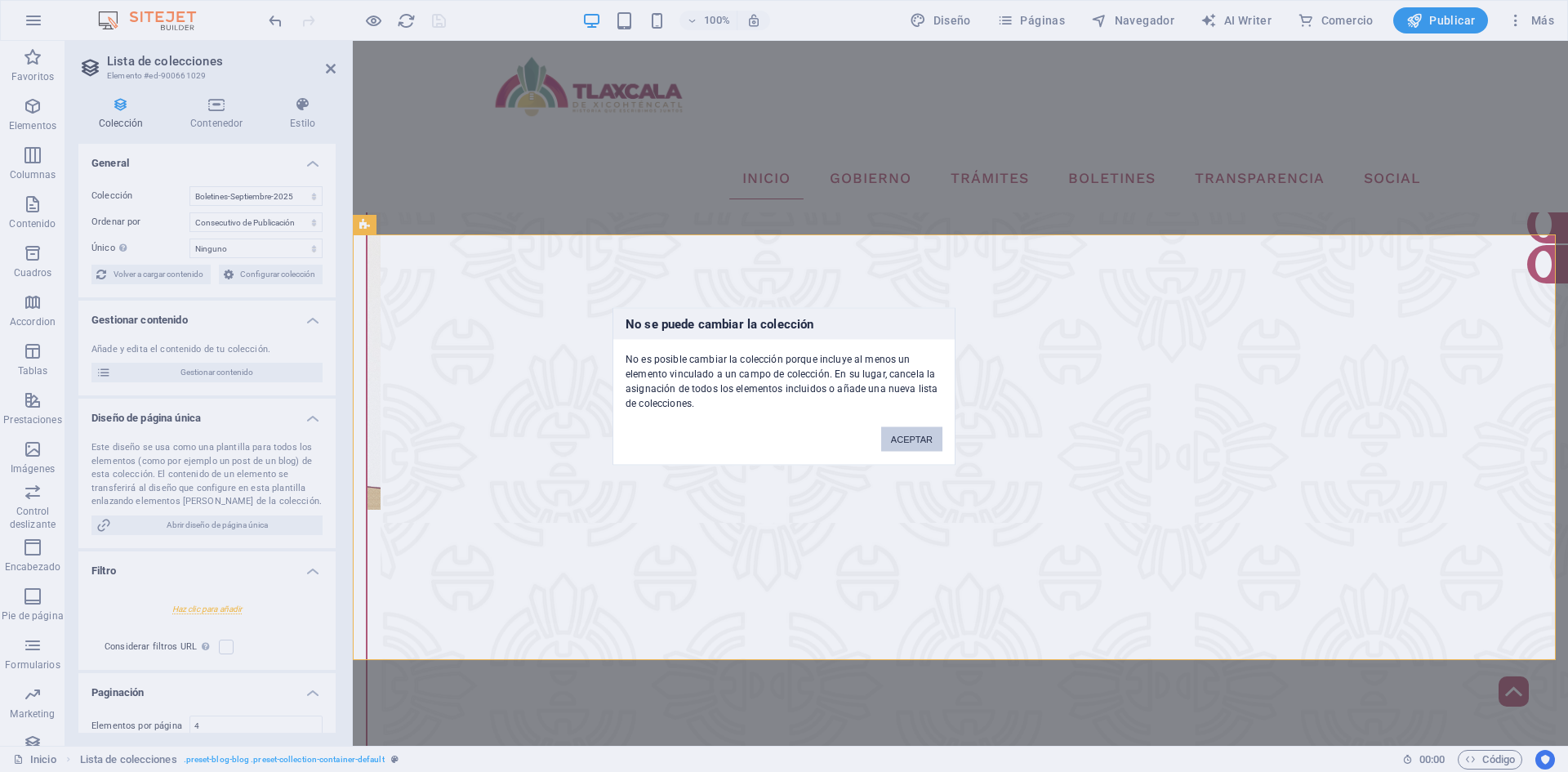
drag, startPoint x: 907, startPoint y: 433, endPoint x: 547, endPoint y: 395, distance: 362.0
click at [907, 433] on button "ACEPTAR" at bounding box center [911, 438] width 61 height 24
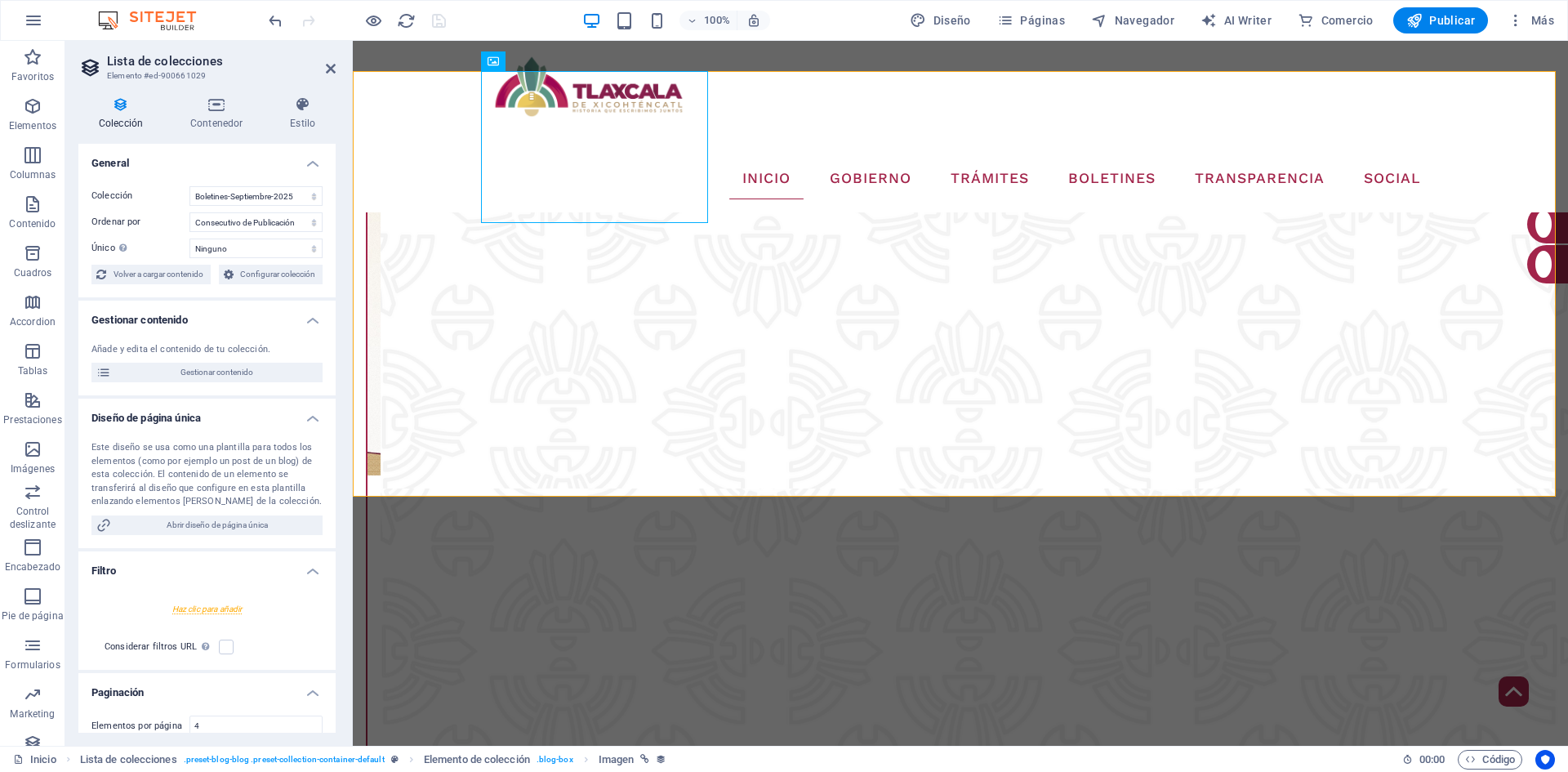
scroll to position [2849, 0]
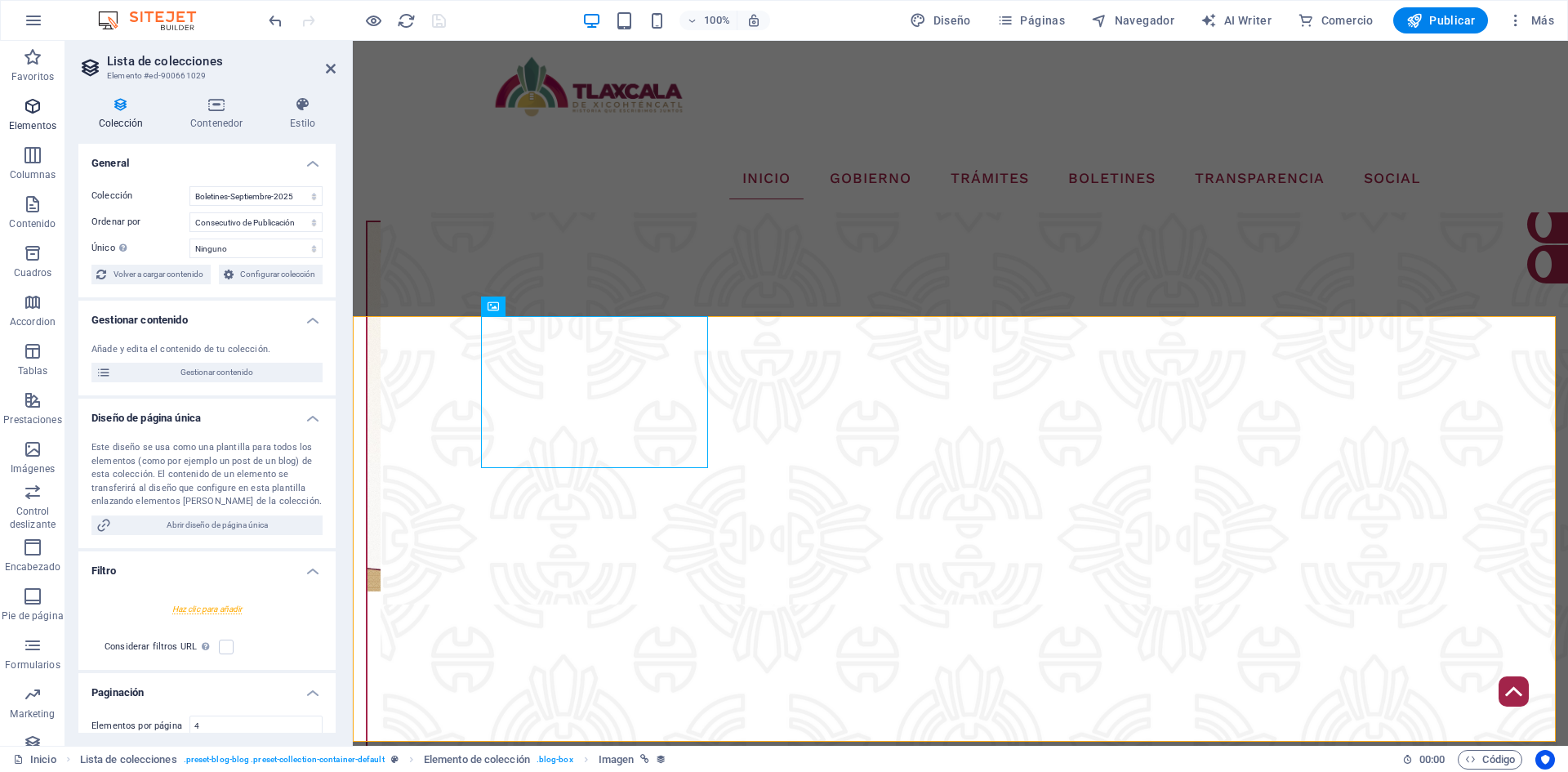
click at [40, 106] on icon "button" at bounding box center [32, 106] width 20 height 20
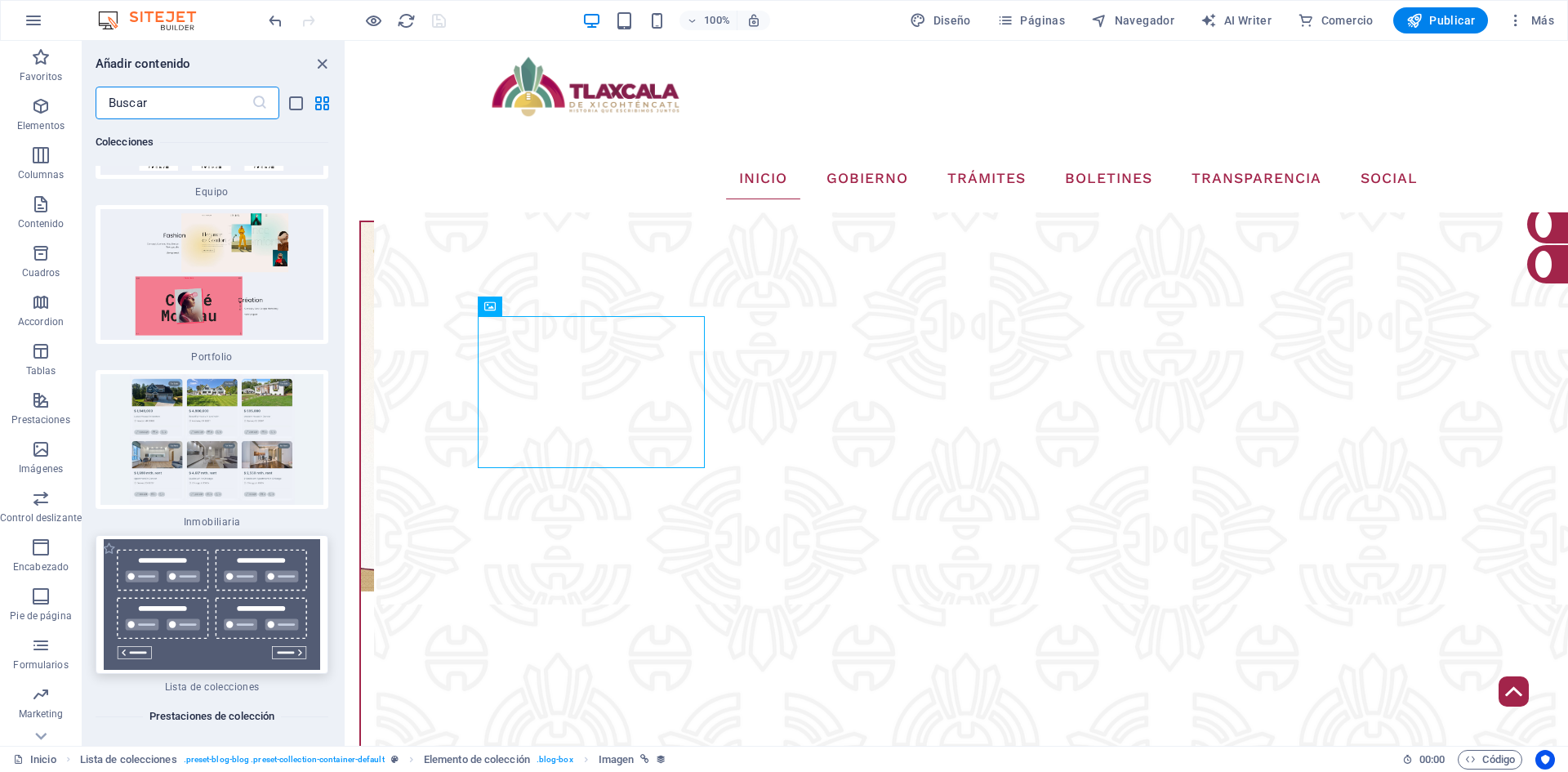
scroll to position [31194, 0]
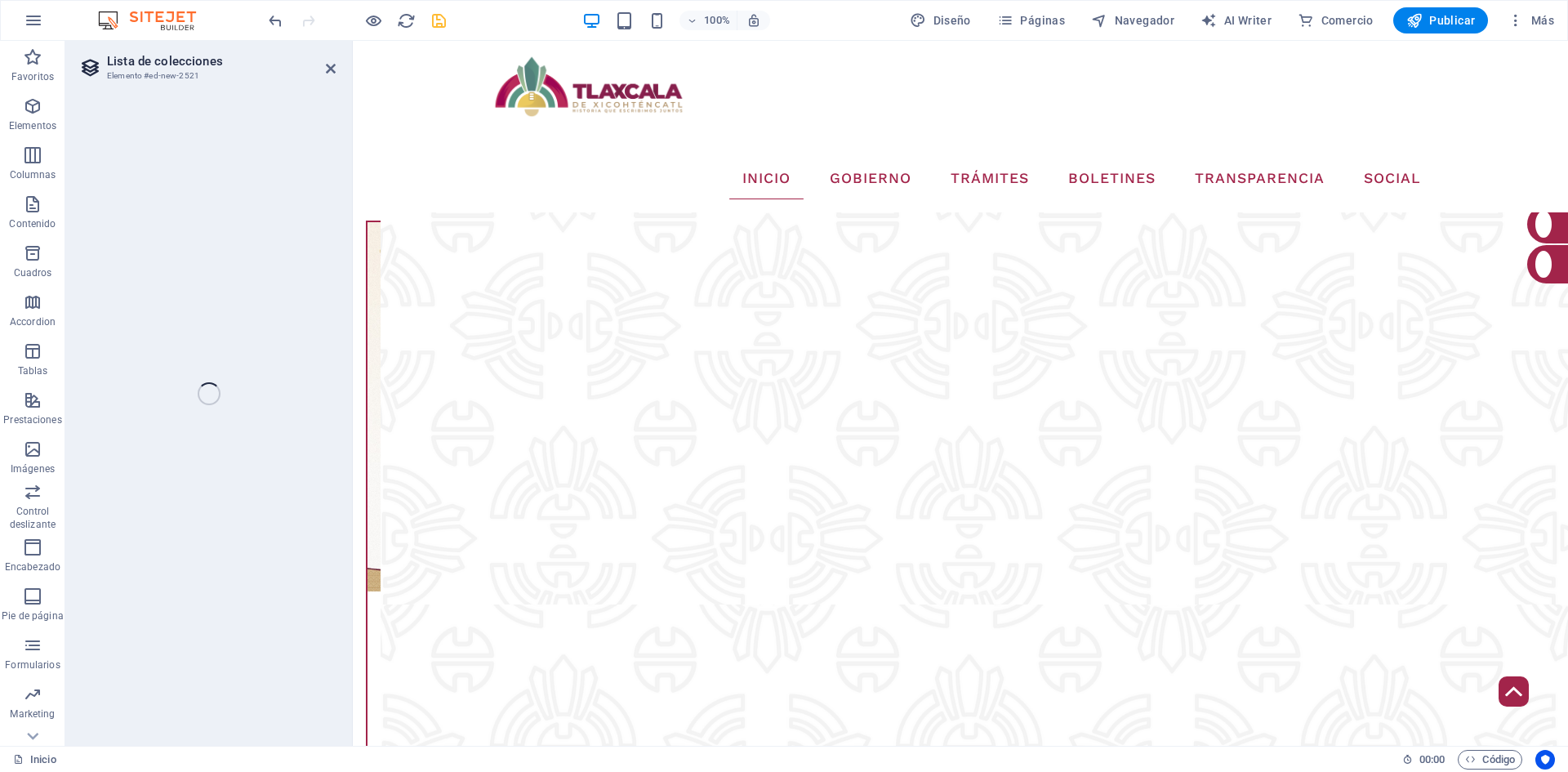
select select
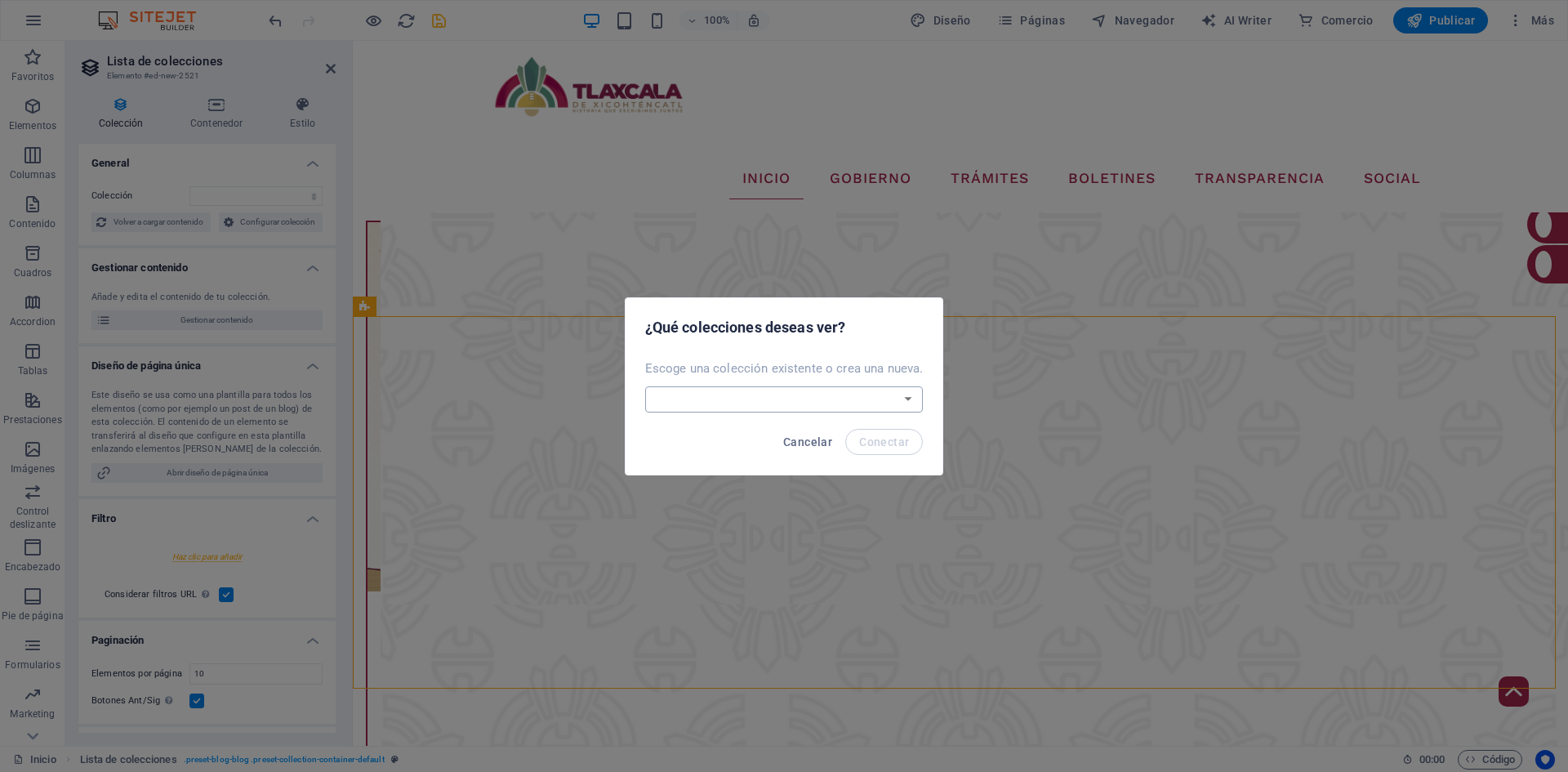
click at [839, 401] on select "ÁREAS DIRECTORIO Artesanos_Mercado Boletines-Agosto-2025 Boletines-Julio-2025 B…" at bounding box center [784, 399] width 278 height 26
select select "68dea3b2527db34b01023148"
click at [646, 386] on select "ÁREAS DIRECTORIO Artesanos_Mercado Boletines-Agosto-2025 Boletines-Julio-2025 B…" at bounding box center [784, 399] width 278 height 26
click at [879, 437] on span "Conectar" at bounding box center [884, 441] width 50 height 14
select select "68dea3b2527db34b01023148"
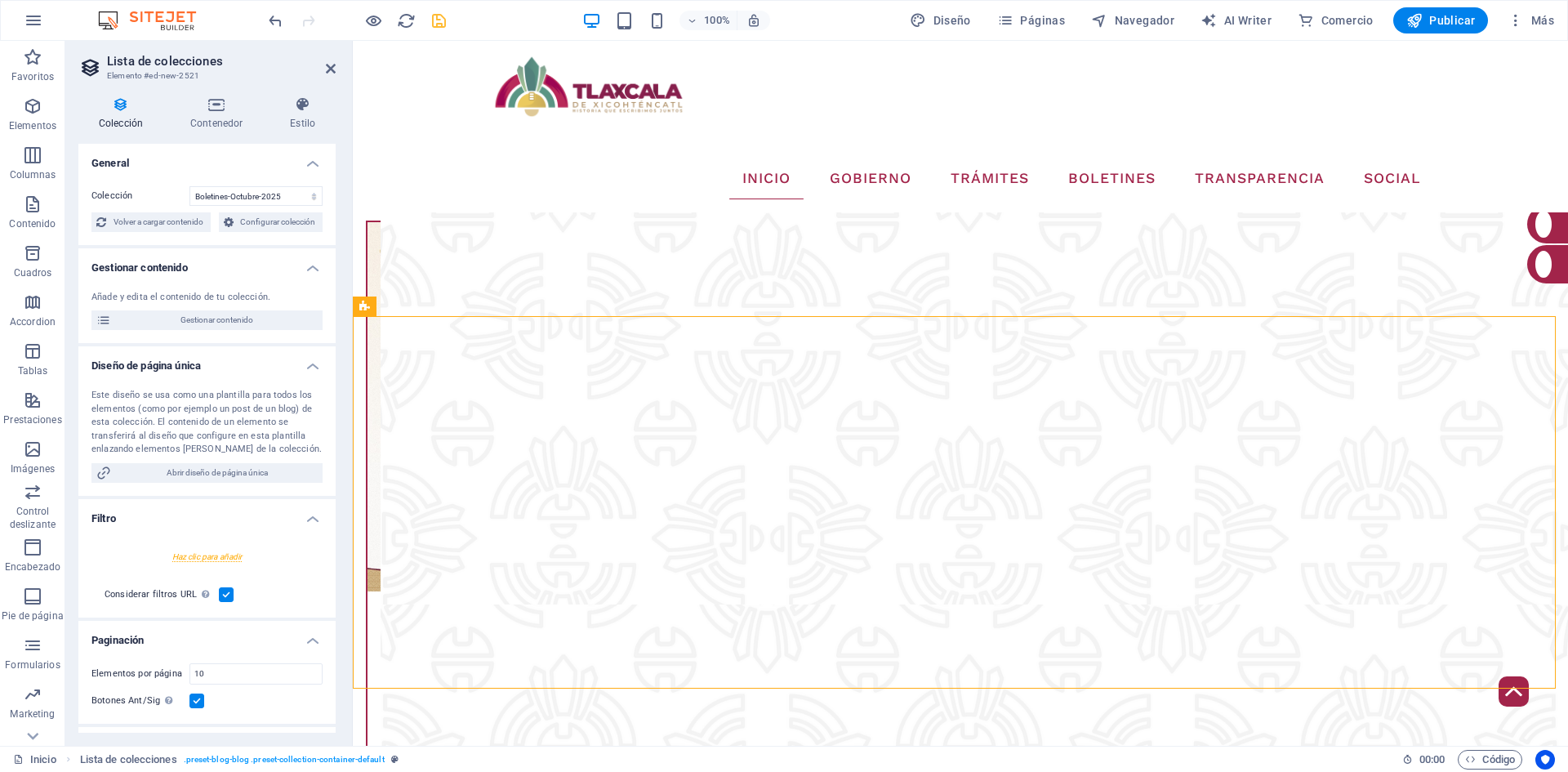
select select "createdAt_DESC"
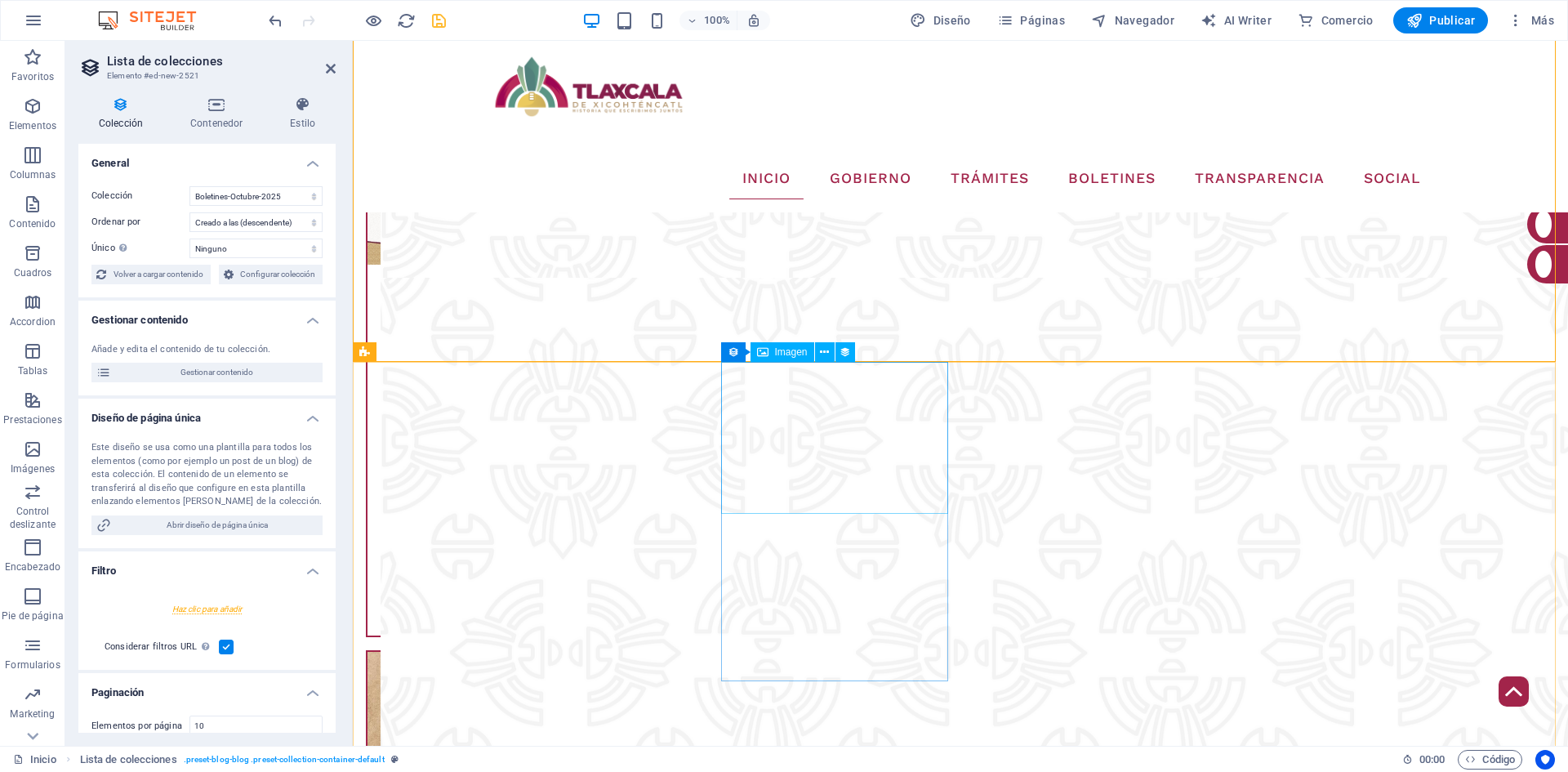
scroll to position [3094, 0]
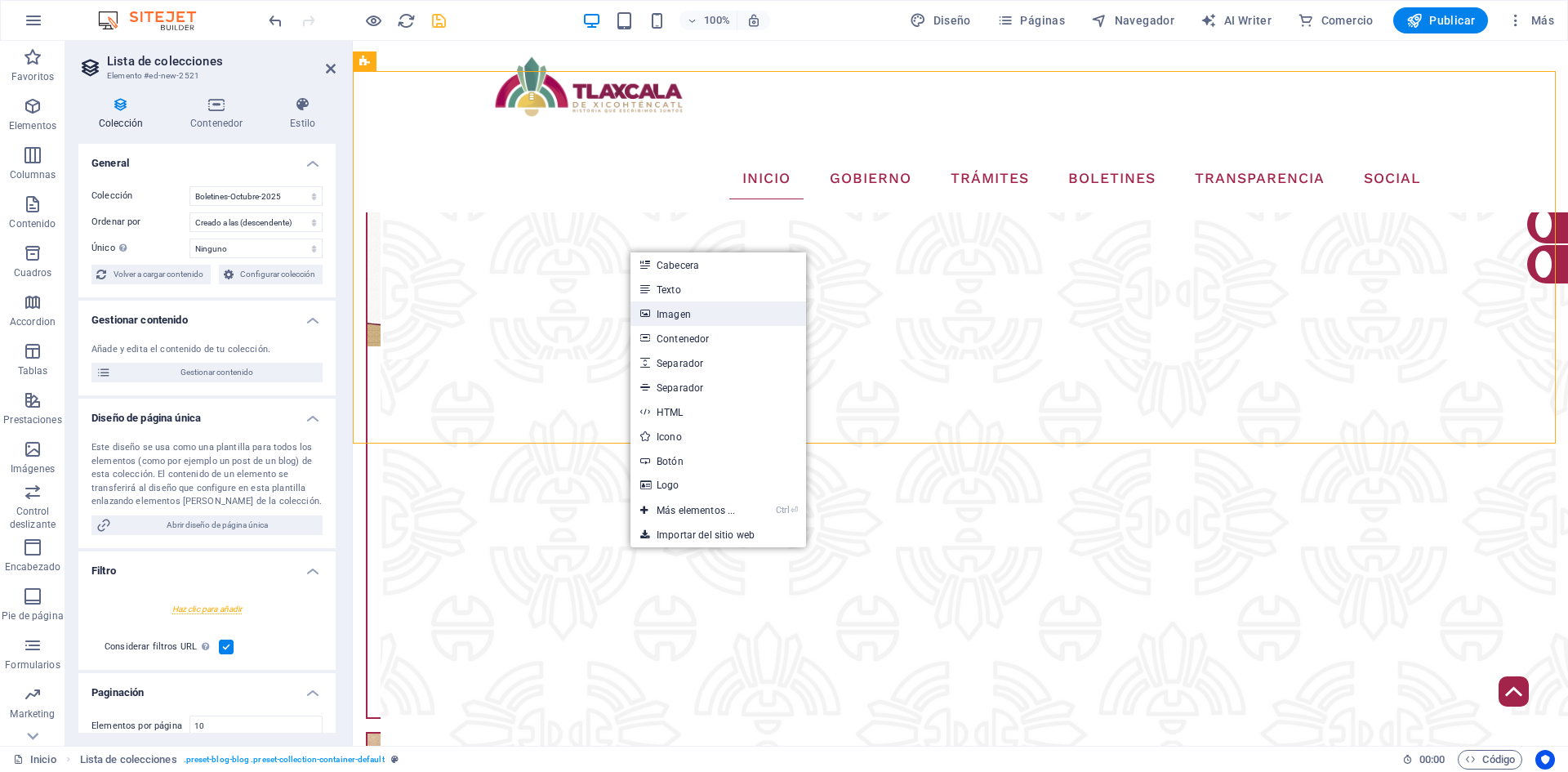
drag, startPoint x: 359, startPoint y: 275, endPoint x: 712, endPoint y: 314, distance: 355.1
click at [712, 314] on link "Imagen" at bounding box center [718, 313] width 176 height 24
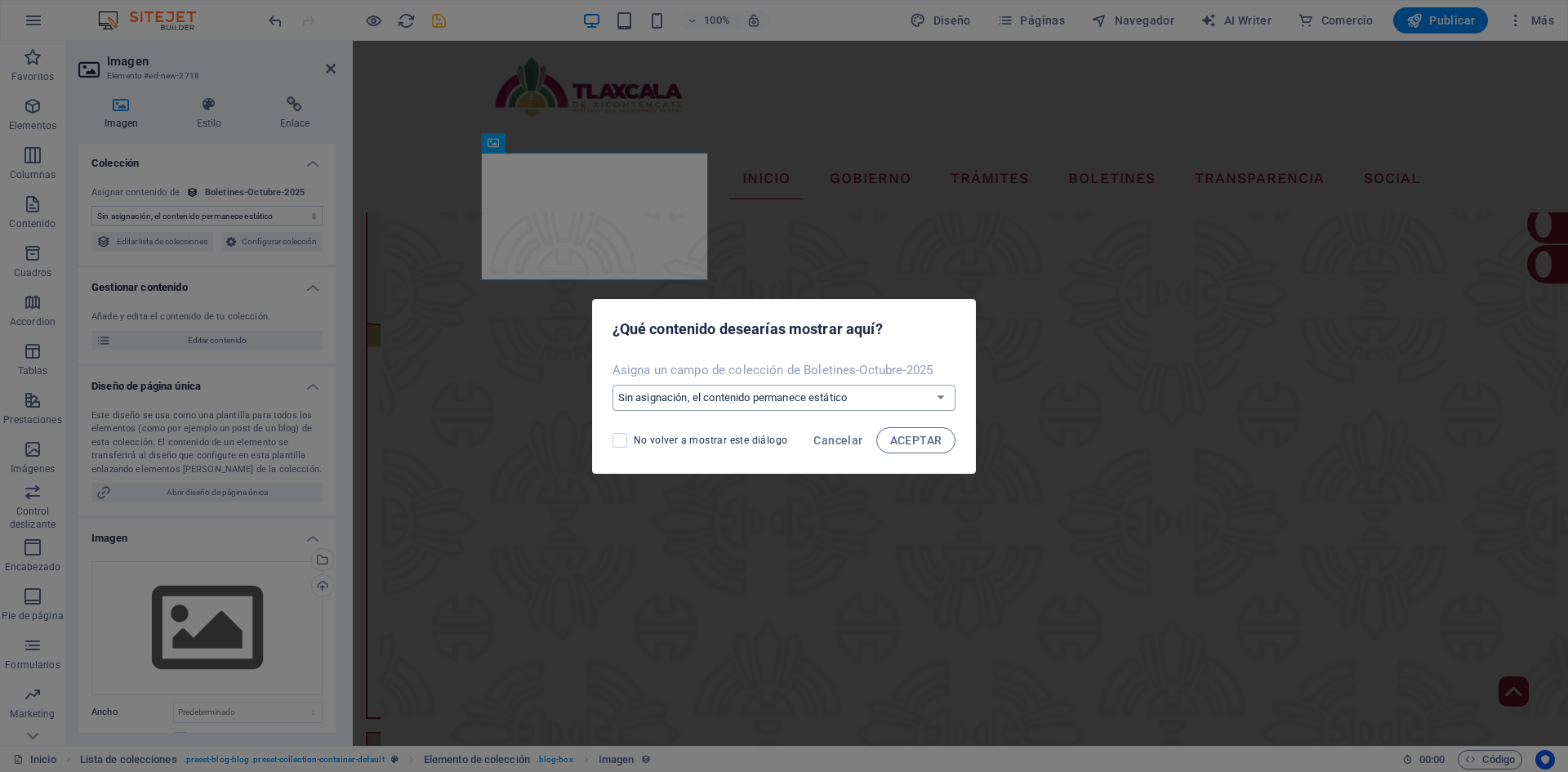
click at [816, 402] on select "Sin asignación, el contenido permanece estático Crear un campo nuevo Creado a l…" at bounding box center [784, 397] width 344 height 26
select select "image"
click at [613, 385] on select "Sin asignación, el contenido permanece estático Crear un campo nuevo Creado a l…" at bounding box center [784, 397] width 344 height 26
click at [904, 440] on span "ACEPTAR" at bounding box center [916, 440] width 52 height 14
select select "image"
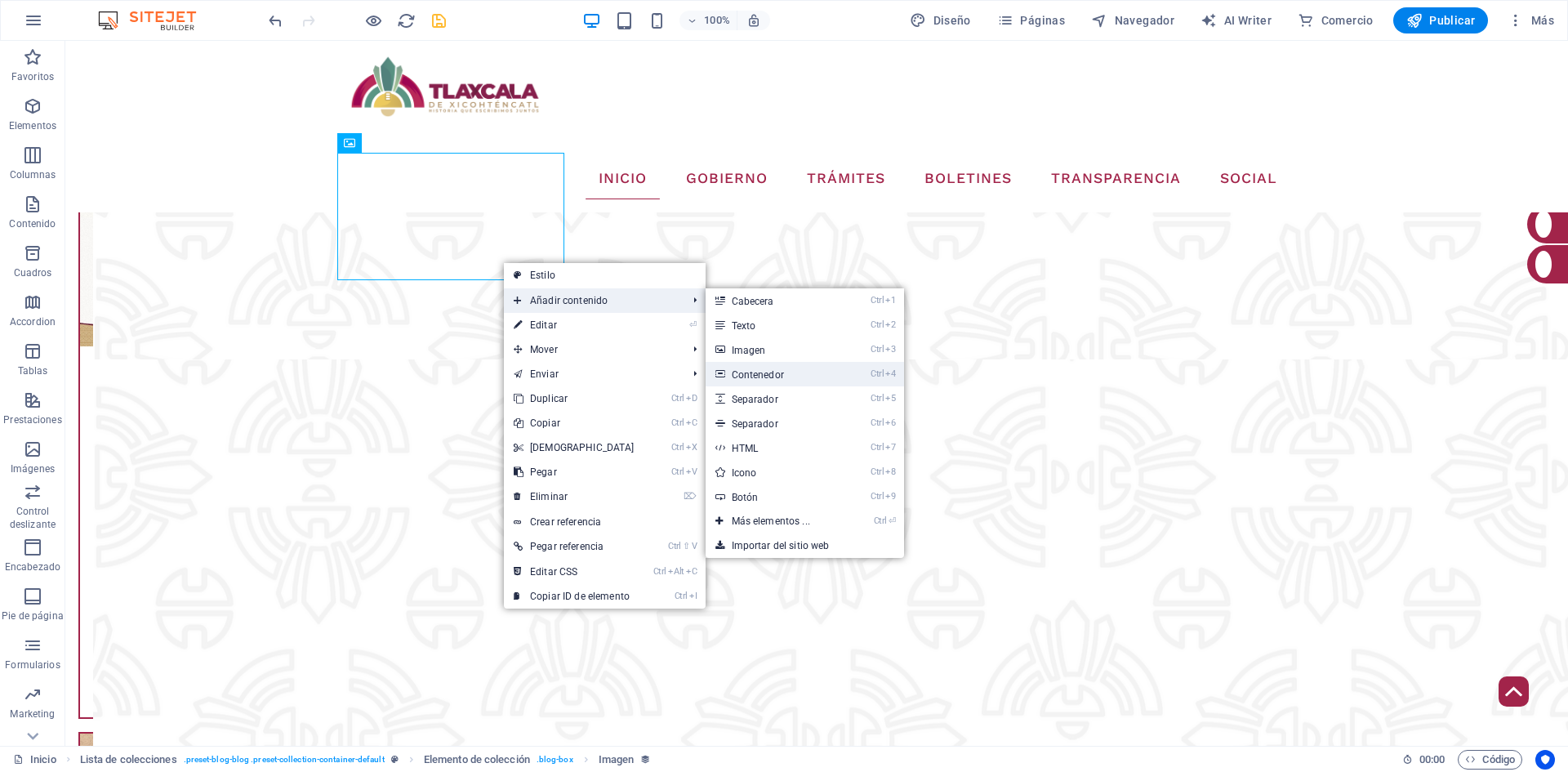
click at [749, 365] on link "Ctrl 4 Contenedor" at bounding box center [774, 374] width 137 height 24
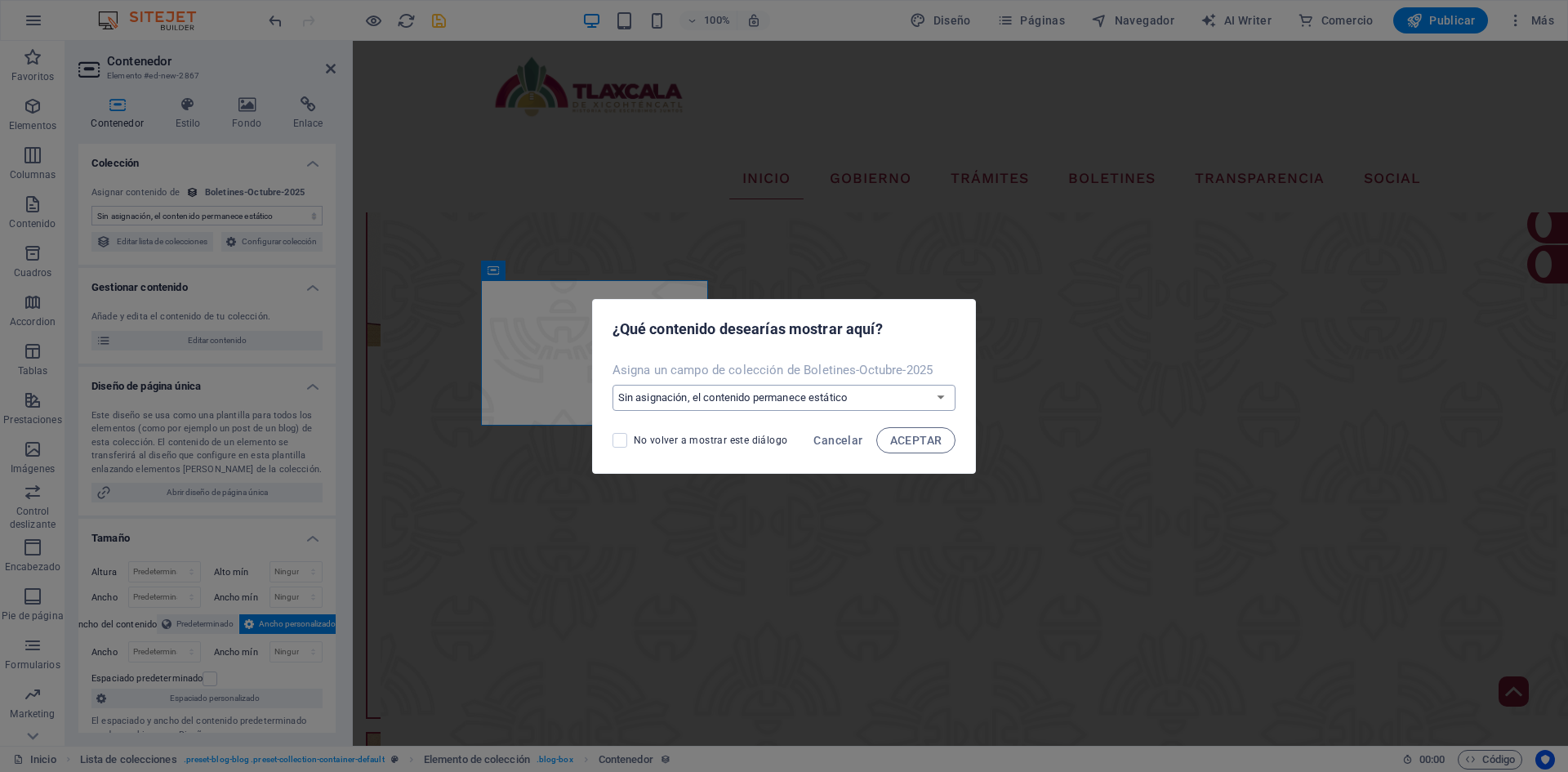
click at [903, 395] on select "Sin asignación, el contenido permanece estático Crear un campo nuevo Creado a l…" at bounding box center [784, 397] width 344 height 26
click at [920, 444] on span "ACEPTAR" at bounding box center [916, 440] width 52 height 14
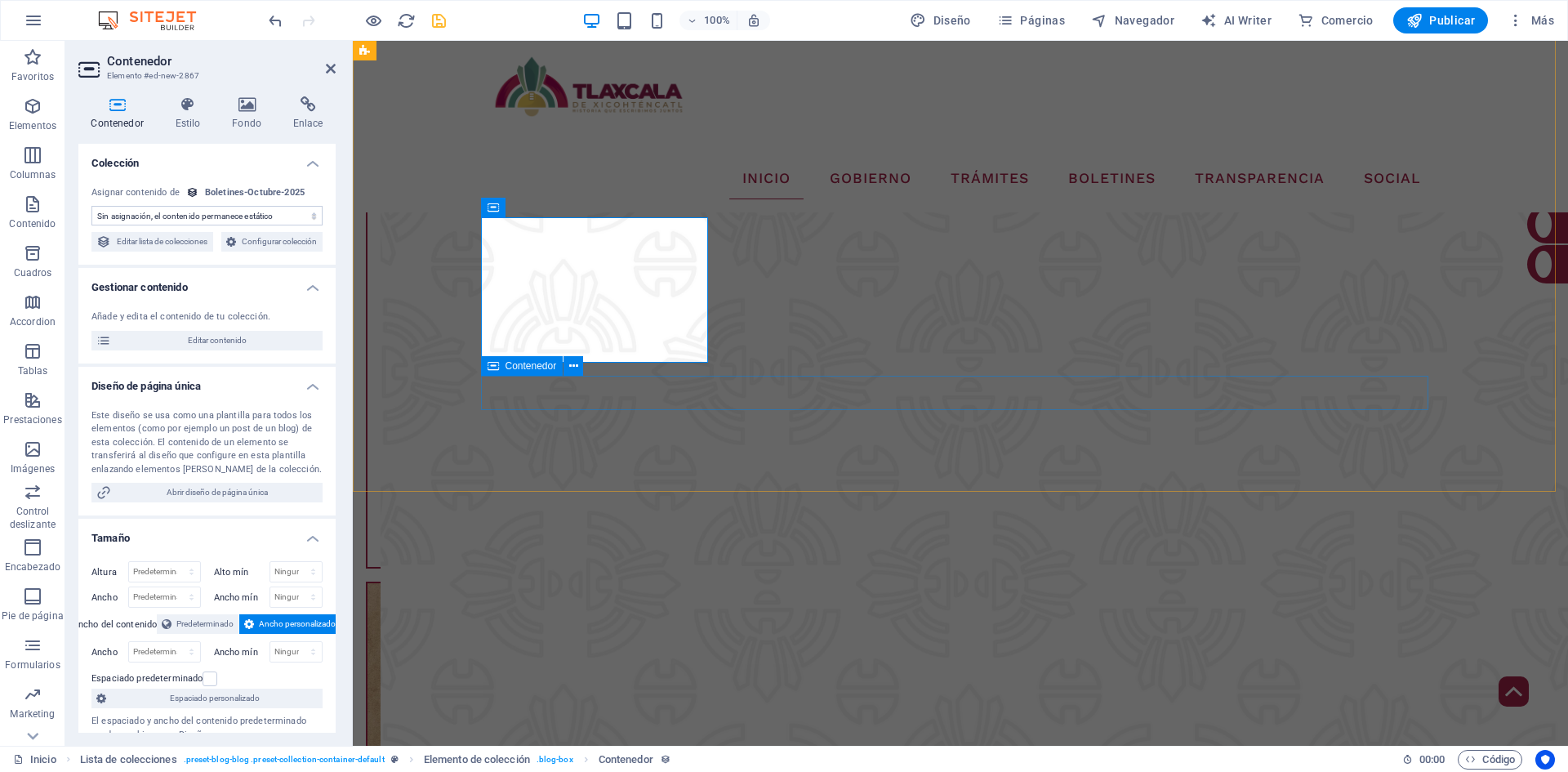
scroll to position [3257, 0]
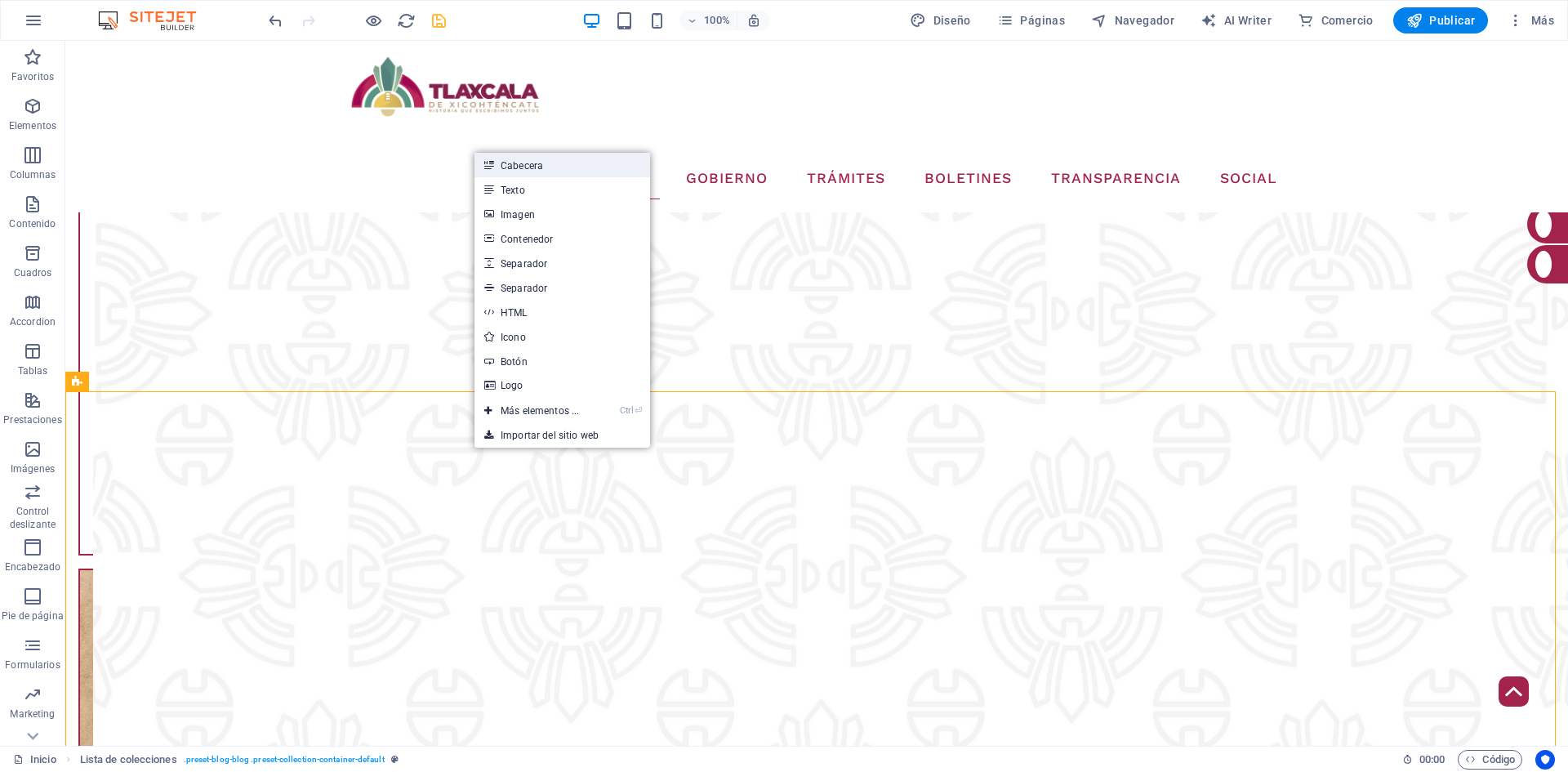
click at [549, 168] on link "Cabecera" at bounding box center [562, 165] width 176 height 24
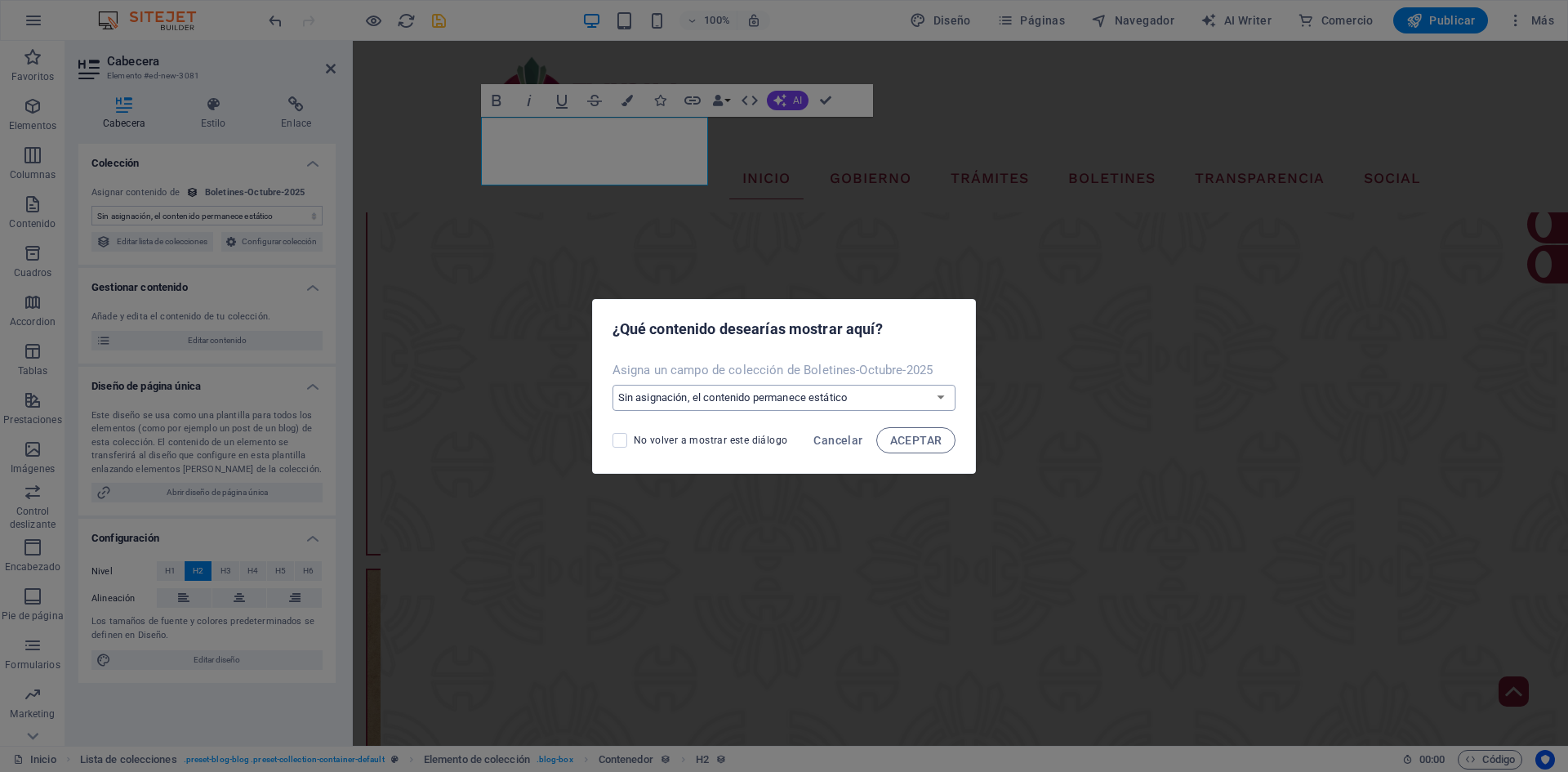
click at [753, 395] on select "Sin asignación, el contenido permanece estático Crear un campo nuevo Creado a l…" at bounding box center [784, 397] width 344 height 26
select select "fecha-completa"
click at [613, 385] on select "Sin asignación, el contenido permanece estático Crear un campo nuevo Creado a l…" at bounding box center [784, 397] width 344 height 26
click at [909, 446] on span "ACEPTAR" at bounding box center [916, 440] width 52 height 14
select select "fecha-completa"
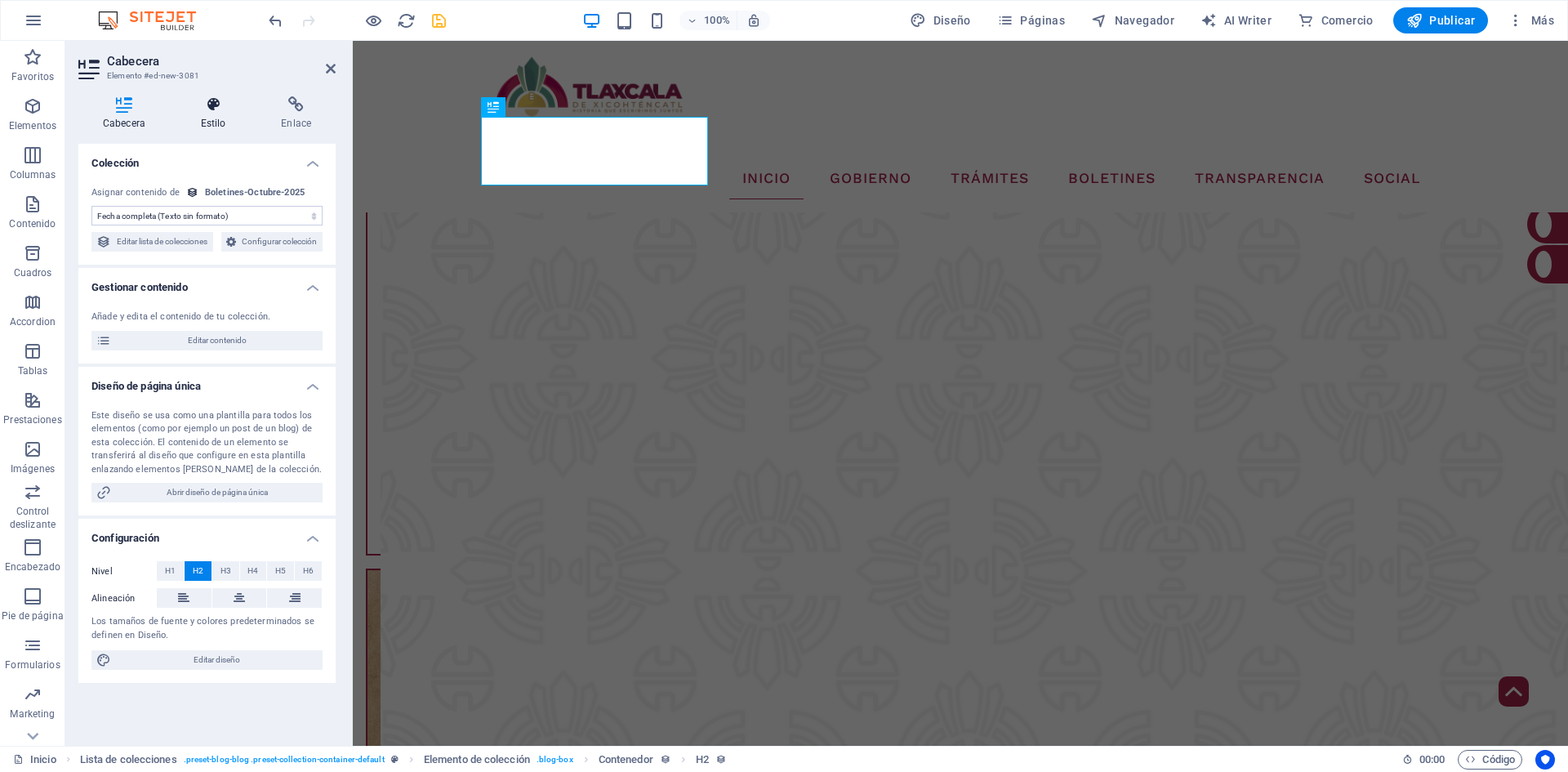
click at [215, 113] on h4 "Estilo" at bounding box center [217, 114] width 81 height 34
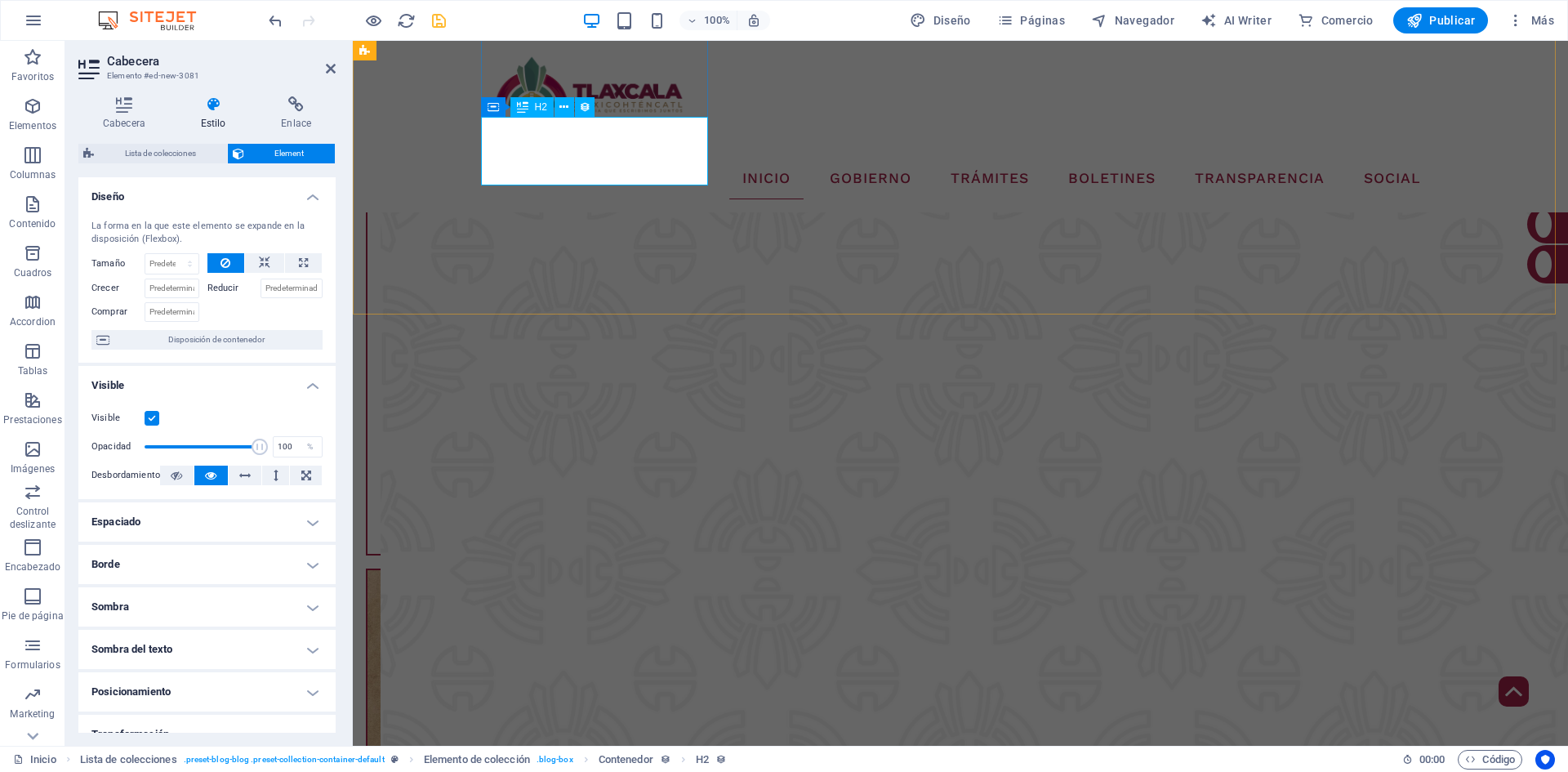
click at [534, 108] on div at bounding box center [960, 86] width 947 height 66
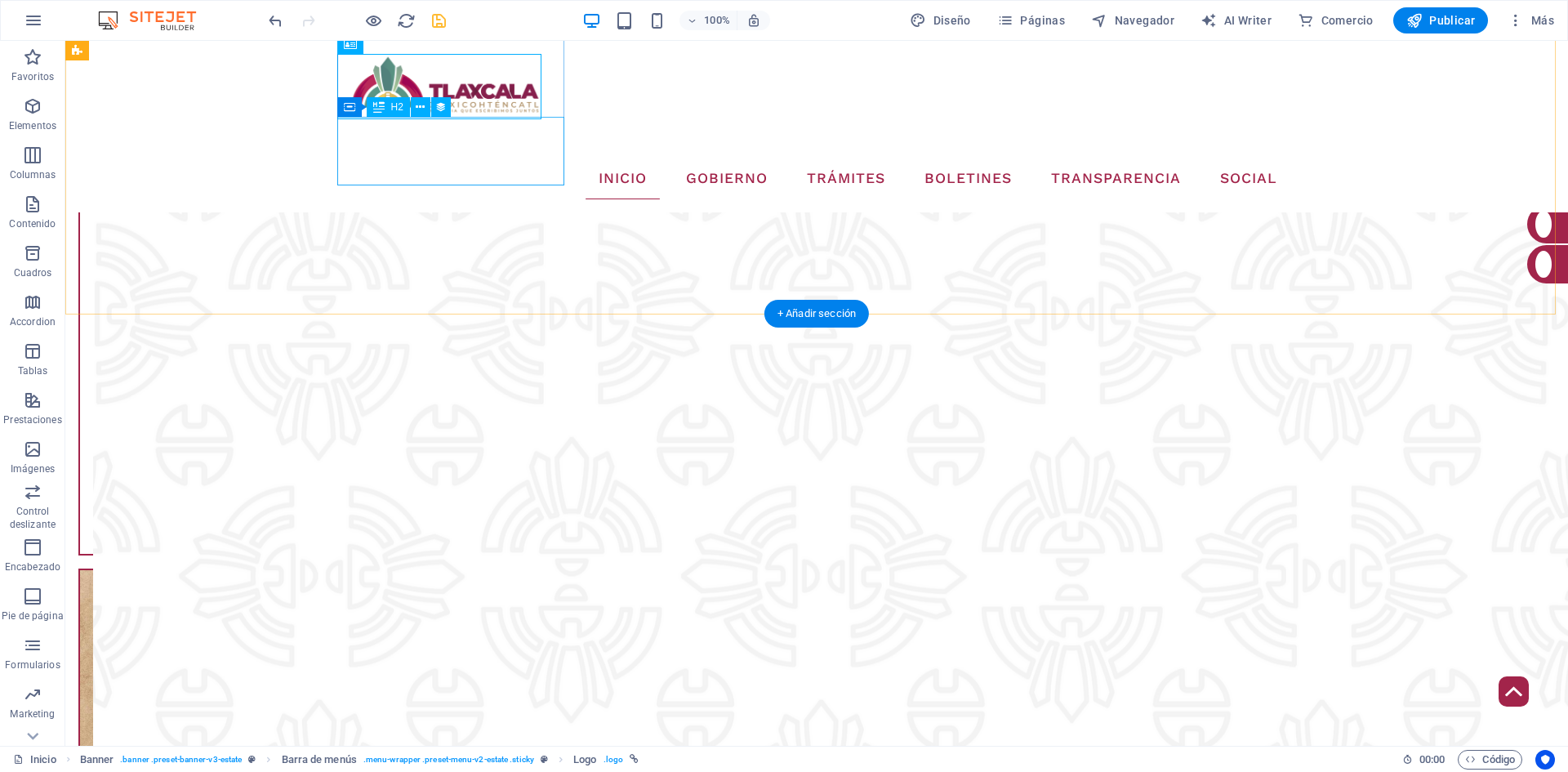
select select "fecha-completa"
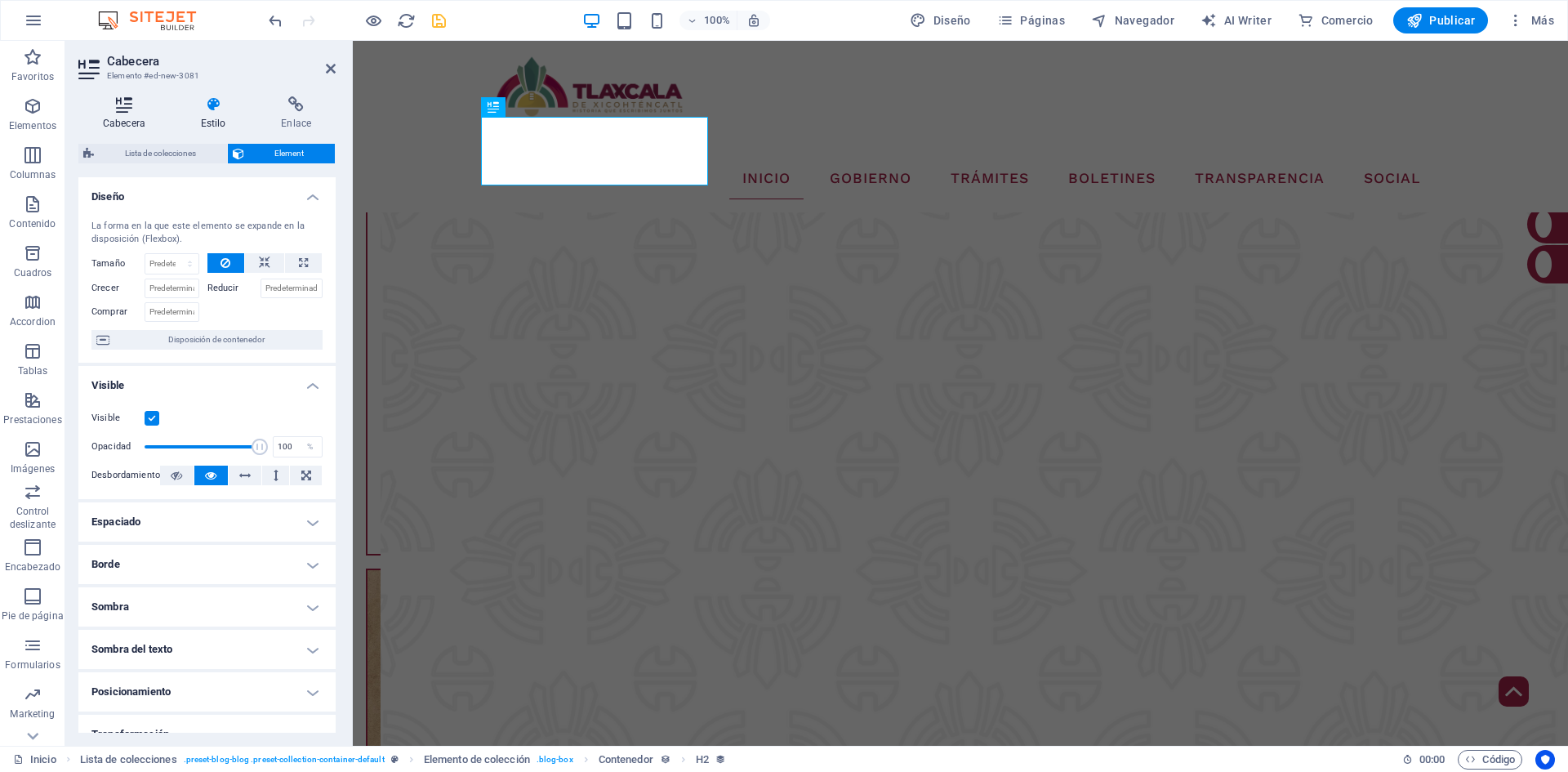
click at [146, 118] on h4 "Cabecera" at bounding box center [127, 114] width 98 height 34
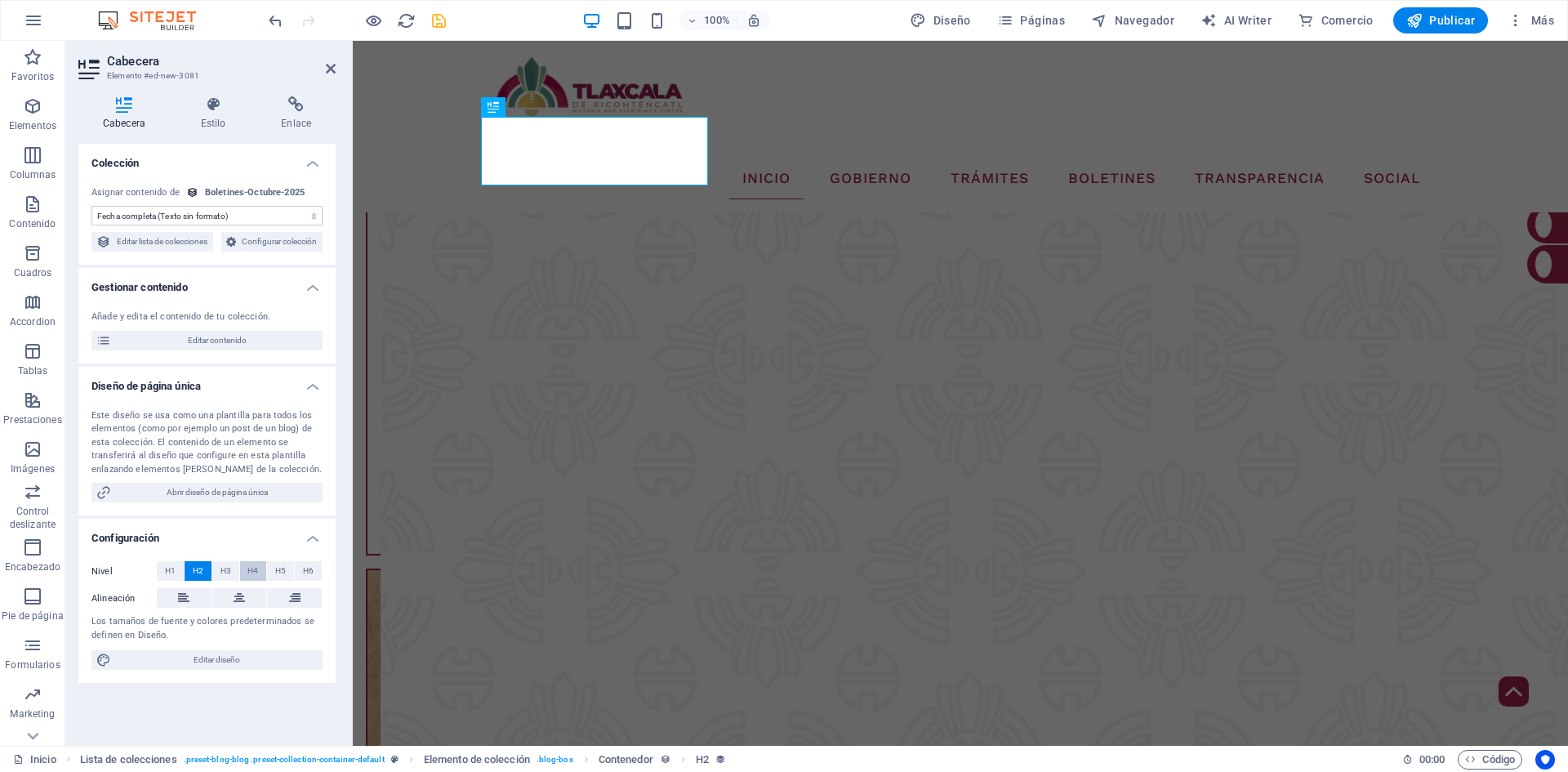
click at [249, 581] on span "H4" at bounding box center [253, 571] width 11 height 20
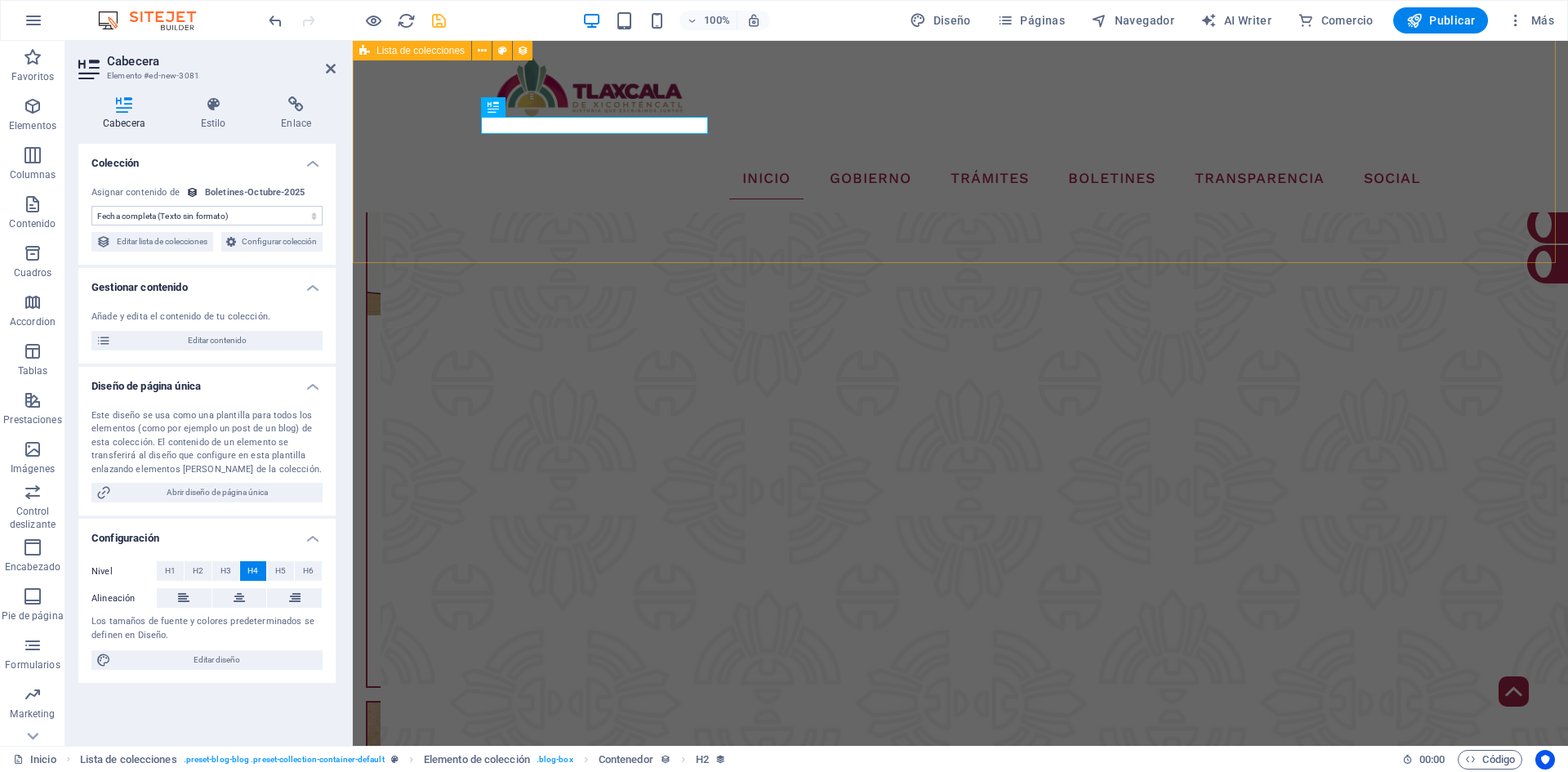
scroll to position [3012, 0]
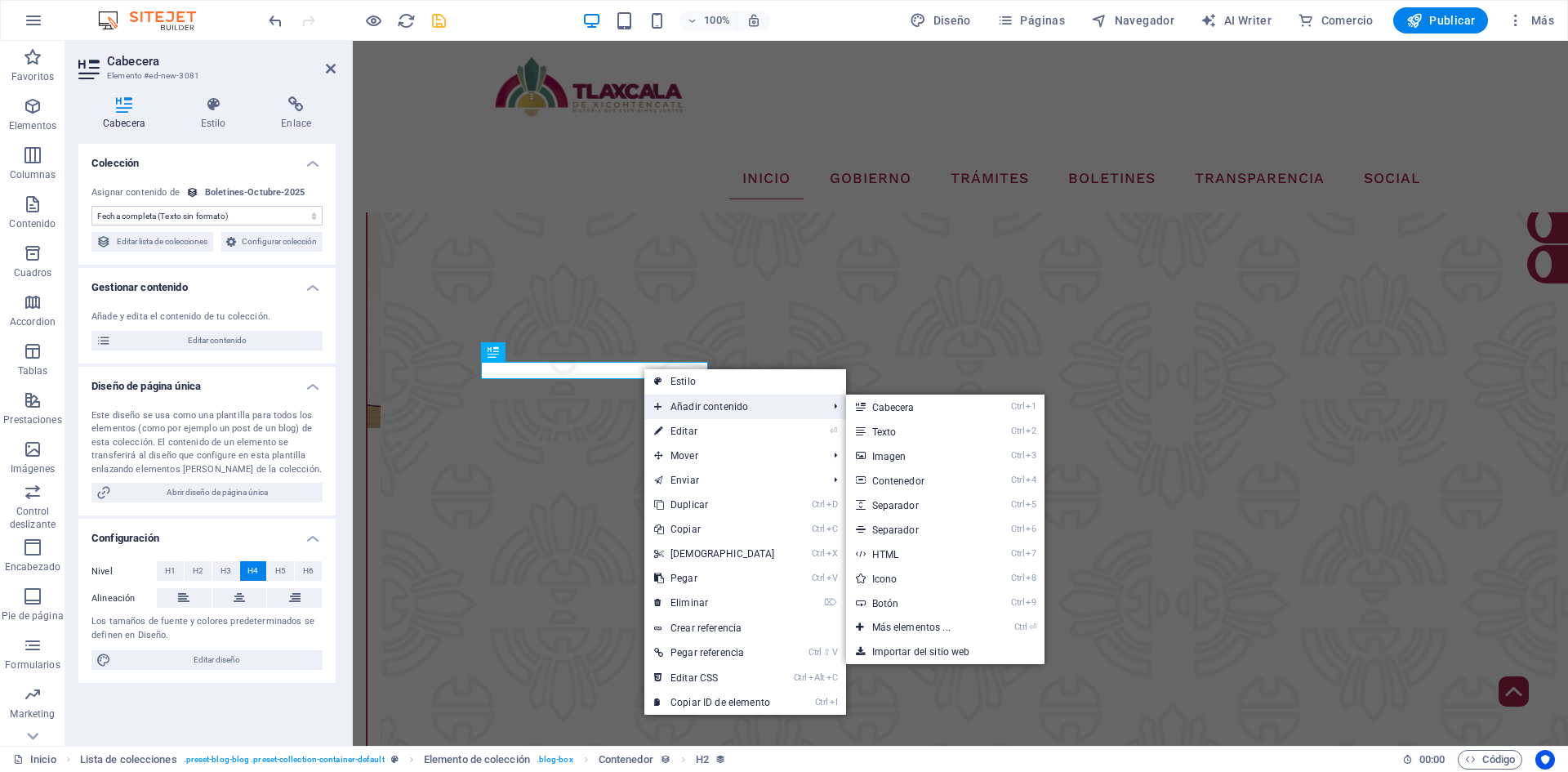
click at [752, 407] on span "Añadir contenido" at bounding box center [732, 406] width 177 height 24
click at [895, 525] on link "Ctrl 6 Separador" at bounding box center [914, 529] width 137 height 24
select select "%"
select select "px"
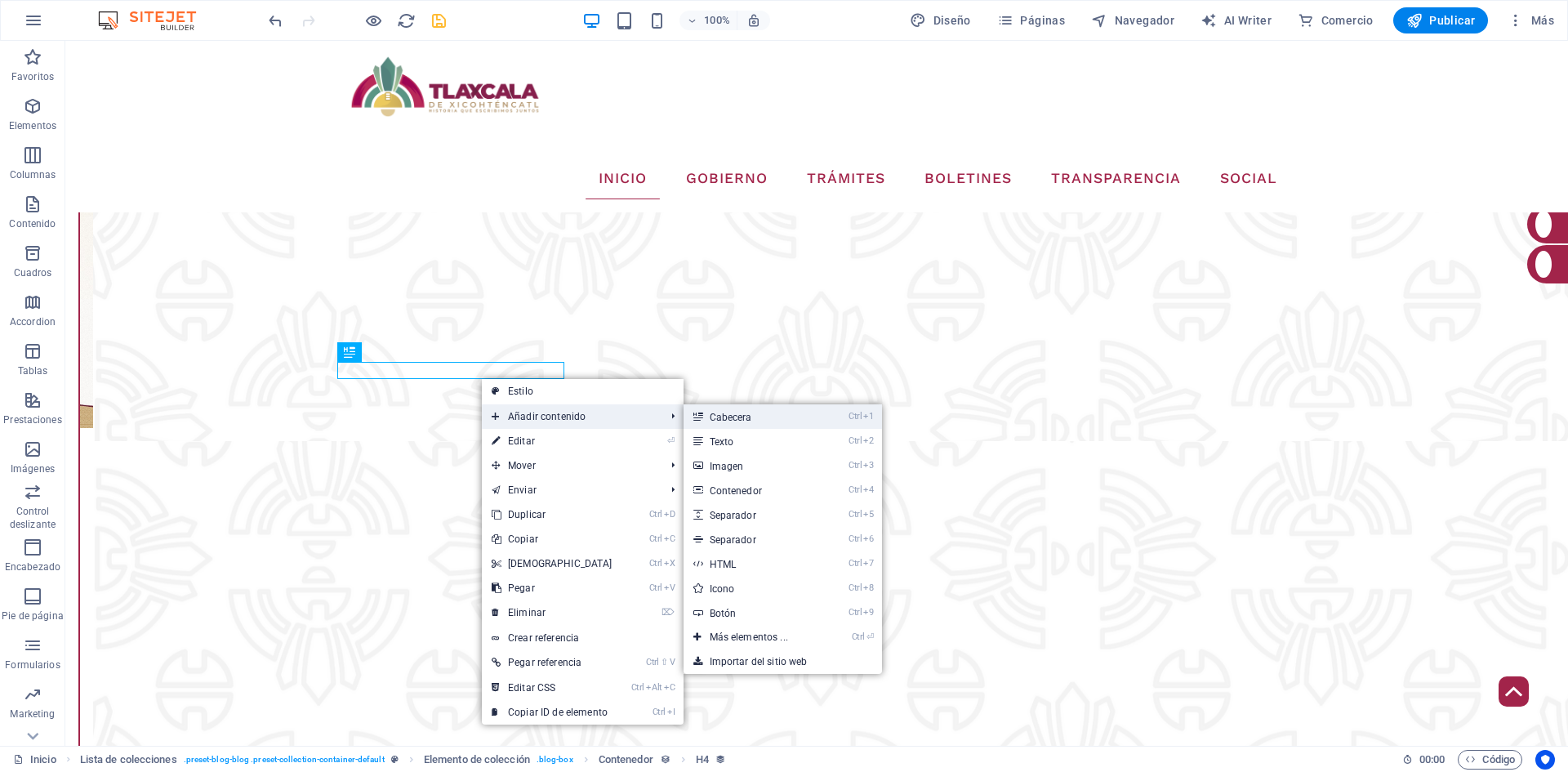
click at [766, 424] on link "Ctrl 1 Cabecera" at bounding box center [752, 416] width 137 height 24
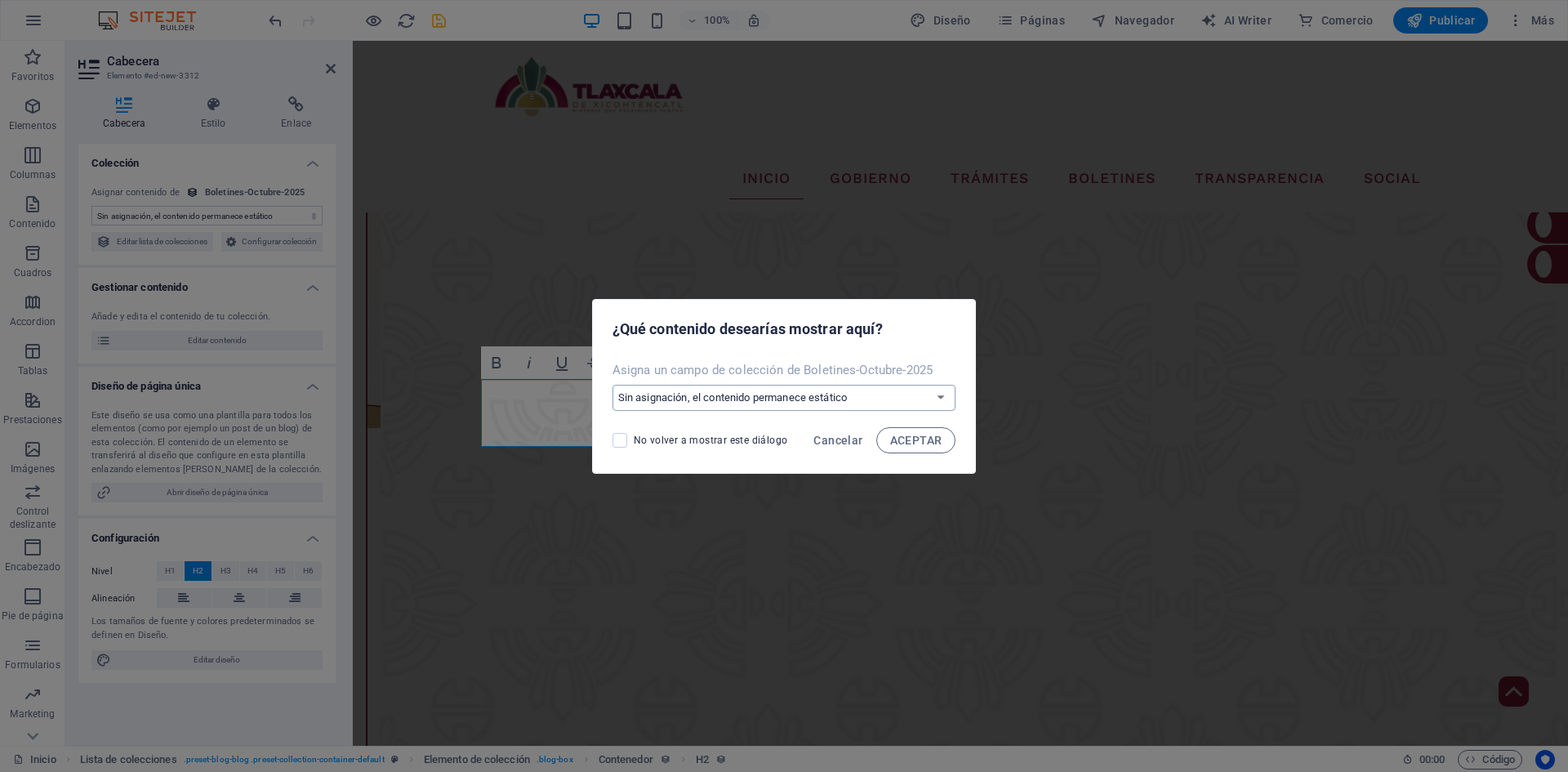
click at [735, 396] on select "Sin asignación, el contenido permanece estático Crear un campo nuevo Creado a l…" at bounding box center [784, 397] width 344 height 26
select select "name"
click at [613, 385] on select "Sin asignación, el contenido permanece estático Crear un campo nuevo Creado a l…" at bounding box center [784, 397] width 344 height 26
click at [917, 444] on span "ACEPTAR" at bounding box center [916, 440] width 52 height 14
select select "name"
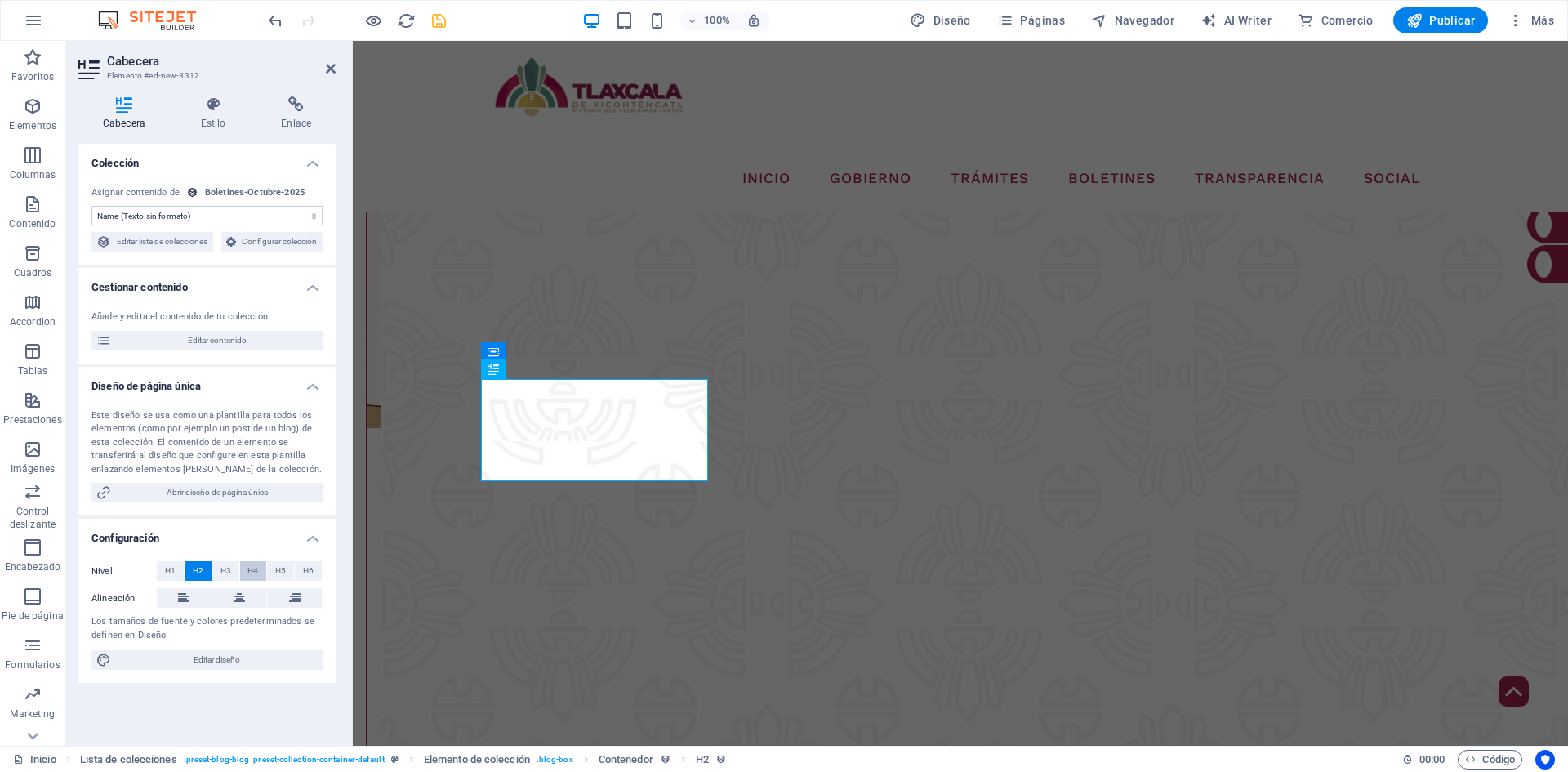
click at [249, 581] on span "H4" at bounding box center [253, 571] width 11 height 20
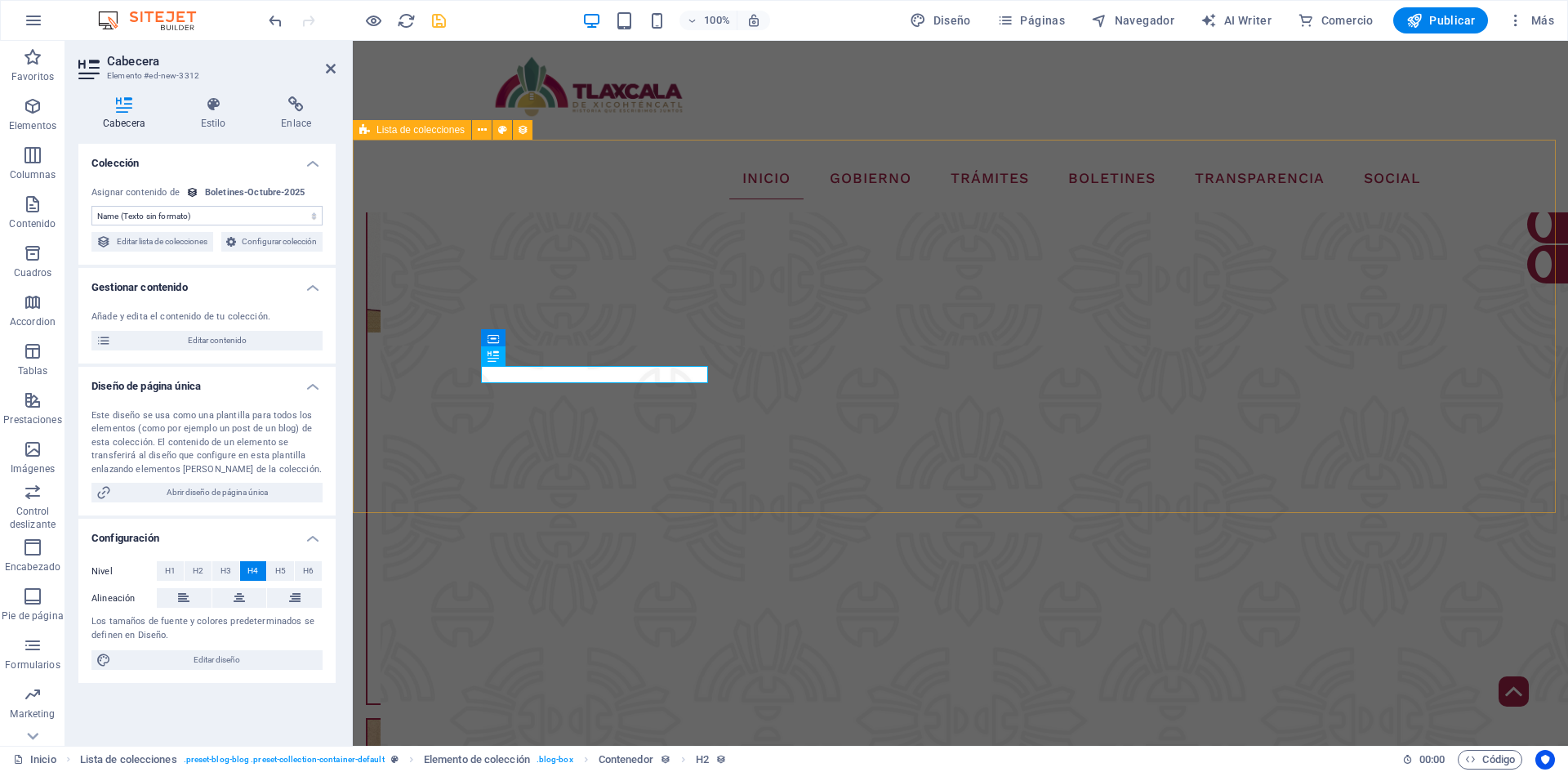
scroll to position [3175, 0]
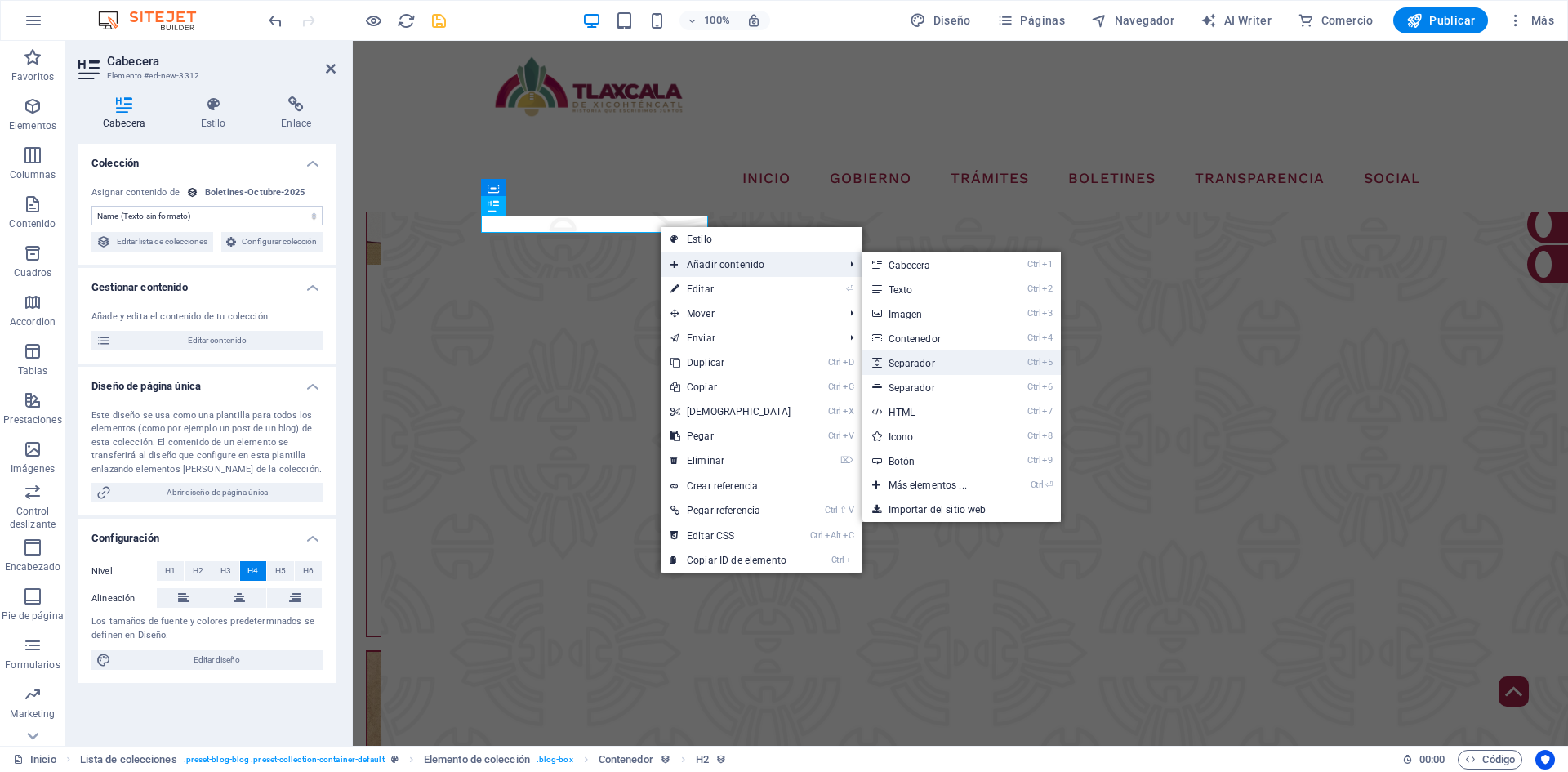
click at [923, 363] on link "Ctrl 5 Separador" at bounding box center [930, 362] width 137 height 24
select select "px"
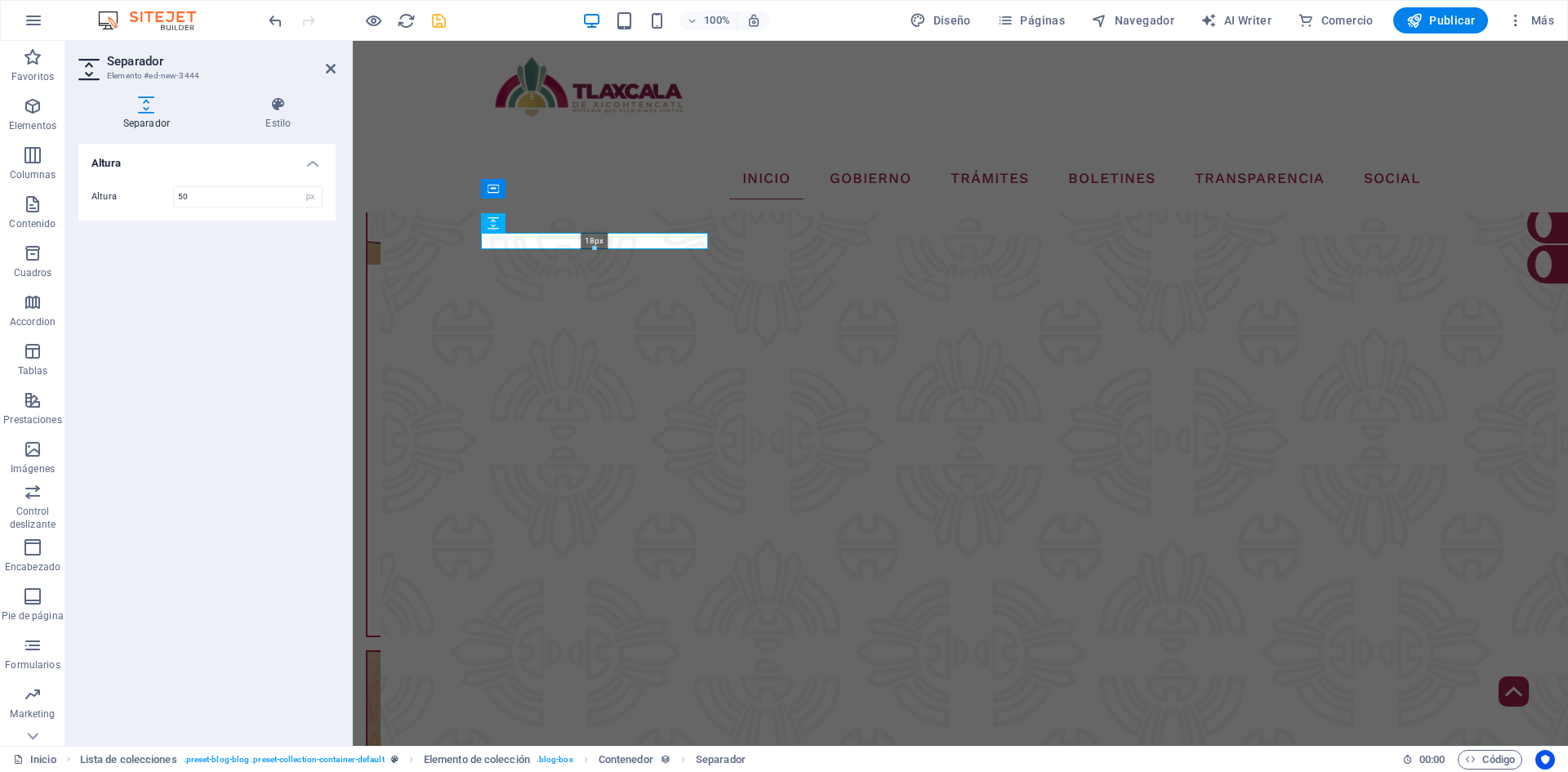
drag, startPoint x: 597, startPoint y: 274, endPoint x: 245, endPoint y: 194, distance: 361.0
click at [598, 234] on div "18px" at bounding box center [594, 241] width 227 height 16
click at [196, 195] on input "18" at bounding box center [248, 197] width 148 height 20
type input "10"
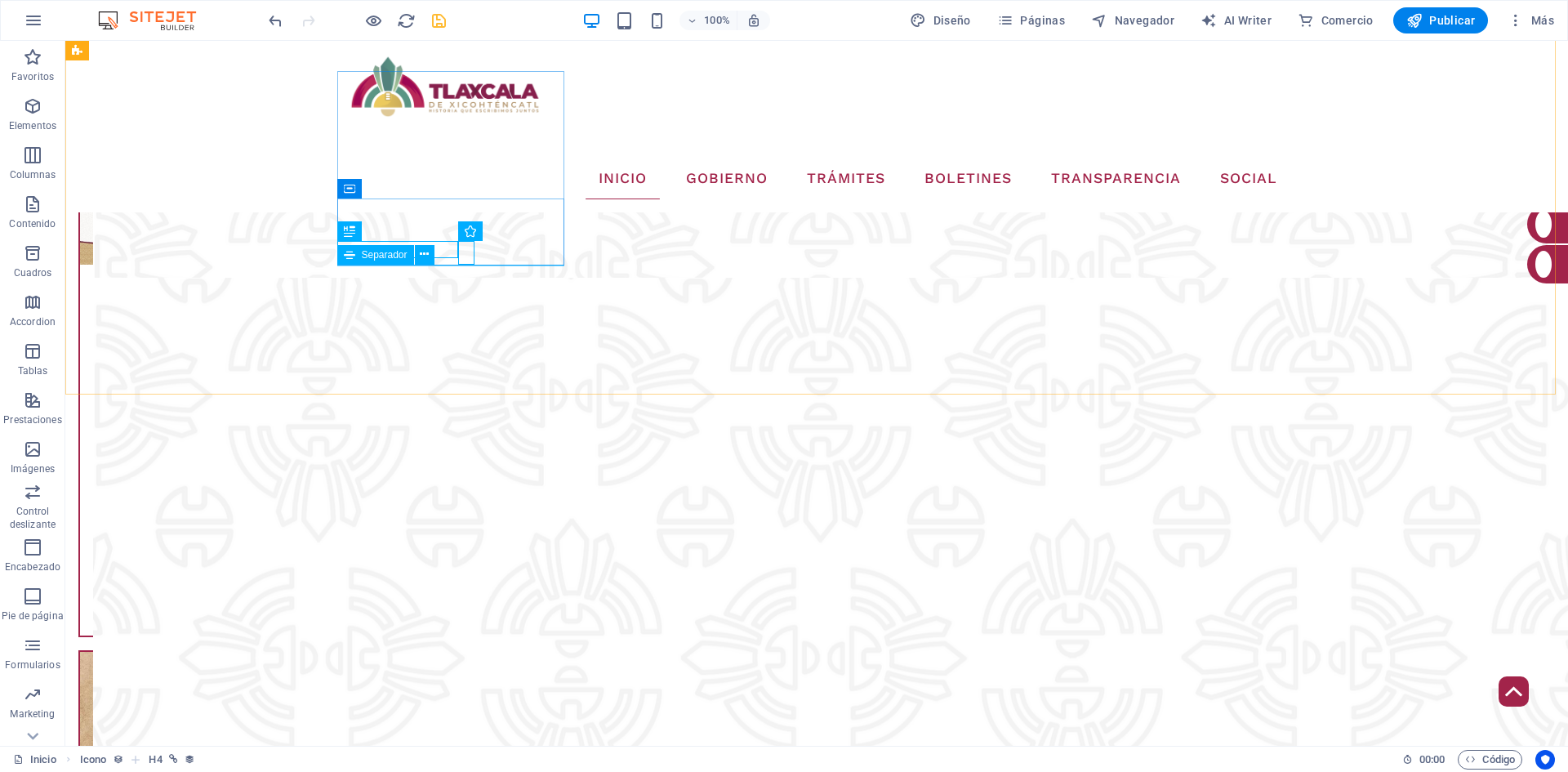
click at [433, 265] on div "Separador" at bounding box center [391, 255] width 108 height 21
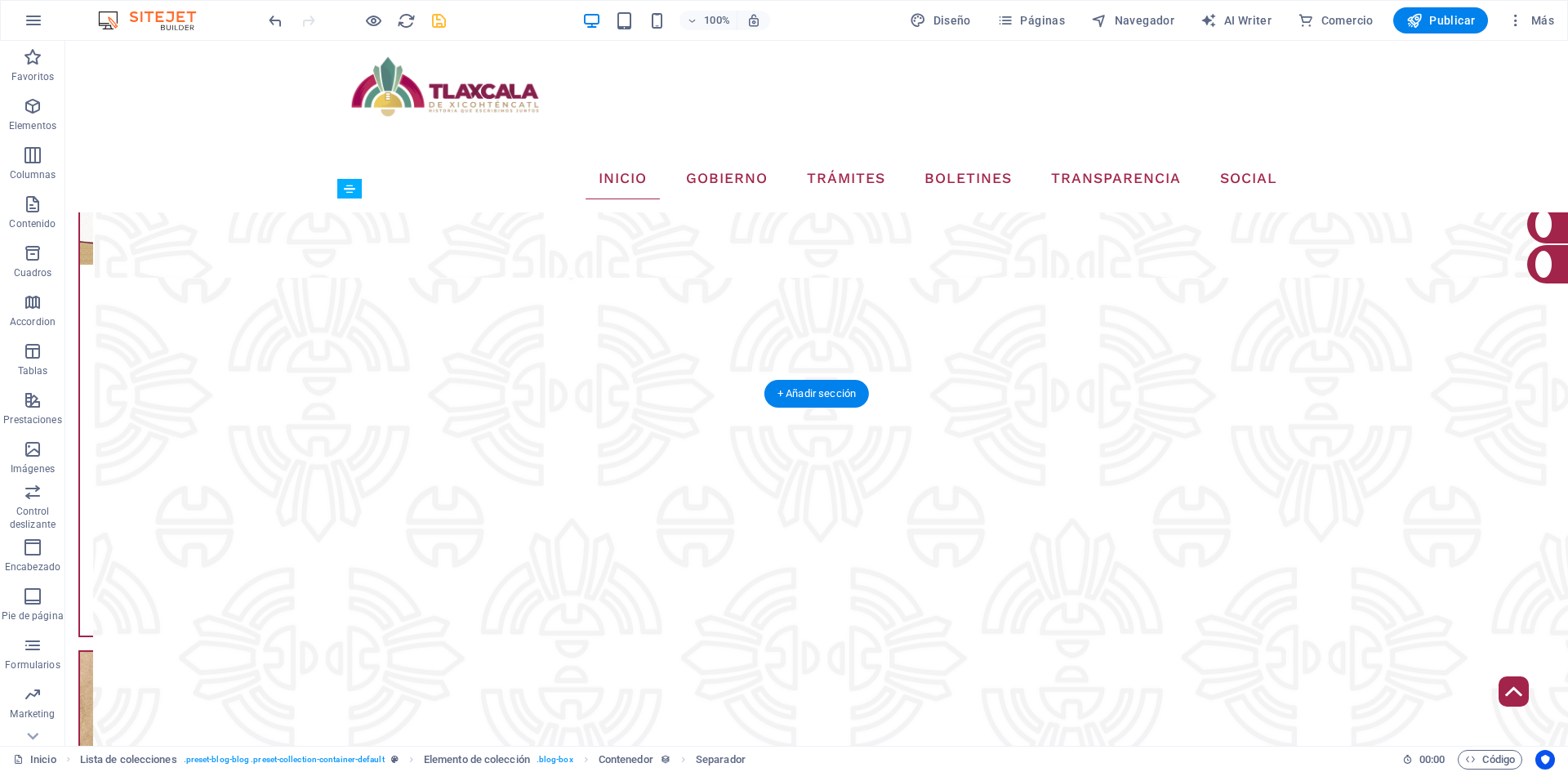
drag, startPoint x: 456, startPoint y: 298, endPoint x: 394, endPoint y: 220, distance: 99.6
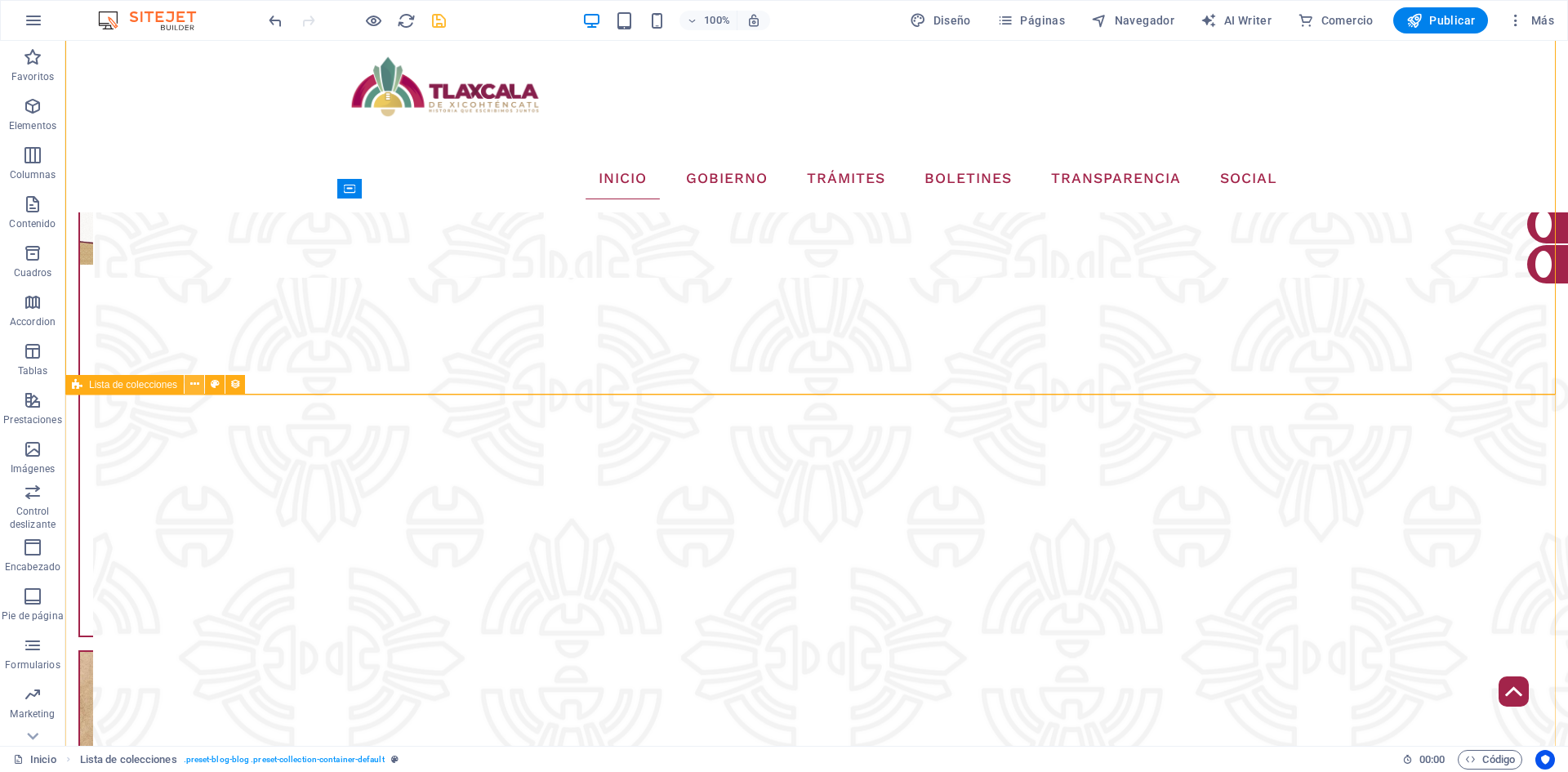
click at [193, 386] on icon at bounding box center [195, 384] width 9 height 17
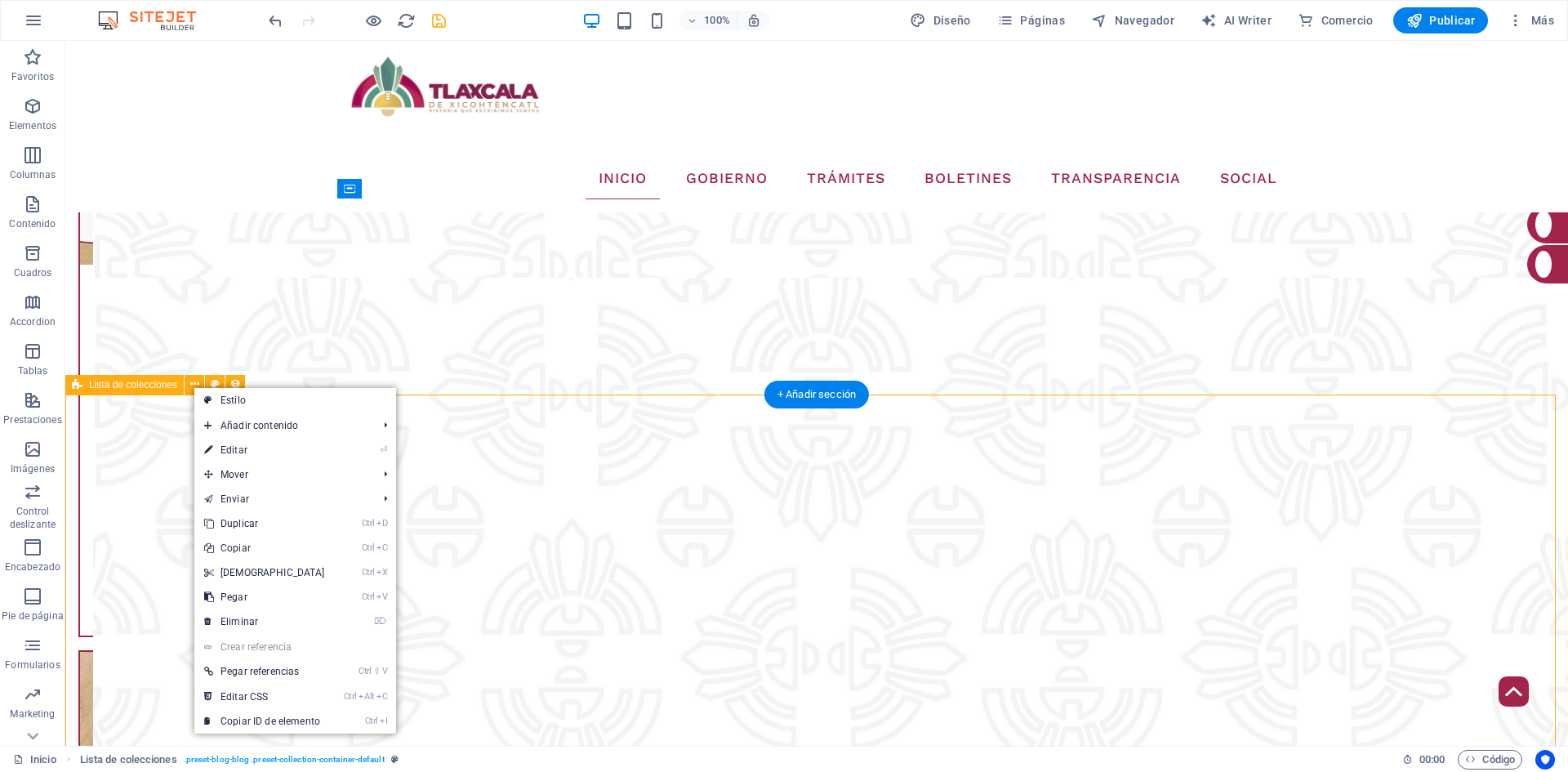
drag, startPoint x: 1357, startPoint y: 456, endPoint x: 1328, endPoint y: 446, distance: 30.7
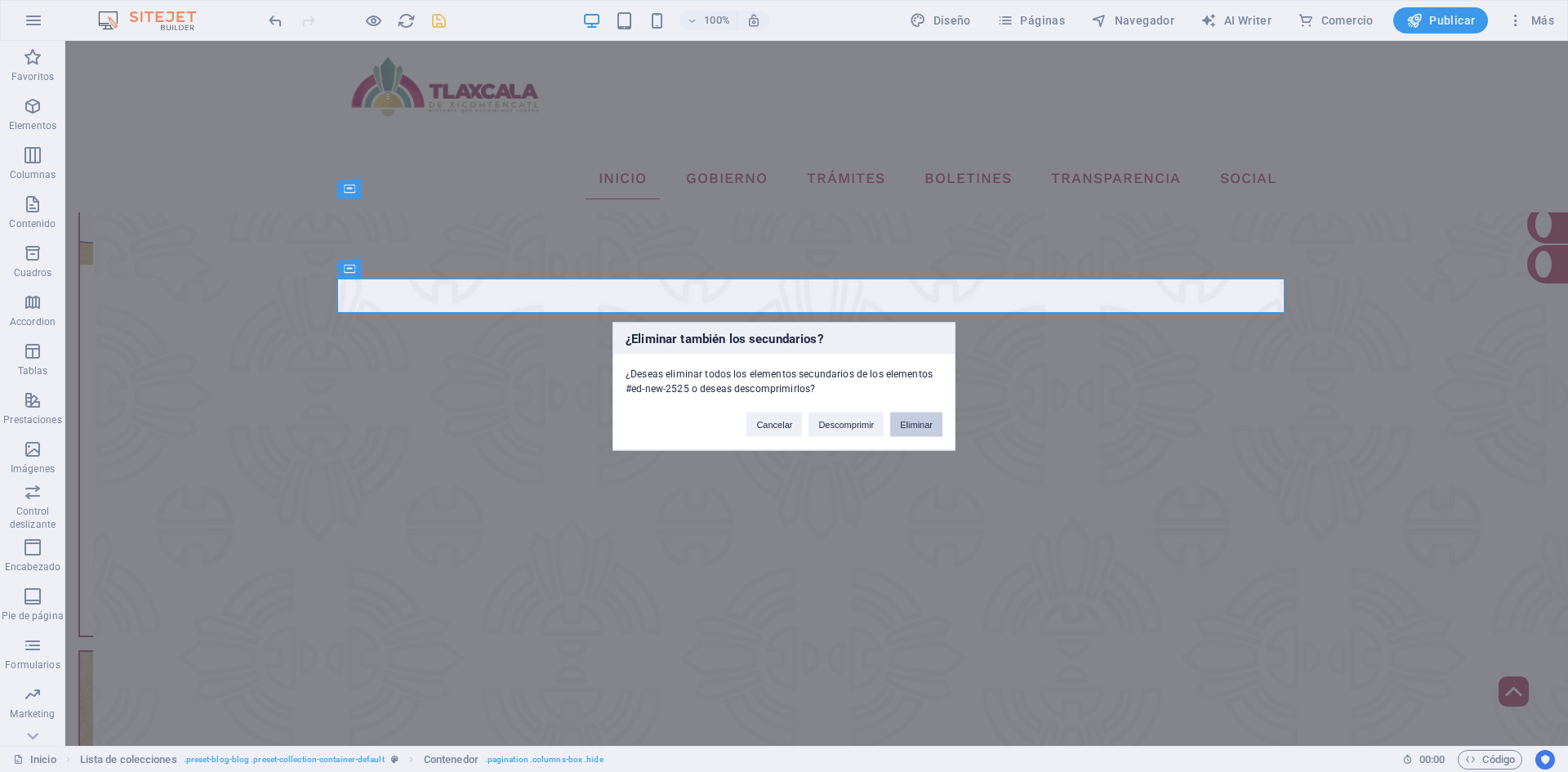
click at [912, 422] on button "Eliminar" at bounding box center [916, 423] width 52 height 24
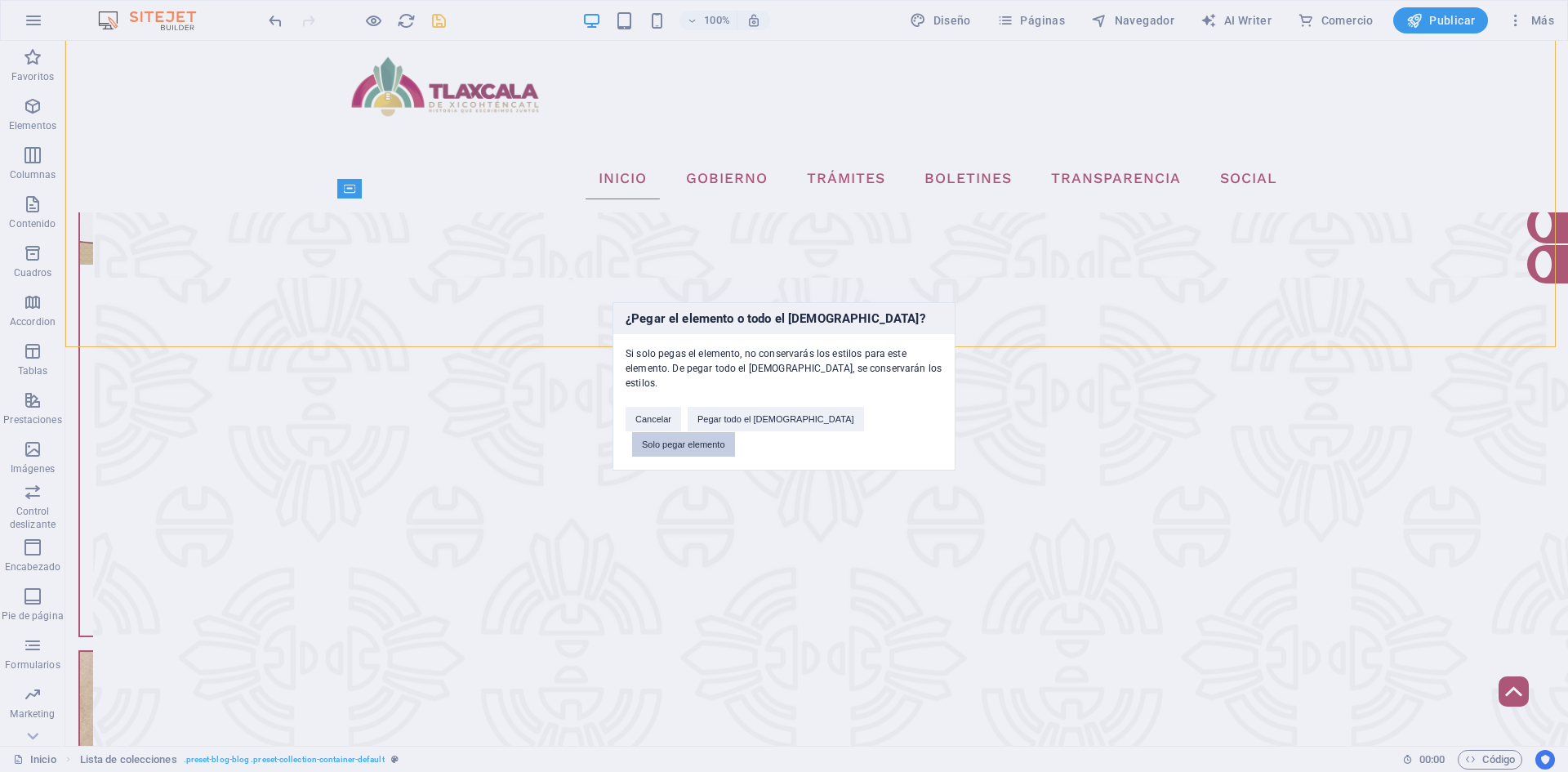
click at [735, 432] on button "Solo pegar elemento" at bounding box center [684, 444] width 103 height 24
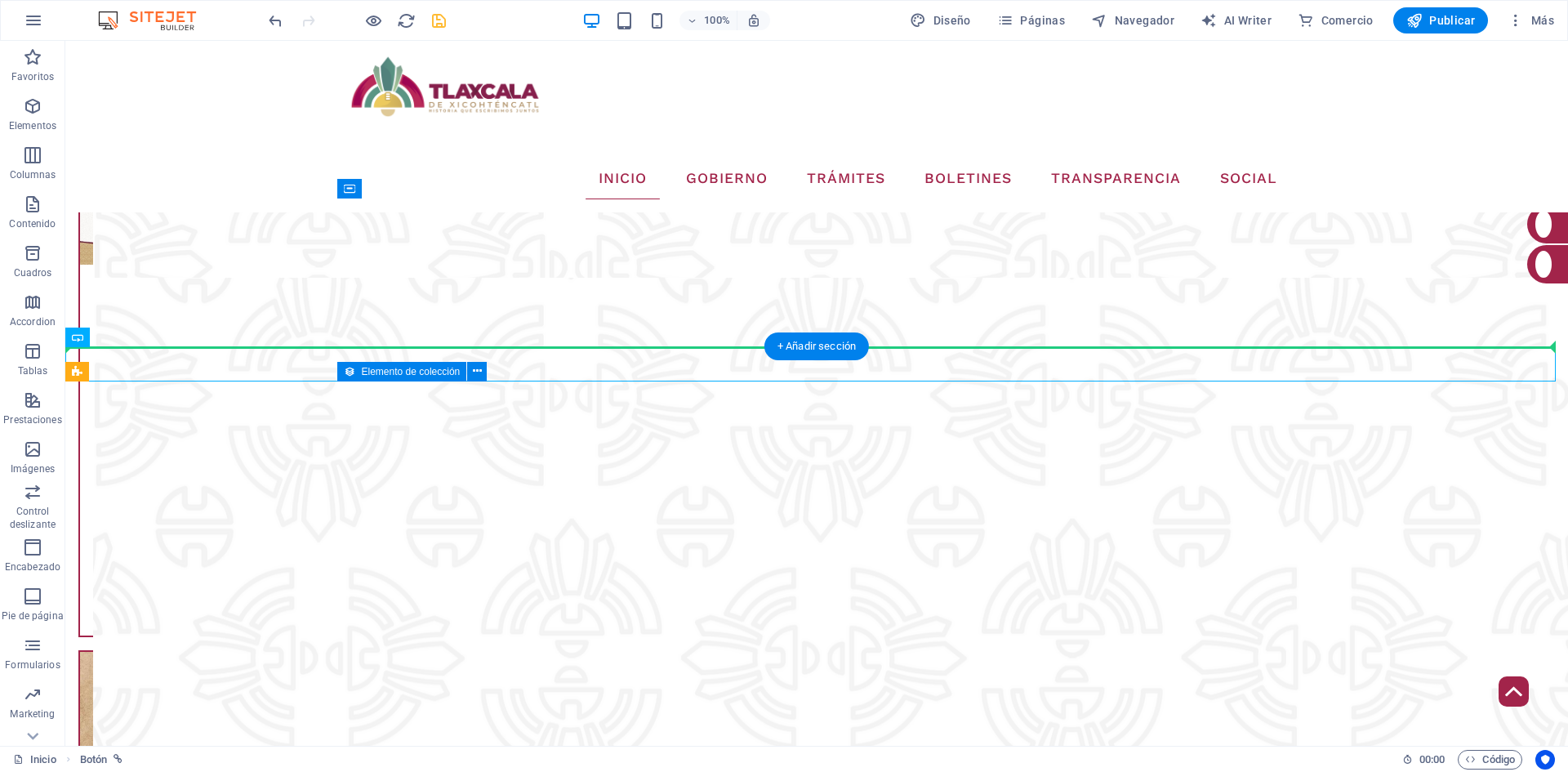
drag, startPoint x: 172, startPoint y: 368, endPoint x: 427, endPoint y: 285, distance: 268.2
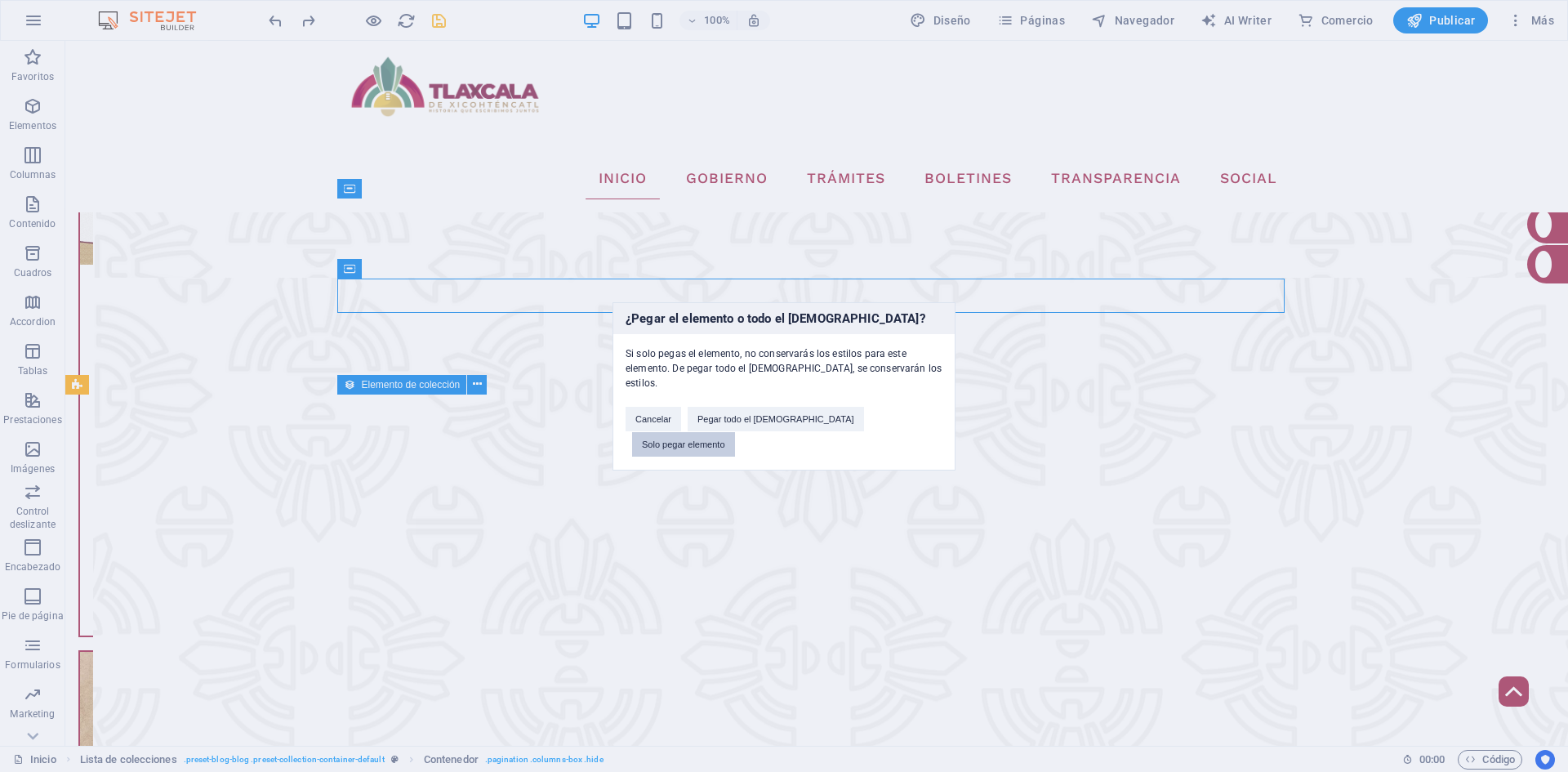
click at [735, 432] on button "Solo pegar elemento" at bounding box center [684, 444] width 103 height 24
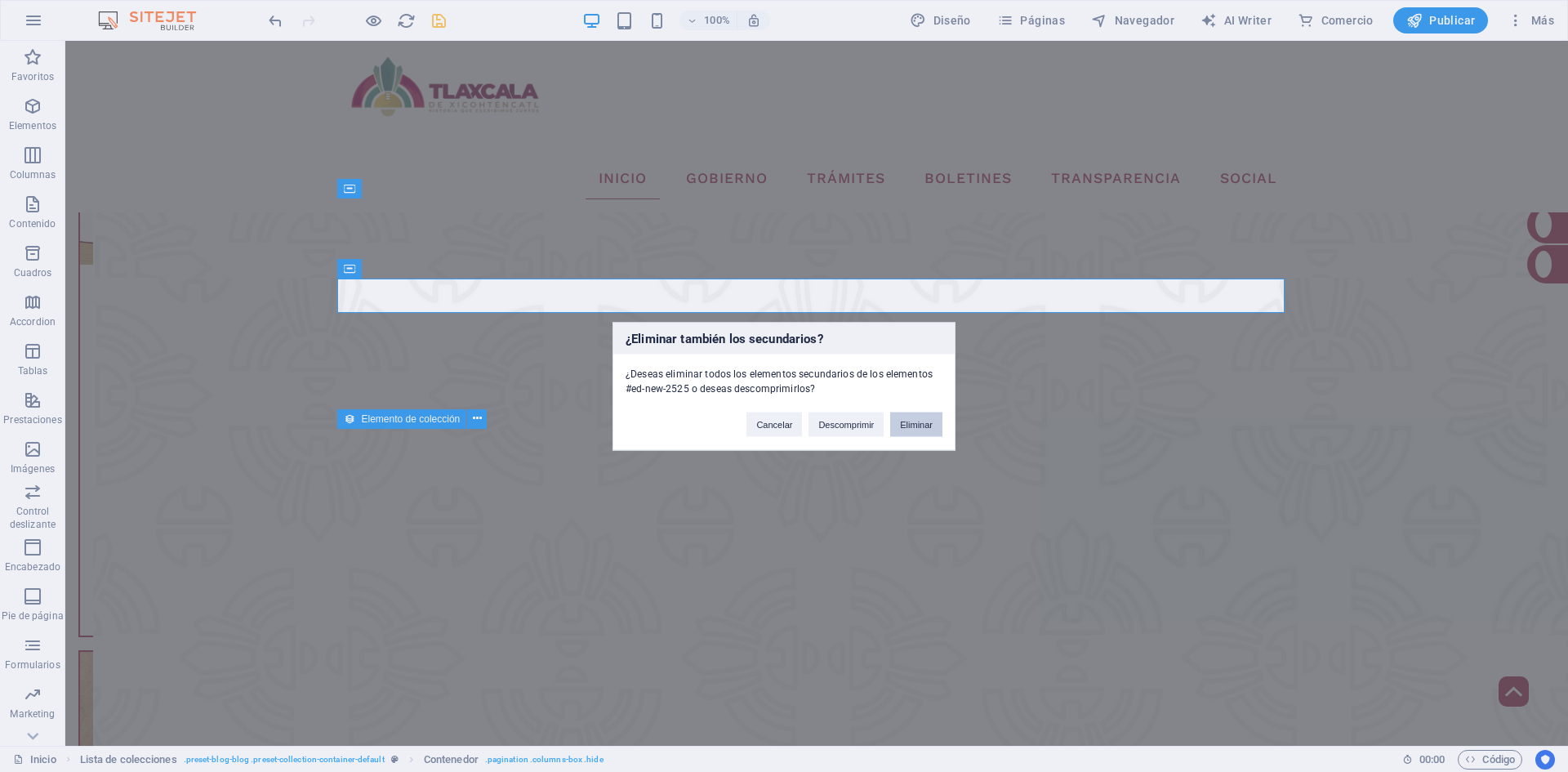
click at [913, 425] on button "Eliminar" at bounding box center [916, 423] width 52 height 24
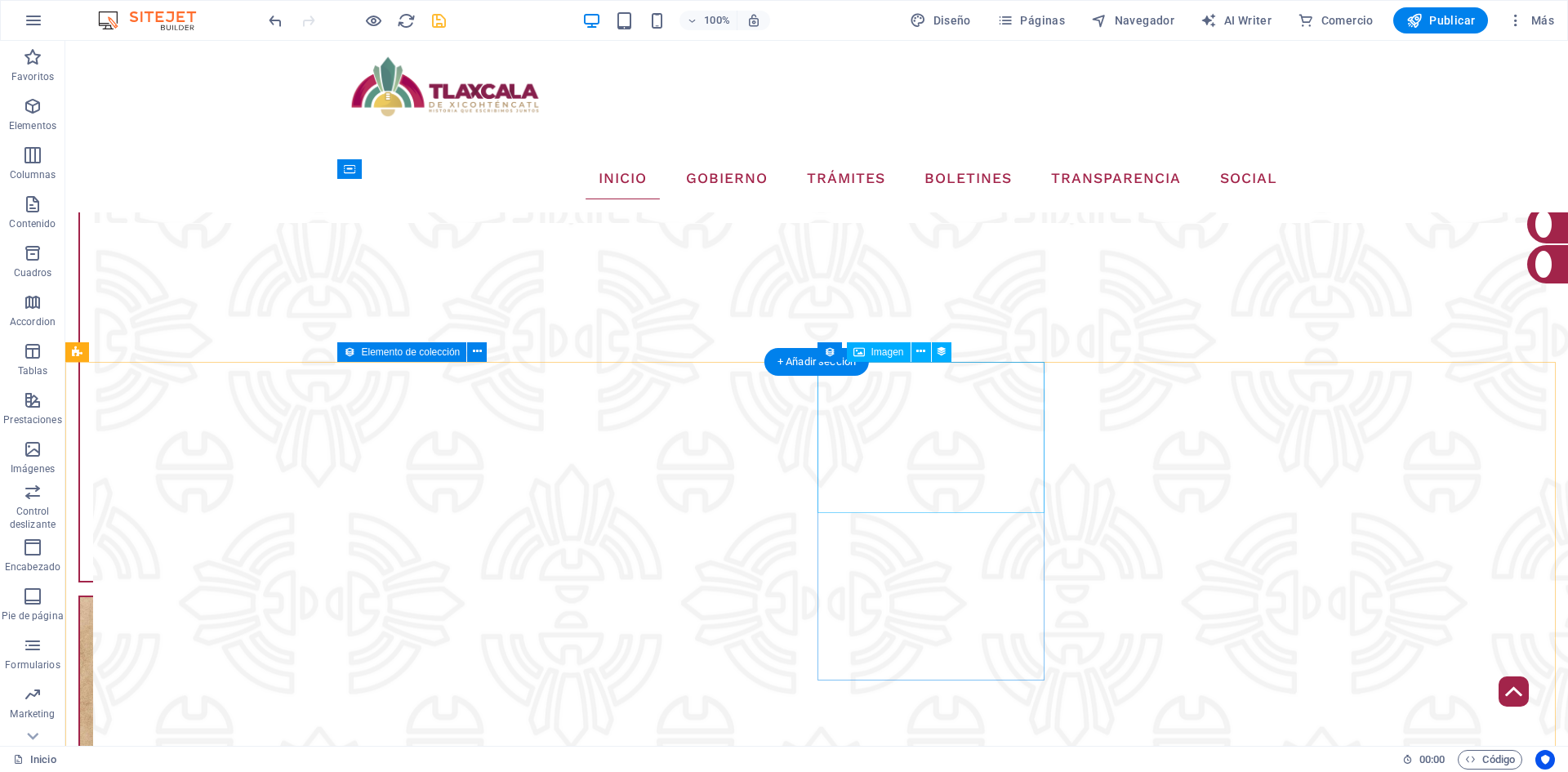
scroll to position [3257, 0]
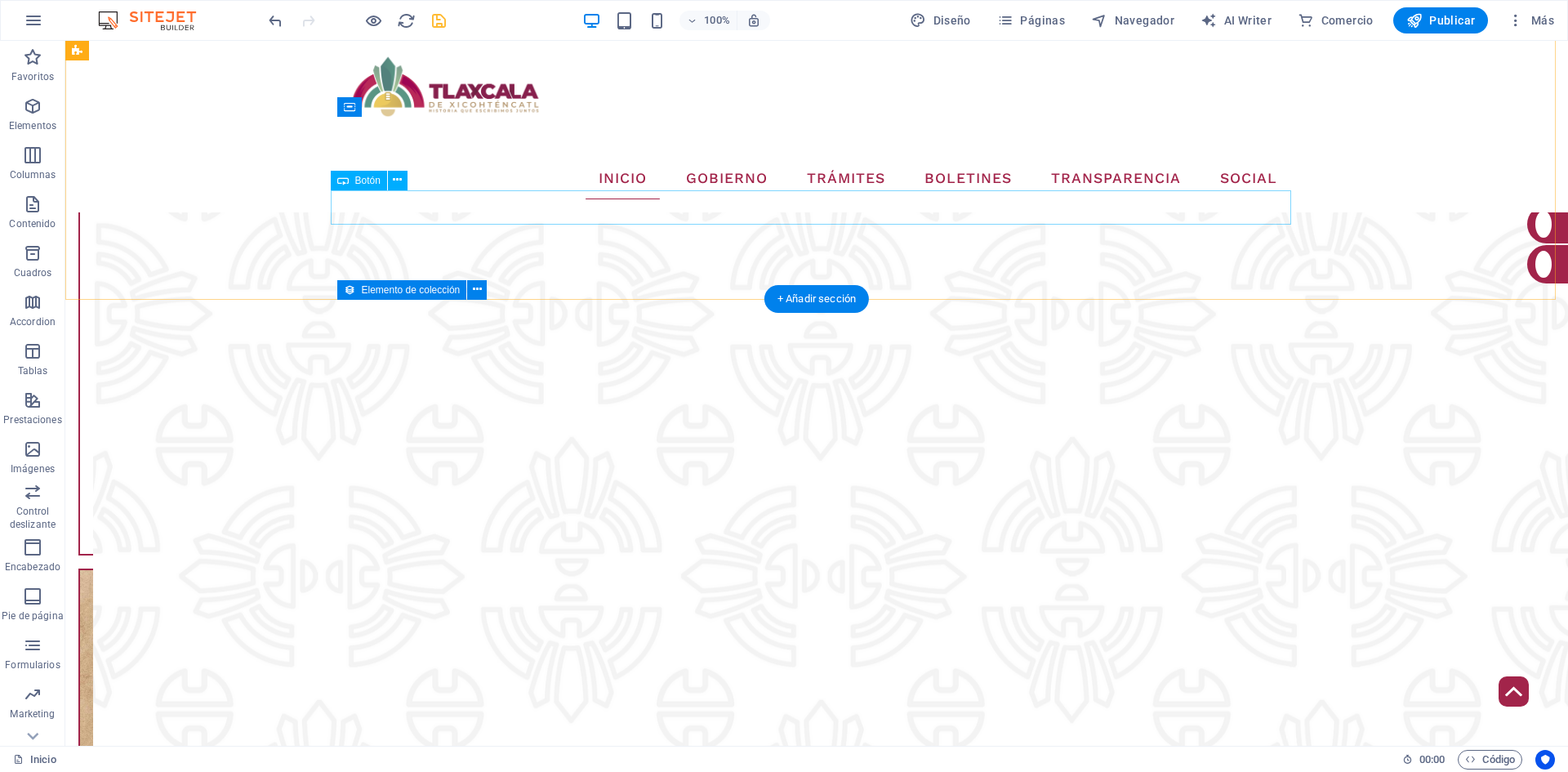
select select "29"
select select
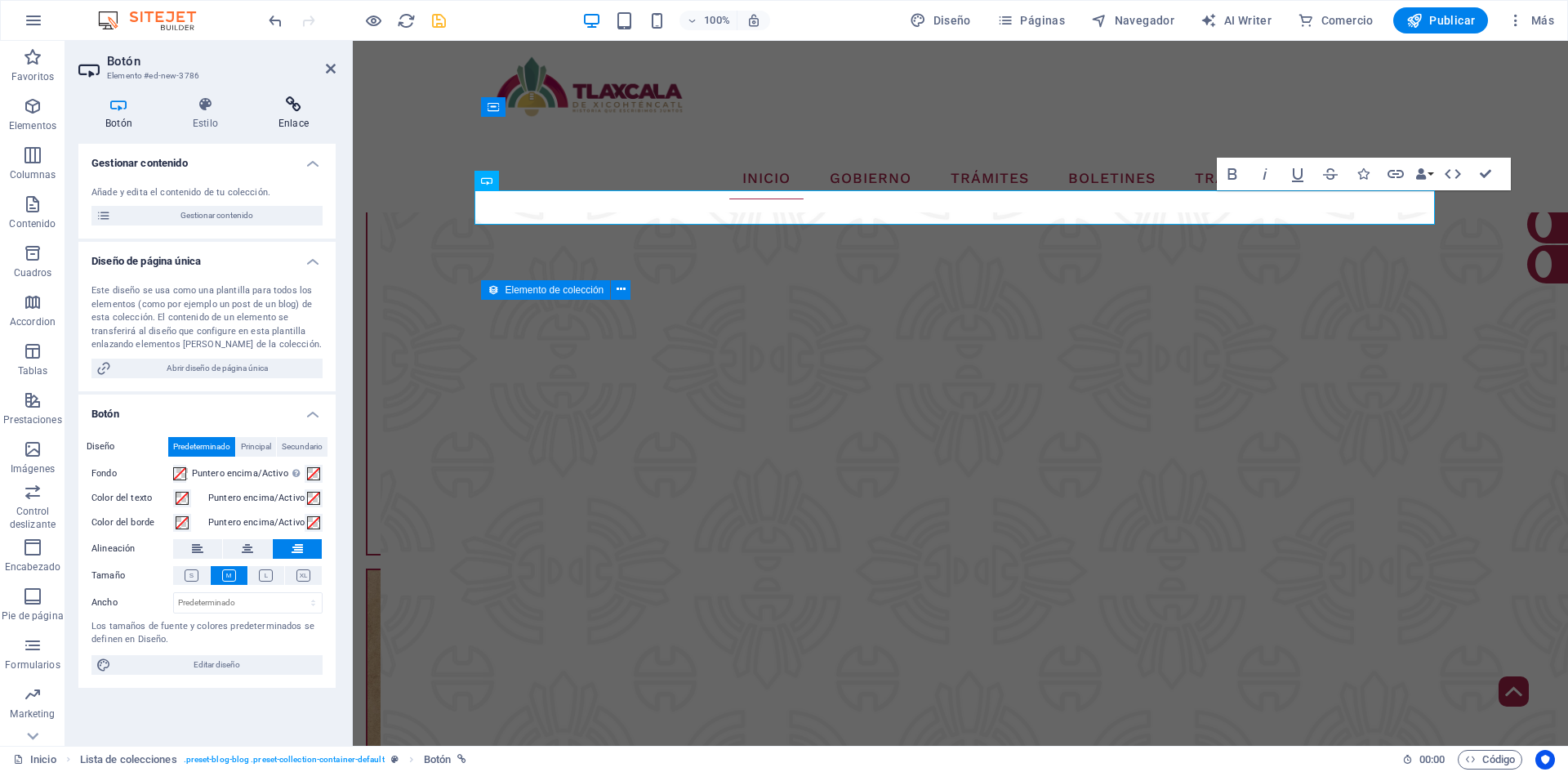
click at [276, 119] on h4 "Enlace" at bounding box center [293, 114] width 84 height 34
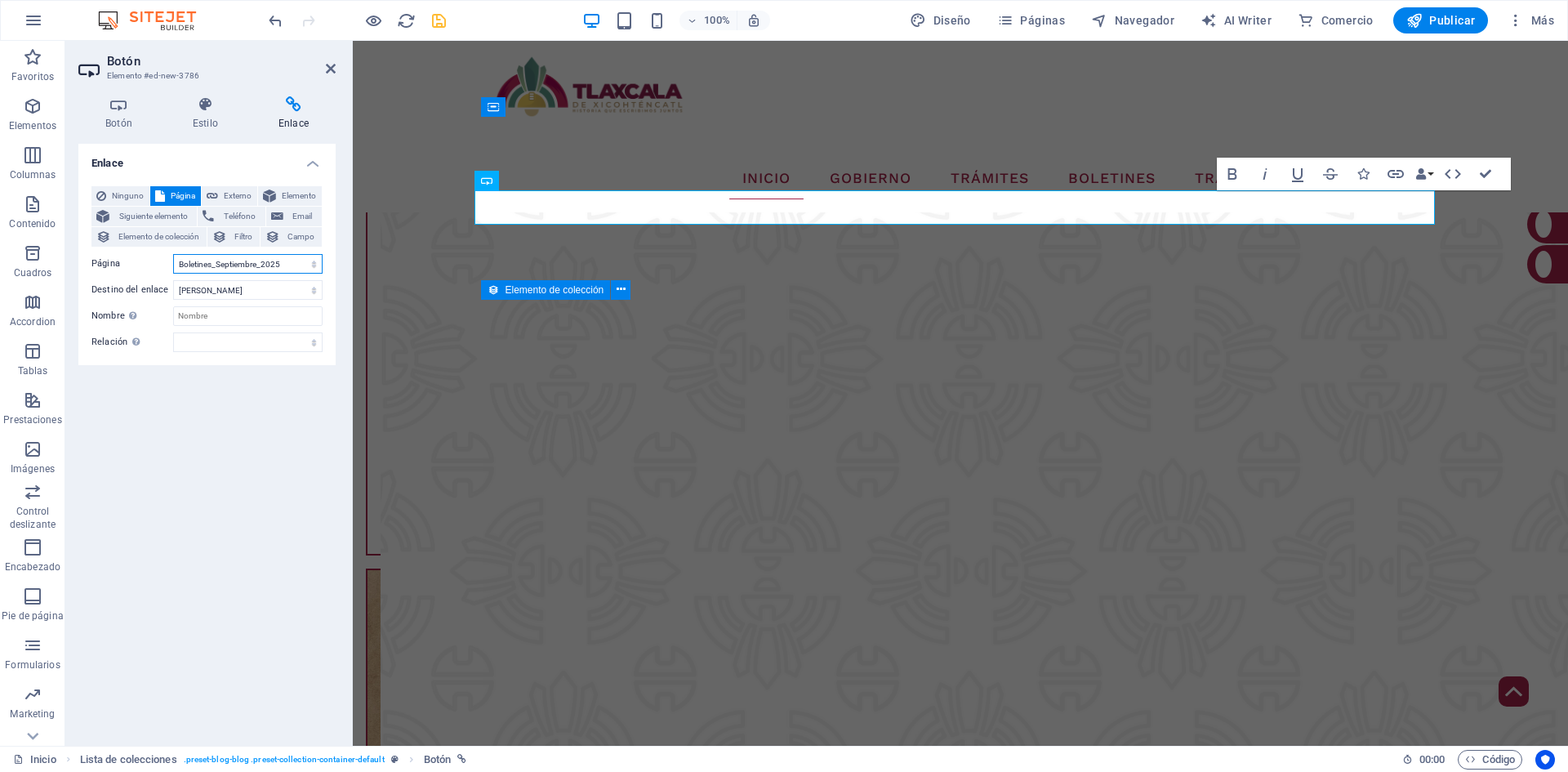
click at [299, 265] on select "Inicio Tramites-Tesoreria Noticias Tu Gobierno Contacto Transparencia SEVAC NOR…" at bounding box center [248, 264] width 150 height 20
select select "30"
click at [173, 254] on select "Inicio Tramites-Tesoreria Noticias Tu Gobierno Contacto Transparencia SEVAC NOR…" at bounding box center [248, 264] width 150 height 20
click at [337, 72] on aside "Botón Elemento #ed-new-3786 Botón Estilo Enlace Gestionar contenido Añade y edi…" at bounding box center [209, 393] width 287 height 704
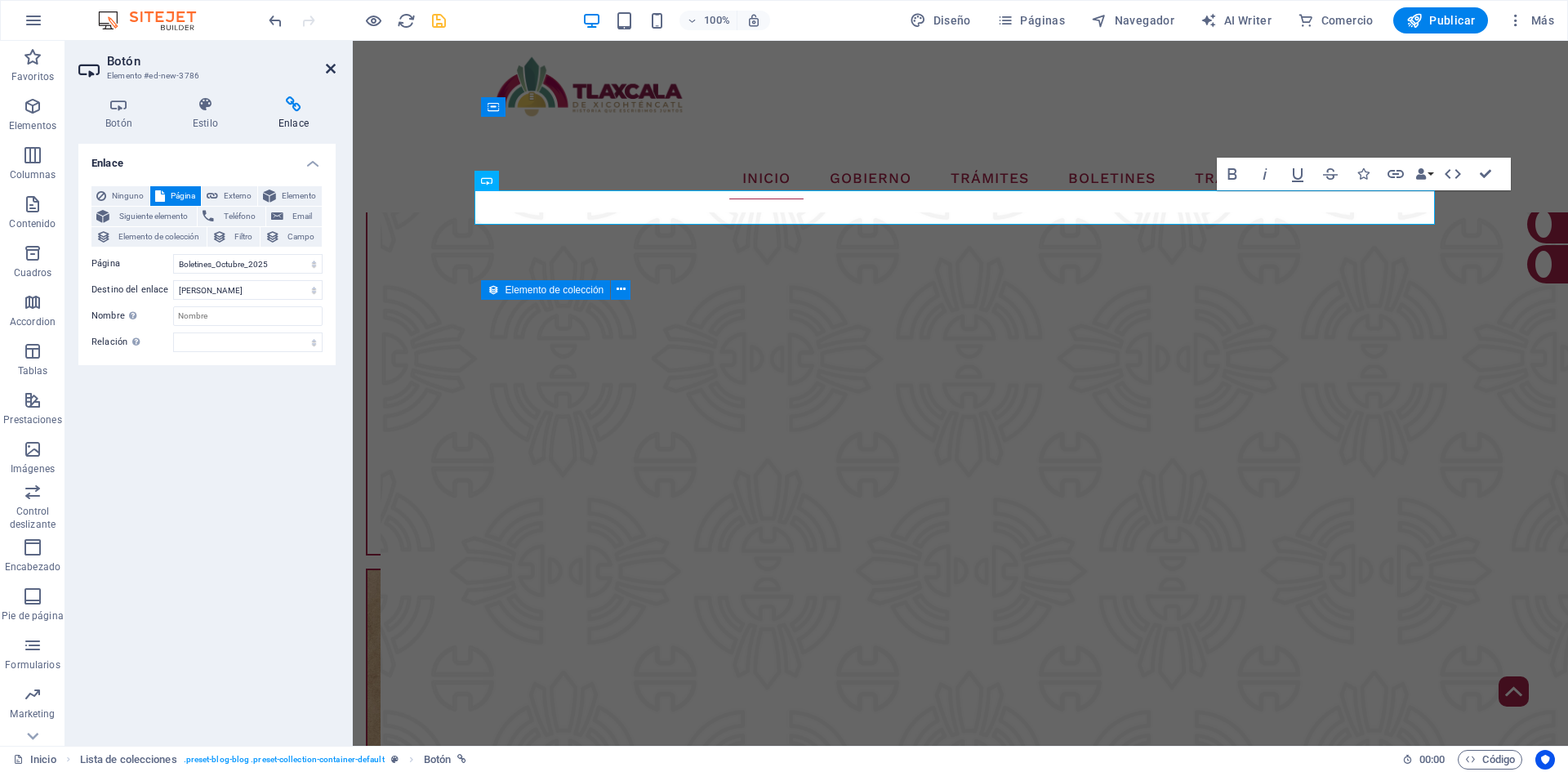
click at [328, 70] on icon at bounding box center [331, 68] width 10 height 14
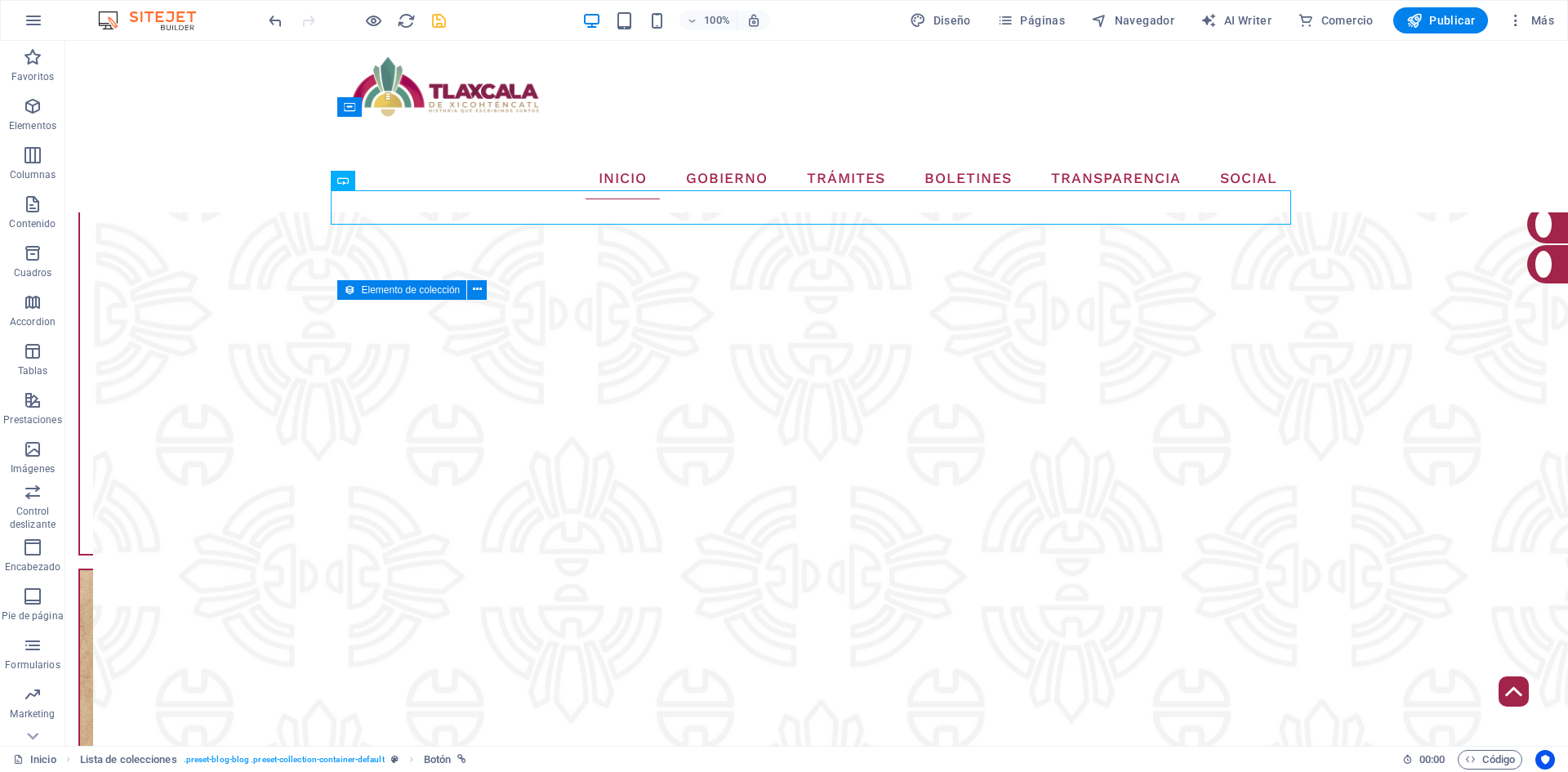
click at [440, 32] on div at bounding box center [357, 20] width 183 height 26
click at [440, 23] on icon "save" at bounding box center [439, 21] width 19 height 19
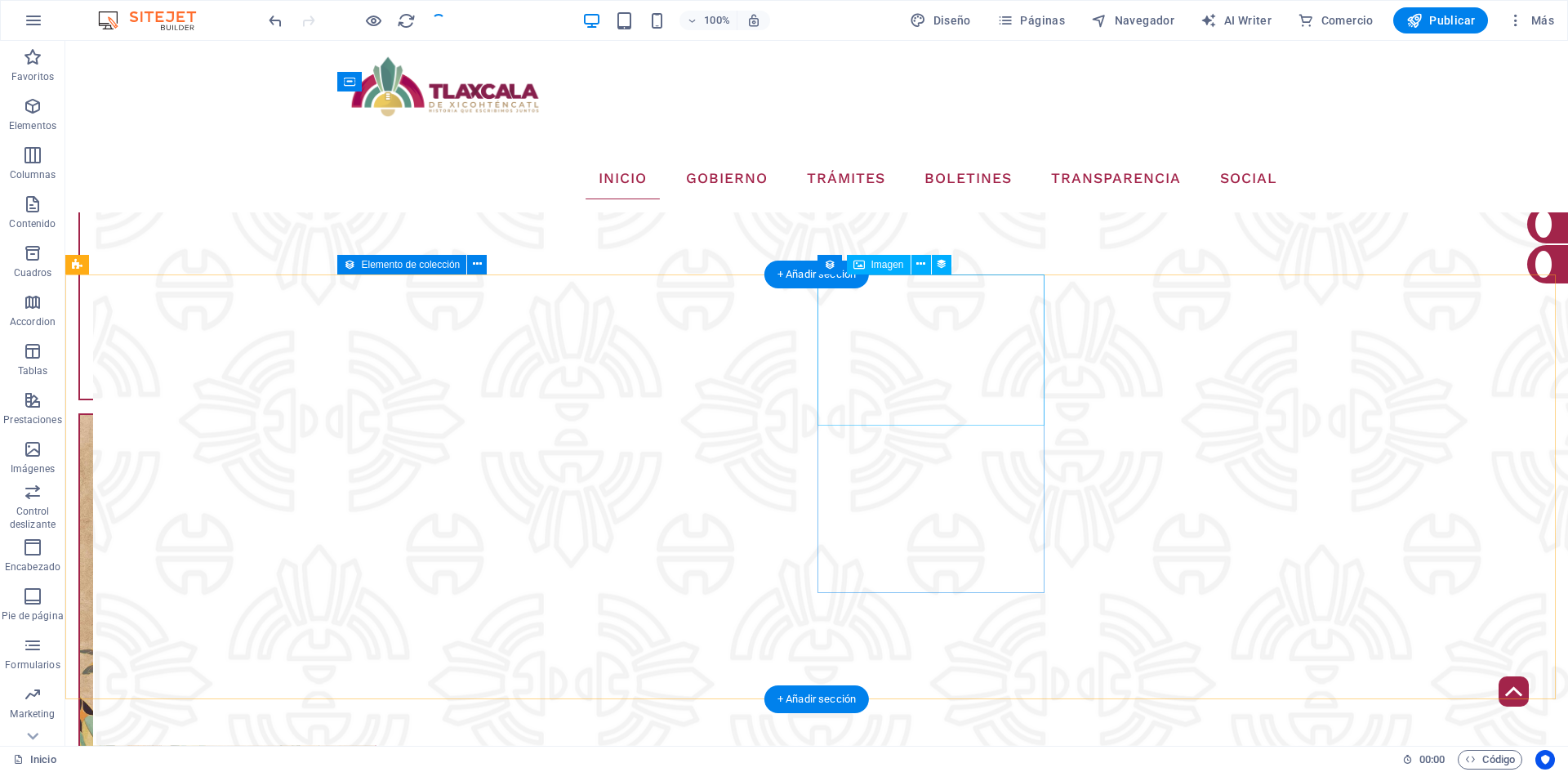
scroll to position [3502, 0]
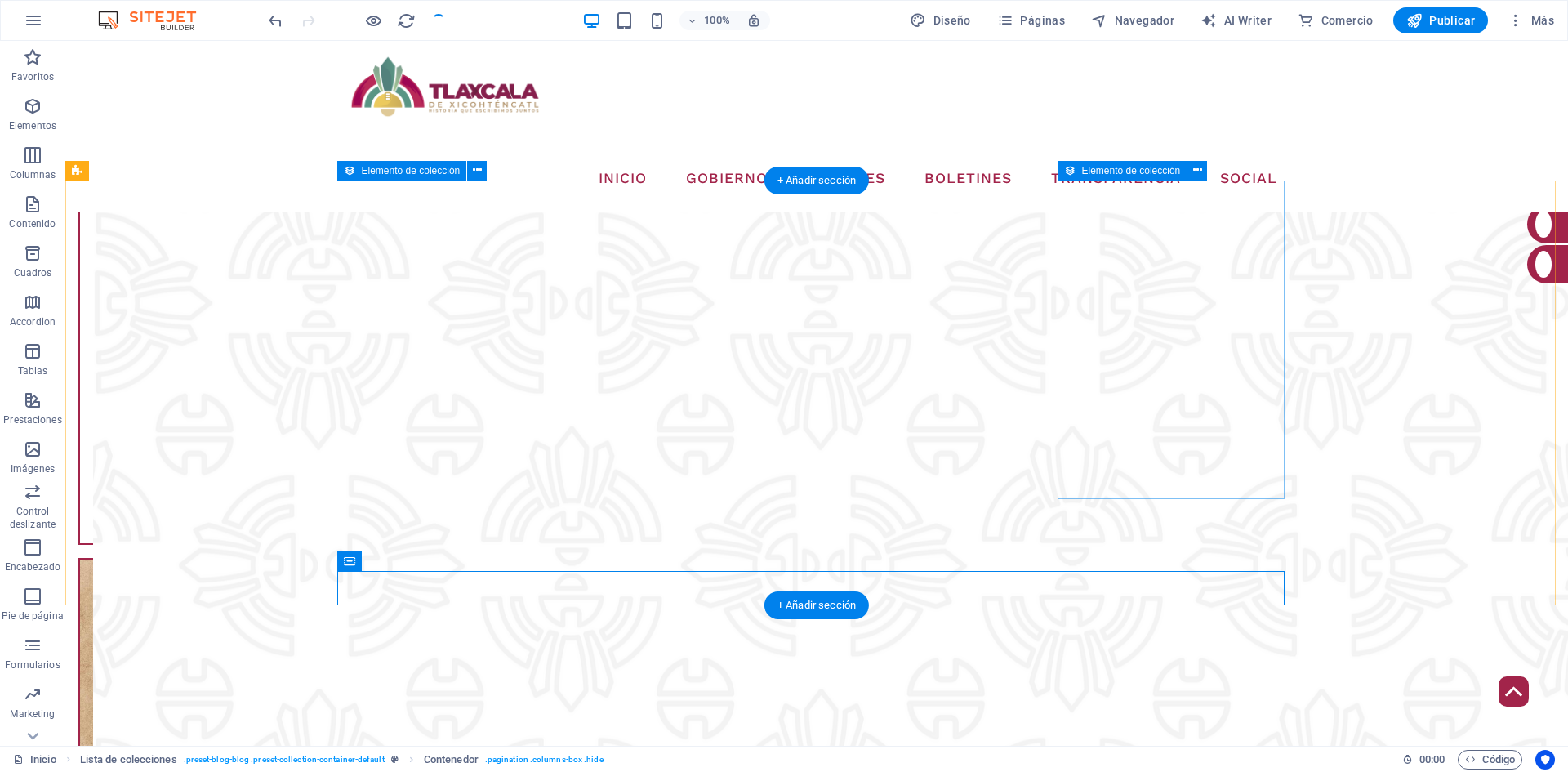
scroll to position [3257, 0]
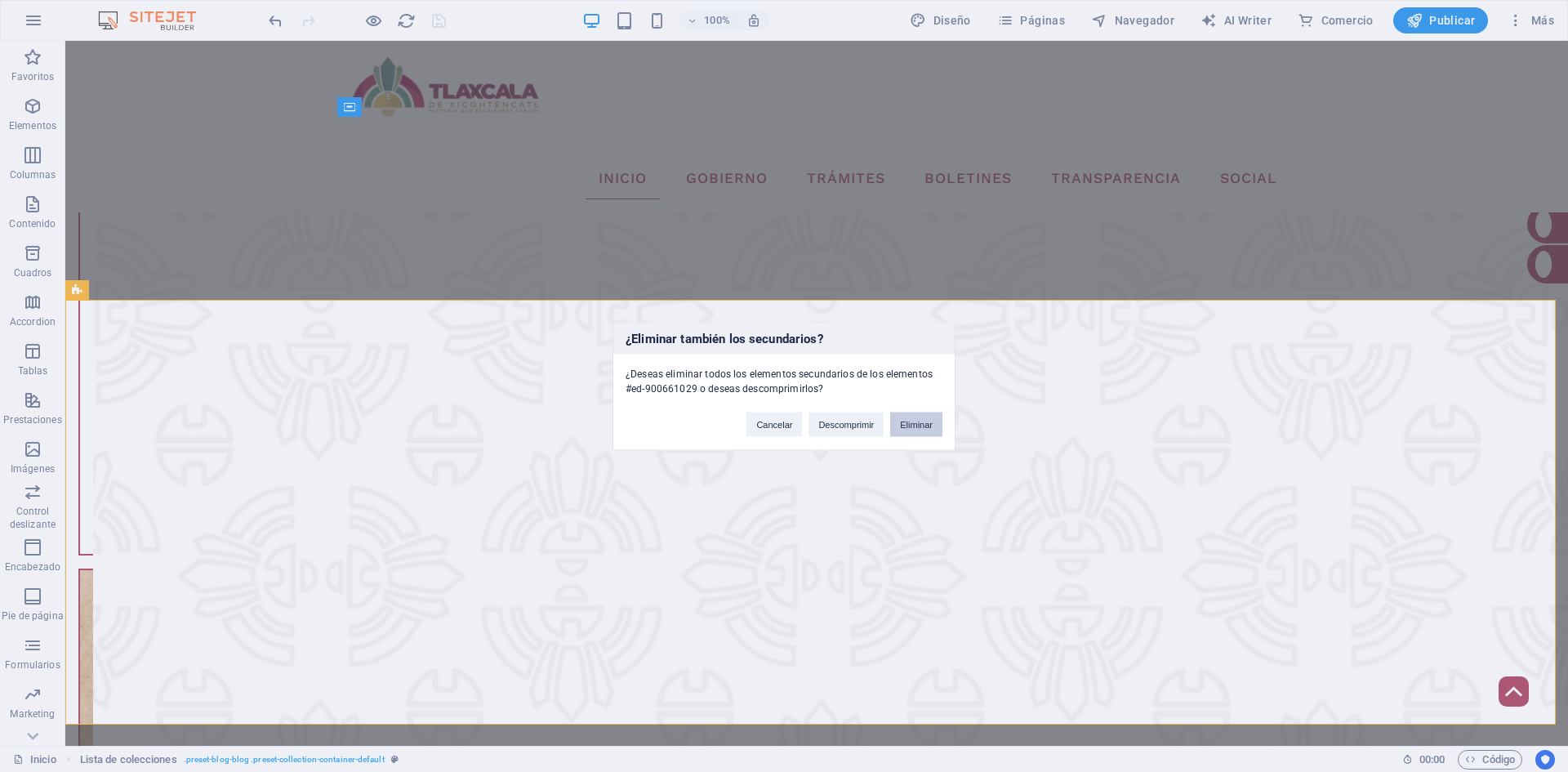
drag, startPoint x: 932, startPoint y: 423, endPoint x: 868, endPoint y: 382, distance: 76.0
click at [932, 423] on button "Eliminar" at bounding box center [916, 423] width 52 height 24
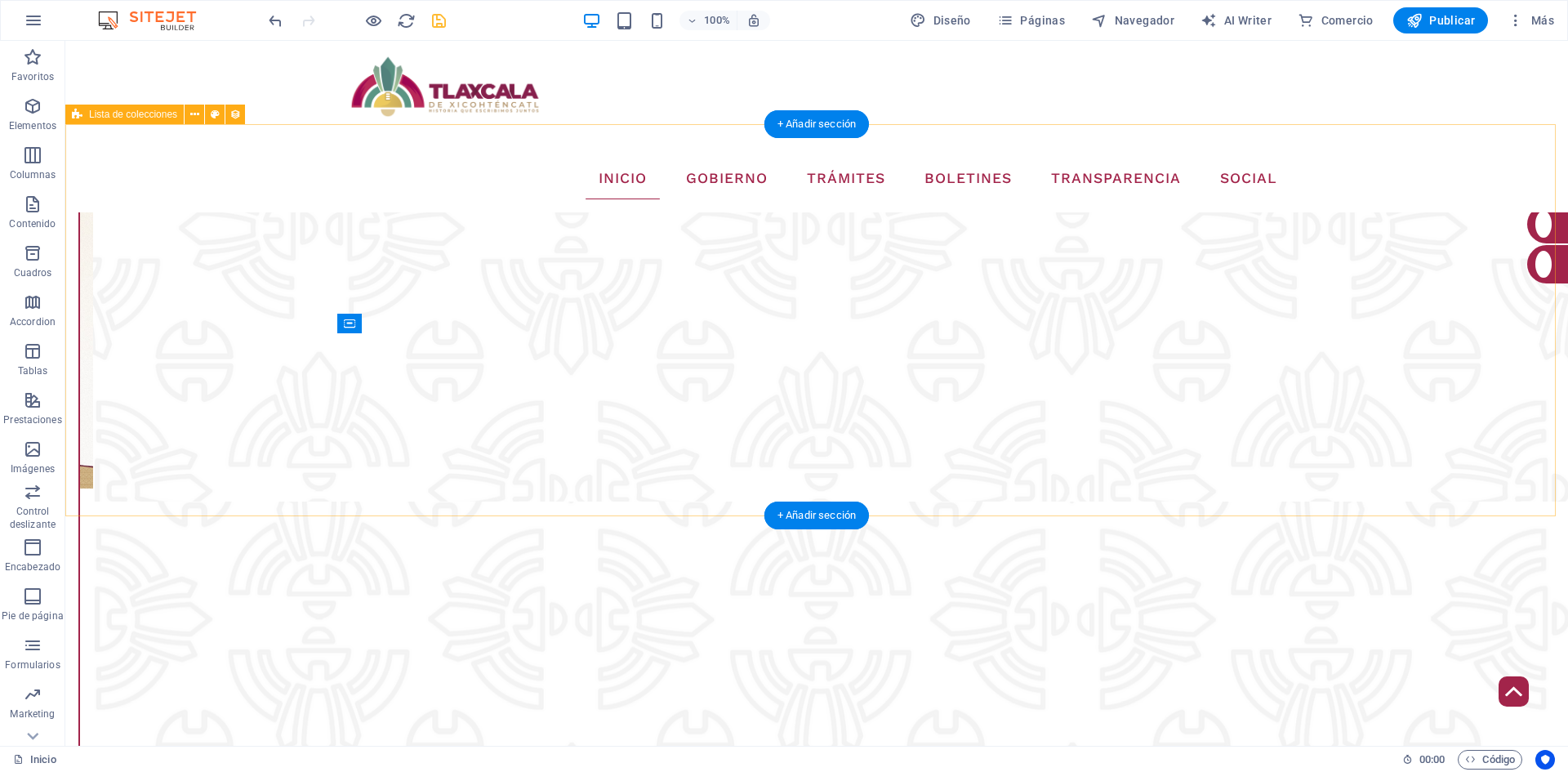
scroll to position [2849, 0]
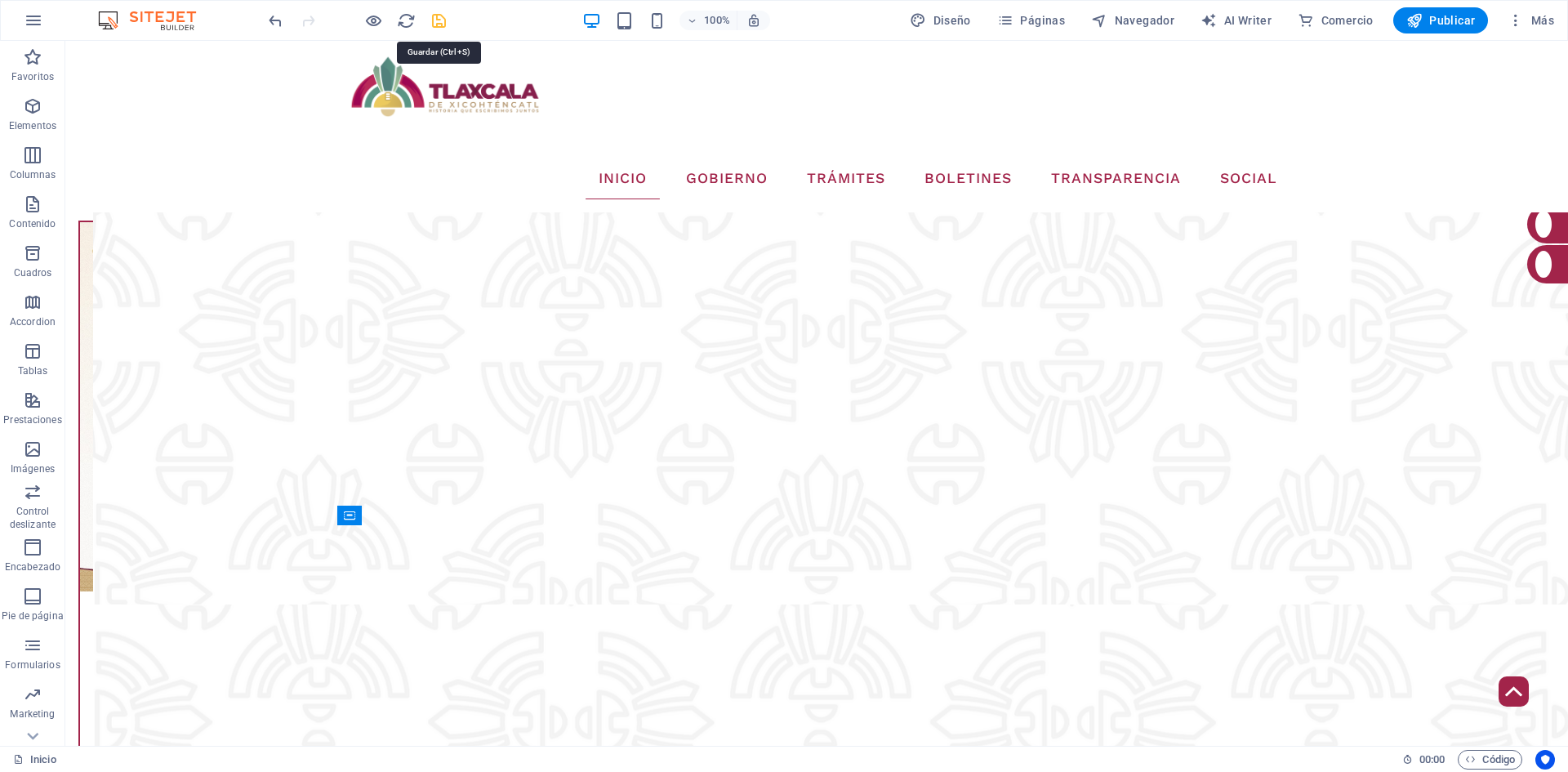
click at [438, 25] on icon "save" at bounding box center [439, 21] width 19 height 19
click at [23, 32] on button "button" at bounding box center [33, 21] width 40 height 40
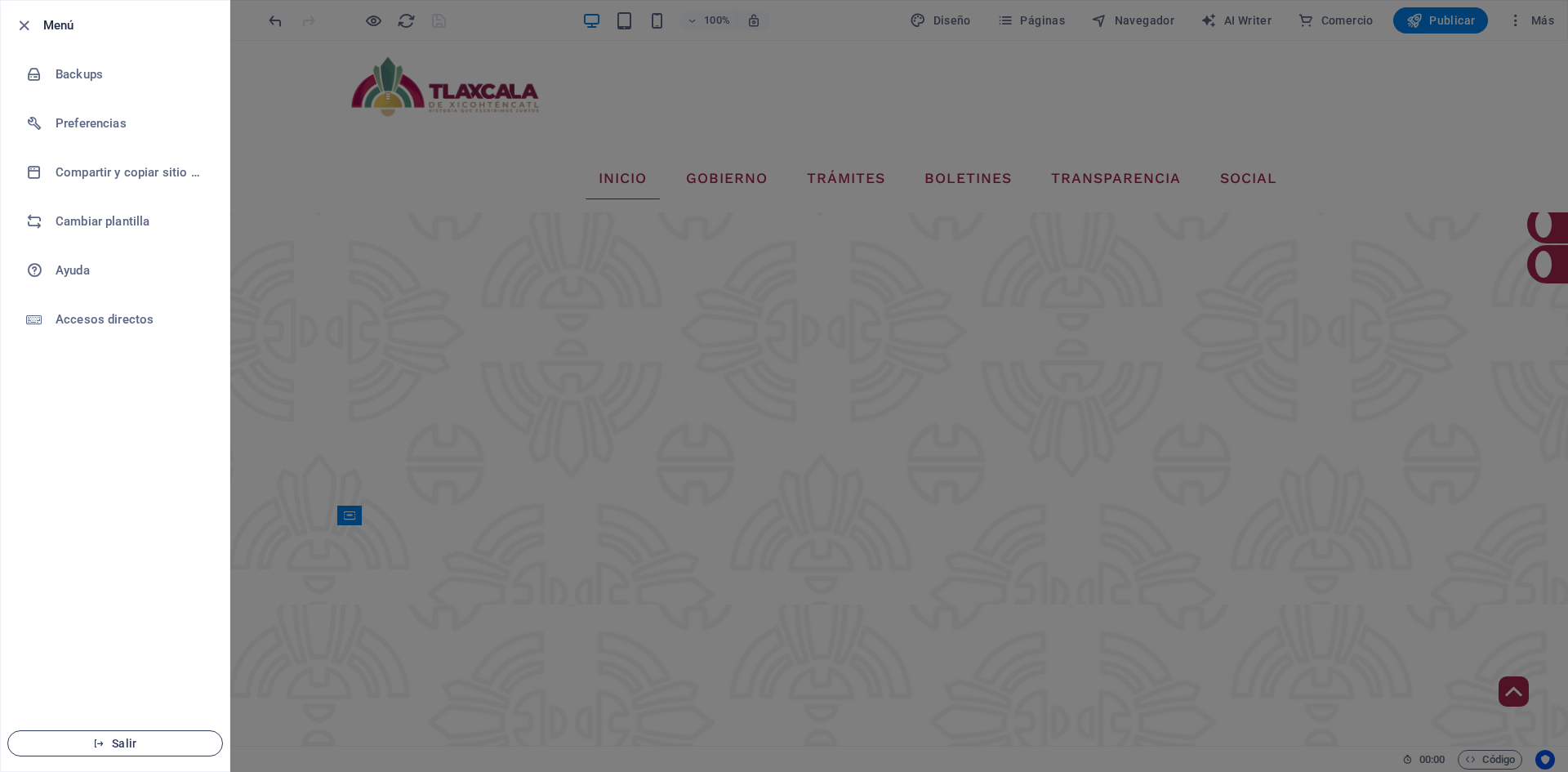
click at [149, 737] on span "Salir" at bounding box center [115, 743] width 188 height 14
